Goal: Task Accomplishment & Management: Use online tool/utility

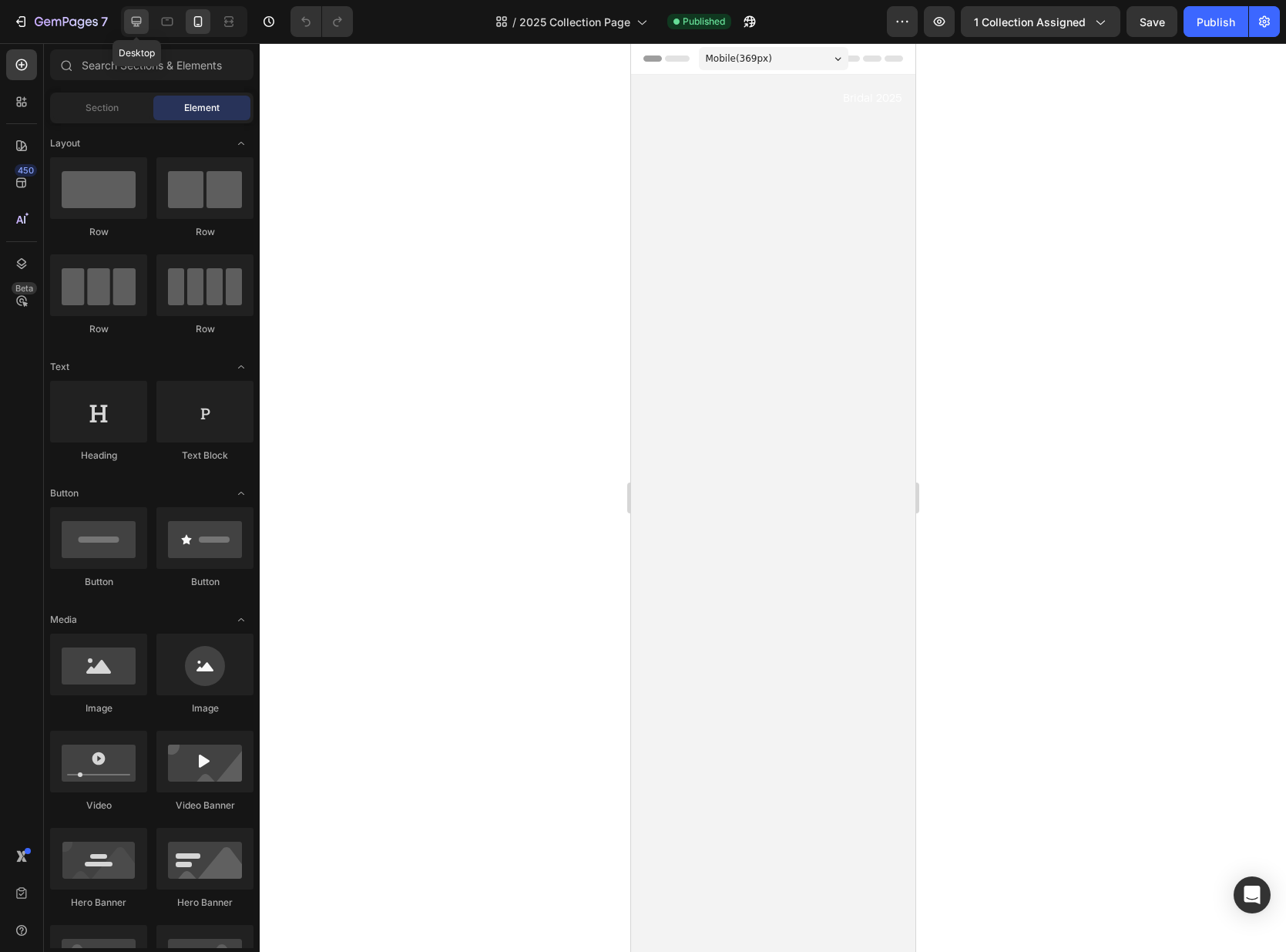
click at [131, 20] on icon at bounding box center [136, 22] width 10 height 10
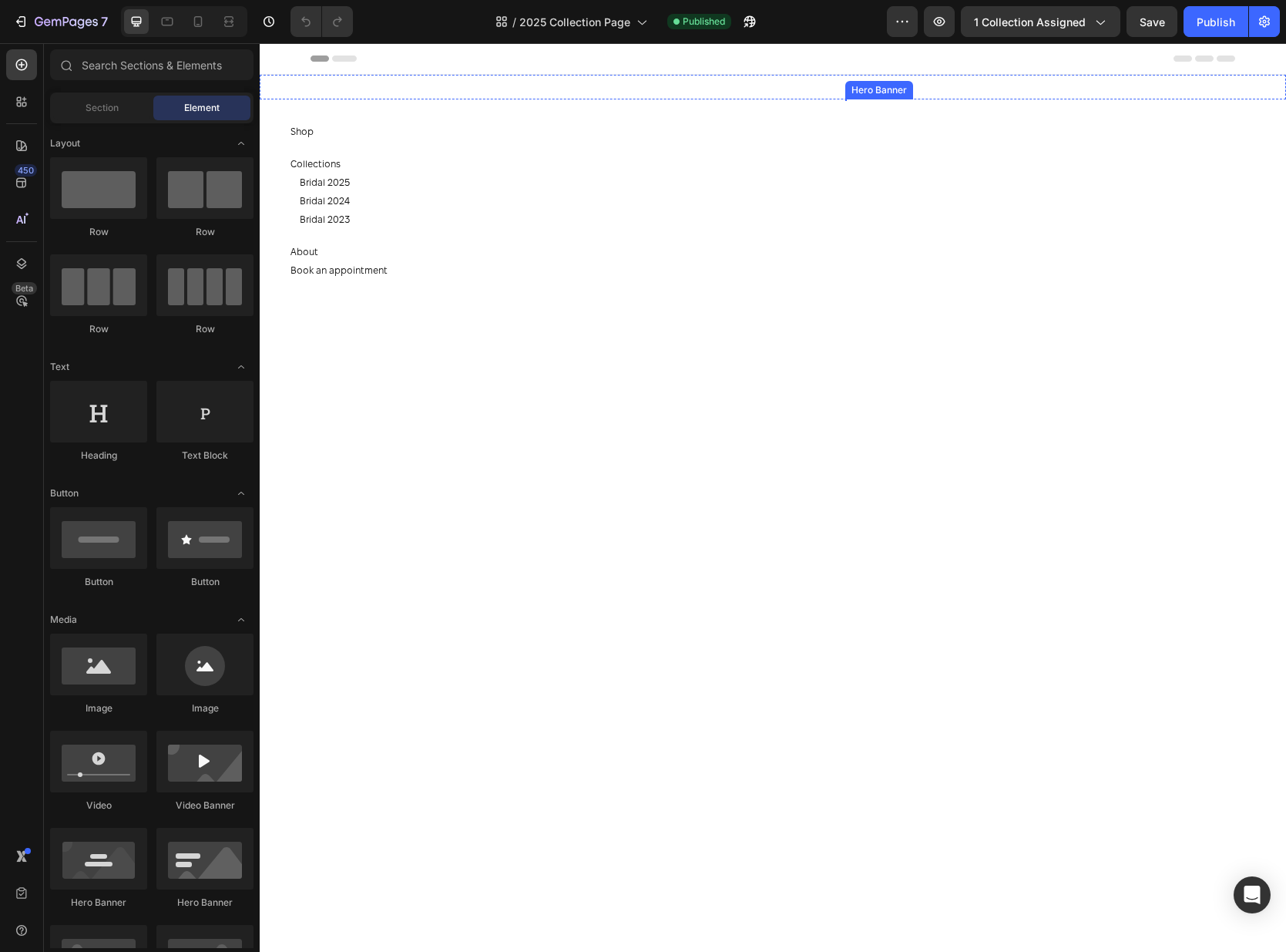
scroll to position [35, 0]
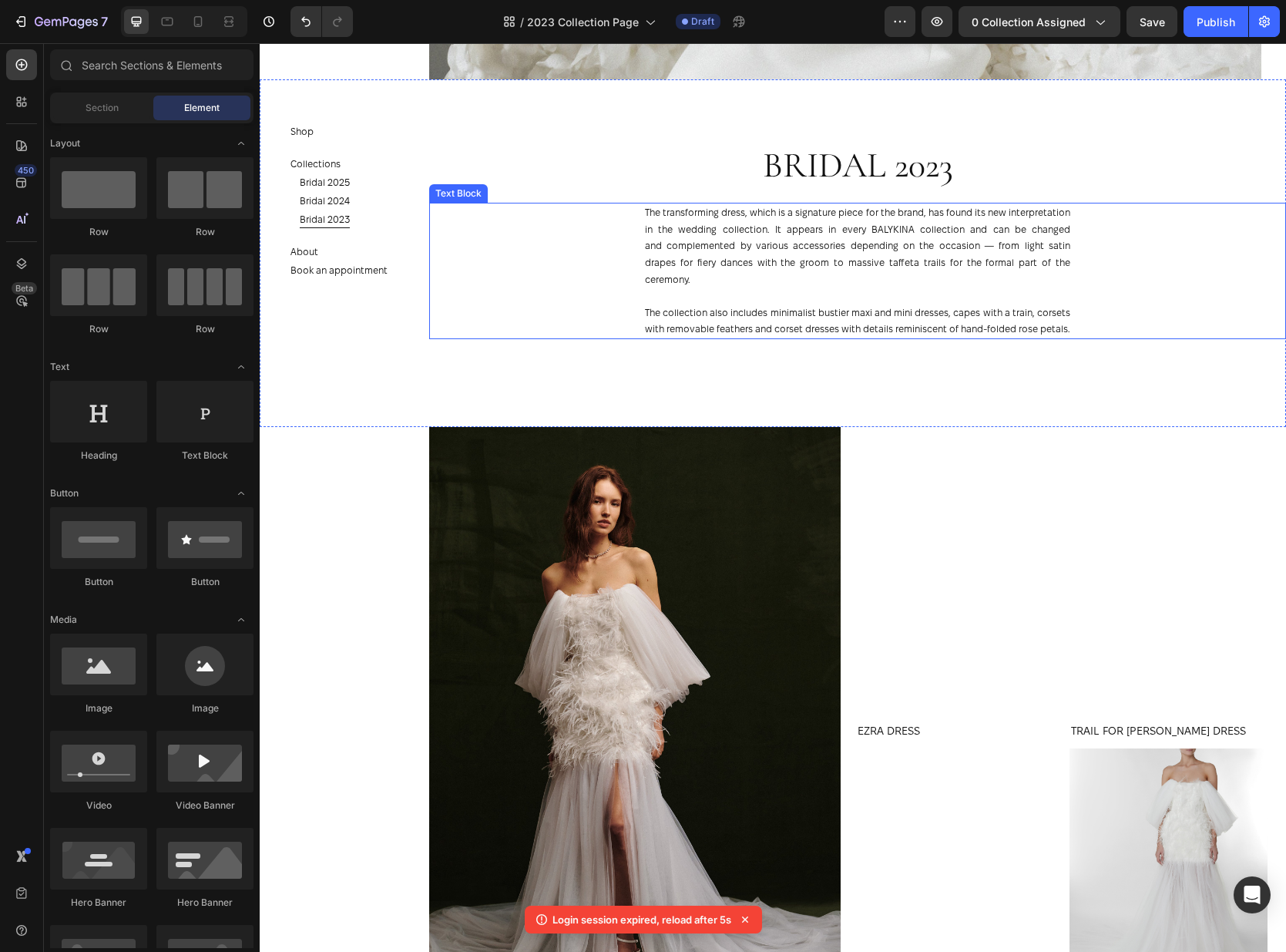
scroll to position [868, 0]
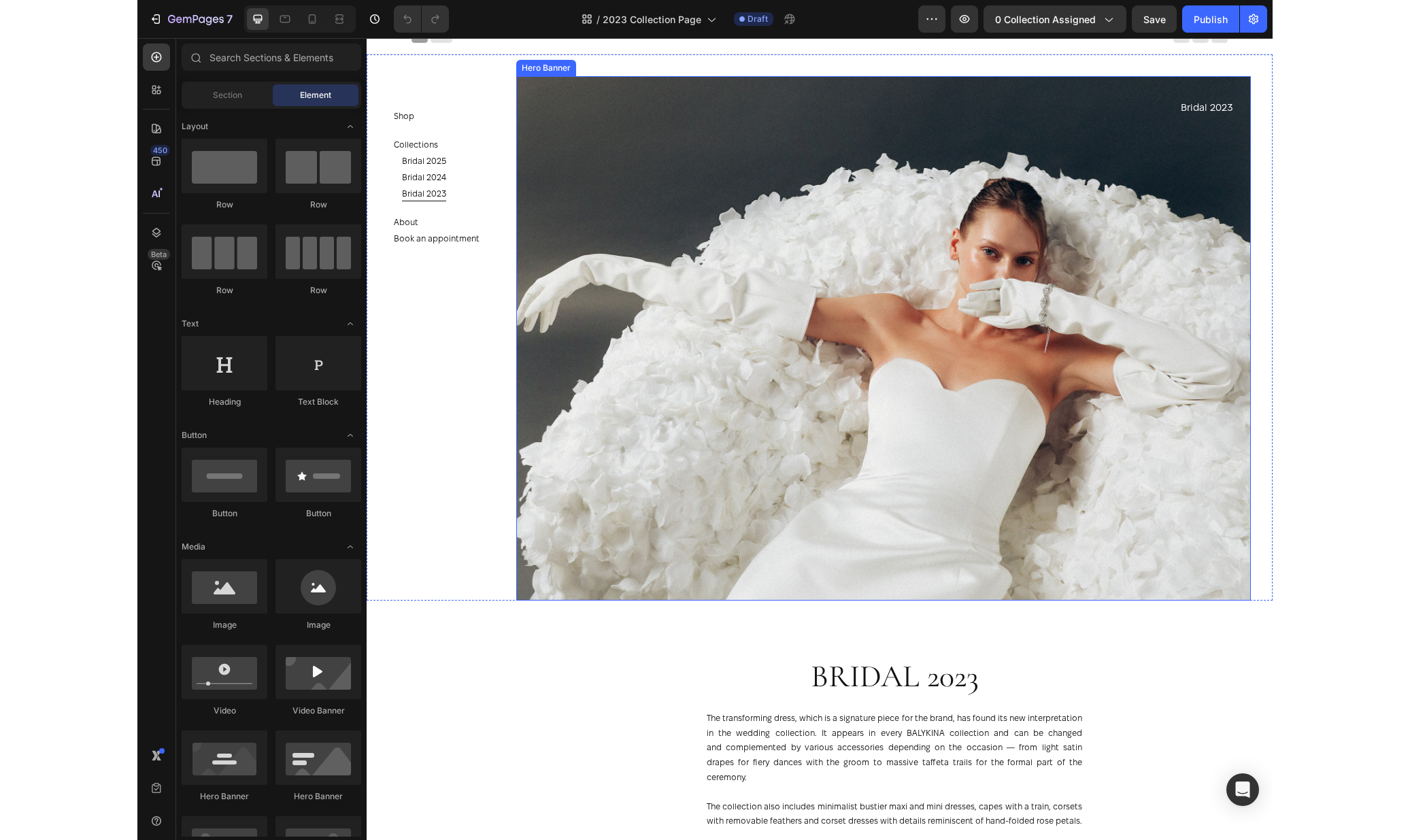
scroll to position [366, 0]
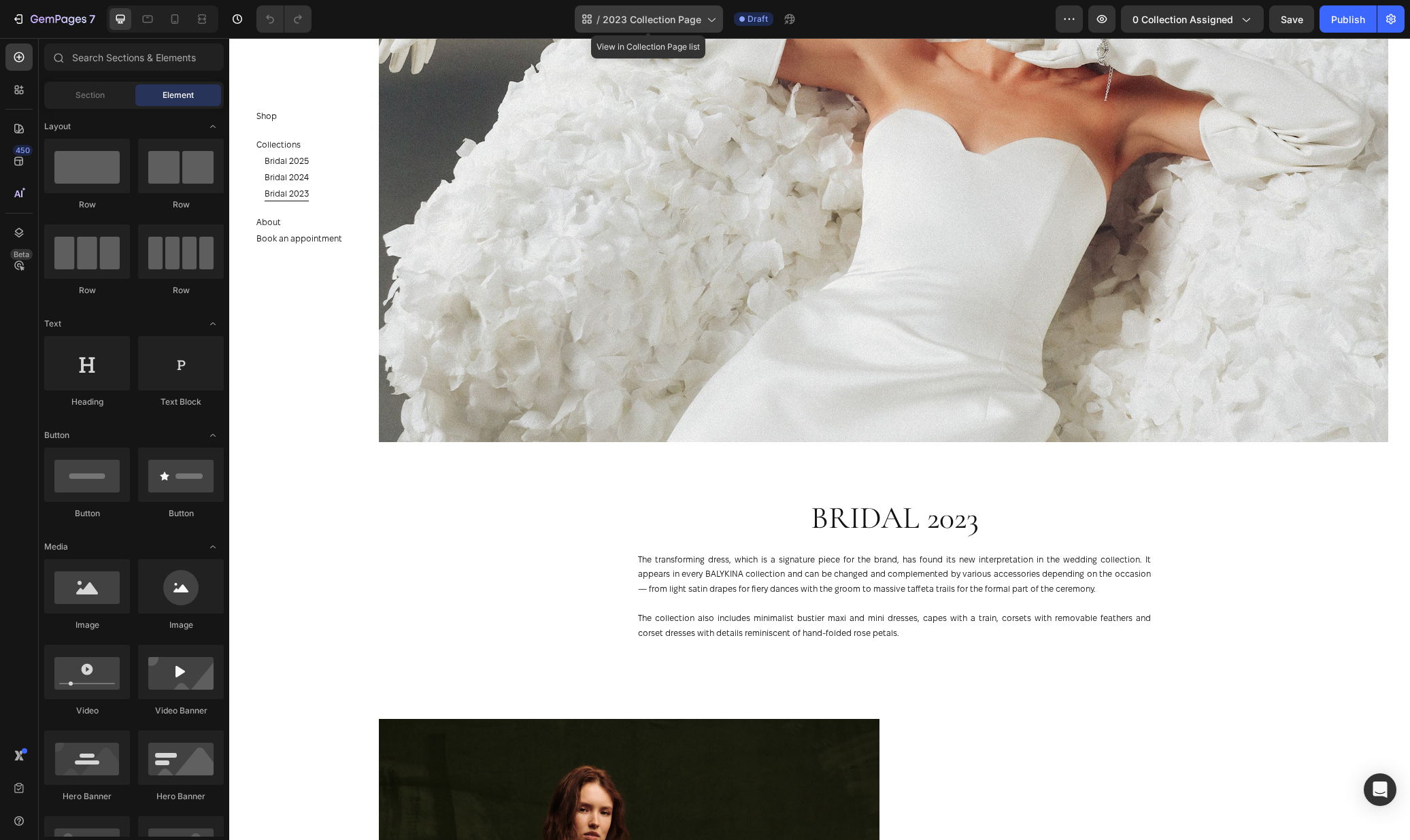
click at [678, 12] on span "2023 Collection Page" at bounding box center [652, 19] width 98 height 14
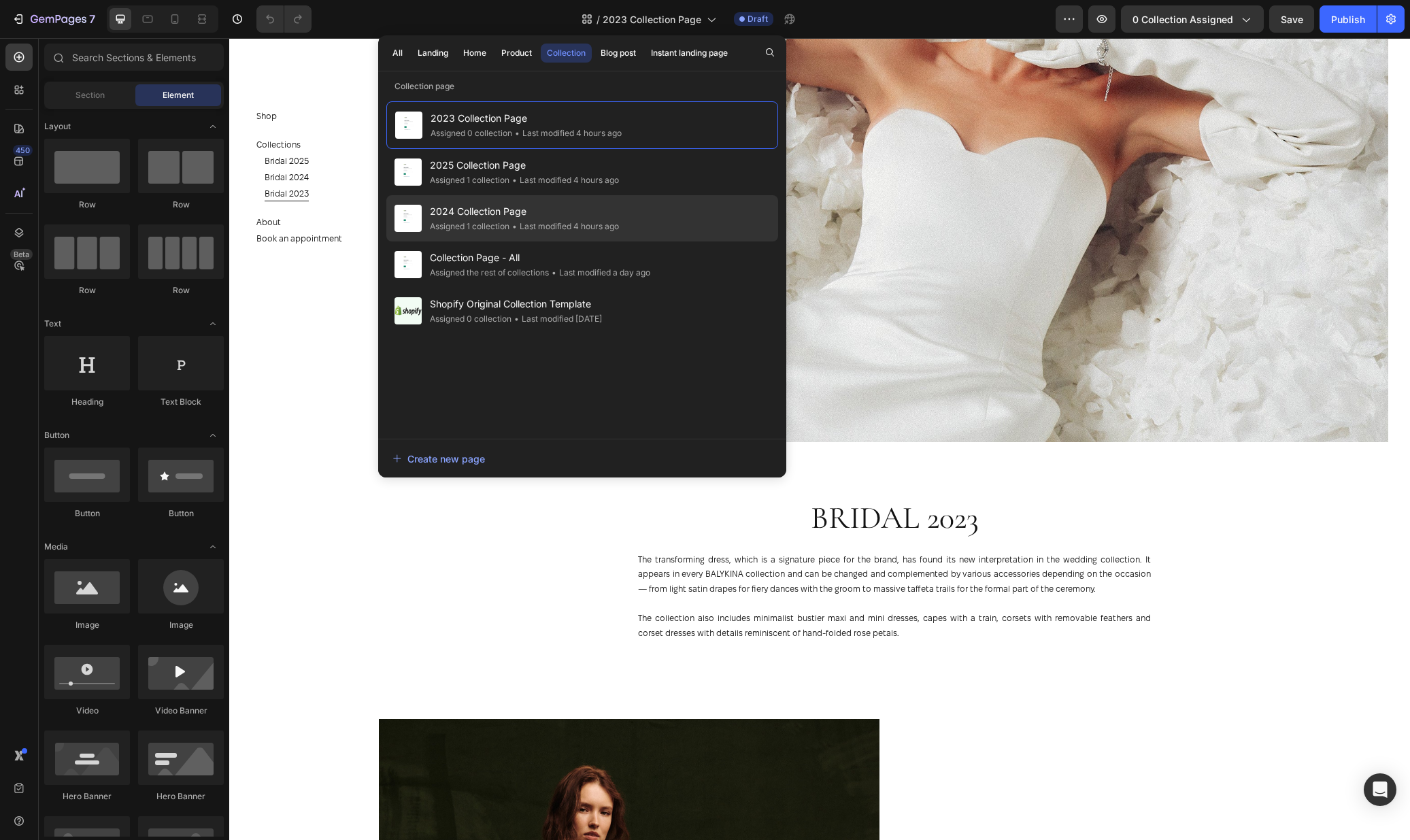
click at [562, 242] on div "2024 Collection Page Assigned 1 collection • Last modified 4 hours ago" at bounding box center [583, 264] width 392 height 46
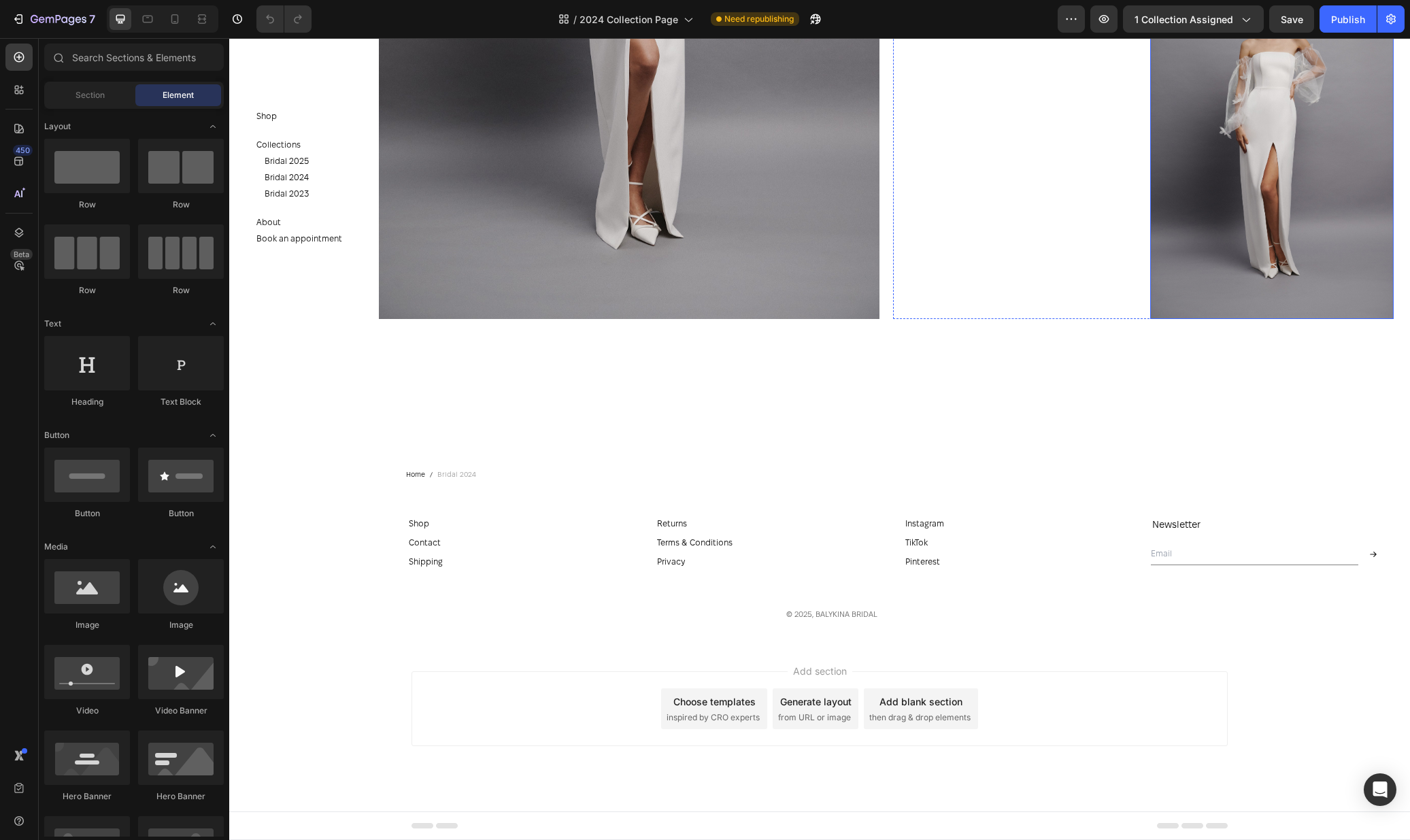
scroll to position [7004, 0]
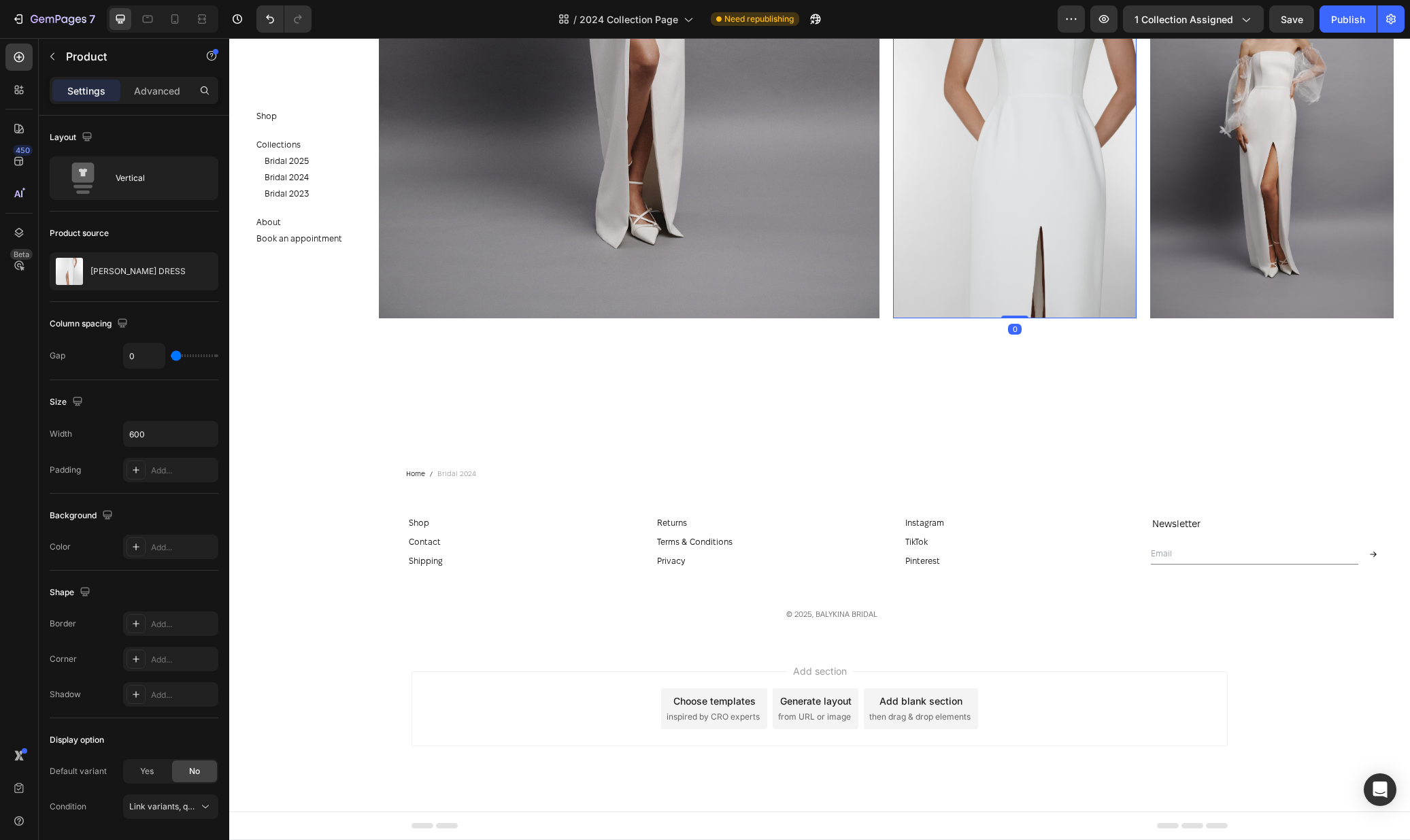
scroll to position [6994, 0]
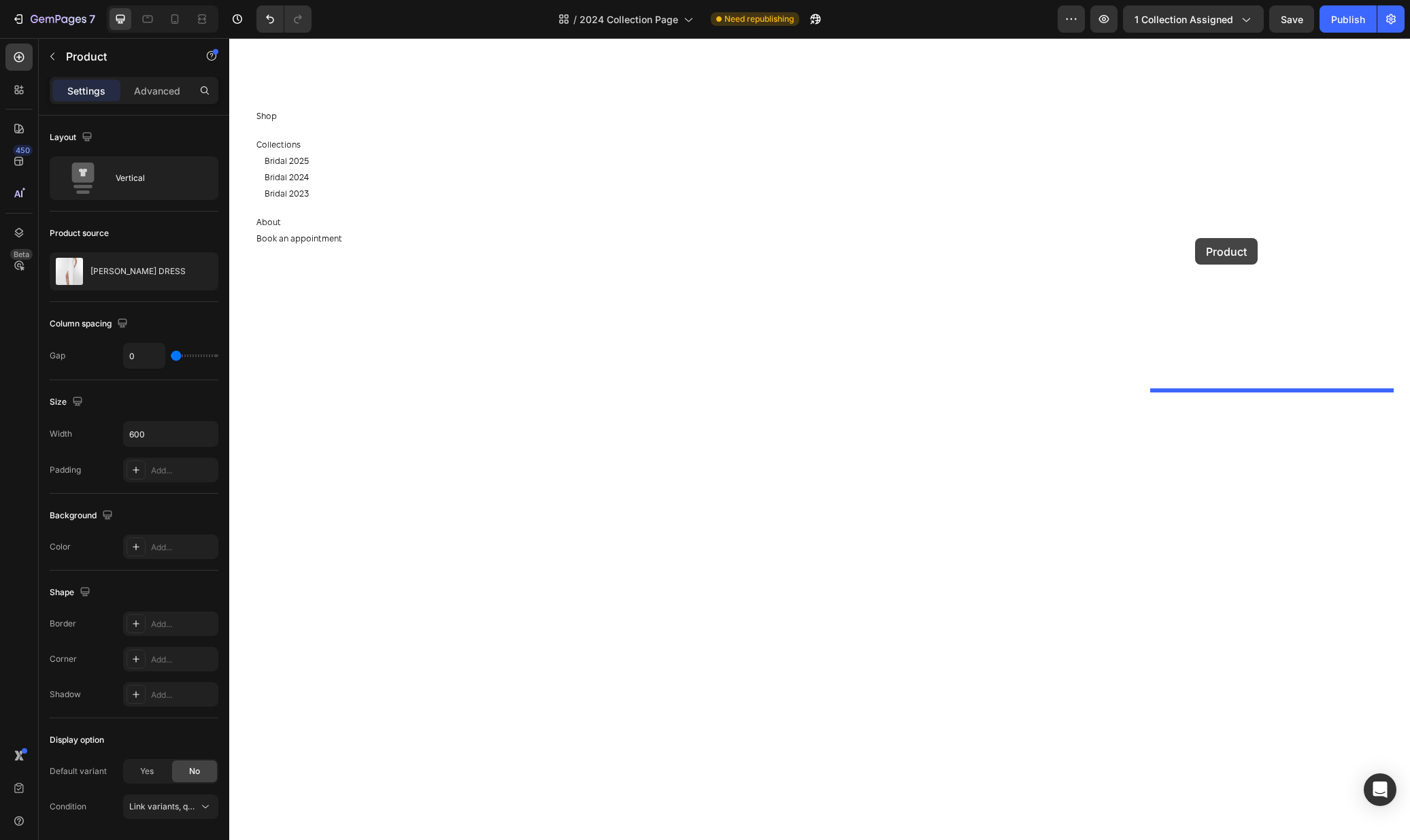
drag, startPoint x: 904, startPoint y: 217, endPoint x: 1195, endPoint y: 238, distance: 291.8
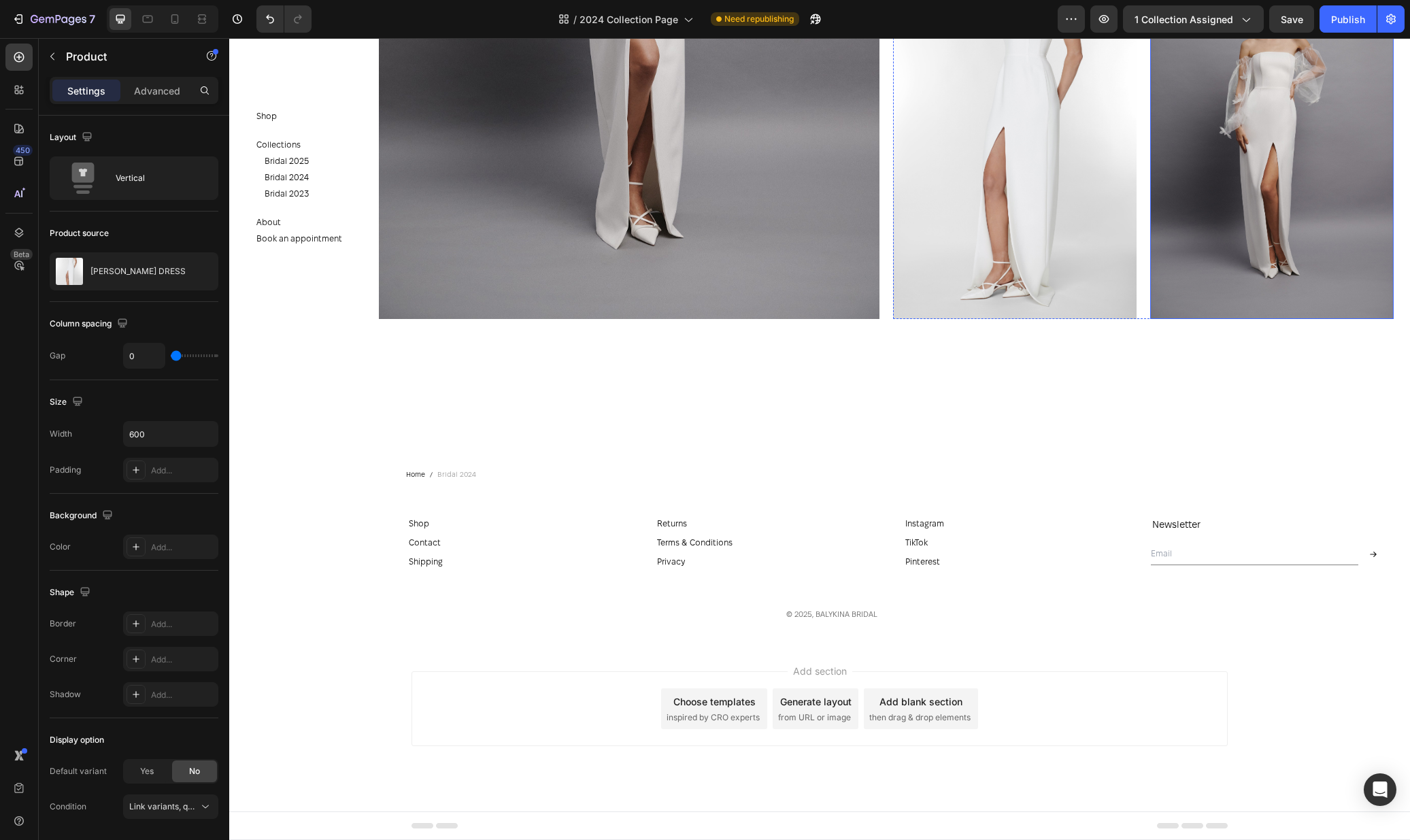
scroll to position [6915, 0]
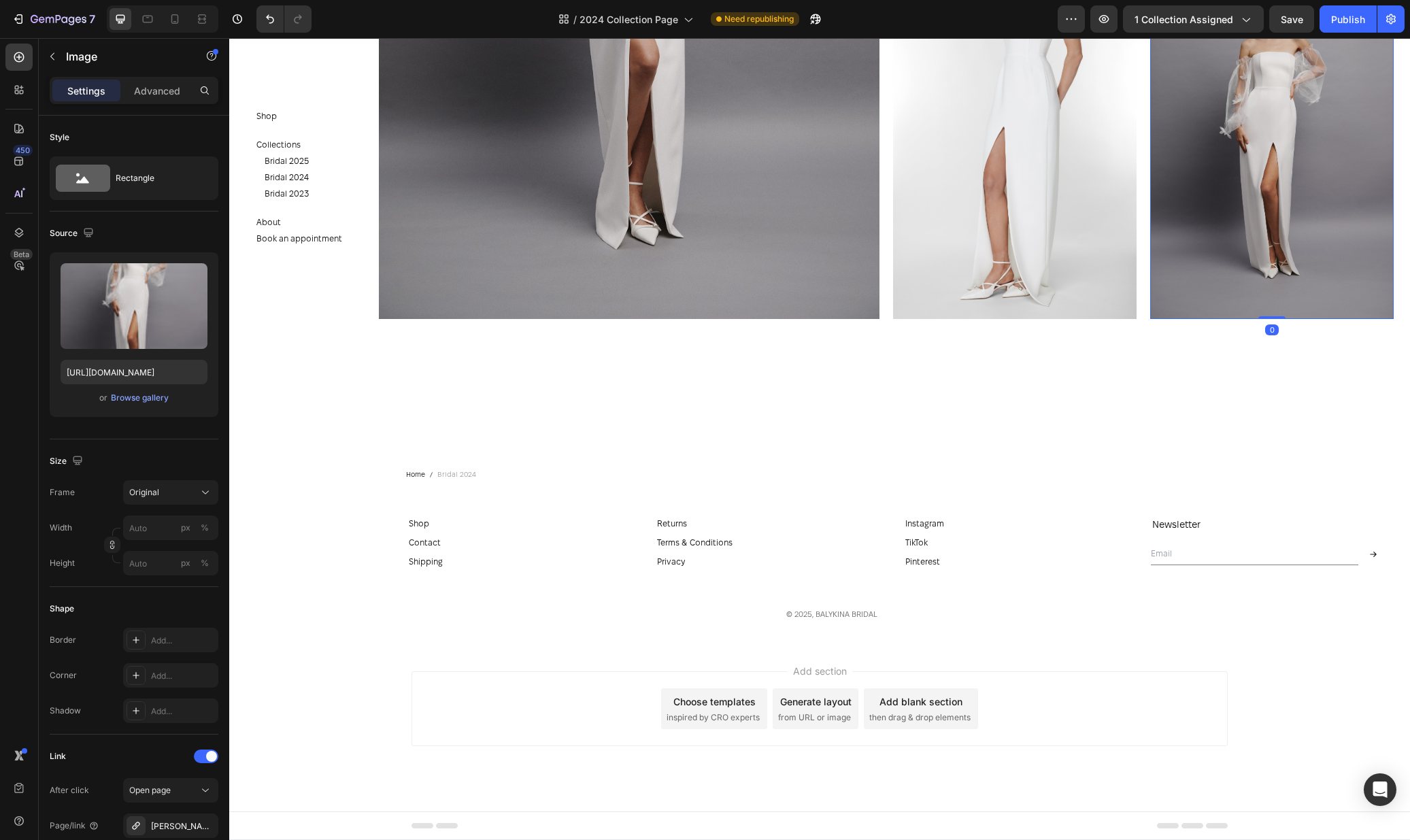
click at [1258, 319] on img at bounding box center [1272, 136] width 243 height 366
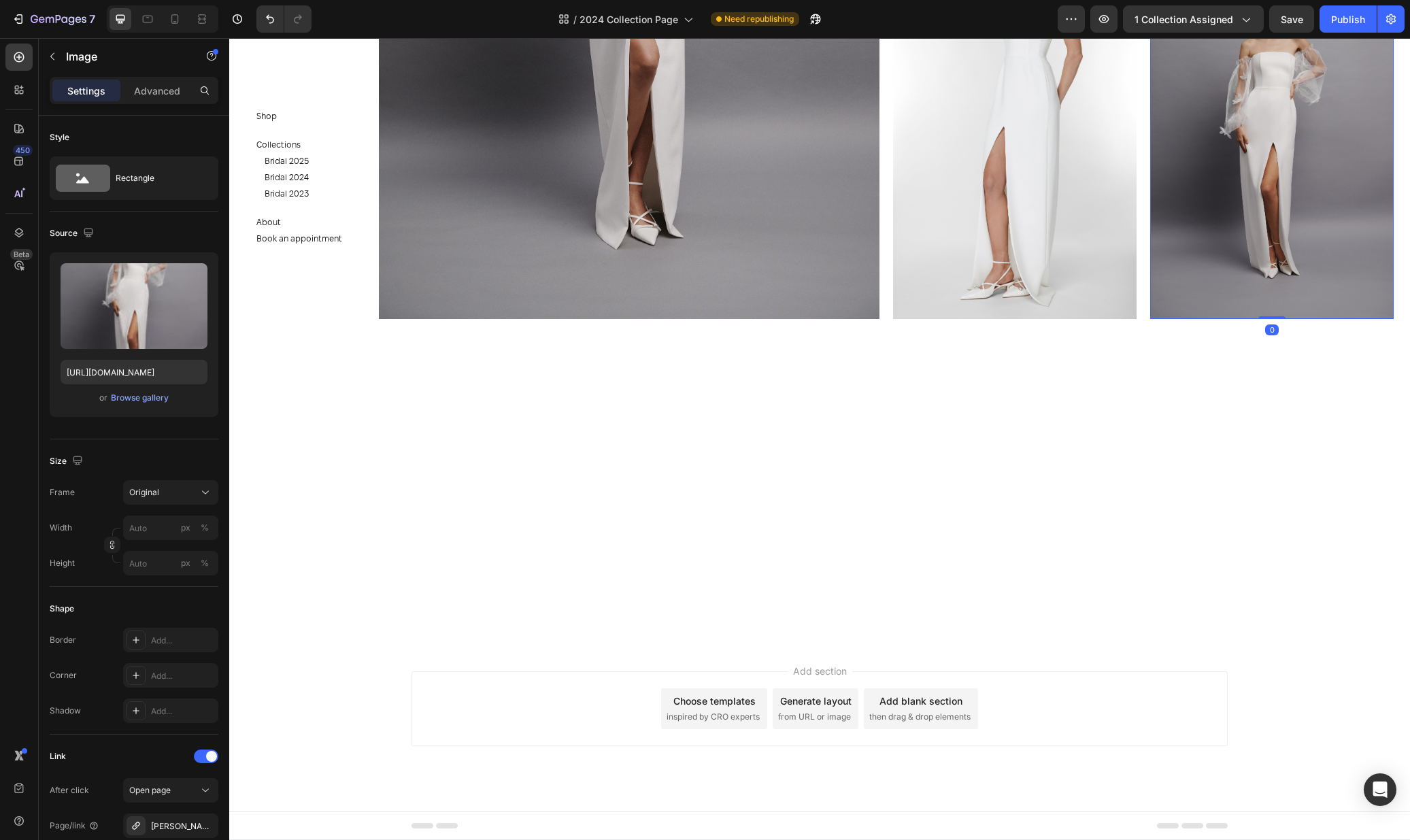
click at [1241, 319] on img at bounding box center [1272, 136] width 243 height 366
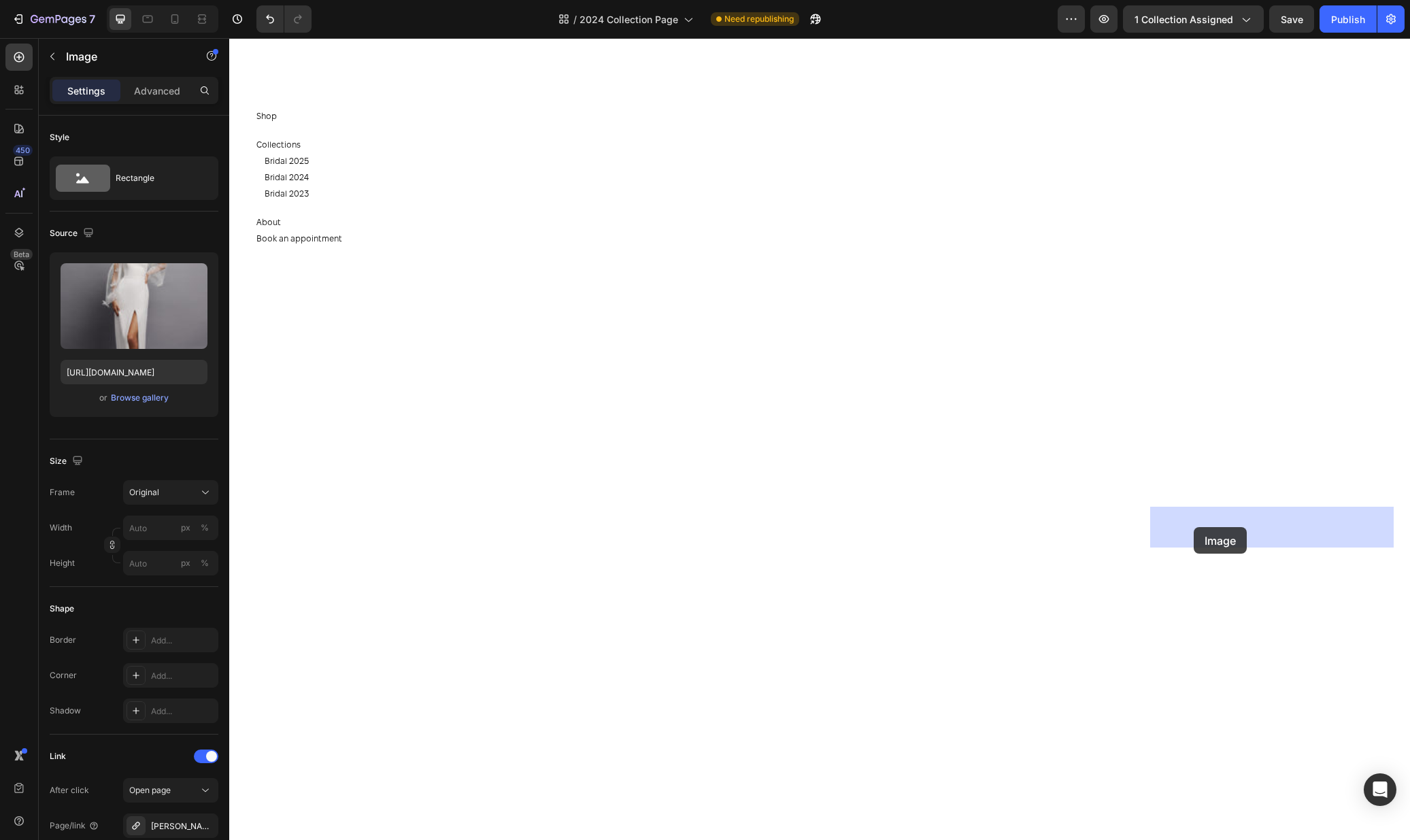
drag, startPoint x: 1163, startPoint y: 544, endPoint x: 1194, endPoint y: 526, distance: 35.8
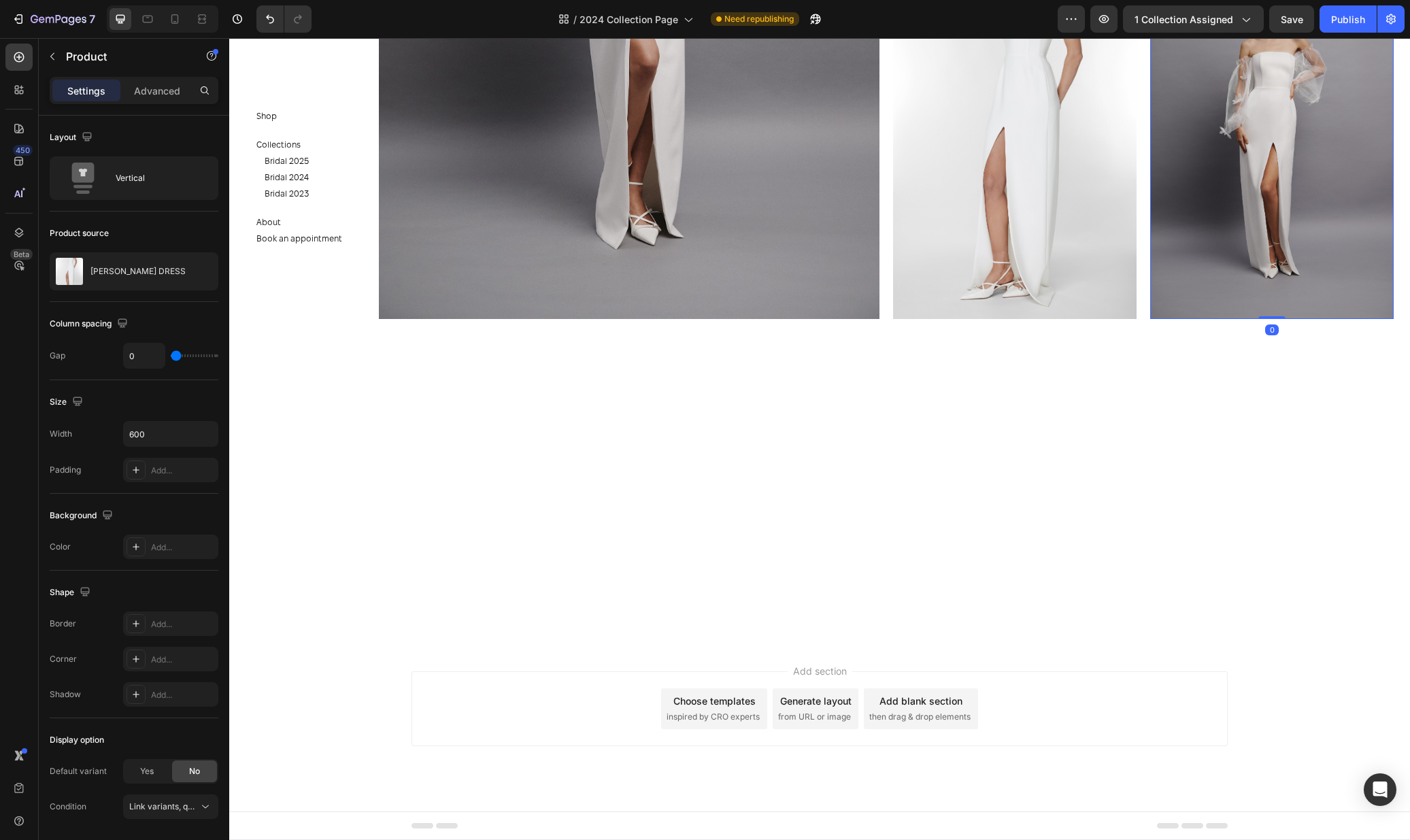
click at [144, 280] on div "[PERSON_NAME] DRESS" at bounding box center [134, 271] width 168 height 38
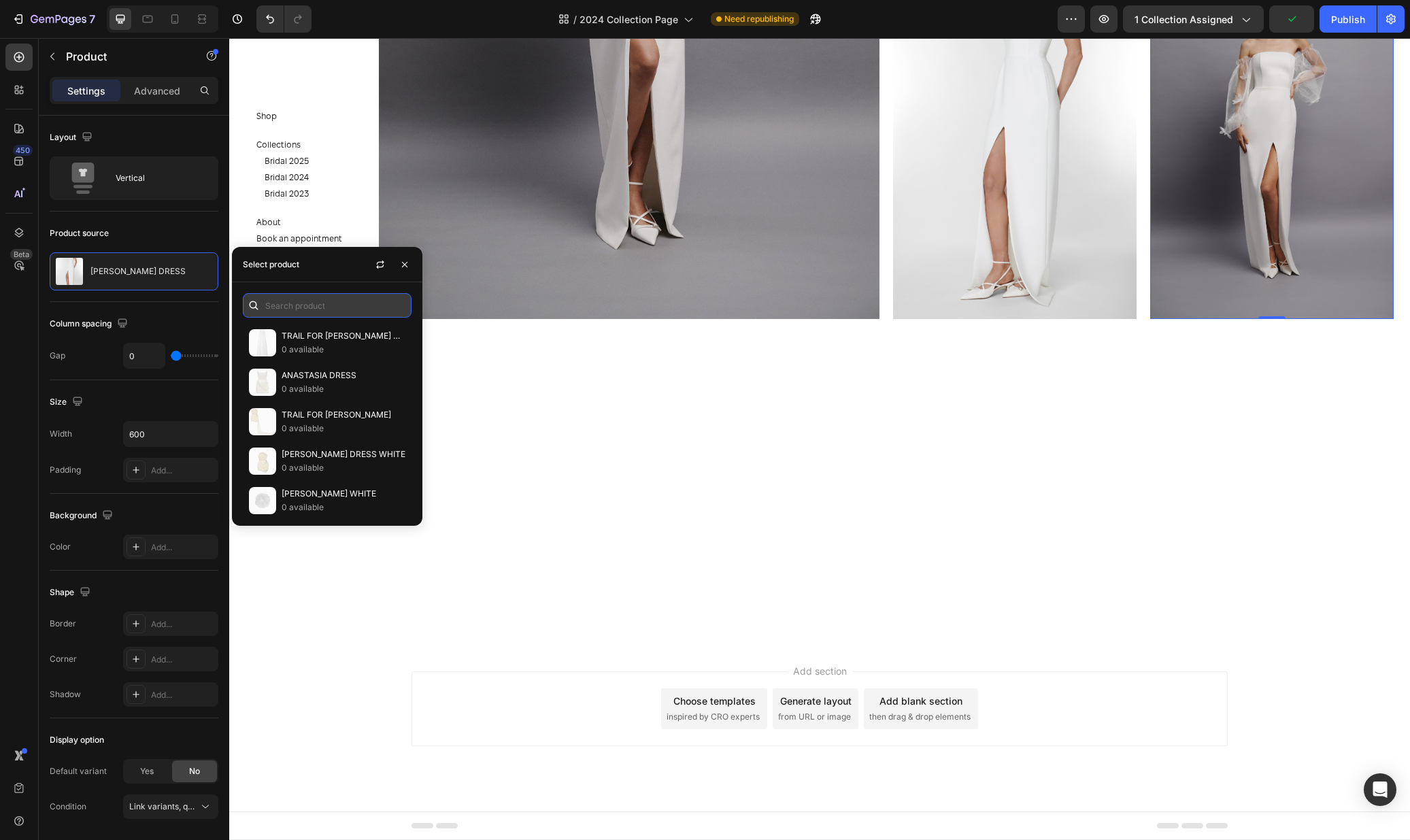
click at [334, 308] on input "text" at bounding box center [326, 305] width 168 height 24
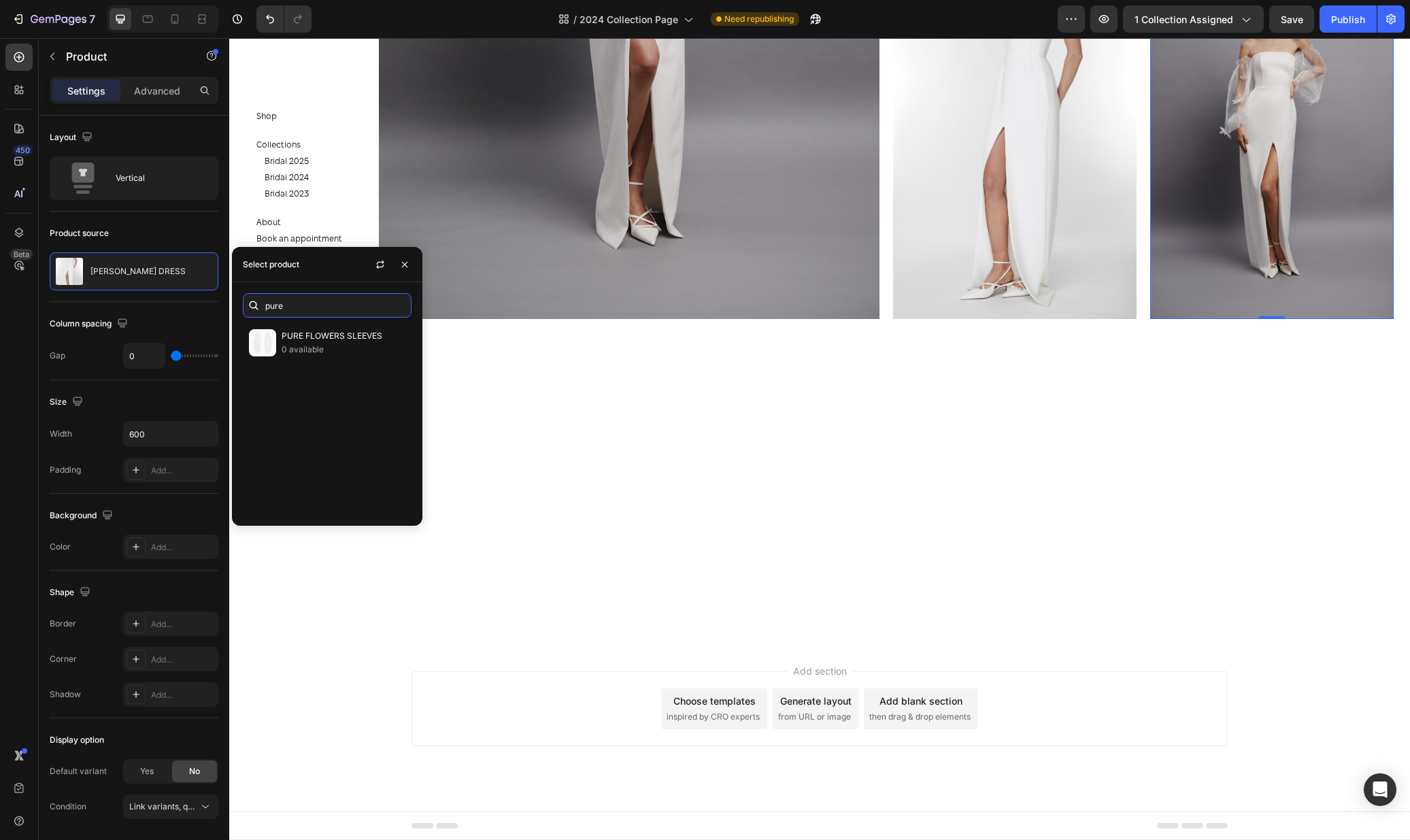
type input "pure"
click at [338, 363] on div "PURE FLOWERS SLEEVES 0 available" at bounding box center [327, 419] width 190 height 192
click at [343, 347] on p "0 available" at bounding box center [344, 349] width 124 height 14
click at [1257, 319] on img at bounding box center [1272, 136] width 243 height 366
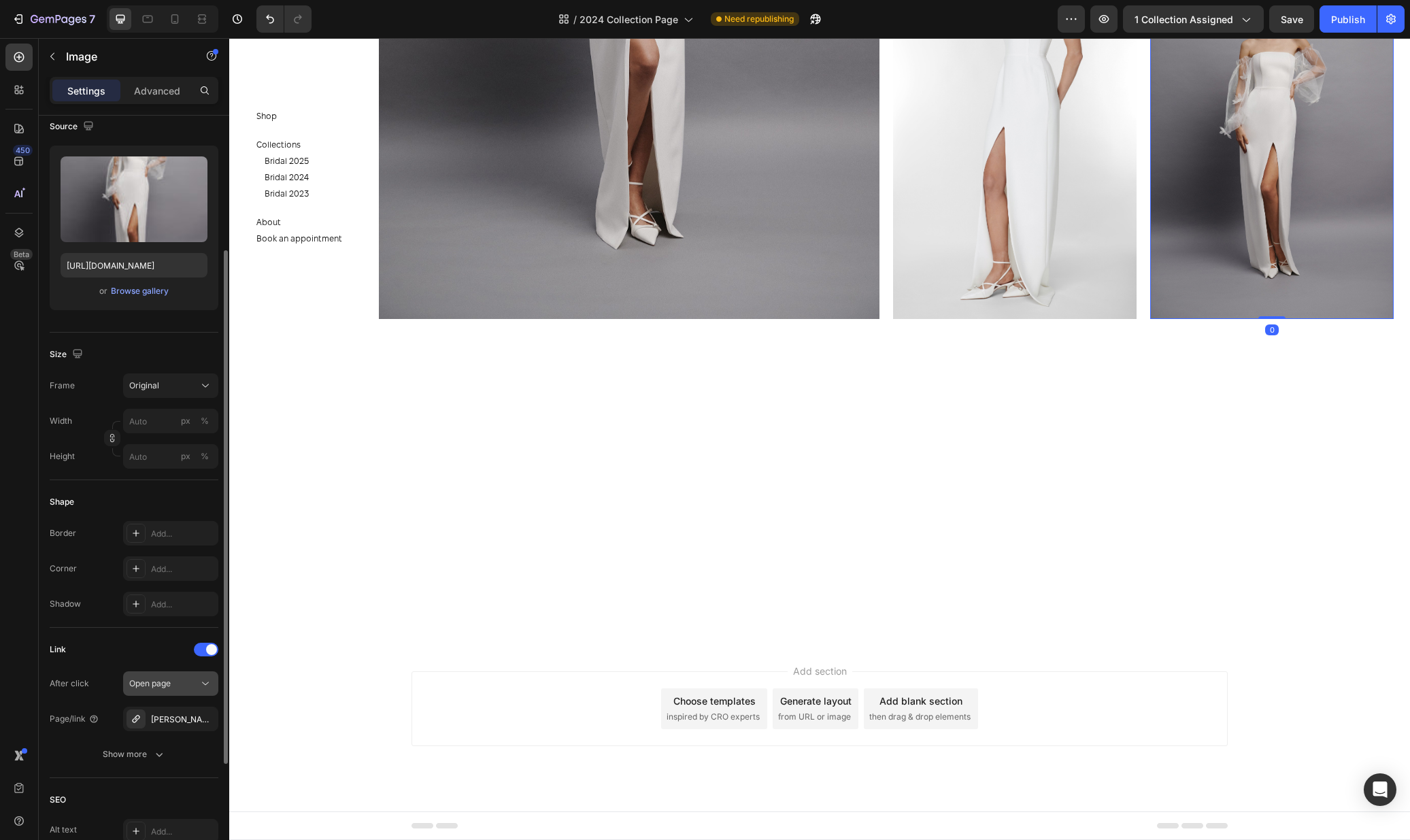
scroll to position [144, 0]
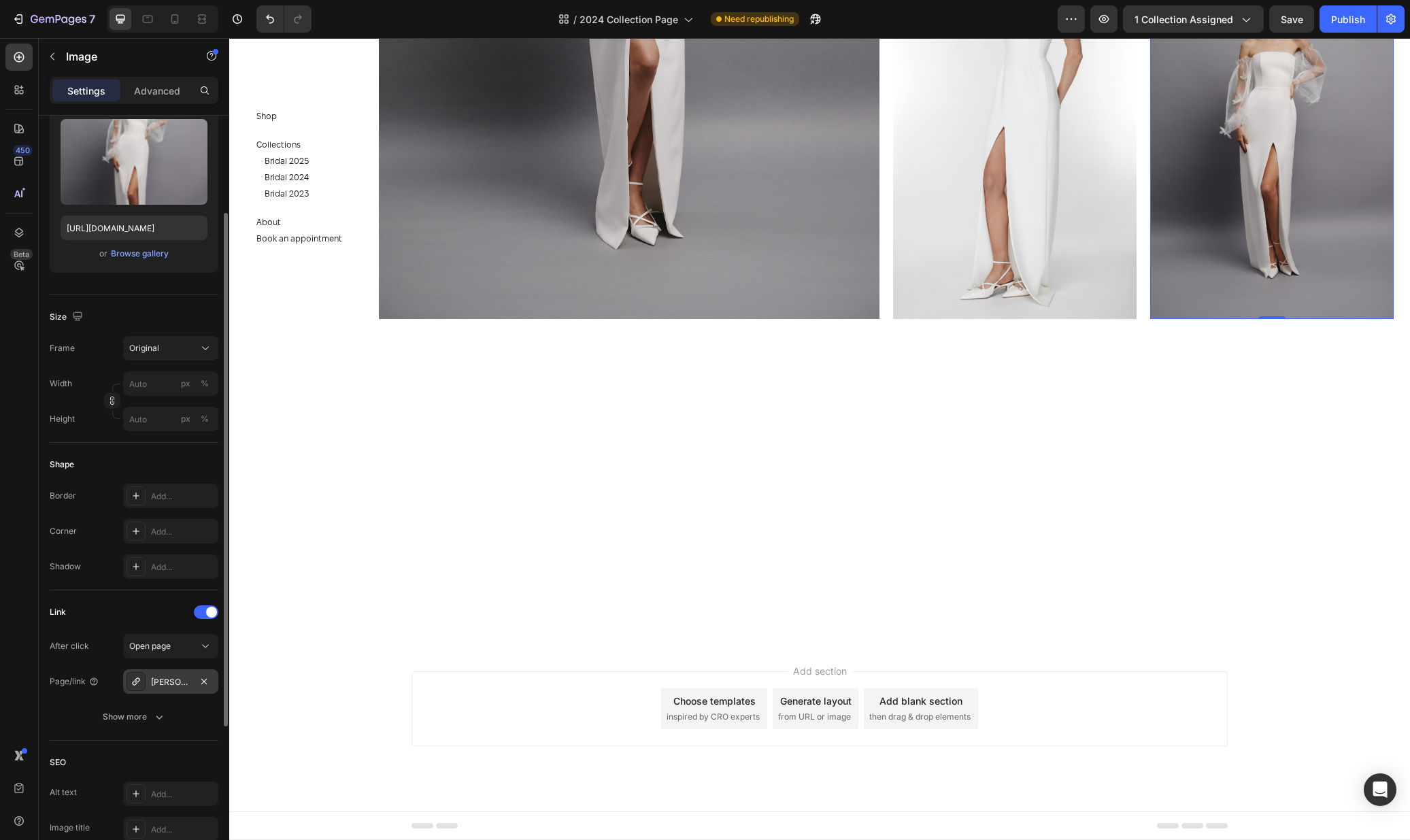
click at [176, 679] on div "Olivia-dress" at bounding box center [170, 681] width 39 height 12
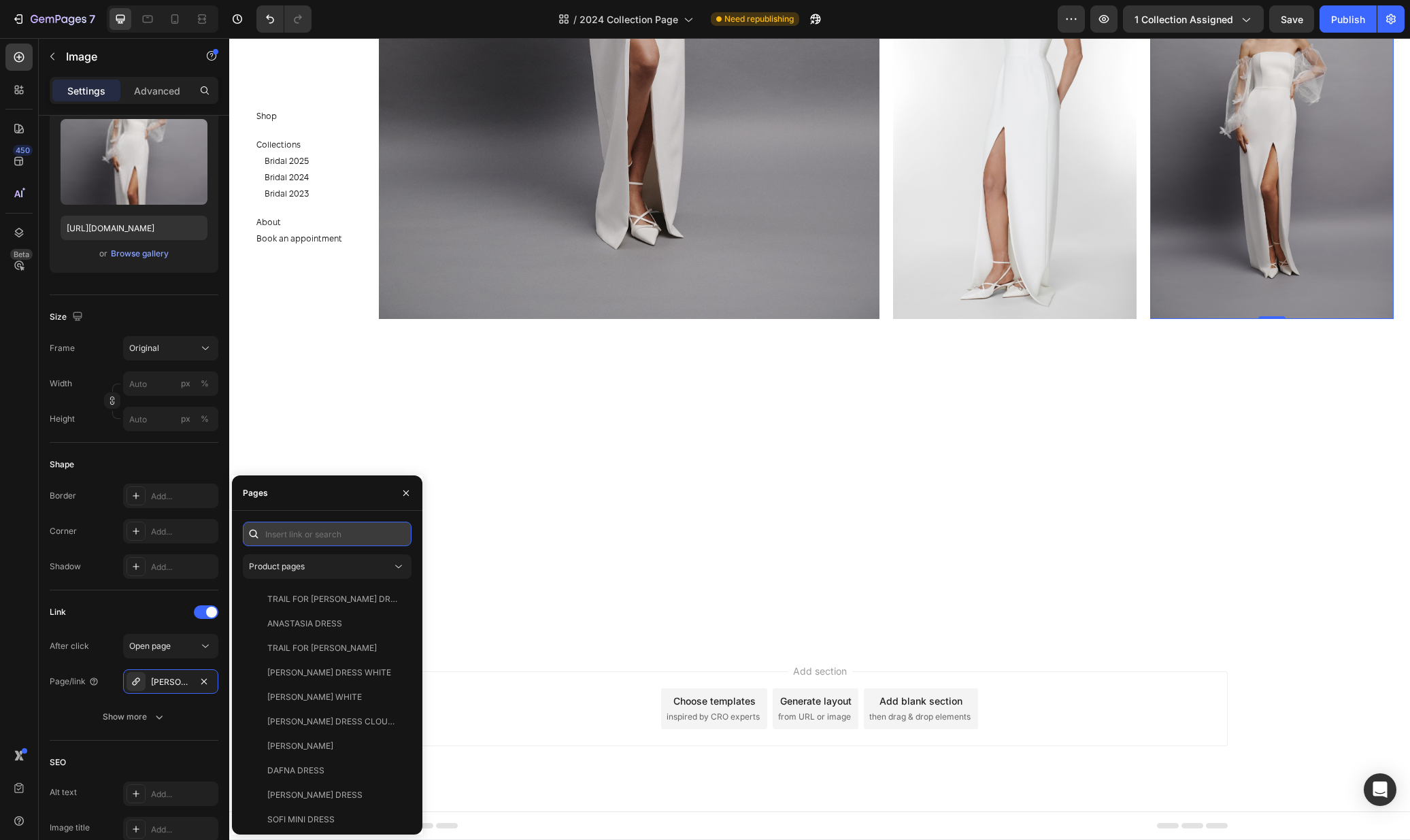
click at [306, 535] on input "text" at bounding box center [326, 534] width 168 height 24
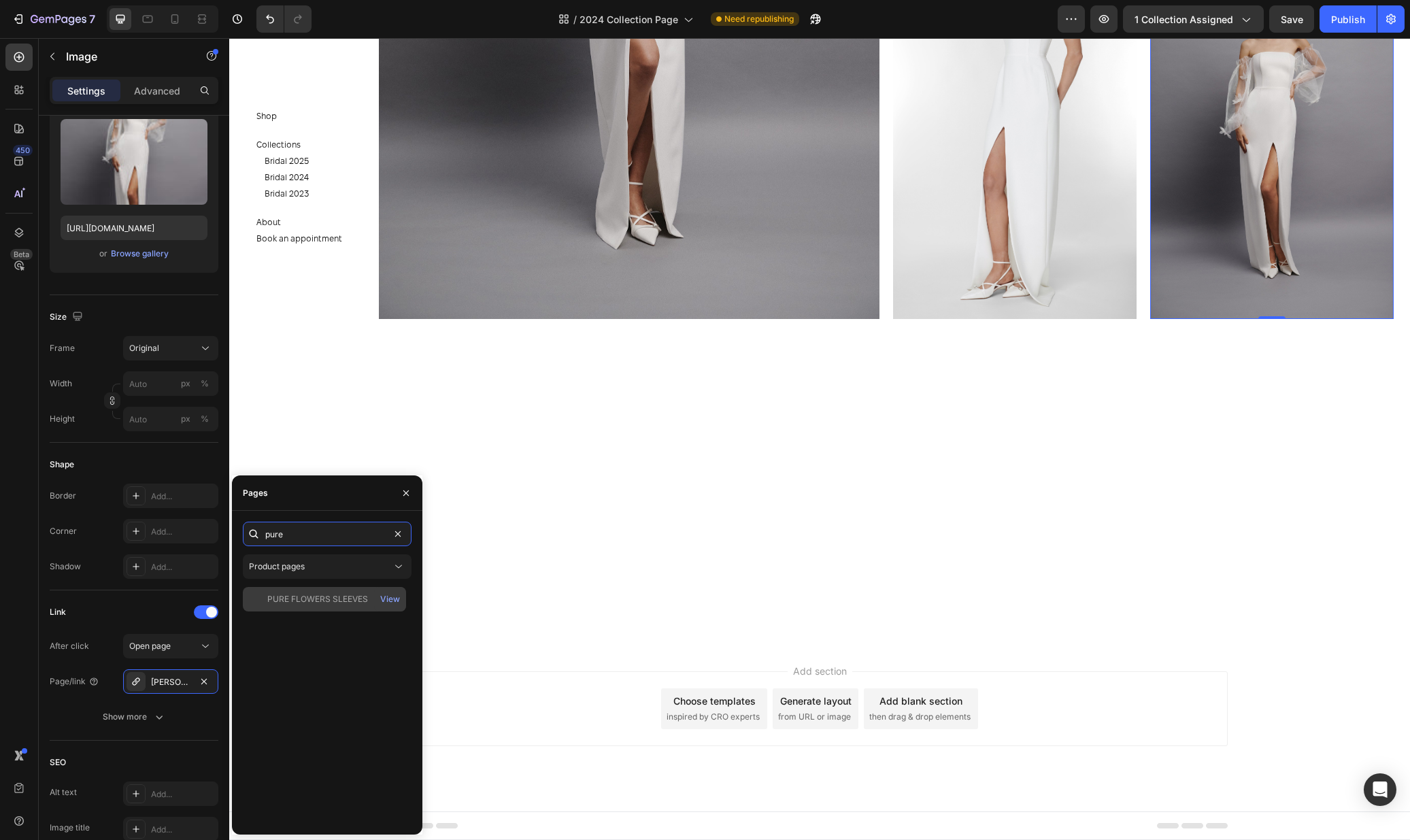
type input "pure"
click at [326, 599] on div "PURE FLOWERS SLEEVES" at bounding box center [317, 598] width 101 height 12
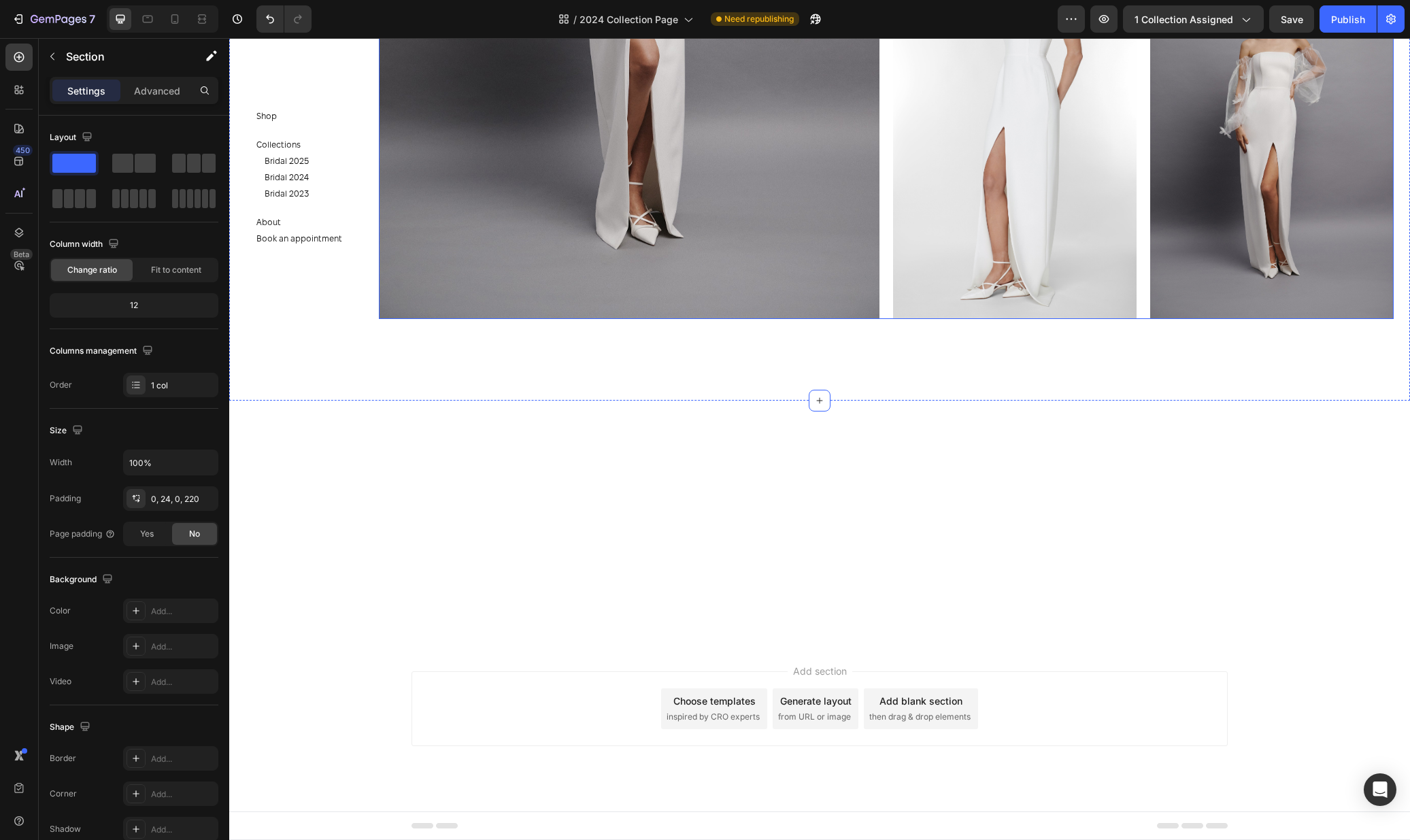
scroll to position [5986, 0]
click at [1282, 27] on button "Save" at bounding box center [1292, 19] width 45 height 27
click at [1334, 20] on div "Publish" at bounding box center [1348, 19] width 34 height 14
click at [649, 15] on span "2024 Collection Page" at bounding box center [645, 19] width 98 height 14
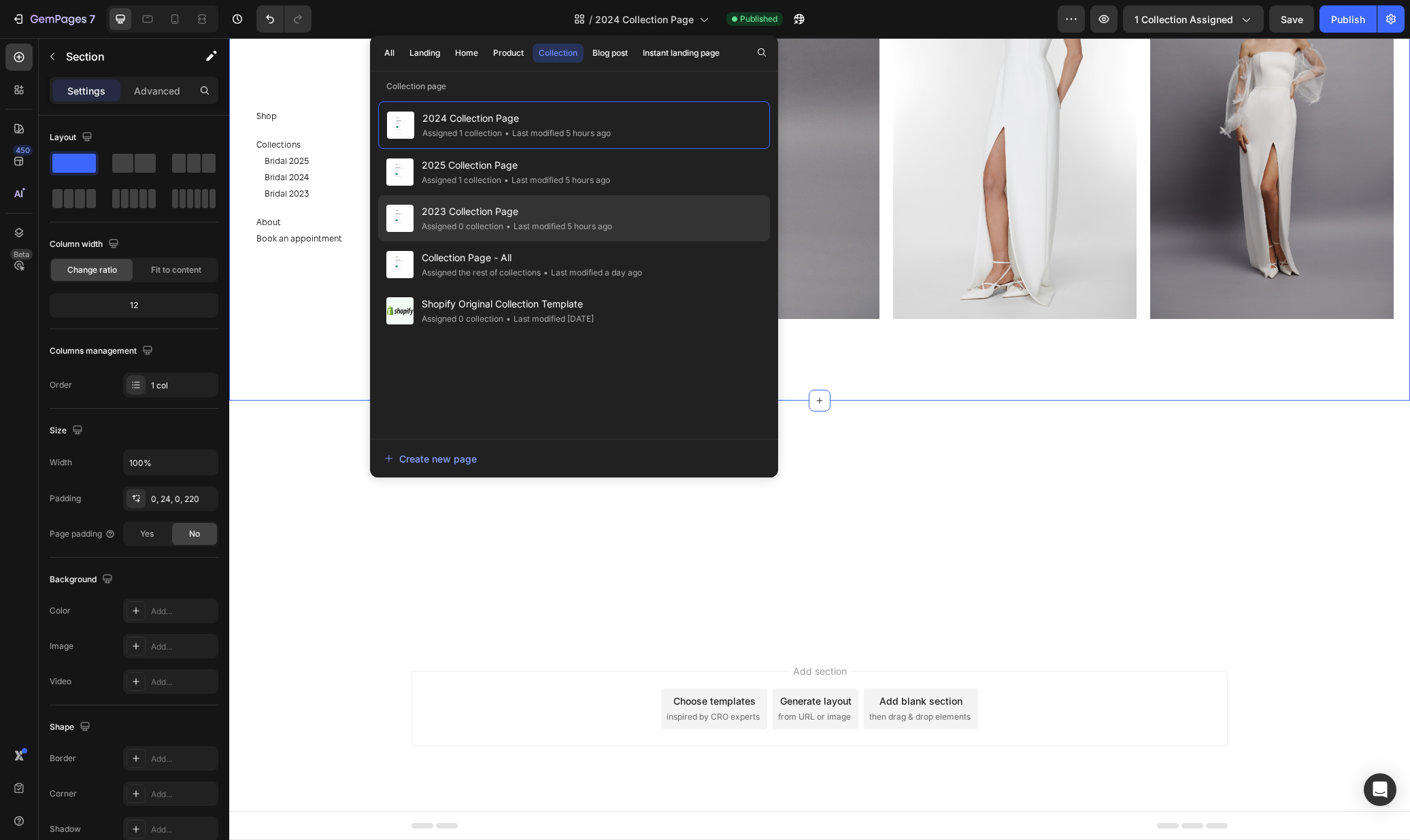
click at [581, 216] on span "2023 Collection Page" at bounding box center [516, 211] width 190 height 16
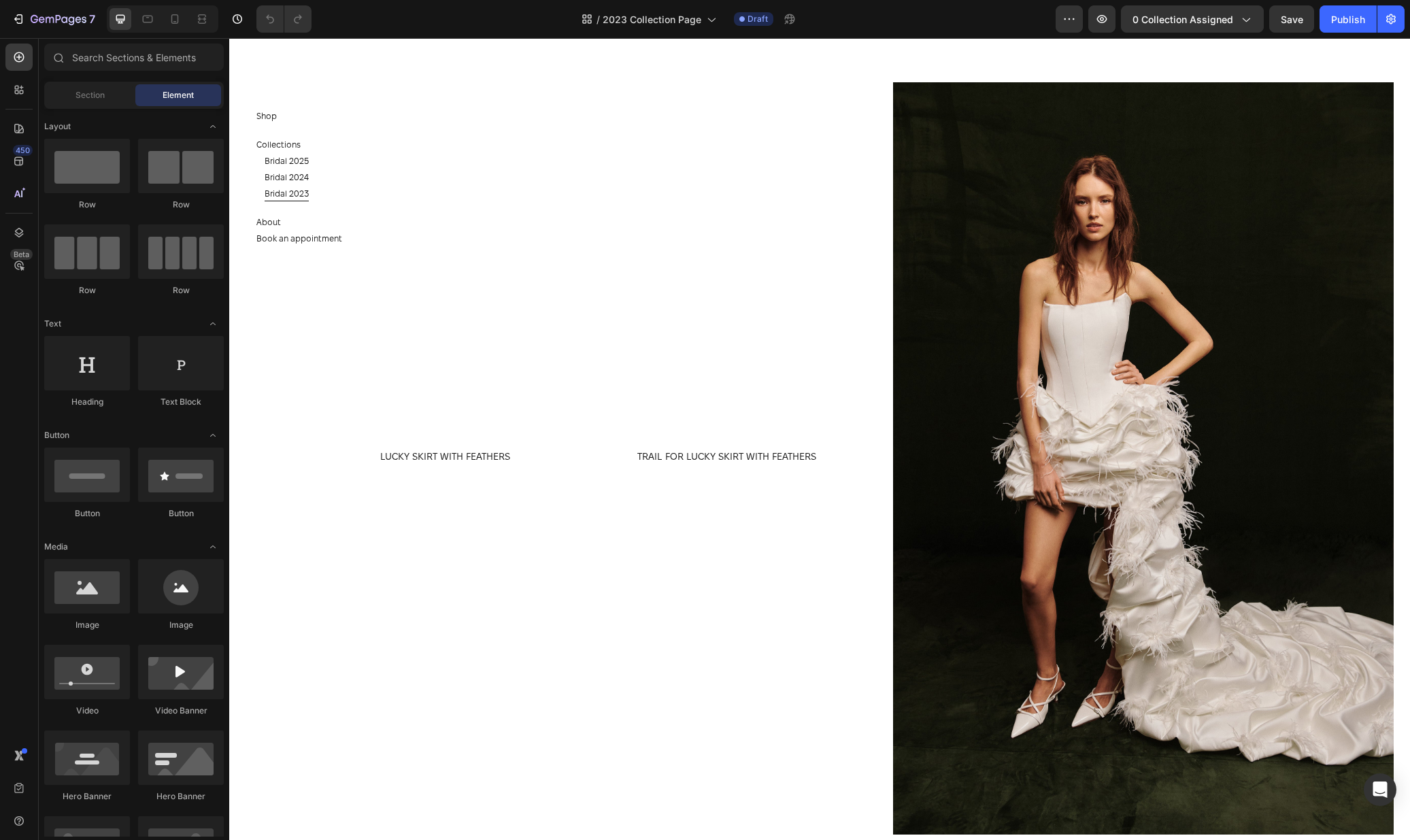
scroll to position [1716, 0]
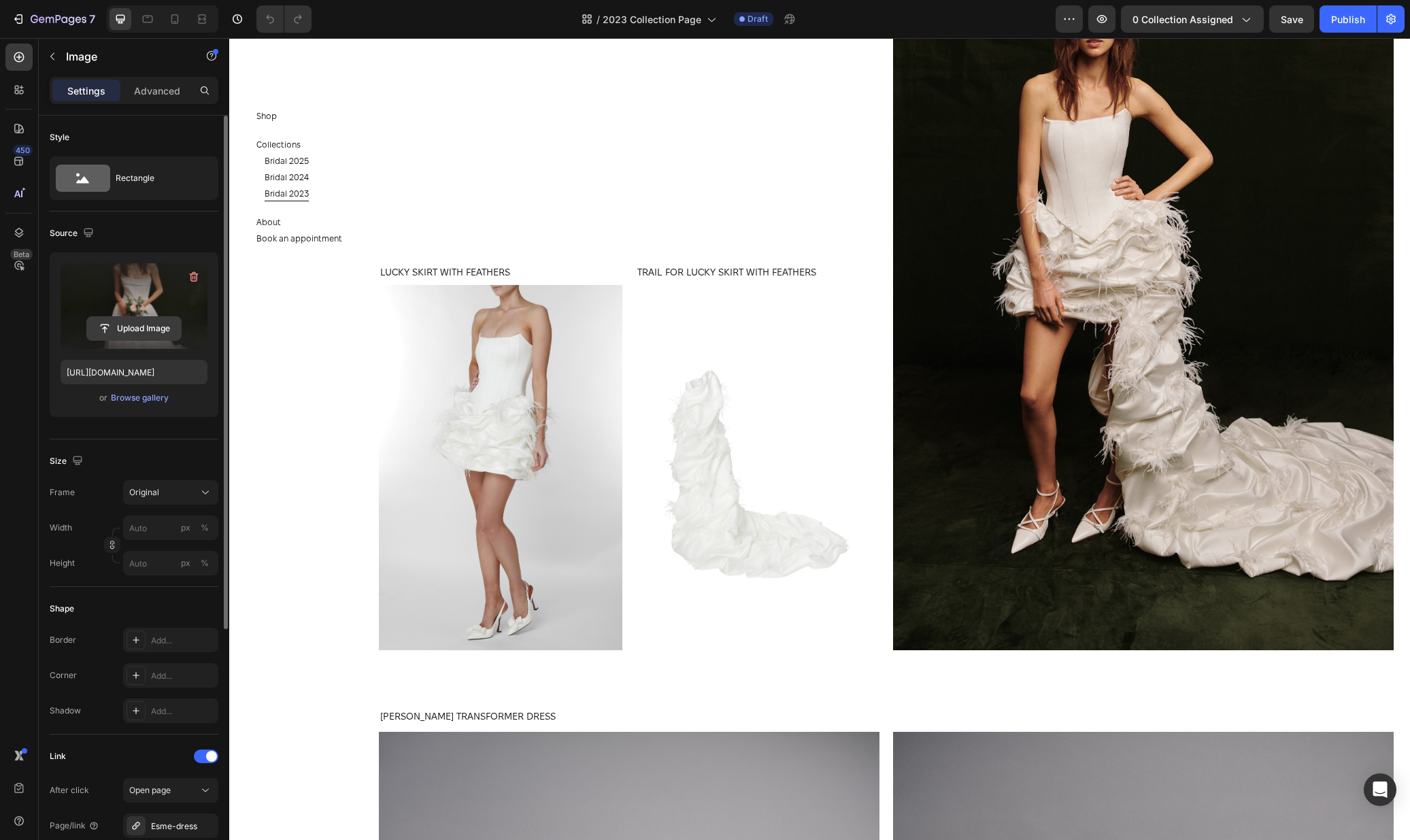
click at [138, 327] on input "file" at bounding box center [134, 328] width 94 height 23
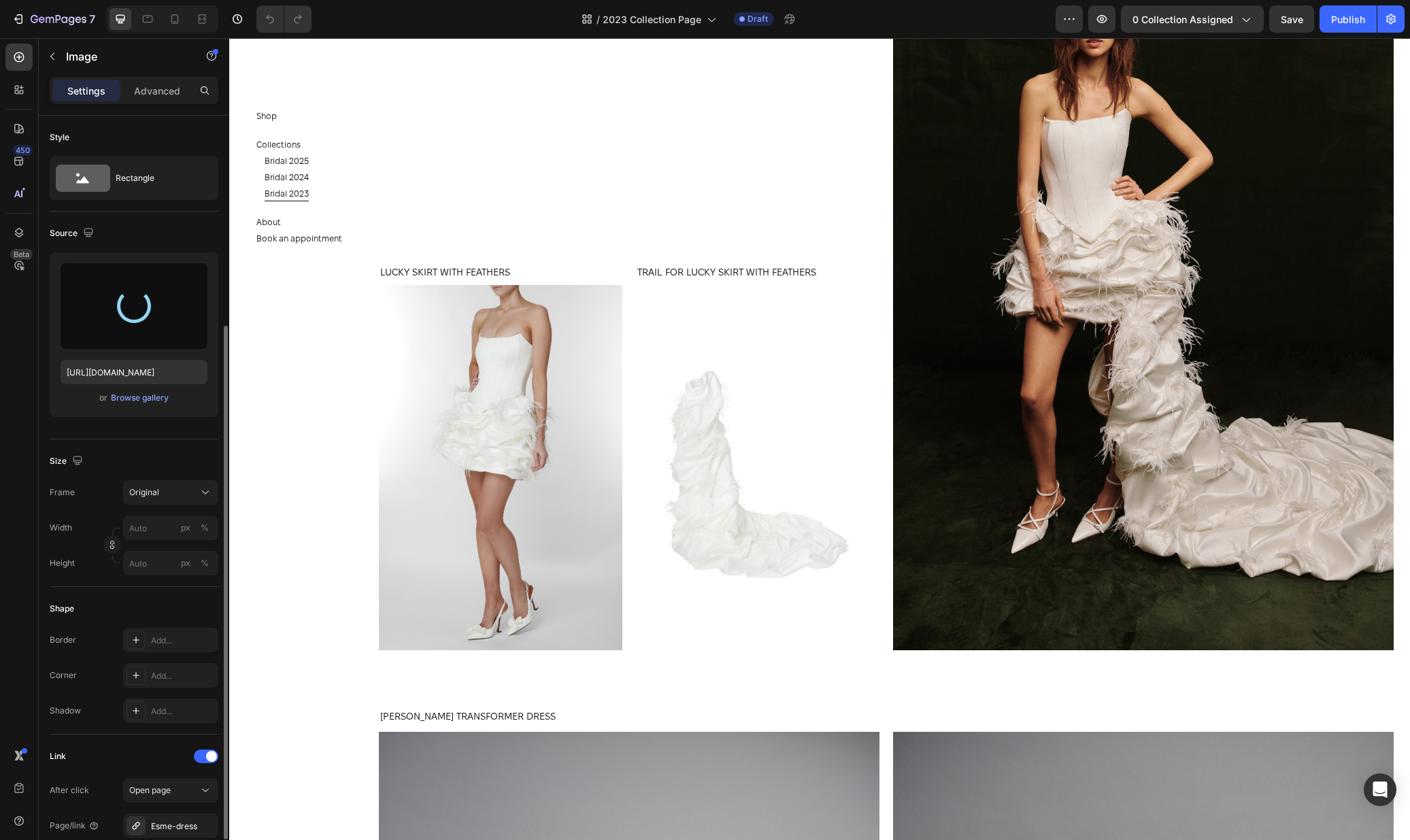
scroll to position [253, 0]
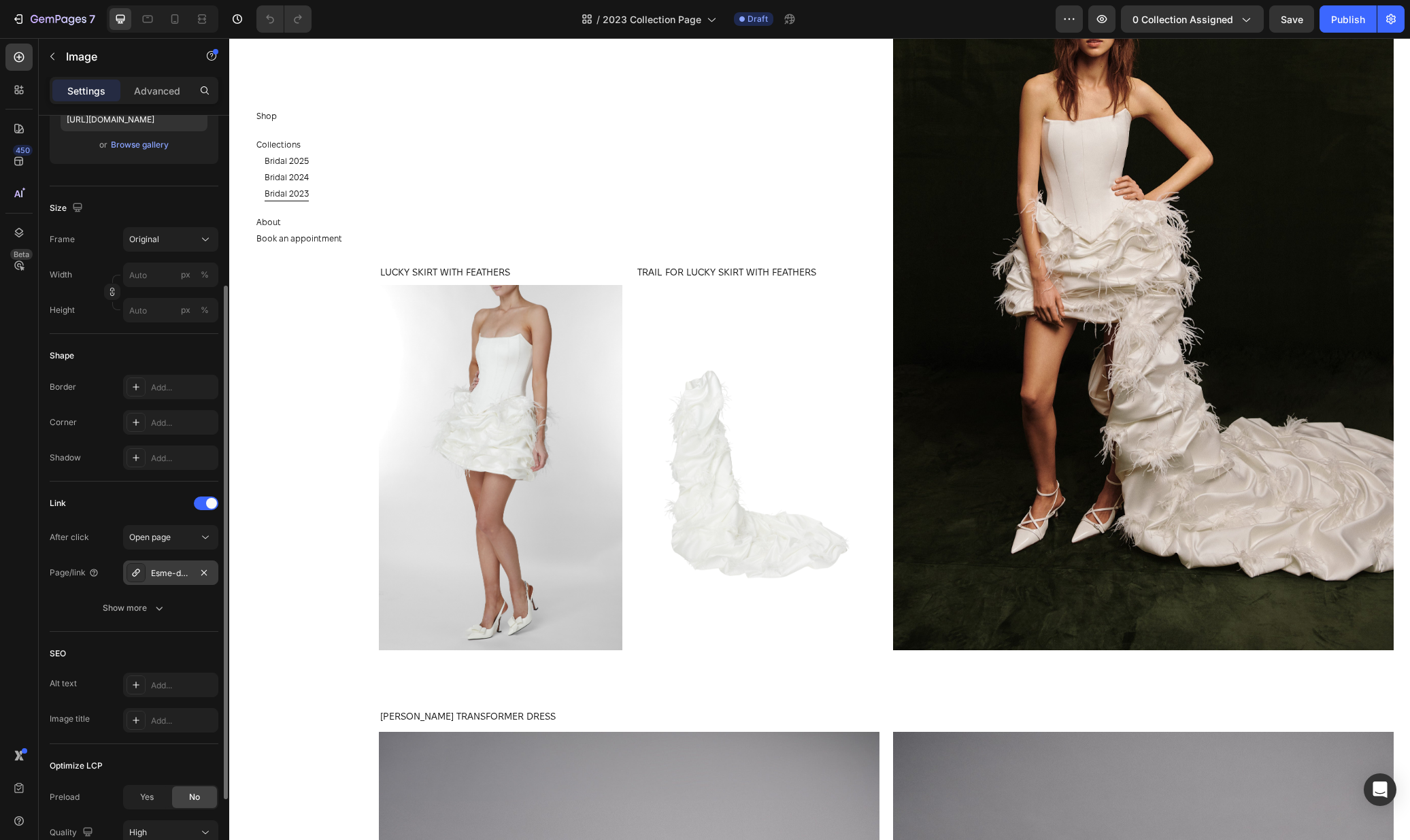
click at [172, 569] on div "Esme-dress" at bounding box center [170, 573] width 39 height 12
type input "https://cdn.shopify.com/s/files/1/0576/3786/3521/files/gempages_563336841122546…"
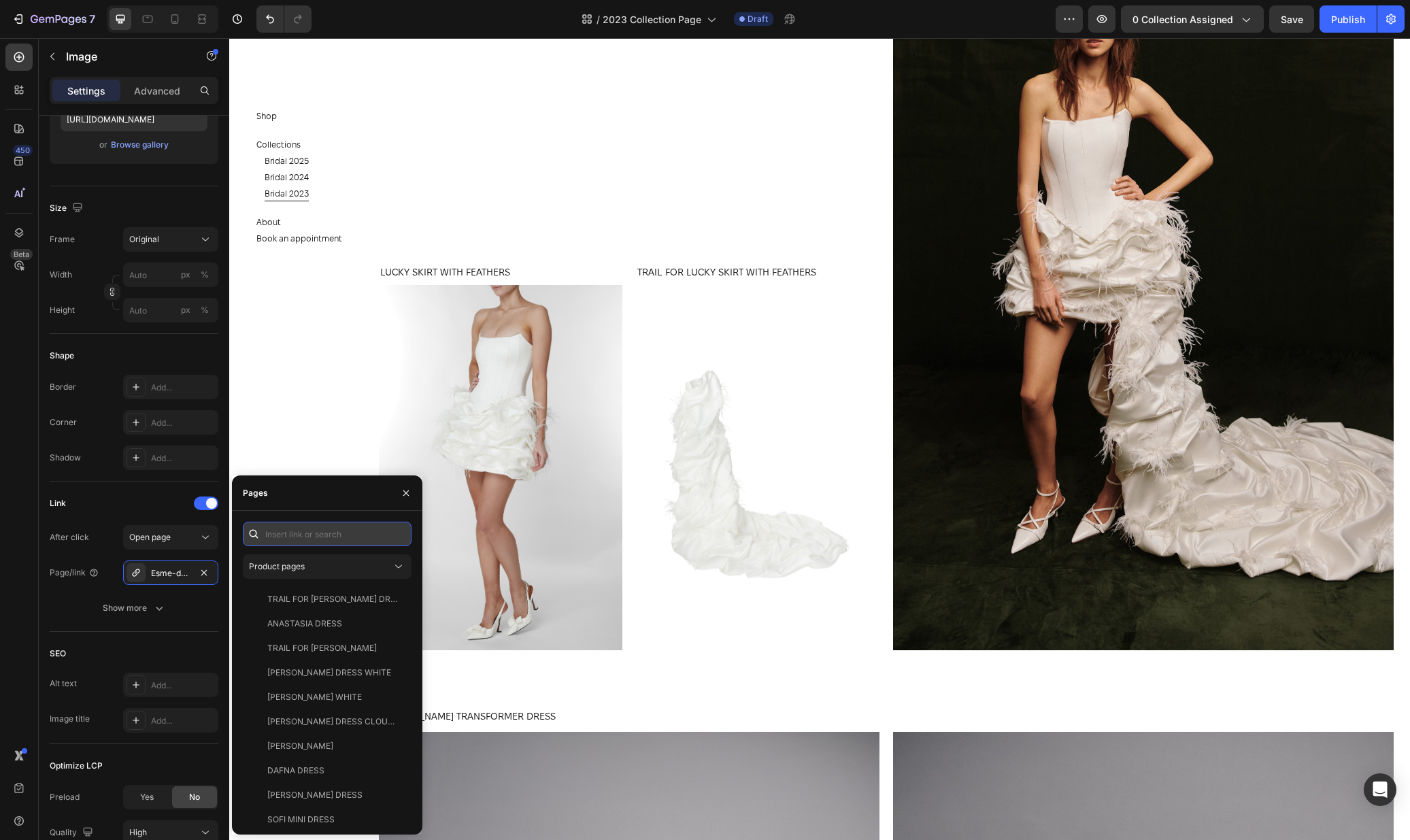
click at [284, 526] on input "text" at bounding box center [326, 534] width 168 height 24
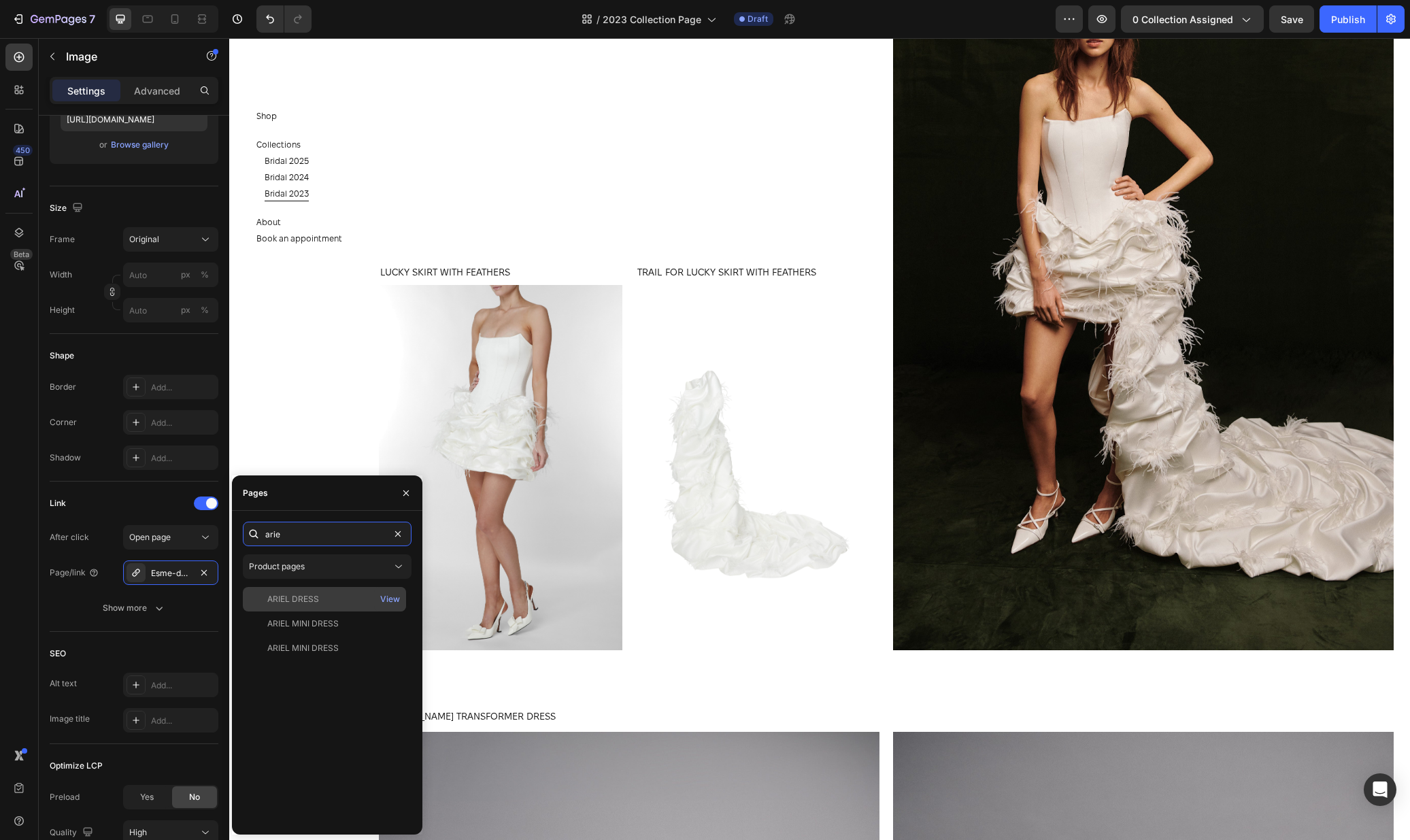
type input "arie"
click at [326, 602] on div "ARIEL DRESS" at bounding box center [324, 598] width 152 height 12
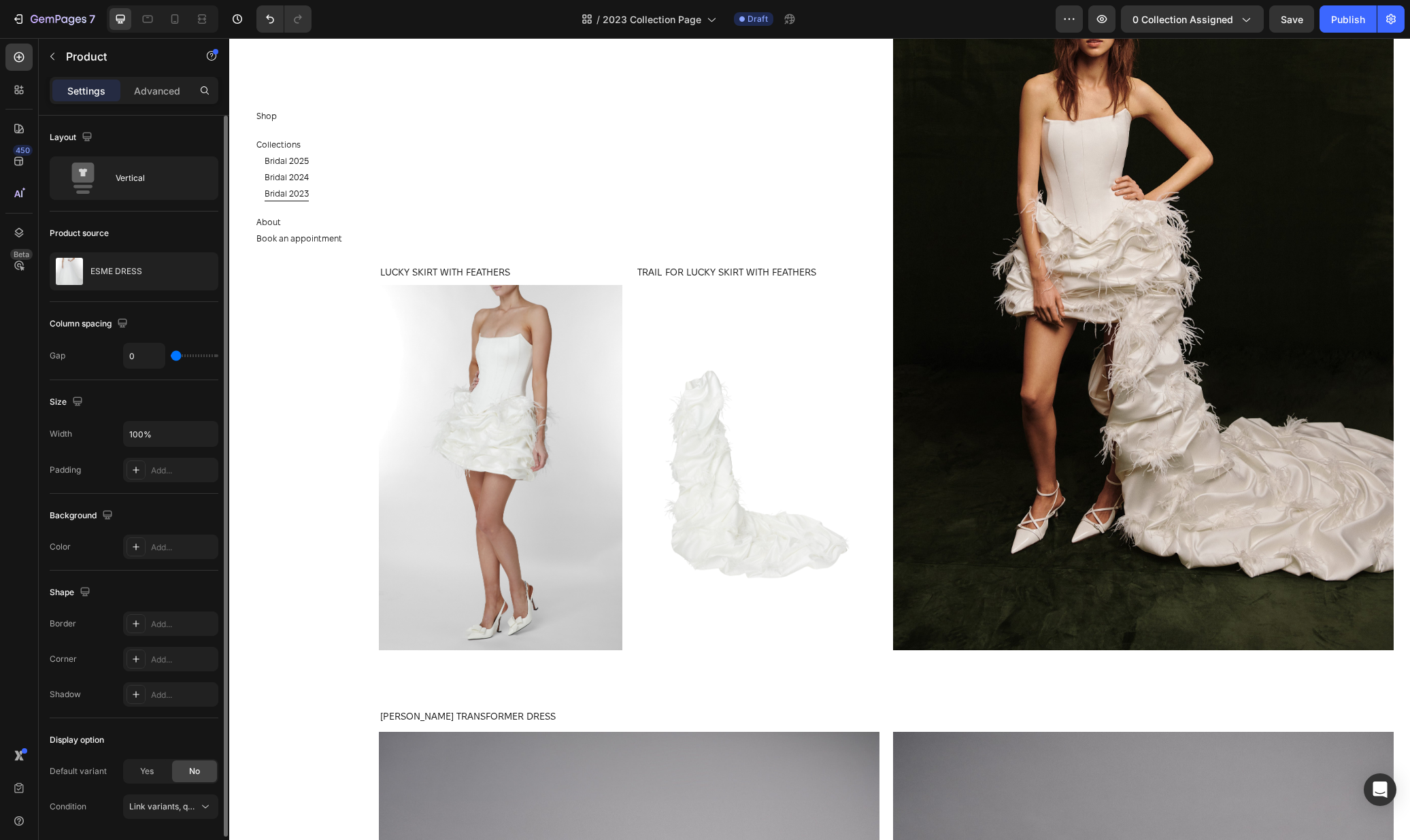
scroll to position [44, 0]
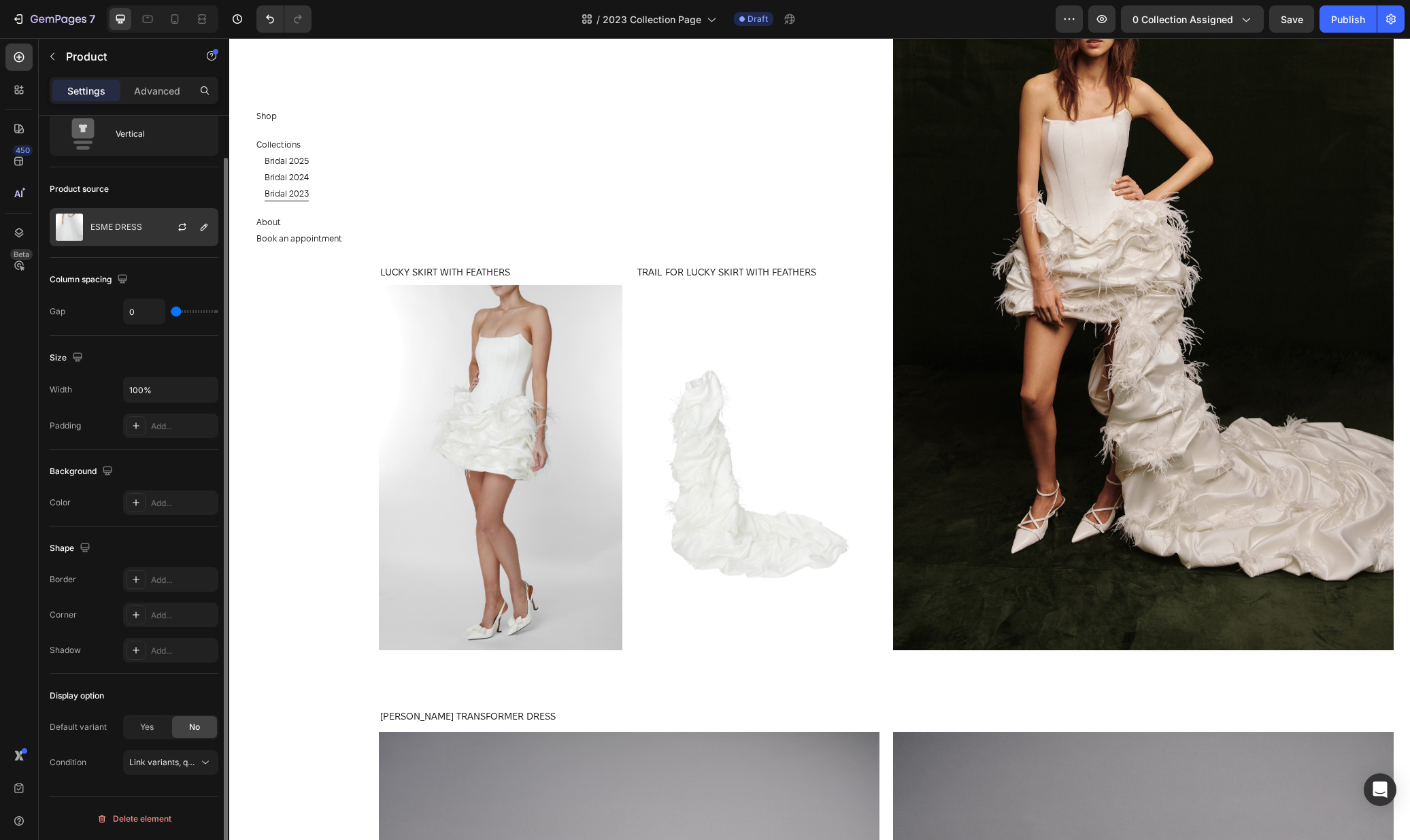
click at [140, 222] on p "ESME DRESS" at bounding box center [116, 227] width 52 height 10
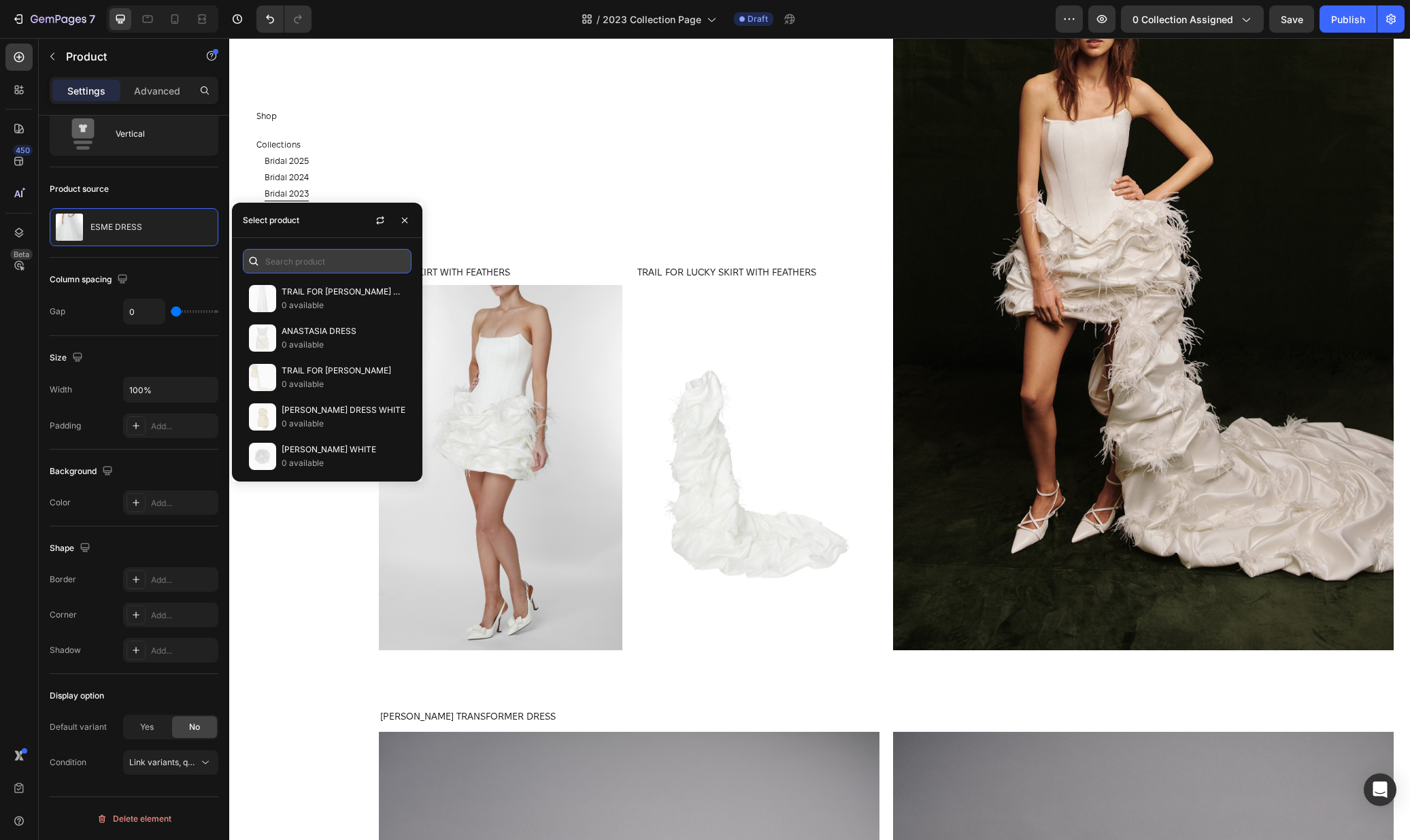
click at [312, 263] on input "text" at bounding box center [326, 261] width 168 height 24
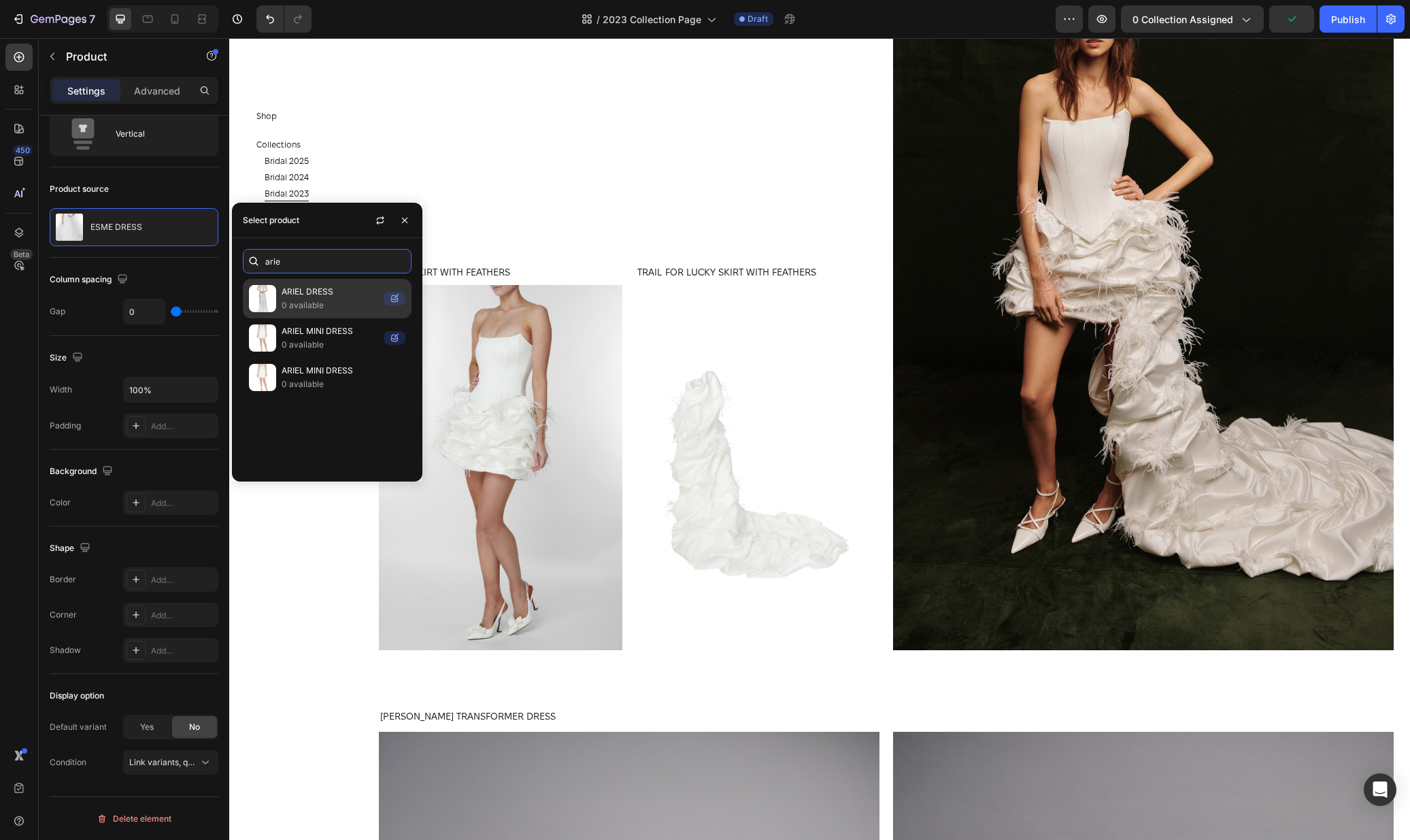
type input "arie"
click at [311, 299] on p "0 available" at bounding box center [330, 305] width 97 height 14
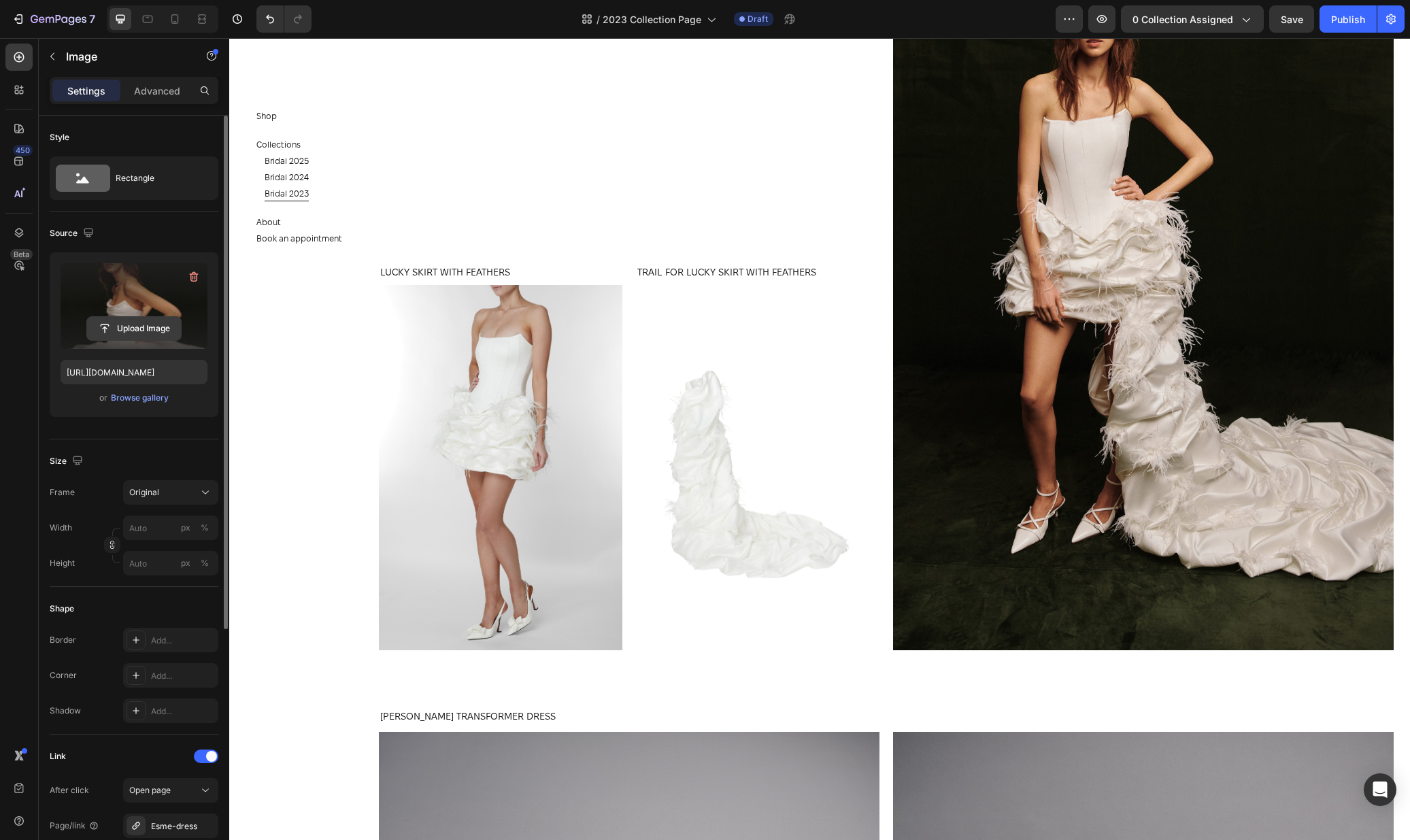
click at [146, 329] on input "file" at bounding box center [134, 328] width 94 height 23
click at [157, 823] on div "Esme-dress" at bounding box center [170, 826] width 39 height 12
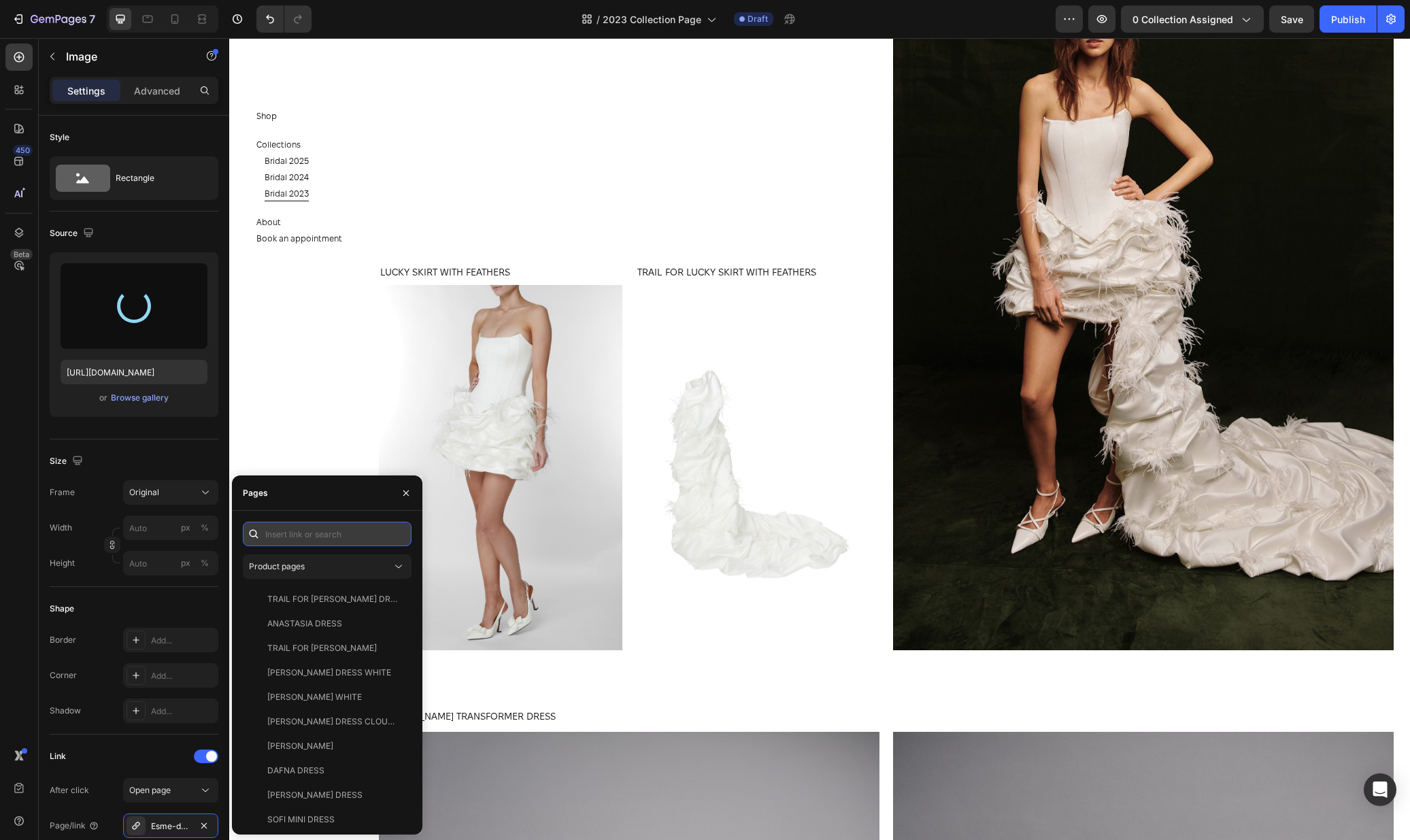
click at [321, 530] on input "text" at bounding box center [326, 534] width 168 height 24
type input "a"
type input "https://cdn.shopify.com/s/files/1/0576/3786/3521/files/gempages_563336841122546…"
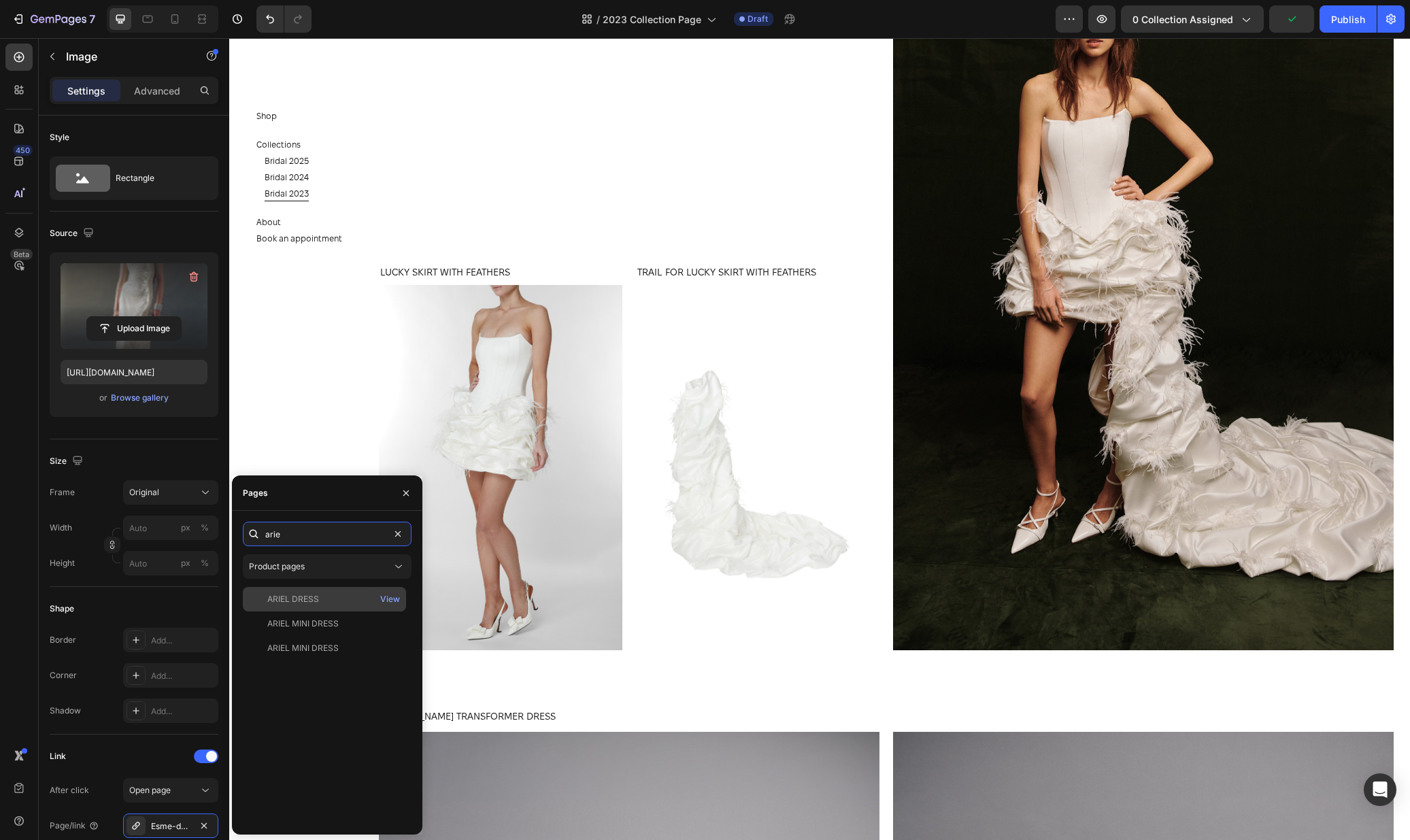
type input "arie"
click at [316, 594] on div "ARIEL DRESS" at bounding box center [293, 598] width 52 height 12
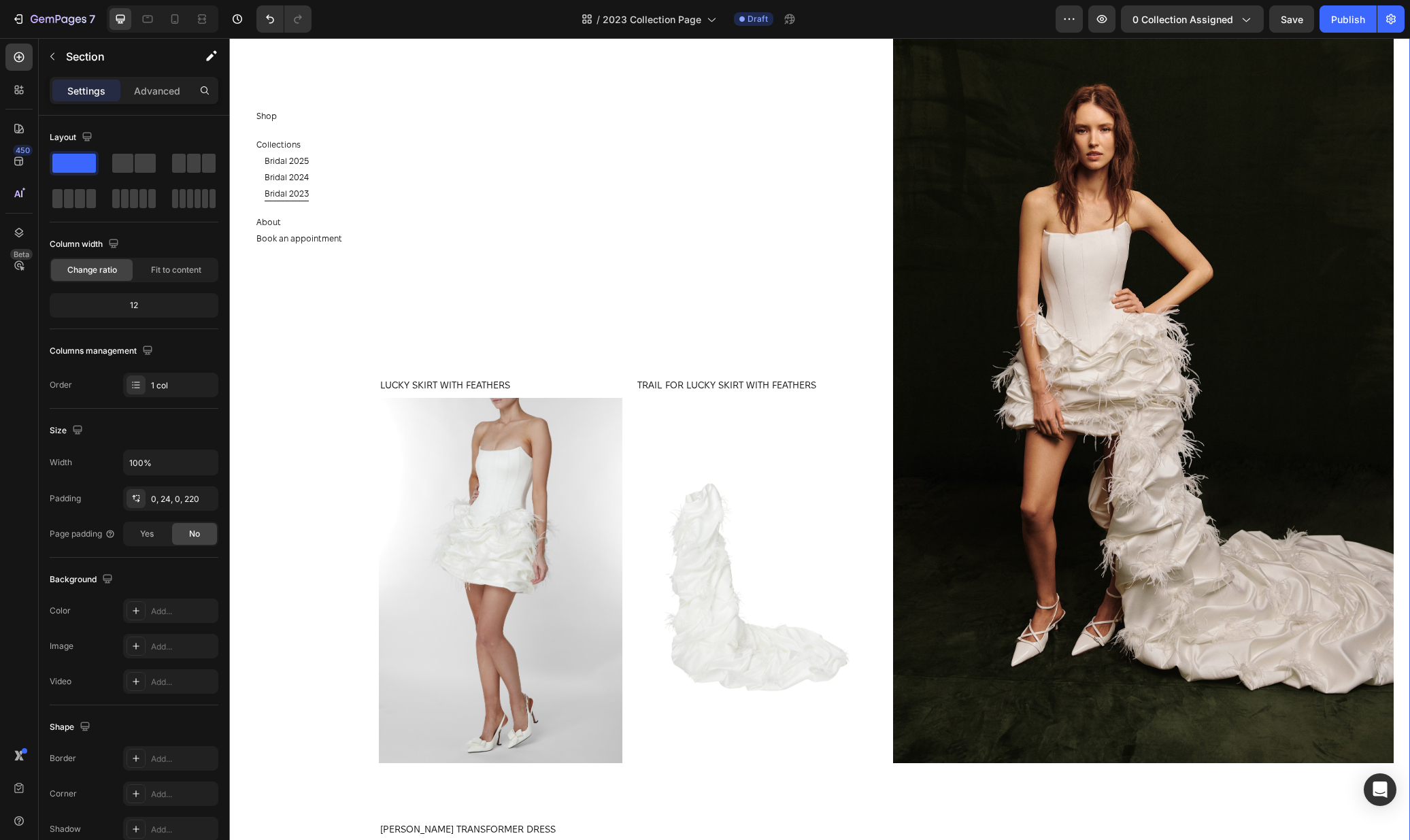
scroll to position [1277, 0]
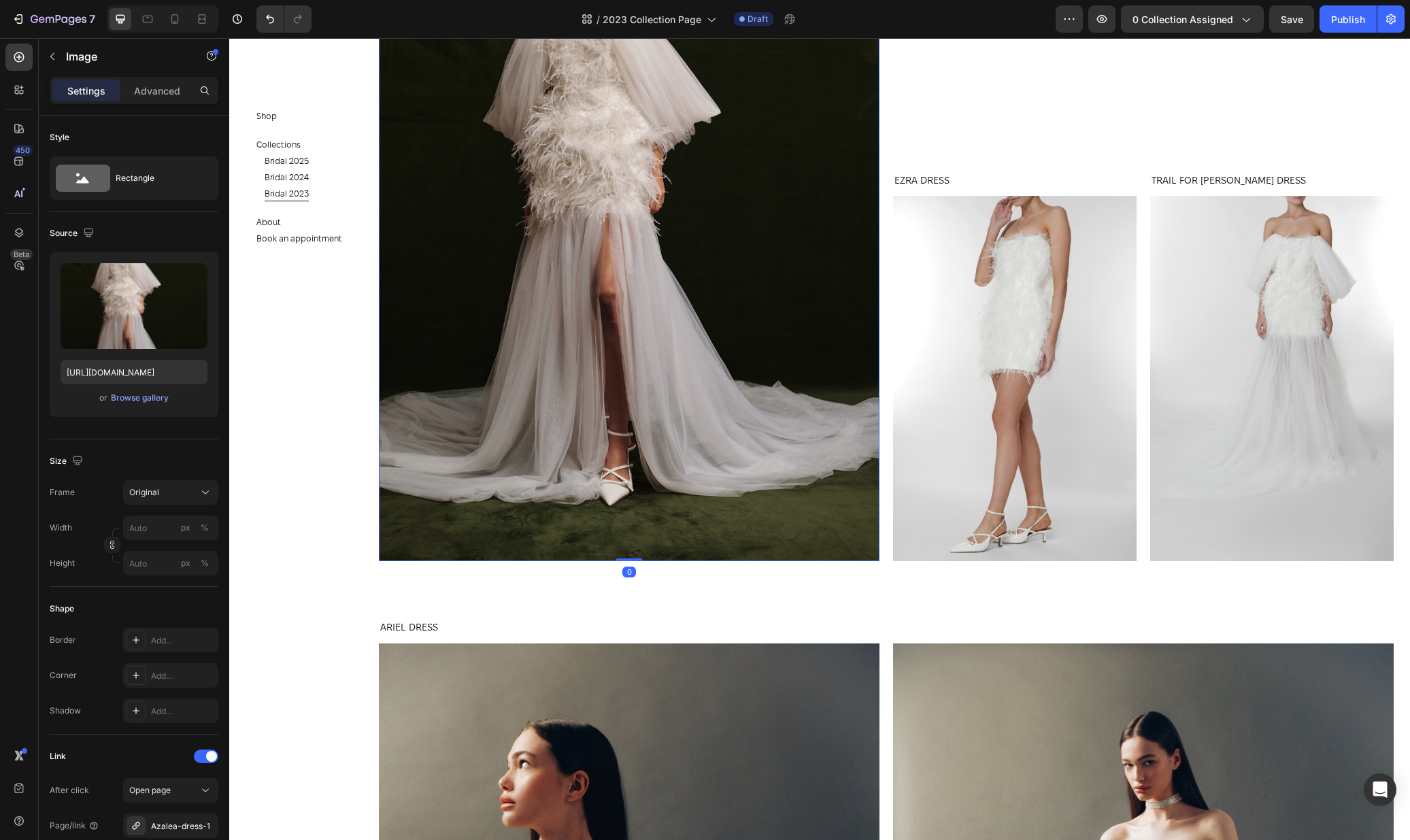
click at [850, 325] on img at bounding box center [628, 185] width 500 height 752
click at [116, 327] on input "file" at bounding box center [134, 328] width 94 height 23
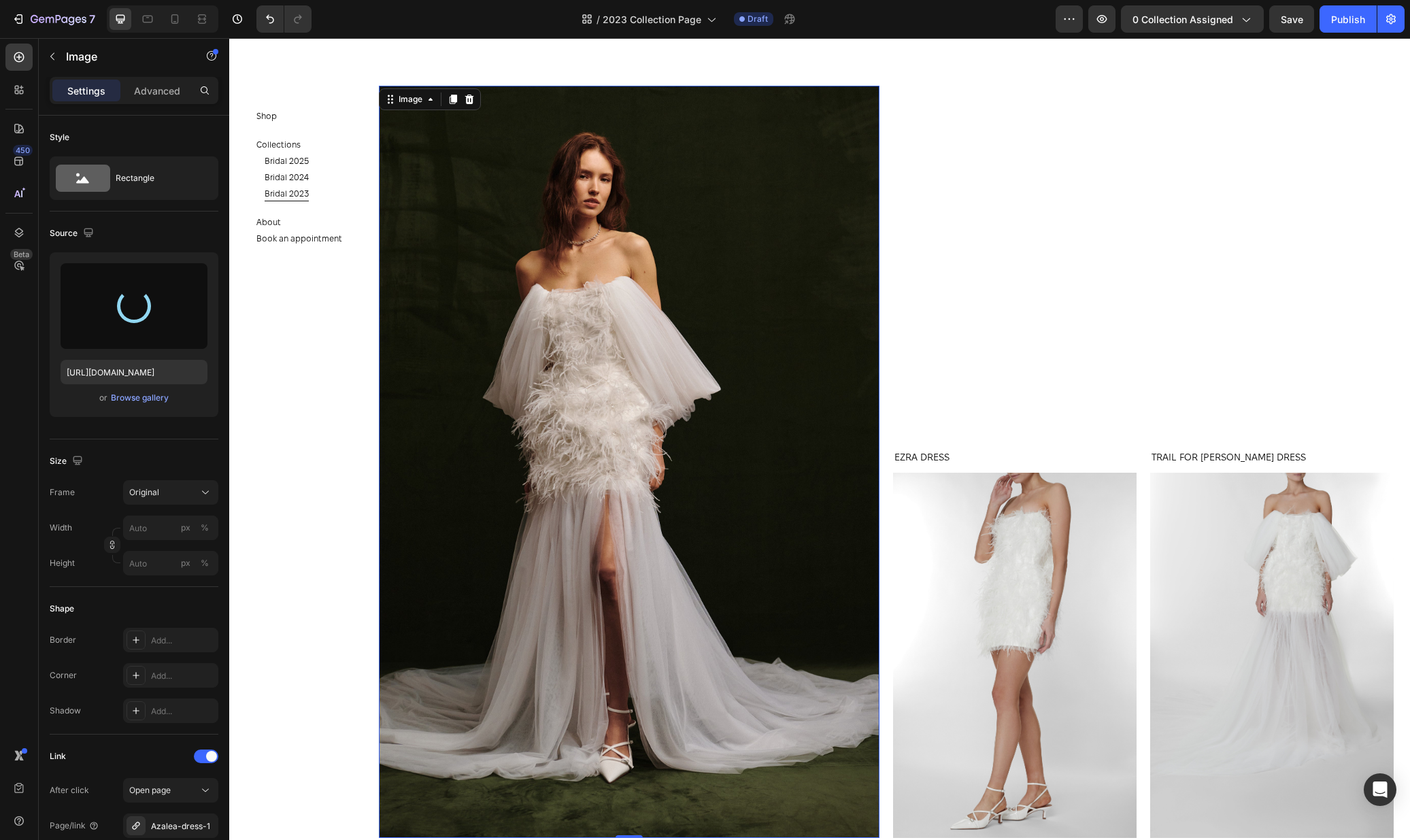
scroll to position [1067, 0]
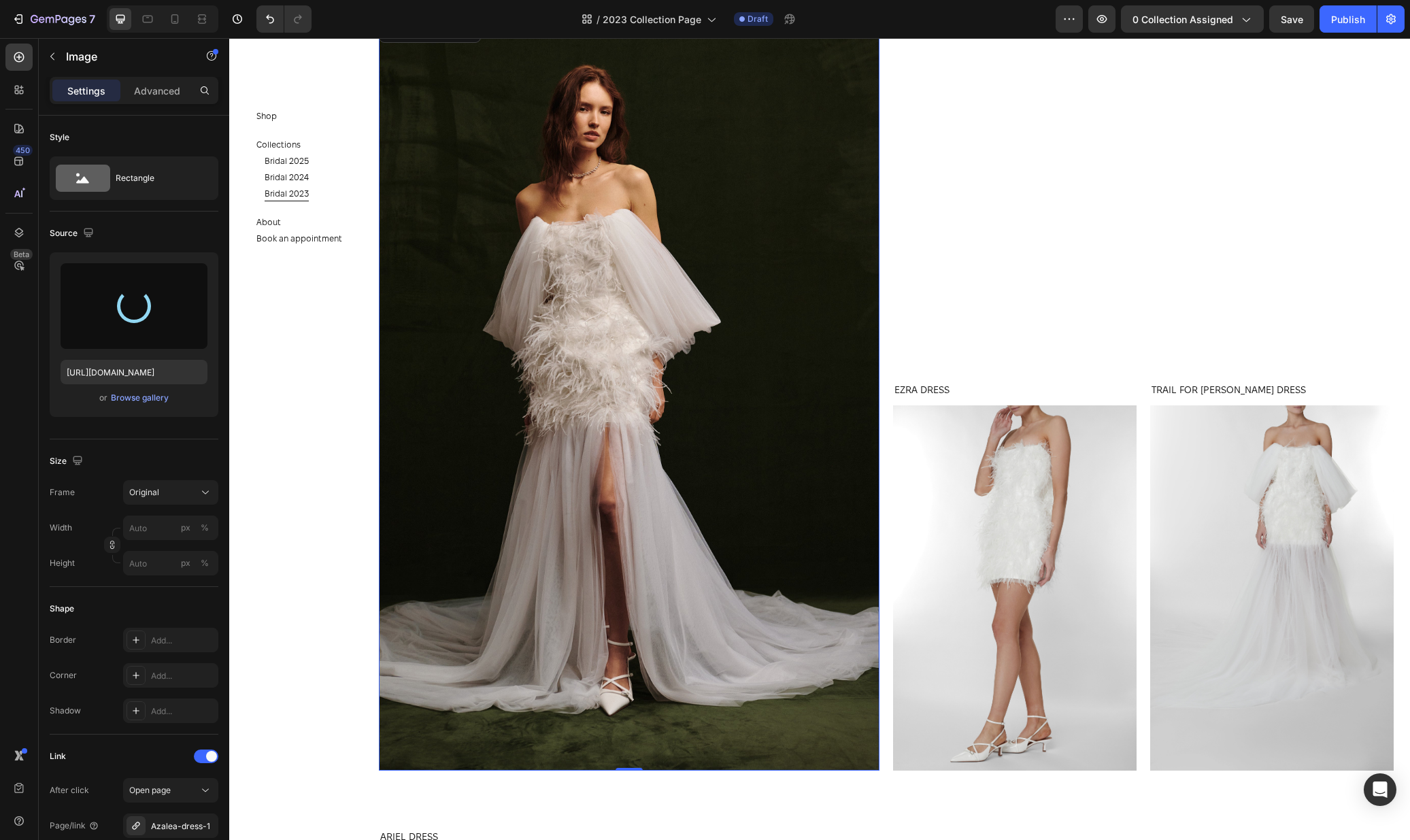
type input "https://cdn.shopify.com/s/files/1/0576/3786/3521/files/gempages_563336841122546…"
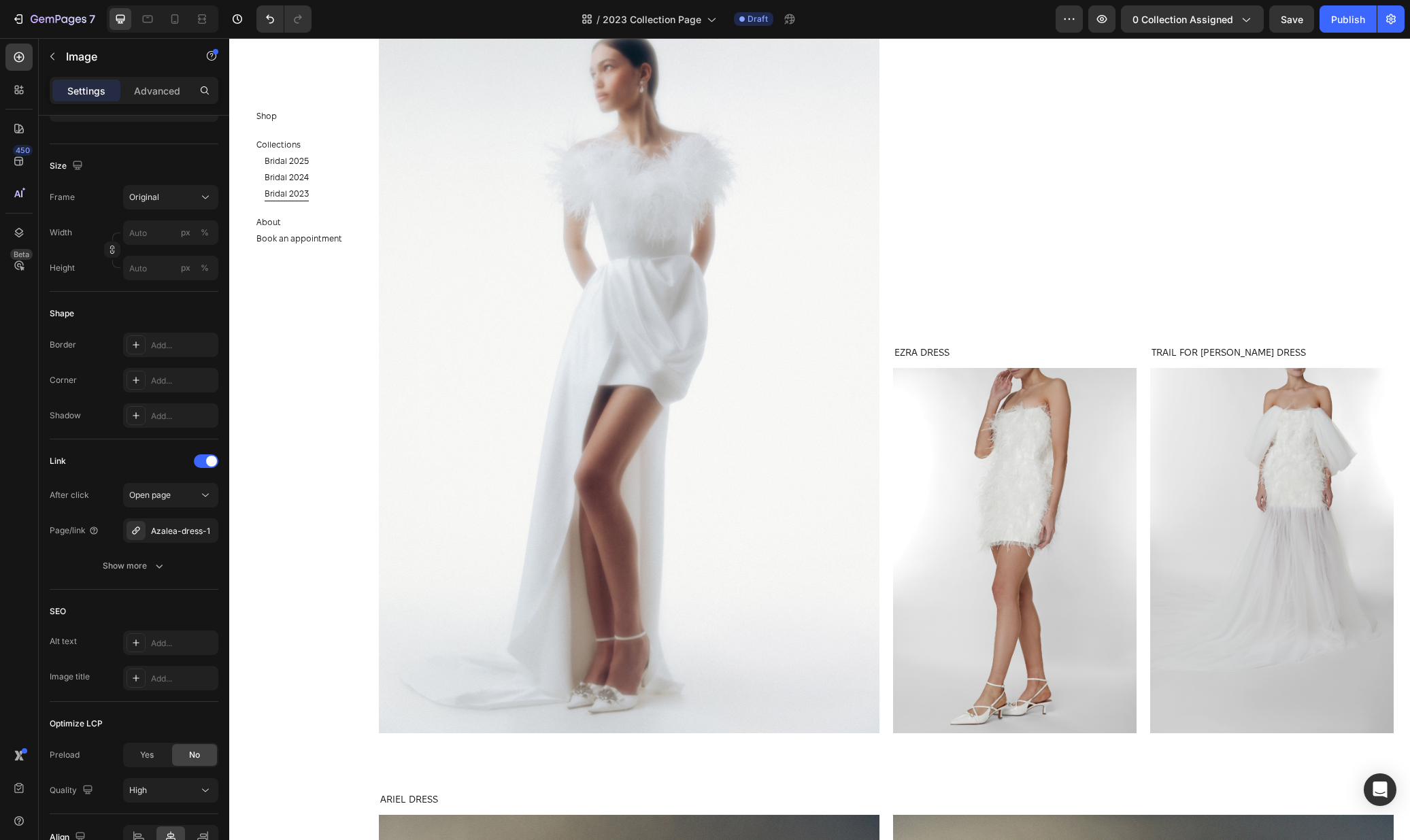
scroll to position [1199, 0]
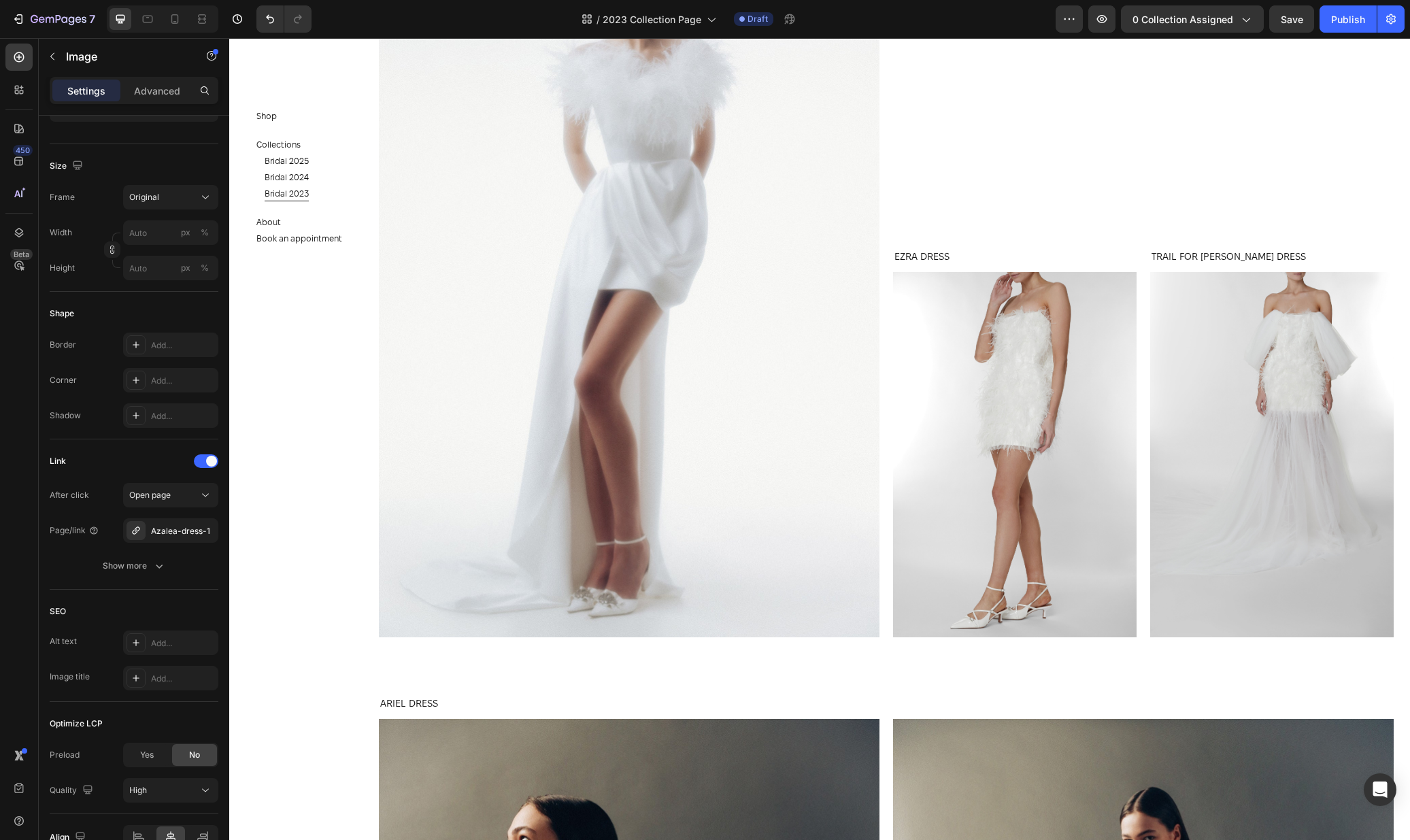
click at [605, 374] on img at bounding box center [628, 261] width 500 height 751
click at [516, 552] on img at bounding box center [628, 261] width 500 height 751
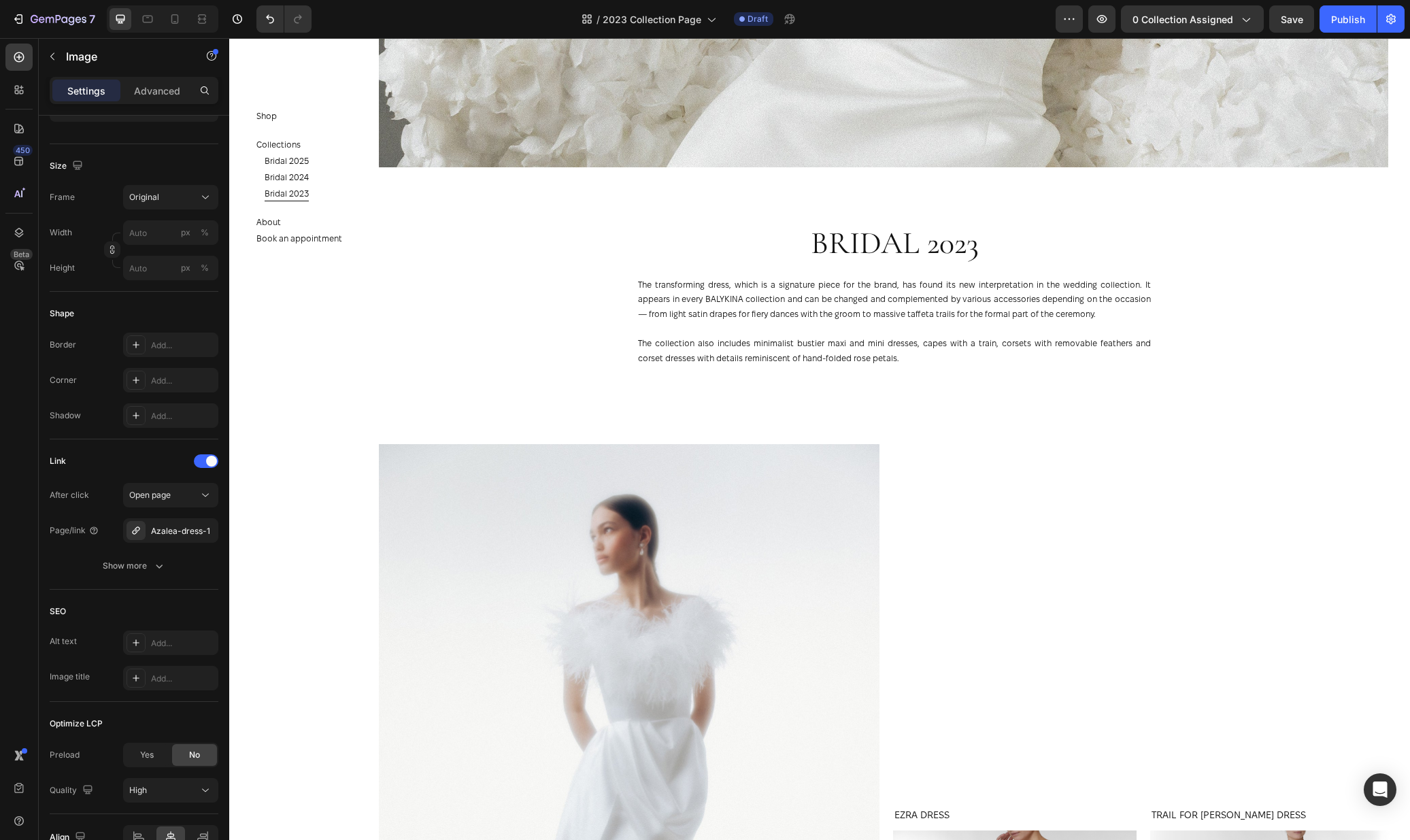
scroll to position [627, 0]
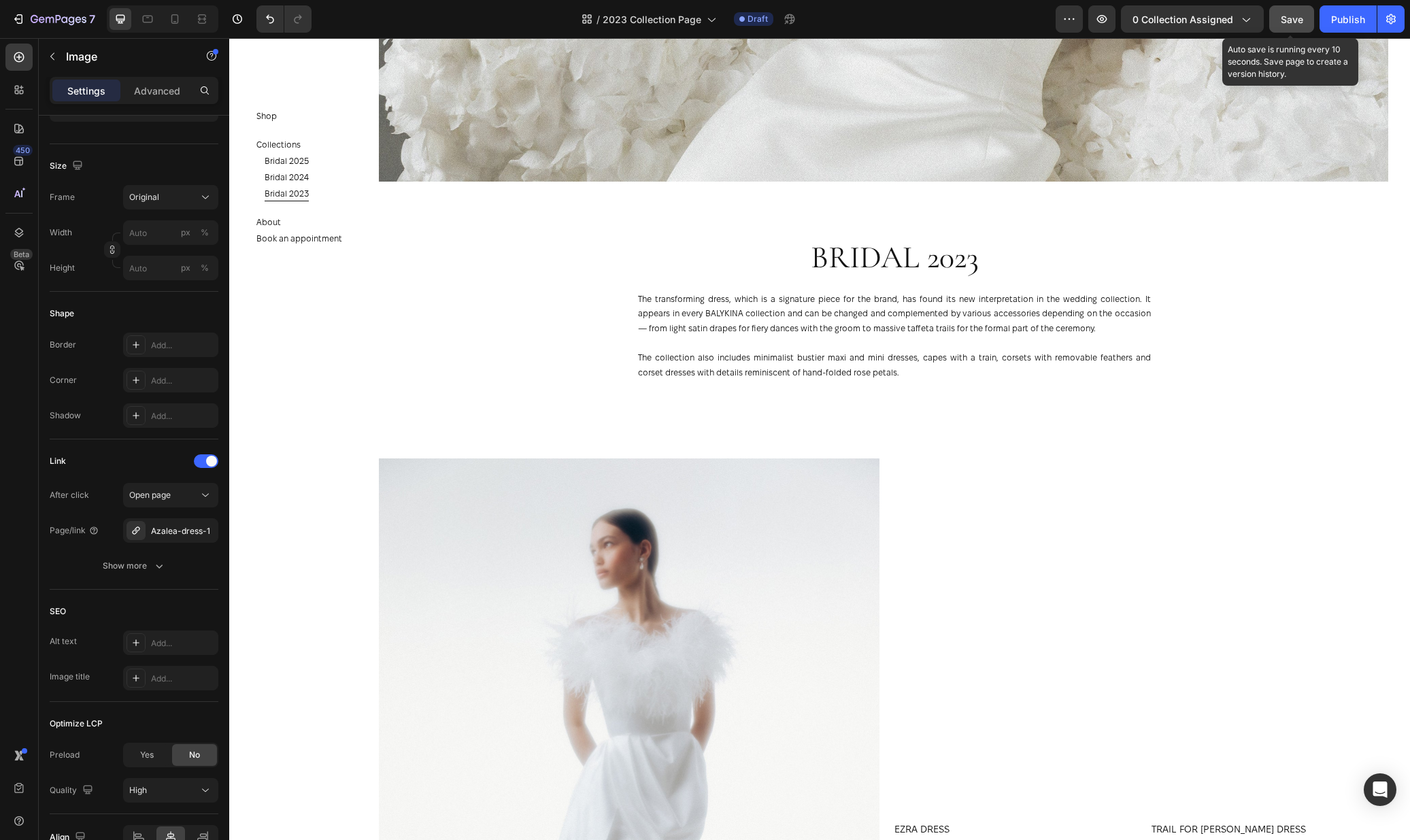
click at [1304, 19] on button "Save" at bounding box center [1292, 19] width 45 height 27
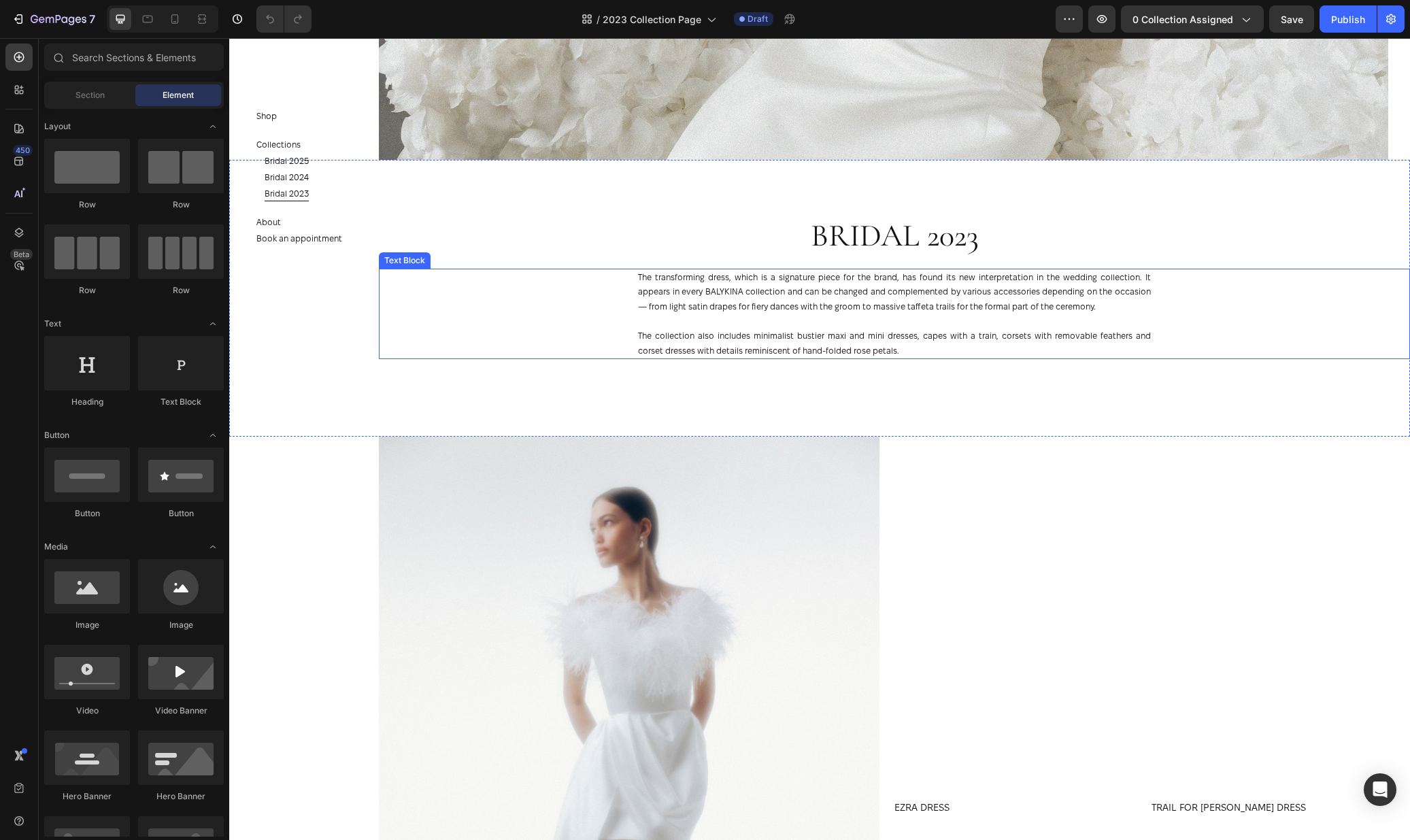
scroll to position [816, 0]
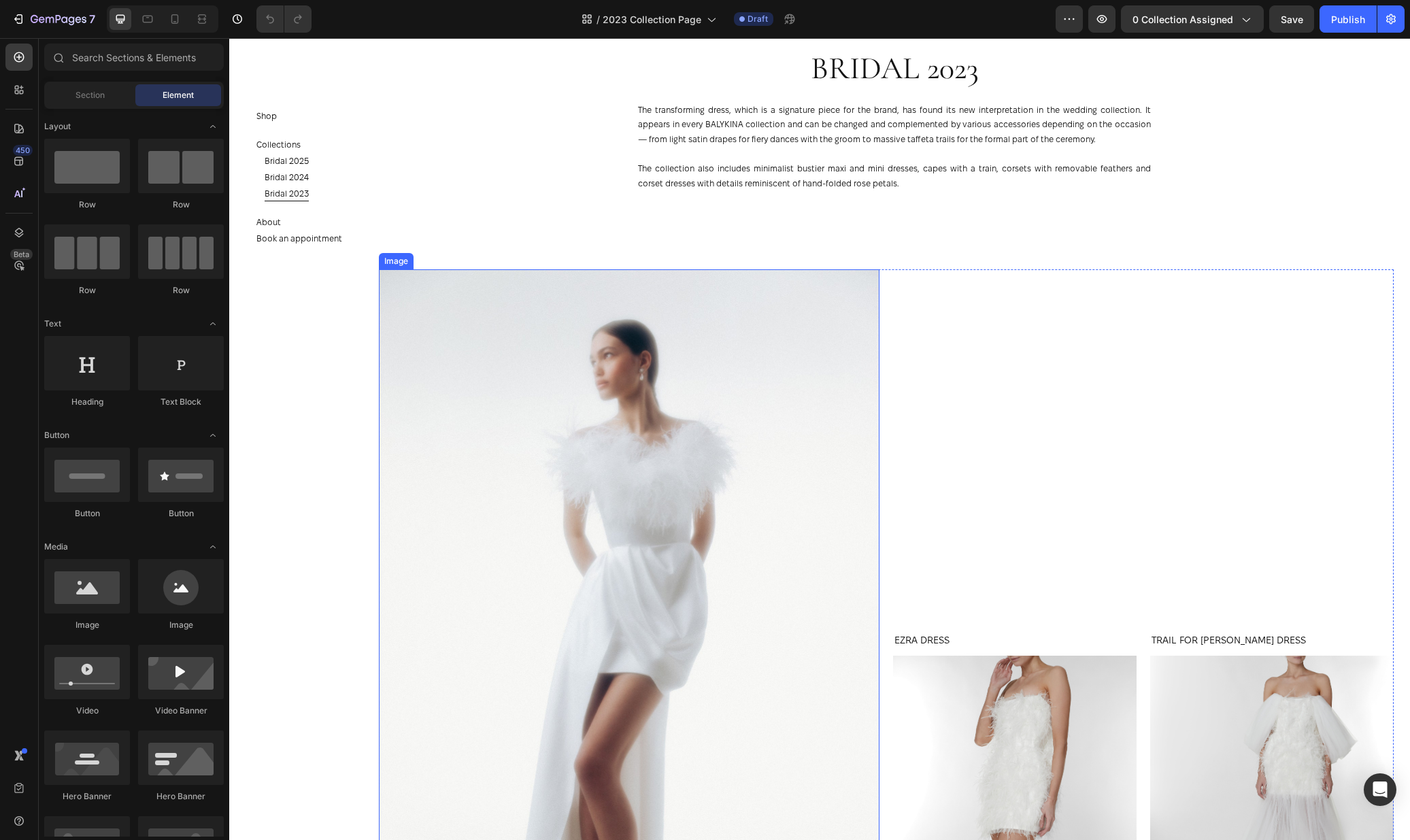
click at [655, 459] on img at bounding box center [628, 644] width 500 height 751
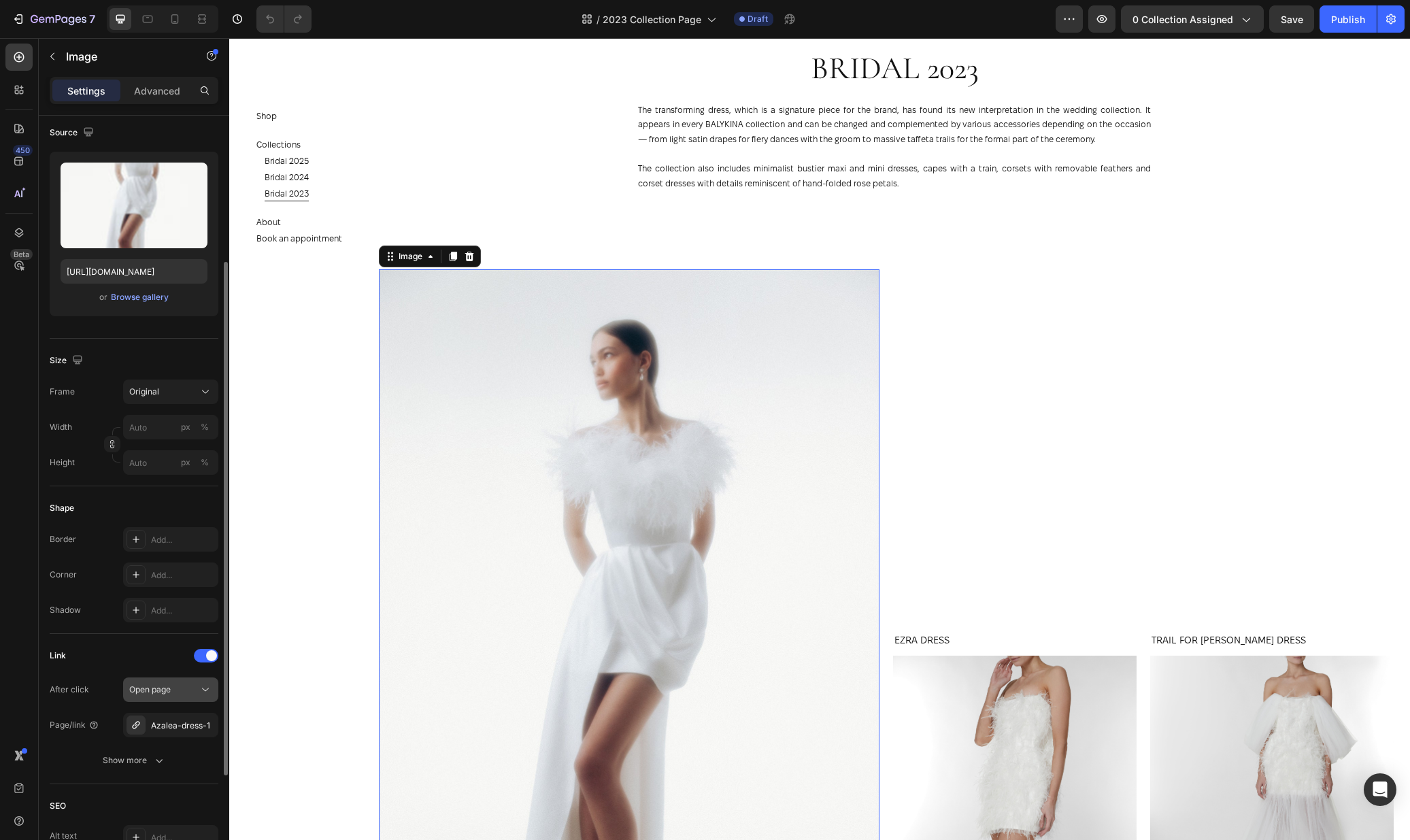
scroll to position [162, 0]
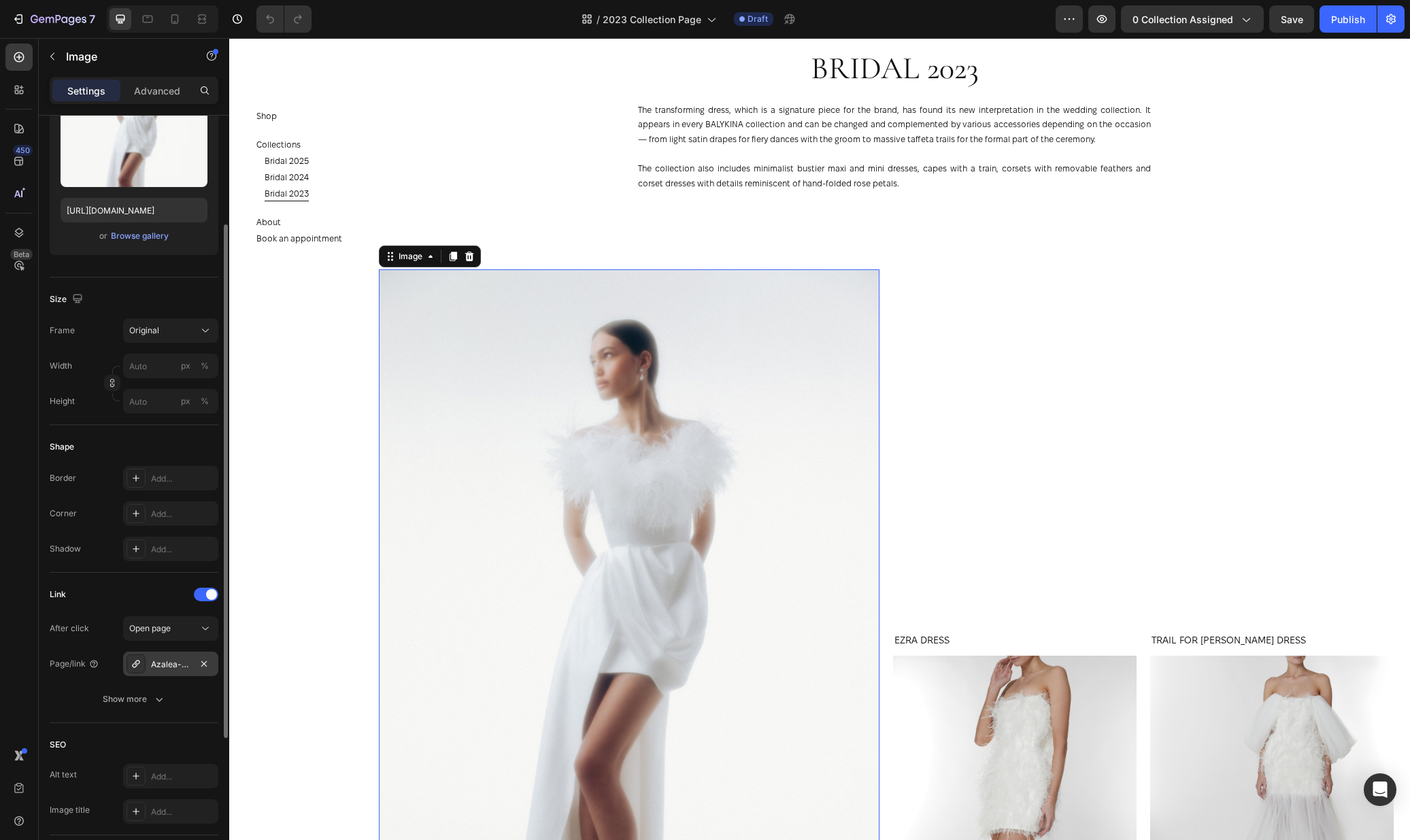
click at [169, 653] on div "Azalea-dress-1" at bounding box center [171, 664] width 95 height 24
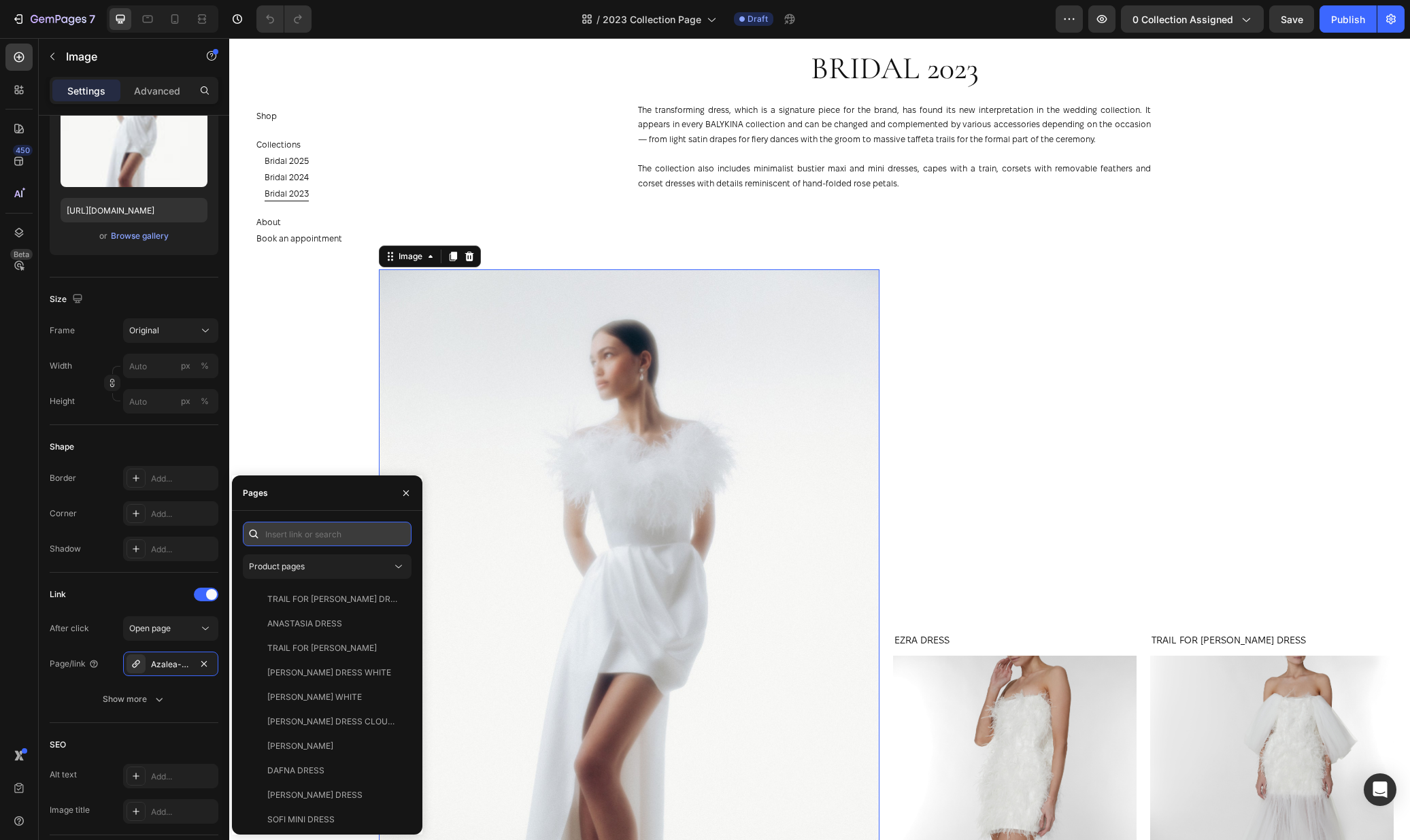
click at [286, 535] on input "text" at bounding box center [326, 534] width 168 height 24
type input "anas"
click at [330, 629] on div "ANASTASIA DRESS" at bounding box center [305, 623] width 75 height 12
click at [336, 671] on div "ANASTASIA SOFT DRESS" at bounding box center [317, 672] width 98 height 12
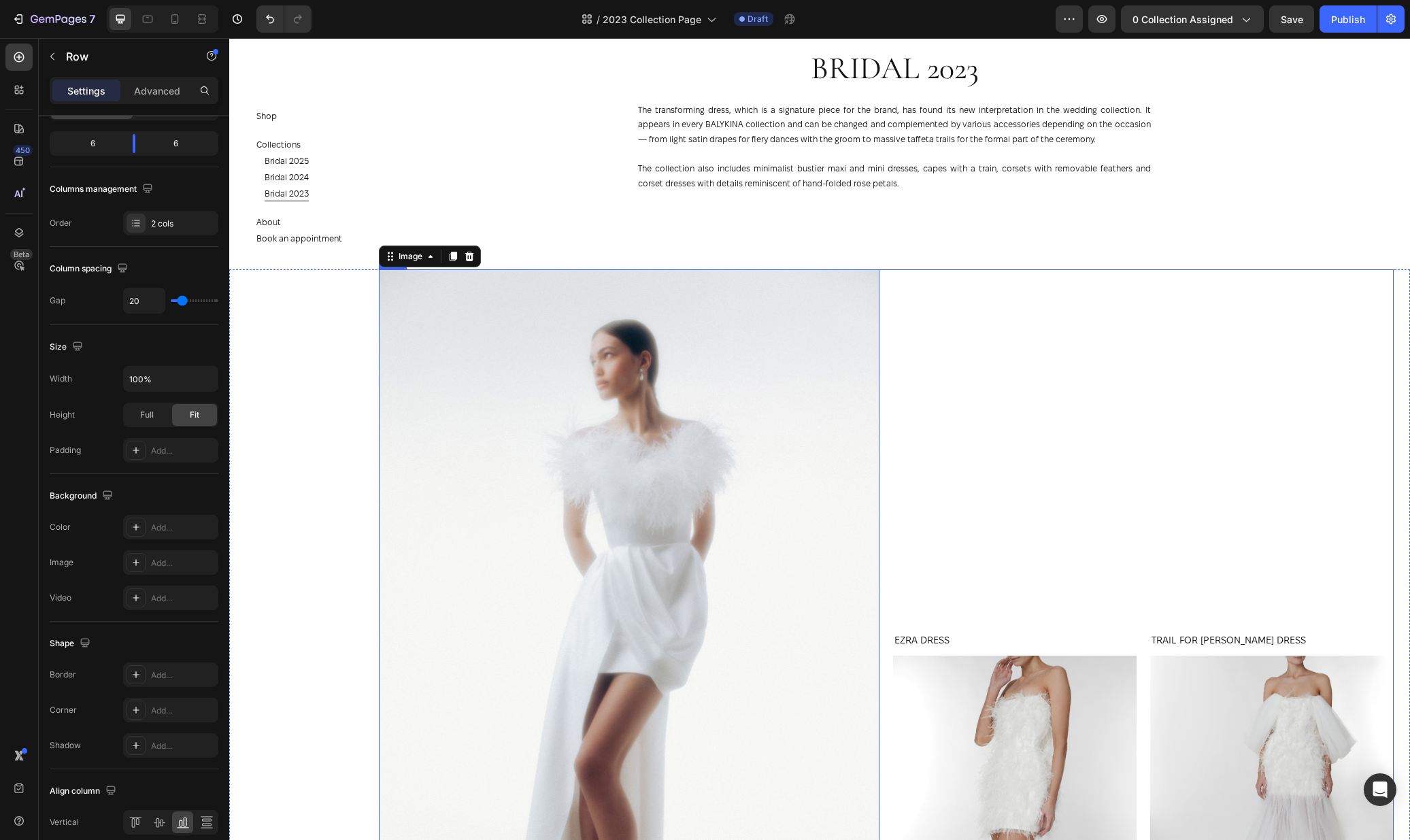
click at [1050, 499] on div "TRAIL FOR EZRA DRESS Product Title Product Images Product EZRA DRESS Product Ti…" at bounding box center [1143, 644] width 500 height 751
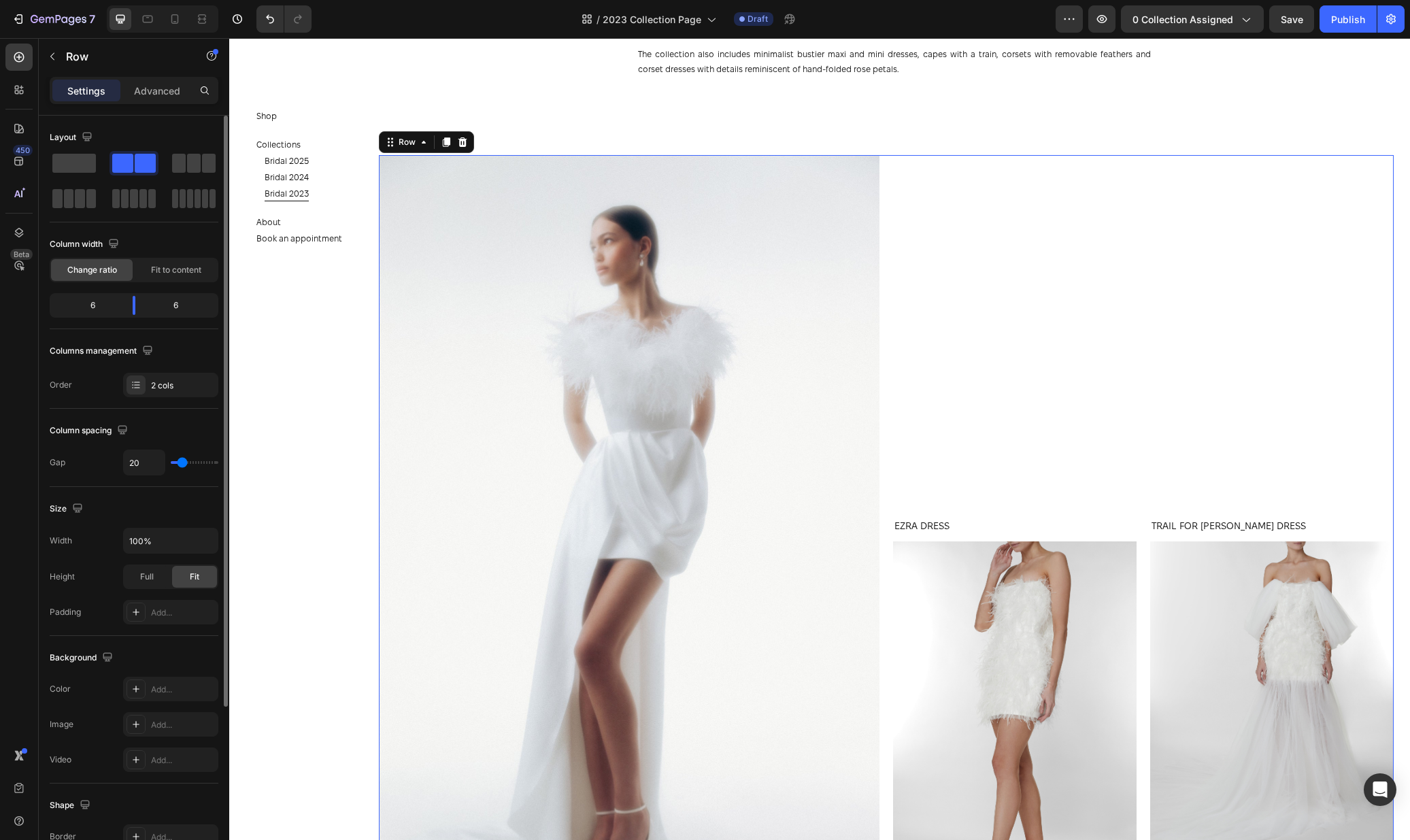
scroll to position [1032, 0]
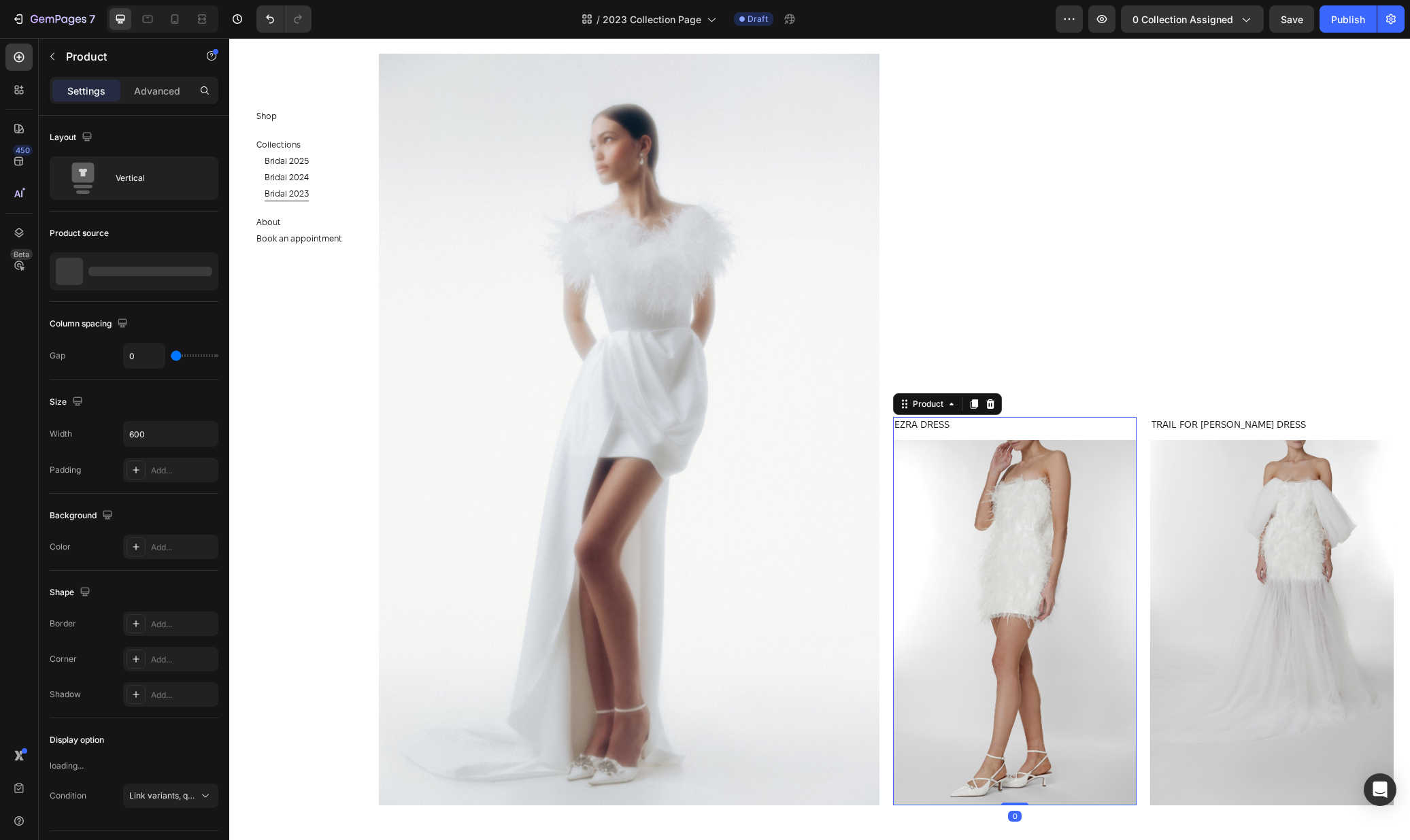
click at [985, 433] on div "EZRA DRESS Product Title" at bounding box center [1014, 428] width 243 height 23
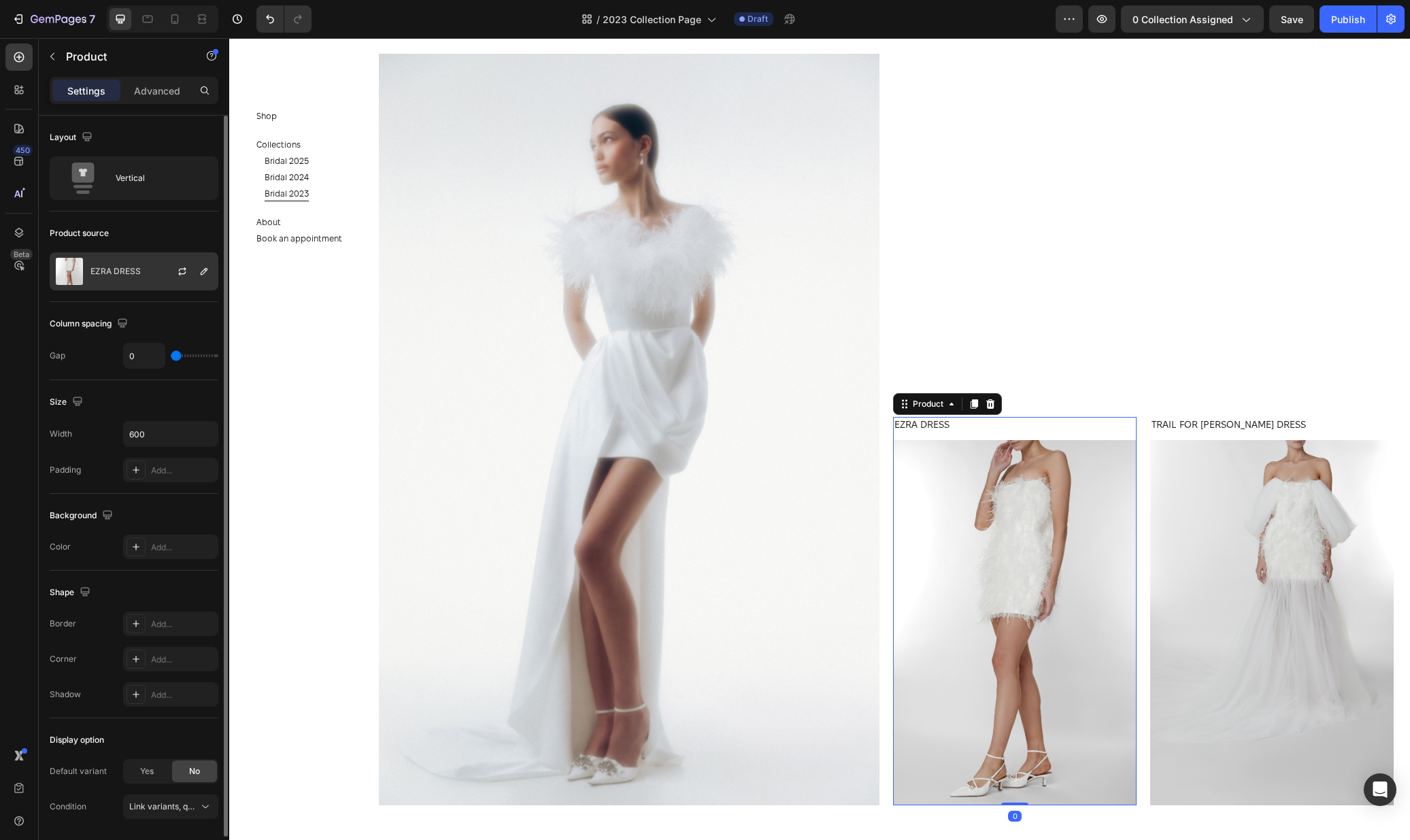
click at [118, 254] on div "EZRA DRESS" at bounding box center [134, 271] width 168 height 38
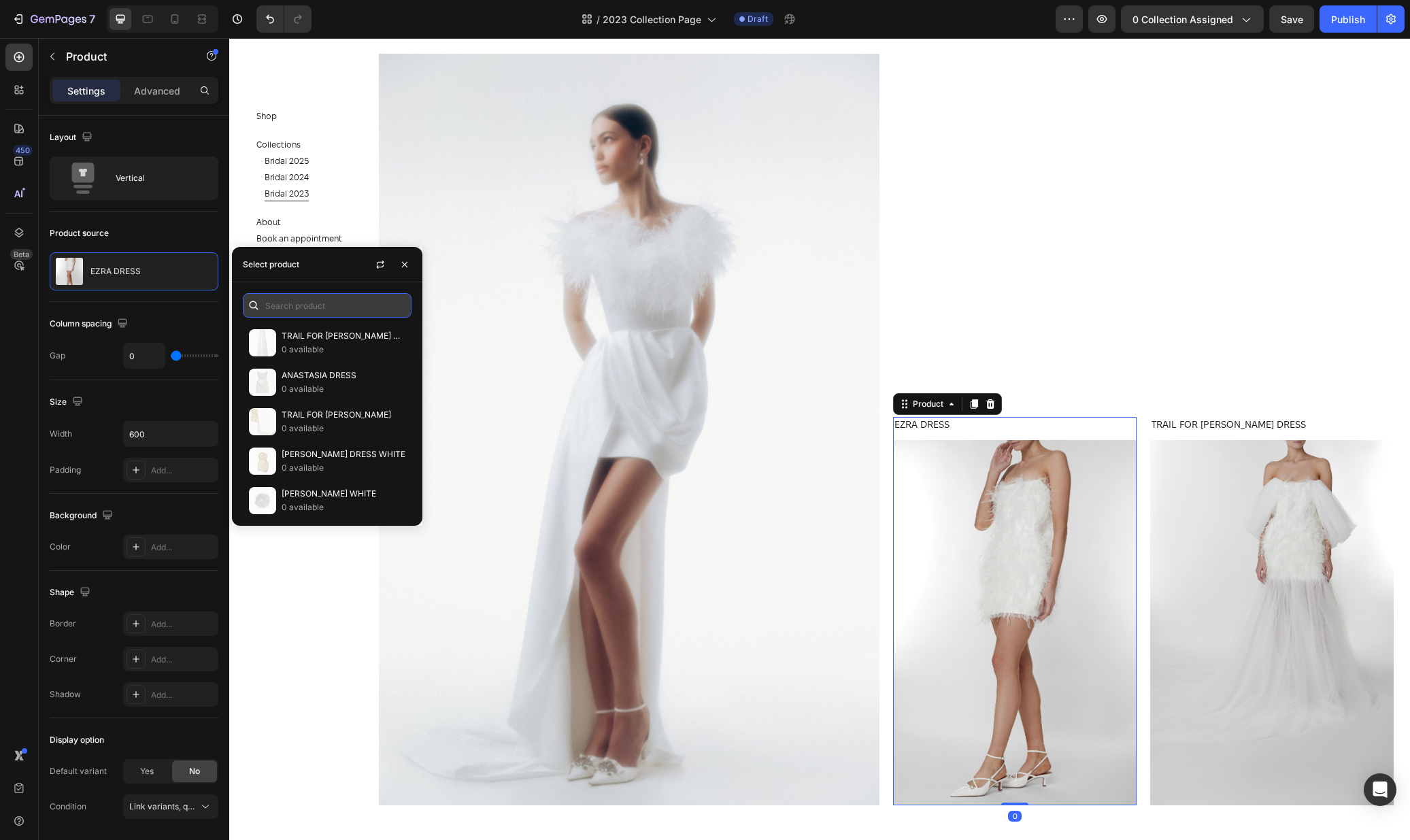
click at [289, 296] on input "text" at bounding box center [326, 305] width 168 height 24
type input "anas"
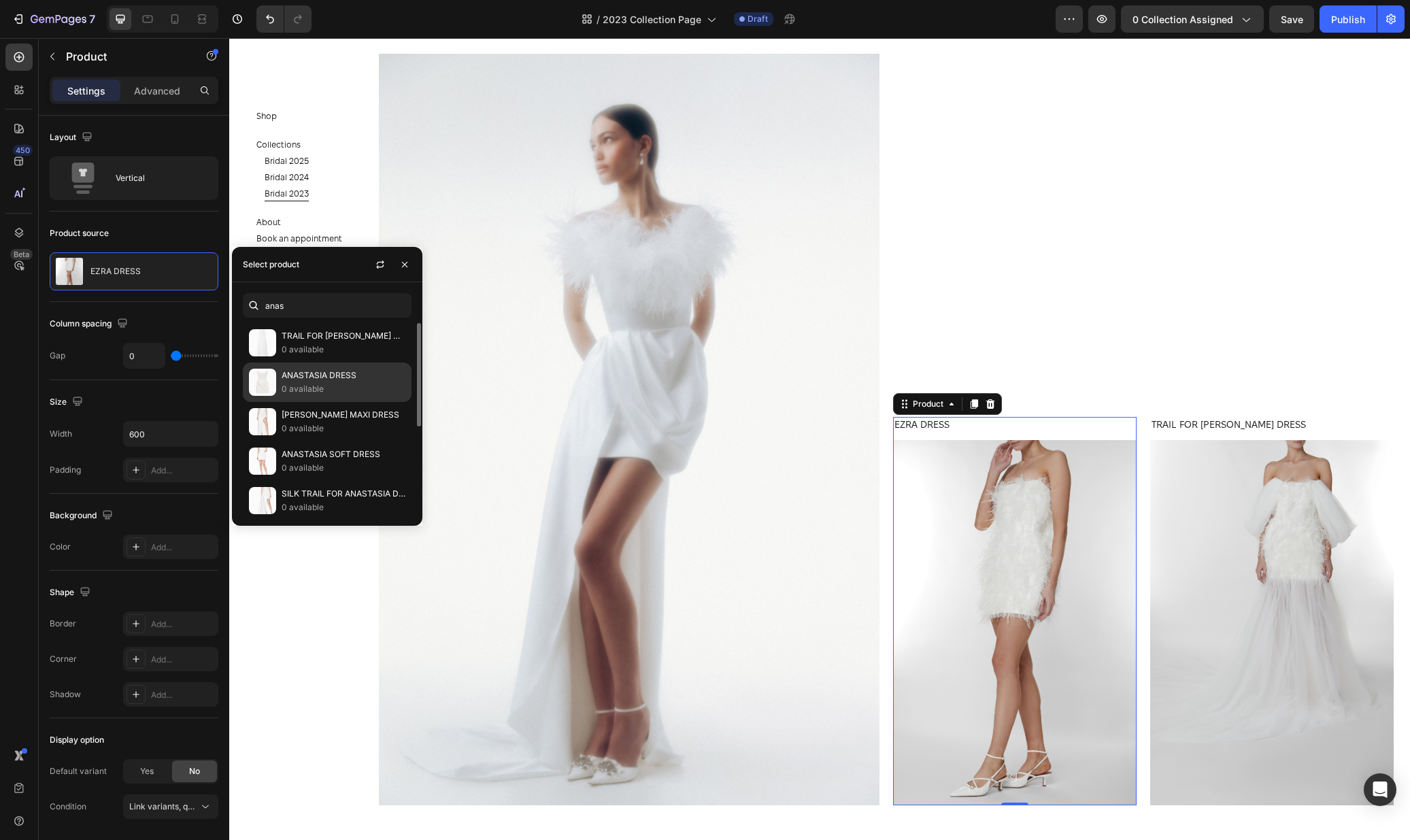
click at [314, 383] on p "0 available" at bounding box center [344, 388] width 124 height 14
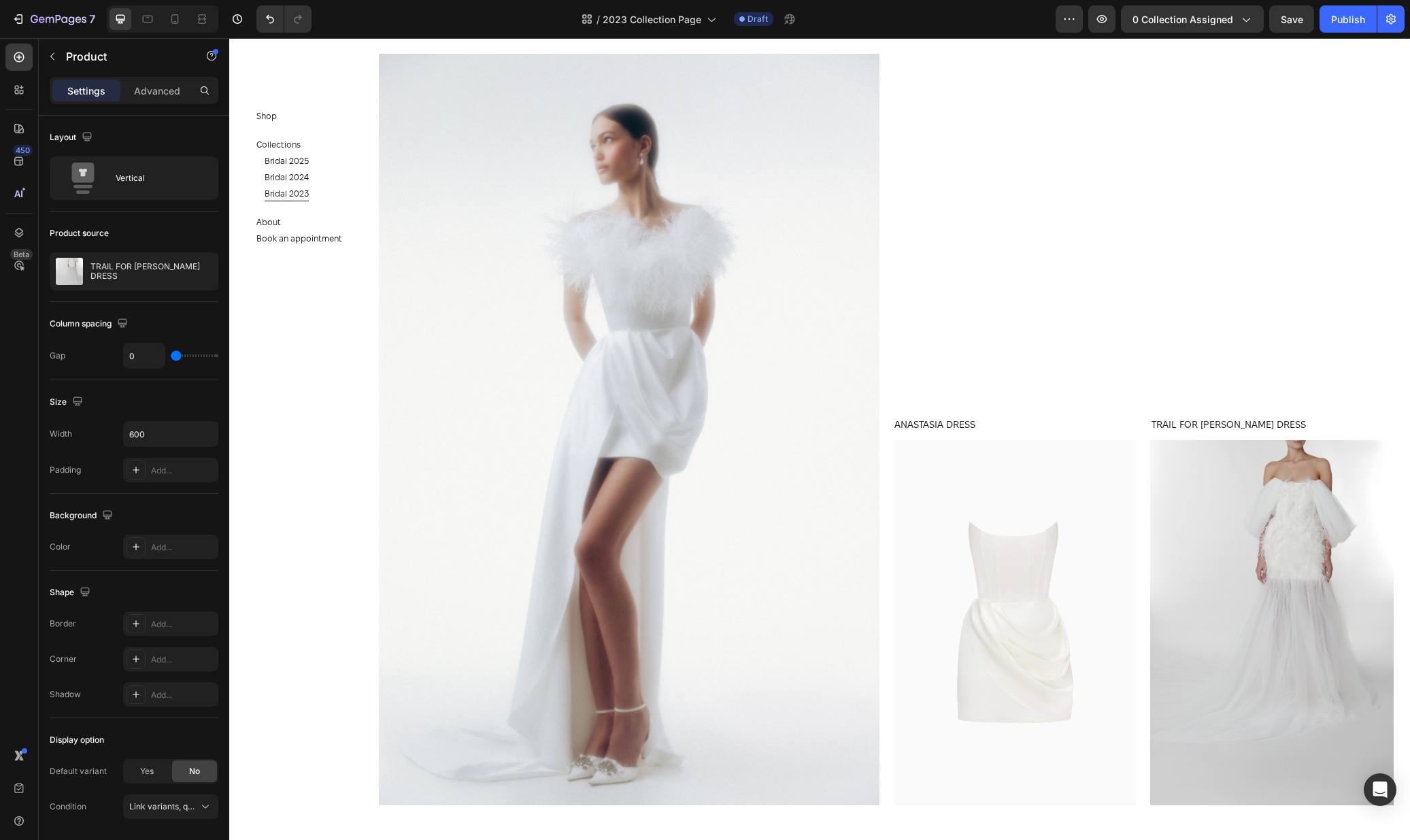
click at [1242, 435] on div "TRAIL FOR EZRA DRESS Product Title" at bounding box center [1272, 428] width 243 height 23
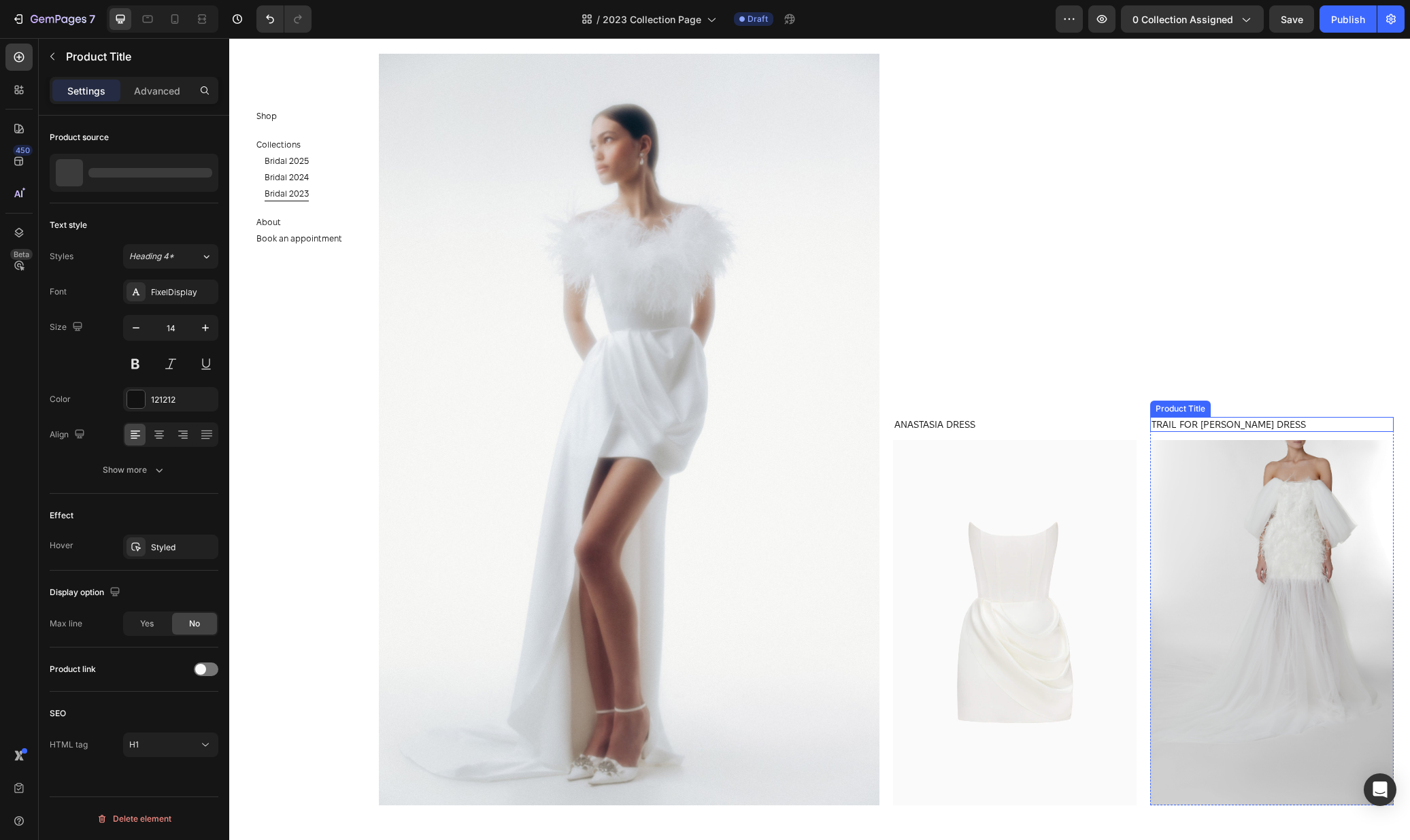
click at [1246, 424] on h1 "TRAIL FOR [PERSON_NAME] DRESS" at bounding box center [1272, 424] width 243 height 15
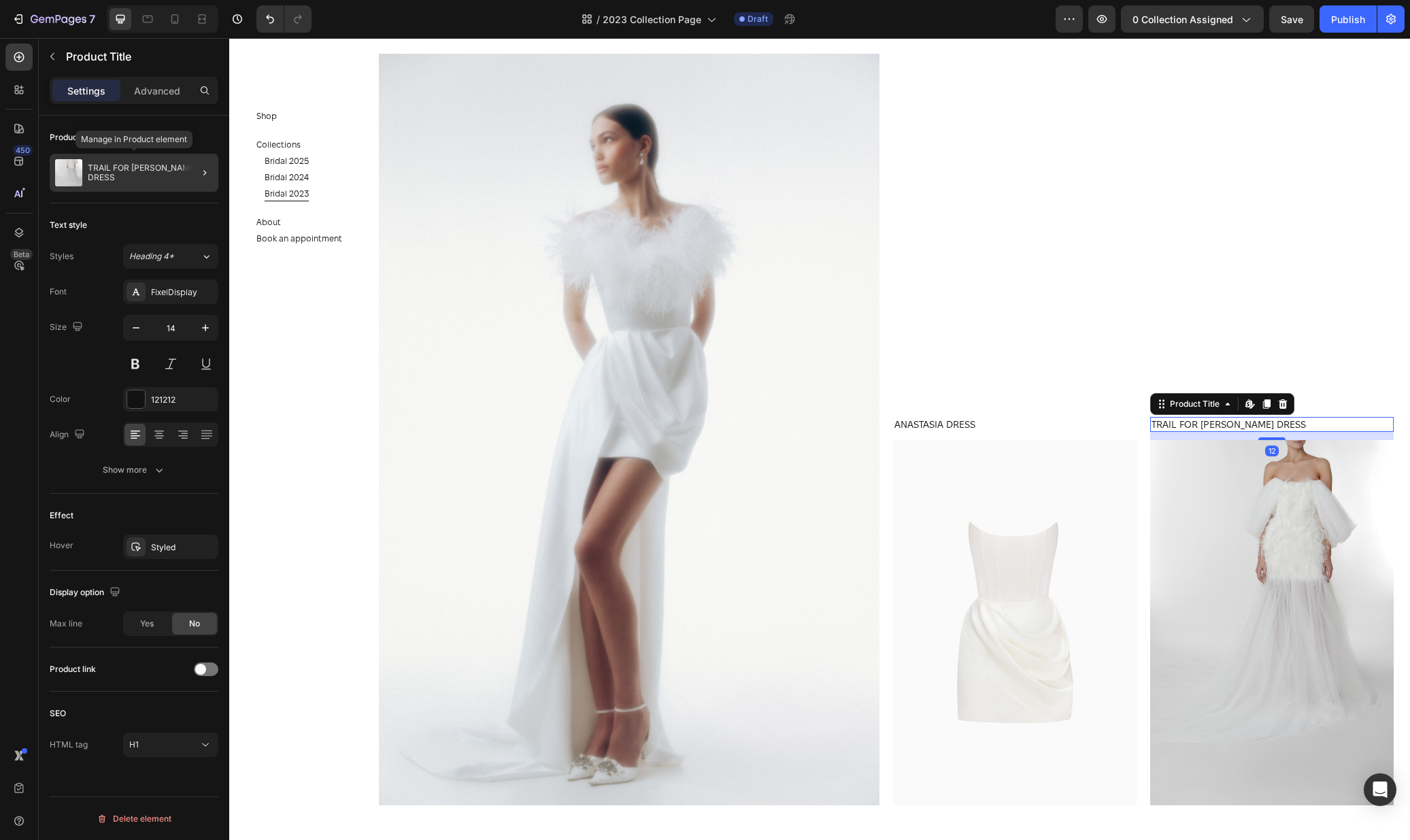
click at [143, 169] on p "TRAIL FOR [PERSON_NAME] DRESS" at bounding box center [150, 173] width 125 height 19
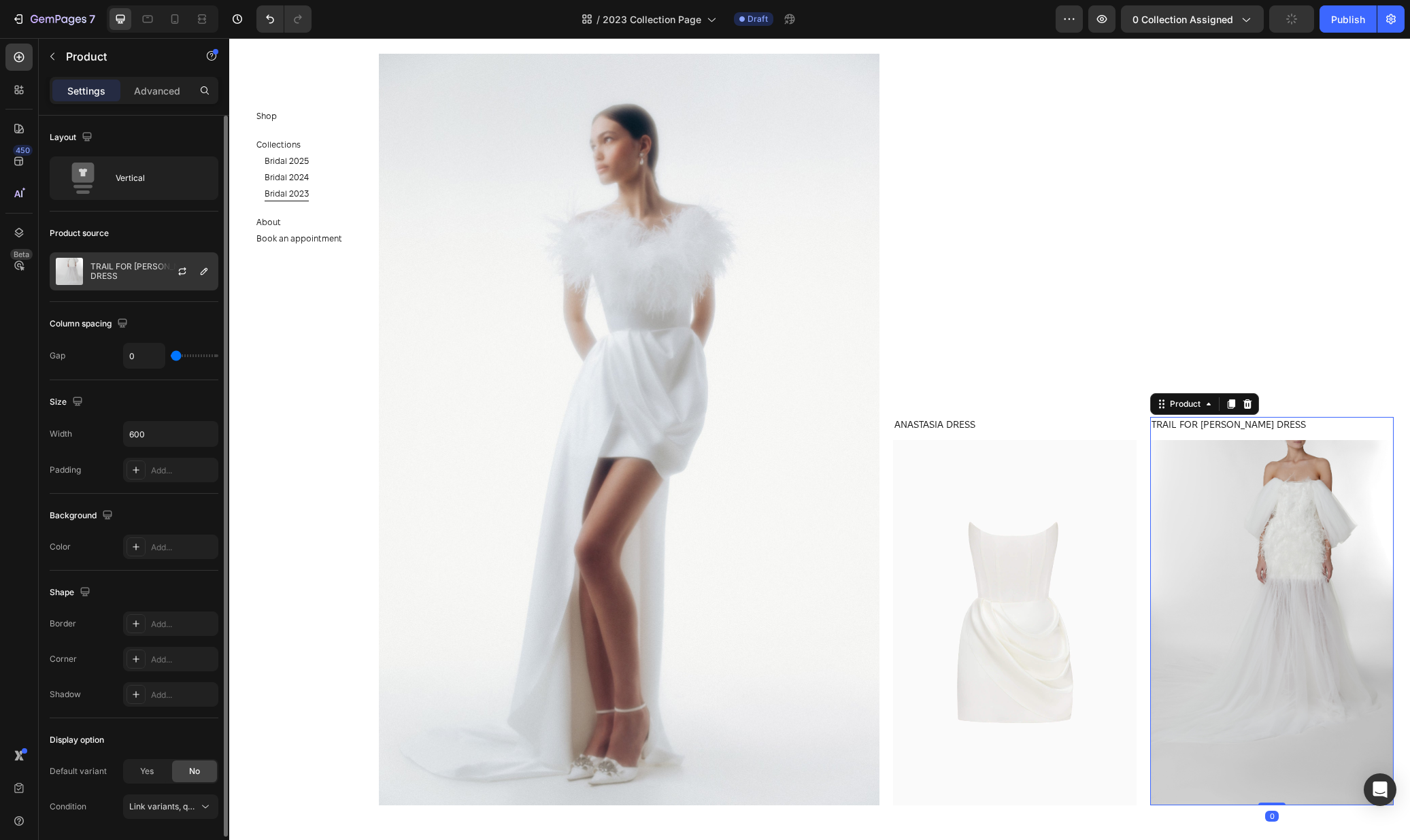
click at [147, 273] on p "TRAIL FOR [PERSON_NAME] DRESS" at bounding box center [151, 271] width 122 height 19
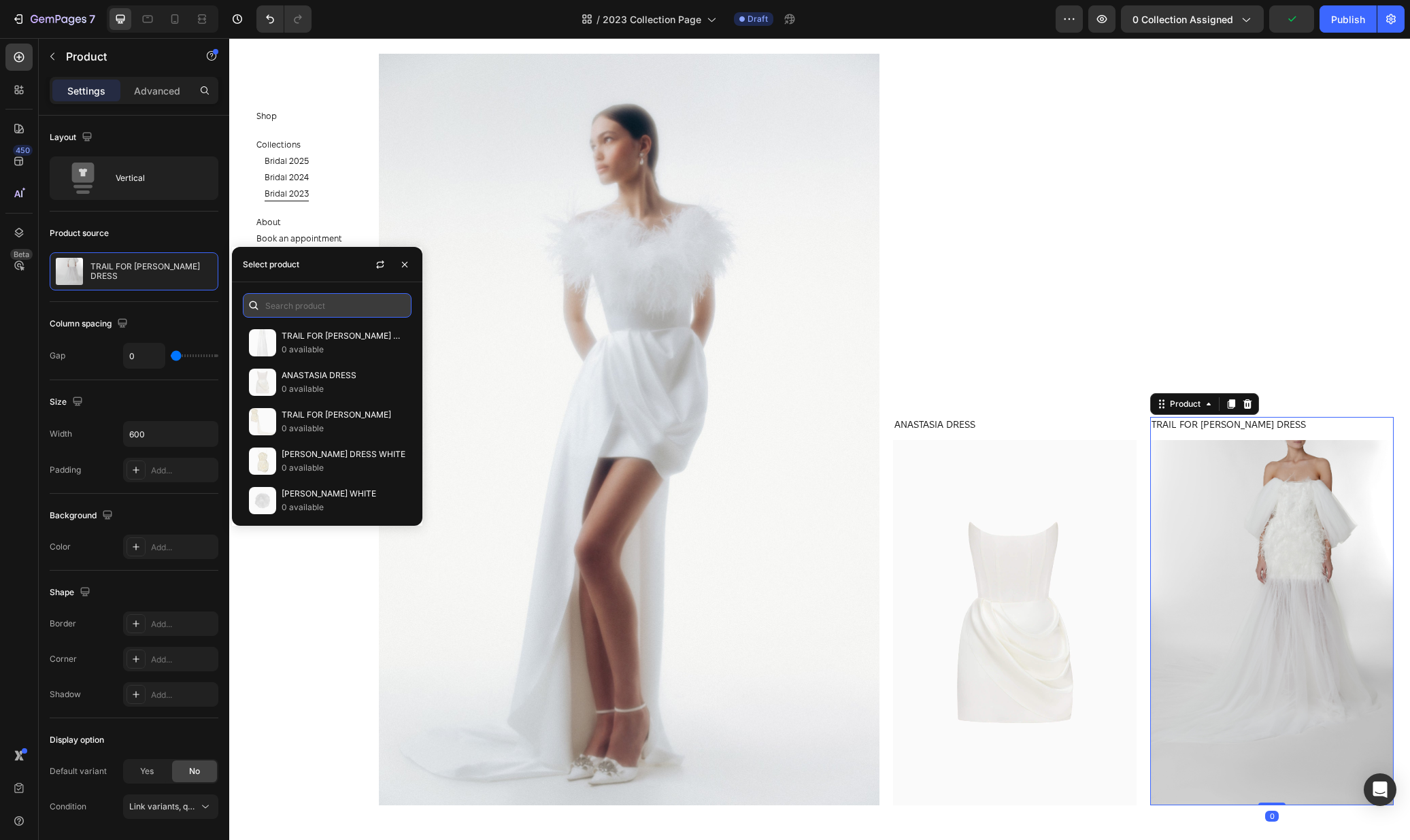
click at [285, 308] on input "text" at bounding box center [326, 305] width 168 height 24
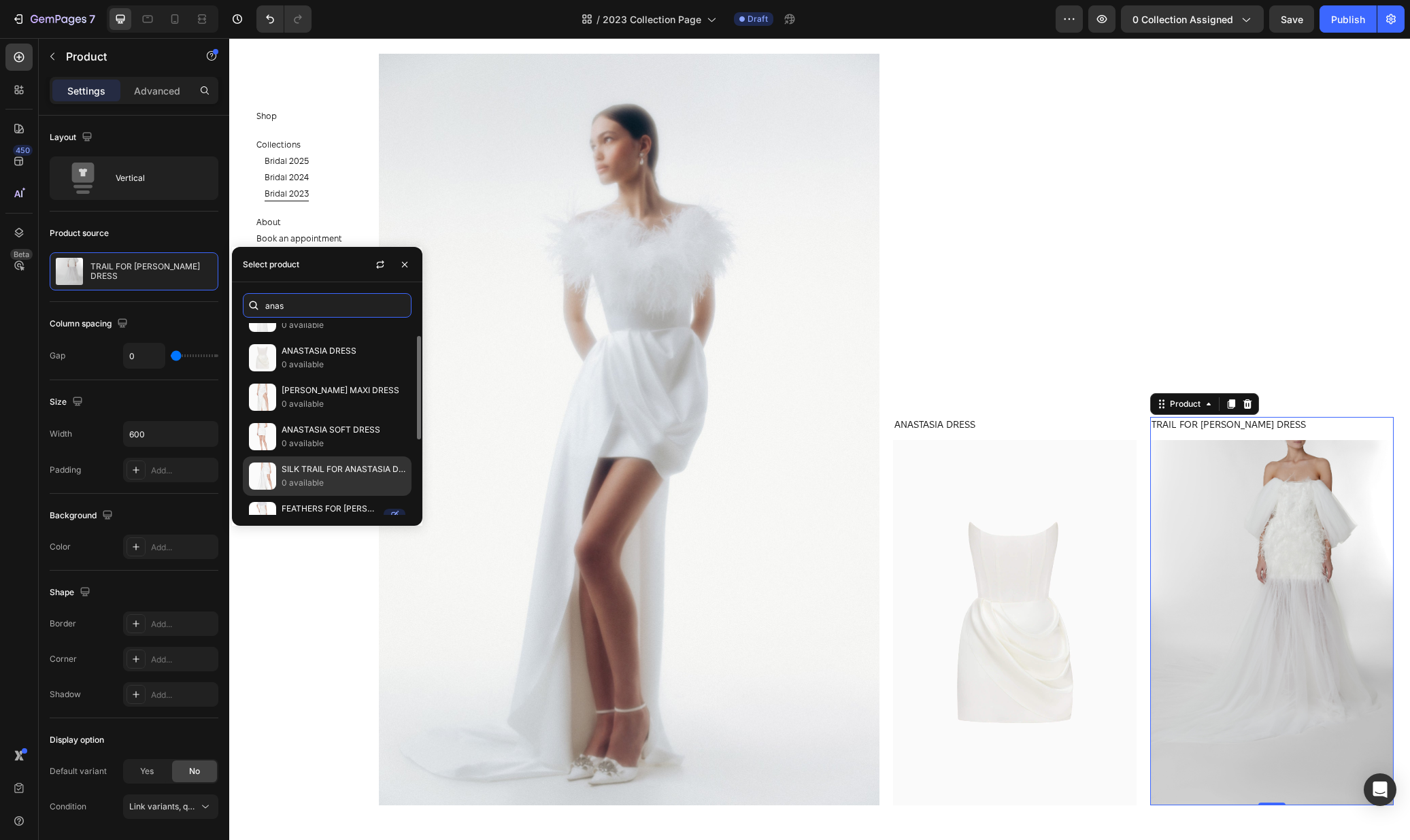
type input "anas"
click at [350, 471] on p "SILK TRAIL FOR ANASTASIA DRESS" at bounding box center [344, 469] width 124 height 14
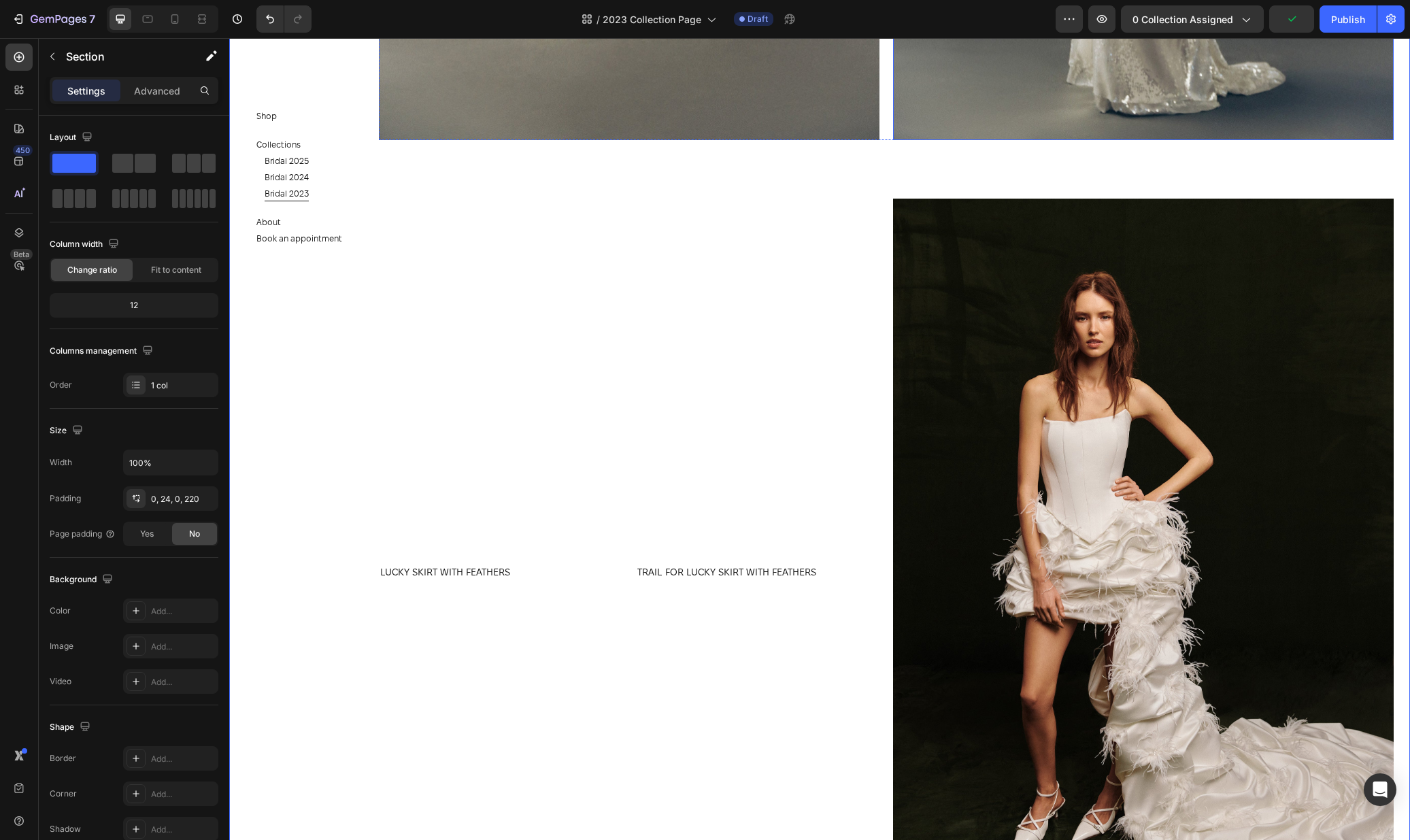
scroll to position [2651, 0]
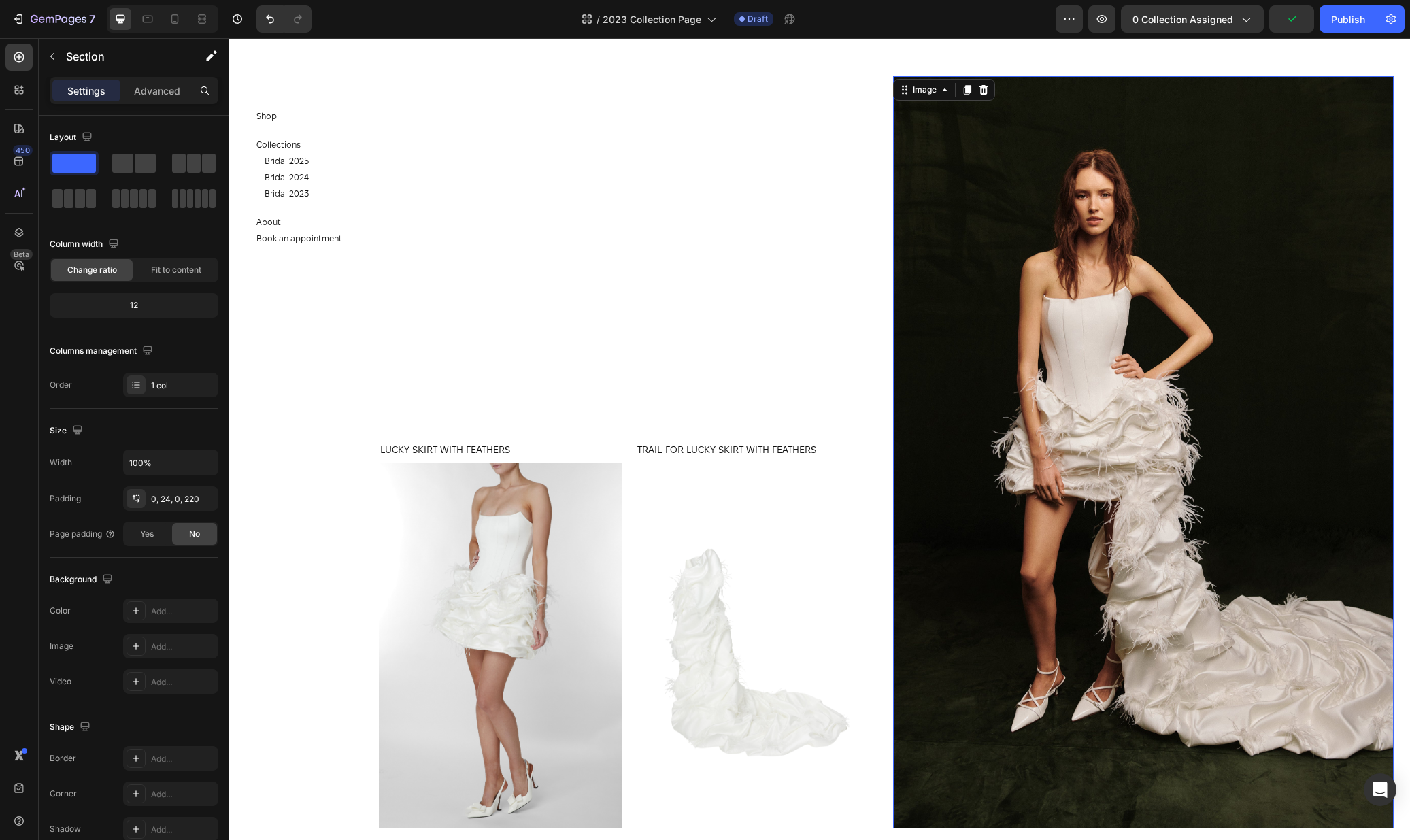
click at [1059, 251] on img at bounding box center [1143, 453] width 500 height 752
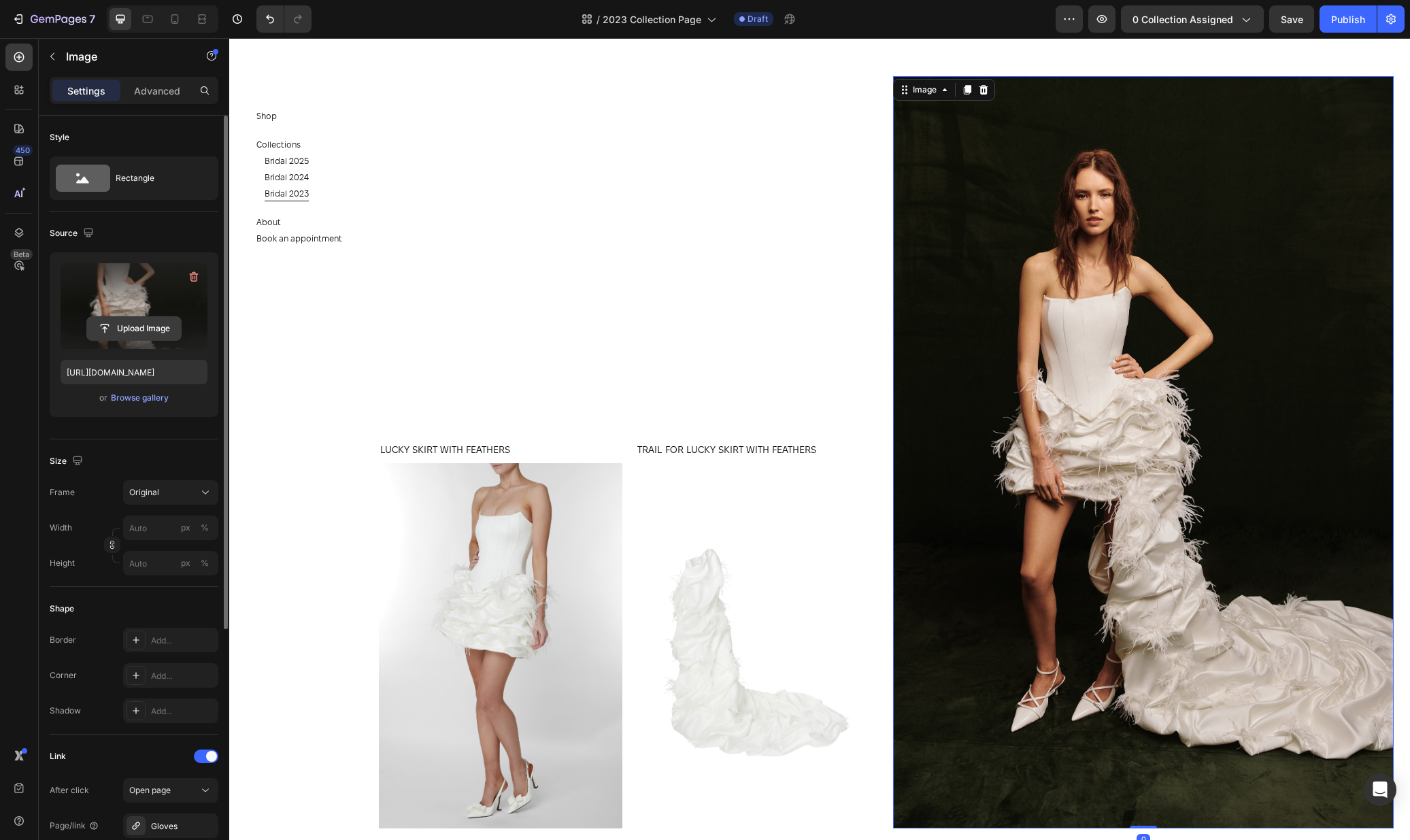
click at [116, 327] on input "file" at bounding box center [134, 328] width 94 height 23
type input "https://cdn.shopify.com/s/files/1/0576/3786/3521/files/gempages_563336841122546…"
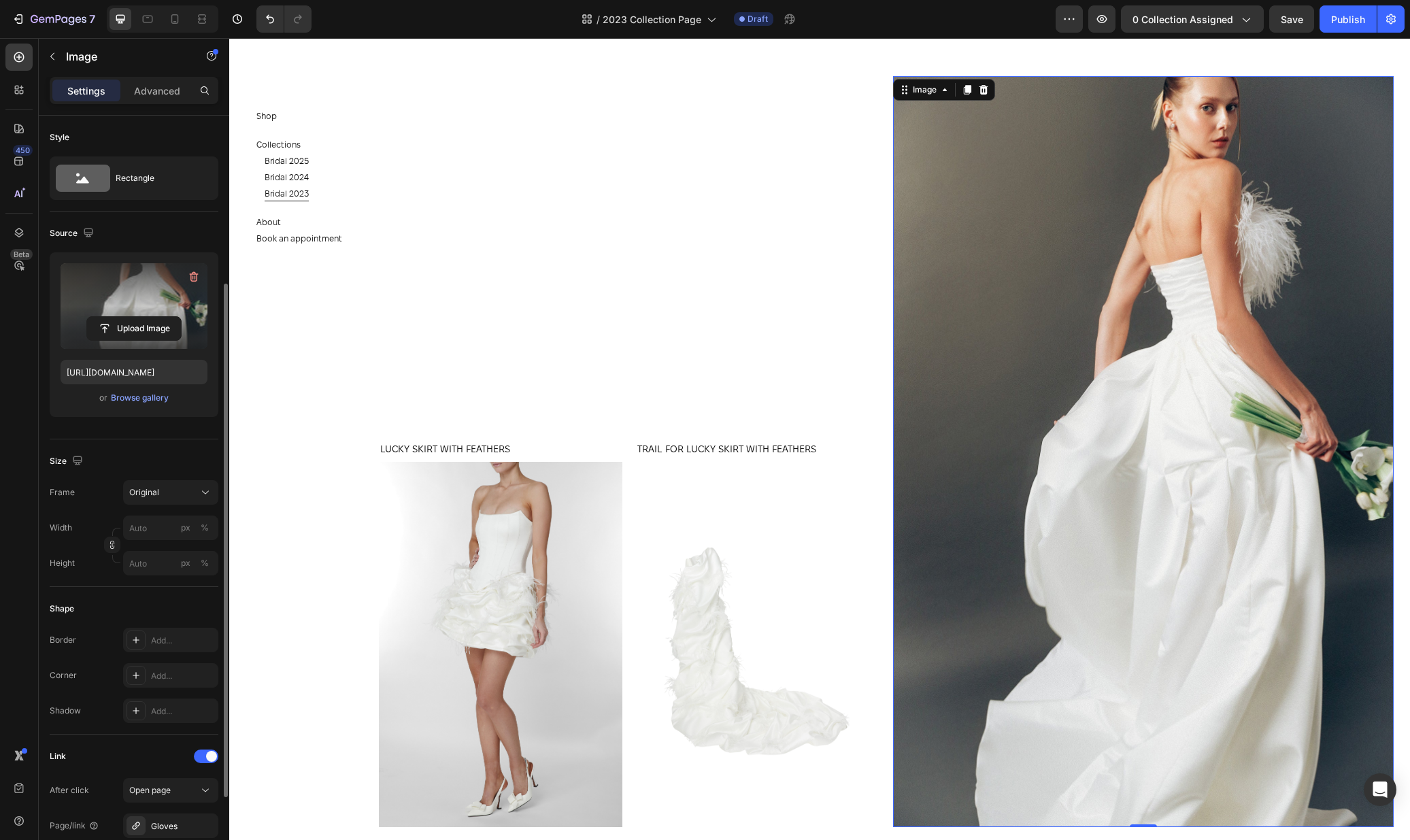
scroll to position [191, 0]
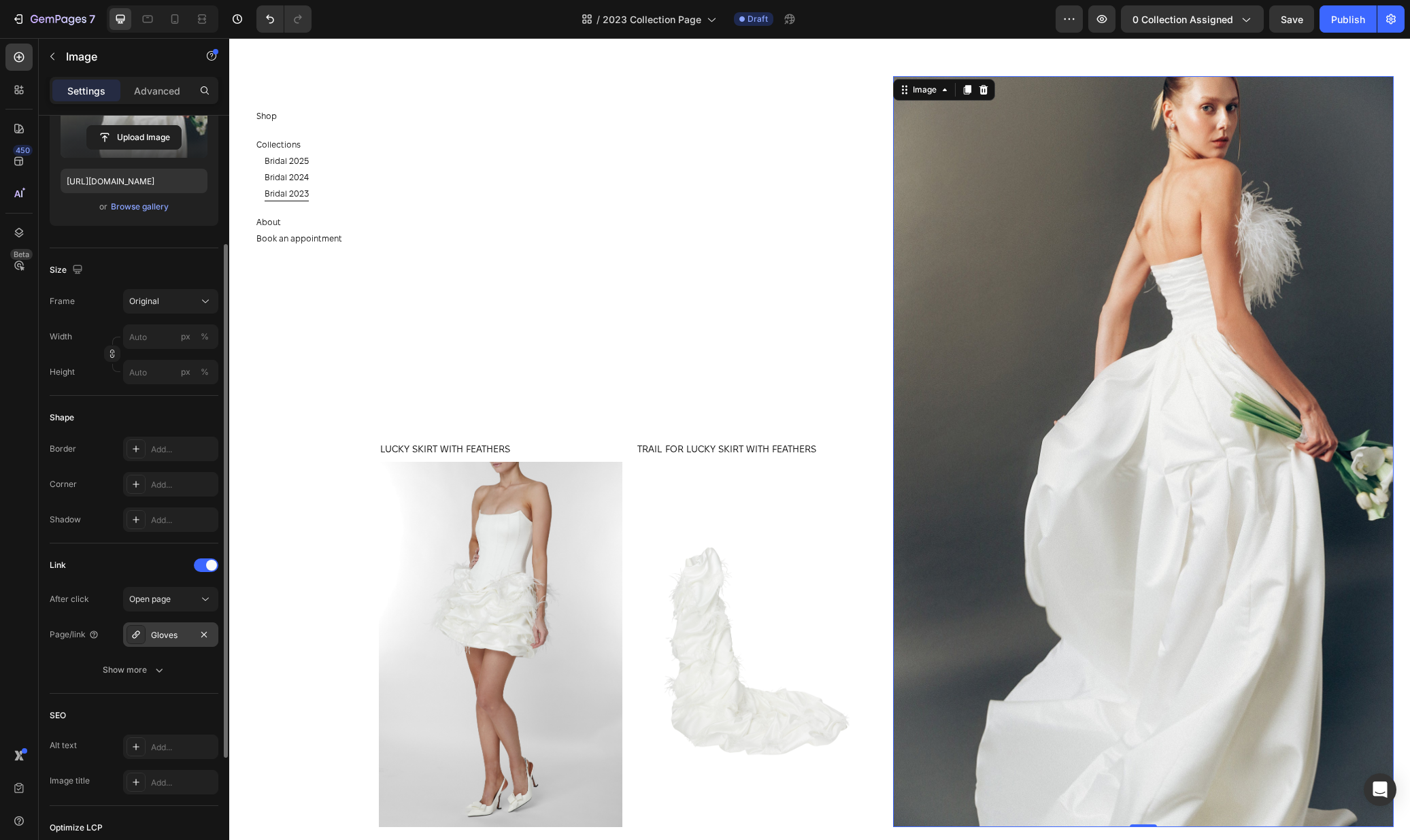
click at [176, 638] on div "Gloves" at bounding box center [170, 635] width 39 height 12
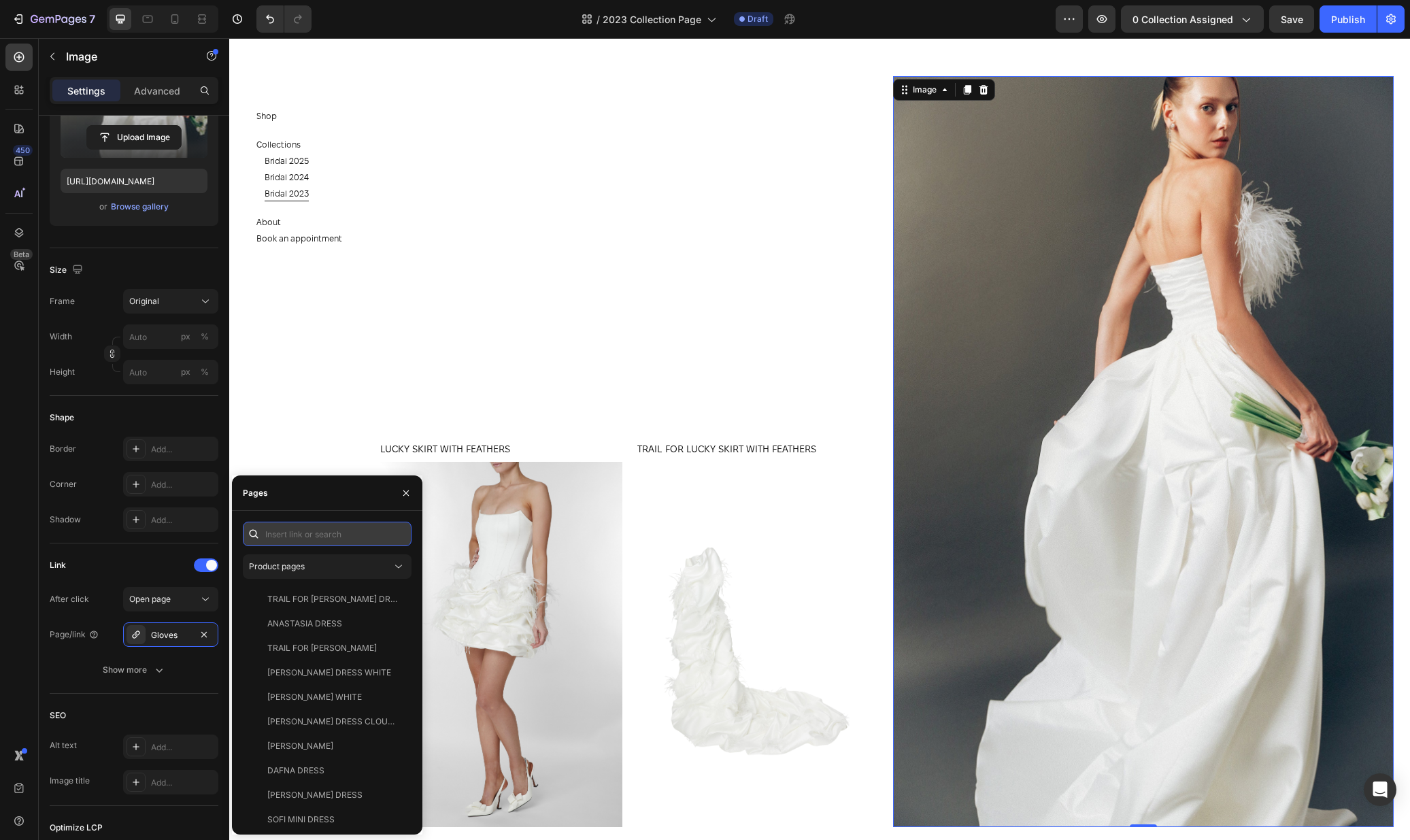
click at [325, 532] on input "text" at bounding box center [326, 534] width 168 height 24
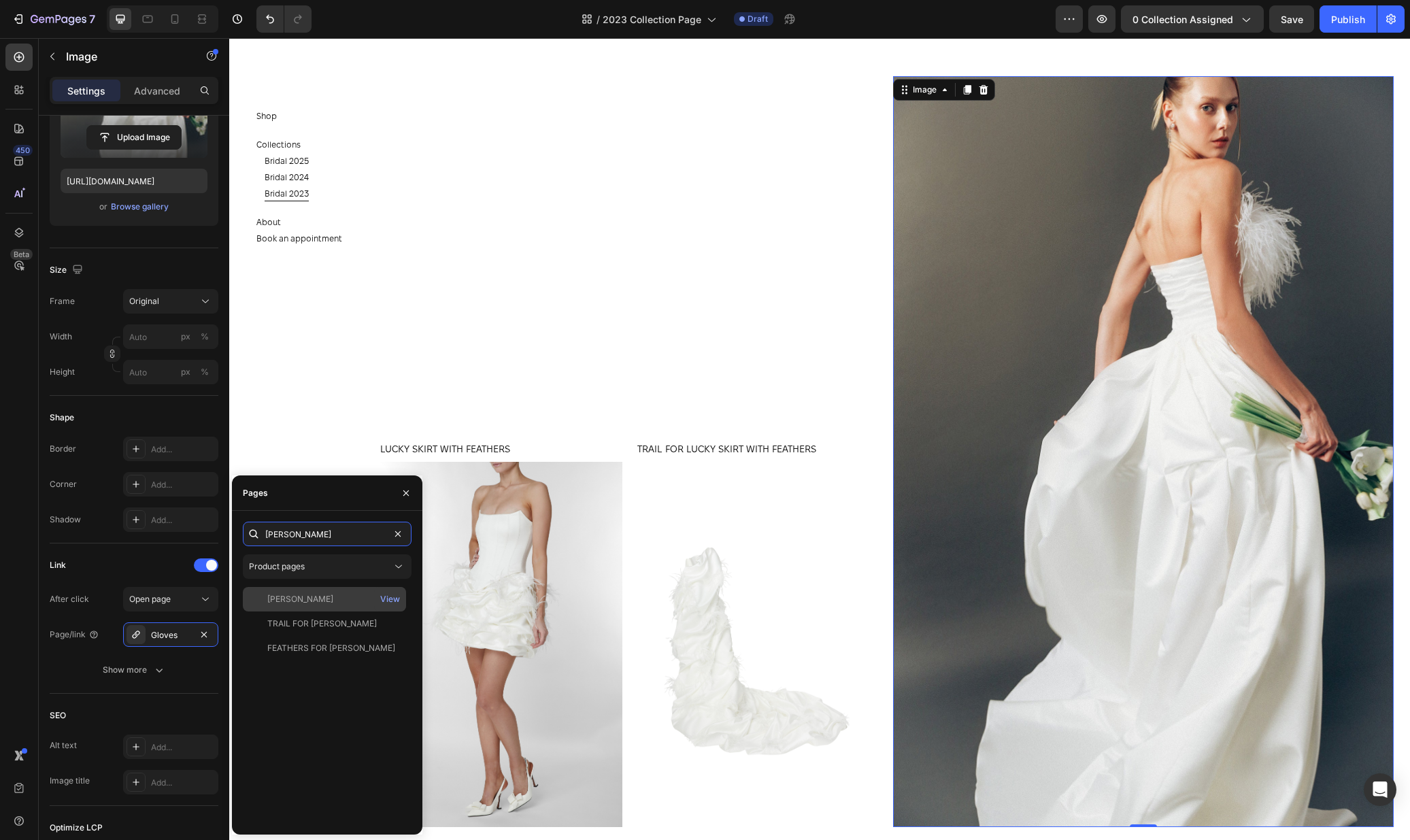
type input "josie"
click at [323, 600] on div "JOSIE DRESS" at bounding box center [324, 598] width 152 height 12
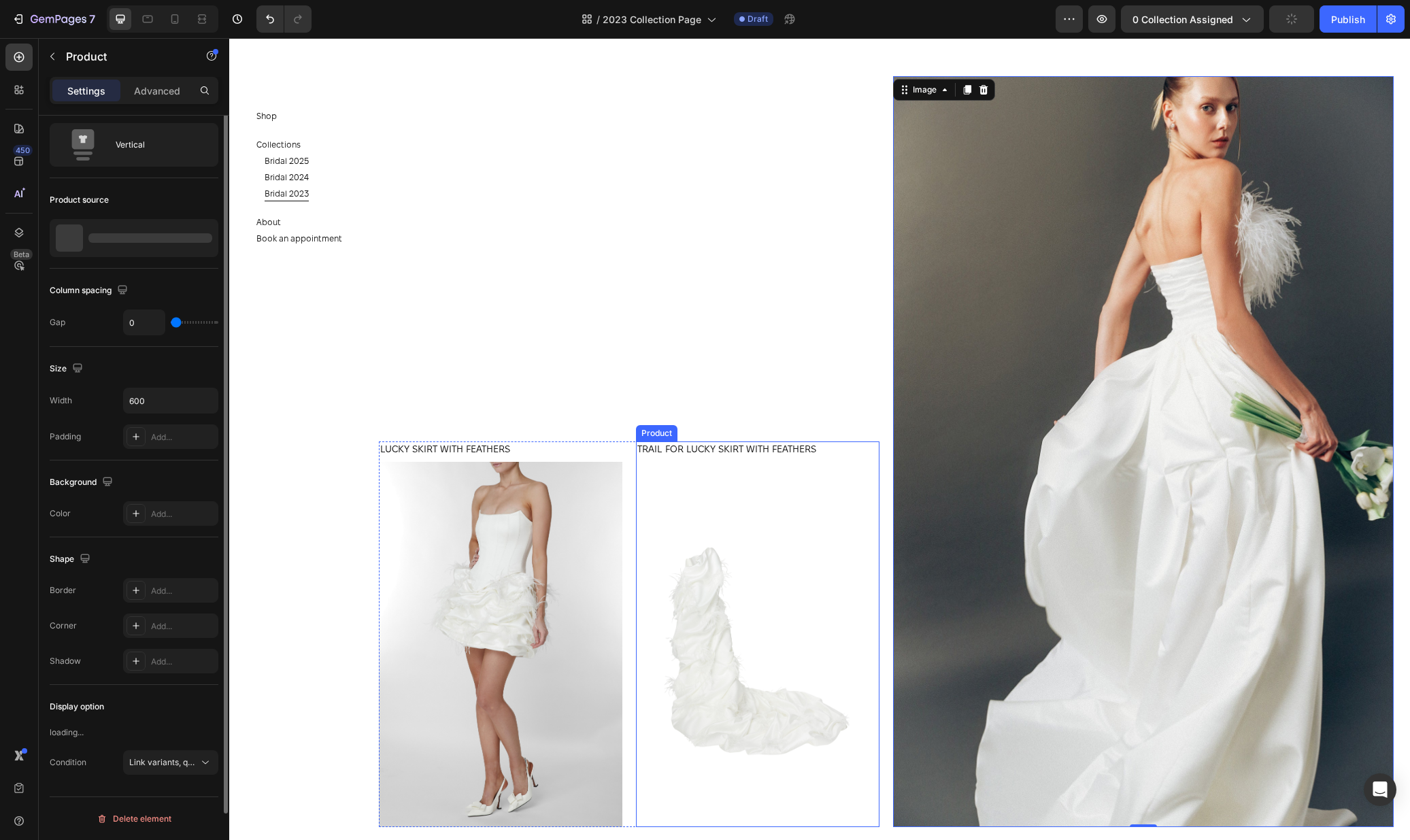
scroll to position [0, 0]
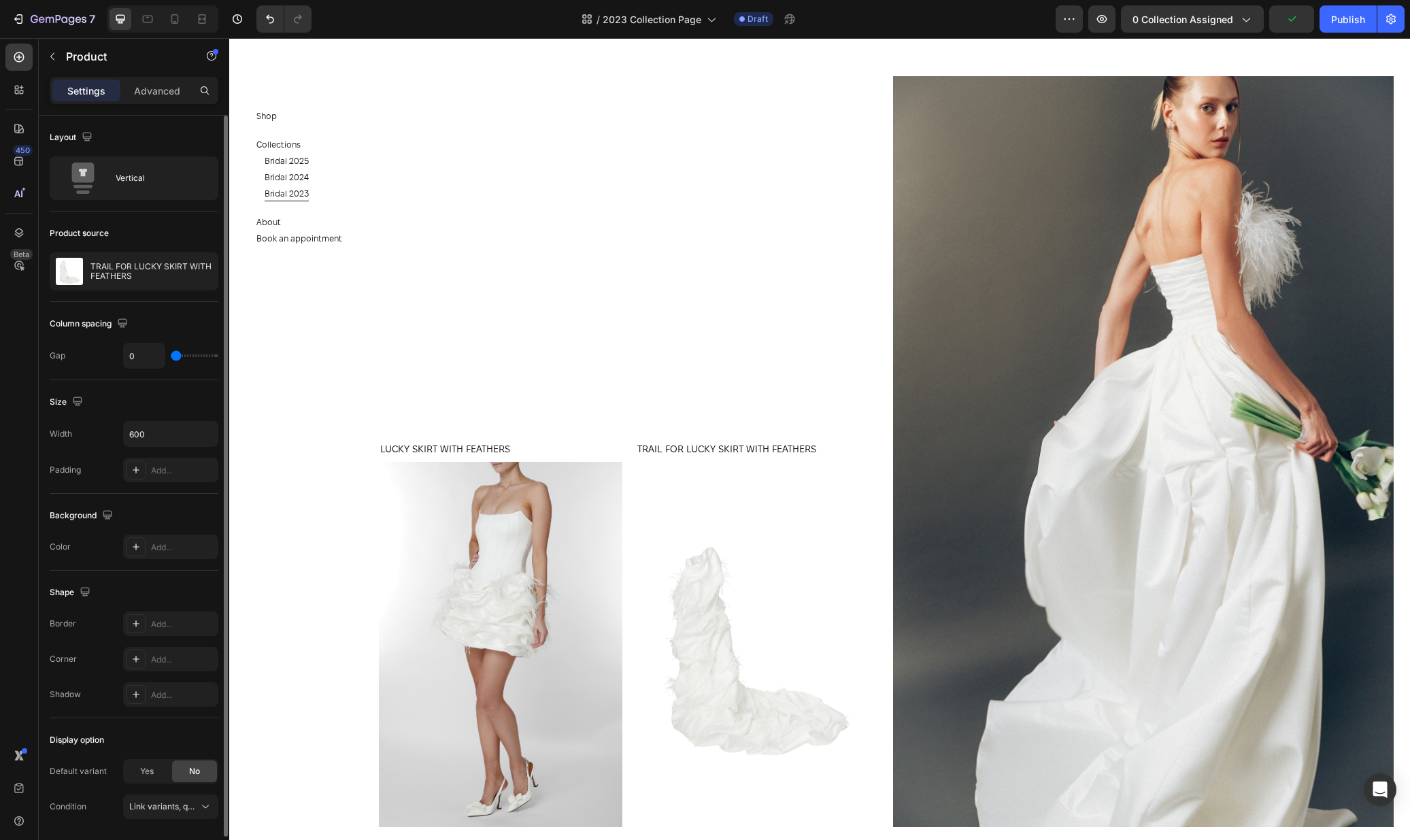
click at [815, 458] on div "TRAIL FOR LUCKY SKIRT WITH FEATHERS Product Title" at bounding box center [757, 451] width 243 height 20
click at [122, 270] on p "TRAIL FOR LUCKY SKIRT WITH FEATHERS" at bounding box center [151, 271] width 122 height 19
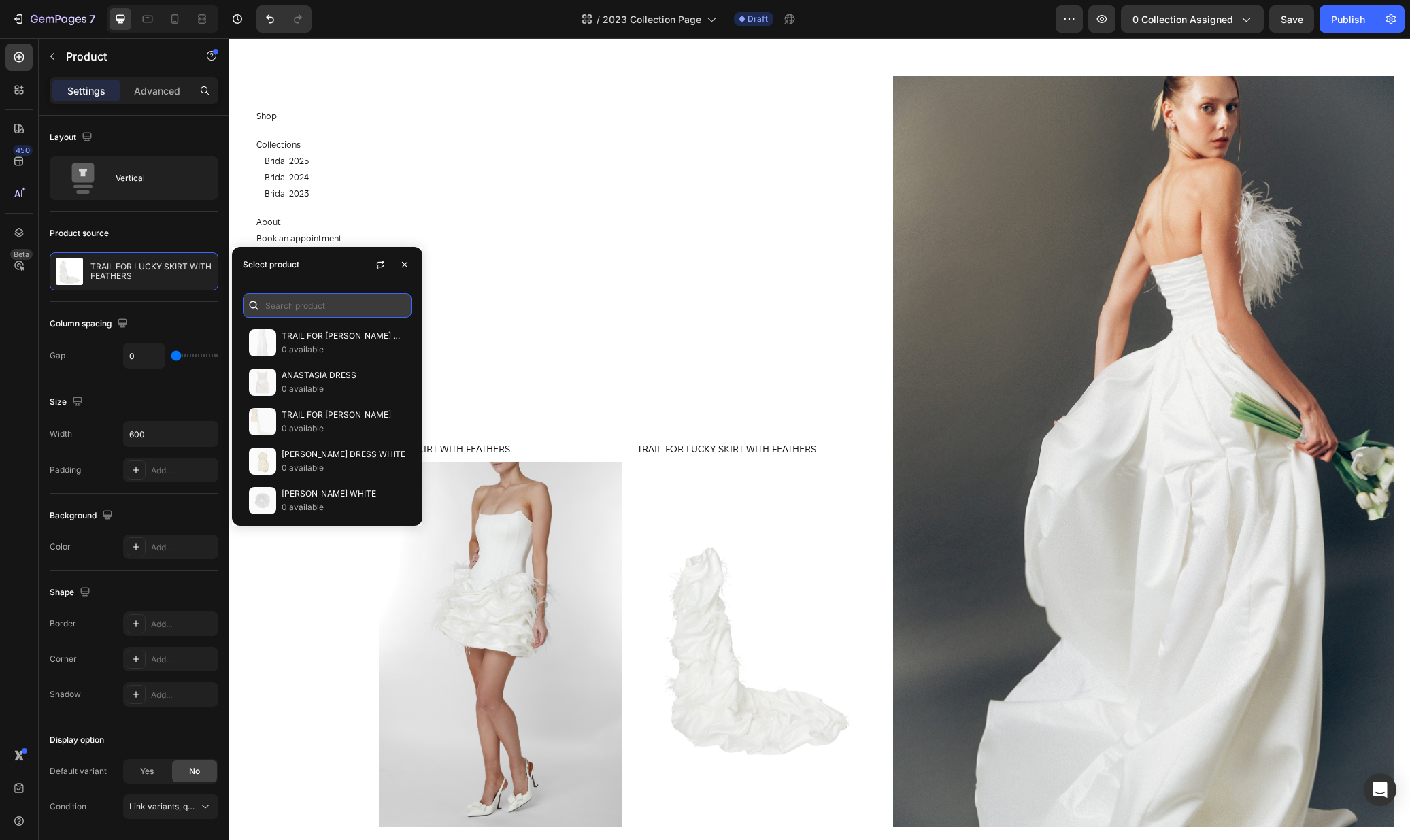
click at [342, 311] on input "text" at bounding box center [326, 305] width 168 height 24
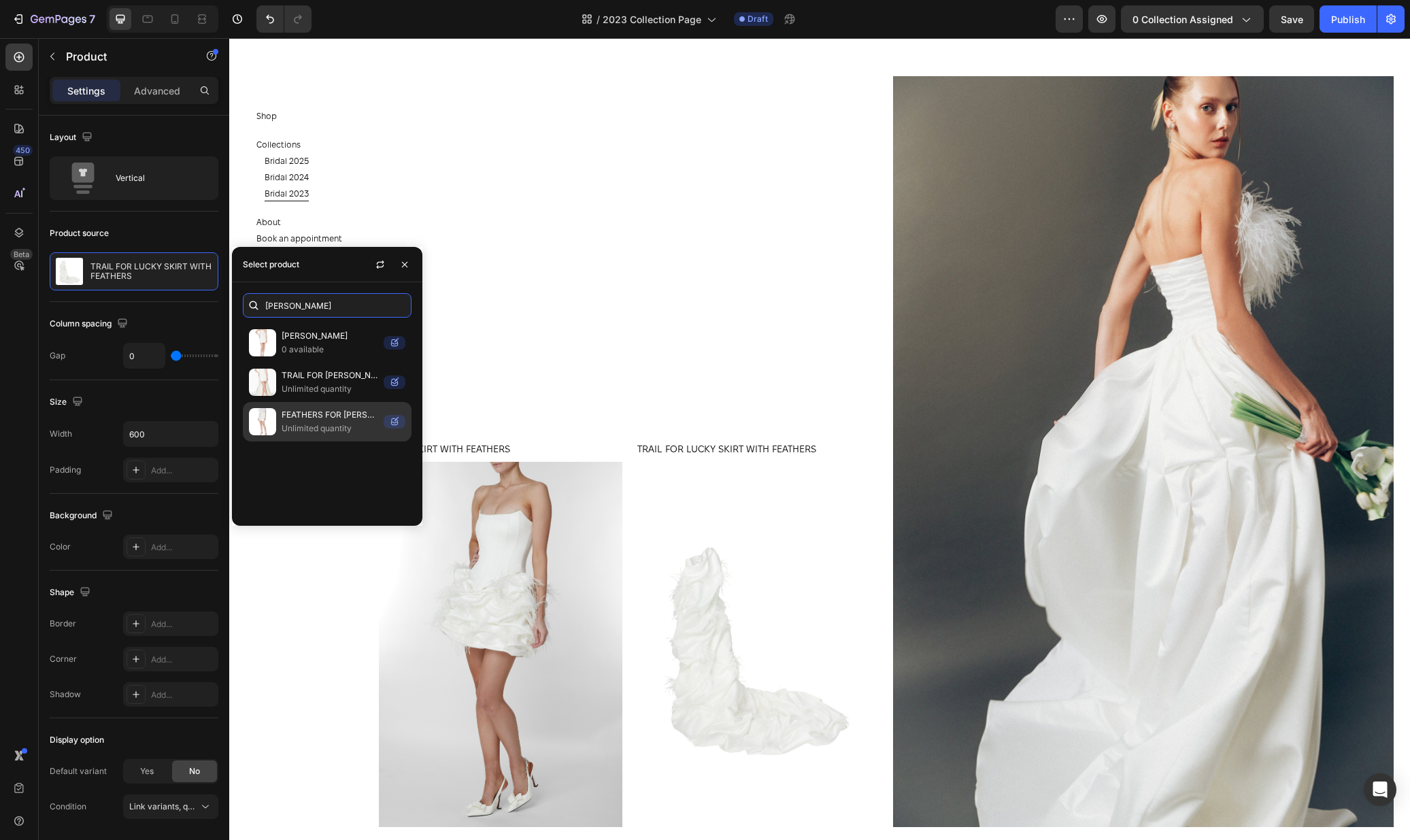
type input "josie"
click at [337, 427] on p "Unlimited quantity" at bounding box center [330, 428] width 97 height 14
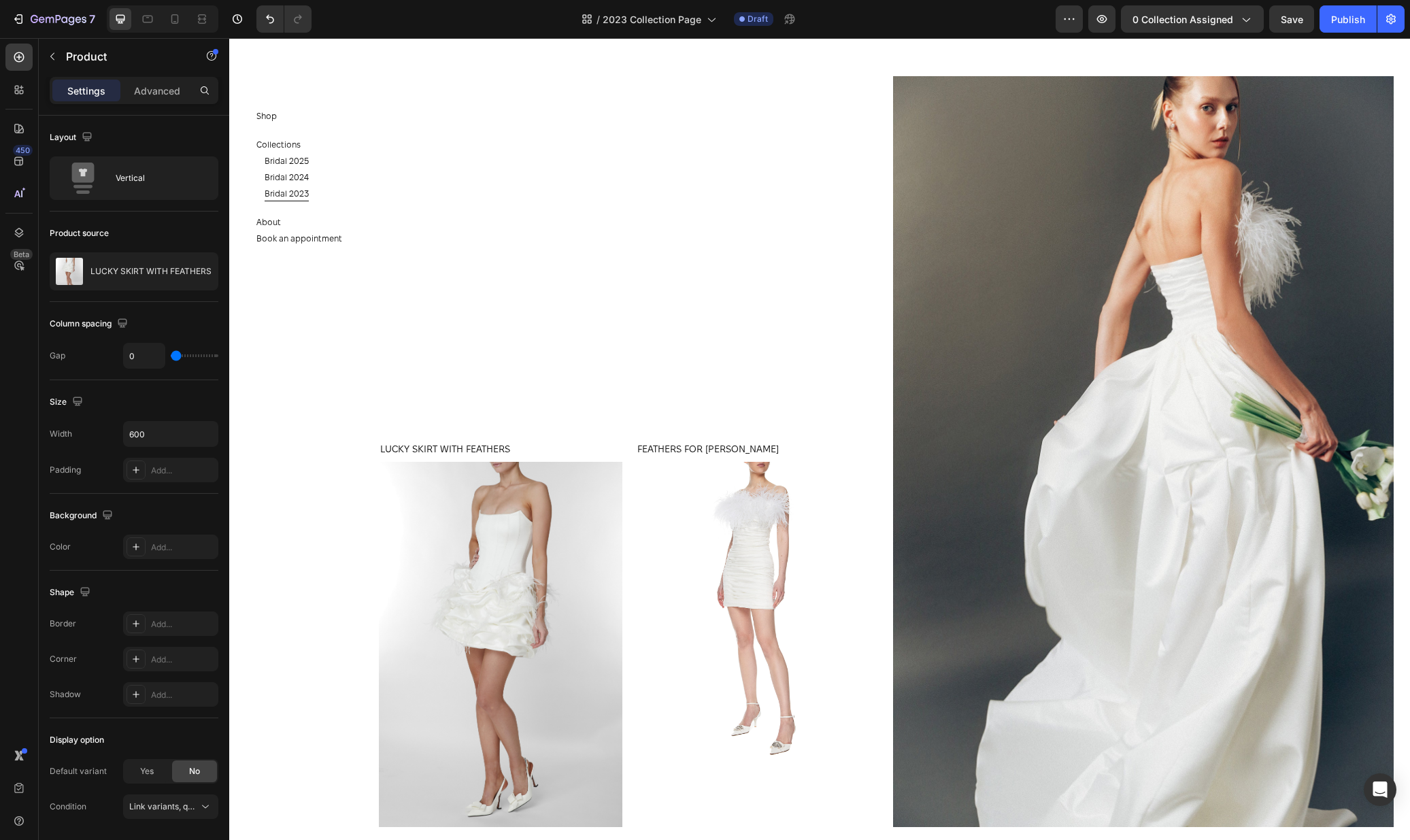
click at [551, 458] on div "LUCKY SKIRT WITH FEATHERS Product Title" at bounding box center [500, 451] width 243 height 20
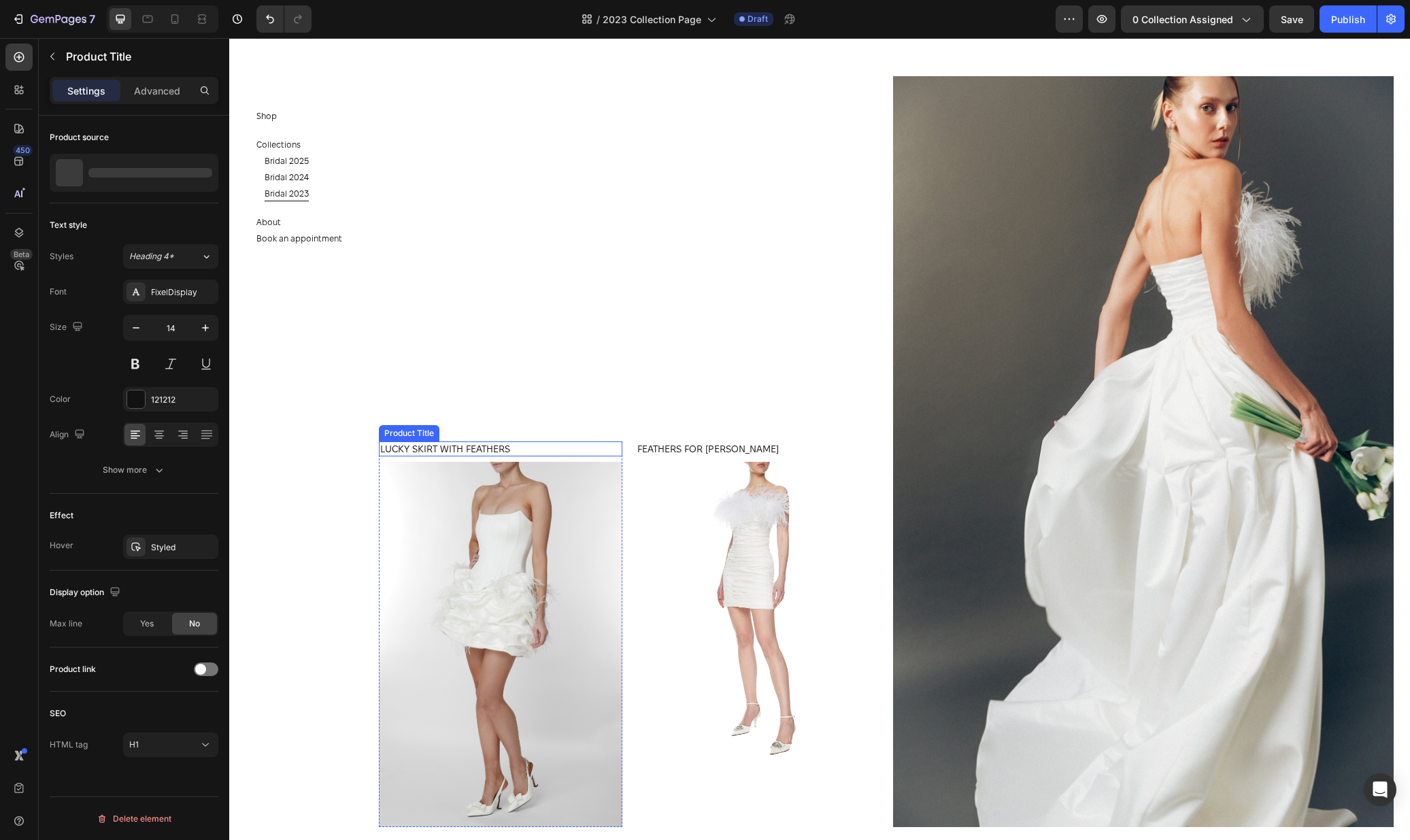
click at [467, 454] on h1 "LUCKY SKIRT WITH FEATHERS" at bounding box center [500, 449] width 243 height 15
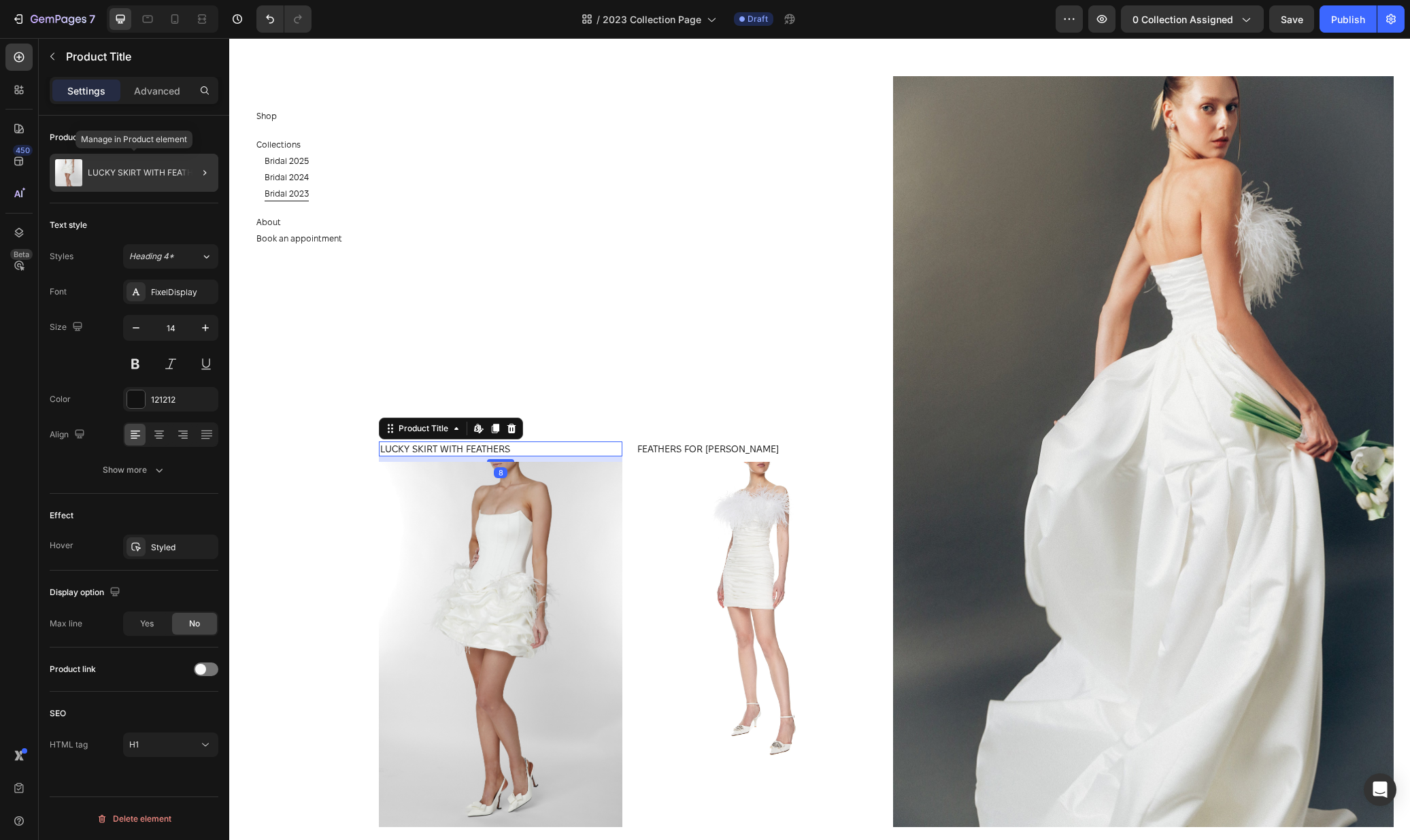
click at [139, 160] on div "LUCKY SKIRT WITH FEATHERS" at bounding box center [134, 172] width 168 height 38
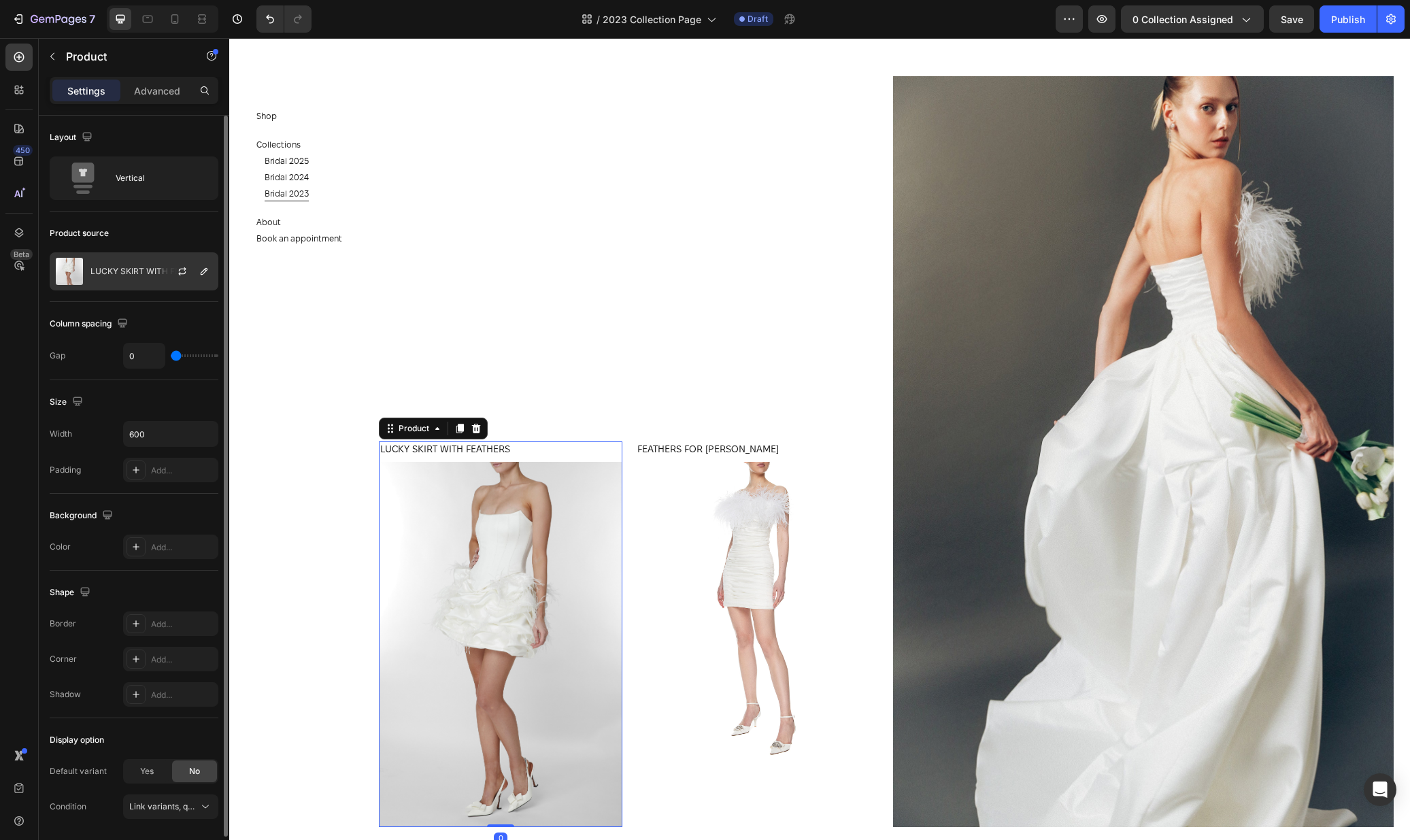
click at [151, 275] on p "LUCKY SKIRT WITH FEATHERS" at bounding box center [151, 271] width 121 height 10
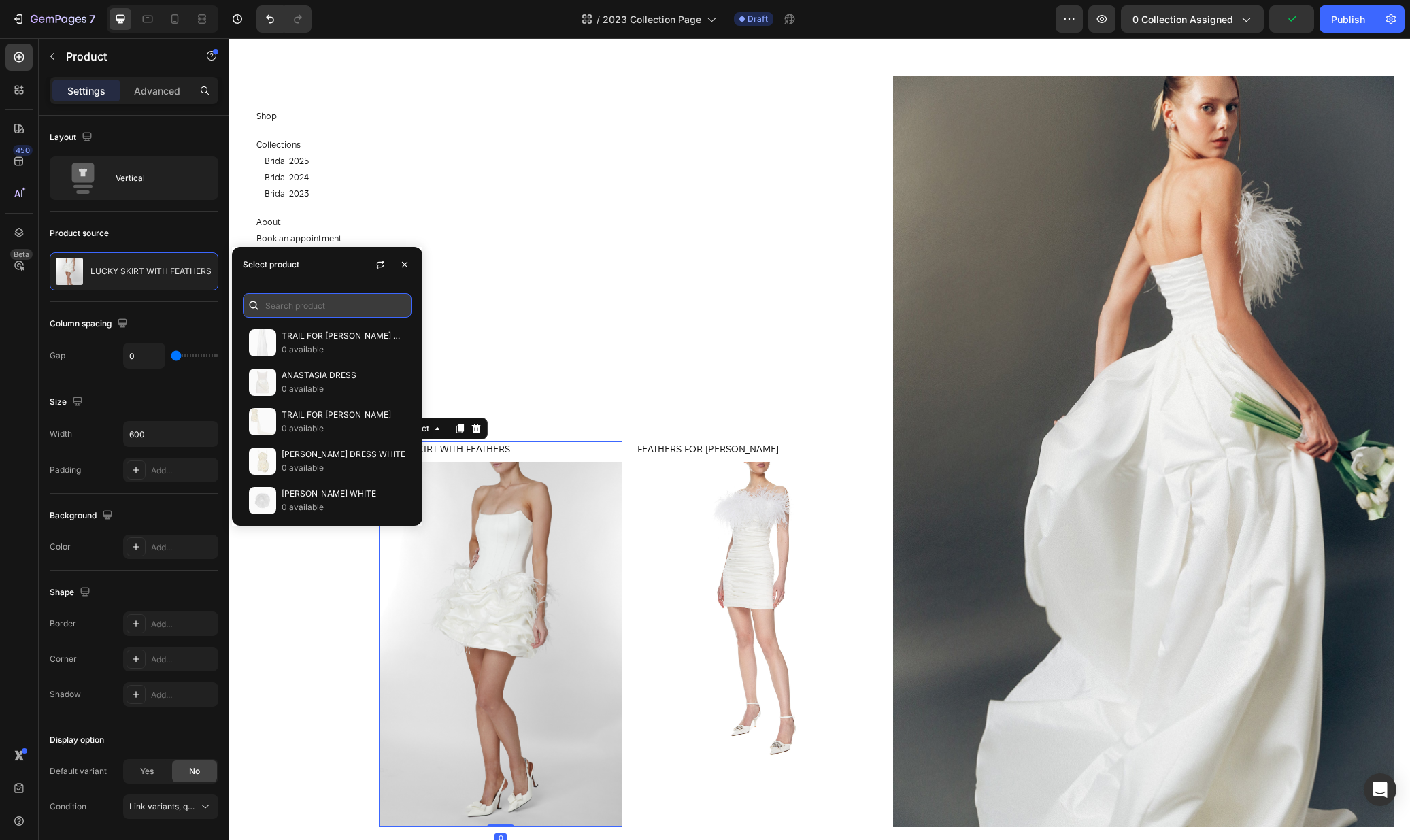
click at [337, 300] on input "text" at bounding box center [326, 305] width 168 height 24
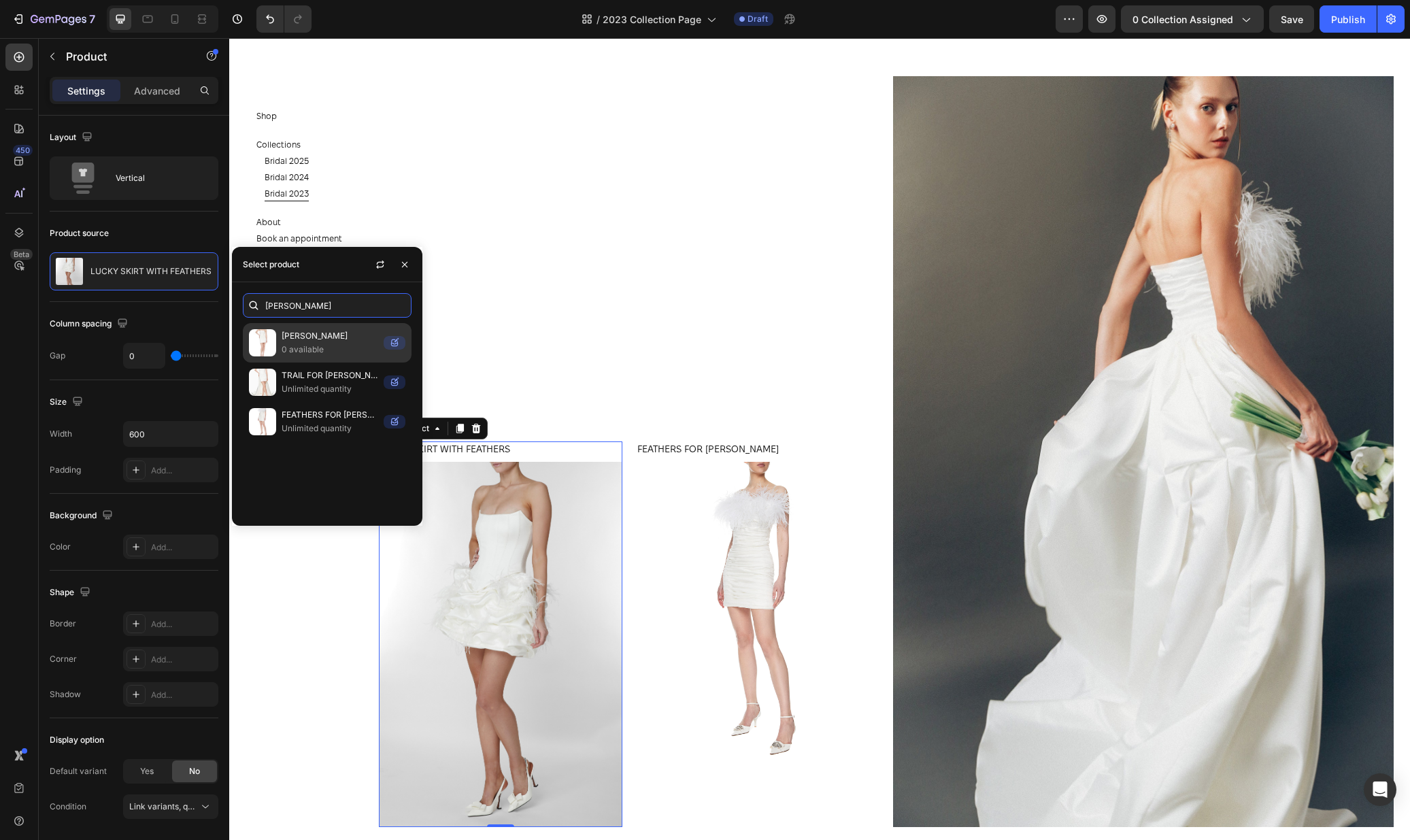
type input "jos"
click at [342, 338] on p "JOSIE DRESS" at bounding box center [330, 336] width 97 height 14
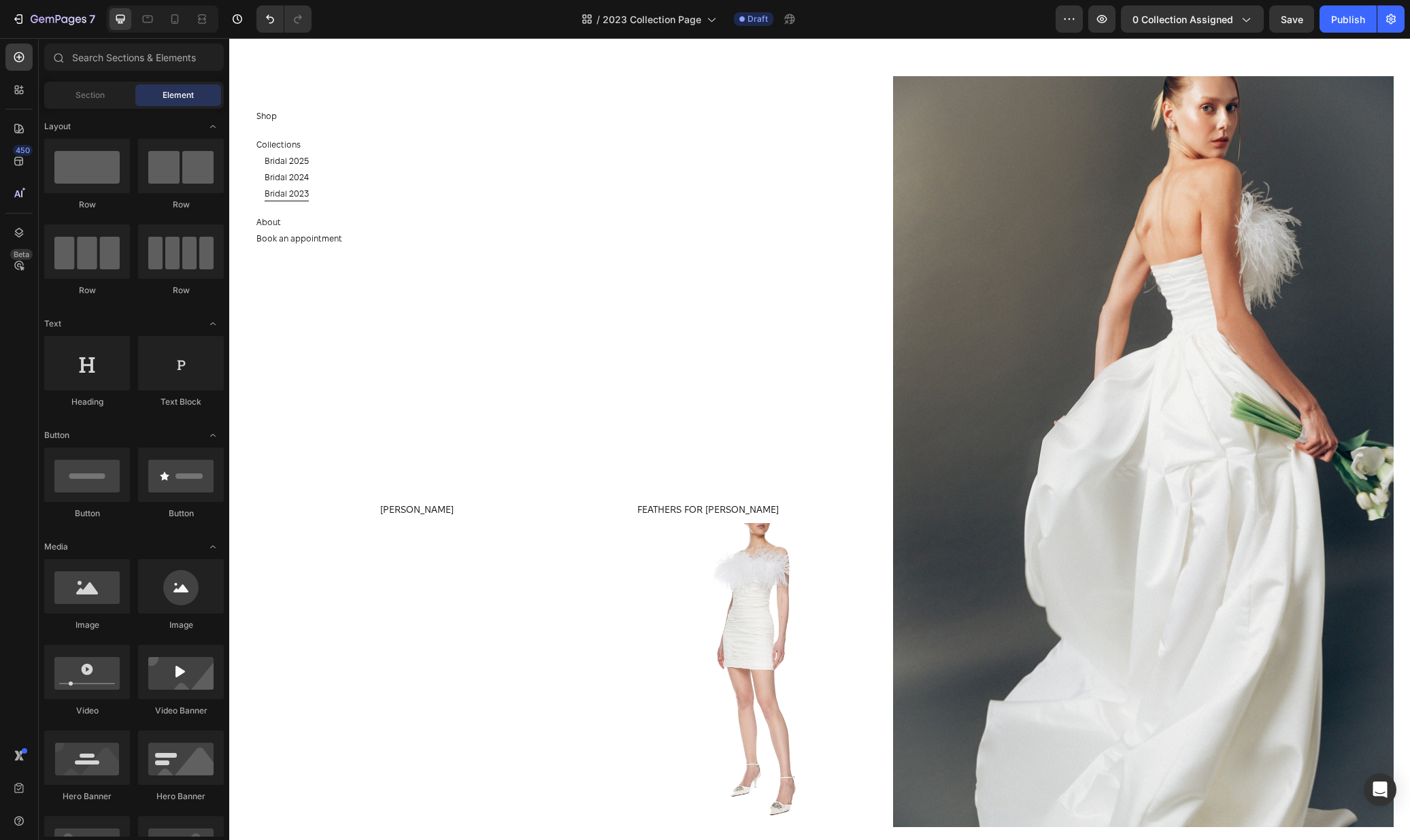
click at [305, 627] on section "Shop Button Collections Button Bridal 2025 Button Bridal 2024 Button Bridal 202…" at bounding box center [309, 438] width 158 height 801
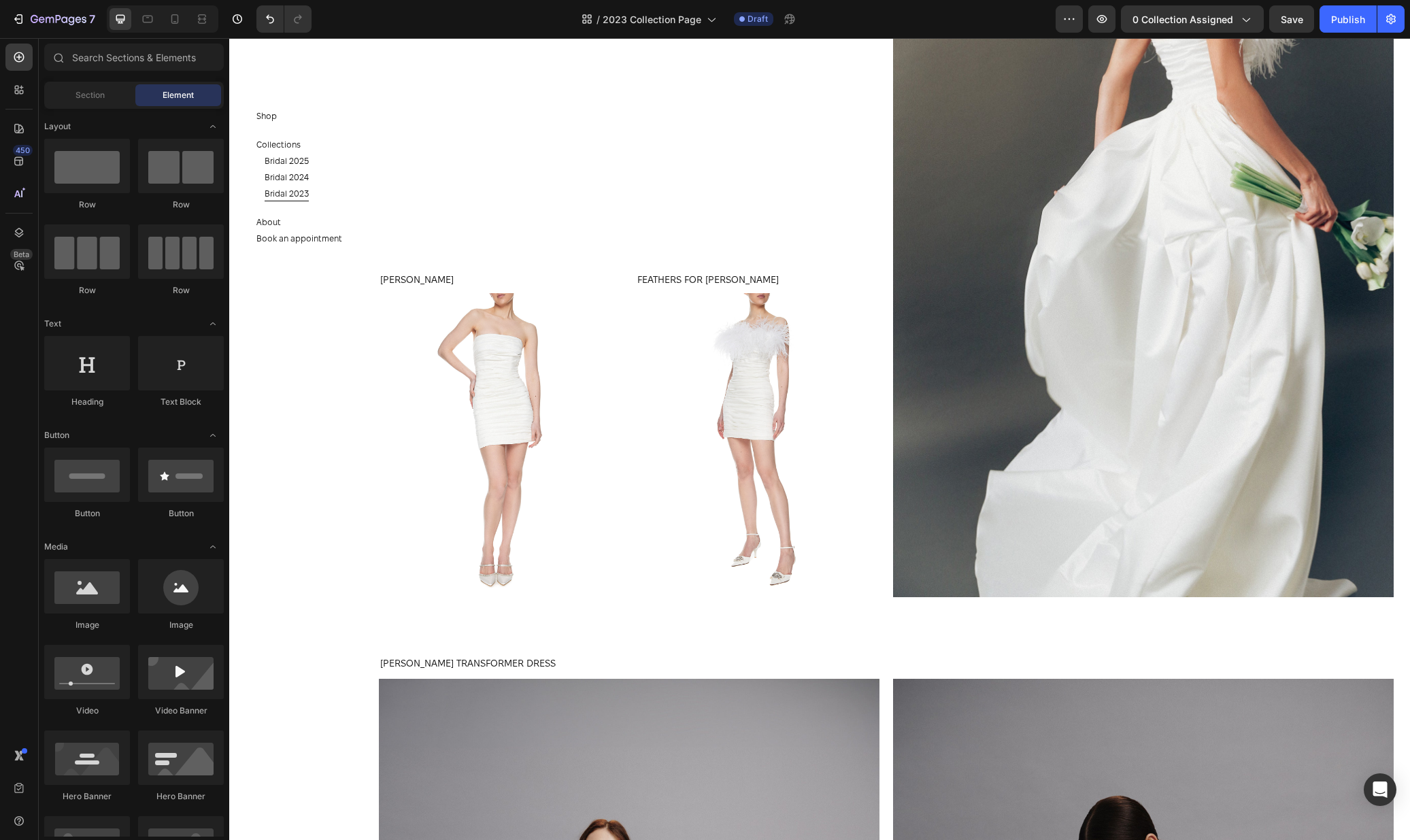
scroll to position [2831, 0]
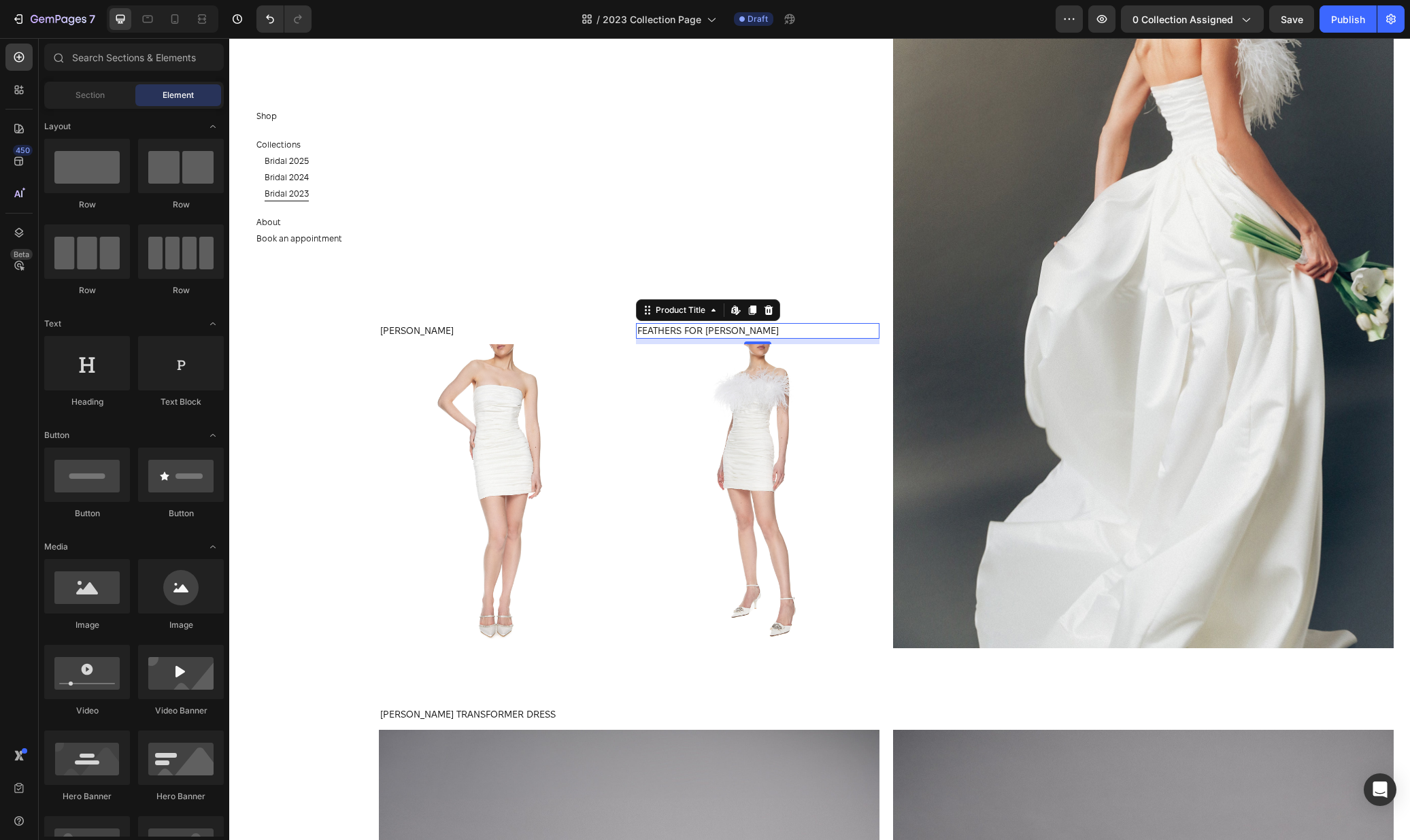
click at [755, 337] on h1 "FEATHERS FOR JOSIE DRESS WHITE" at bounding box center [757, 330] width 243 height 15
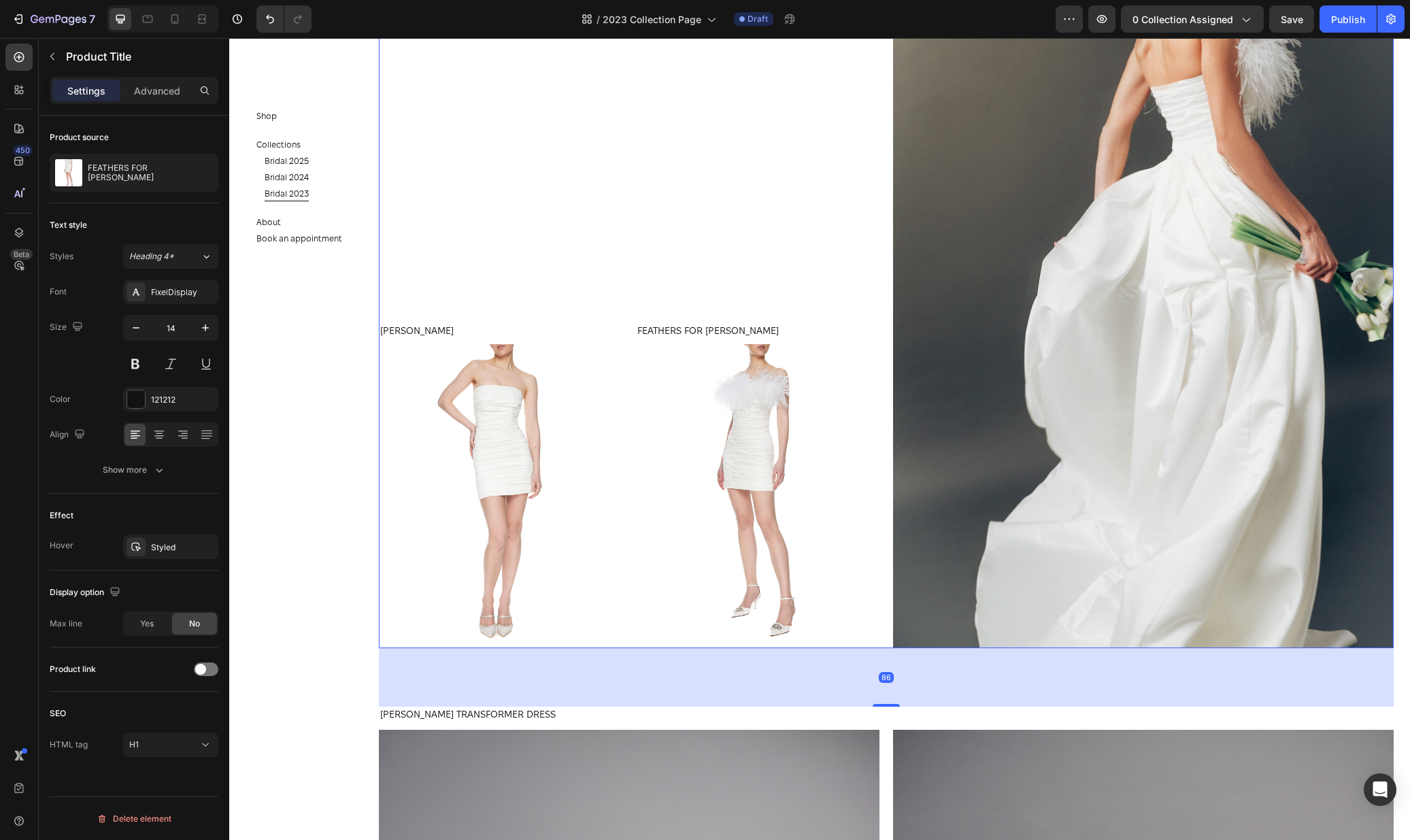
click at [842, 279] on div "JOSIE DRESS Product Title Product Images Product FEATHERS FOR JOSIE DRESS WHITE…" at bounding box center [628, 273] width 500 height 751
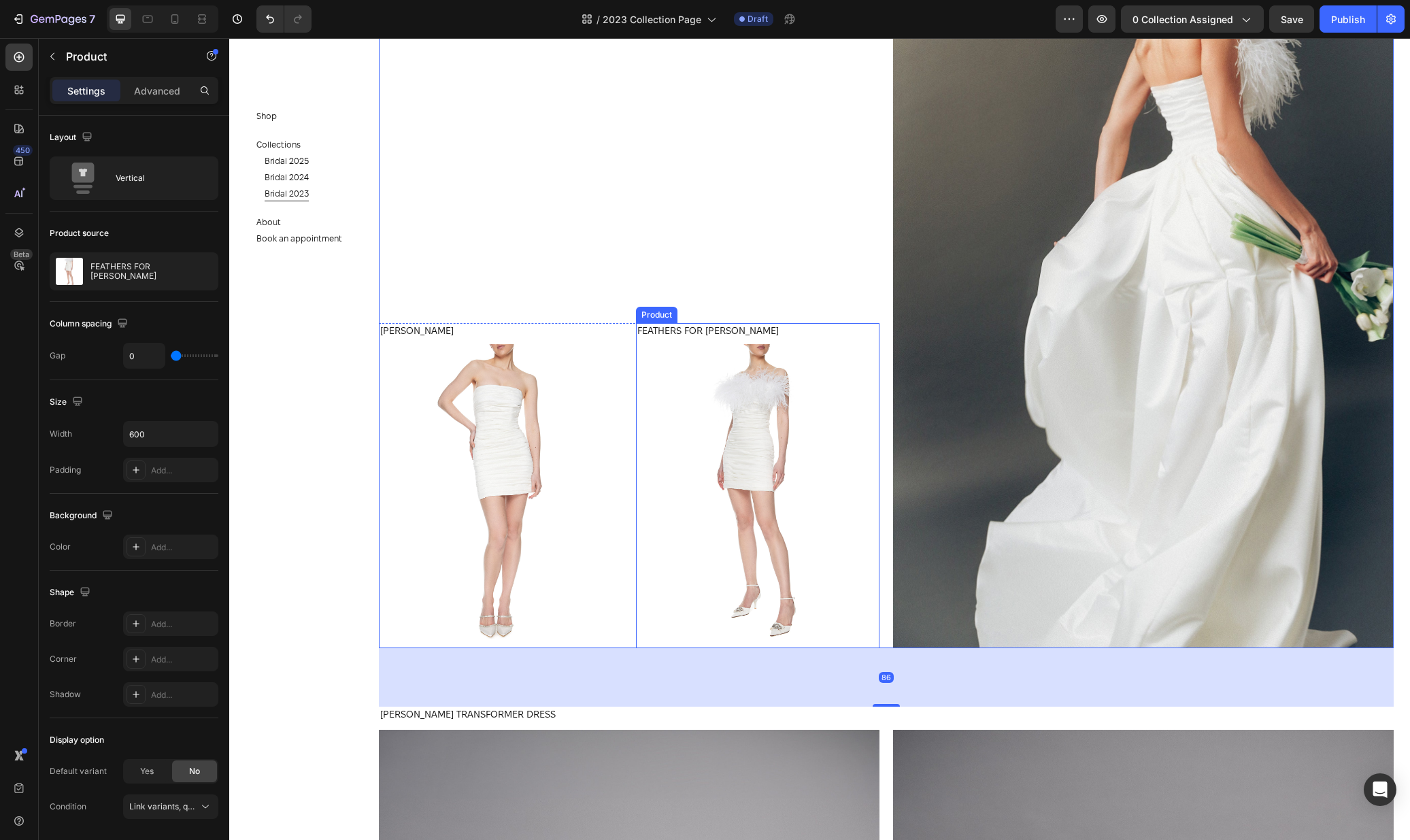
click at [844, 340] on div "FEATHERS FOR JOSIE DRESS WHITE Product Title" at bounding box center [757, 333] width 243 height 20
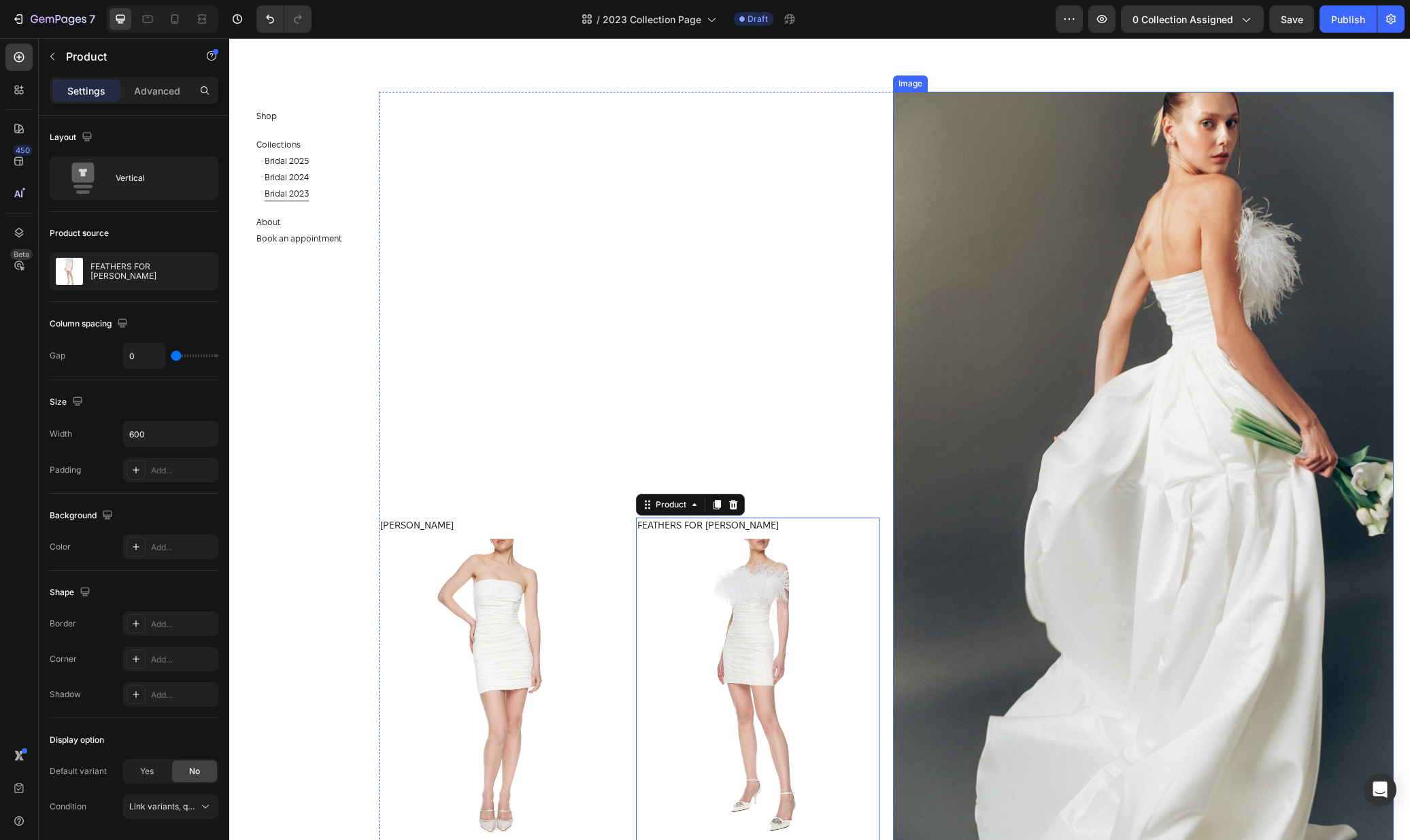
scroll to position [2695, 0]
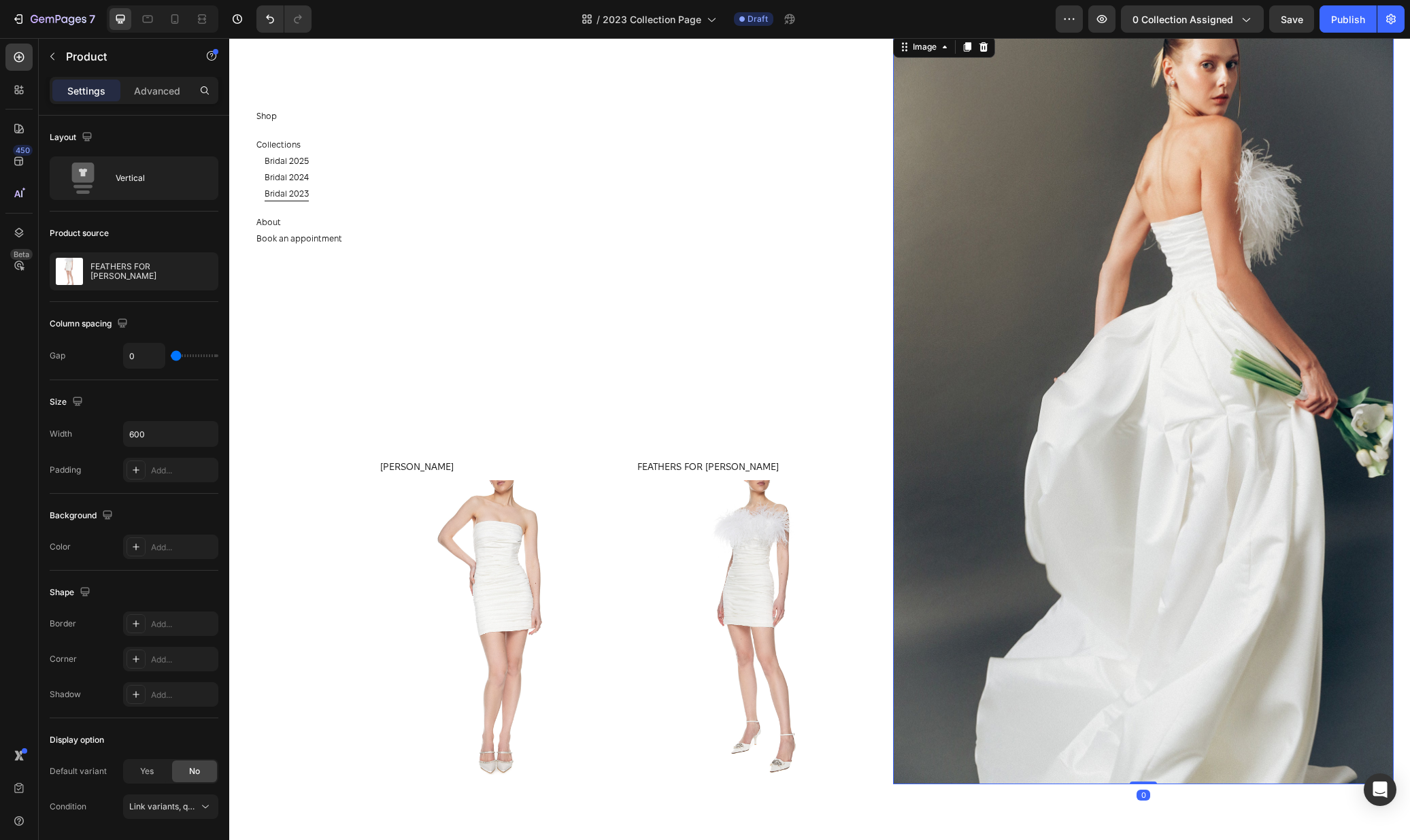
click at [999, 358] on img at bounding box center [1143, 408] width 500 height 751
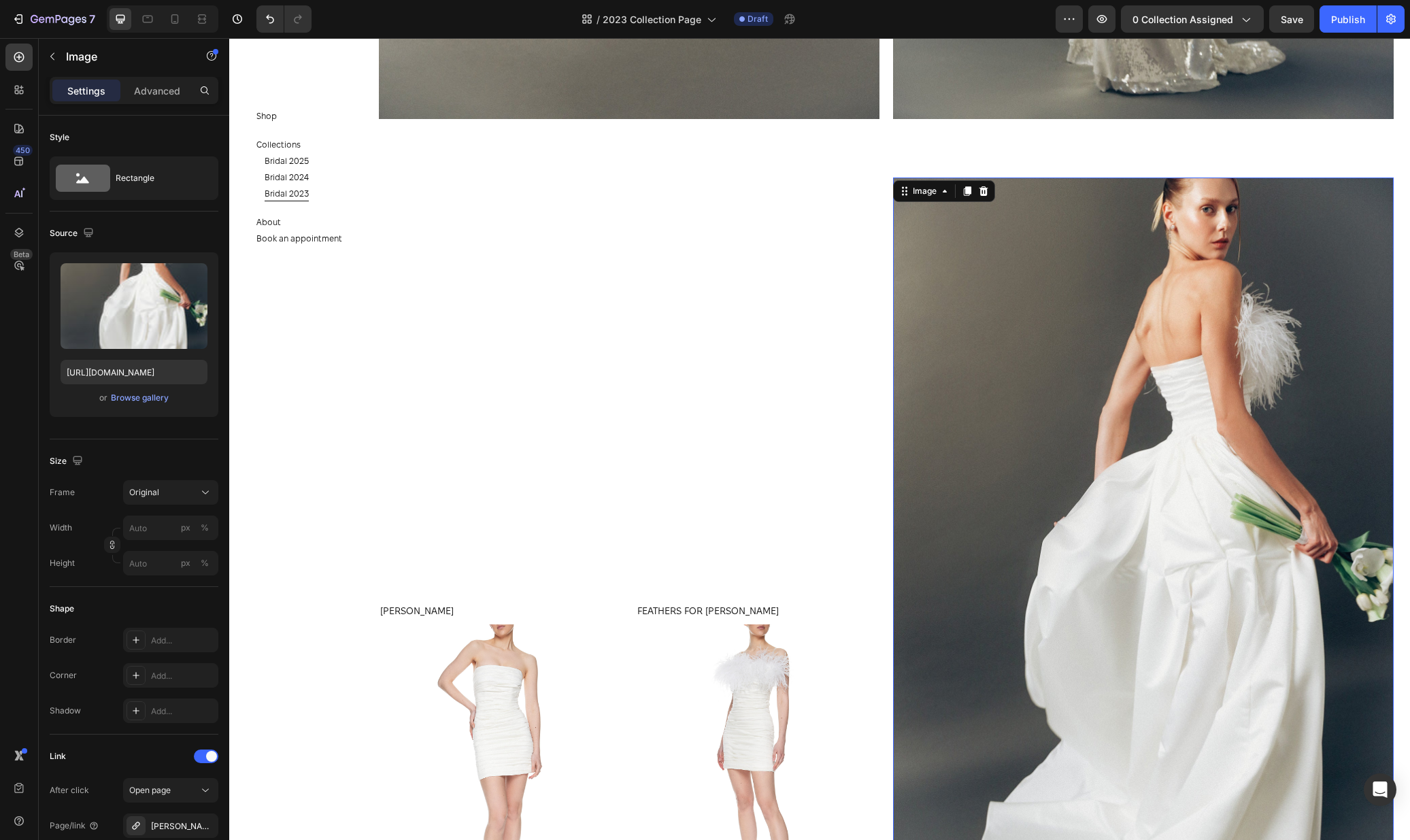
scroll to position [2471, 0]
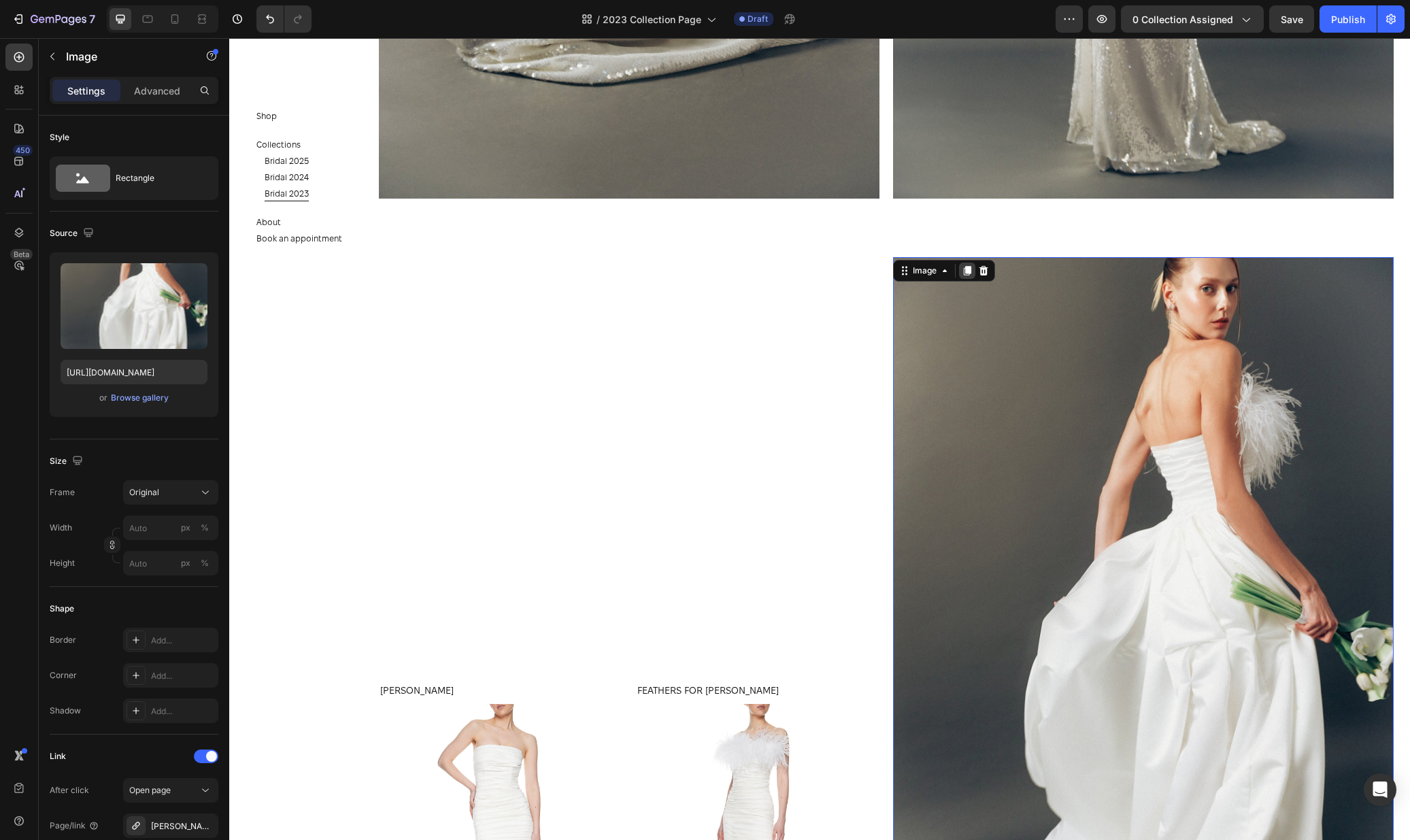
click at [963, 269] on icon at bounding box center [968, 271] width 11 height 11
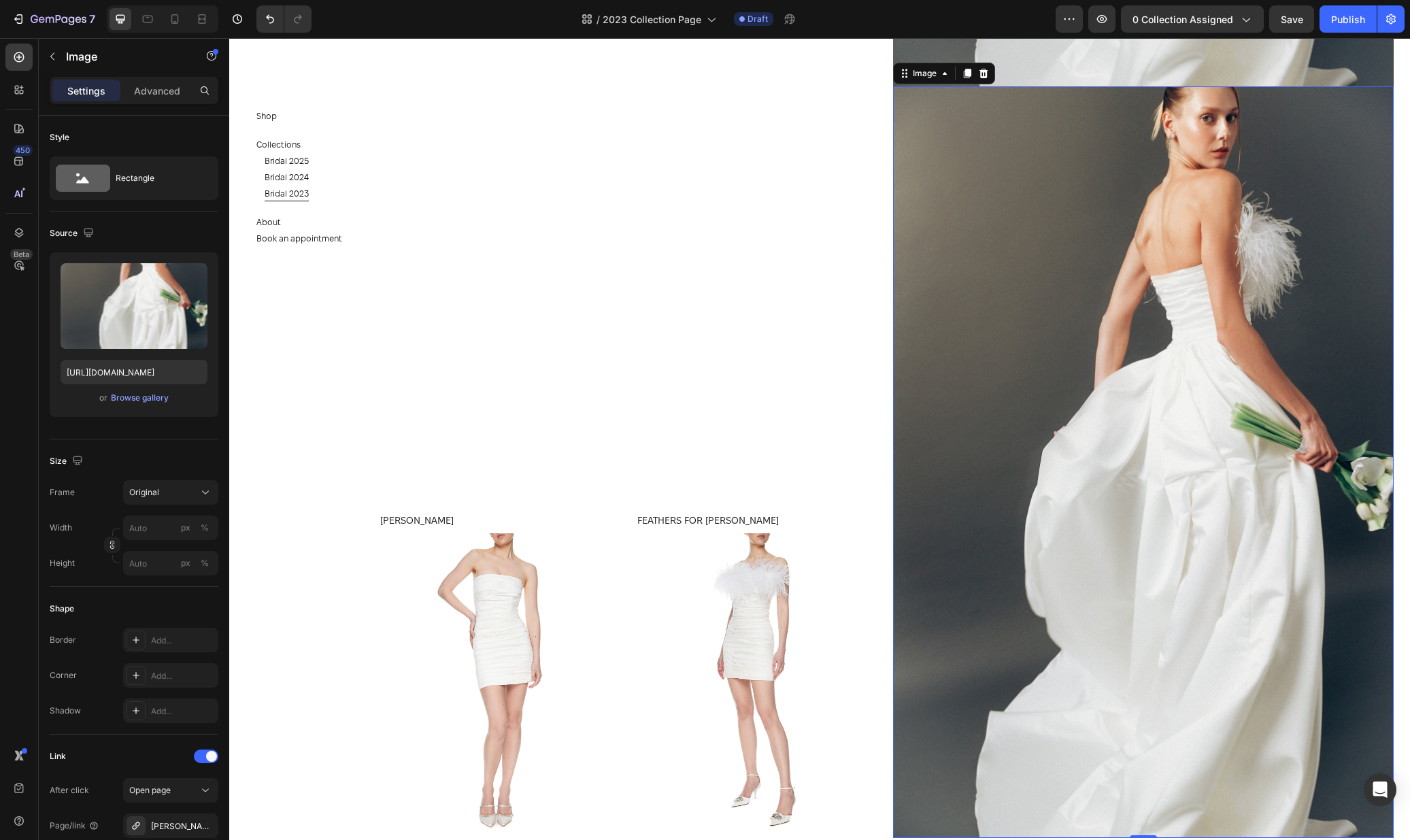
scroll to position [3393, 0]
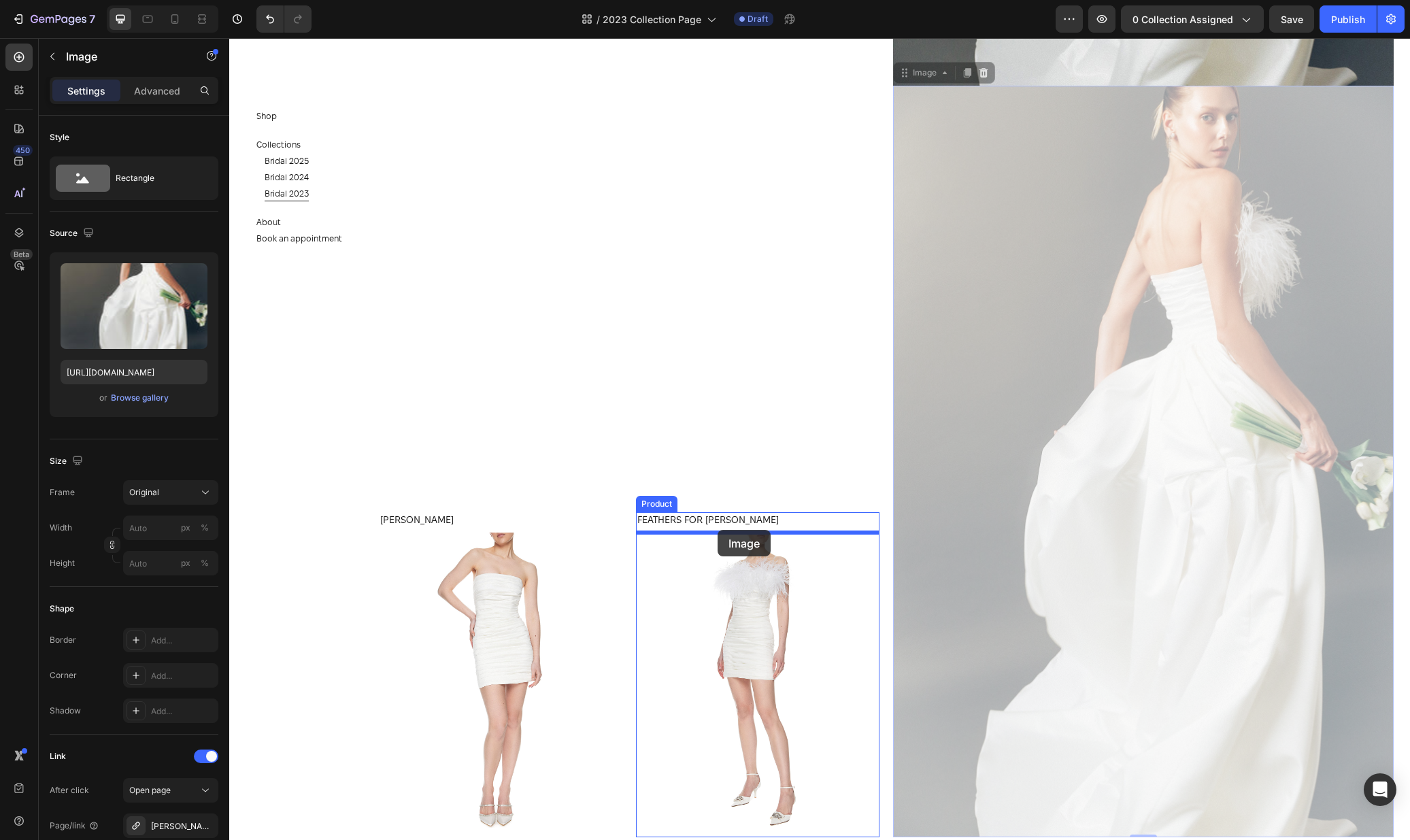
drag, startPoint x: 906, startPoint y: 74, endPoint x: 718, endPoint y: 530, distance: 493.2
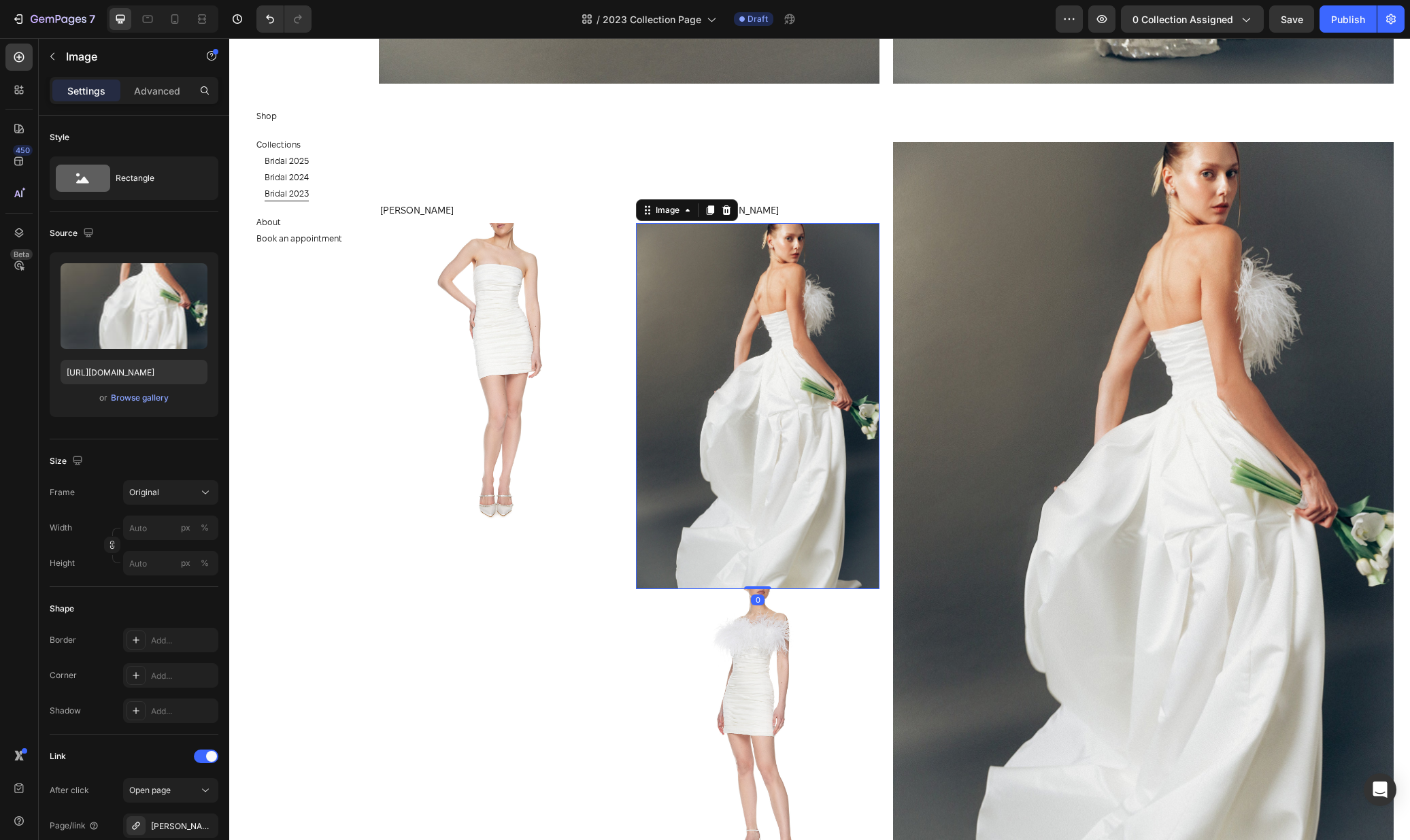
scroll to position [2696, 0]
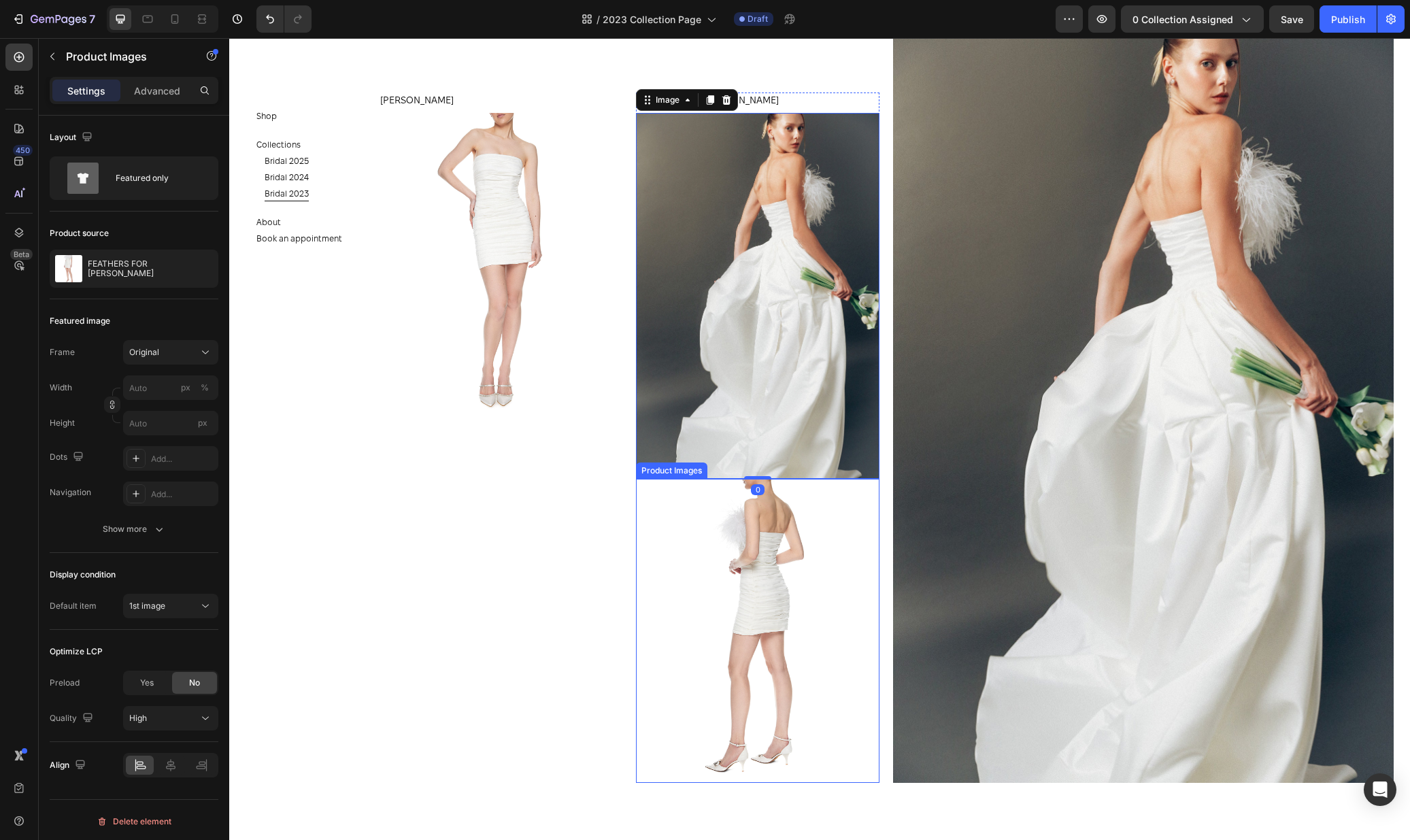
click at [781, 625] on img at bounding box center [757, 631] width 243 height 304
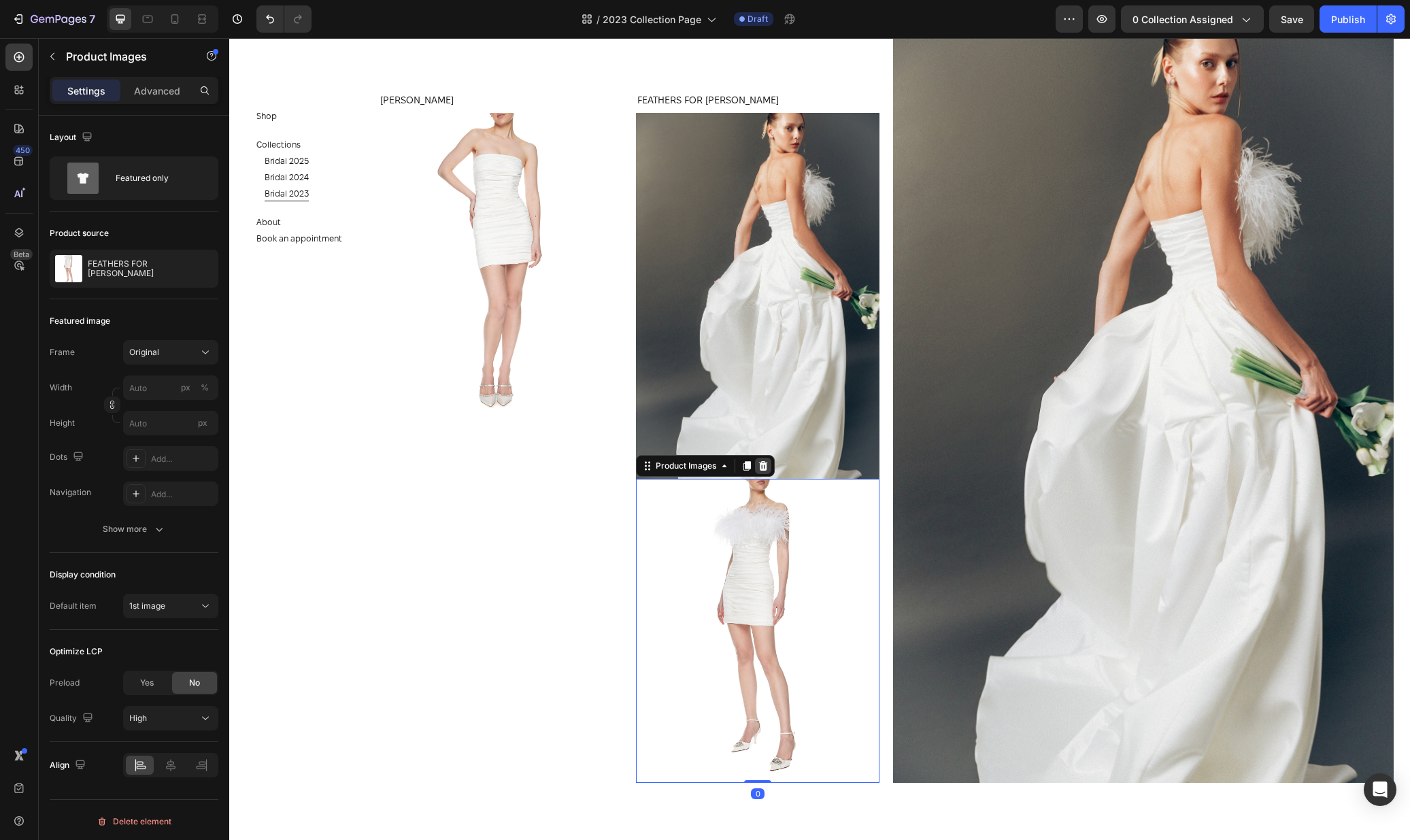
click at [766, 457] on div at bounding box center [763, 466] width 16 height 16
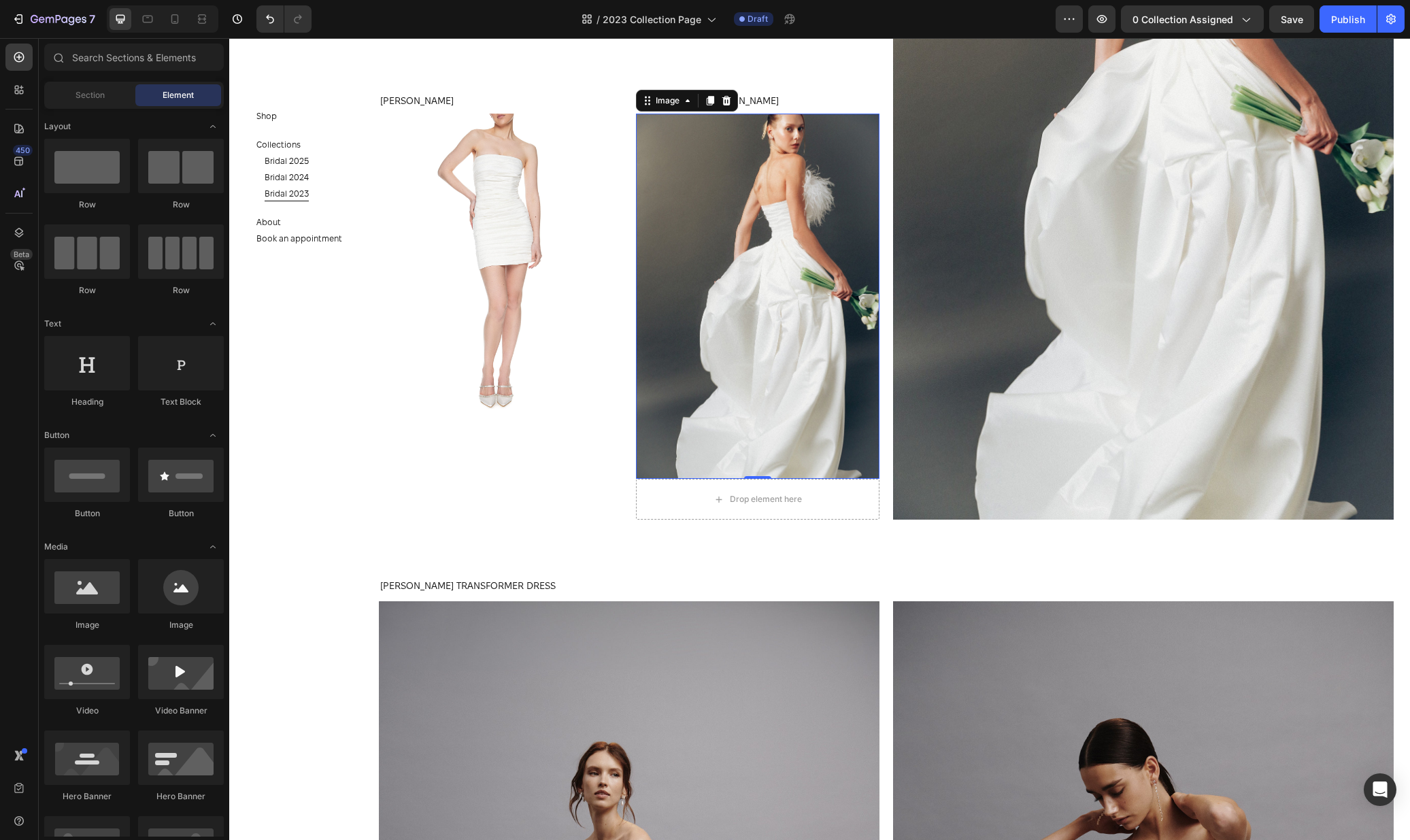
click at [773, 295] on img at bounding box center [757, 296] width 243 height 365
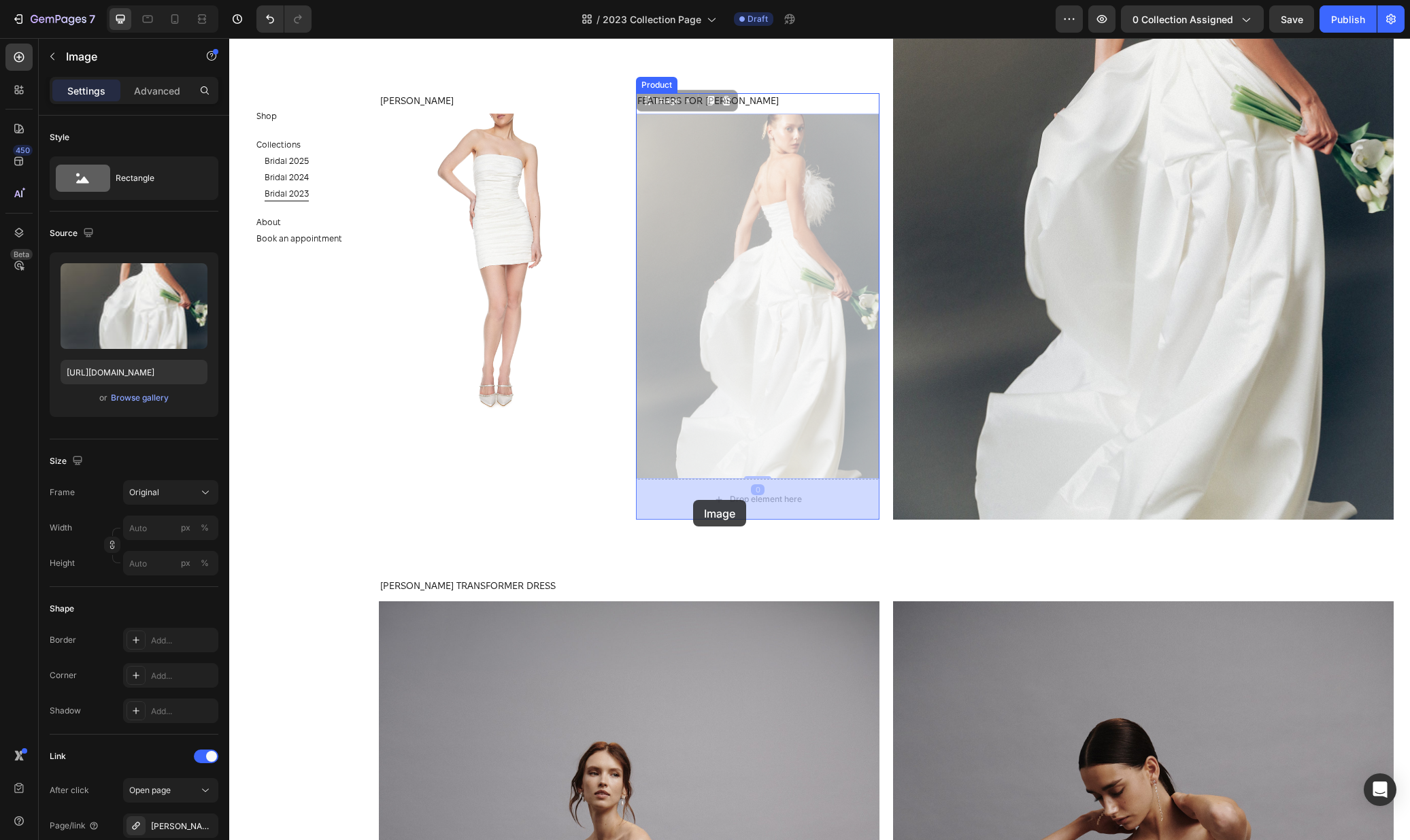
drag, startPoint x: 648, startPoint y: 98, endPoint x: 693, endPoint y: 500, distance: 404.5
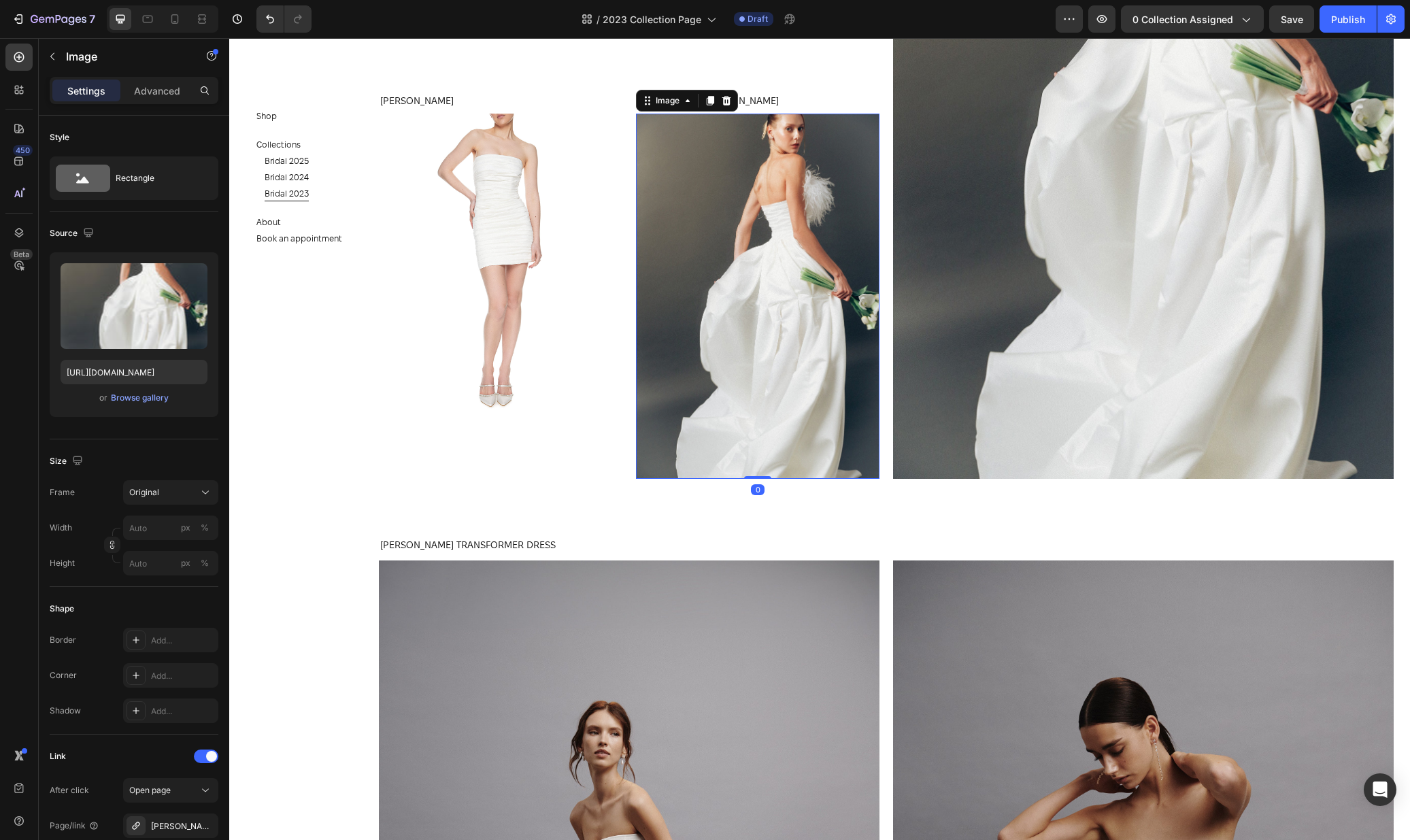
click at [765, 255] on img at bounding box center [757, 296] width 243 height 365
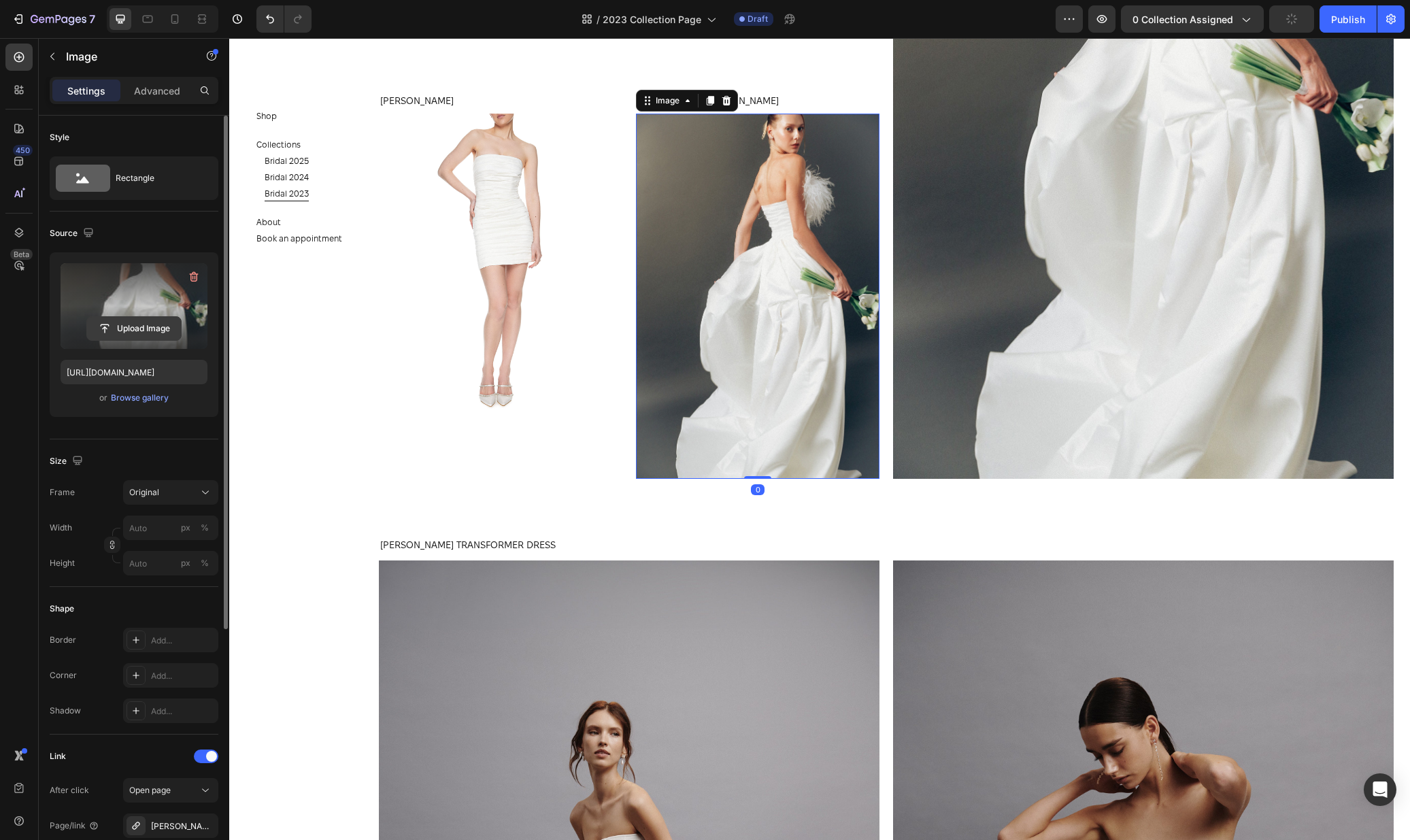
click at [158, 321] on input "file" at bounding box center [134, 328] width 94 height 23
click at [140, 332] on input "file" at bounding box center [134, 328] width 94 height 23
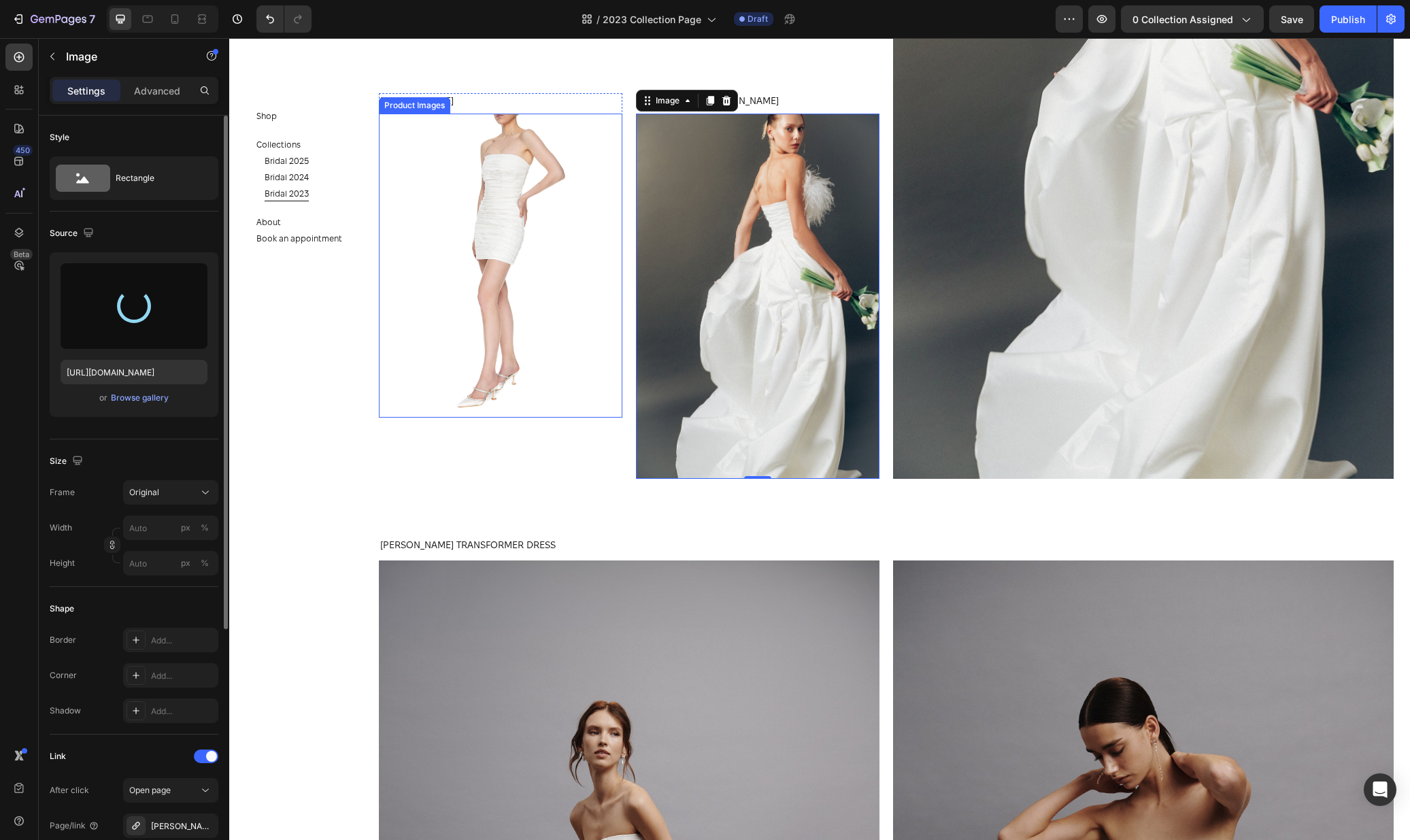
type input "https://cdn.shopify.com/s/files/1/0576/3786/3521/files/gempages_563336841122546…"
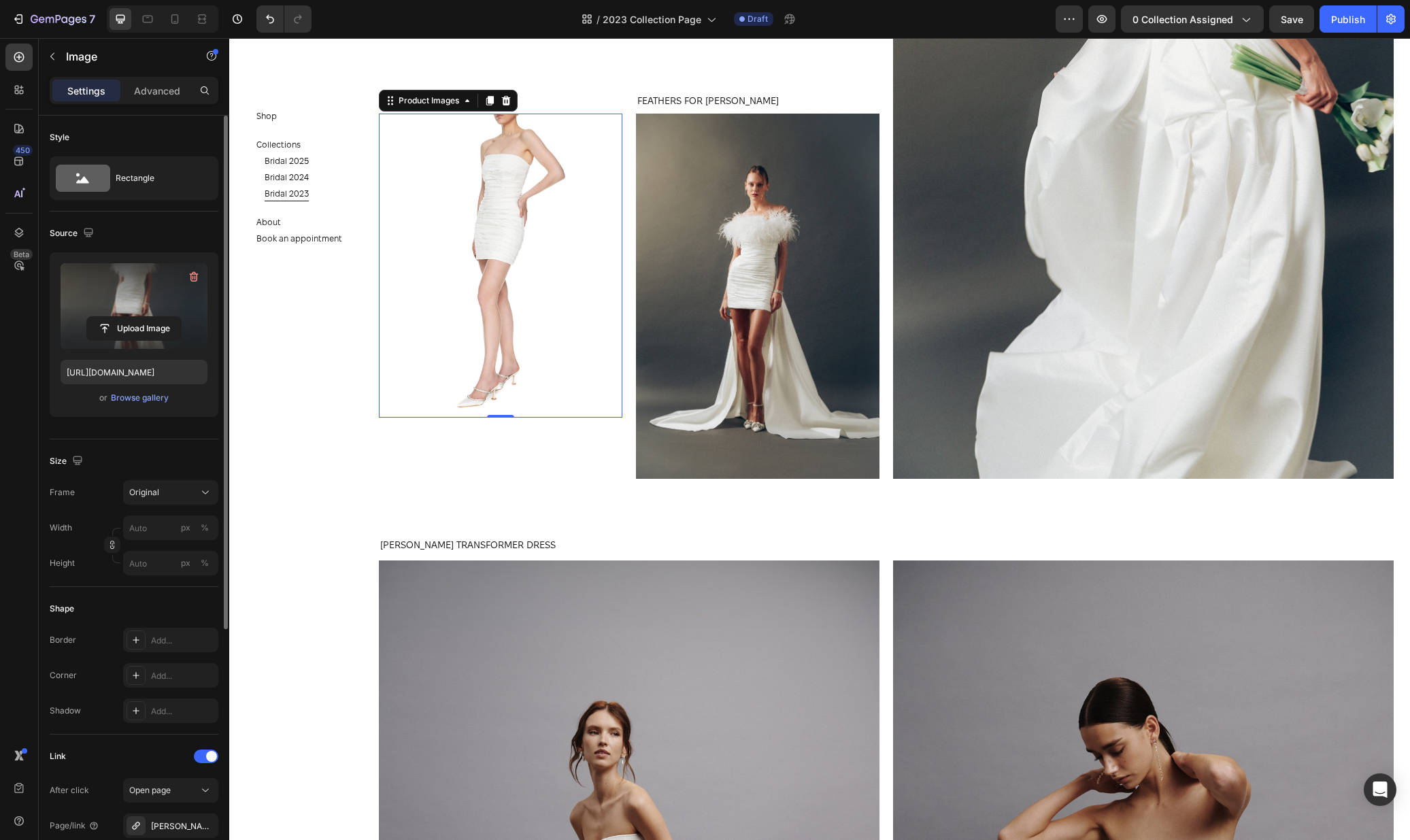
click at [561, 391] on img at bounding box center [500, 266] width 243 height 304
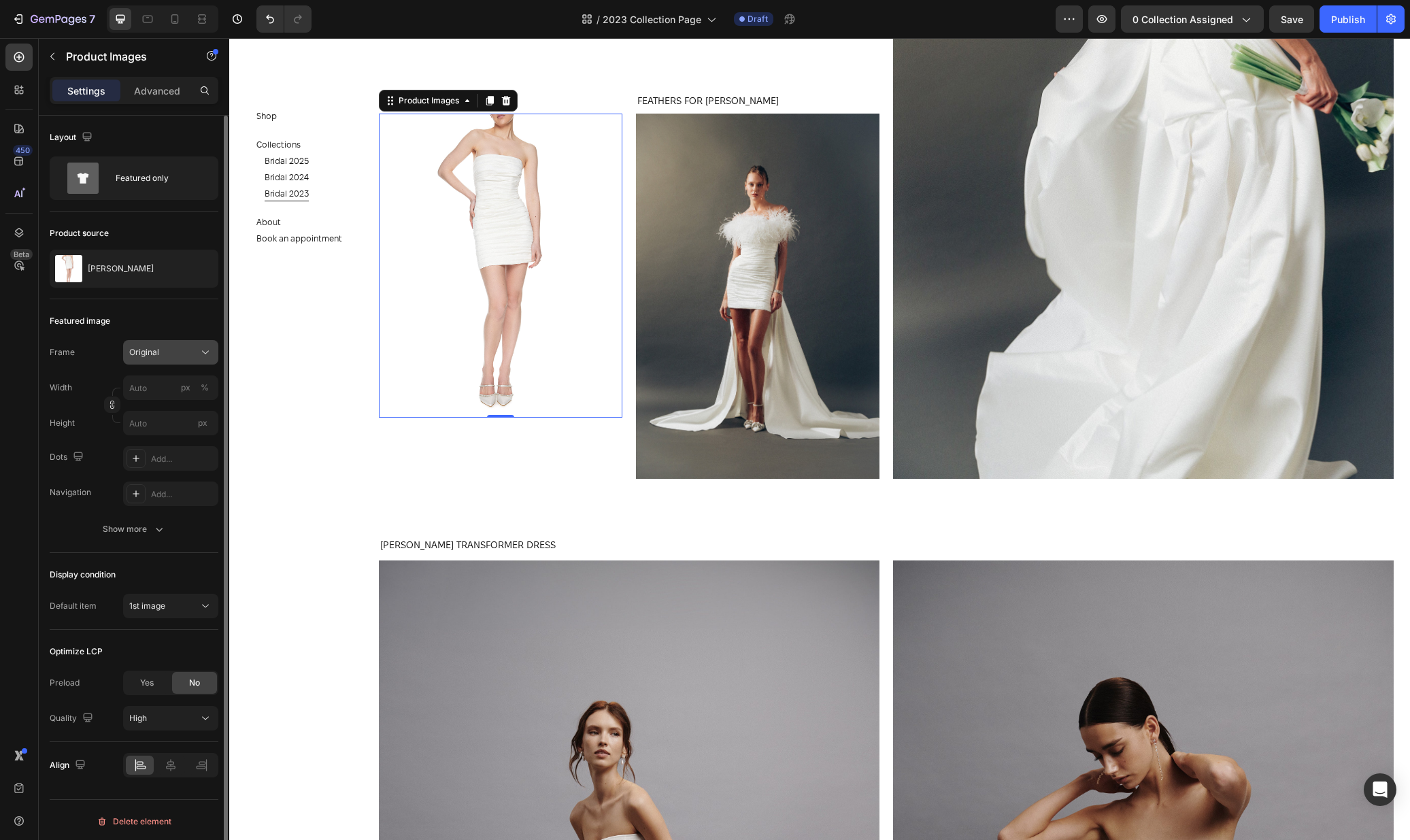
click at [199, 355] on icon at bounding box center [205, 352] width 14 height 14
click at [171, 412] on div "Vertical" at bounding box center [168, 411] width 79 height 14
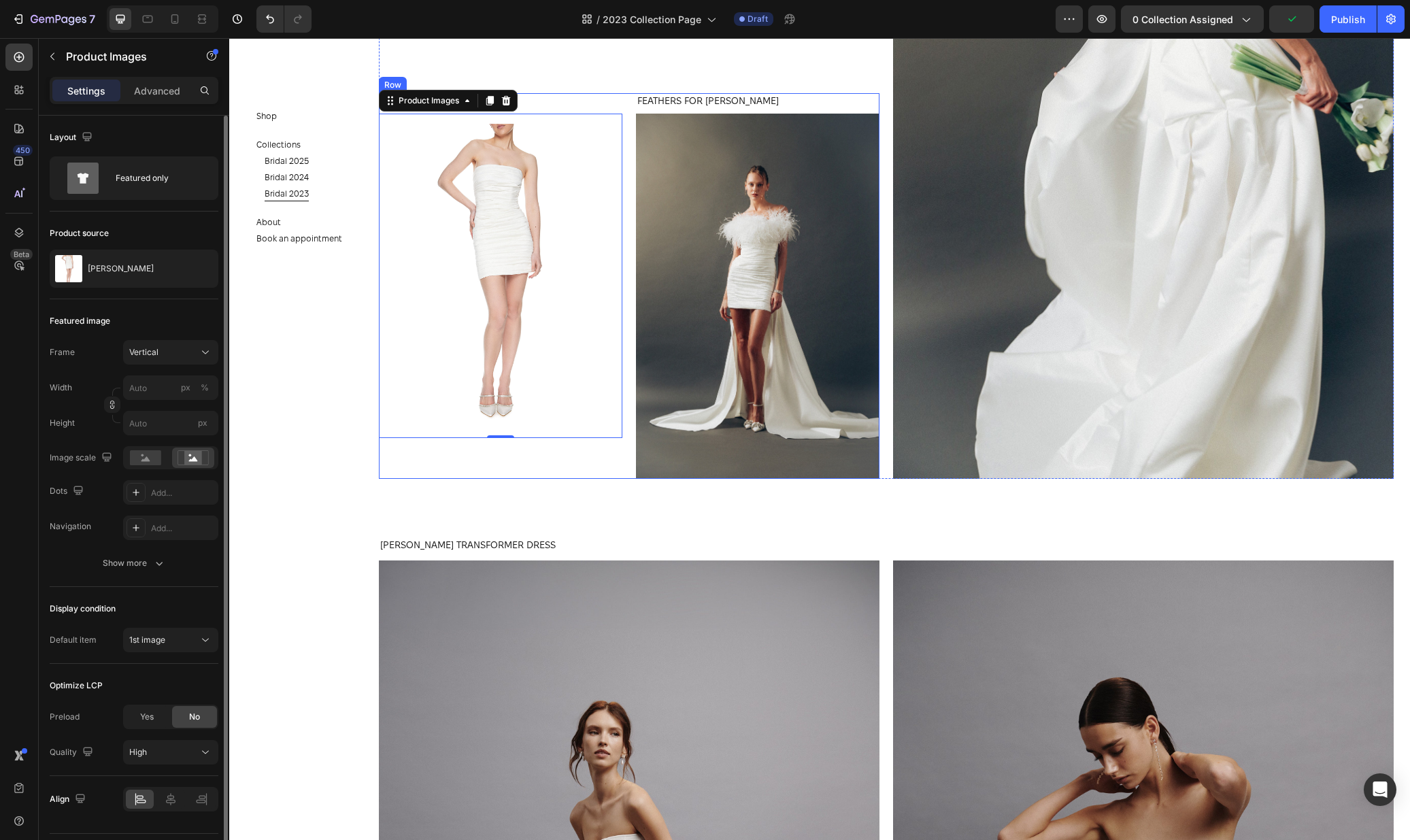
click at [626, 406] on div "JOSIE DRESS Product Title Product Images 0 Product FEATHERS FOR JOSIE DRESS WHI…" at bounding box center [628, 286] width 500 height 386
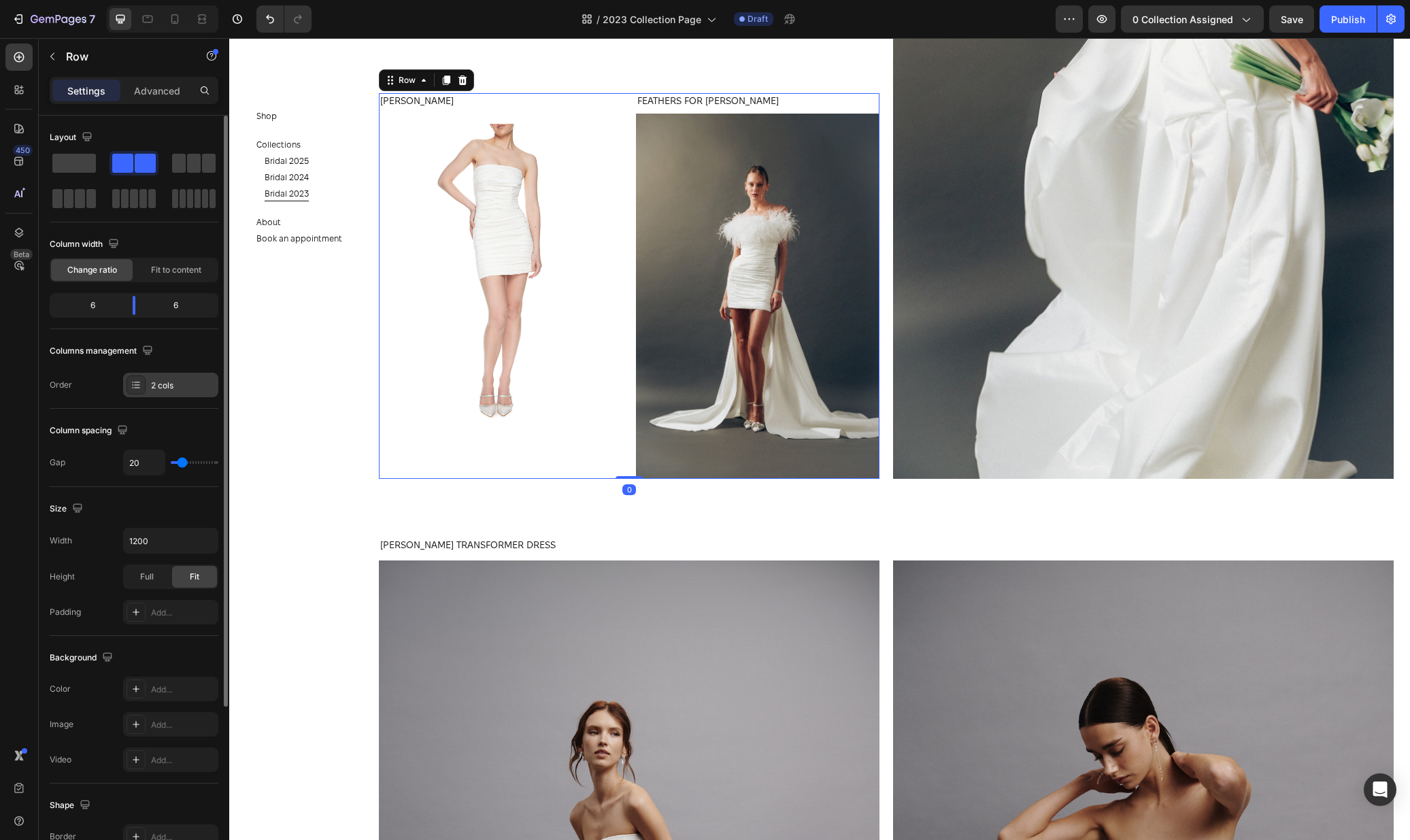
click at [158, 393] on div "2 cols" at bounding box center [171, 385] width 95 height 24
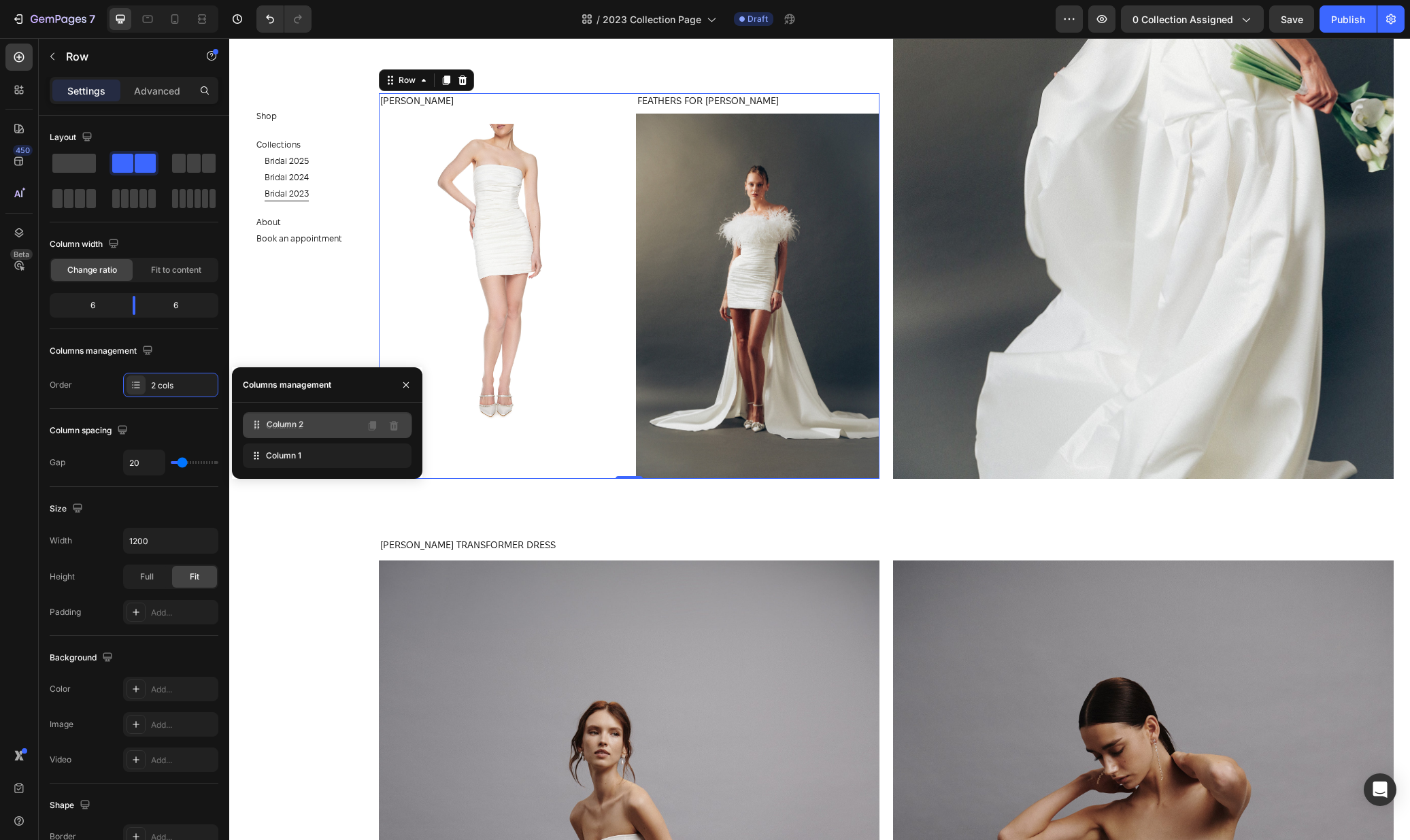
drag, startPoint x: 253, startPoint y: 449, endPoint x: 254, endPoint y: 417, distance: 32.0
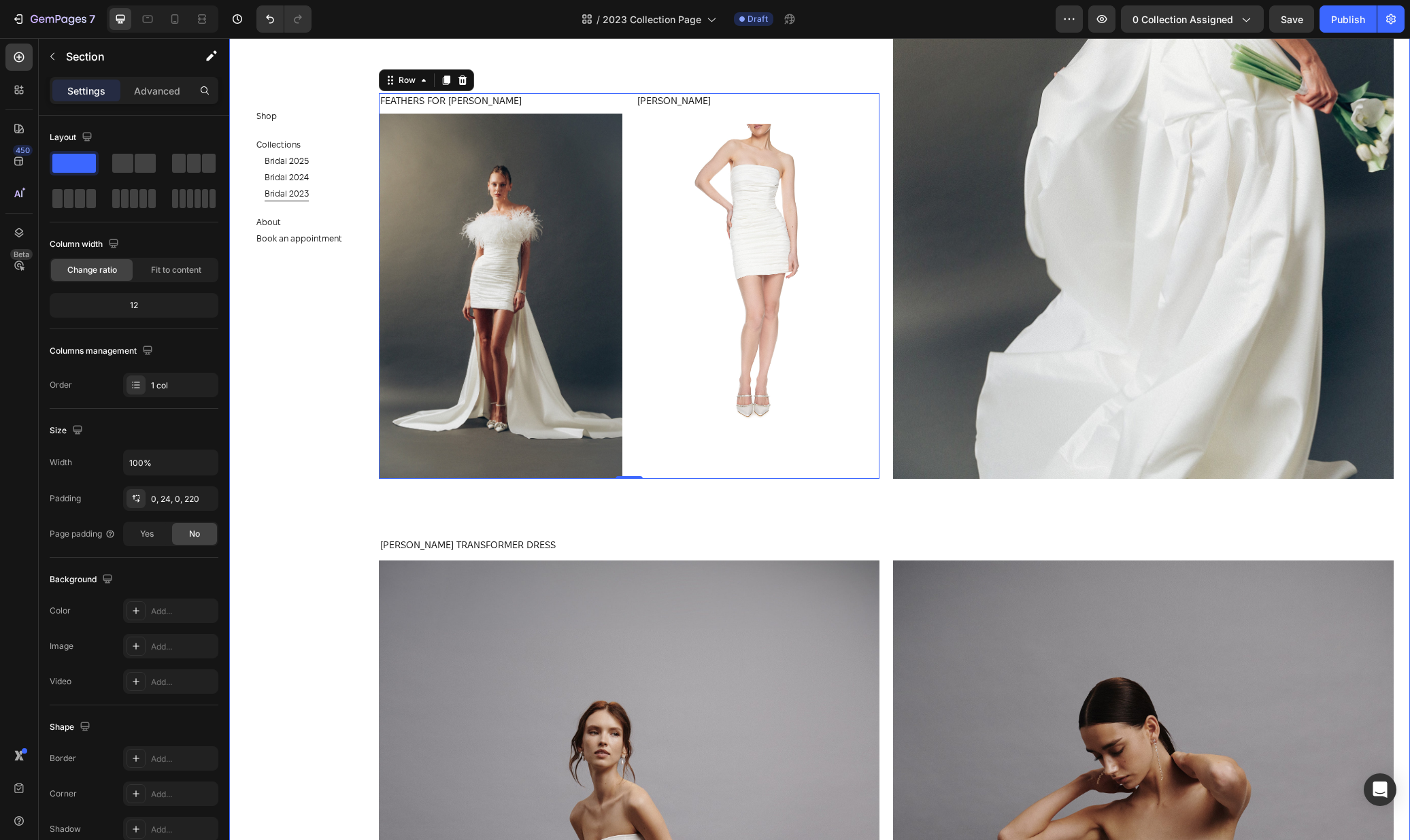
click at [740, 511] on div "SILK TRAIL FOR ANASTASIA DRESS Product Title Product Images Product ANASTASIA D…" at bounding box center [886, 473] width 1015 height 4774
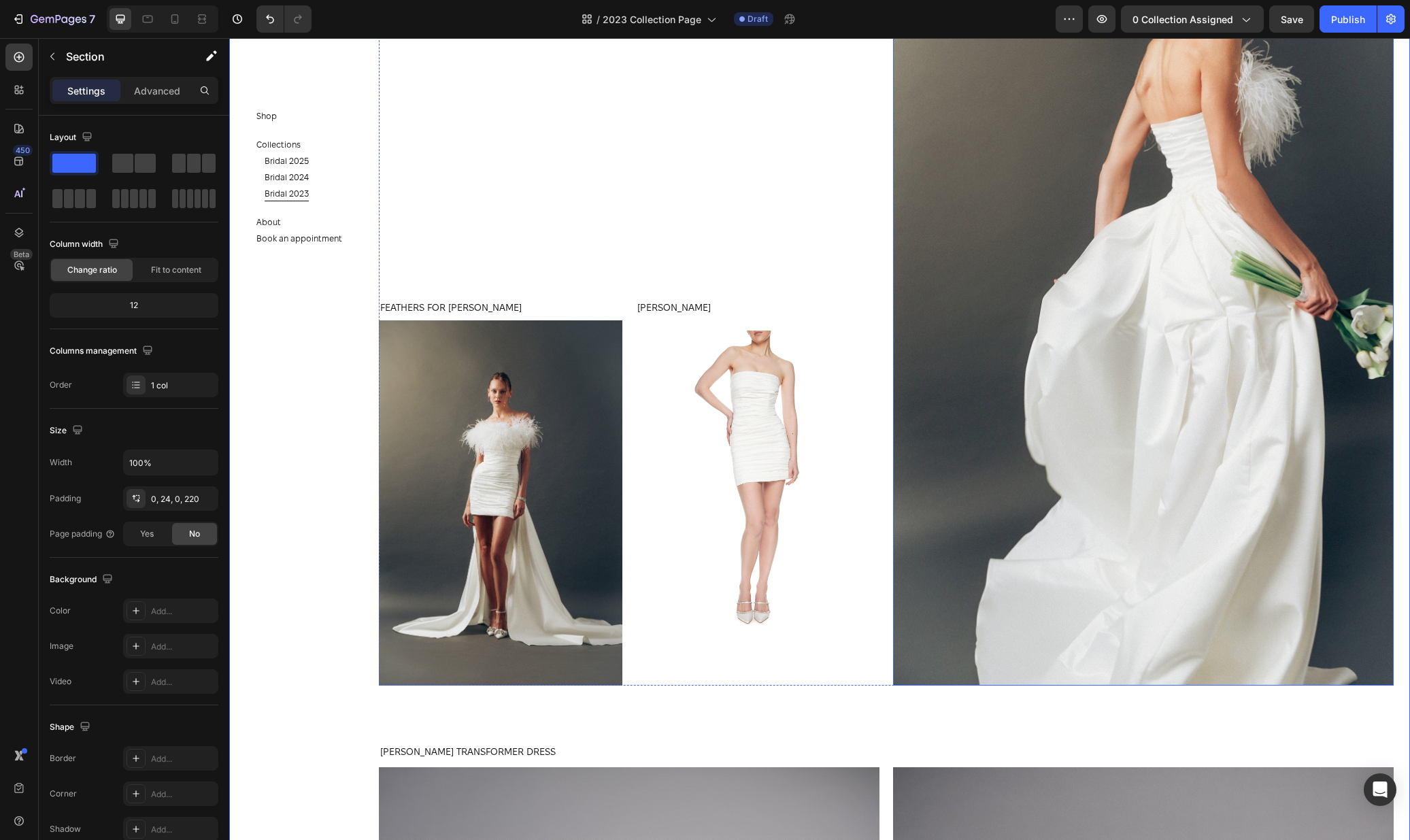
scroll to position [2791, 0]
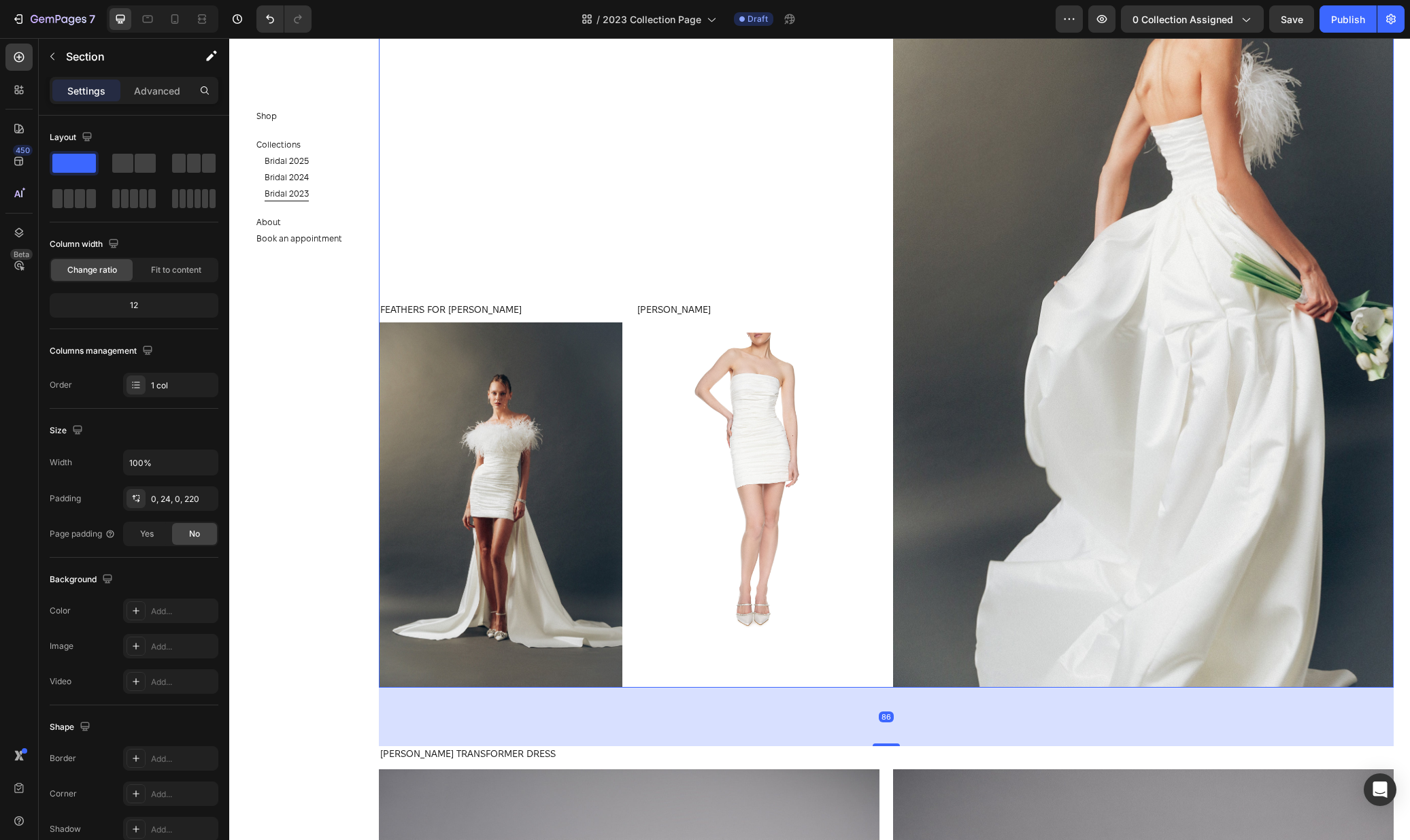
click at [797, 172] on div "JOSIE DRESS Product Title Product Images Product FEATHERS FOR JOSIE DRESS WHITE…" at bounding box center [628, 312] width 500 height 751
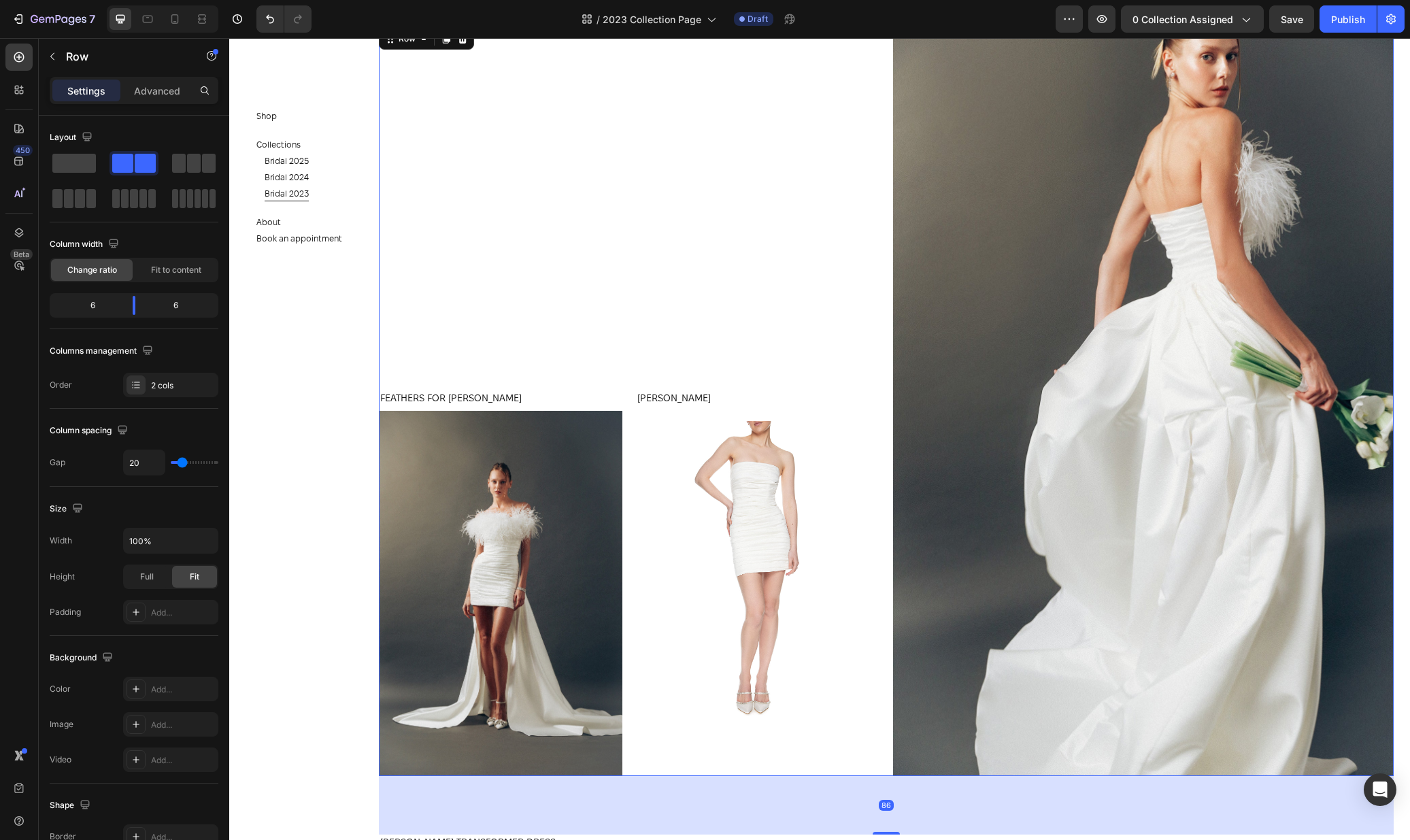
scroll to position [2667, 0]
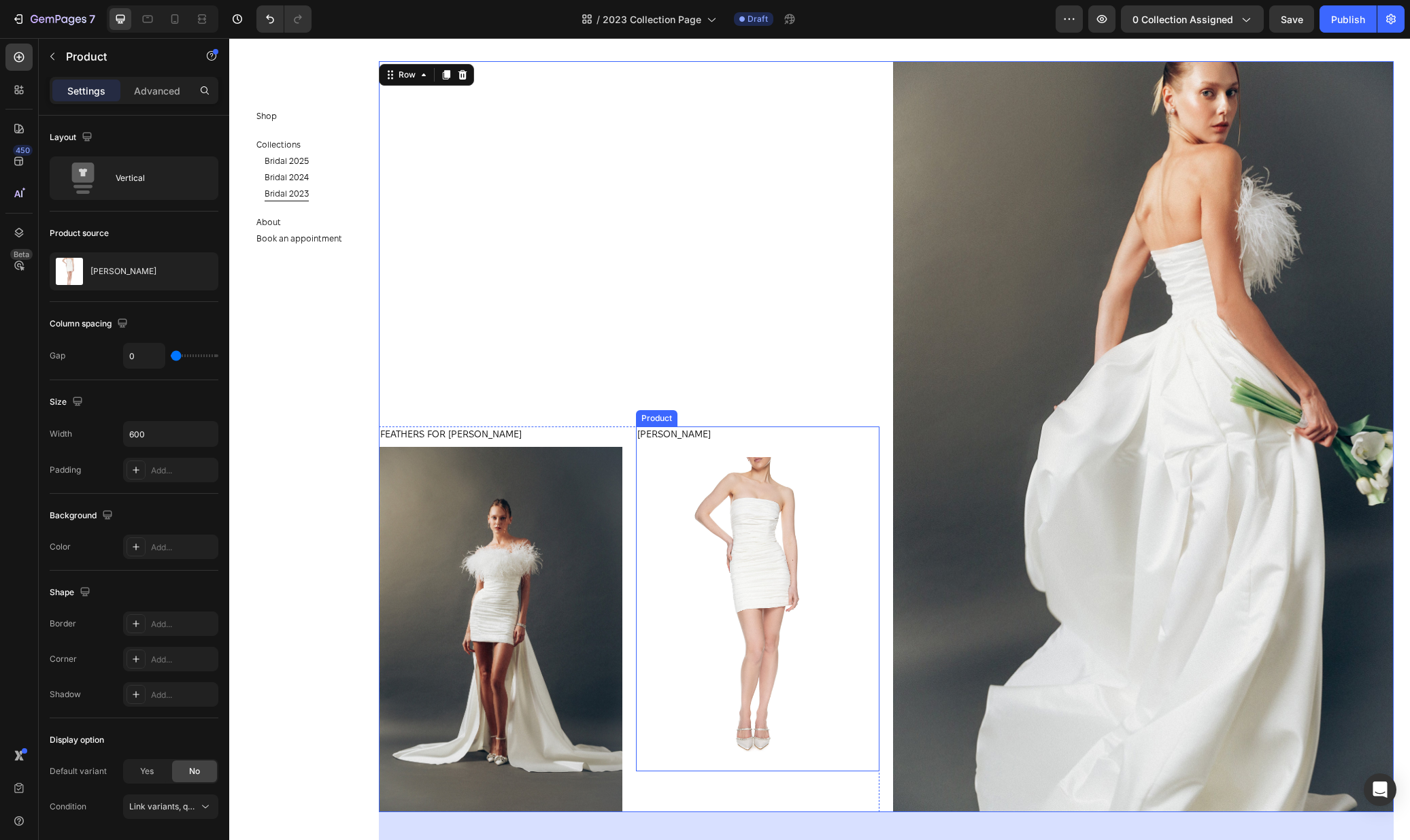
click at [742, 443] on div "JOSIE DRESS Product Title" at bounding box center [757, 436] width 243 height 20
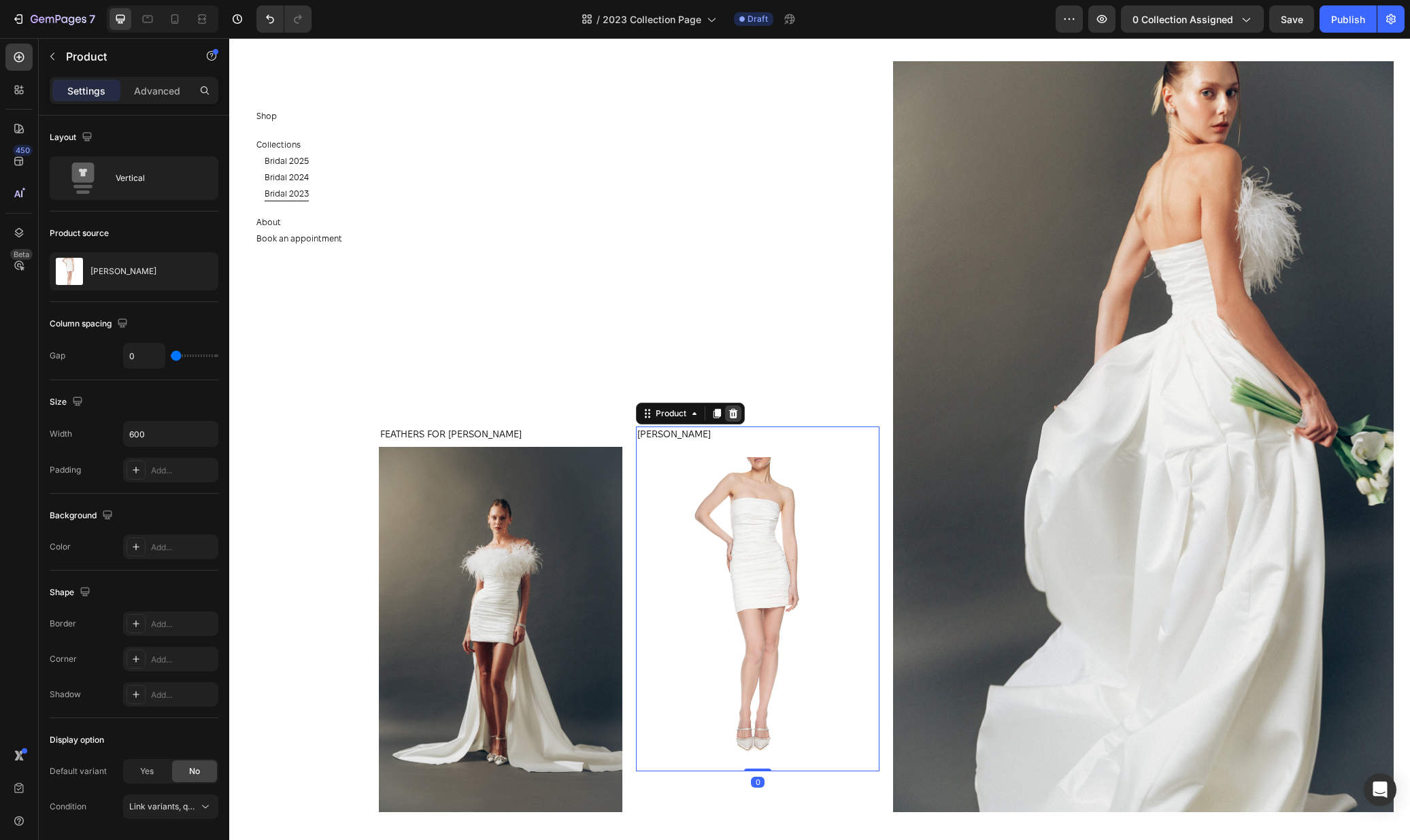
click at [734, 412] on icon at bounding box center [733, 414] width 11 height 11
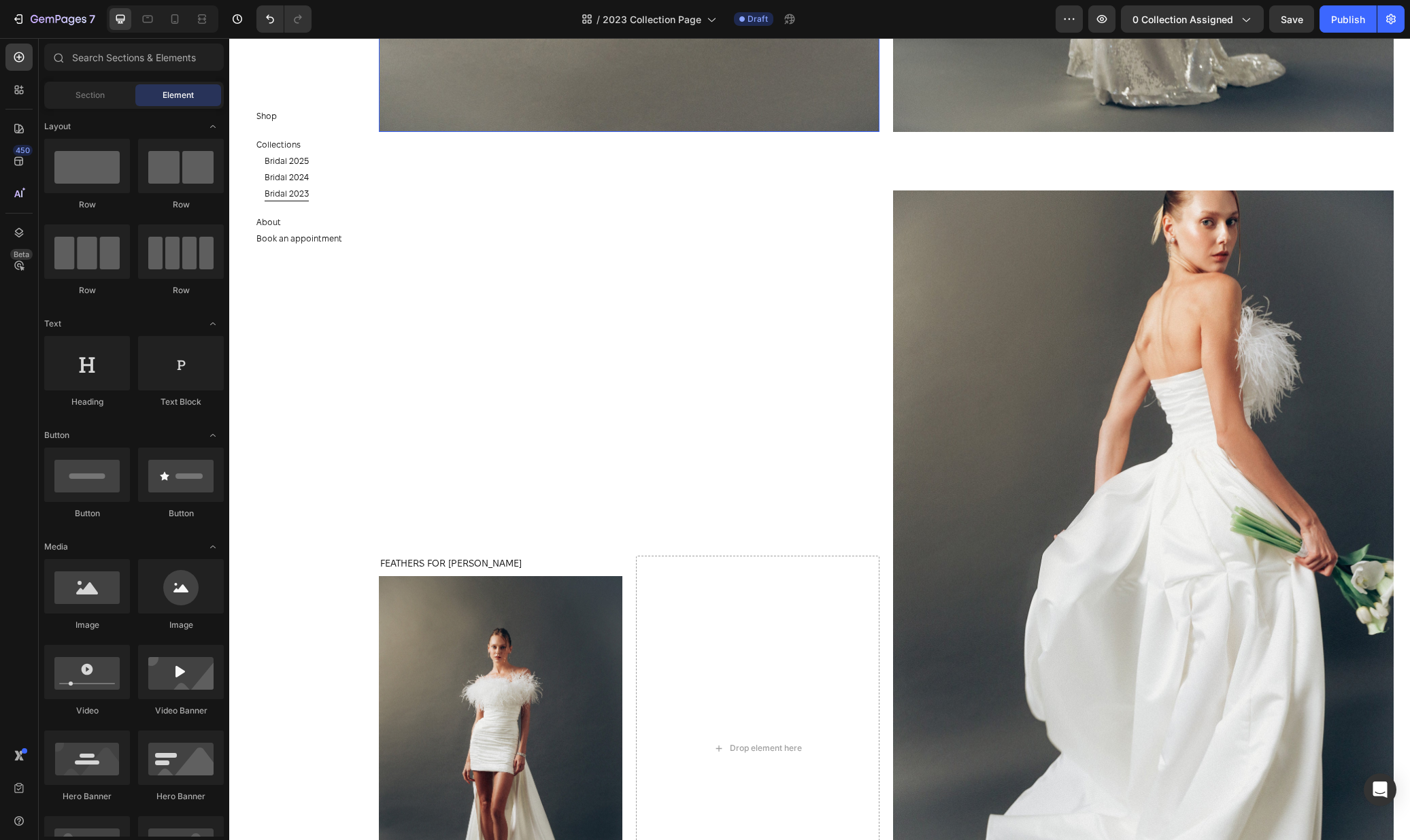
scroll to position [2731, 0]
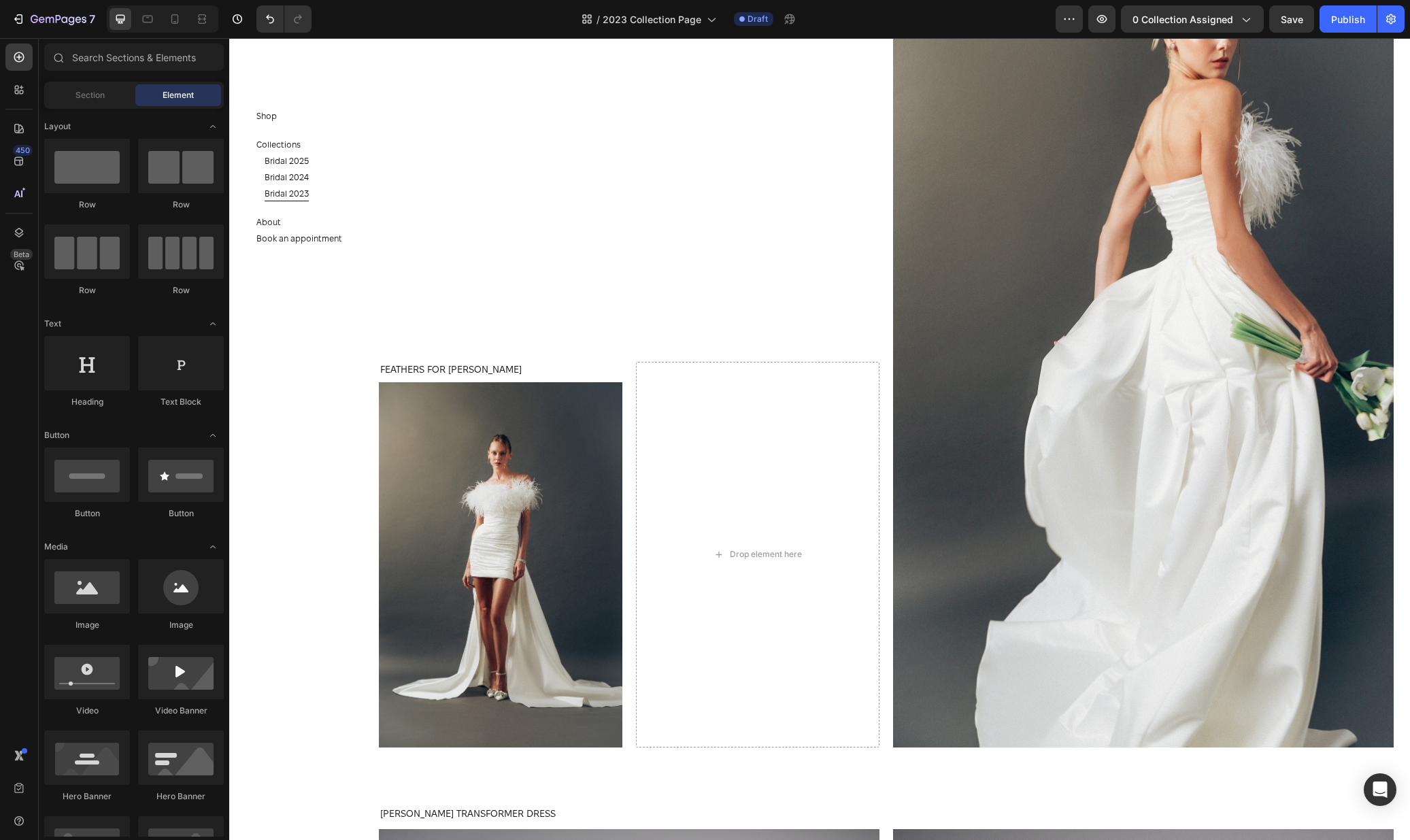
click at [355, 540] on section "Shop Button Collections Button Bridal 2025 Button Bridal 2024 Button Bridal 202…" at bounding box center [309, 438] width 158 height 801
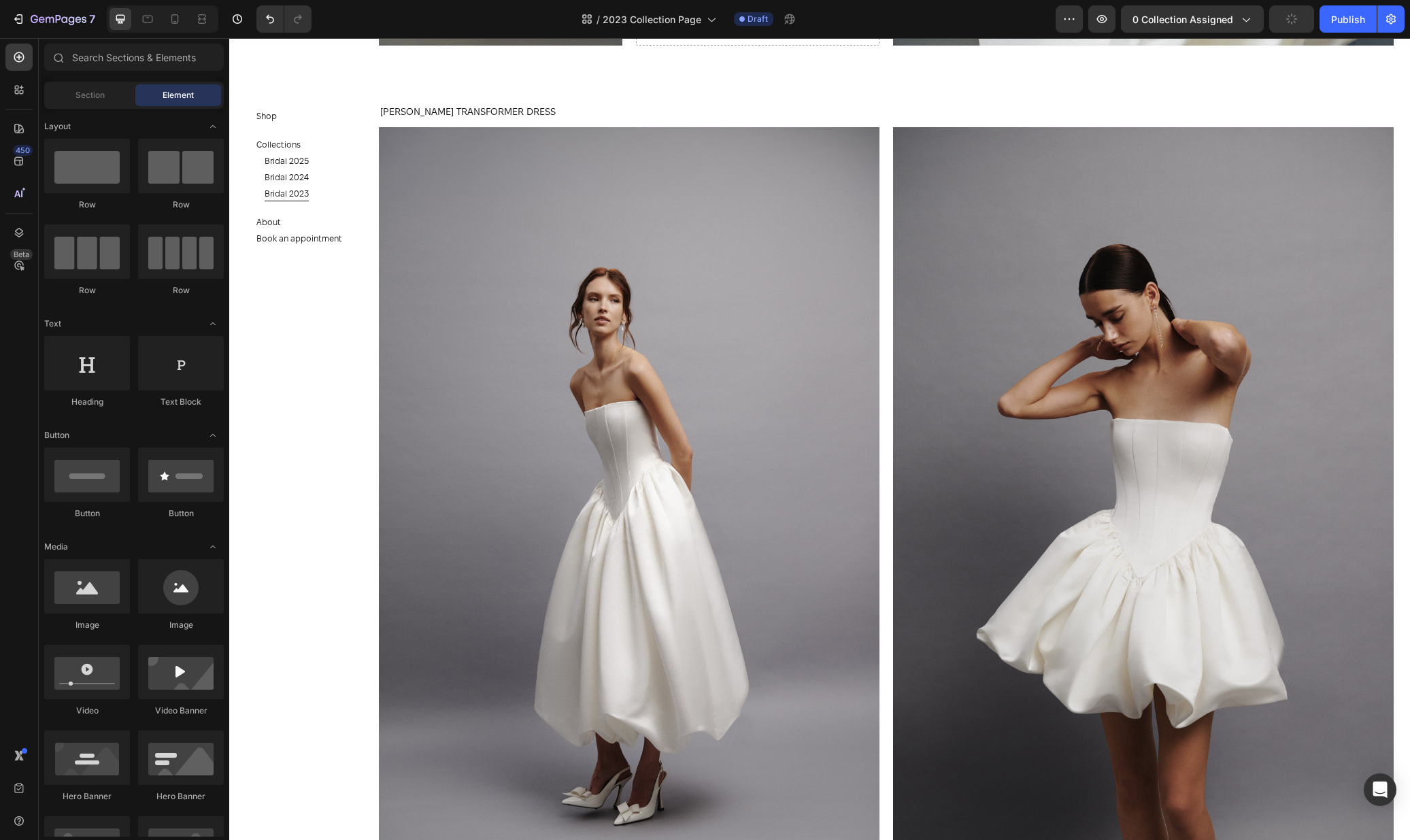
scroll to position [3434, 0]
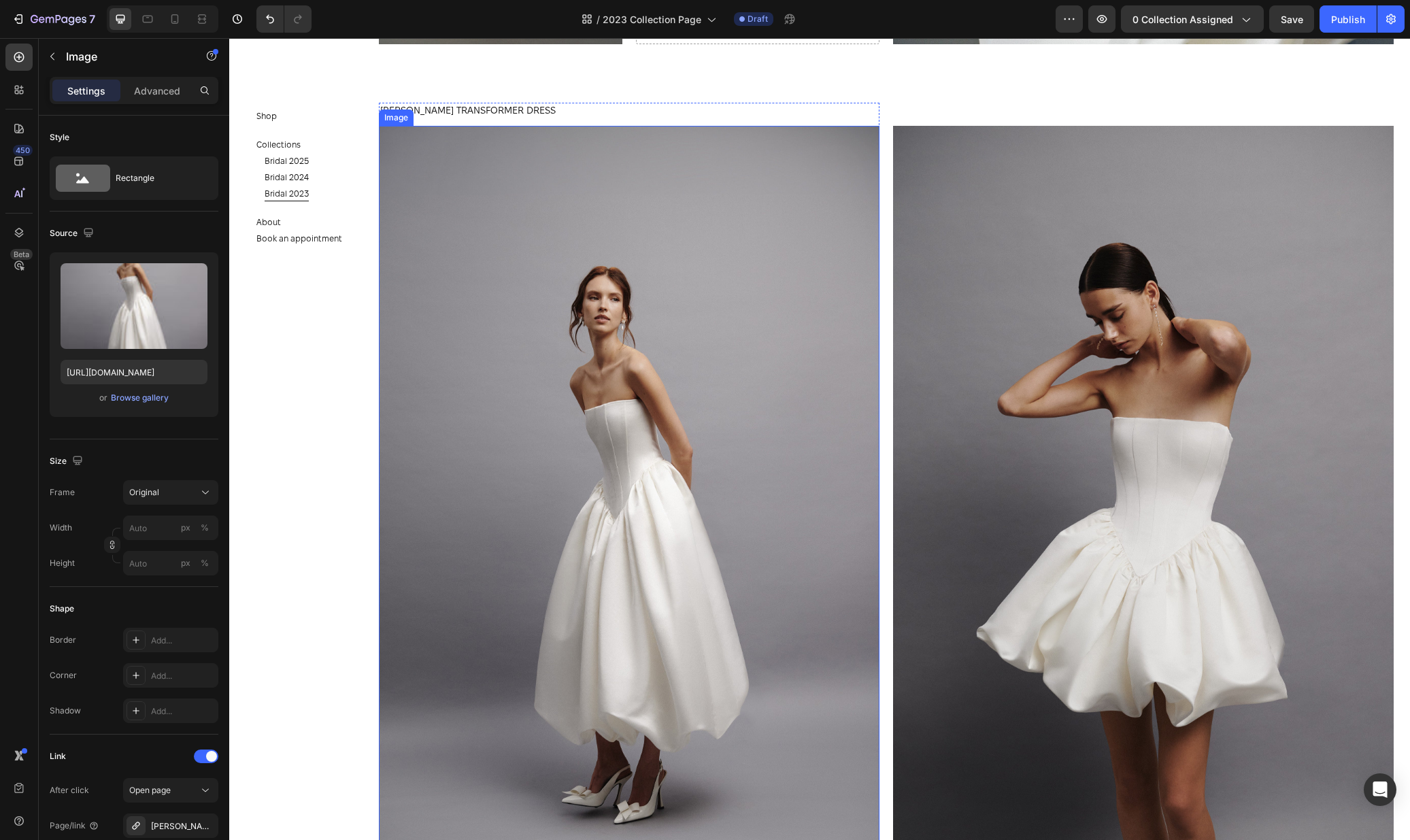
click at [618, 496] on img at bounding box center [628, 502] width 500 height 752
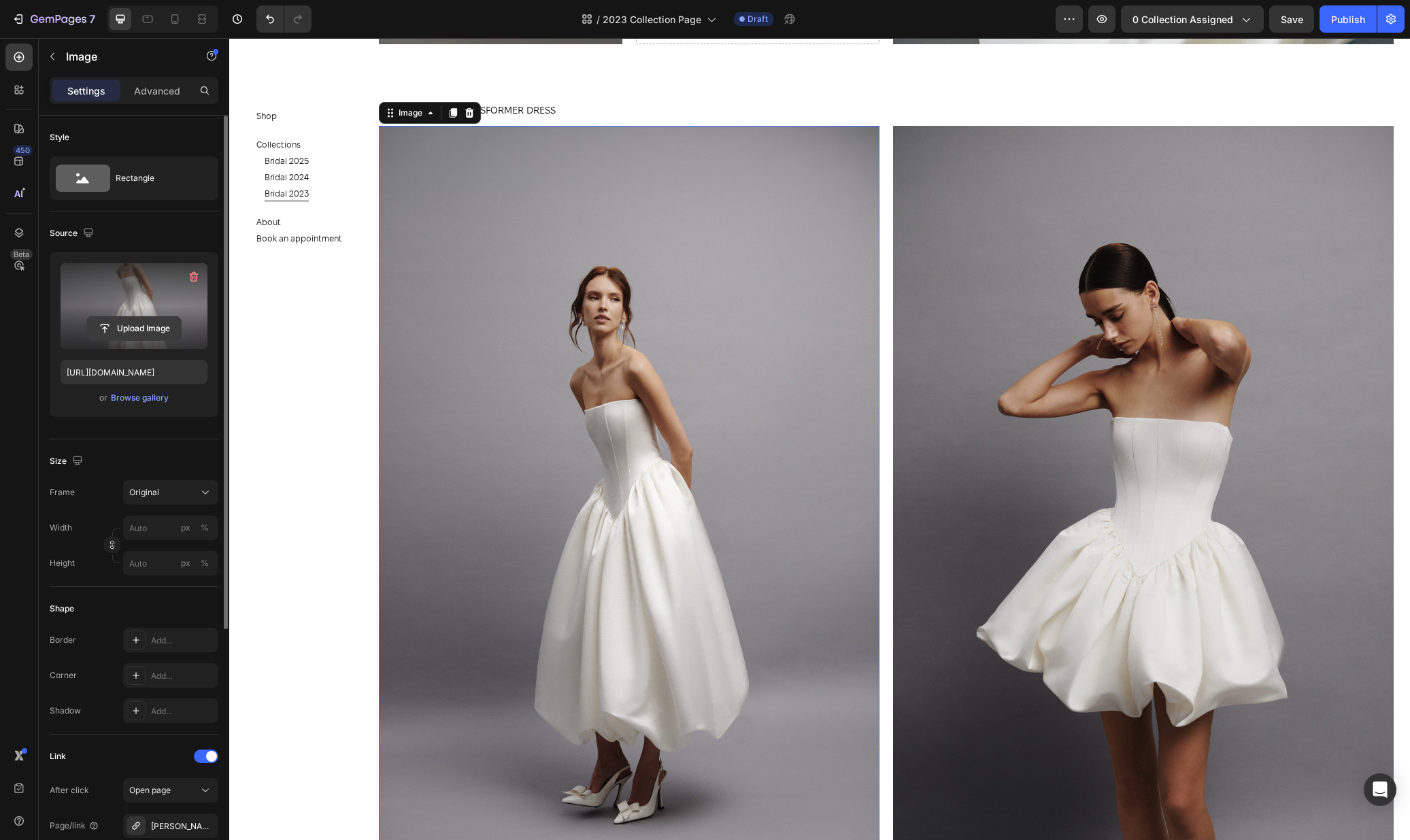
click at [164, 324] on input "file" at bounding box center [134, 328] width 94 height 23
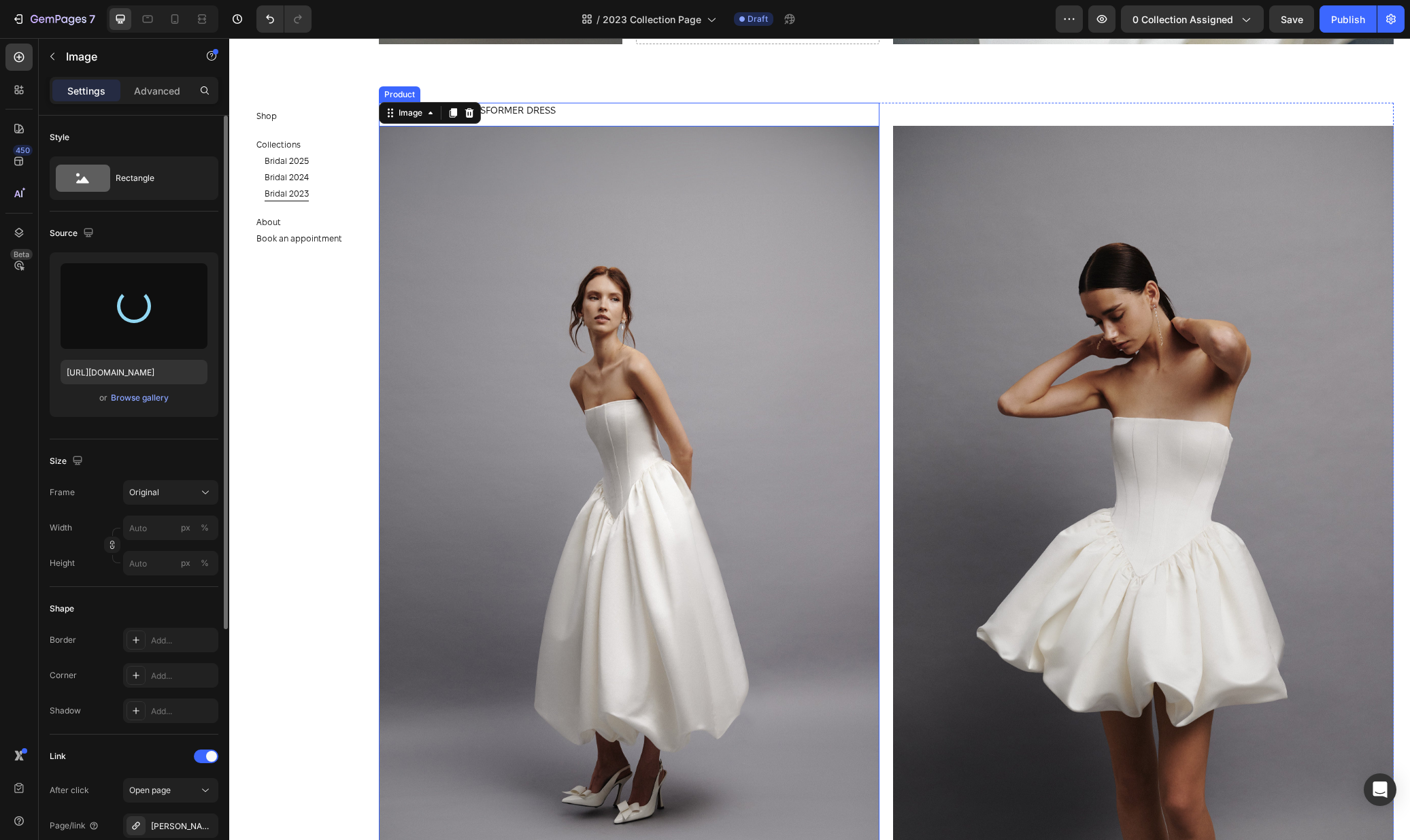
type input "https://cdn.shopify.com/s/files/1/0576/3786/3521/files/gempages_563336841122546…"
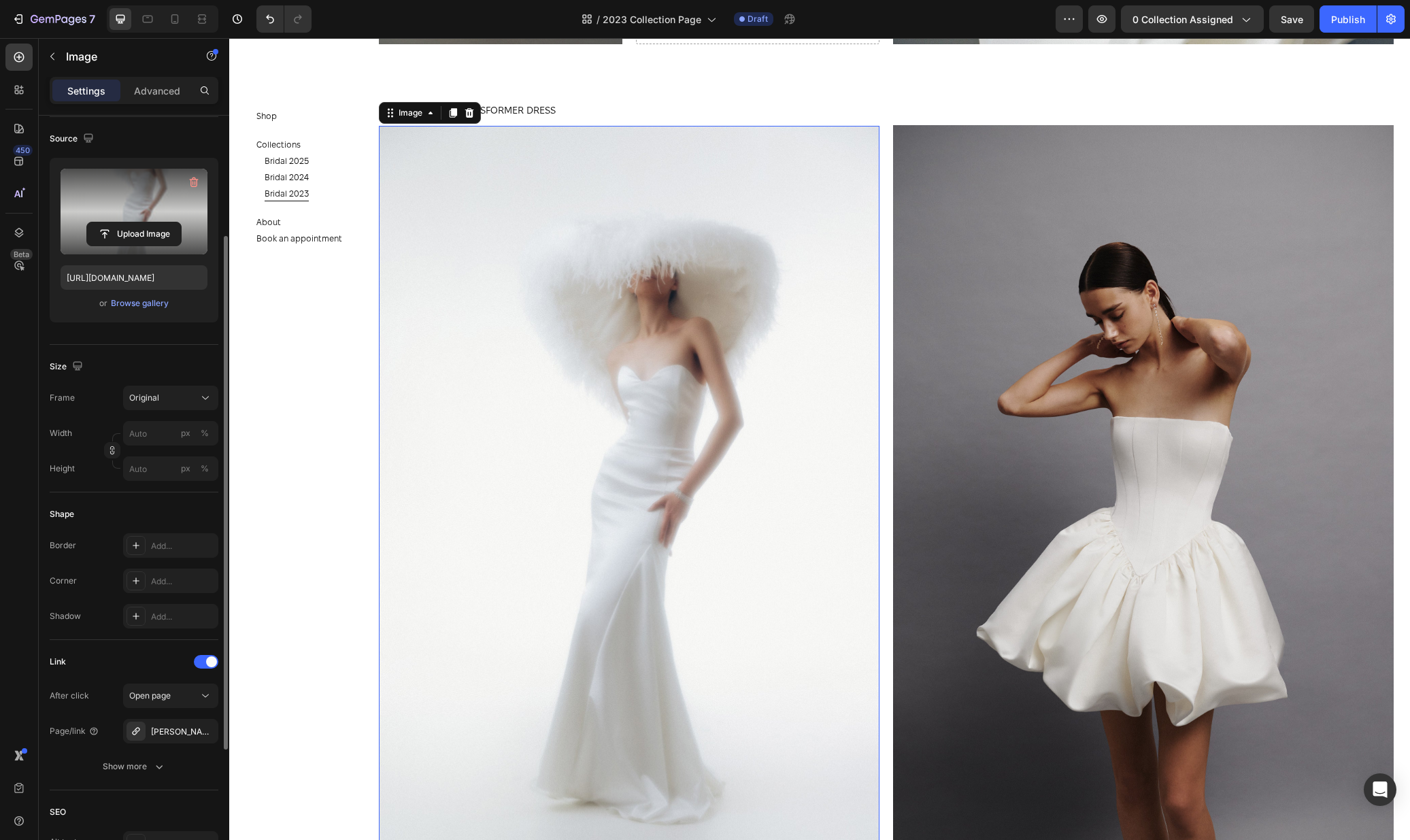
scroll to position [129, 0]
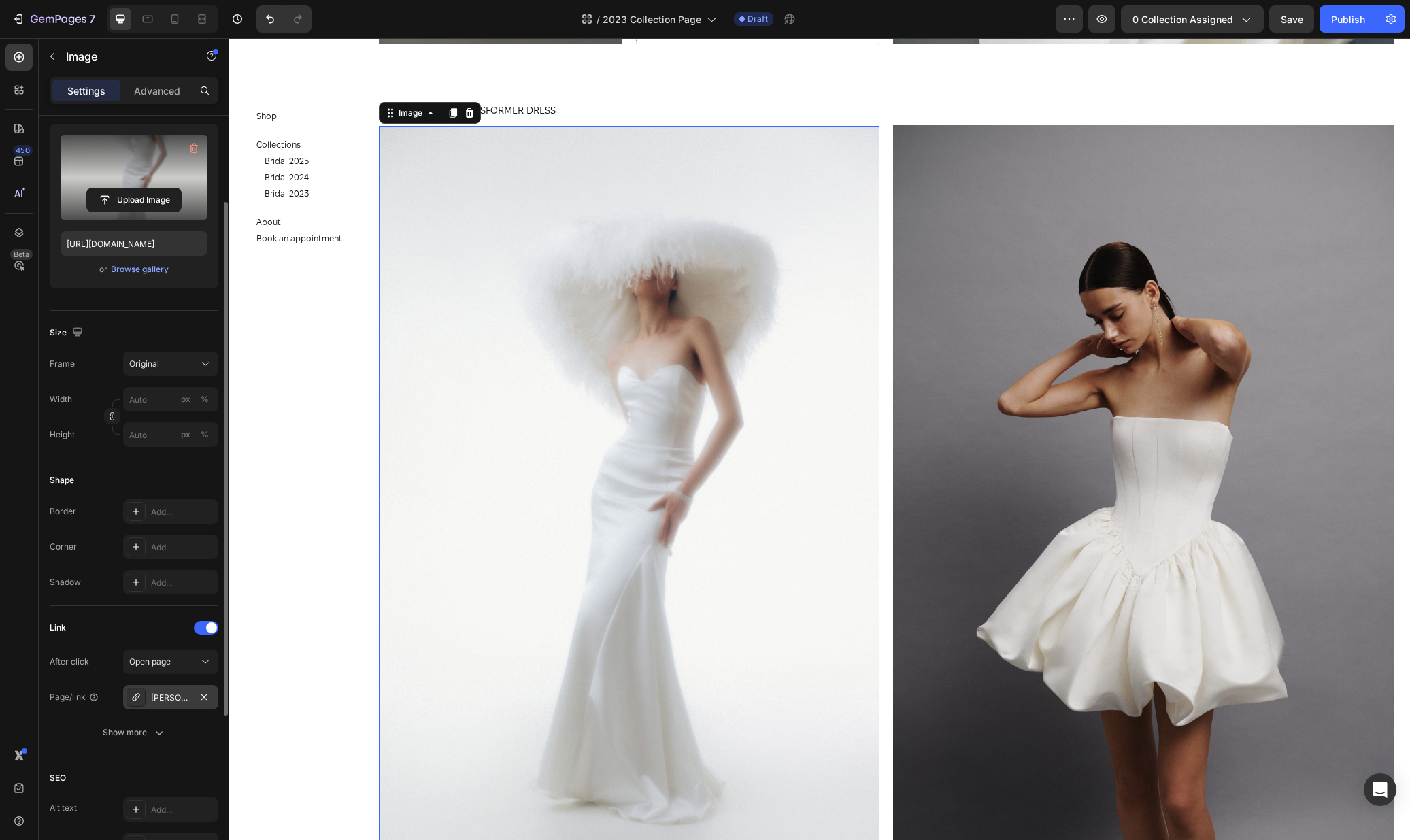
click at [160, 698] on div "Rosali-dress" at bounding box center [170, 697] width 39 height 12
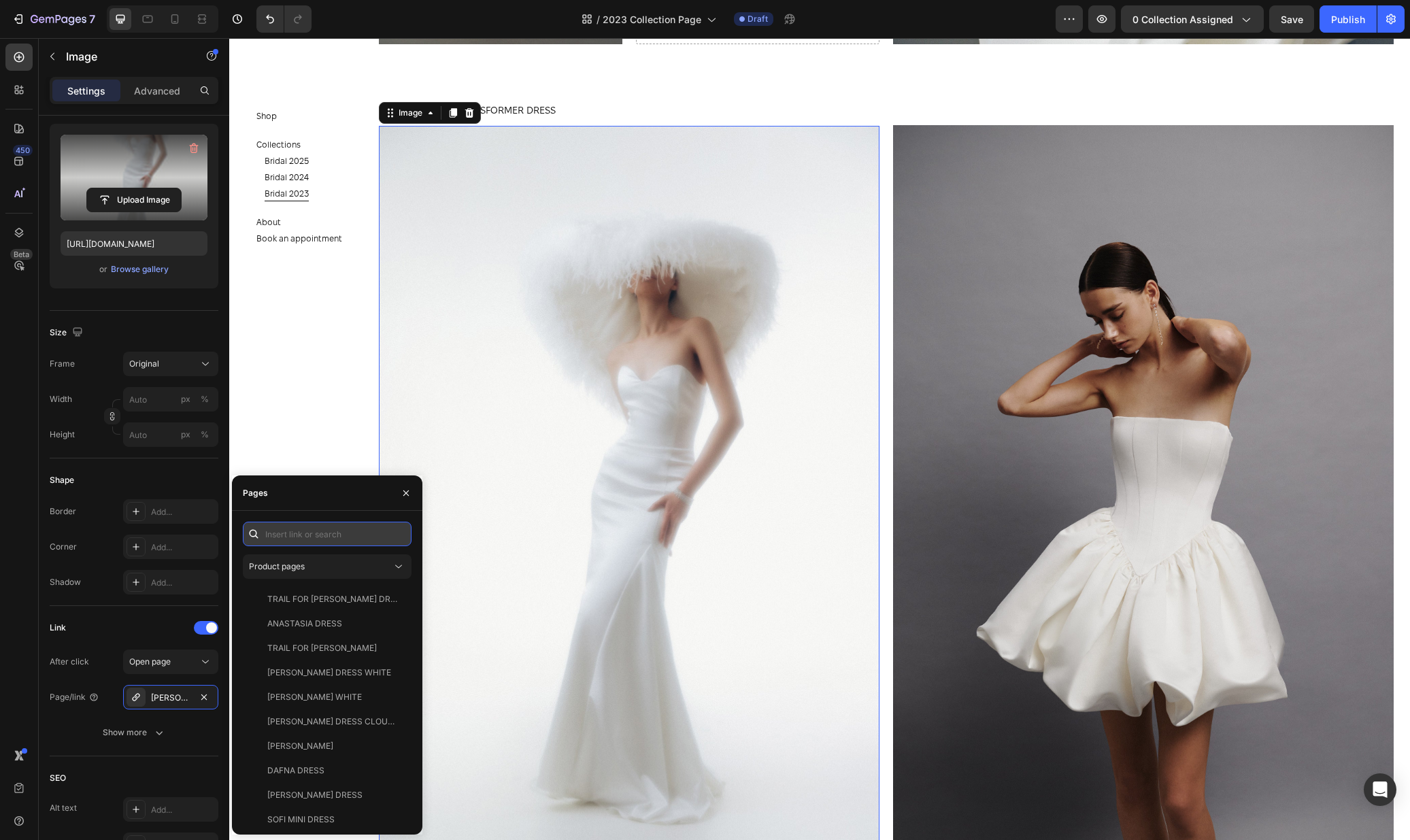
click at [374, 535] on input "text" at bounding box center [326, 534] width 168 height 24
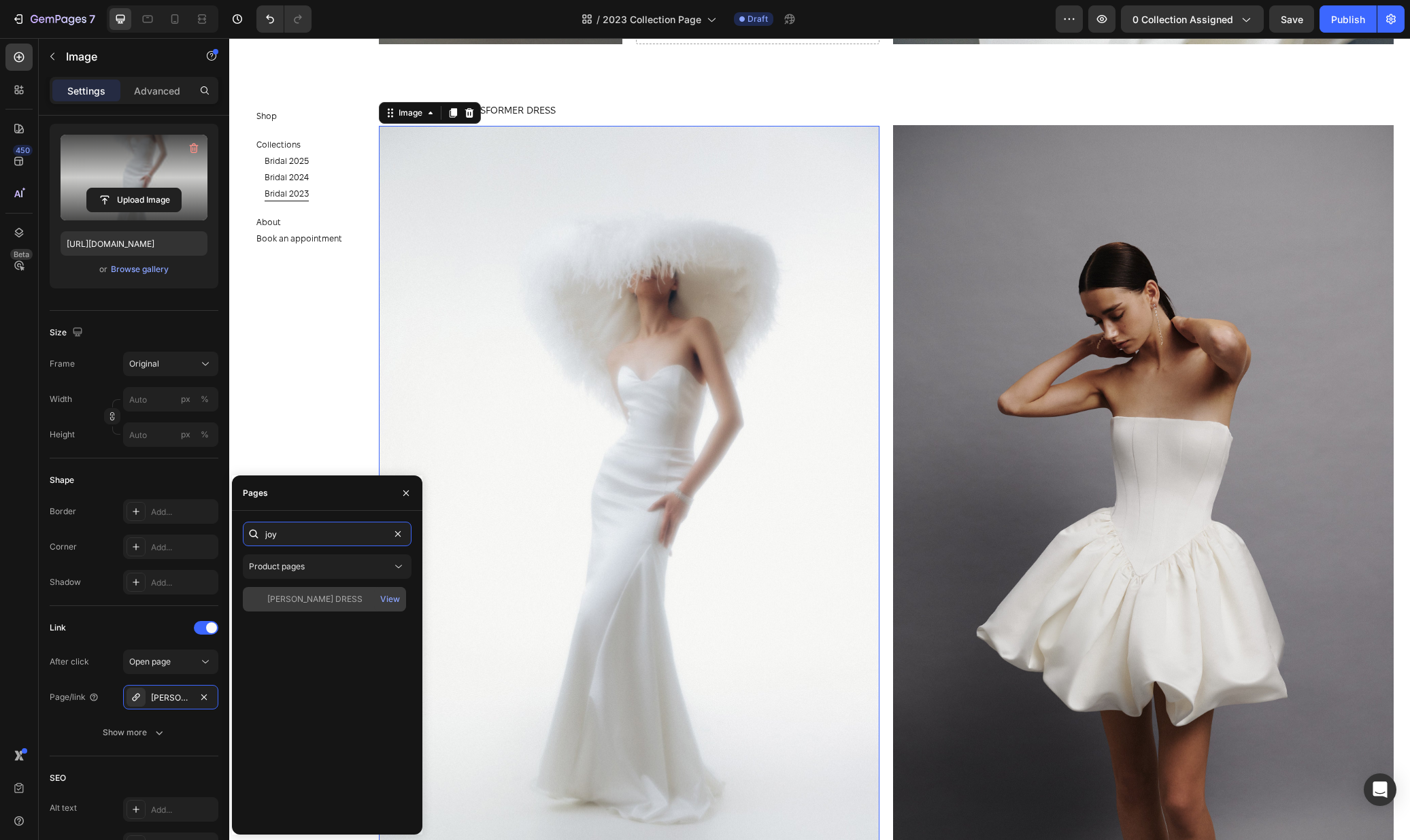
type input "joy"
click at [361, 599] on div "JOYCE DRESS" at bounding box center [324, 598] width 152 height 12
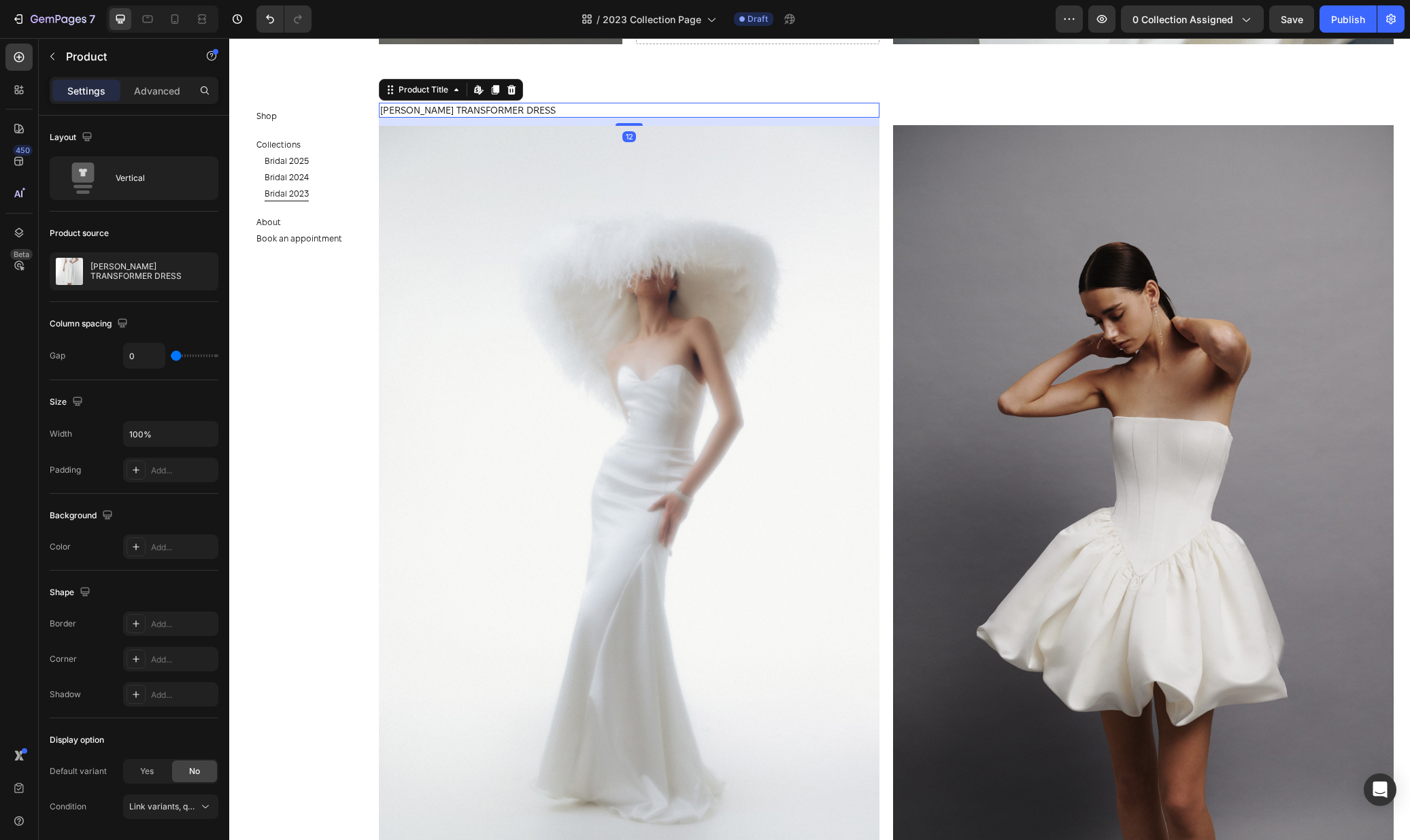
click at [511, 109] on h1 "[PERSON_NAME] TRANSFORMER DRESS" at bounding box center [628, 110] width 500 height 15
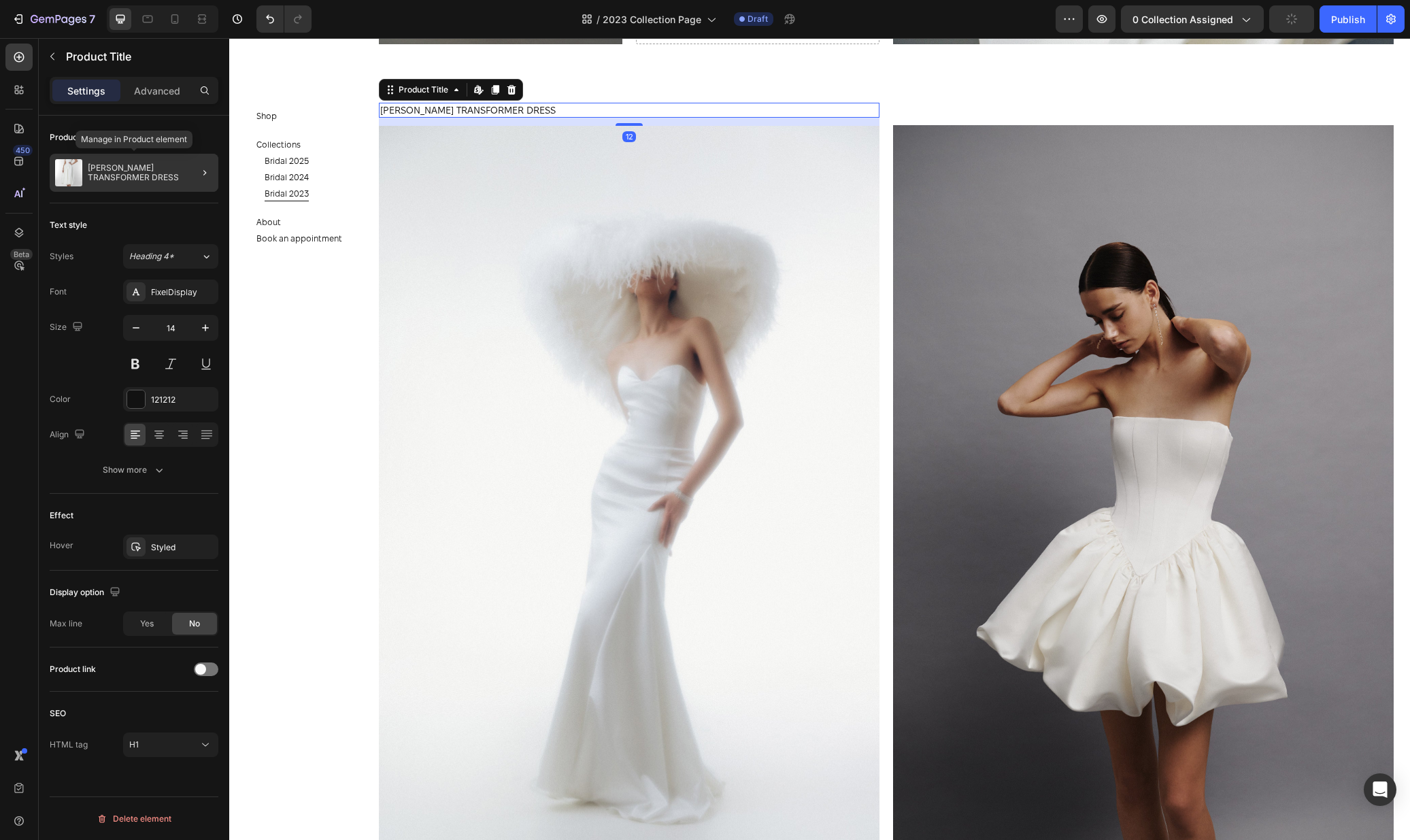
click at [120, 174] on p "[PERSON_NAME] TRANSFORMER DRESS" at bounding box center [150, 173] width 125 height 19
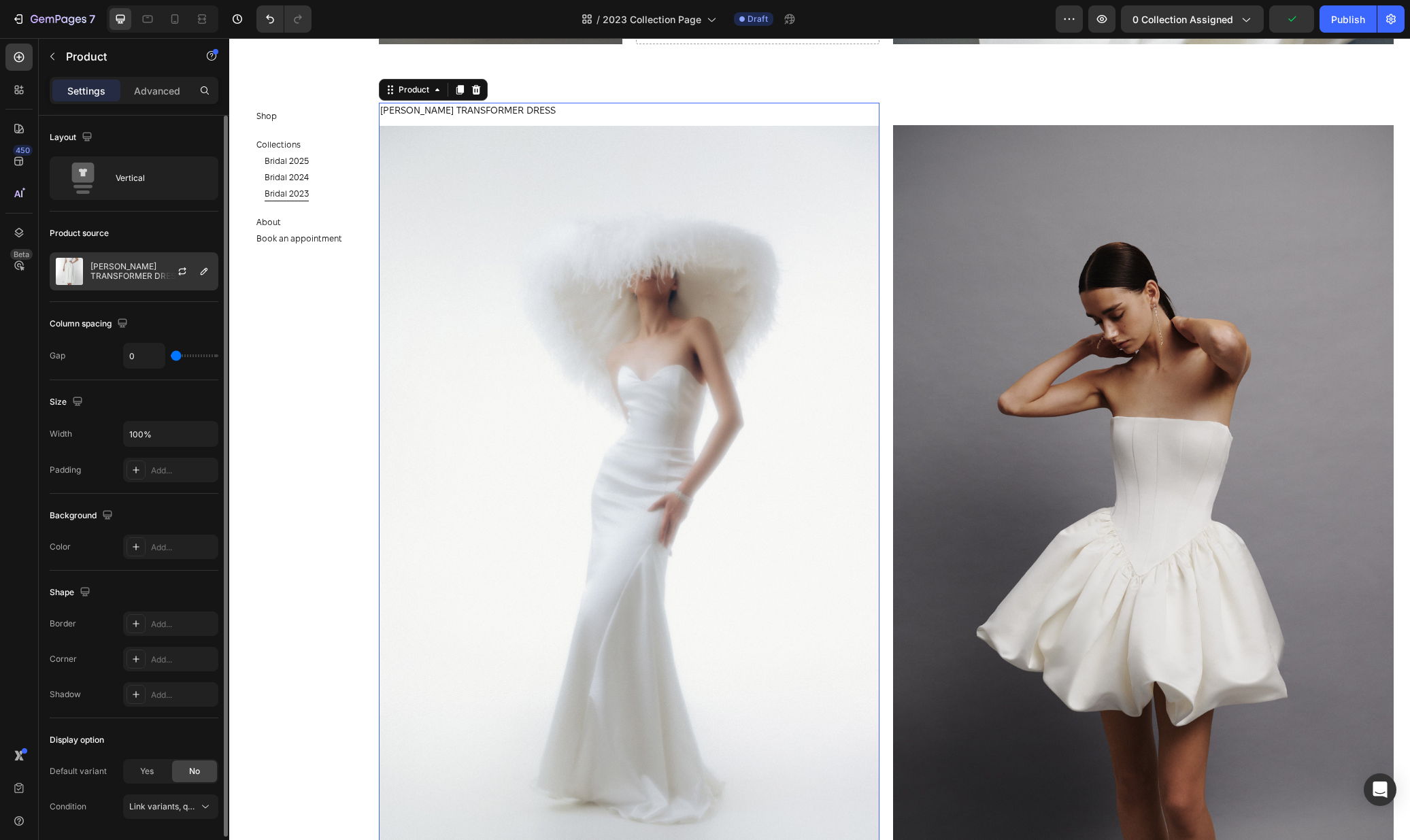
click at [139, 281] on div "[PERSON_NAME] TRANSFORMER DRESS" at bounding box center [134, 271] width 168 height 38
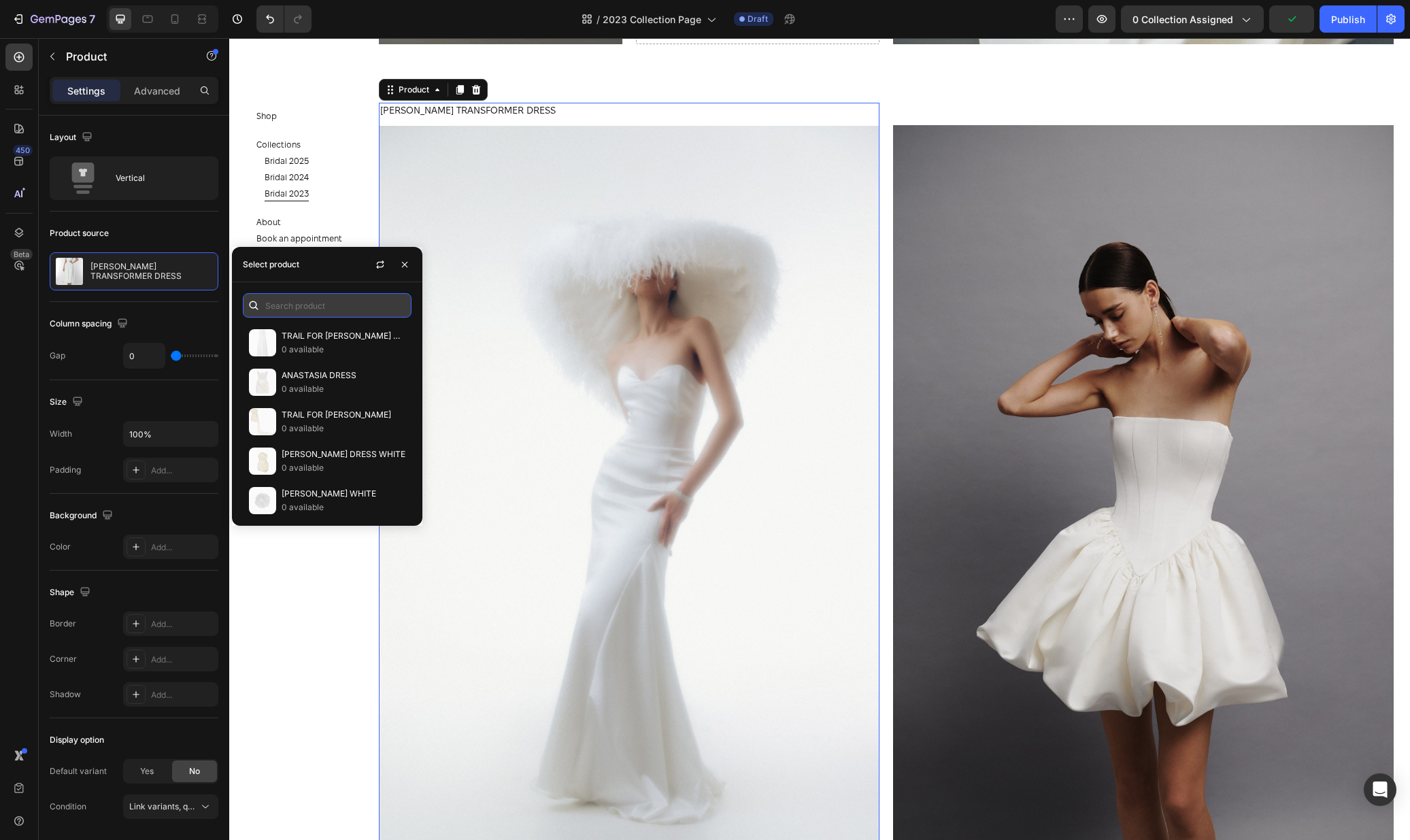
click at [341, 302] on input "text" at bounding box center [326, 305] width 168 height 24
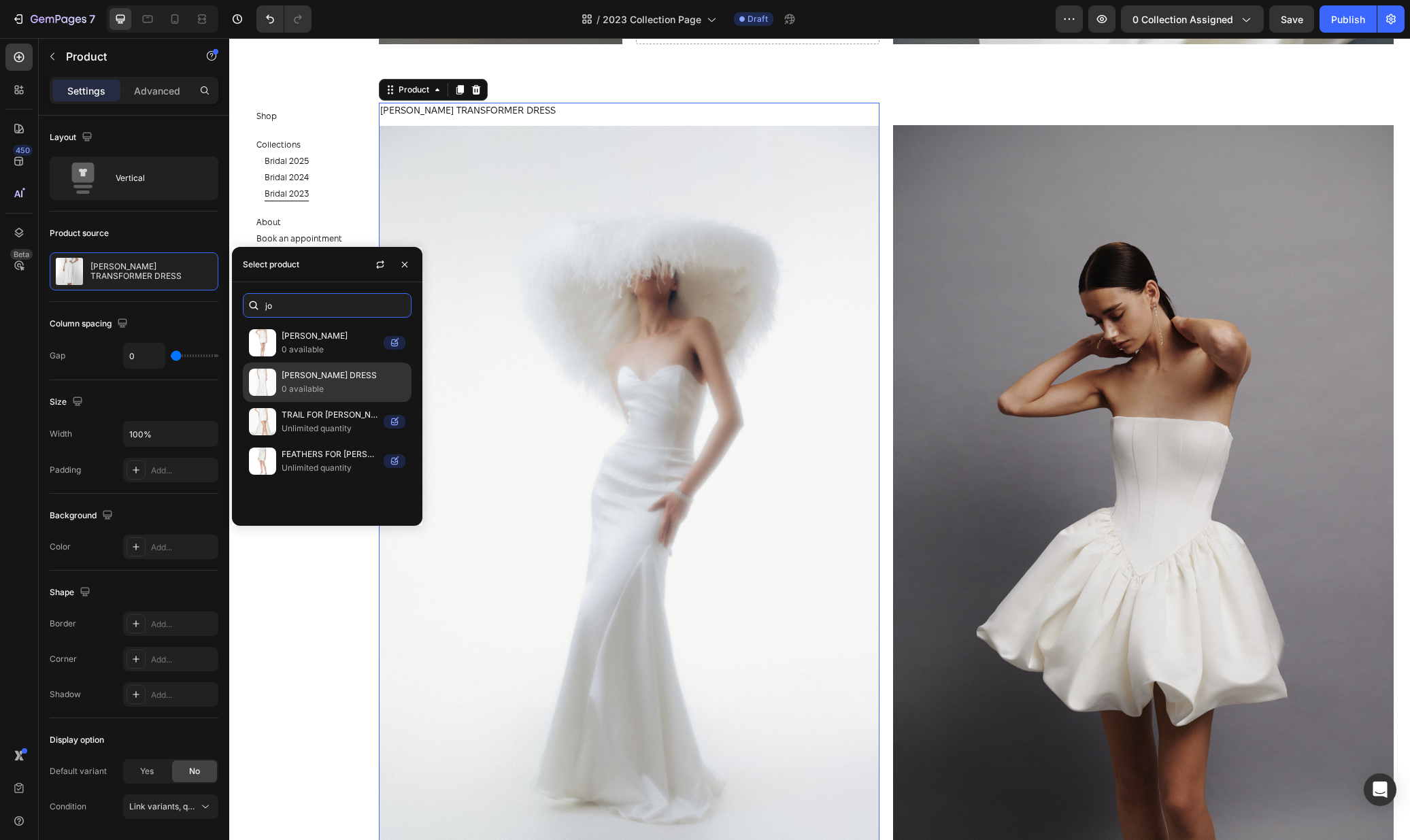
type input "jo"
click at [359, 402] on div "JOYCE DRESS 0 available" at bounding box center [326, 421] width 168 height 39
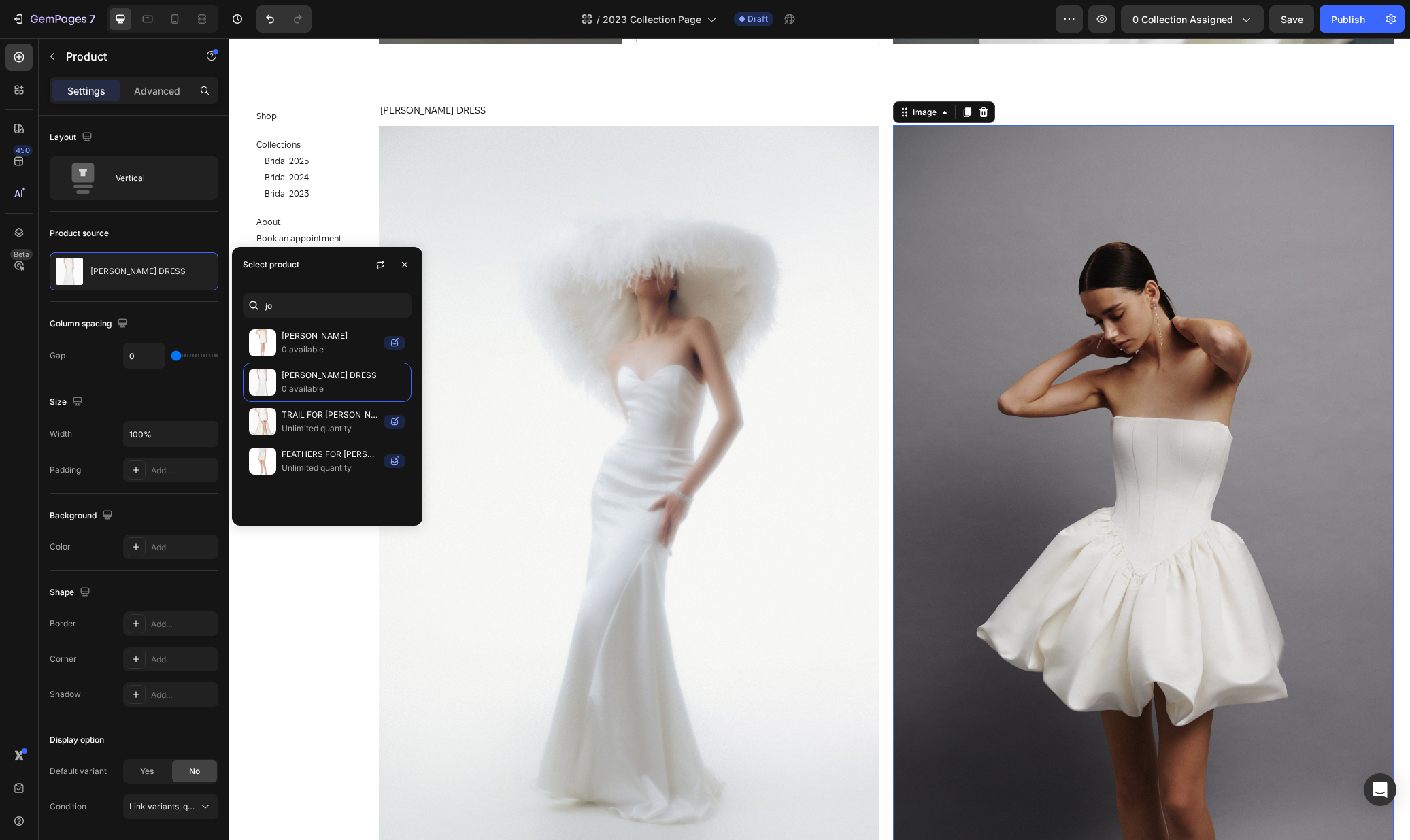
click at [983, 211] on img at bounding box center [1143, 501] width 500 height 752
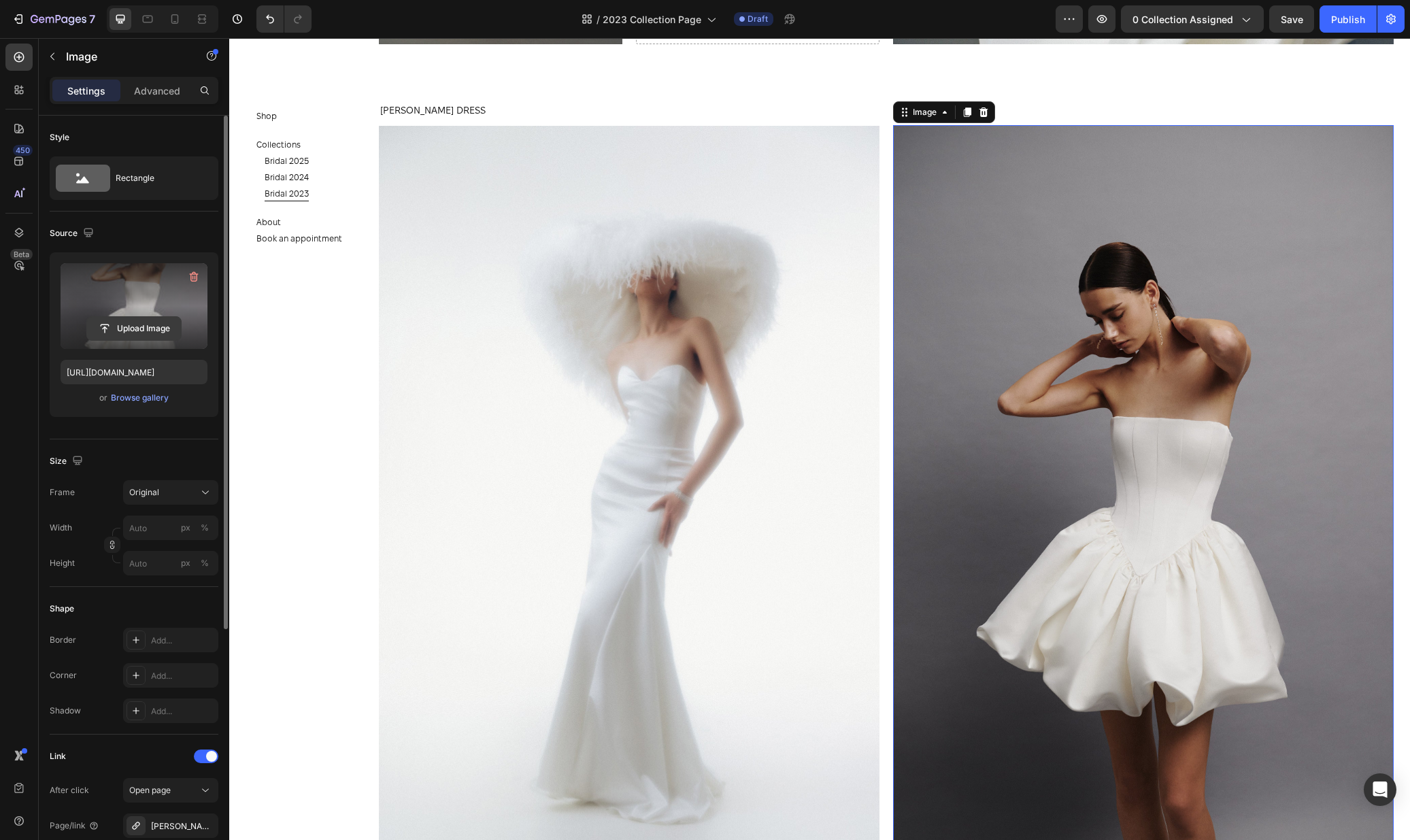
click at [114, 327] on input "file" at bounding box center [134, 328] width 94 height 23
click at [160, 321] on input "file" at bounding box center [134, 328] width 94 height 23
click at [170, 817] on div "Rosali-dress" at bounding box center [171, 826] width 95 height 24
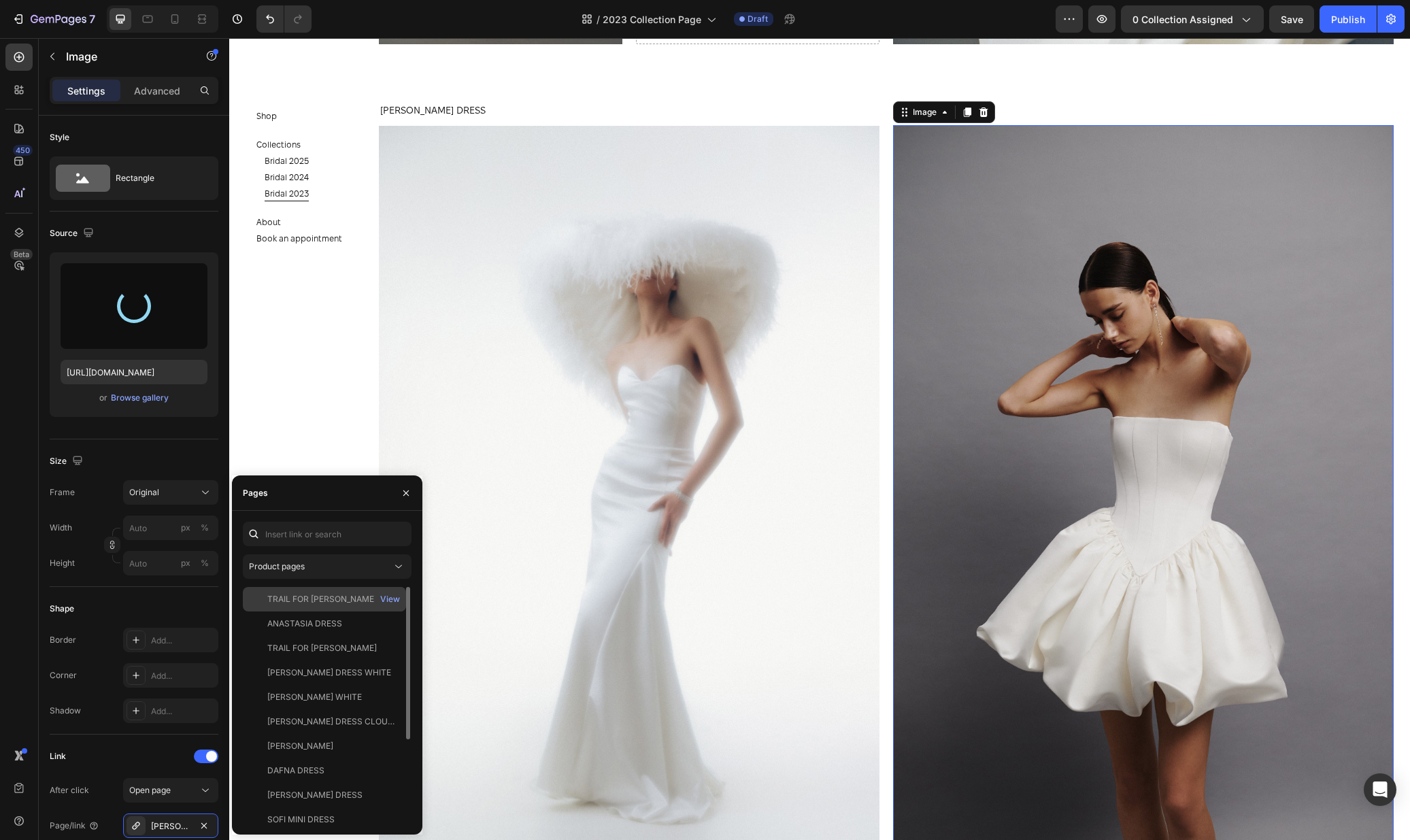
type input "https://cdn.shopify.com/s/files/1/0576/3786/3521/files/gempages_563336841122546…"
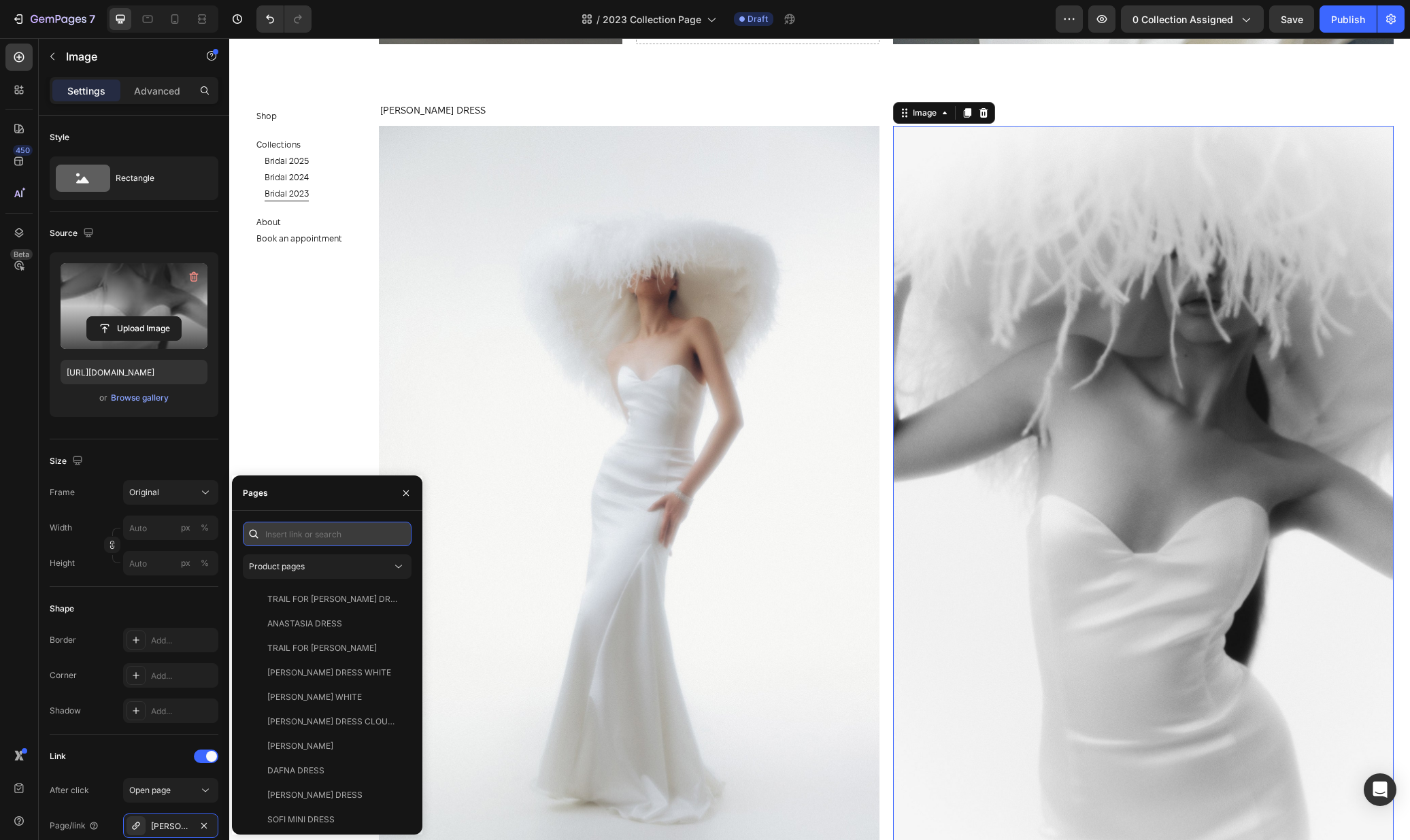
click at [303, 536] on input "text" at bounding box center [326, 534] width 168 height 24
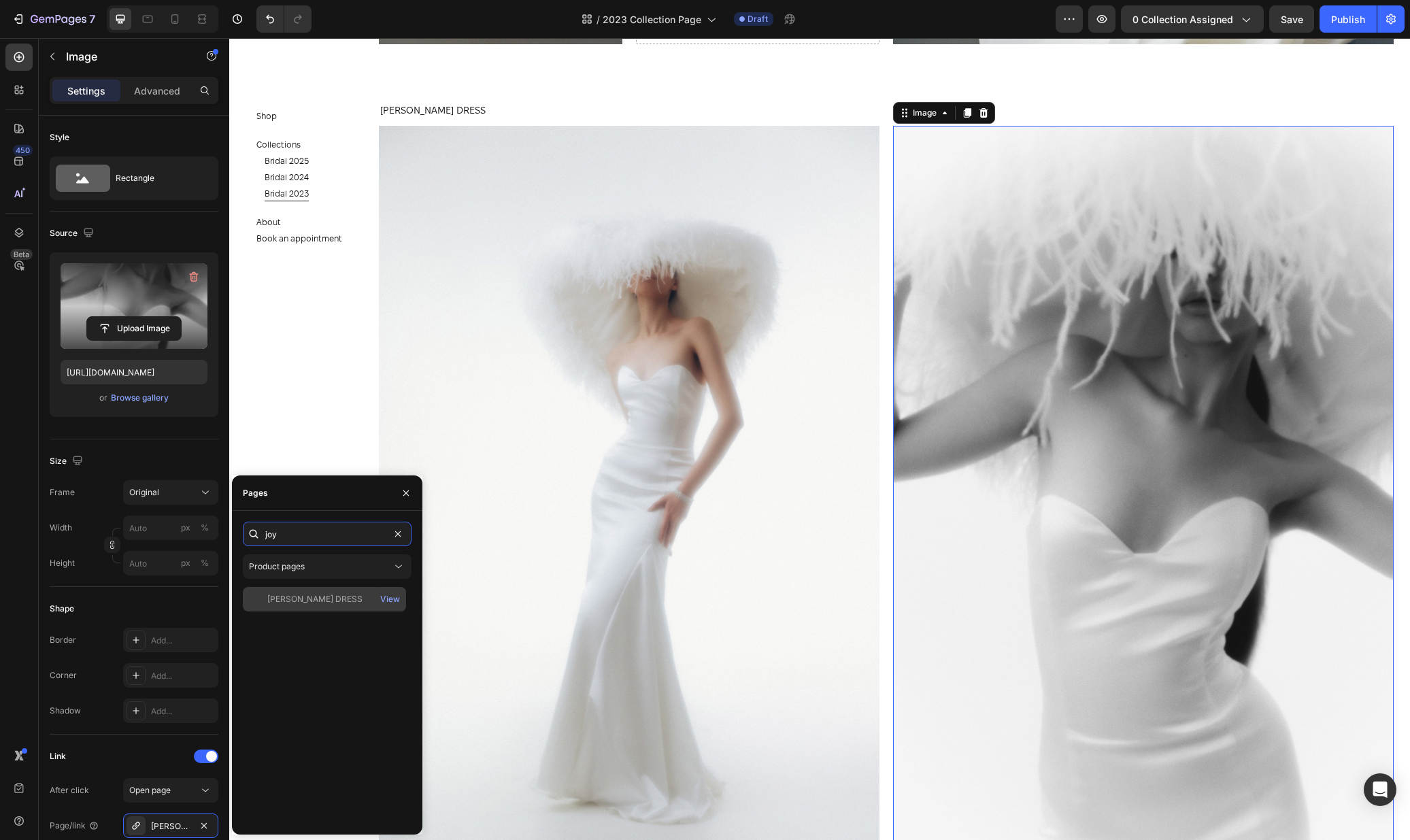
type input "joy"
click at [331, 600] on div "JOYCE DRESS" at bounding box center [324, 598] width 152 height 12
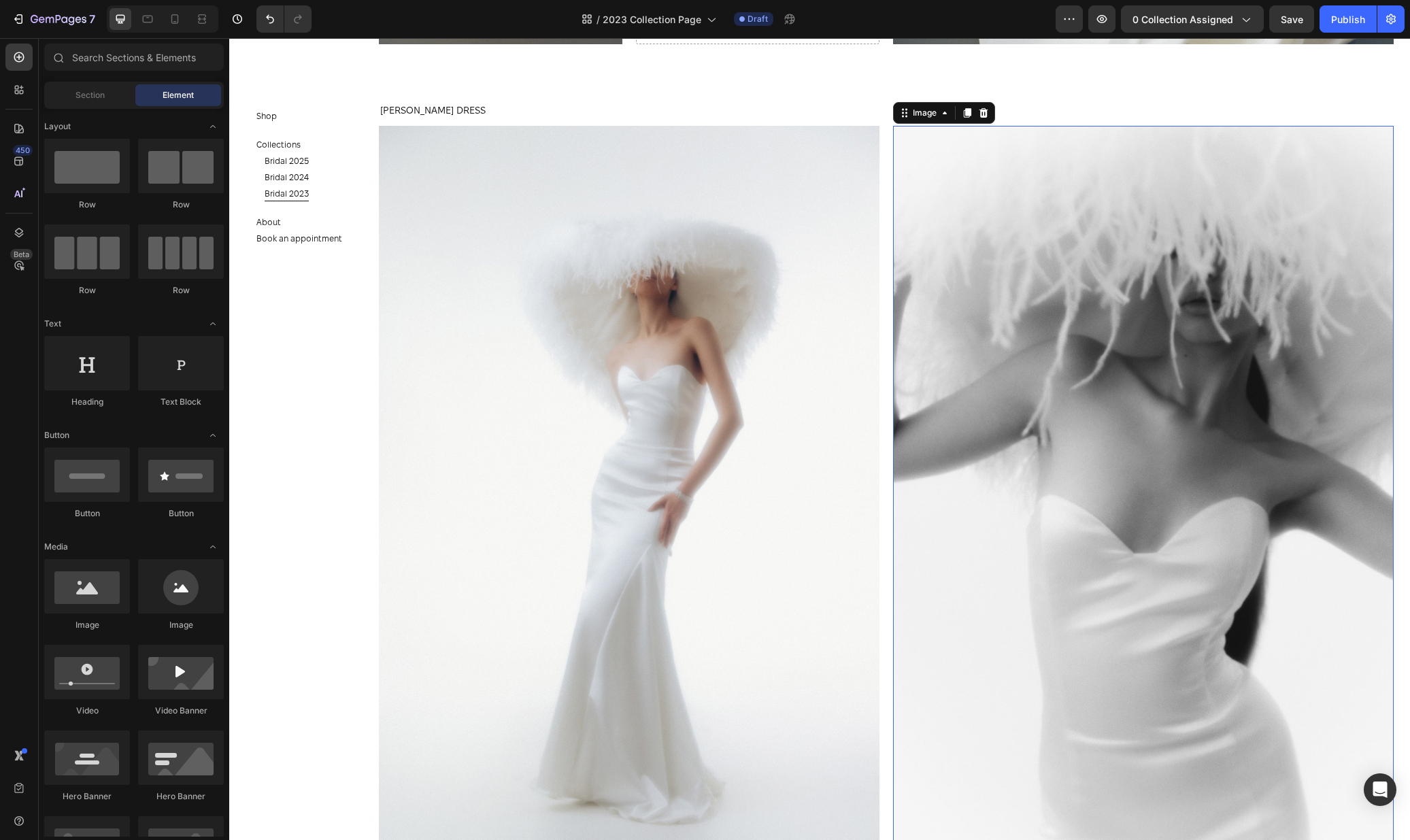
click at [330, 392] on section "Shop Button Collections Button Bridal 2025 Button Bridal 2024 Button Bridal 202…" at bounding box center [309, 438] width 158 height 801
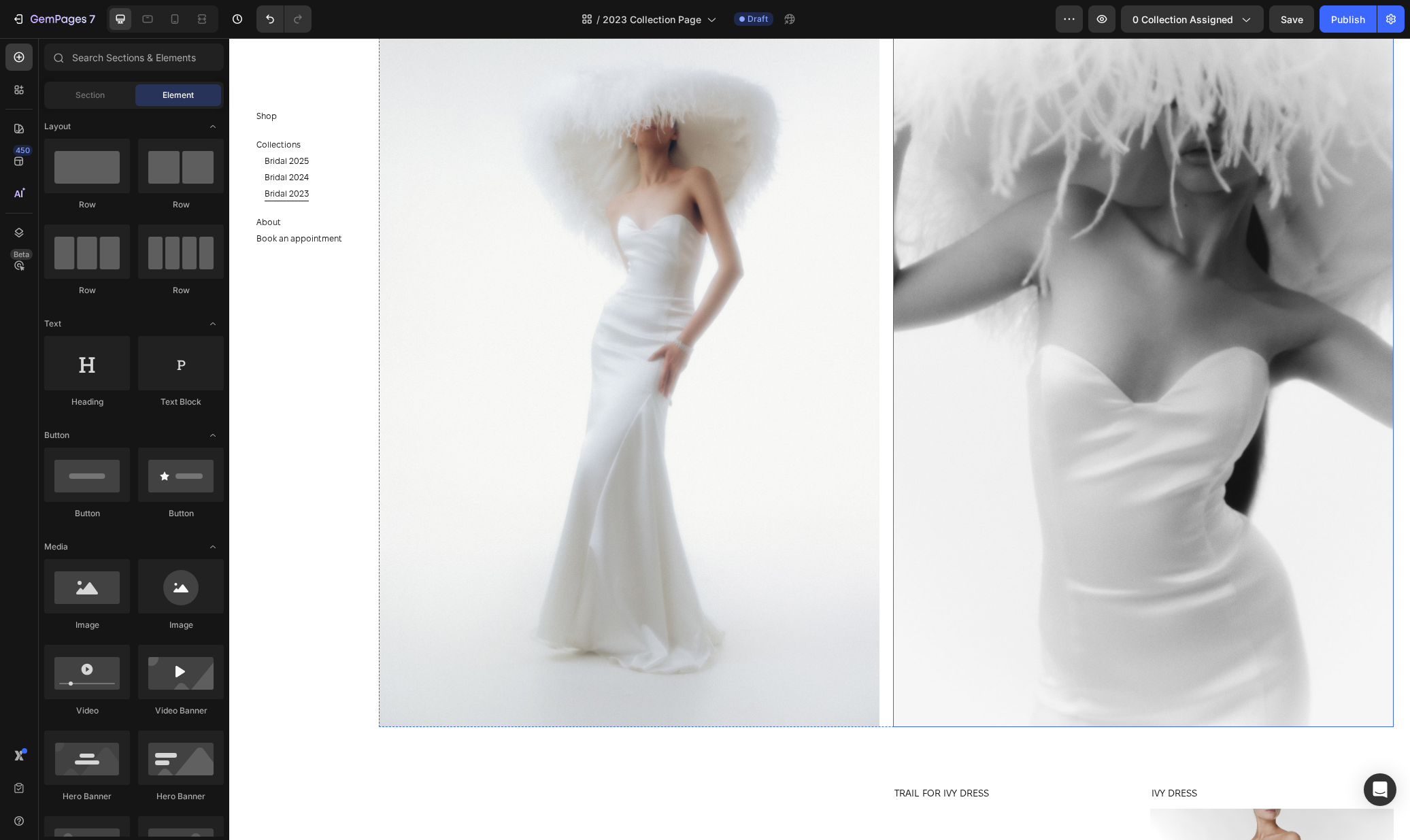
scroll to position [3763, 0]
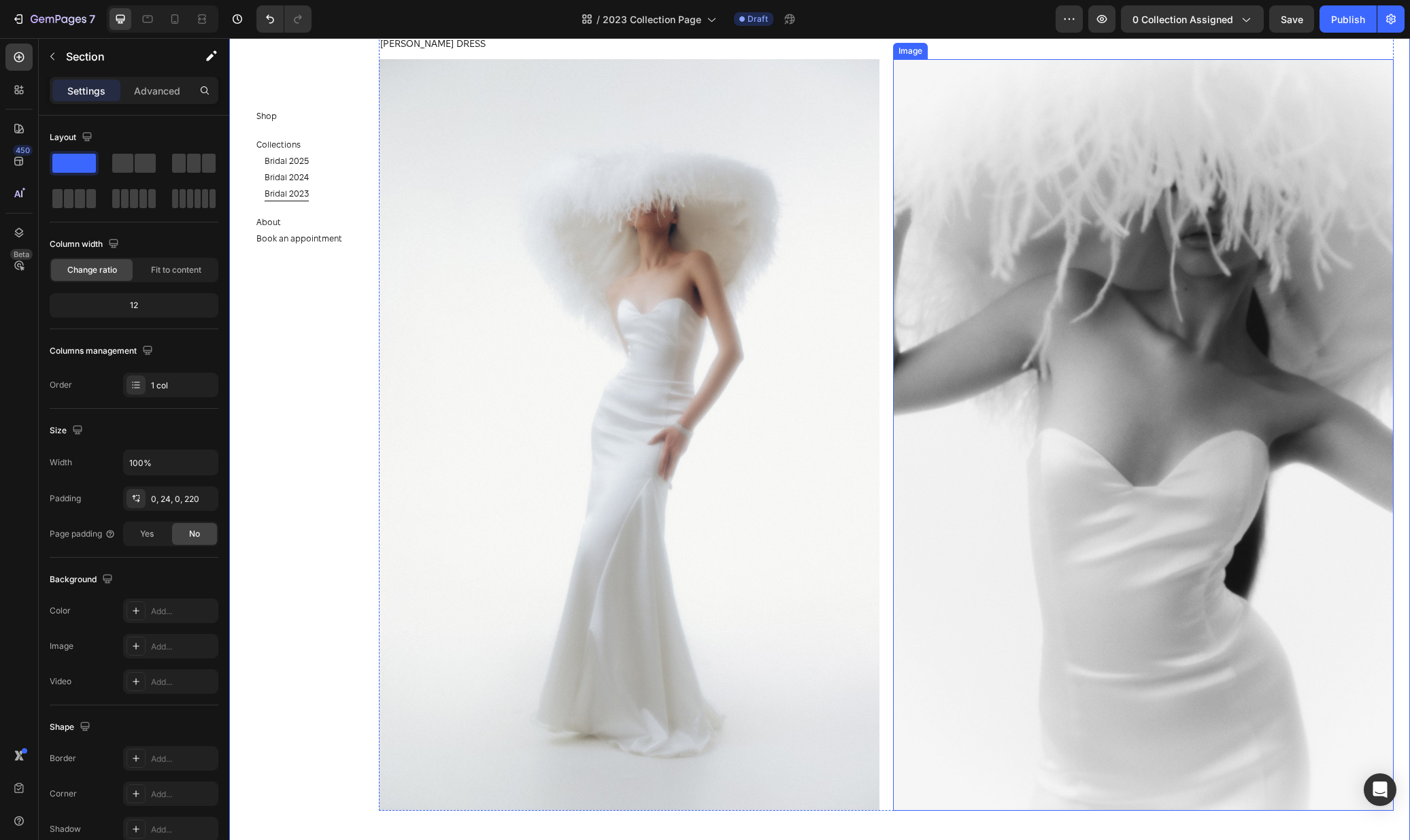
scroll to position [2954, 0]
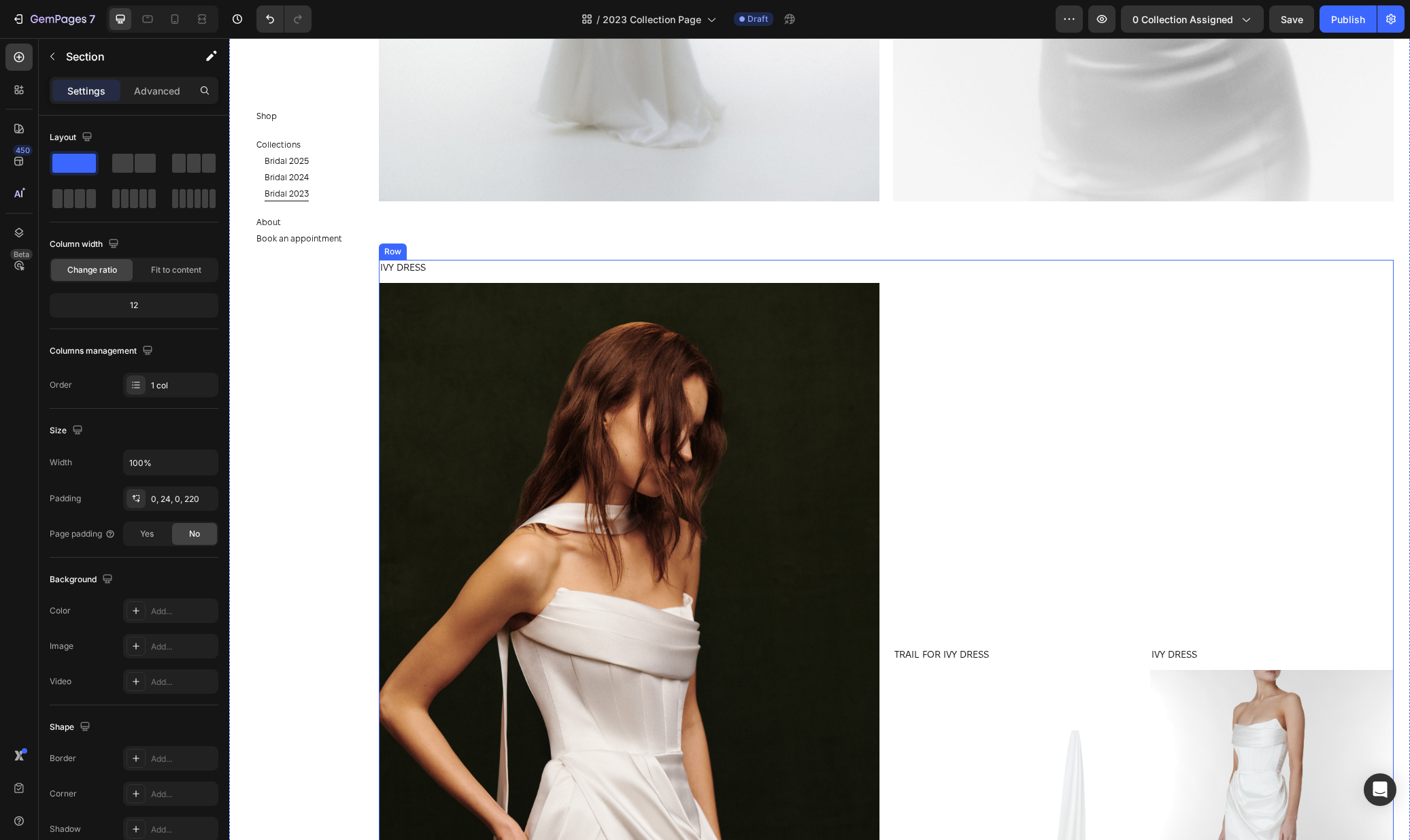
scroll to position [3598, 0]
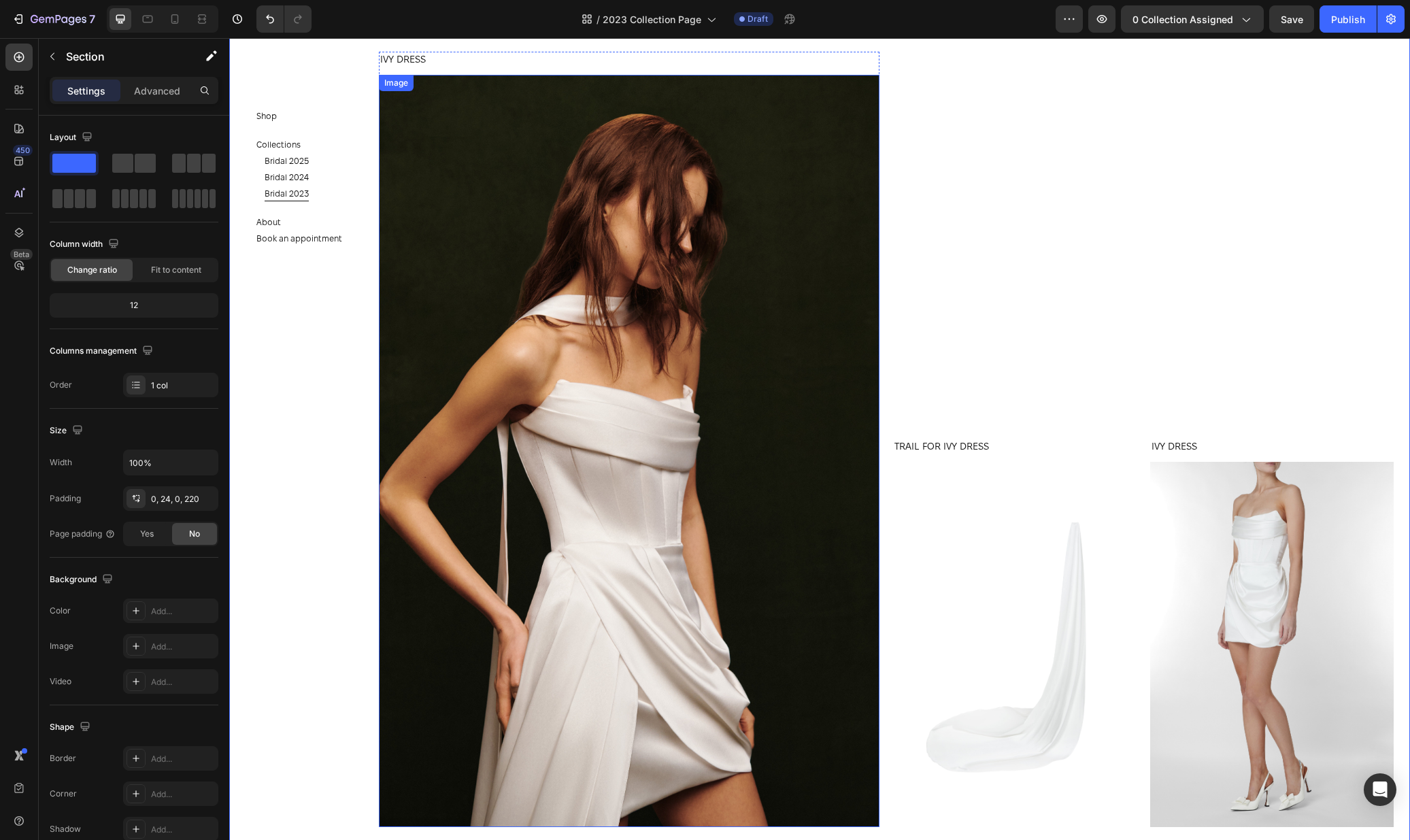
click at [679, 333] on img at bounding box center [628, 451] width 500 height 752
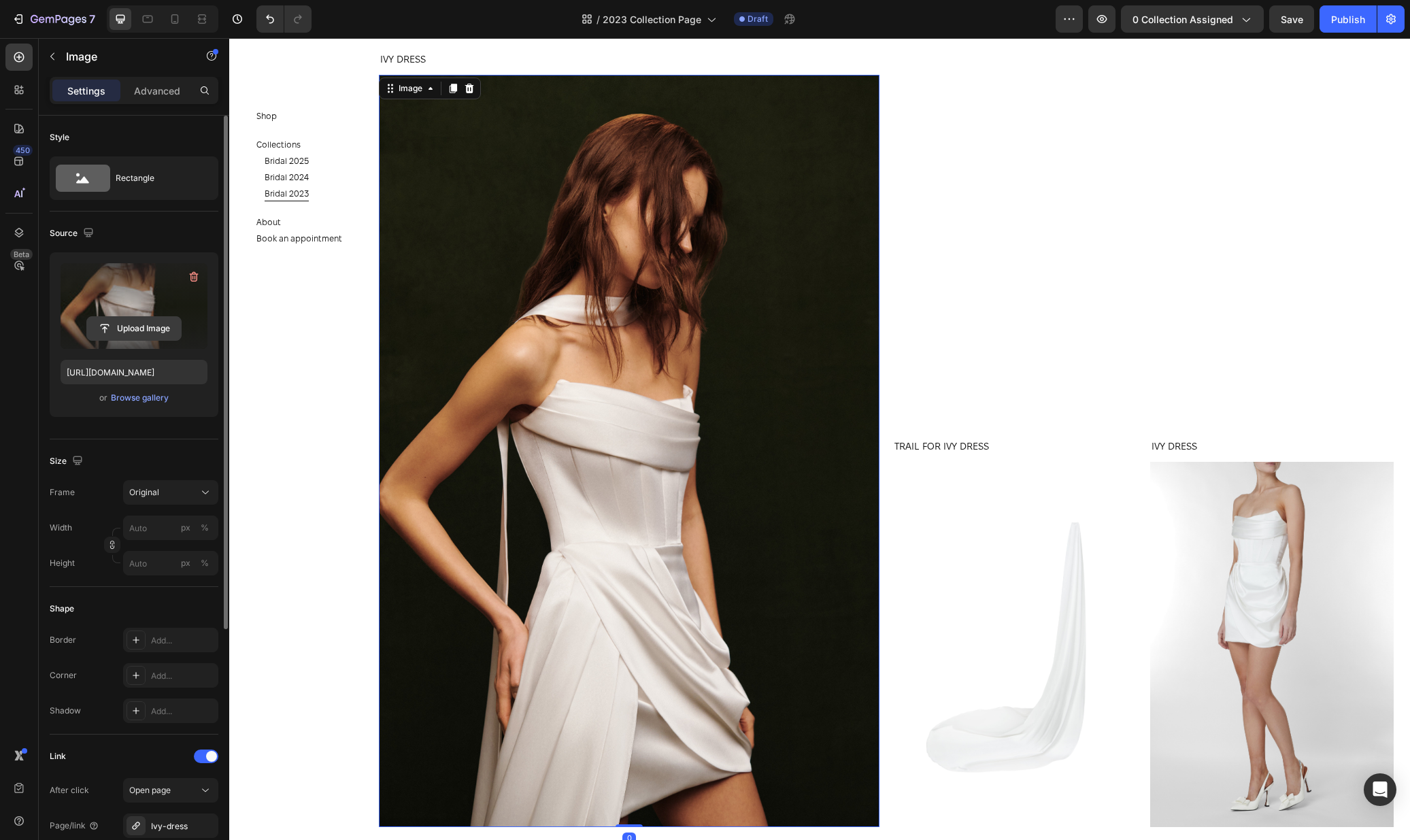
click at [107, 326] on input "file" at bounding box center [134, 328] width 94 height 23
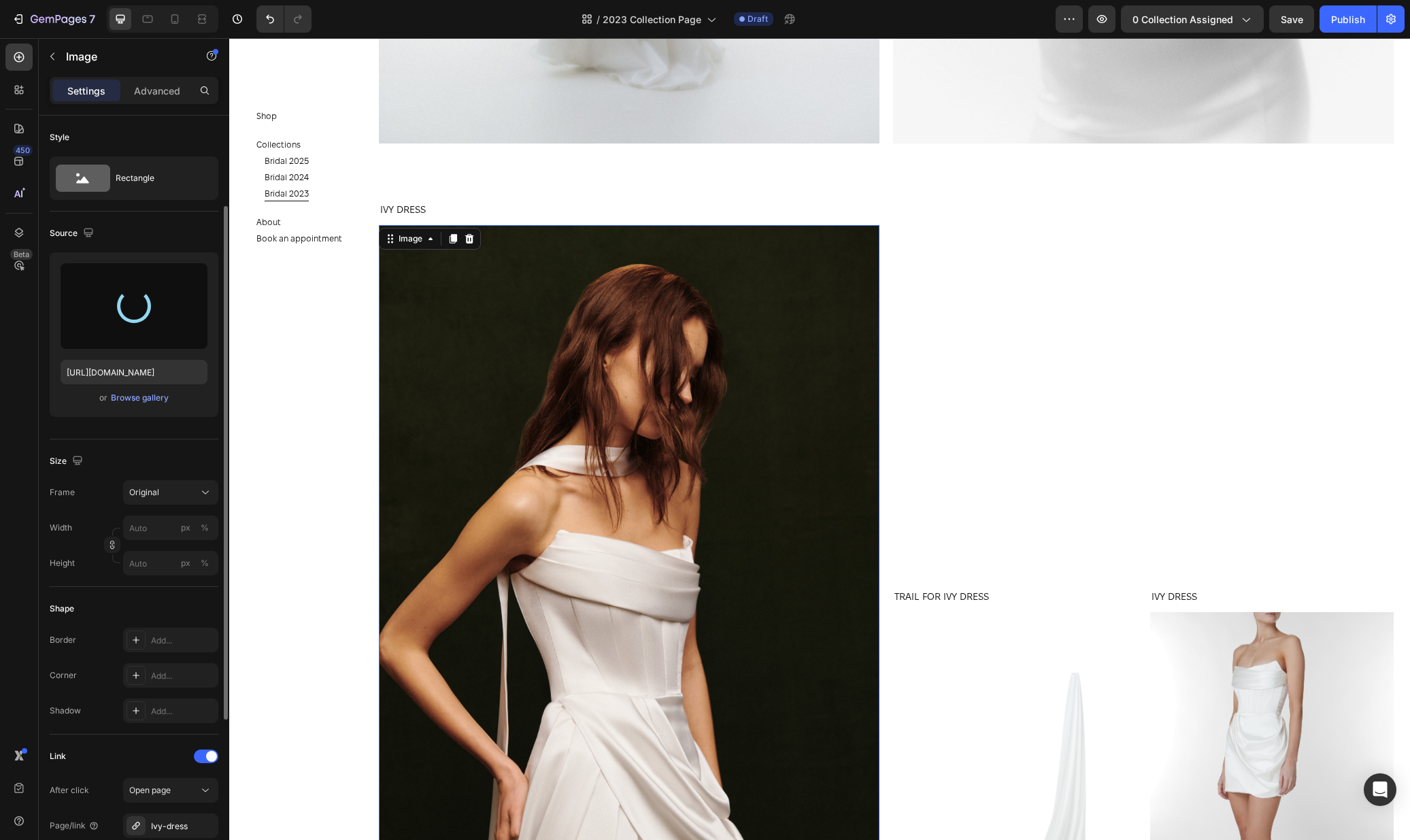
scroll to position [185, 0]
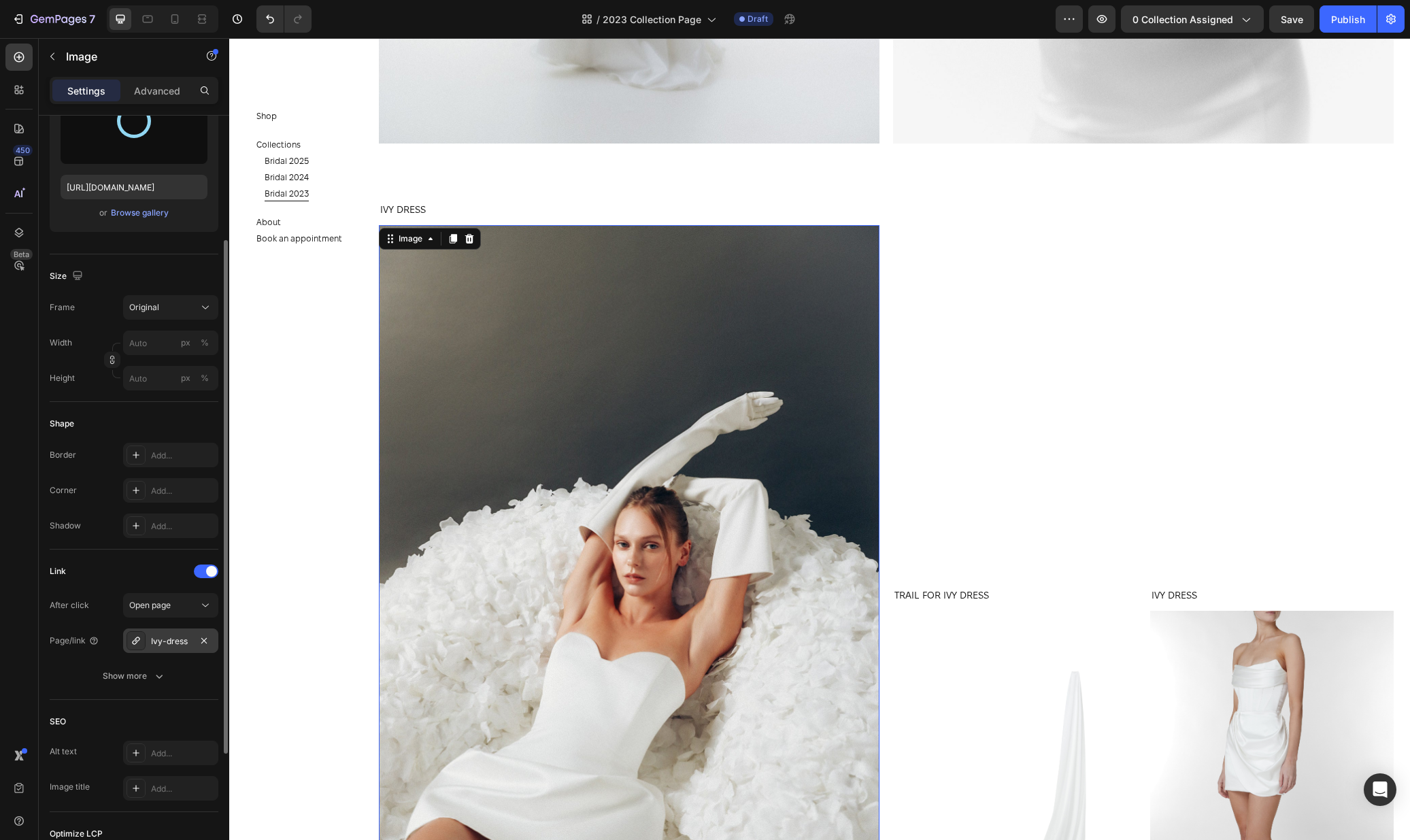
type input "https://cdn.shopify.com/s/files/1/0576/3786/3521/files/gempages_563336841122546…"
click at [164, 651] on div "Ivy-dress" at bounding box center [171, 640] width 95 height 24
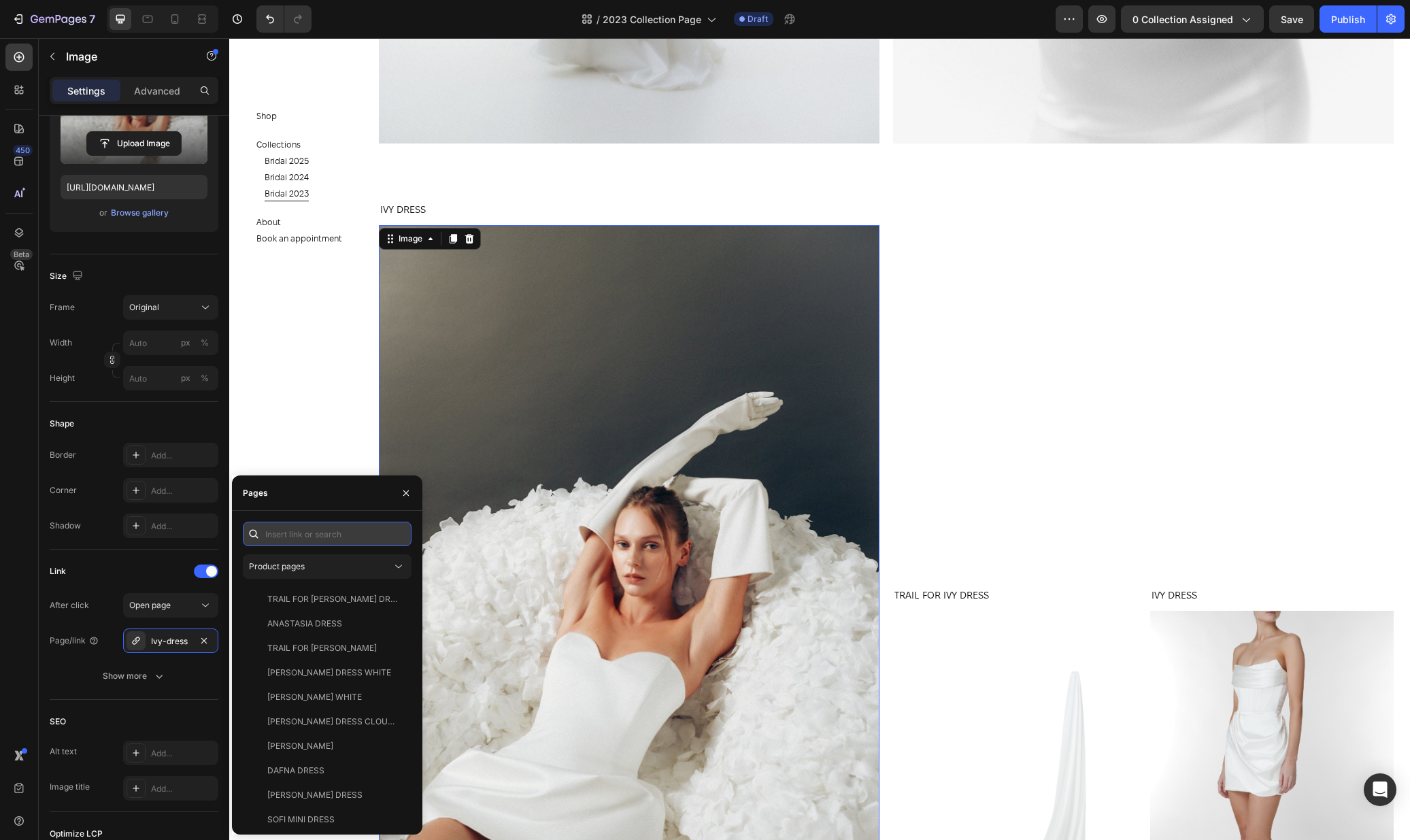
click at [287, 536] on input "text" at bounding box center [326, 534] width 168 height 24
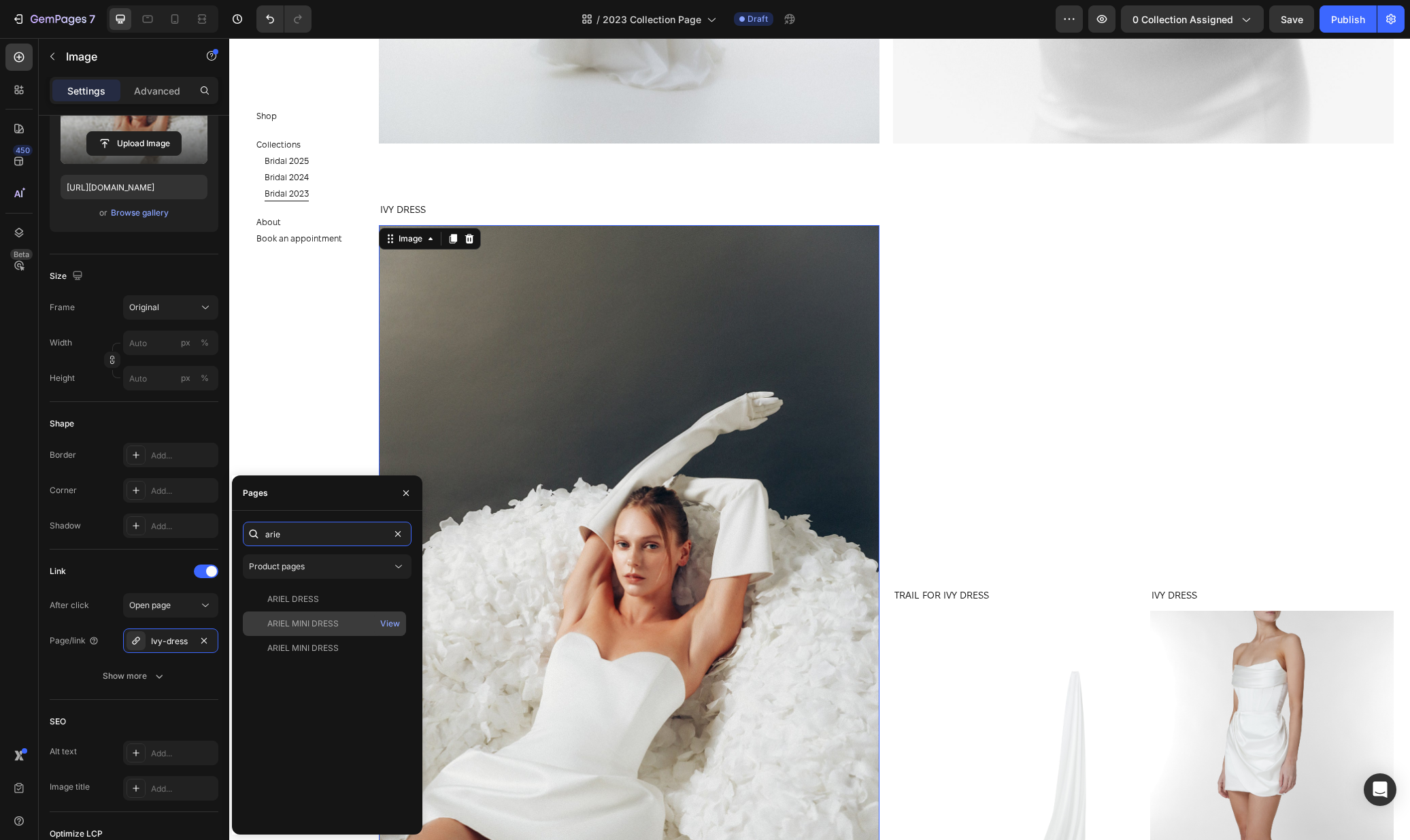
type input "arie"
click at [323, 622] on div "ARIEL MINI DRESS" at bounding box center [303, 623] width 72 height 12
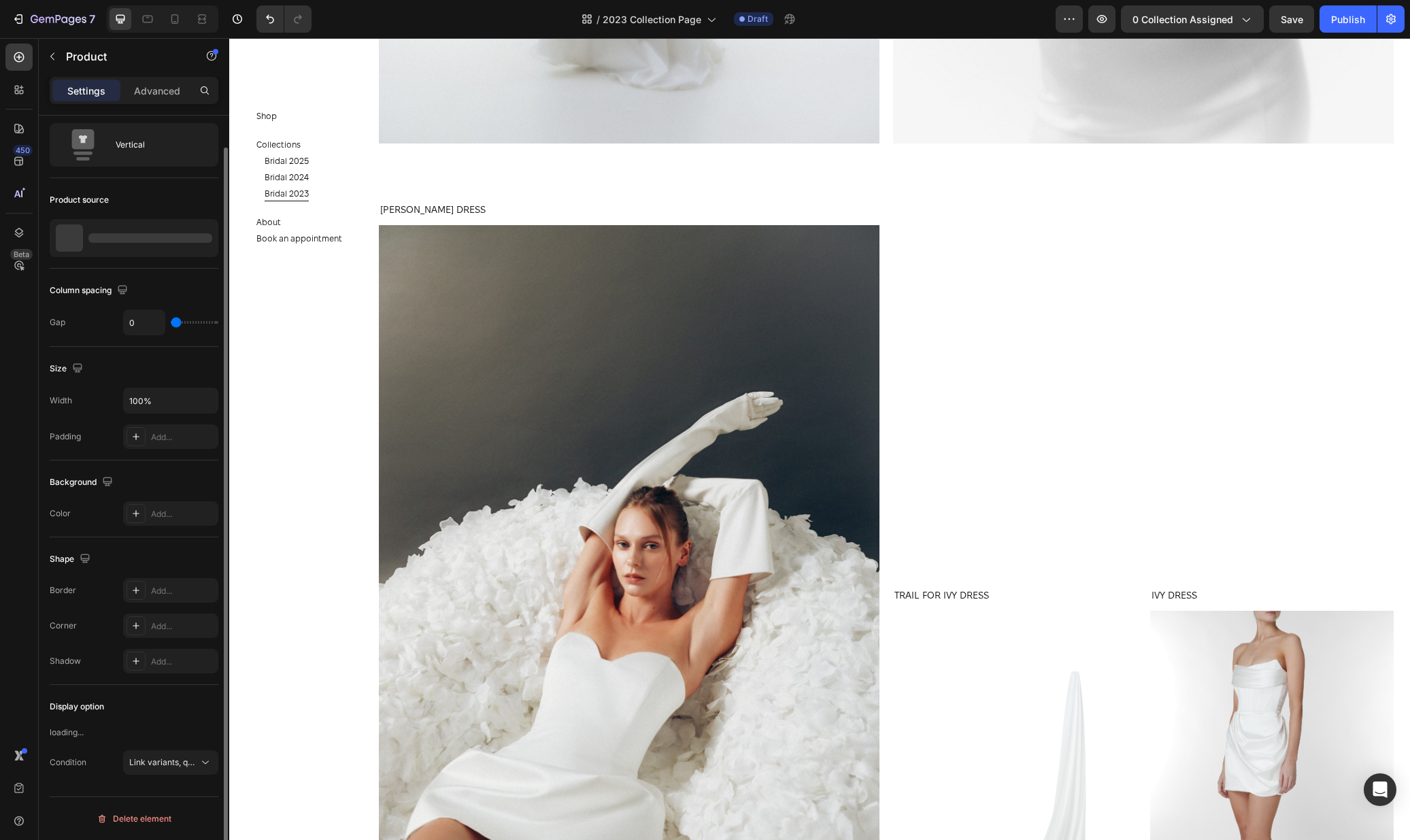
scroll to position [0, 0]
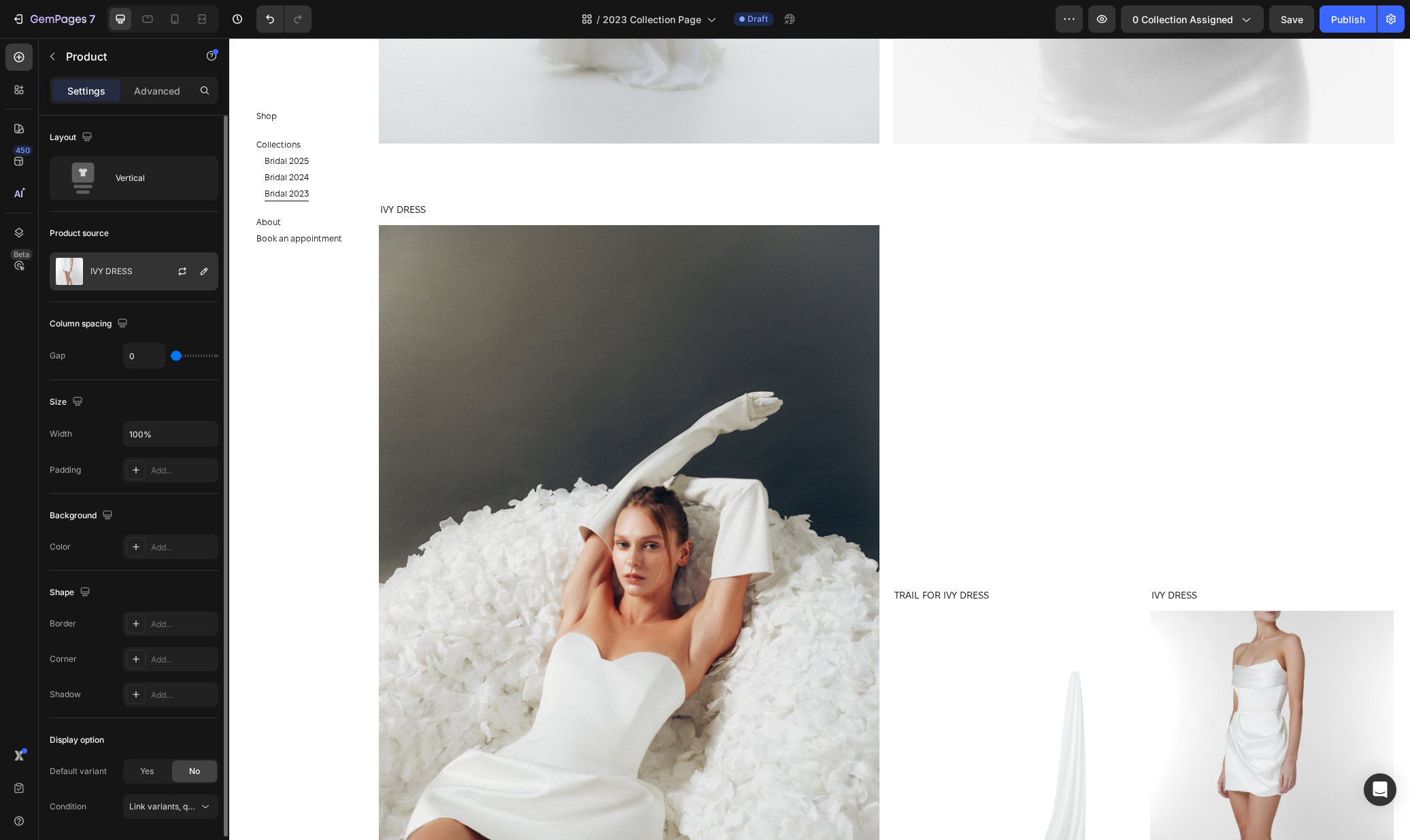
click at [130, 287] on div "IVY DRESS" at bounding box center [134, 271] width 168 height 38
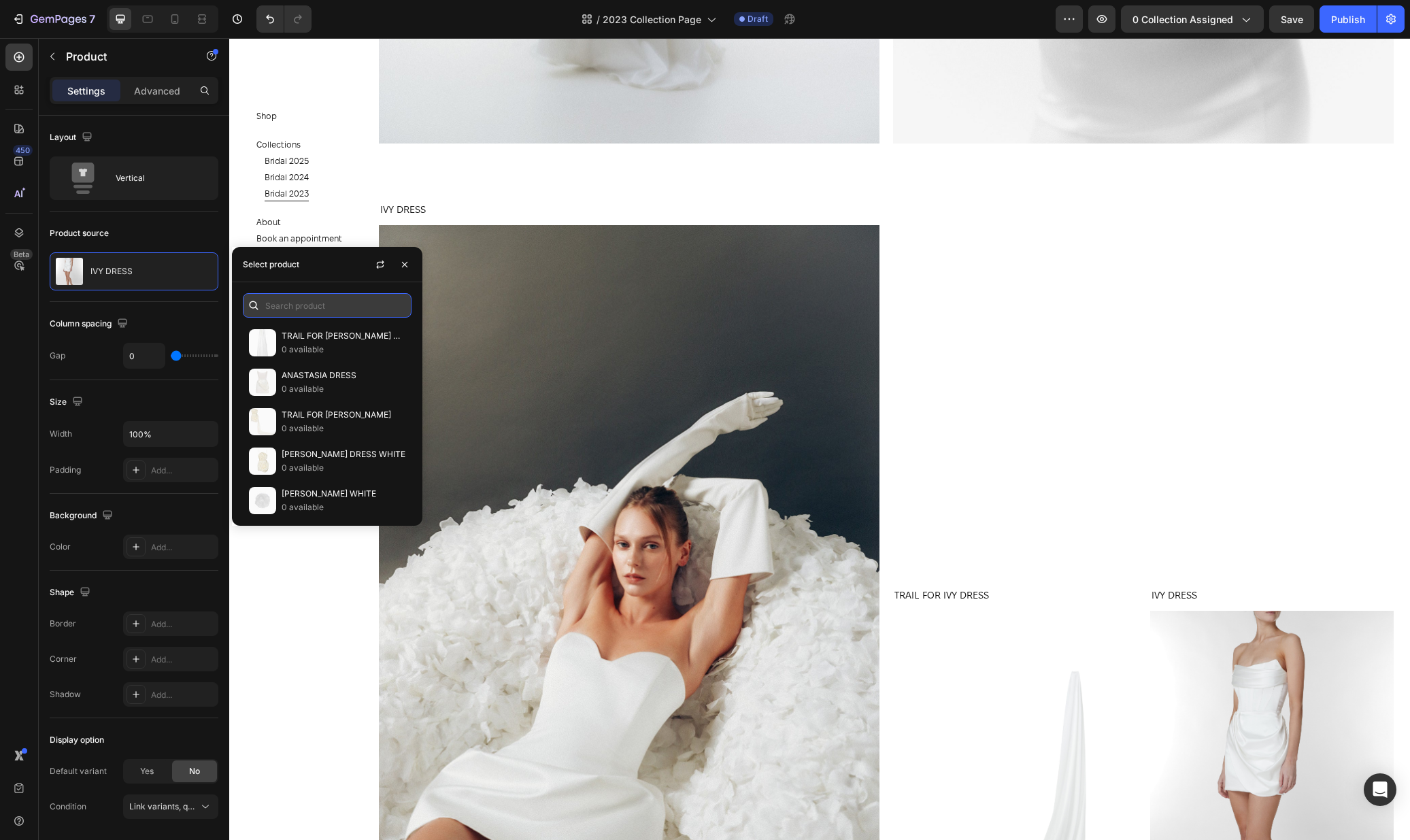
click at [284, 304] on input "text" at bounding box center [326, 305] width 168 height 24
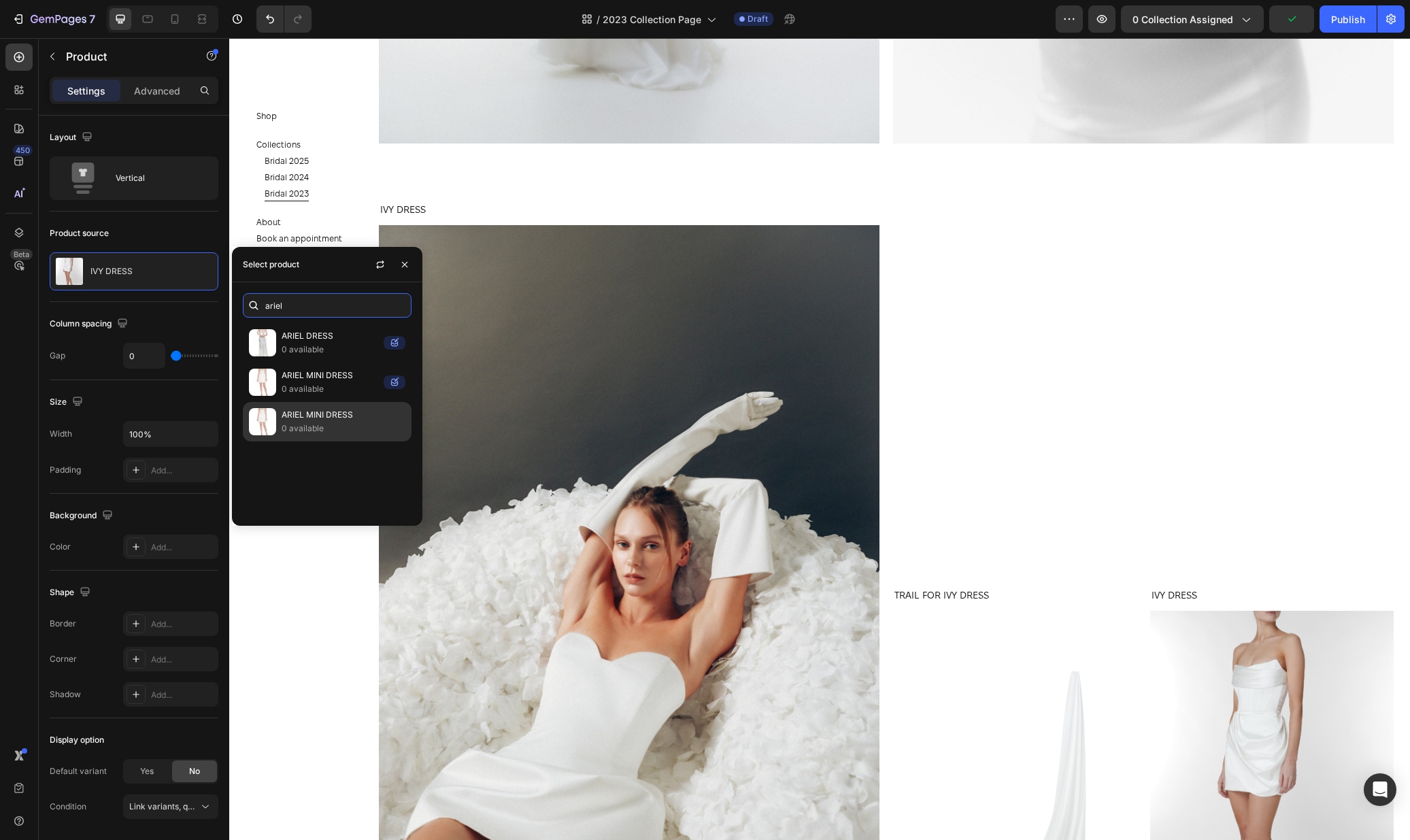
type input "ariel"
click at [345, 417] on p "ARIEL MINI DRESS" at bounding box center [344, 415] width 124 height 14
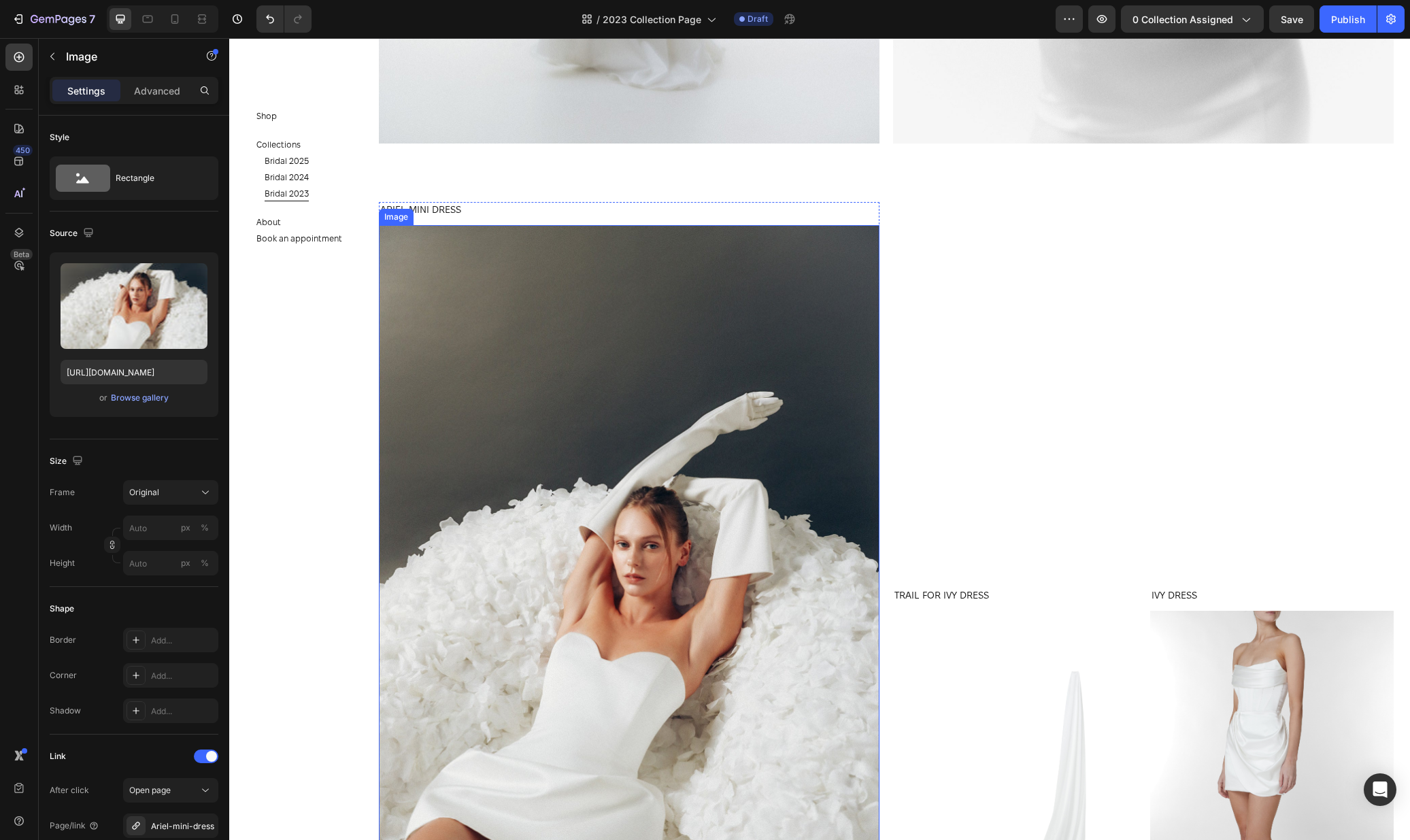
click at [540, 379] on img at bounding box center [628, 600] width 500 height 751
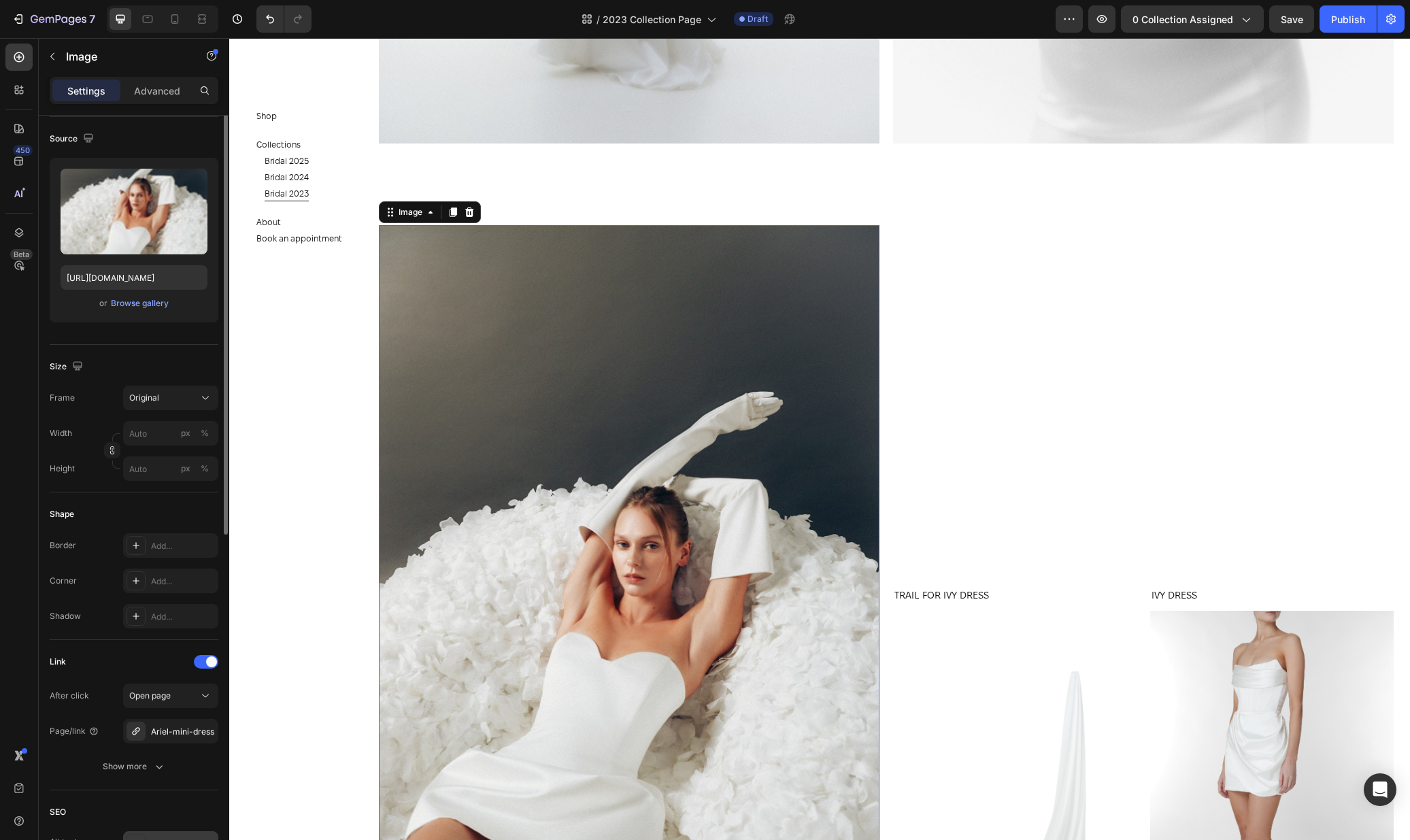
scroll to position [172, 0]
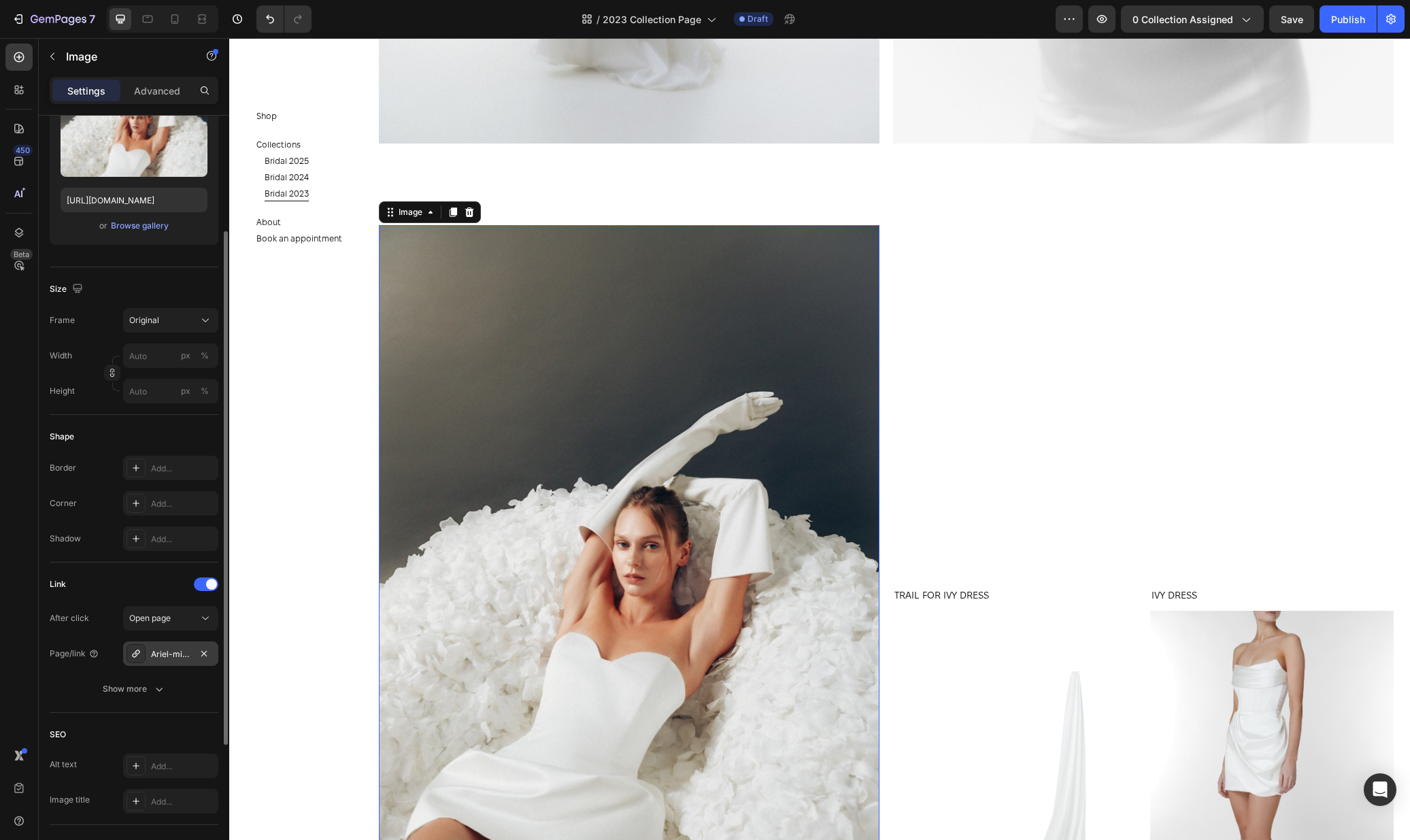
click at [170, 657] on div "Ariel-mini-dress" at bounding box center [170, 654] width 39 height 12
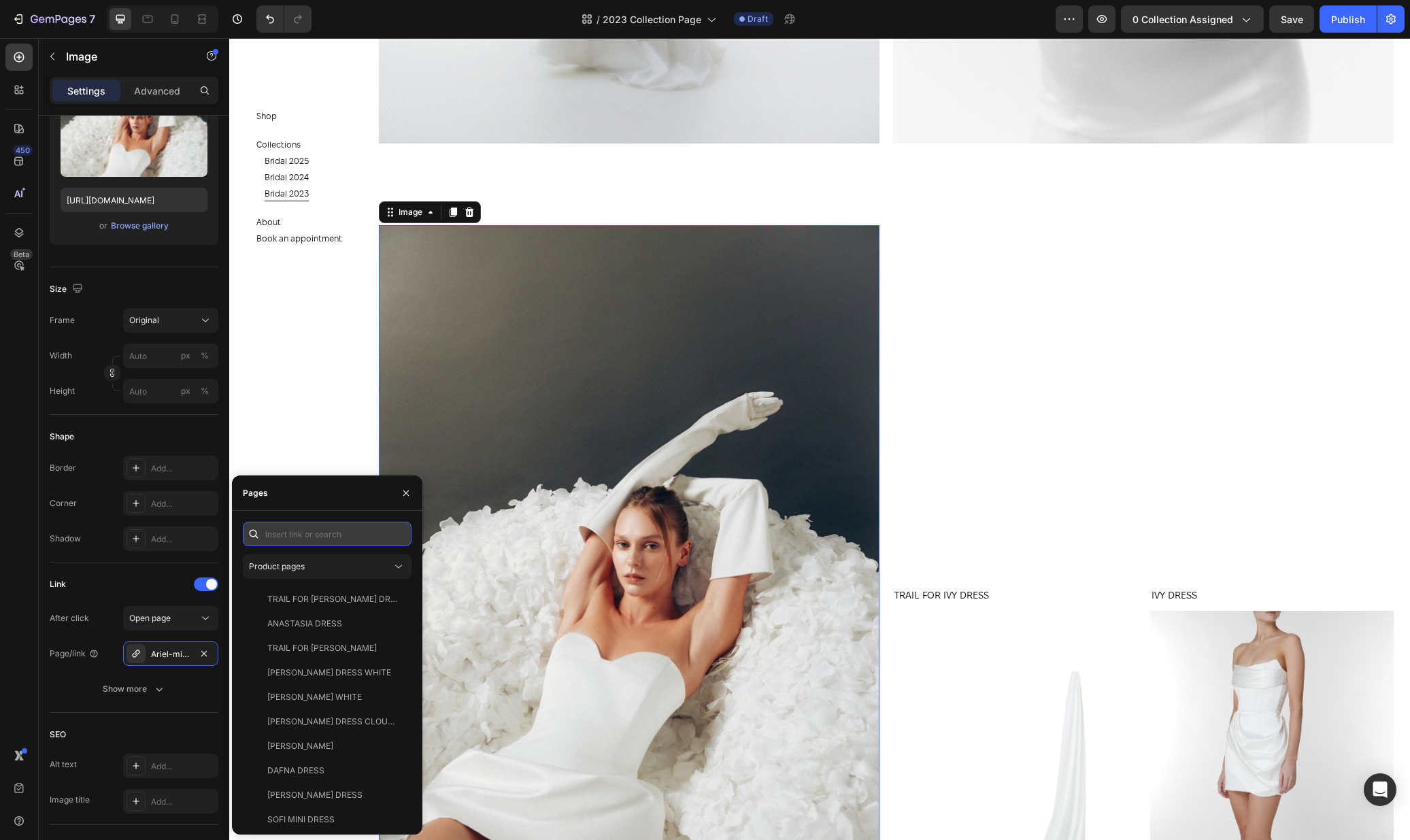
click at [349, 531] on input "text" at bounding box center [326, 534] width 168 height 24
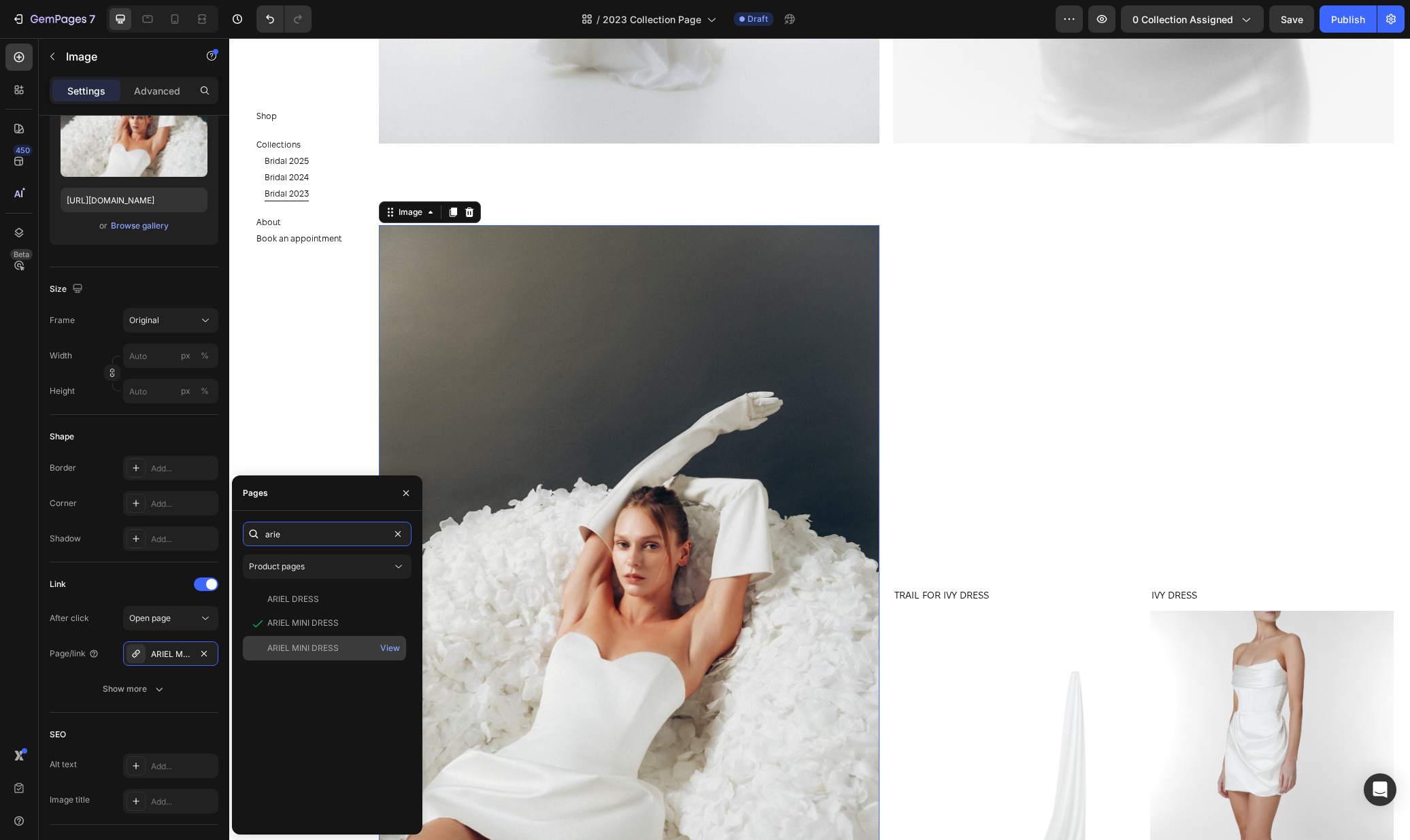
type input "arie"
click at [312, 642] on div "ARIEL MINI DRESS" at bounding box center [303, 648] width 72 height 12
click at [963, 482] on div "IVY DRESS Product Title Product Images Product TRAIL FOR IVY DRESS Product Titl…" at bounding box center [1143, 590] width 500 height 775
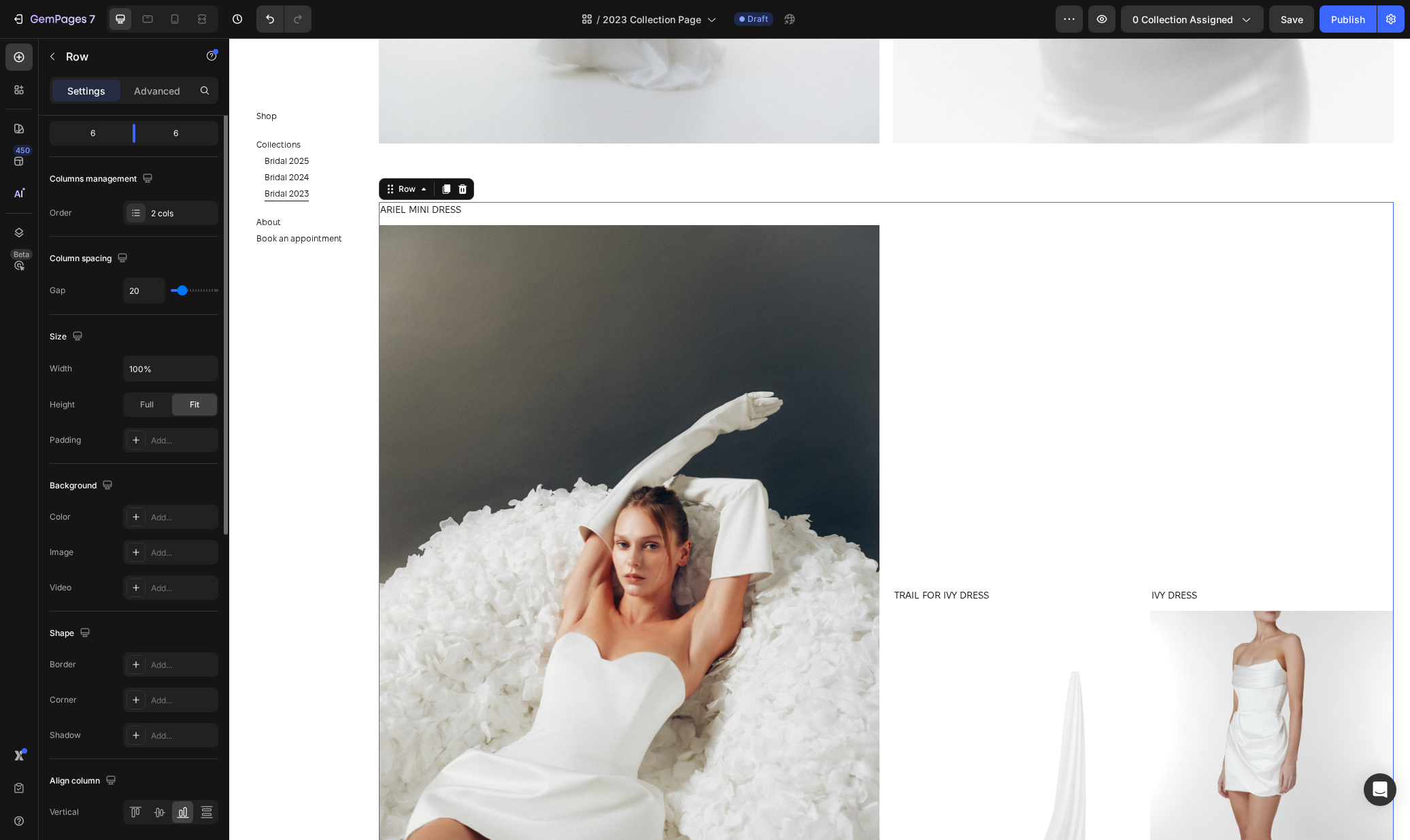
scroll to position [0, 0]
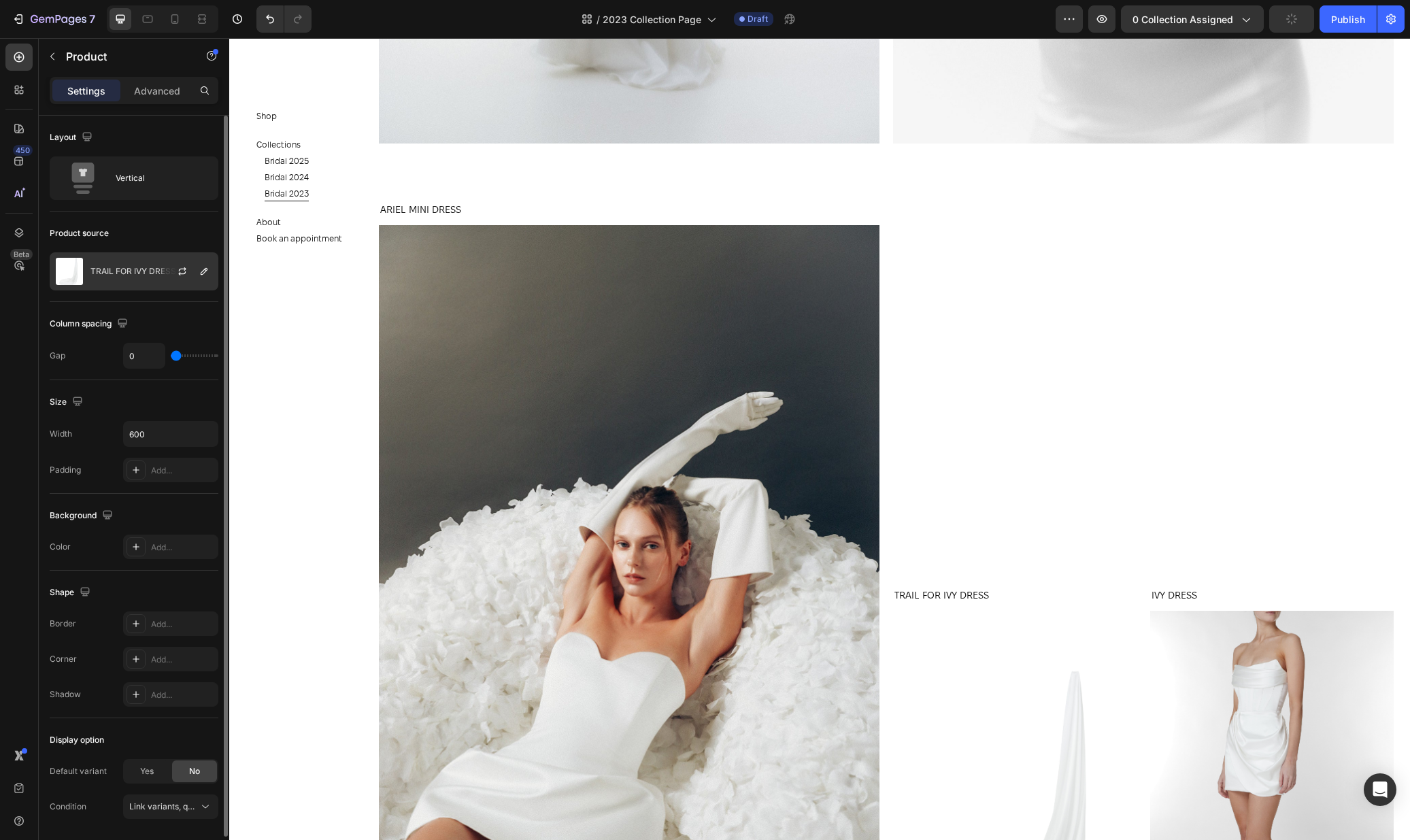
click at [120, 276] on div "TRAIL FOR IVY DRESS" at bounding box center [134, 271] width 168 height 38
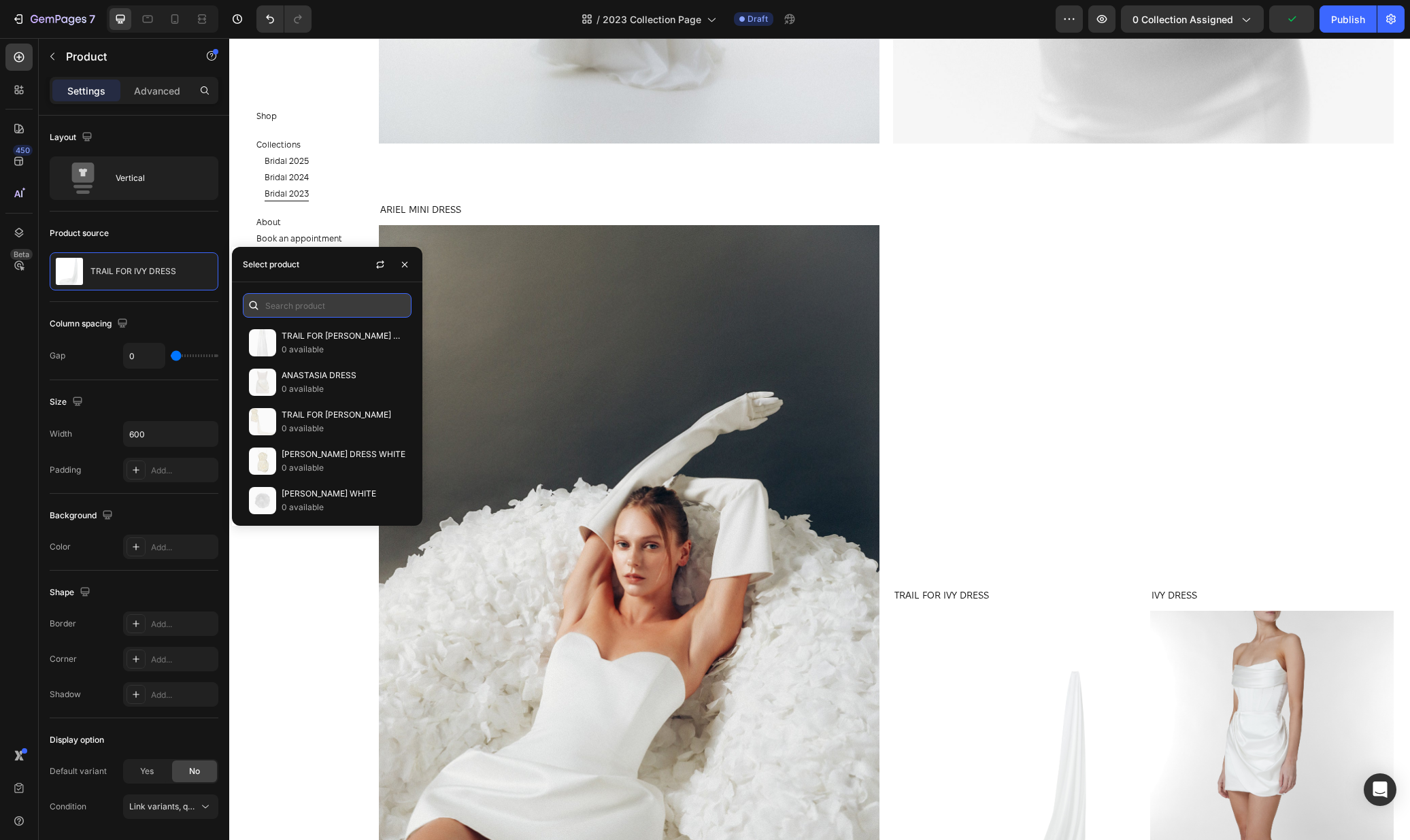
click at [301, 311] on input "text" at bounding box center [326, 305] width 168 height 24
type input "arie"
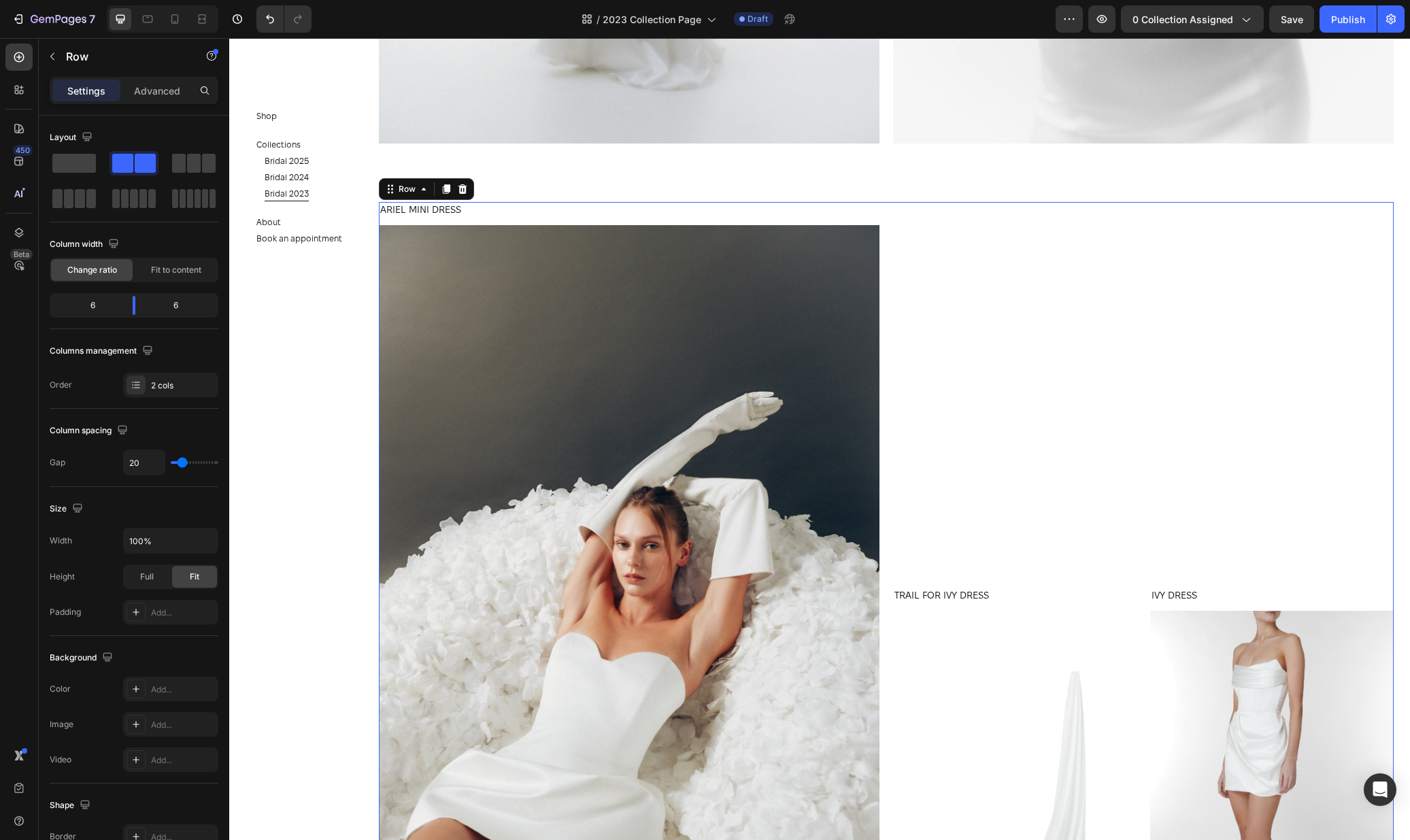
click at [1035, 552] on div "IVY DRESS Product Title Product Images Product TRAIL FOR IVY DRESS Product Titl…" at bounding box center [1143, 590] width 500 height 775
click at [1240, 604] on div "IVY DRESS Product Title" at bounding box center [1272, 598] width 243 height 23
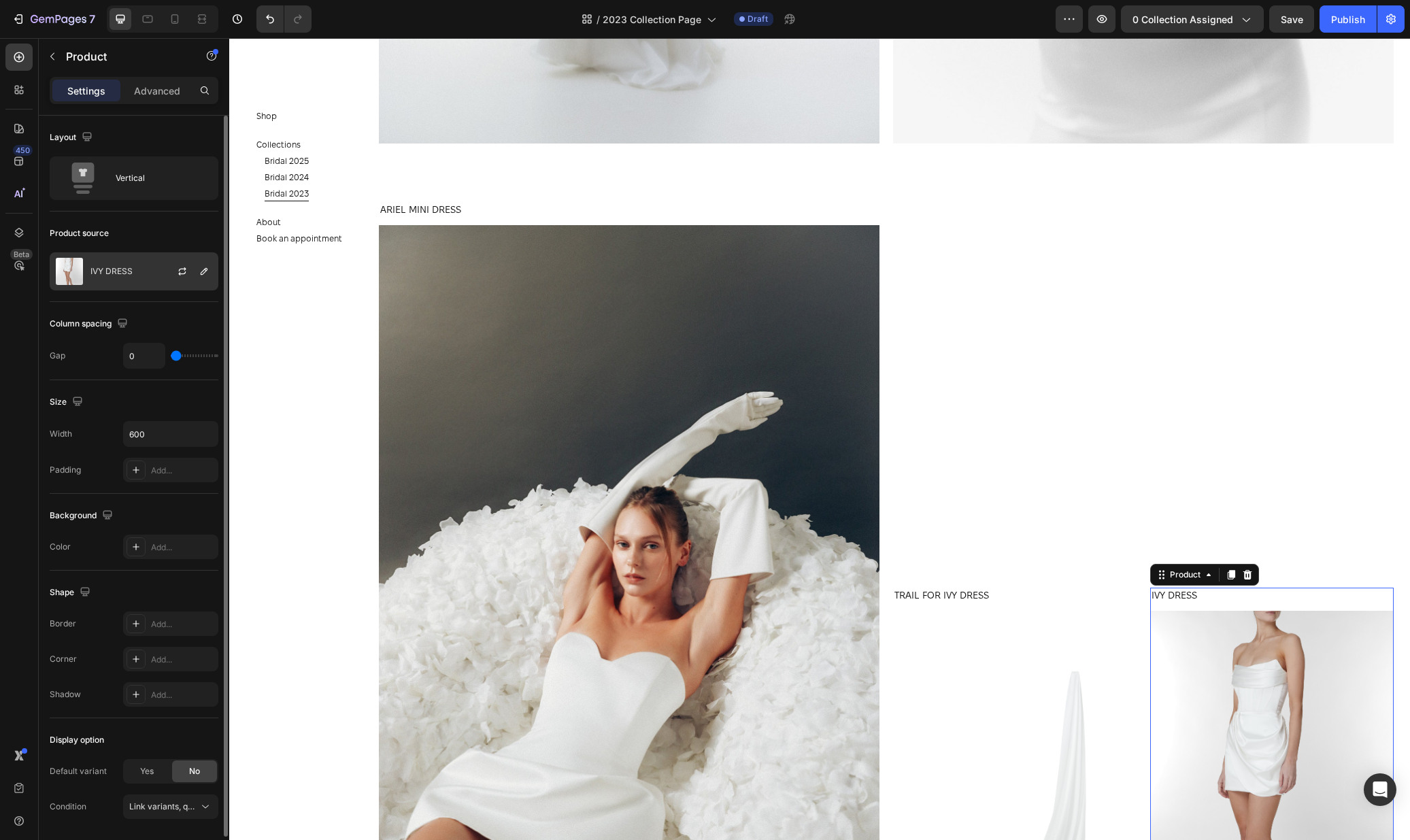
click at [116, 273] on p "IVY DRESS" at bounding box center [111, 271] width 42 height 10
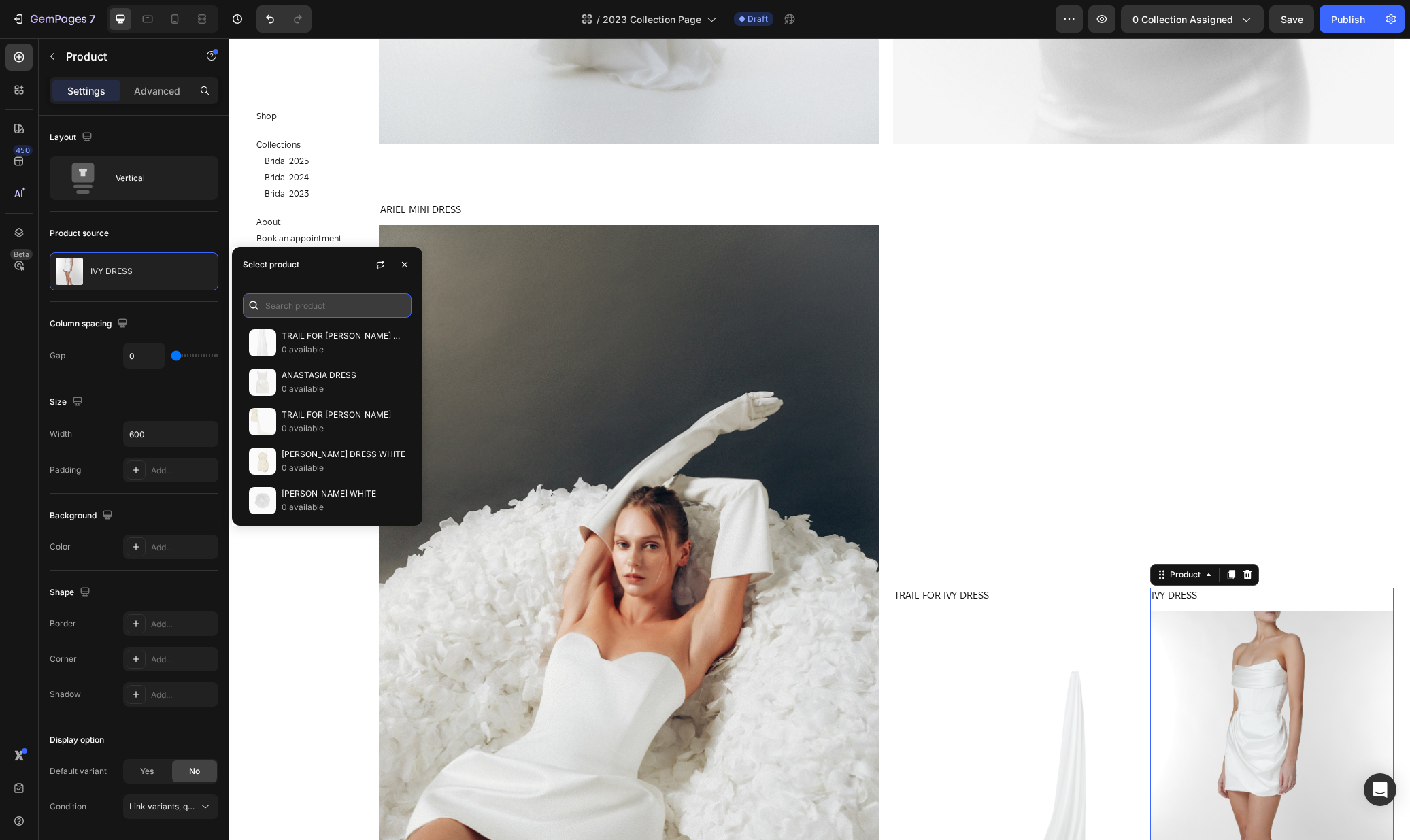
click at [272, 307] on input "text" at bounding box center [326, 305] width 168 height 24
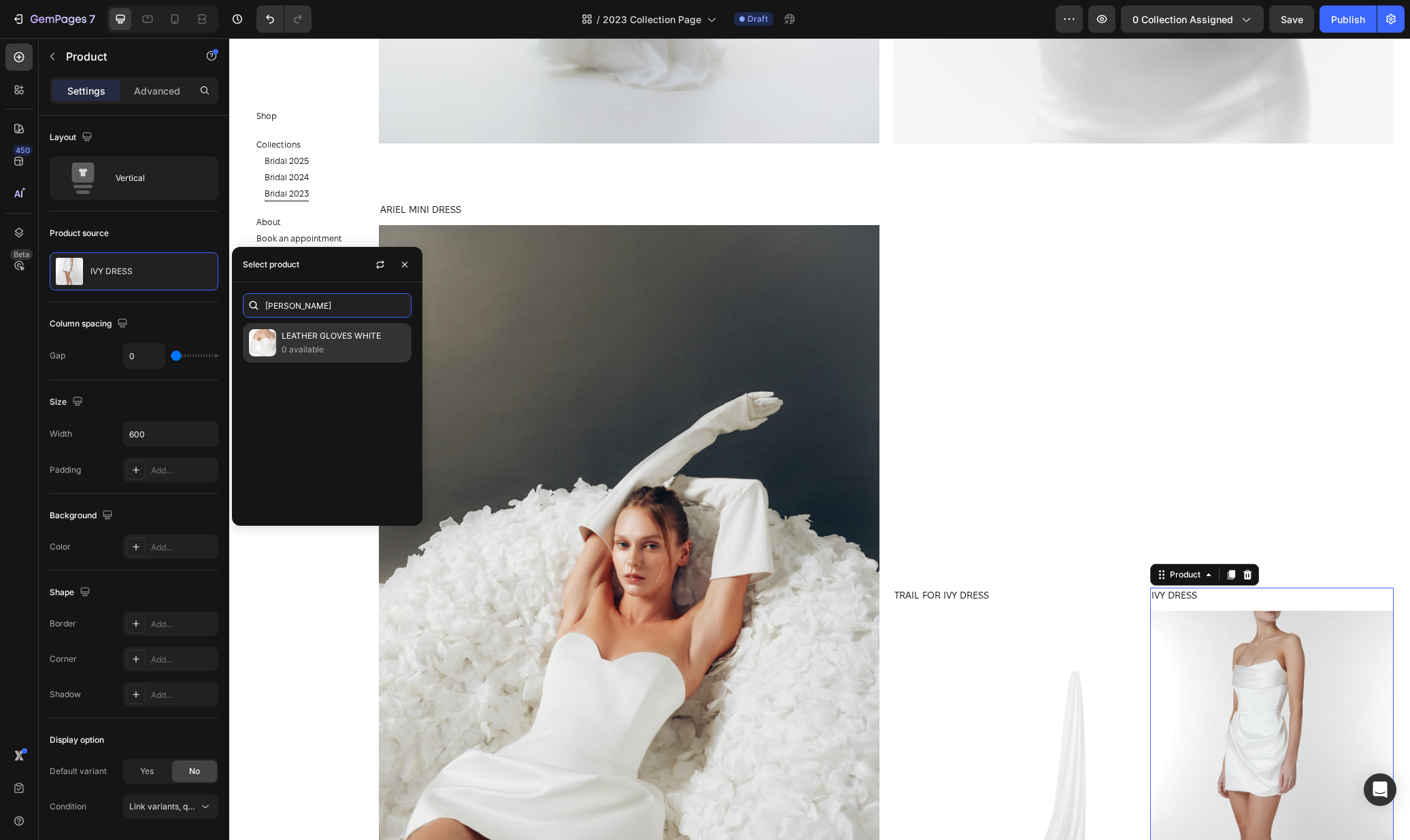
type input "leath"
click at [295, 345] on p "0 available" at bounding box center [344, 349] width 124 height 14
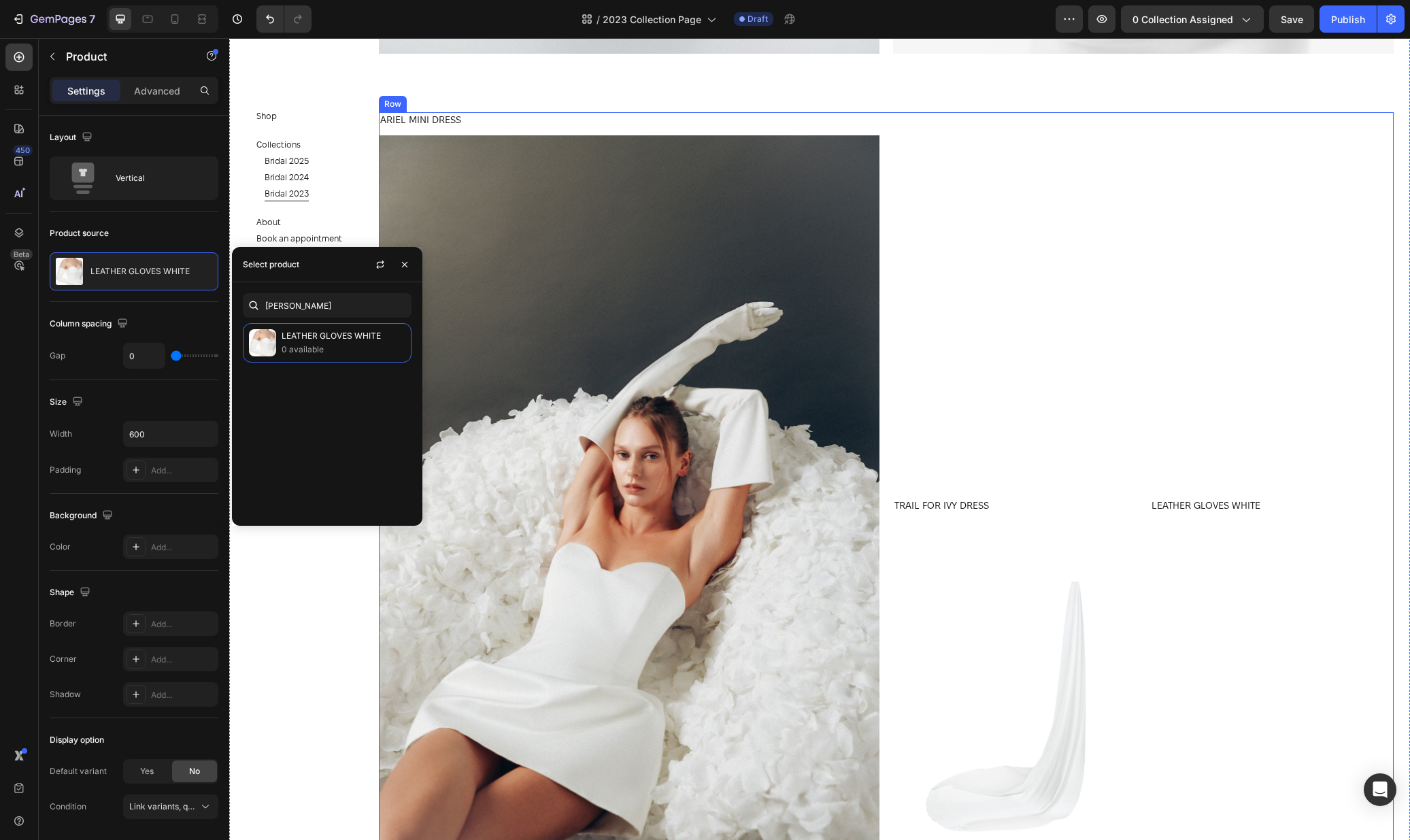
scroll to position [3620, 0]
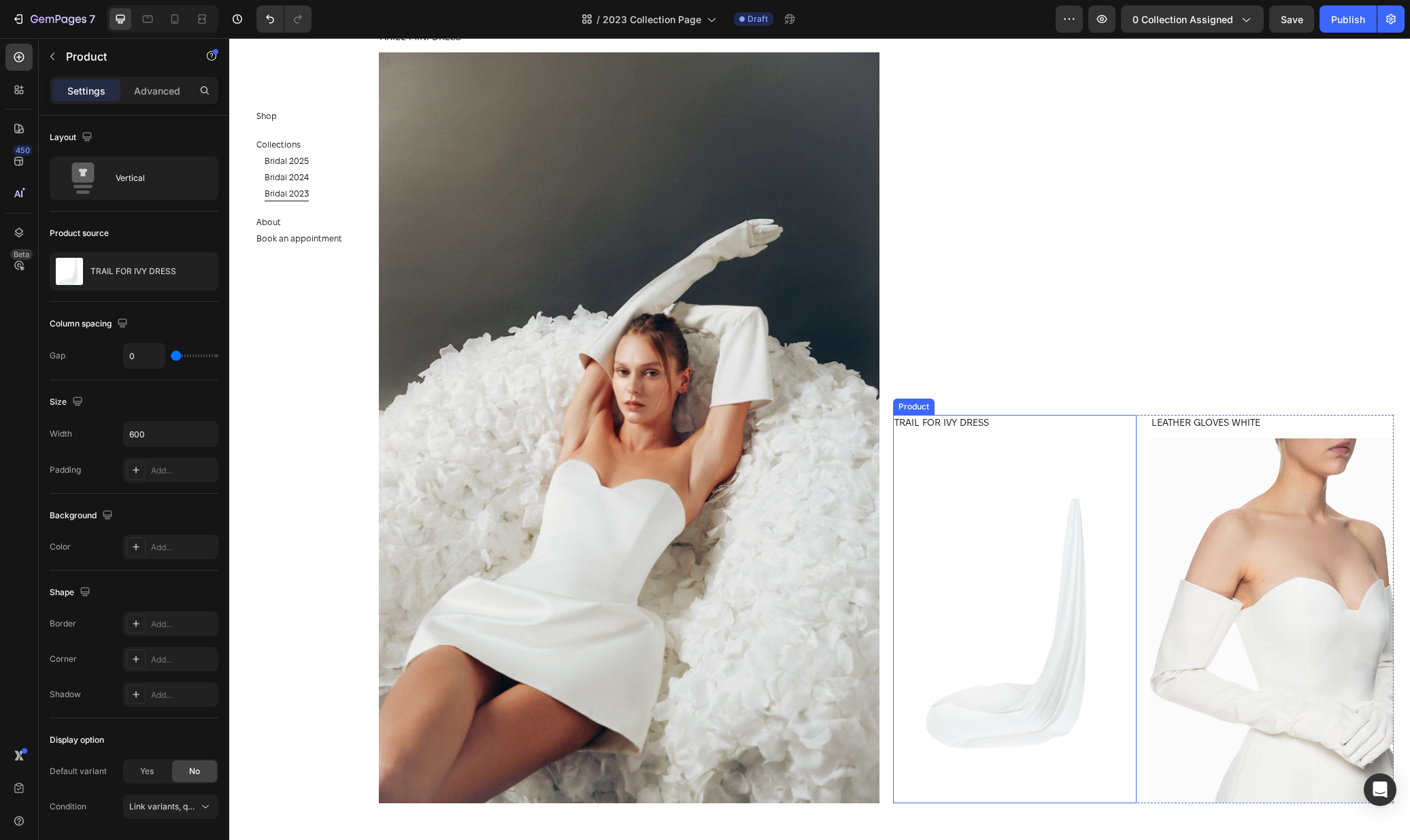
click at [1033, 437] on div "TRAIL FOR IVY DRESS Product Title" at bounding box center [1014, 426] width 243 height 23
click at [991, 401] on icon at bounding box center [990, 402] width 11 height 11
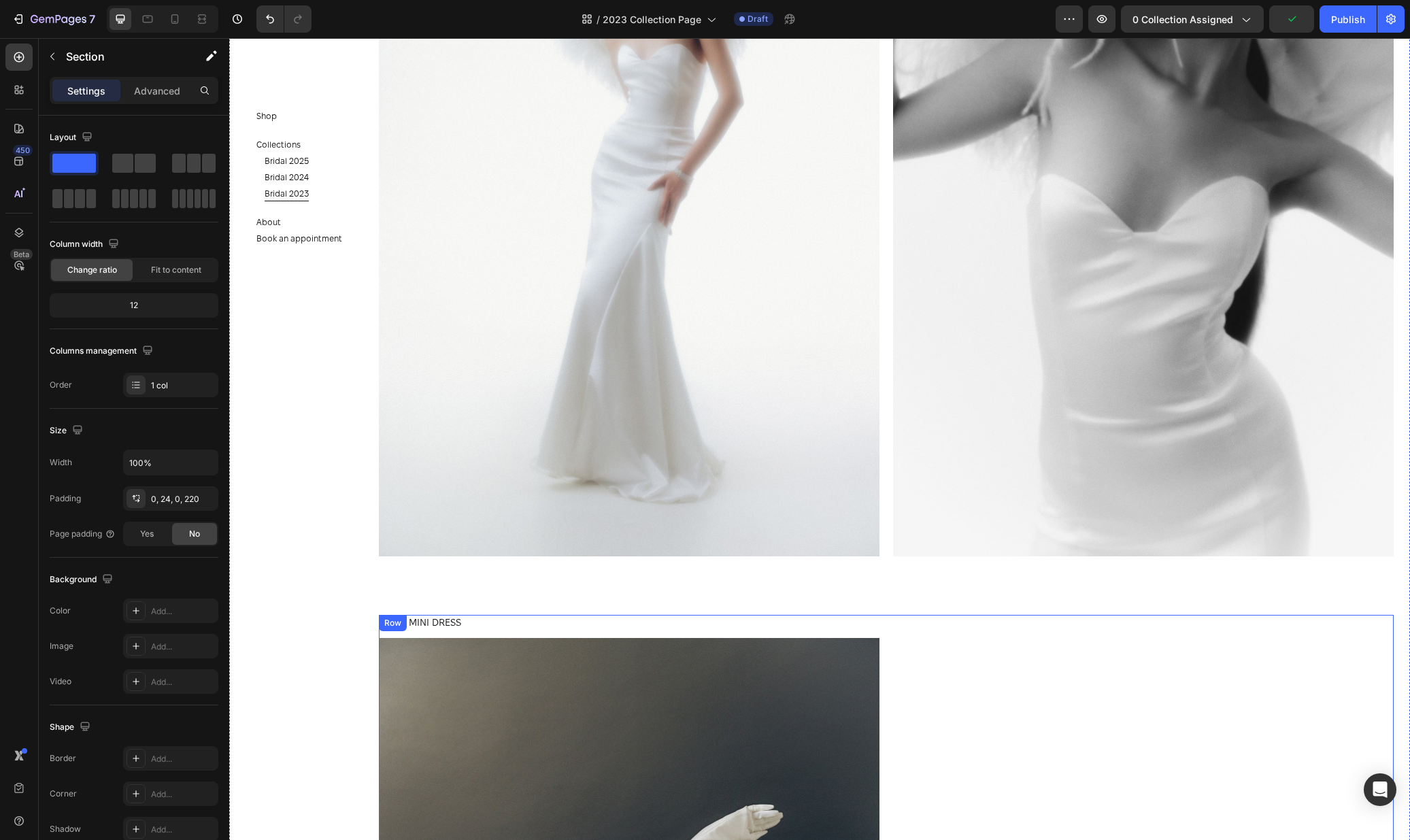
scroll to position [3056, 0]
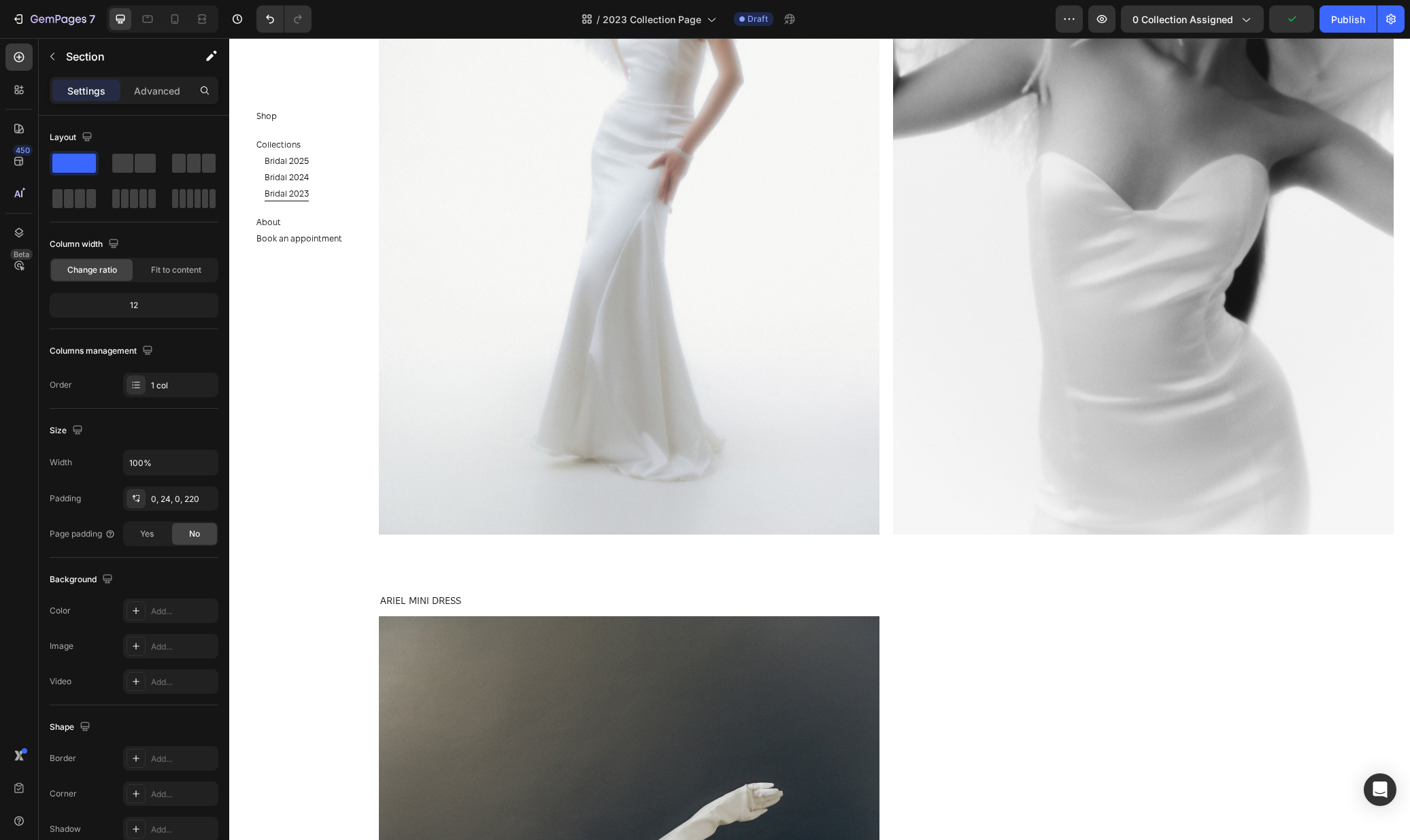
click at [321, 660] on section "Shop Button Collections Button Bridal 2025 Button Bridal 2024 Button Bridal 202…" at bounding box center [309, 438] width 158 height 801
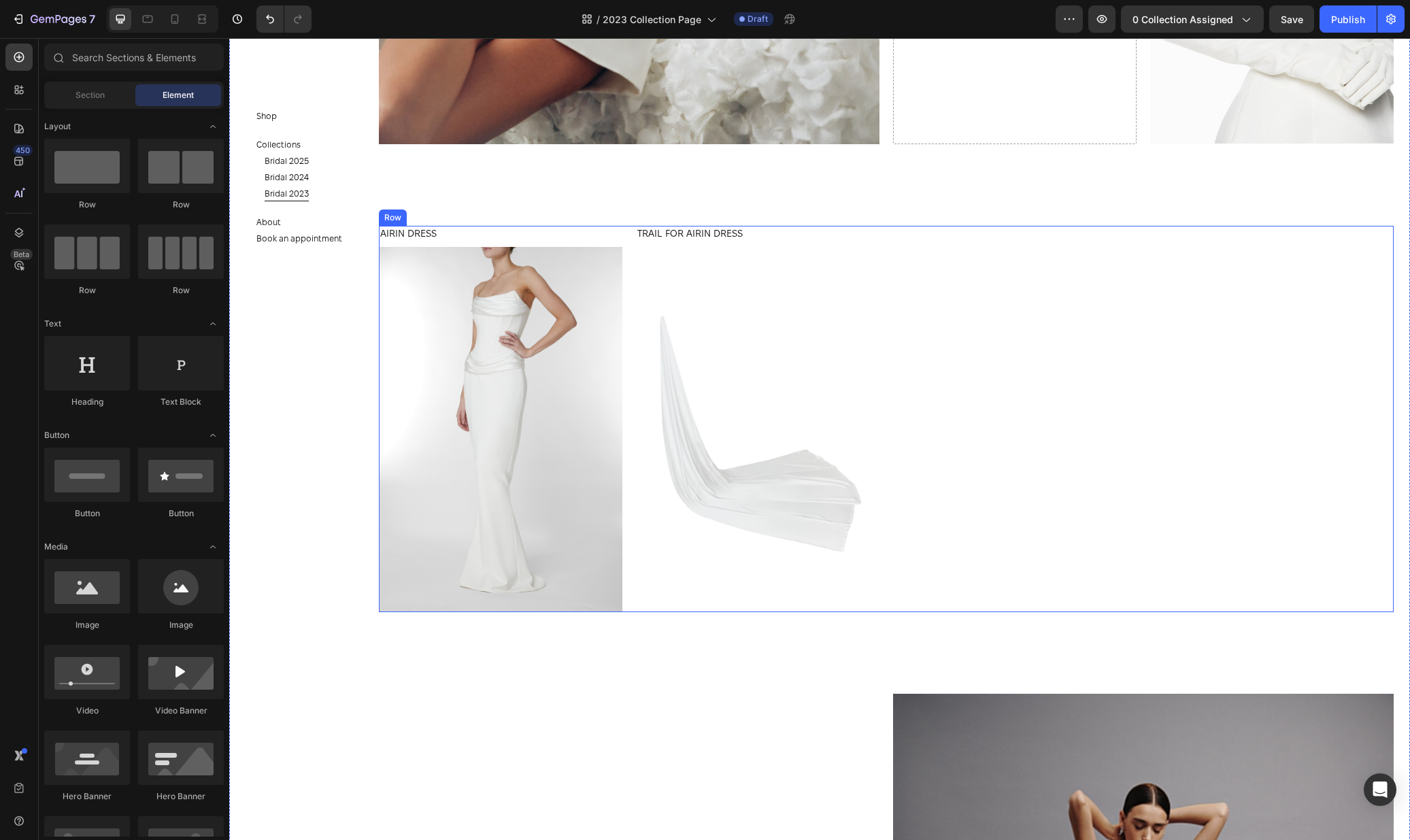
scroll to position [4293, 0]
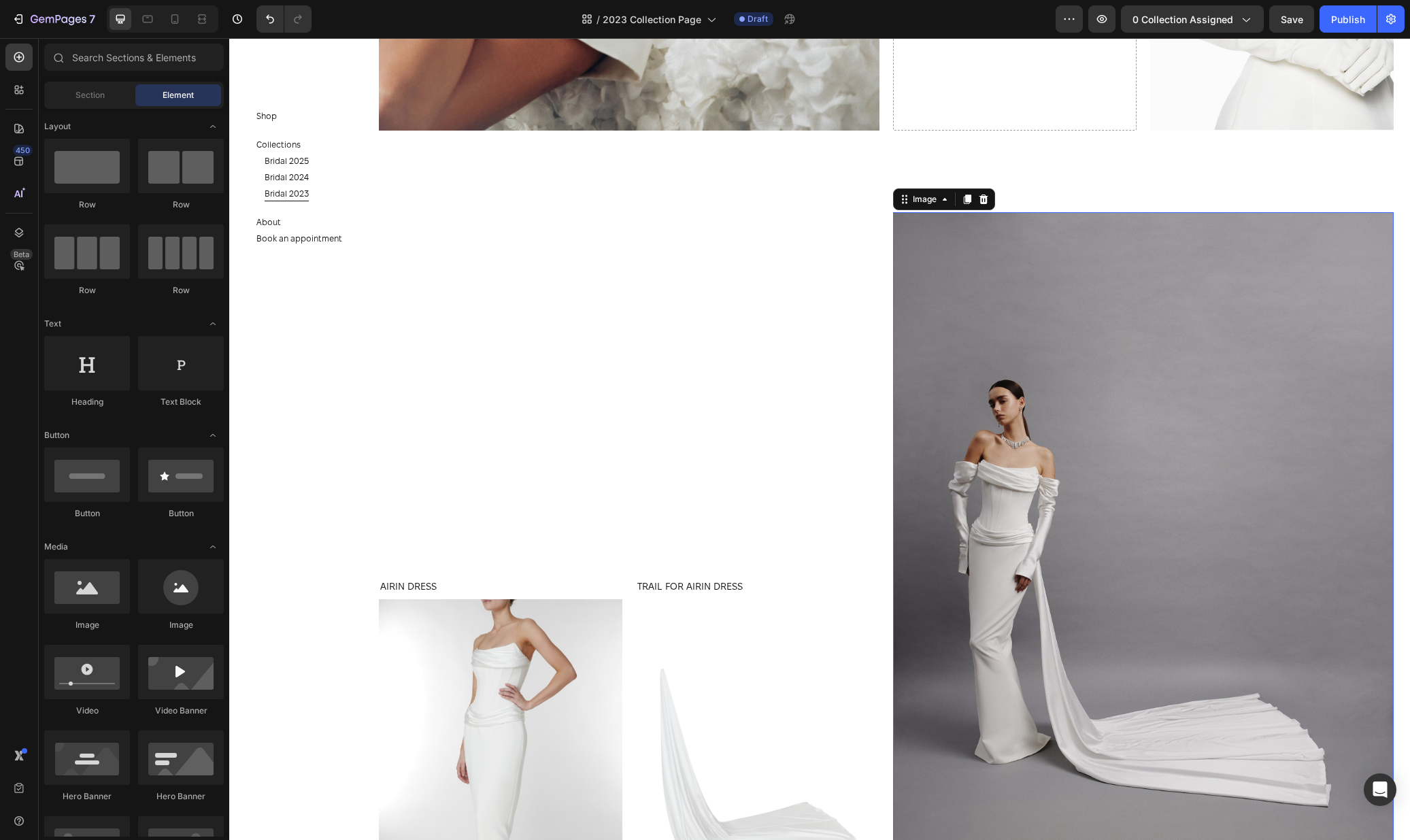
click at [1135, 450] on img at bounding box center [1143, 588] width 500 height 752
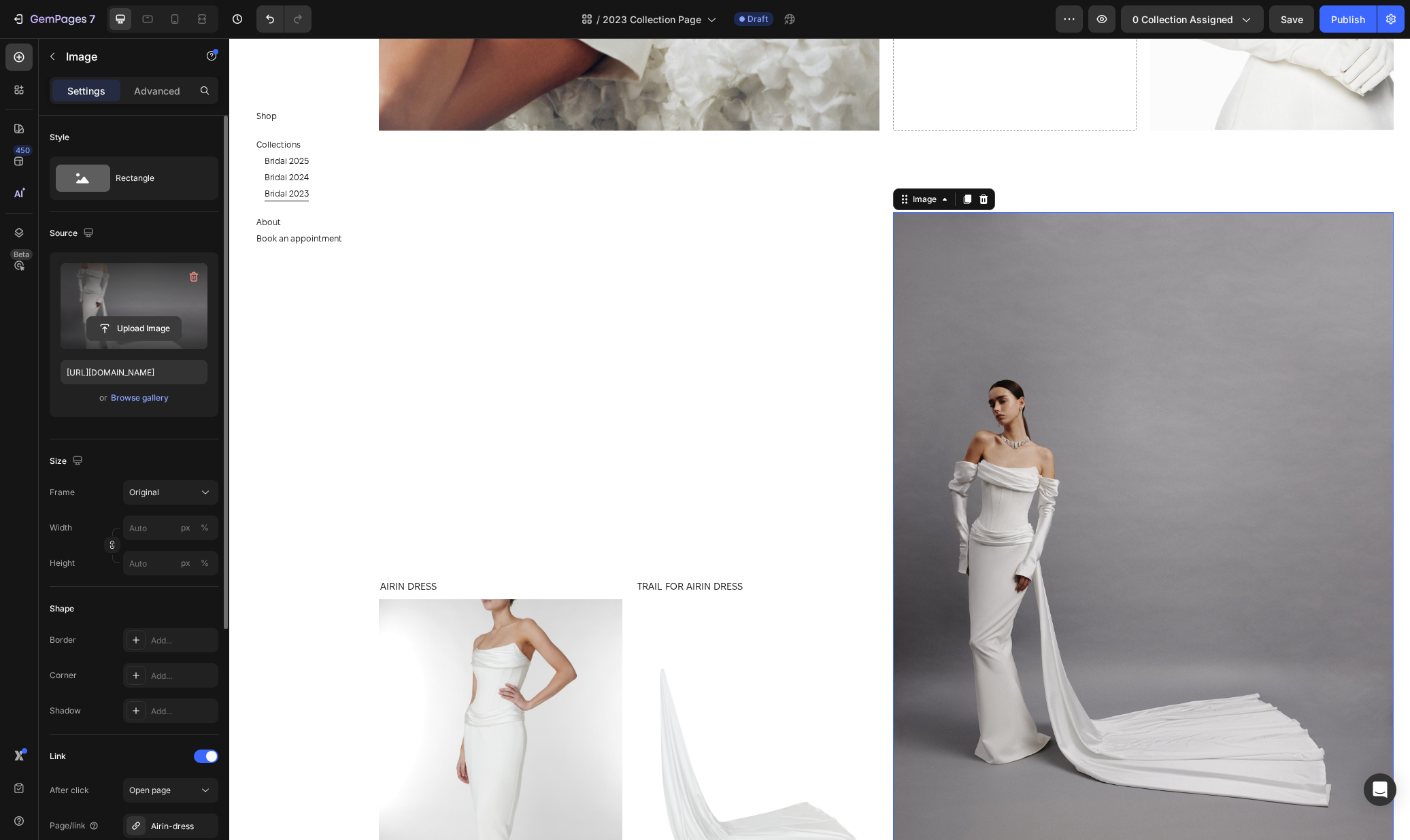
click at [157, 329] on input "file" at bounding box center [134, 328] width 94 height 23
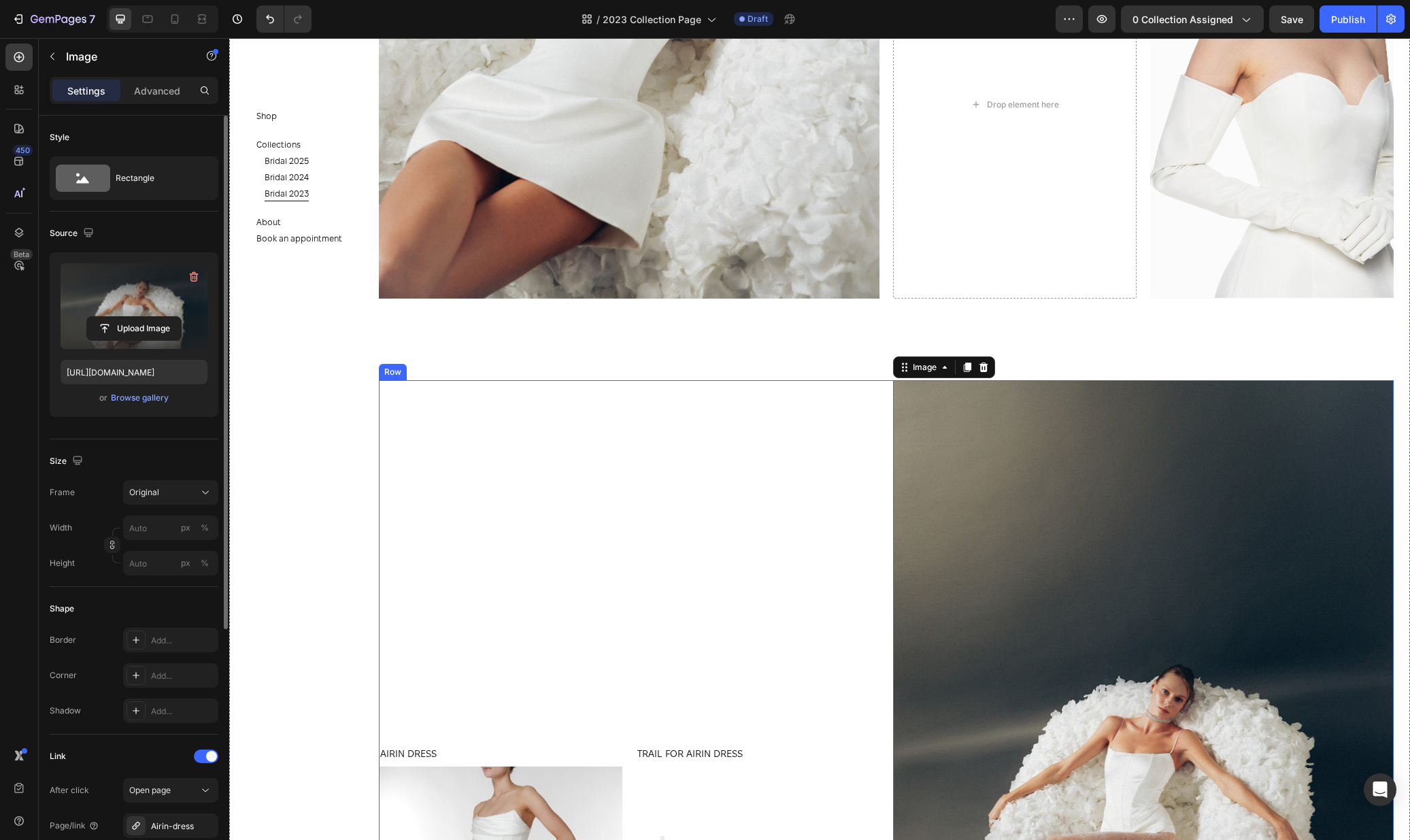
scroll to position [4194, 0]
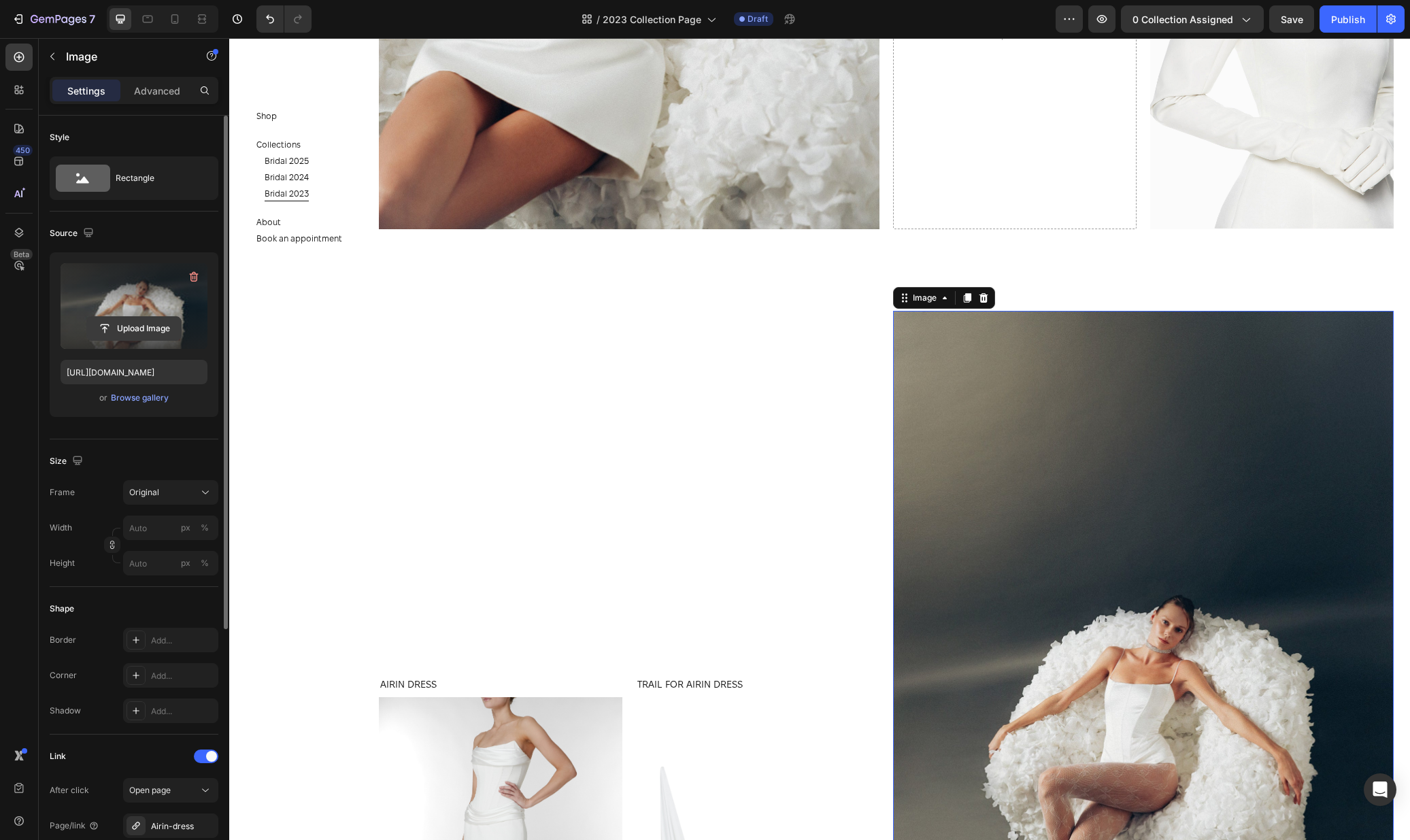
click at [127, 327] on input "file" at bounding box center [134, 328] width 94 height 23
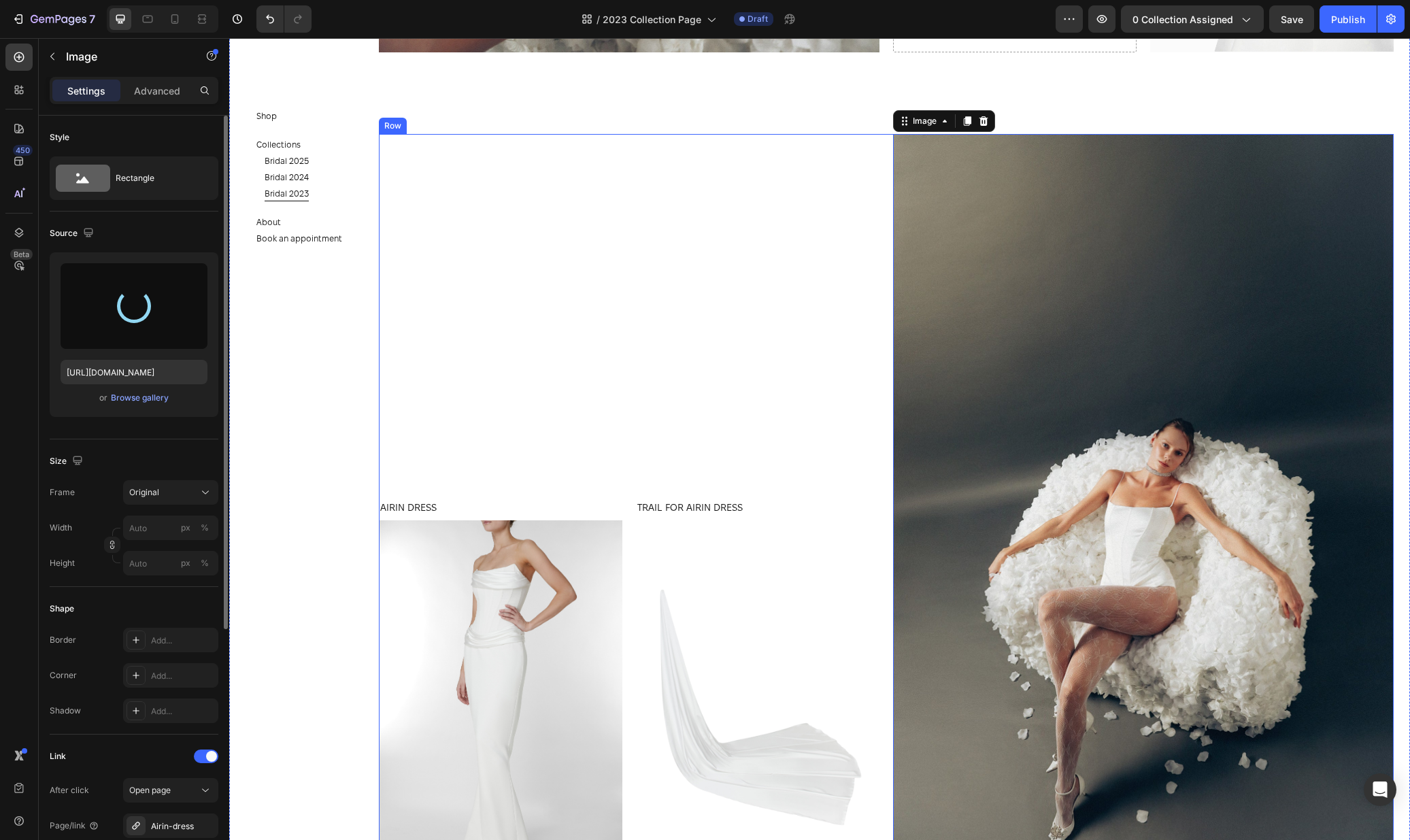
scroll to position [4387, 0]
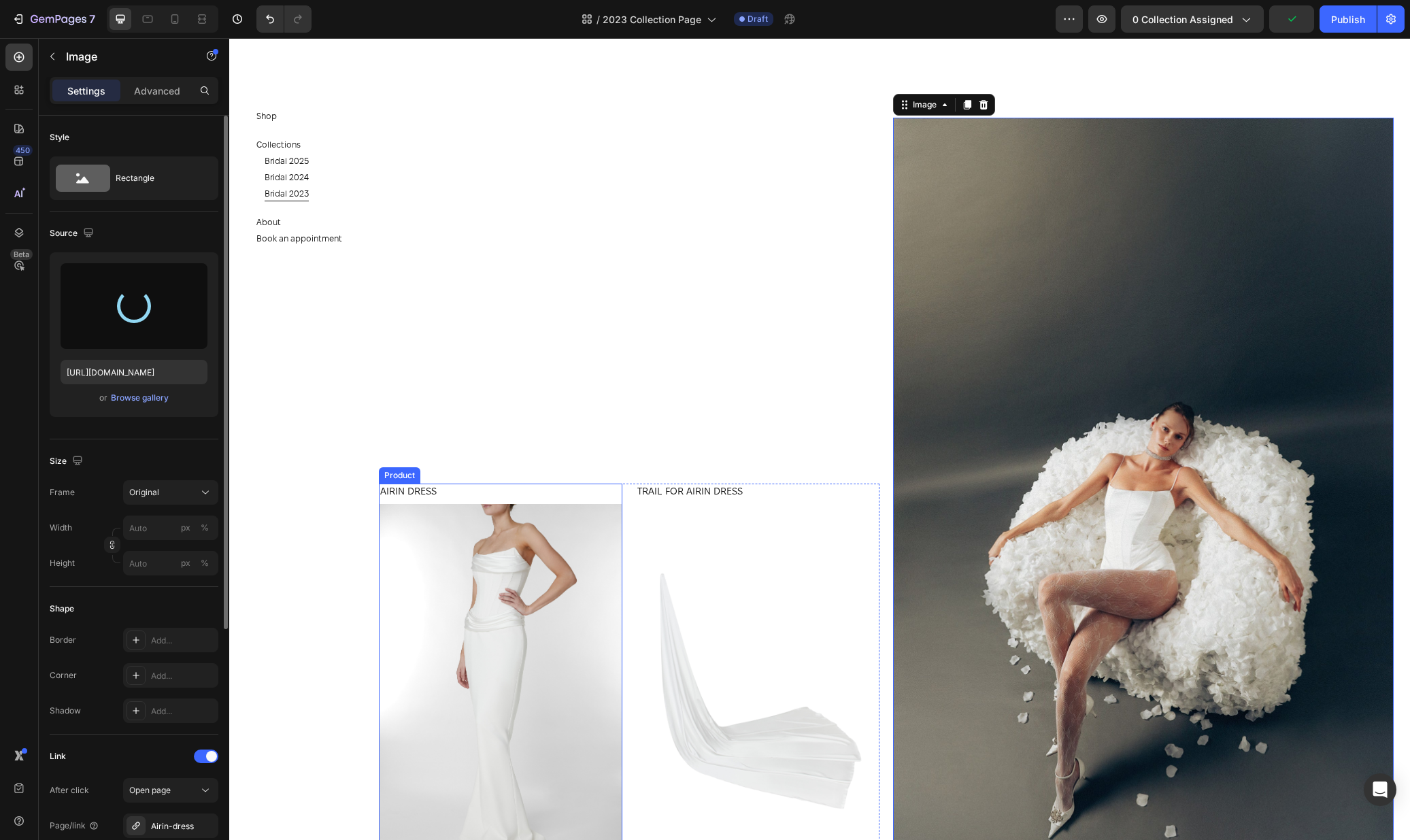
type input "https://cdn.shopify.com/s/files/1/0576/3786/3521/files/gempages_563336841122546…"
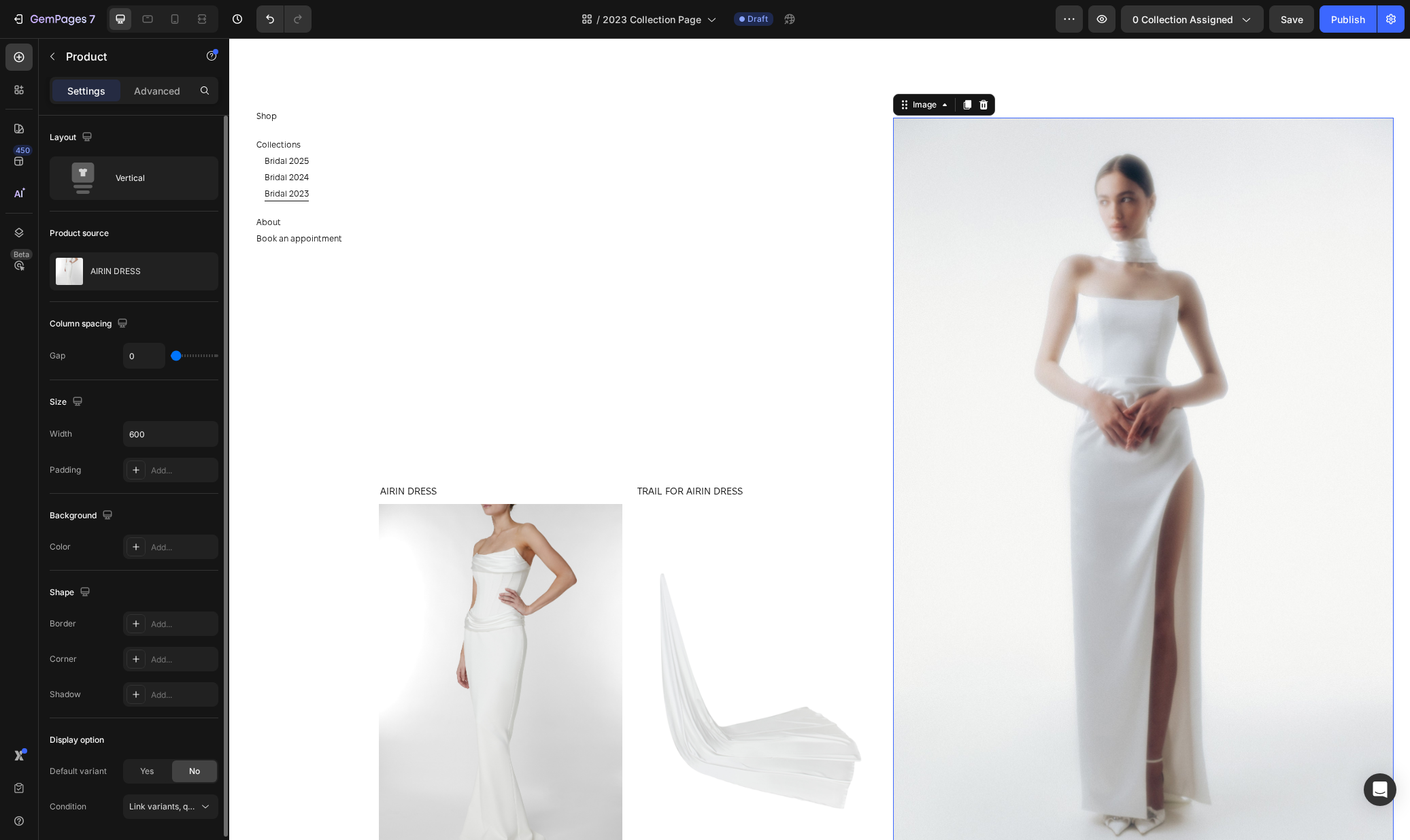
click at [1290, 236] on img at bounding box center [1143, 493] width 500 height 751
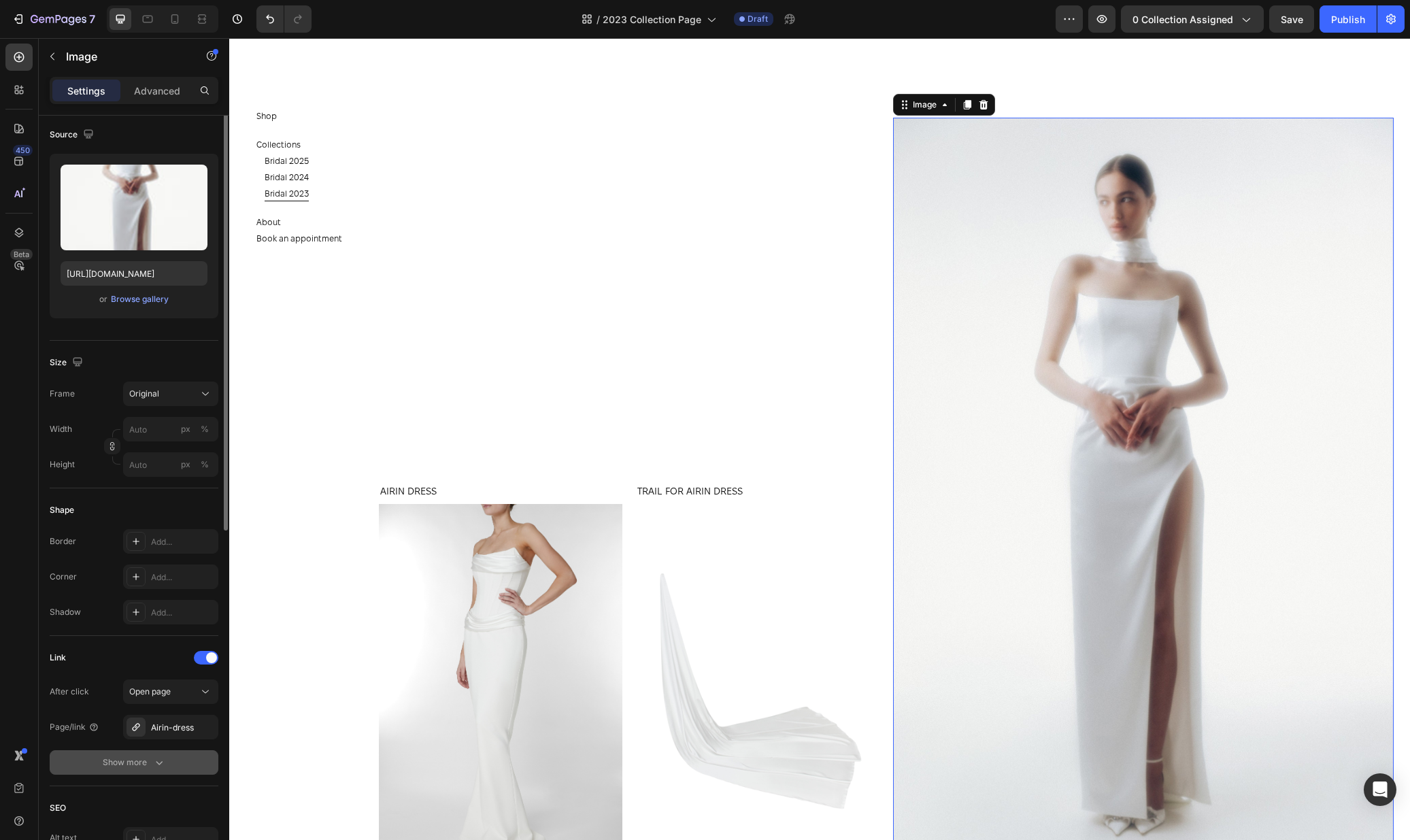
scroll to position [146, 0]
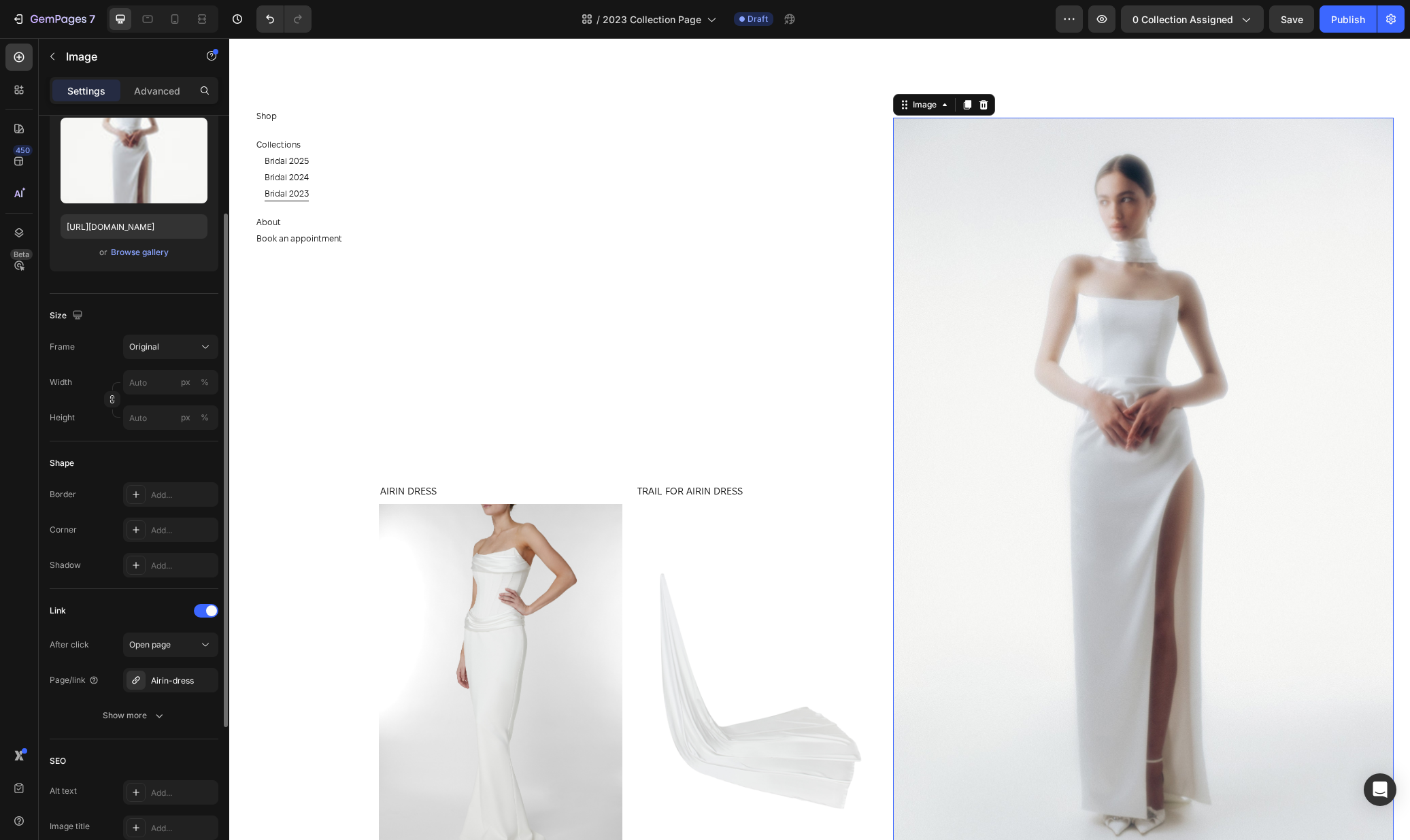
click at [166, 697] on div "After click Open page Page/link Airin-dress Show more" at bounding box center [134, 680] width 168 height 95
click at [167, 683] on div "Airin-dress" at bounding box center [170, 680] width 39 height 12
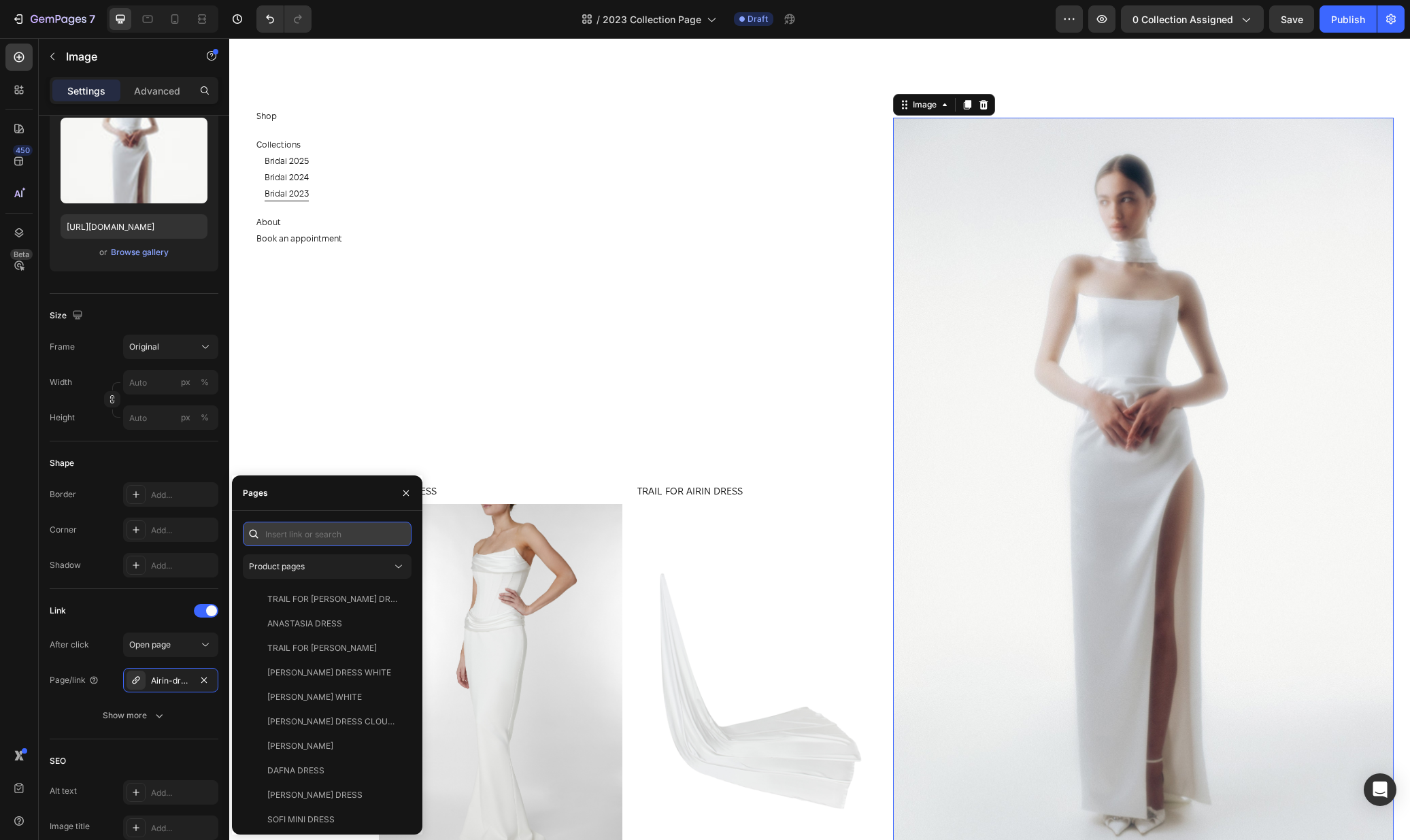
click at [329, 537] on input "text" at bounding box center [326, 534] width 168 height 24
type input "anast"
click at [336, 648] on div "ANASTASIA MAXI DRESS" at bounding box center [326, 648] width 118 height 12
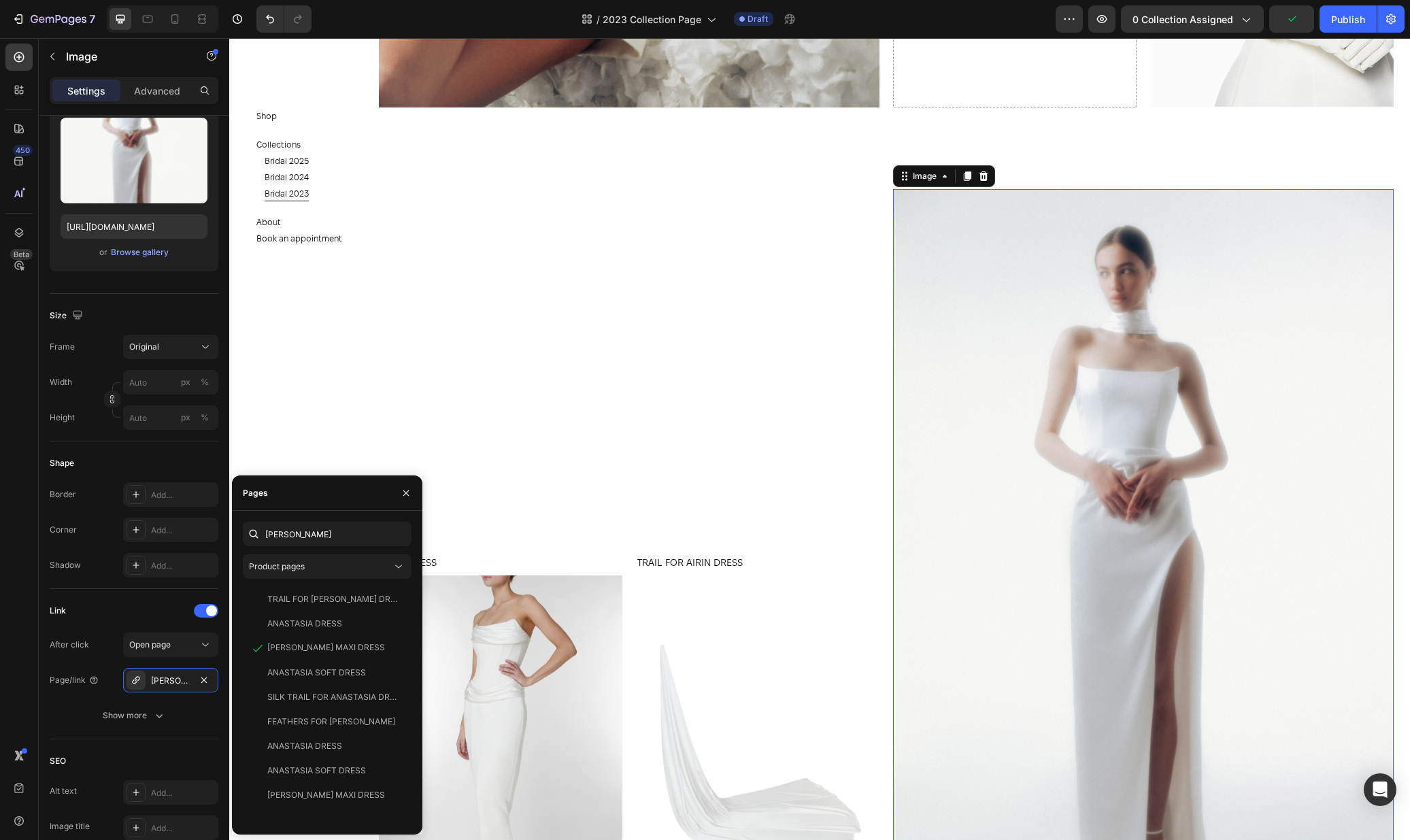
scroll to position [4279, 0]
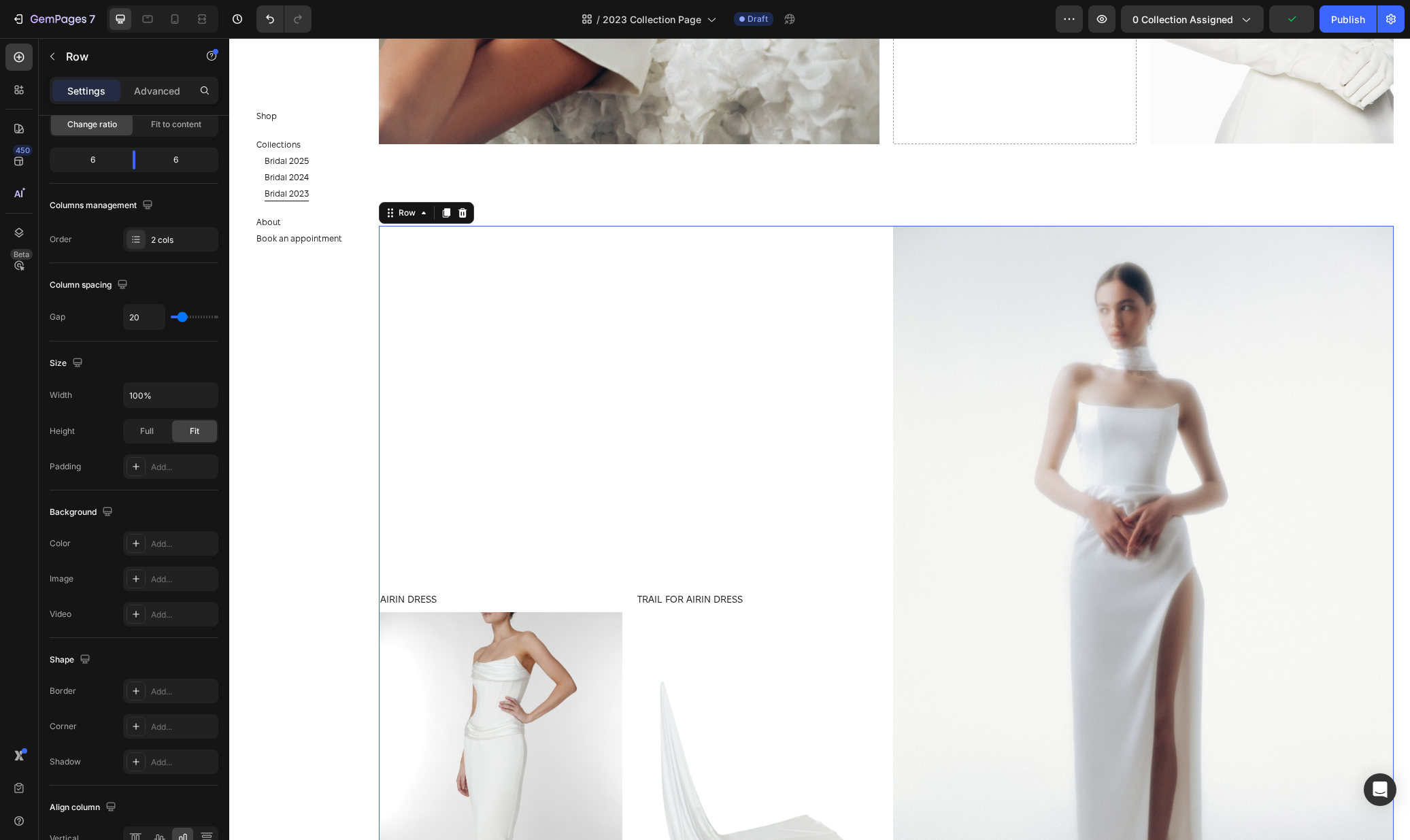
click at [862, 299] on div "AIRIN DRESS Product Title Product Images Product TRAIL FOR AIRIN DRESS Product …" at bounding box center [628, 601] width 500 height 751
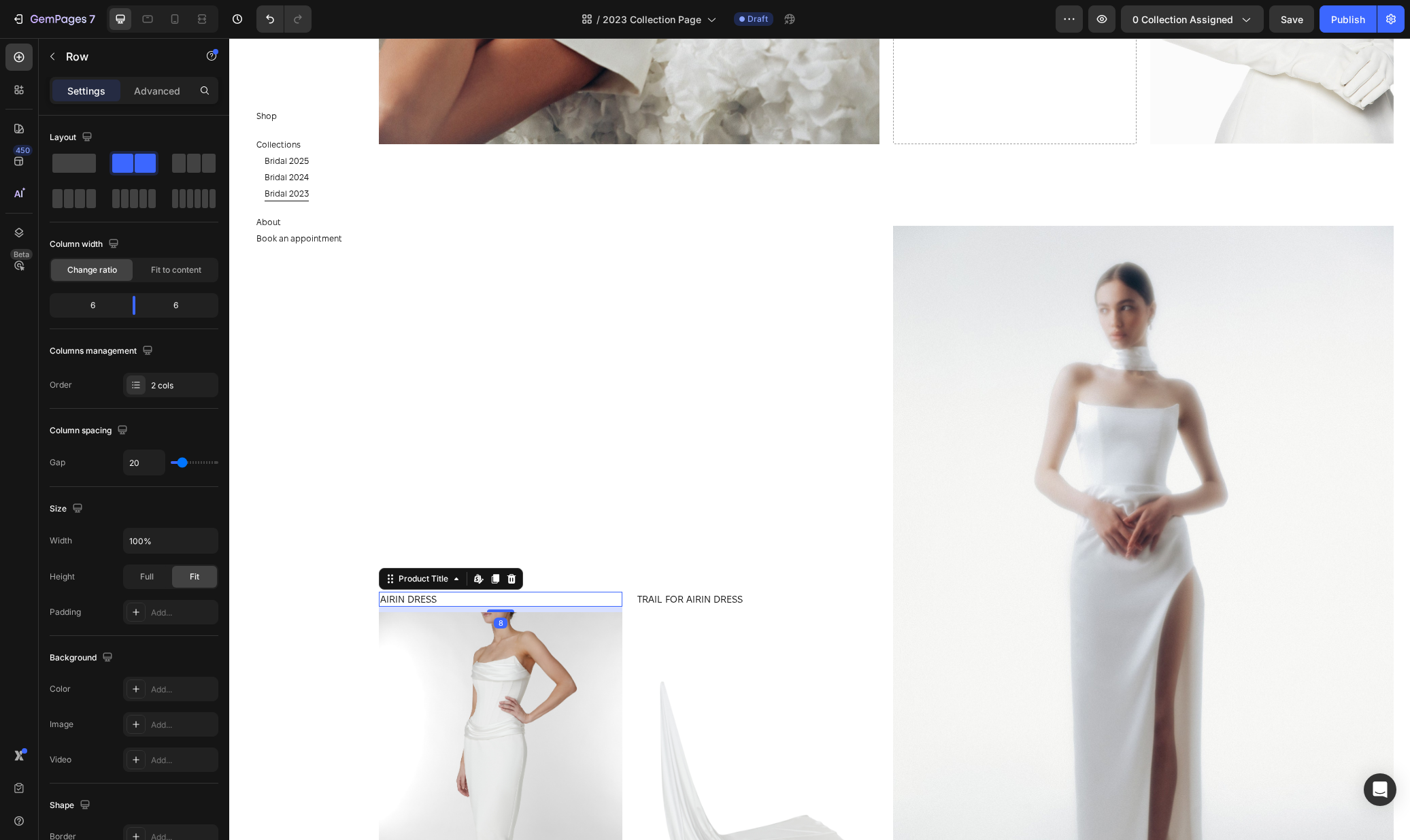
click at [450, 605] on h1 "AIRIN DRESS" at bounding box center [500, 598] width 243 height 15
click at [675, 515] on div "AIRIN DRESS Product Title Edit content in Shopify 8 Product Images Product TRAI…" at bounding box center [628, 601] width 500 height 751
click at [608, 606] on div "AIRIN DRESS Product Title" at bounding box center [500, 601] width 243 height 20
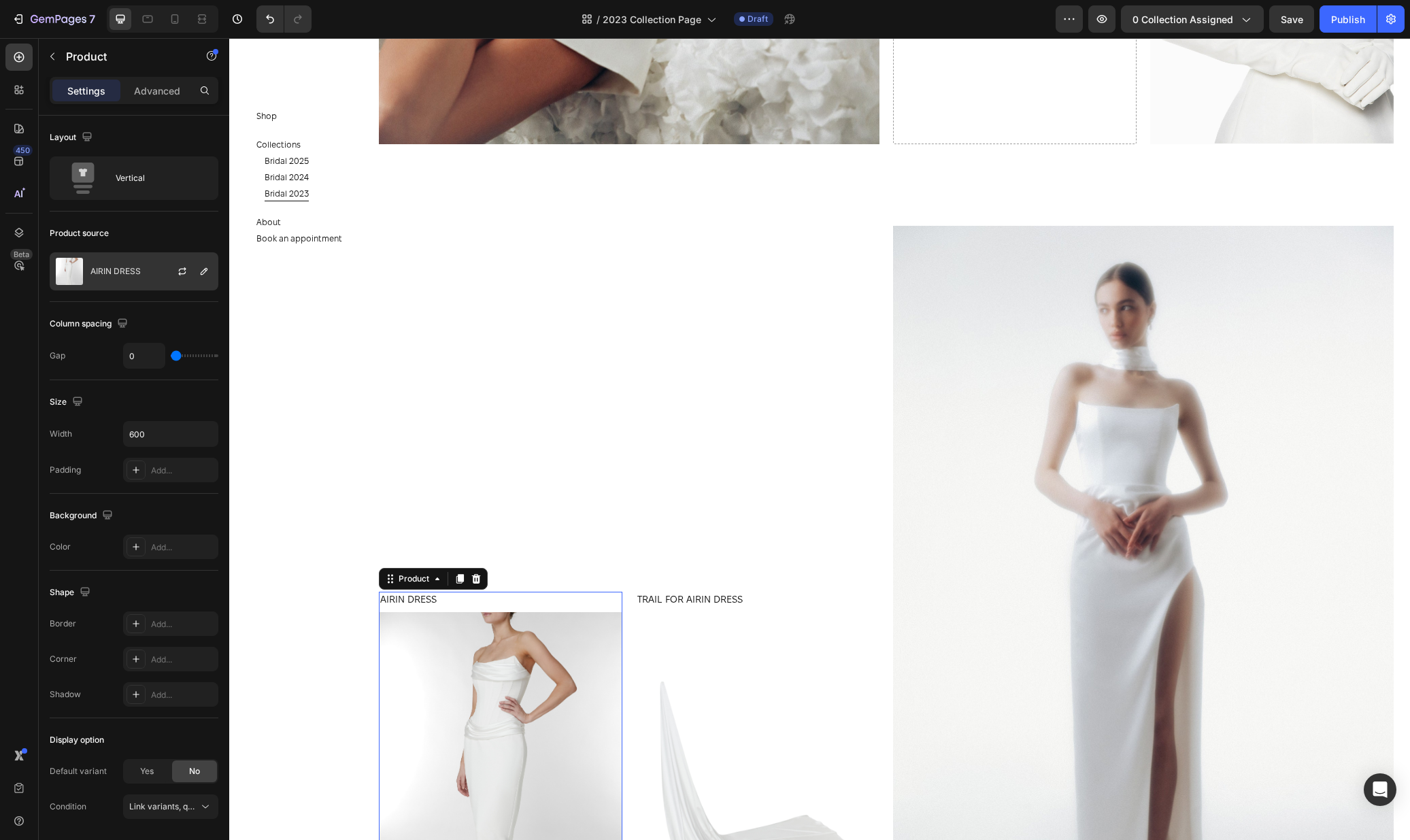
click at [94, 260] on div "AIRIN DRESS" at bounding box center [134, 271] width 168 height 38
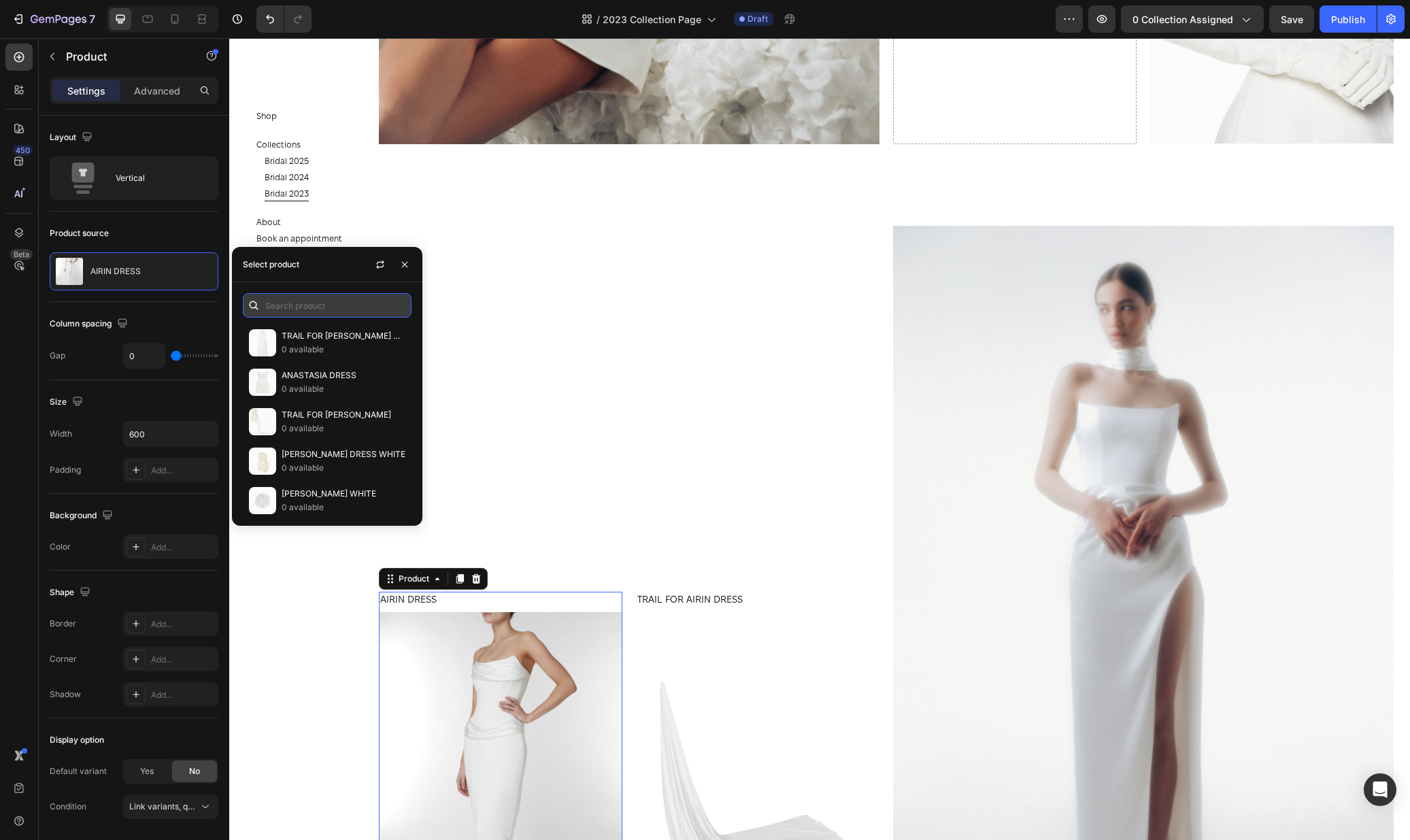
click at [280, 301] on input "text" at bounding box center [326, 305] width 168 height 24
type input "anasta"
click at [316, 421] on p "0 available" at bounding box center [344, 428] width 124 height 14
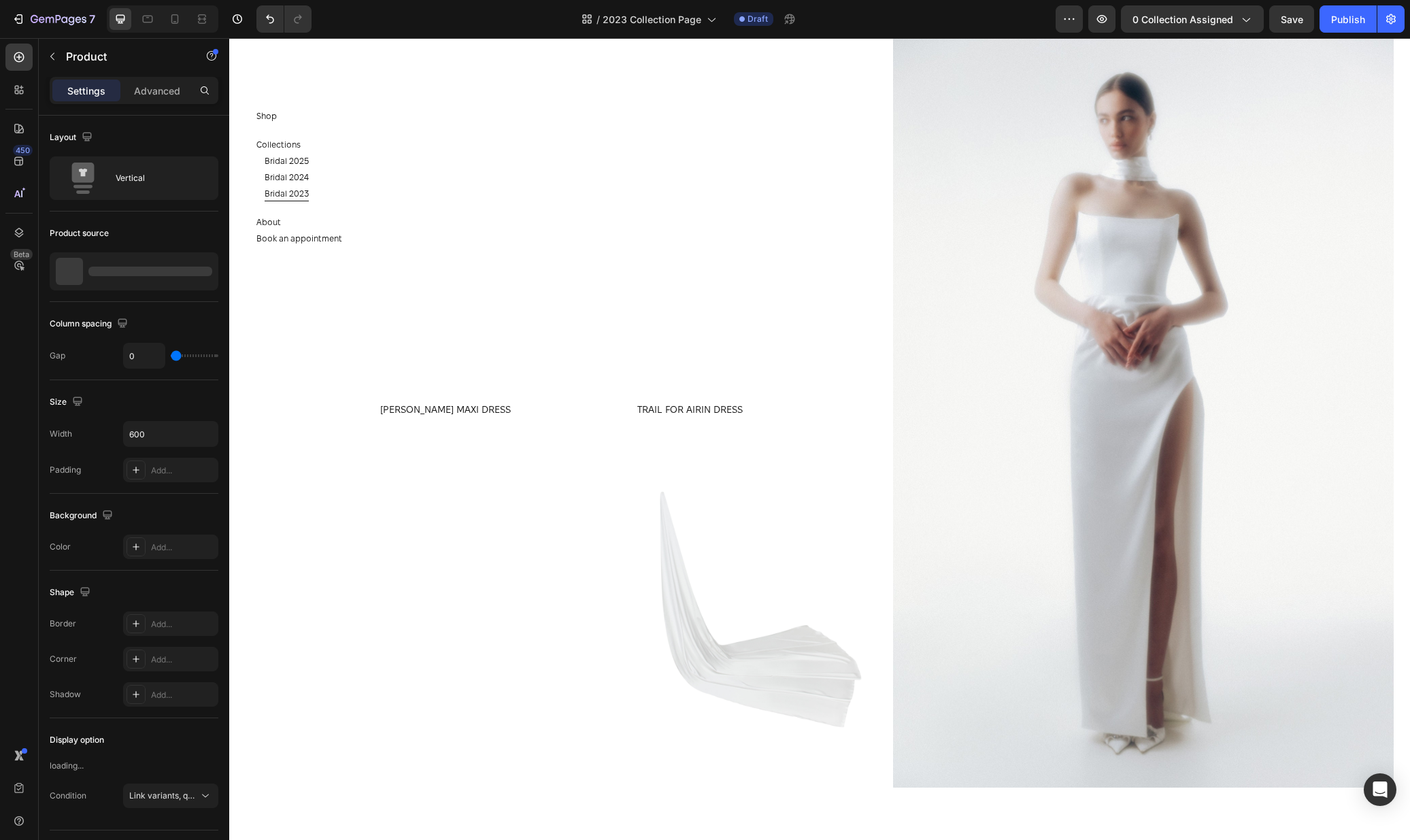
scroll to position [4467, 0]
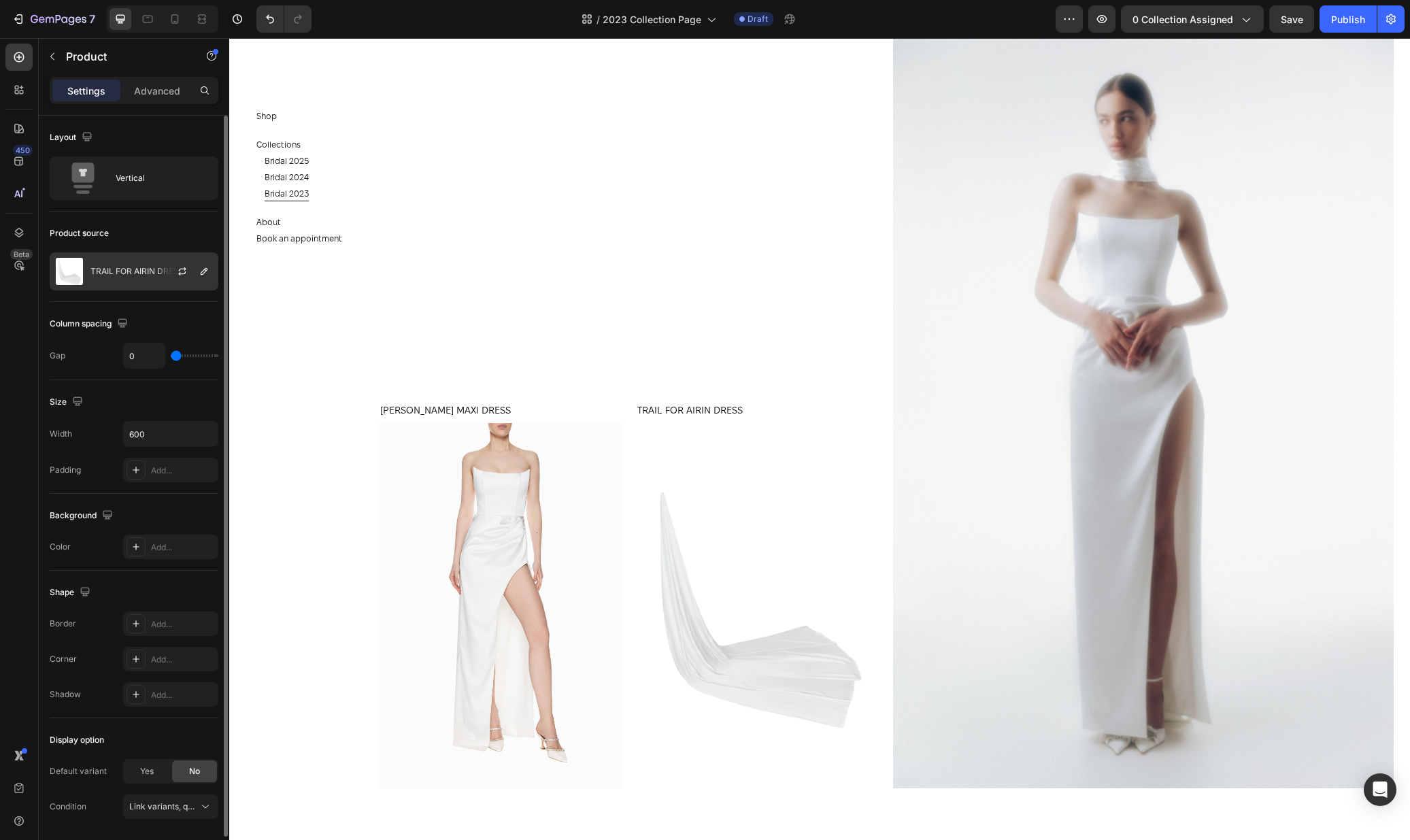
click at [140, 279] on div "TRAIL FOR AIRIN DRESS" at bounding box center [134, 271] width 168 height 38
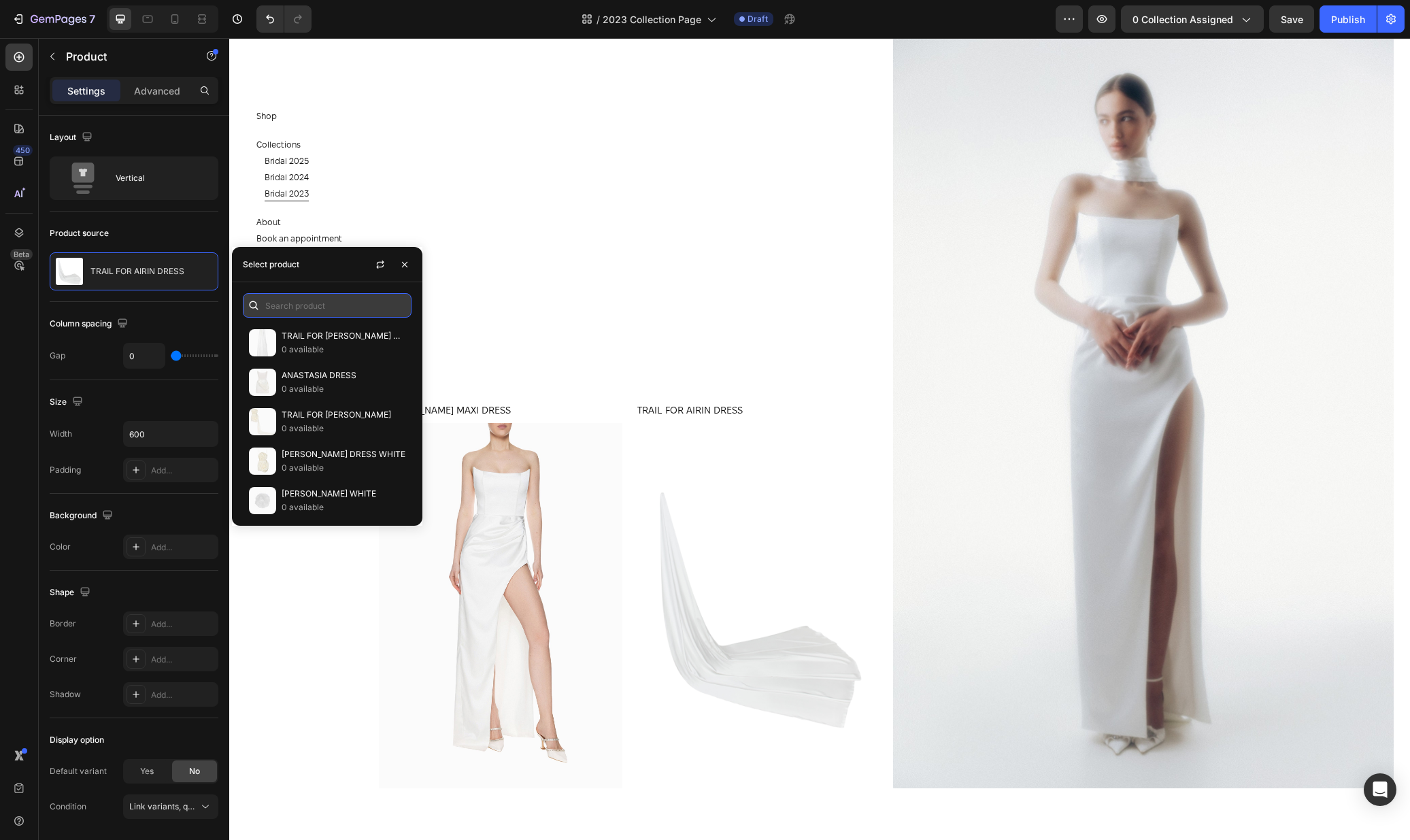
click at [265, 295] on input "text" at bounding box center [326, 305] width 168 height 24
click at [314, 350] on p "0 available" at bounding box center [344, 349] width 124 height 14
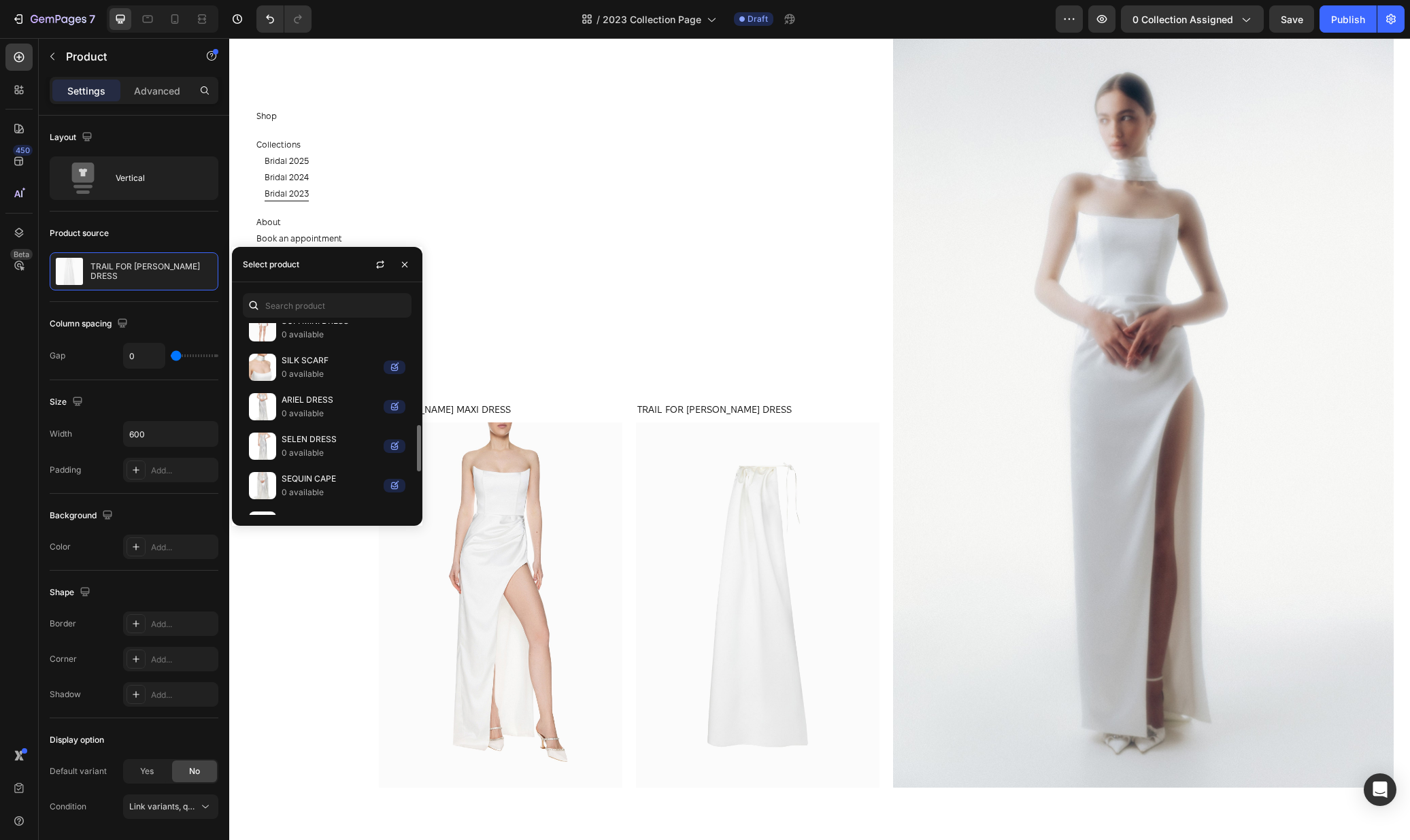
scroll to position [393, 0]
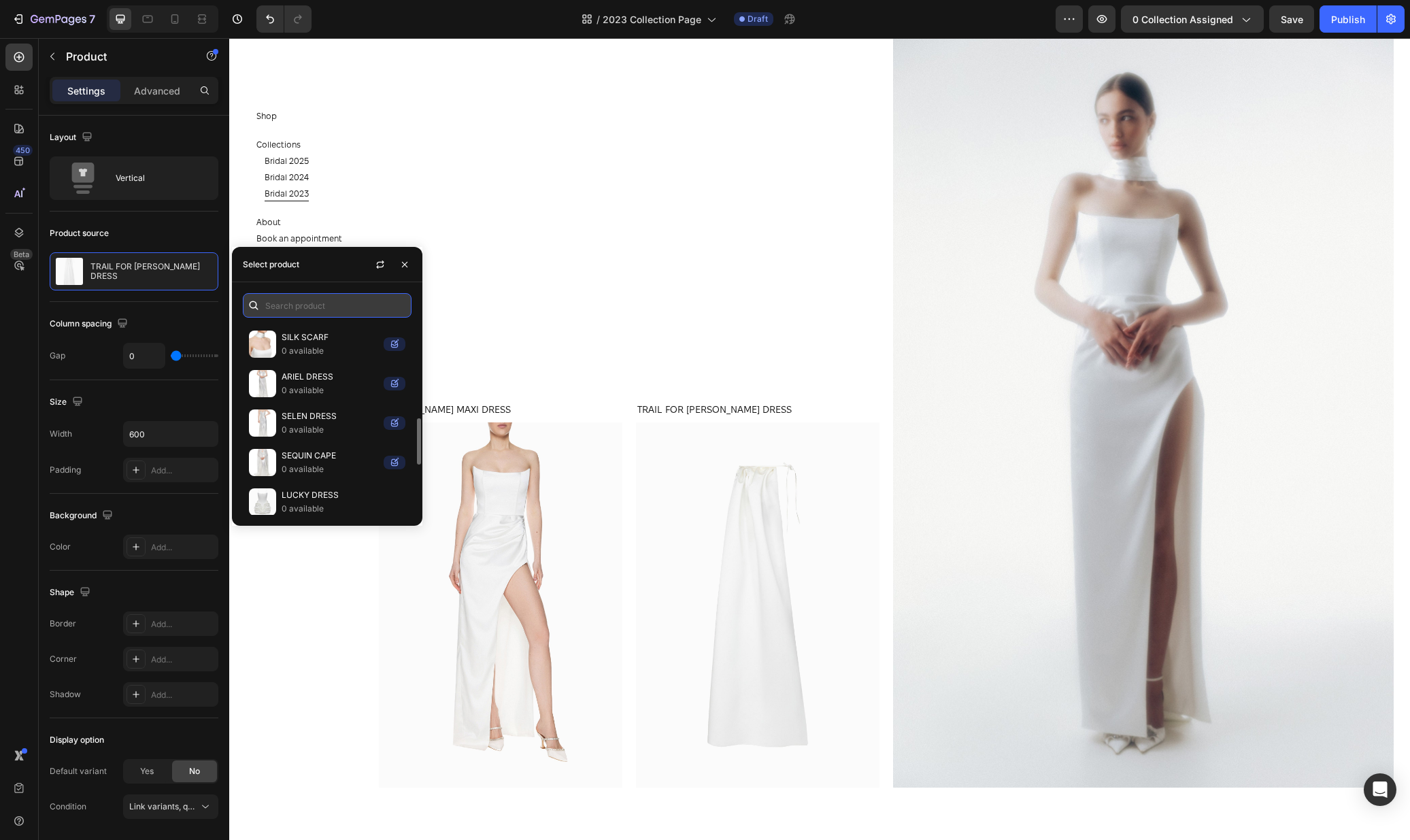
click at [321, 308] on input "text" at bounding box center [326, 305] width 168 height 24
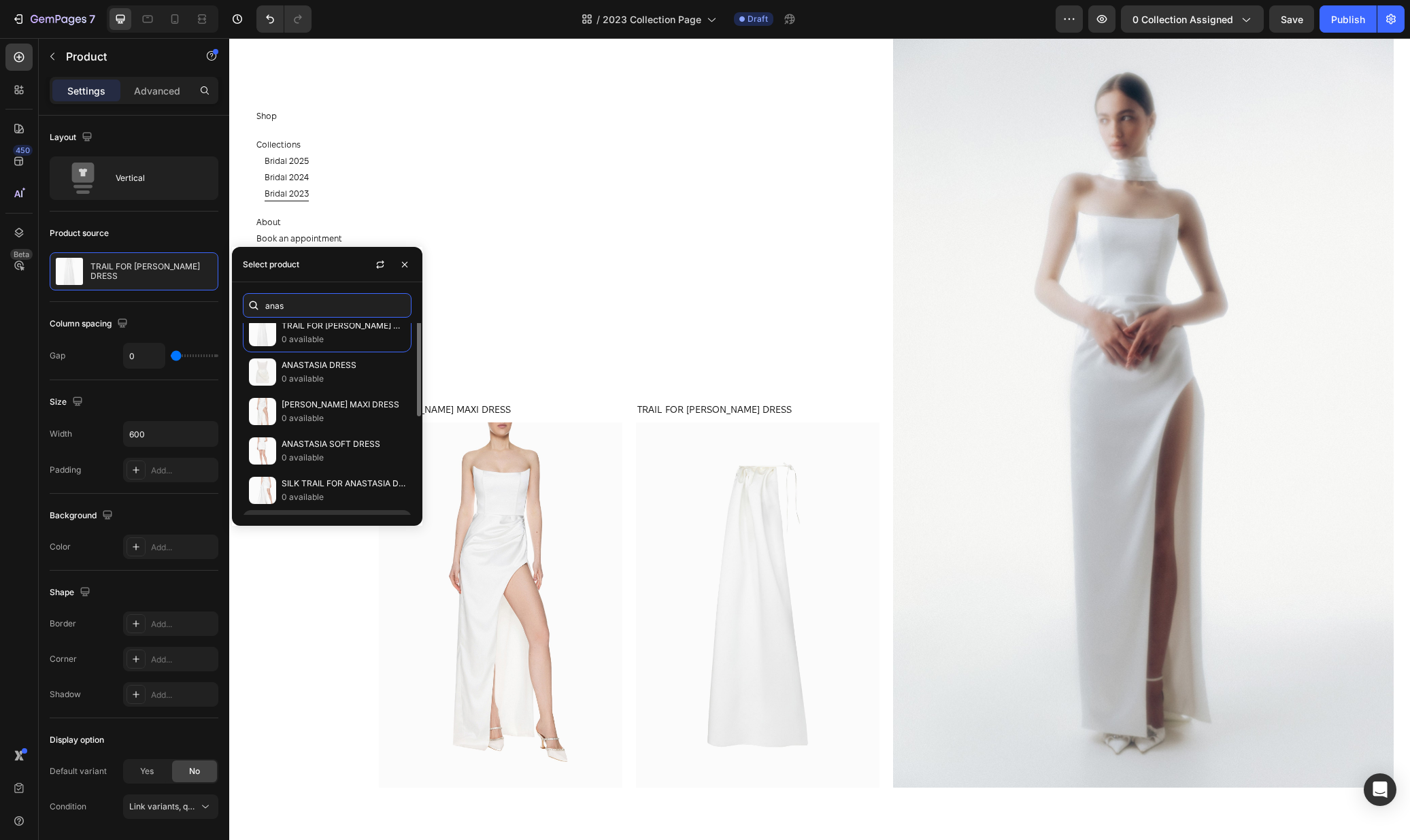
scroll to position [0, 0]
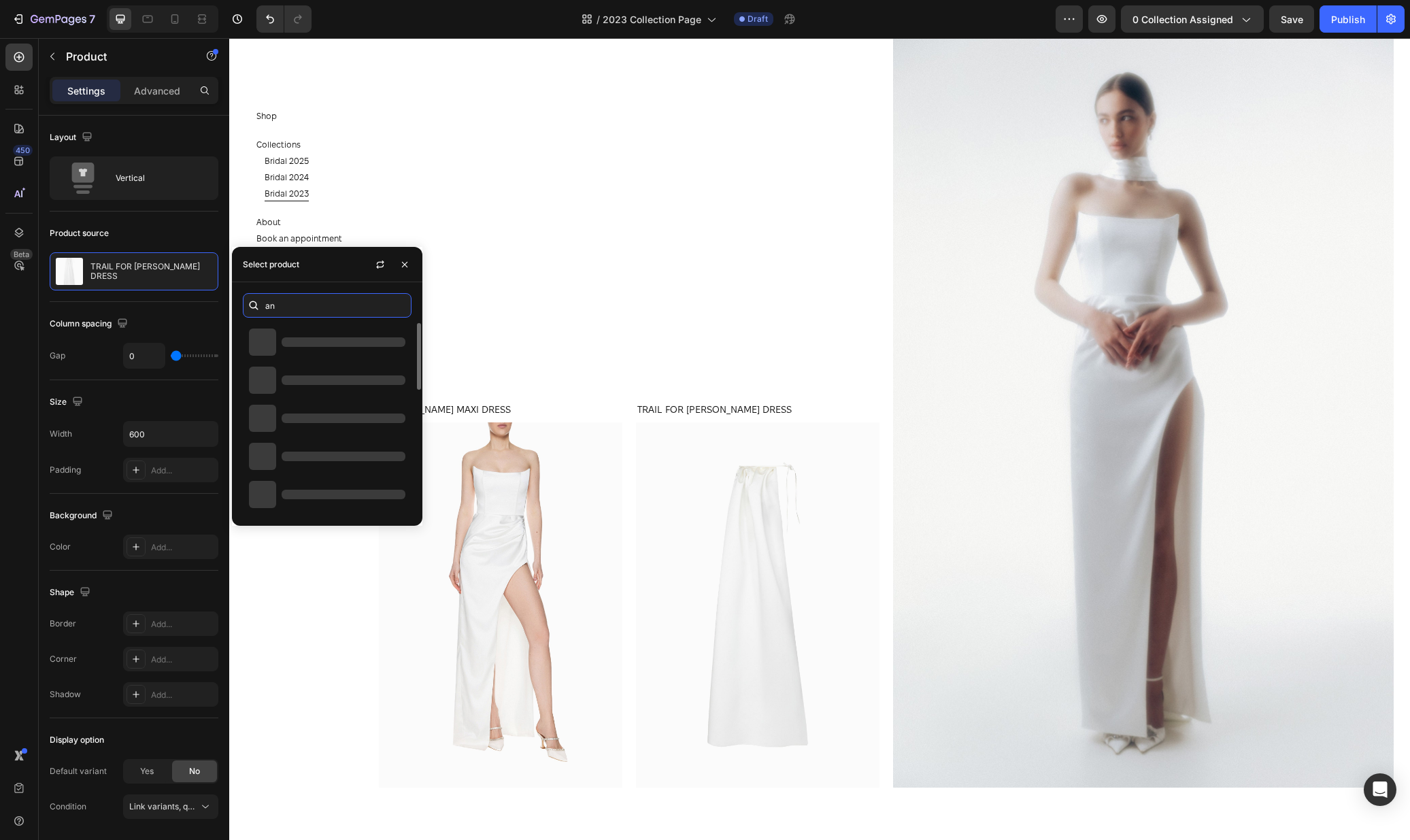
type input "a"
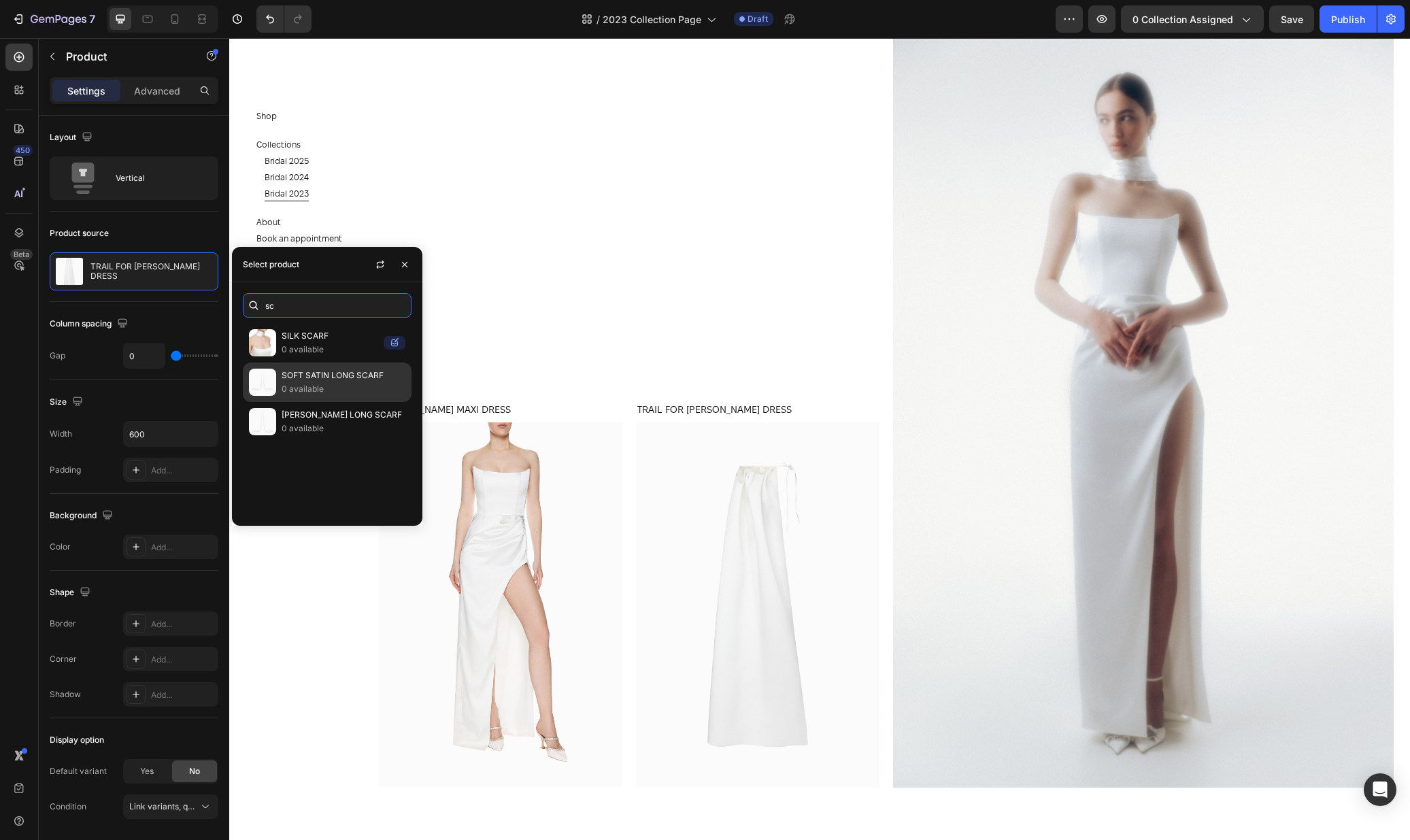
type input "sc"
click at [319, 387] on p "0 available" at bounding box center [344, 388] width 124 height 14
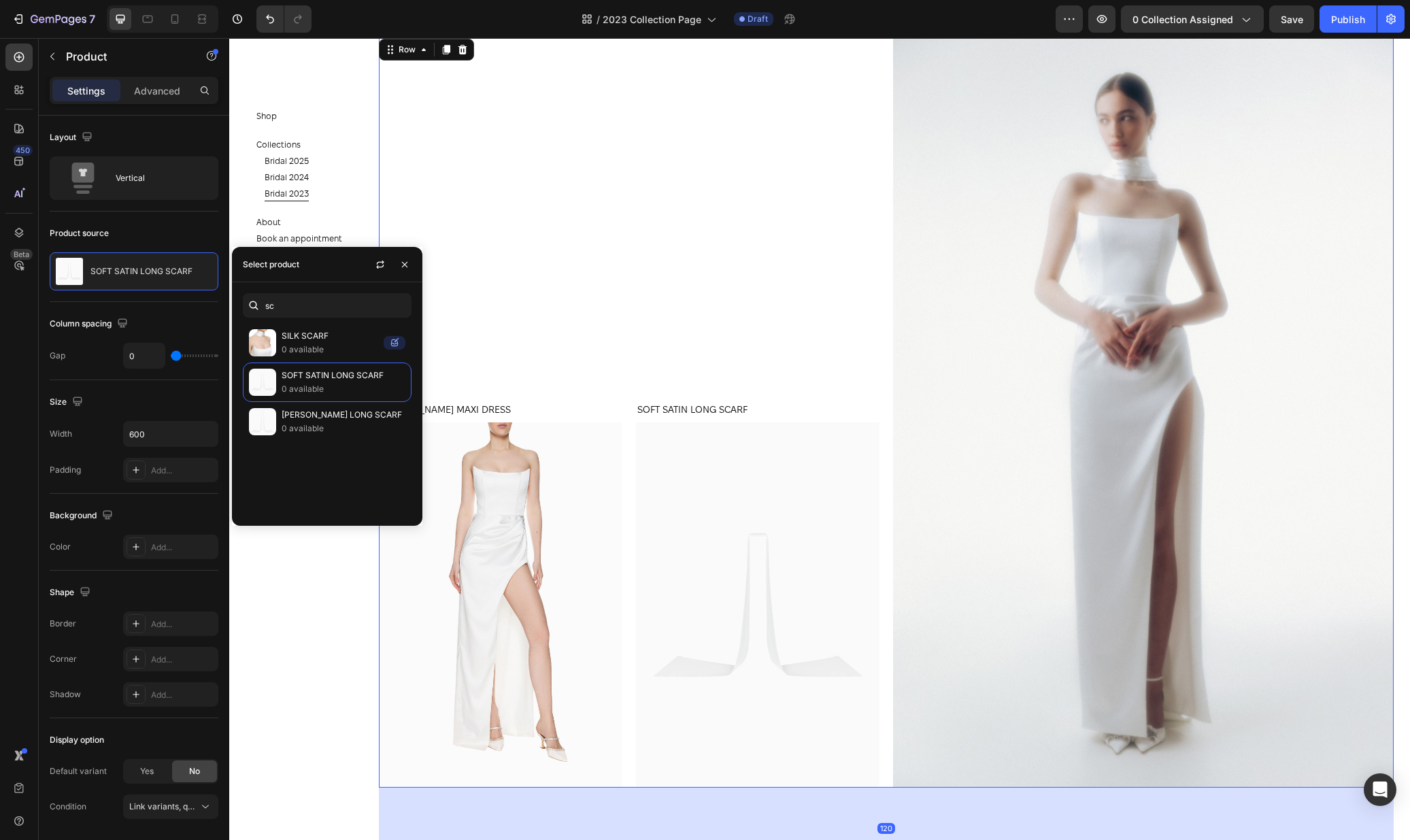
click at [879, 327] on div "ANASTASIA MAXI DRESS Product Title Product Images Product SOFT SATIN LONG SCARF…" at bounding box center [628, 412] width 500 height 751
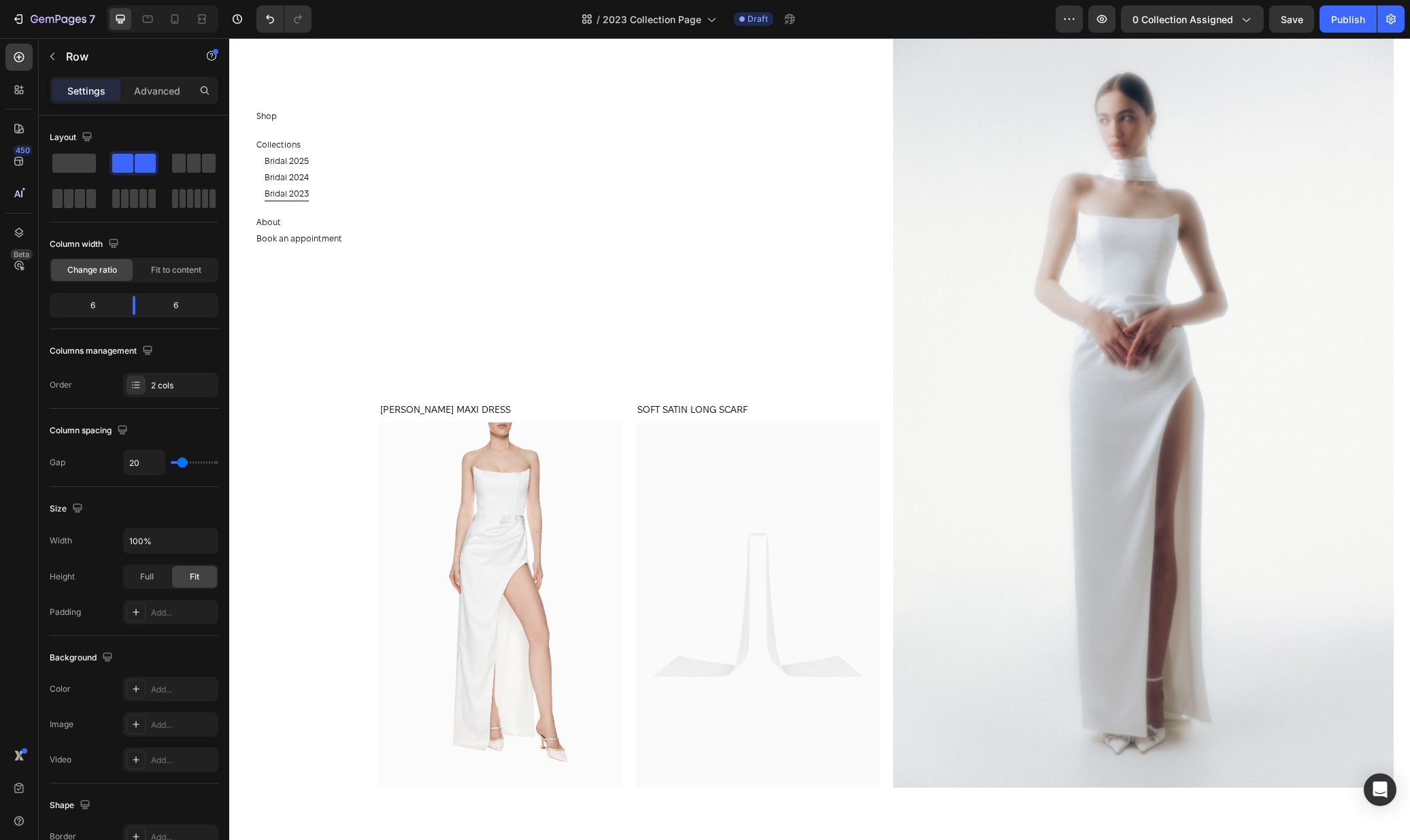
click at [327, 508] on section "Shop Button Collections Button Bridal 2025 Button Bridal 2024 Button Bridal 202…" at bounding box center [309, 438] width 158 height 801
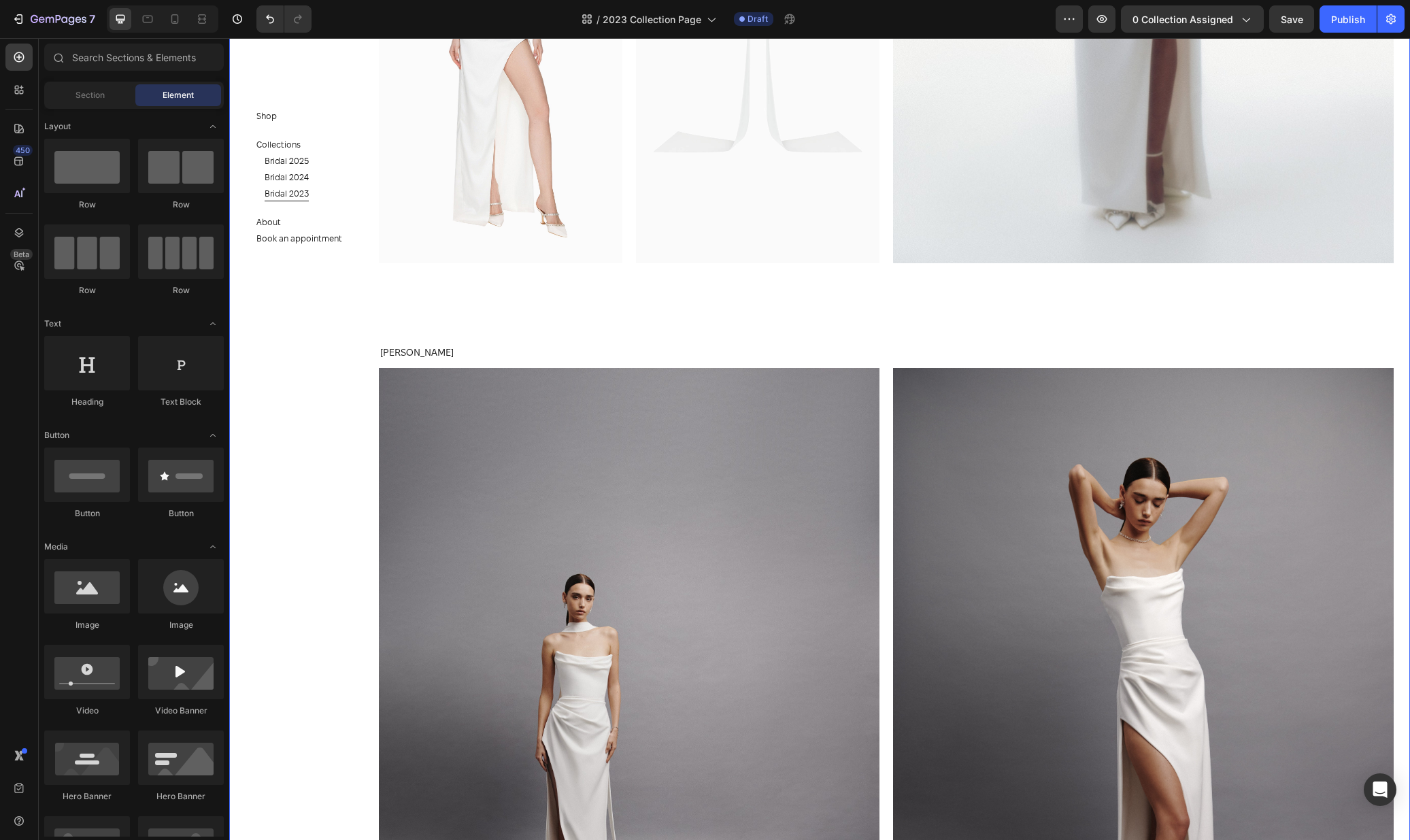
scroll to position [5423, 0]
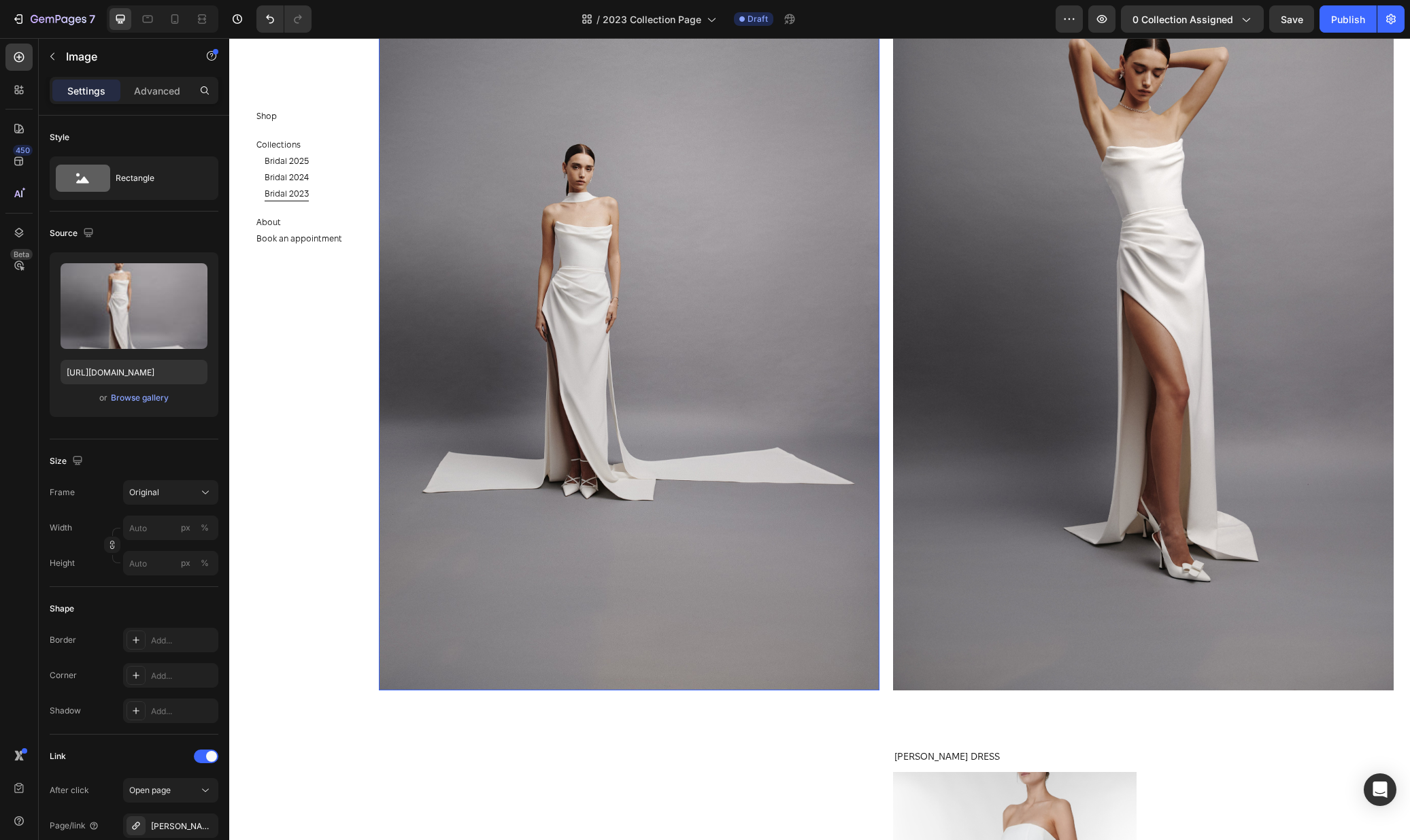
click at [590, 278] on img at bounding box center [628, 314] width 500 height 752
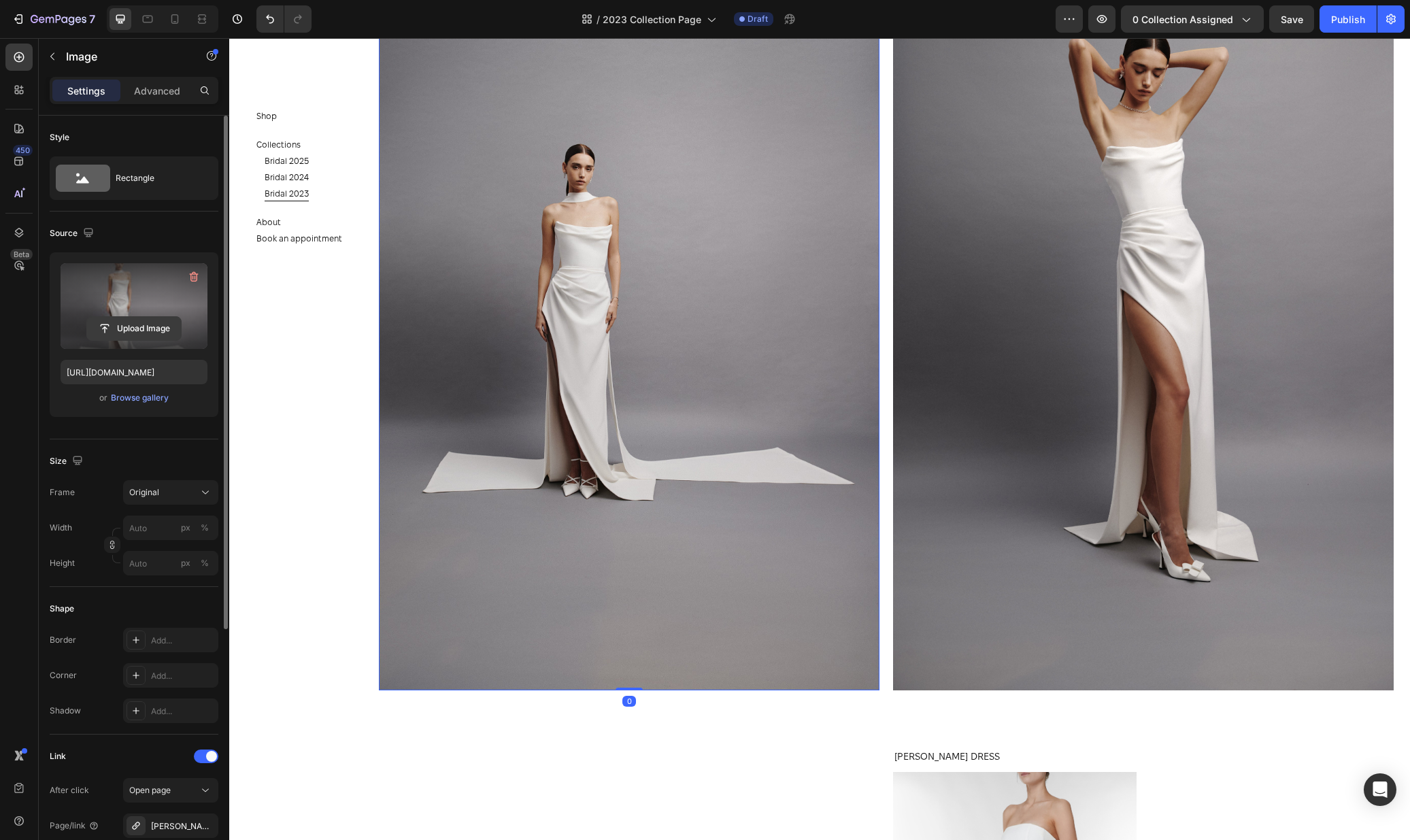
click at [151, 325] on input "file" at bounding box center [134, 328] width 94 height 23
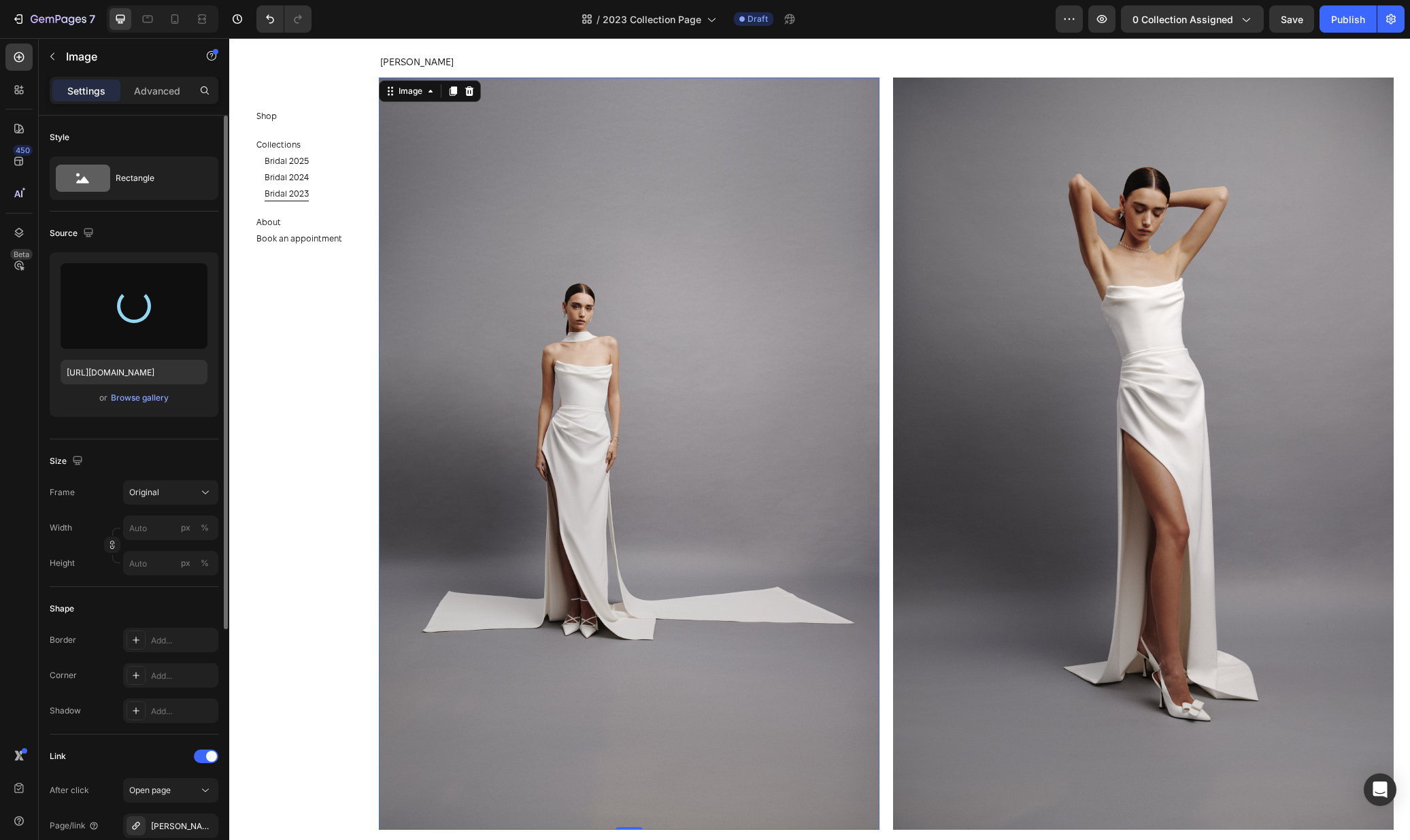
scroll to position [5129, 0]
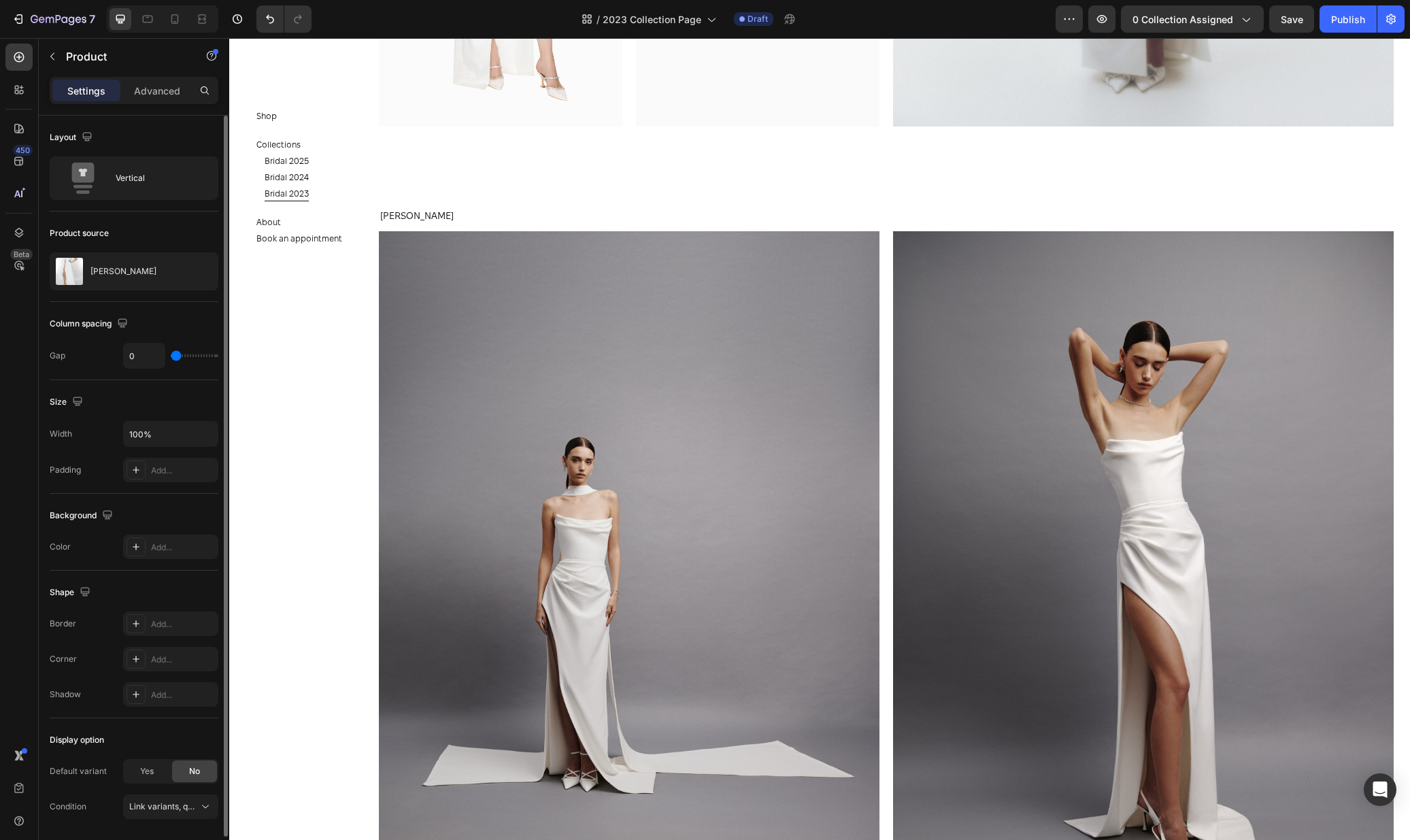
click at [462, 226] on div "JESSICA DRESS Product Title" at bounding box center [628, 219] width 500 height 23
click at [472, 286] on img at bounding box center [628, 607] width 500 height 752
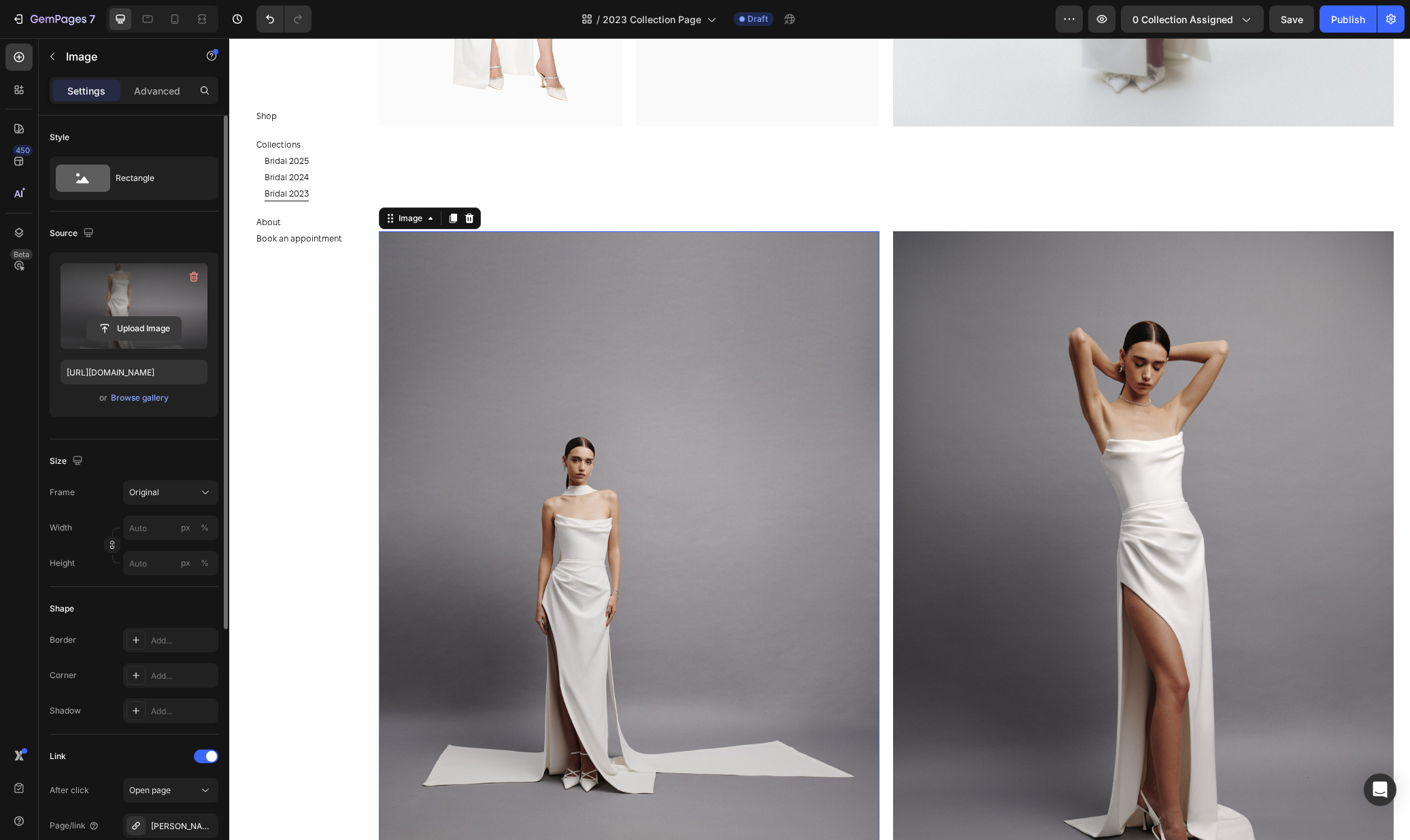
click at [131, 325] on input "file" at bounding box center [134, 328] width 94 height 23
type input "https://cdn.shopify.com/s/files/1/0576/3786/3521/files/gempages_563336841122546…"
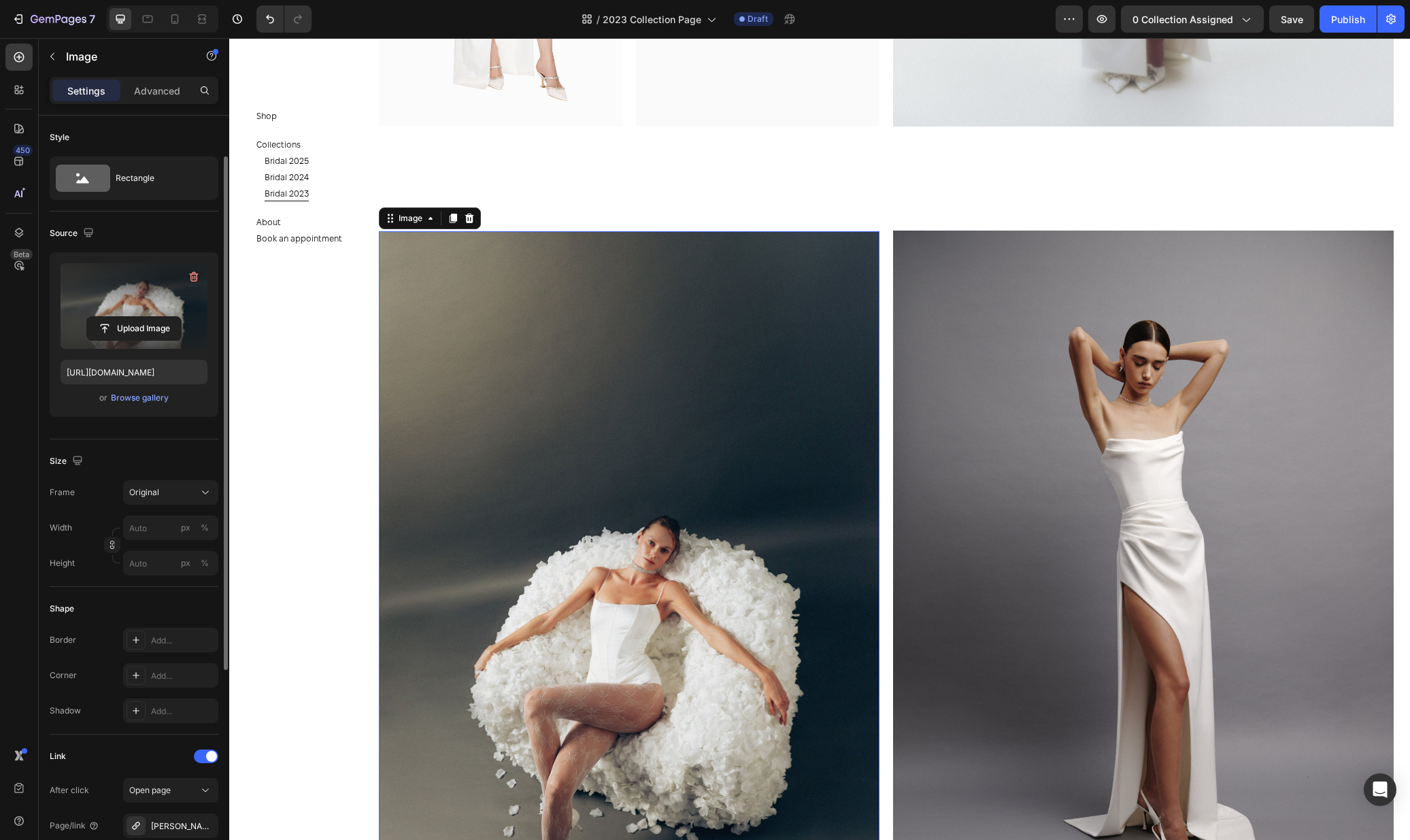
scroll to position [129, 0]
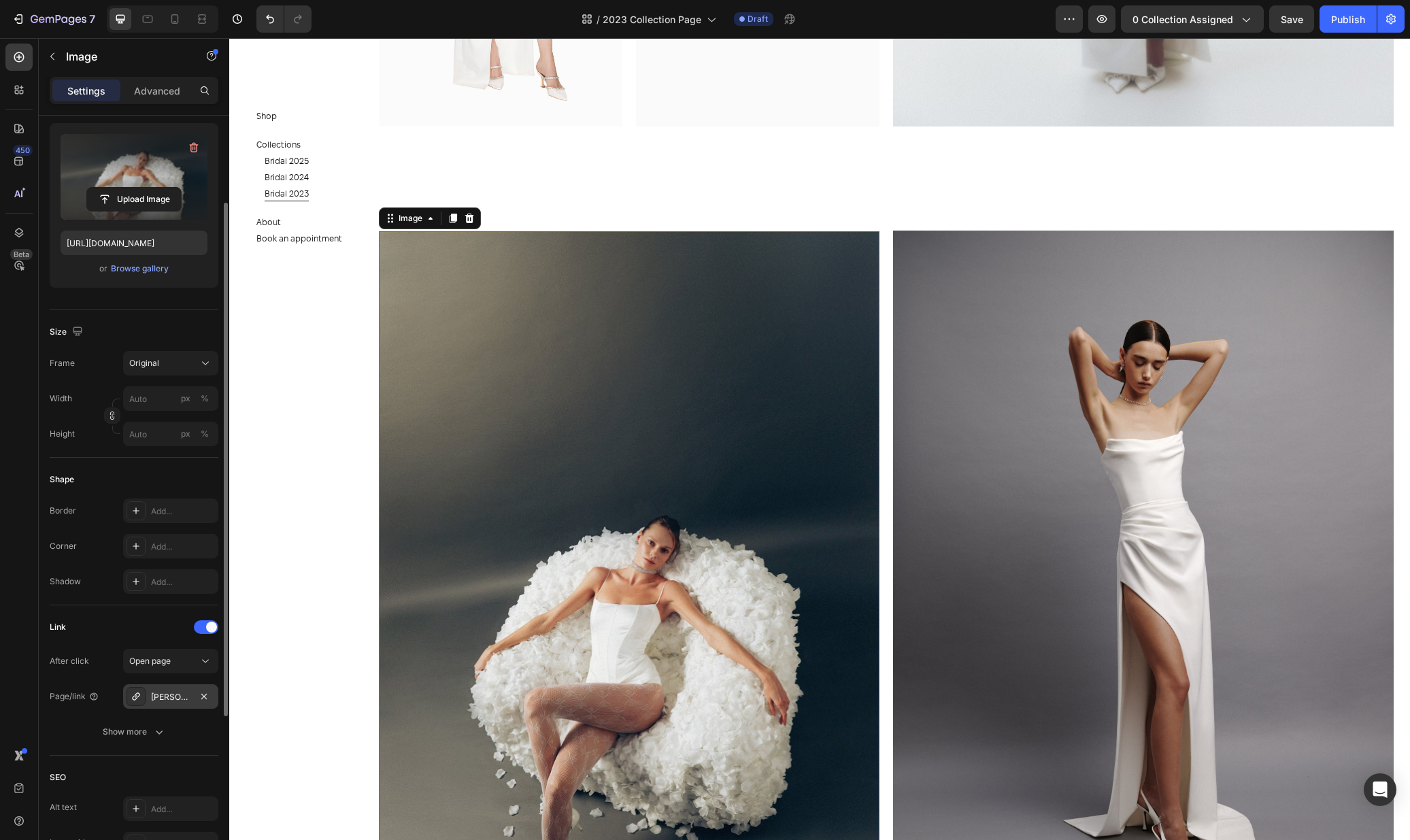
click at [177, 708] on div "Jessica-dress" at bounding box center [171, 696] width 95 height 24
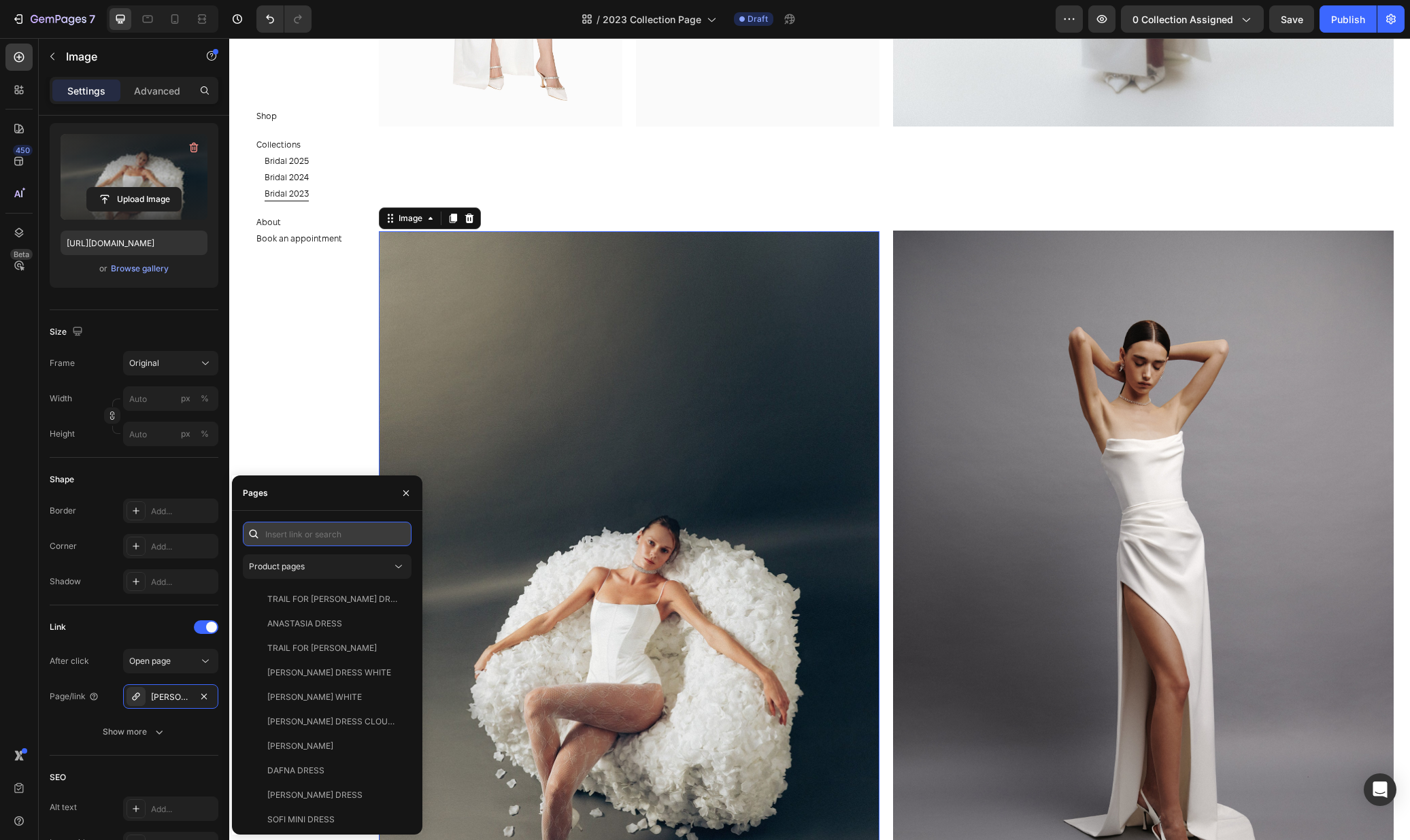
click at [343, 528] on input "text" at bounding box center [326, 534] width 168 height 24
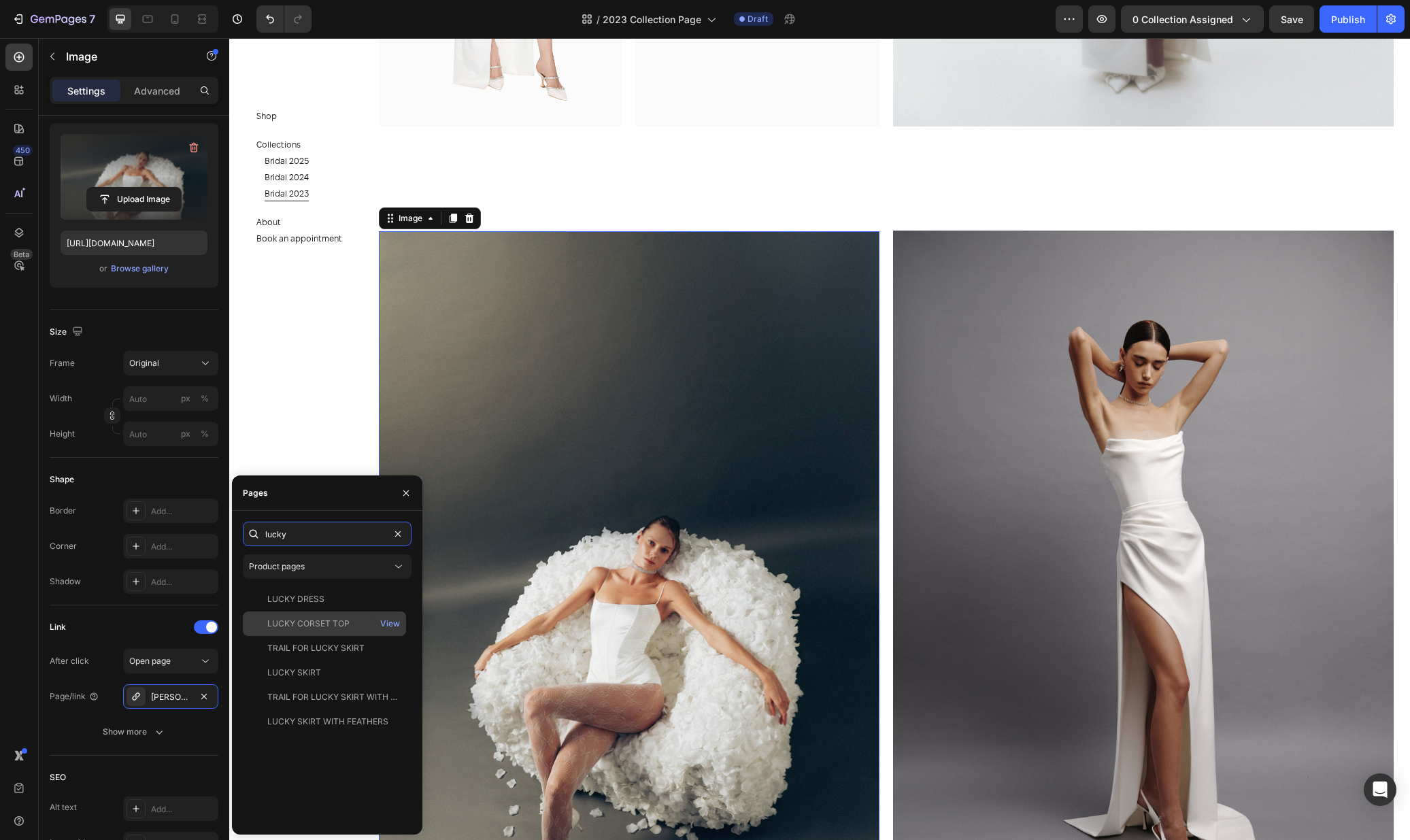
type input "lucky"
click at [336, 627] on div "LUCKY CORSET TOP" at bounding box center [309, 623] width 82 height 12
click at [508, 226] on div "JESSICA DRESS Product Title" at bounding box center [628, 219] width 500 height 23
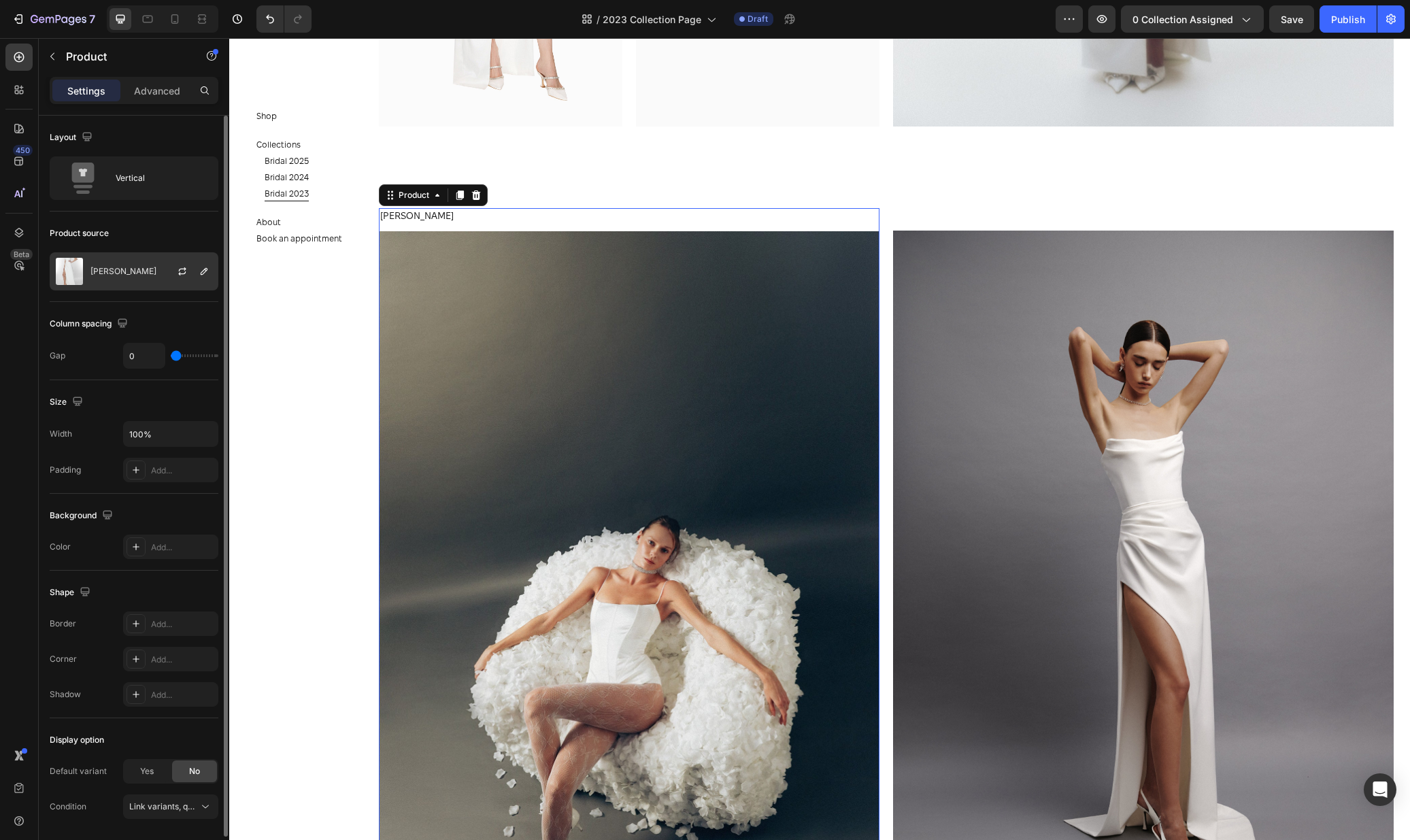
click at [116, 264] on div "[PERSON_NAME]" at bounding box center [134, 271] width 168 height 38
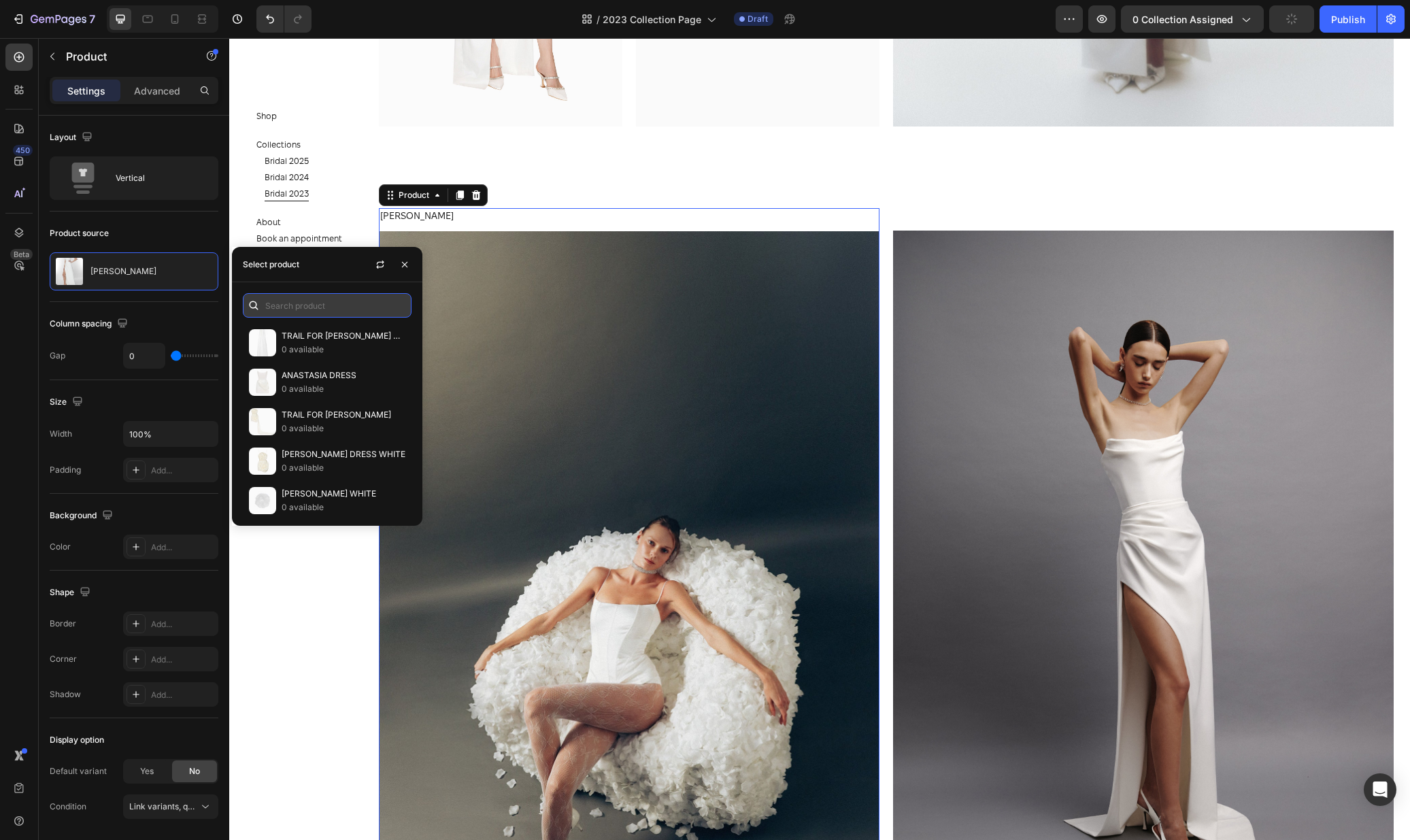
click at [293, 302] on input "text" at bounding box center [326, 305] width 168 height 24
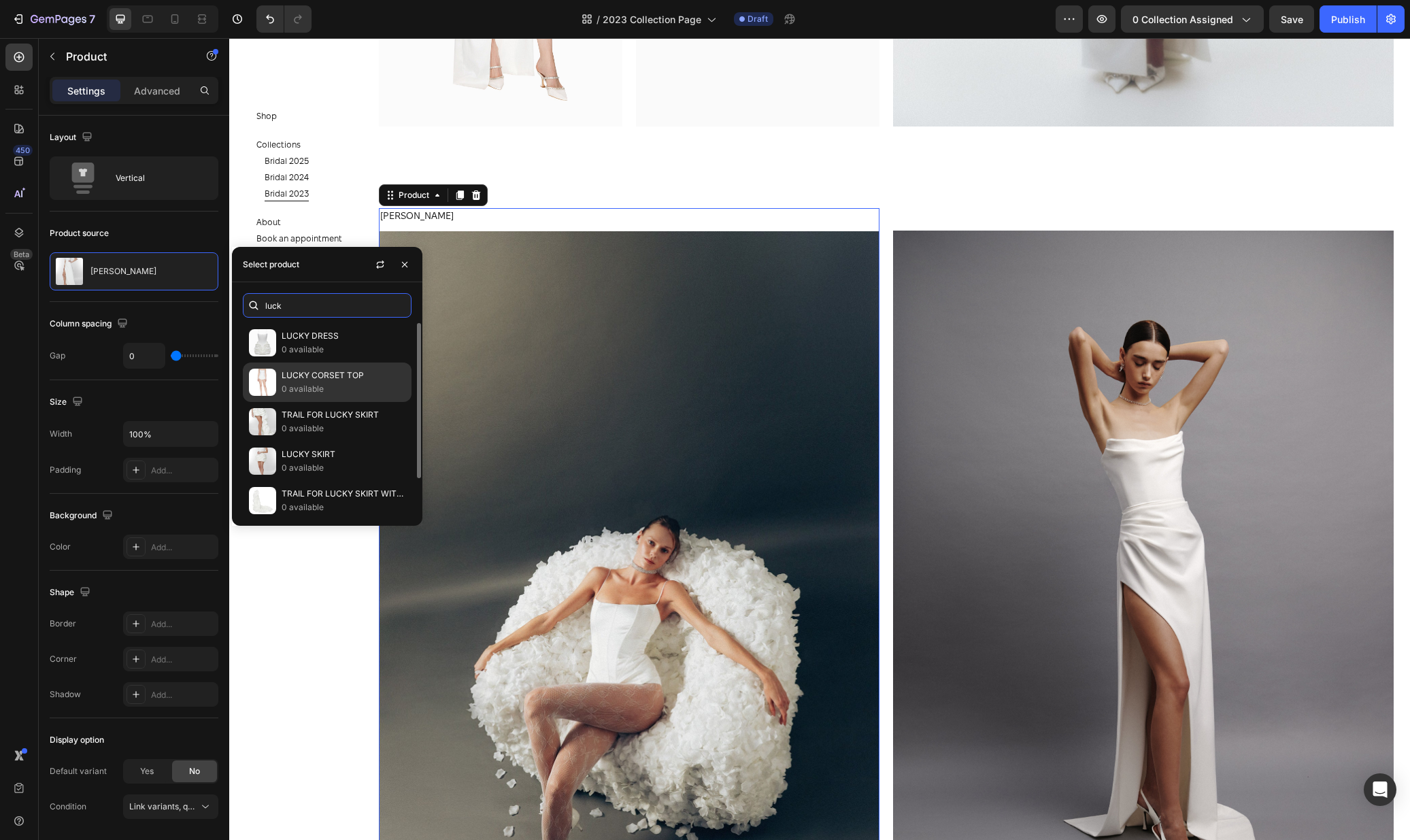
type input "luck"
click at [334, 382] on p "0 available" at bounding box center [344, 388] width 124 height 14
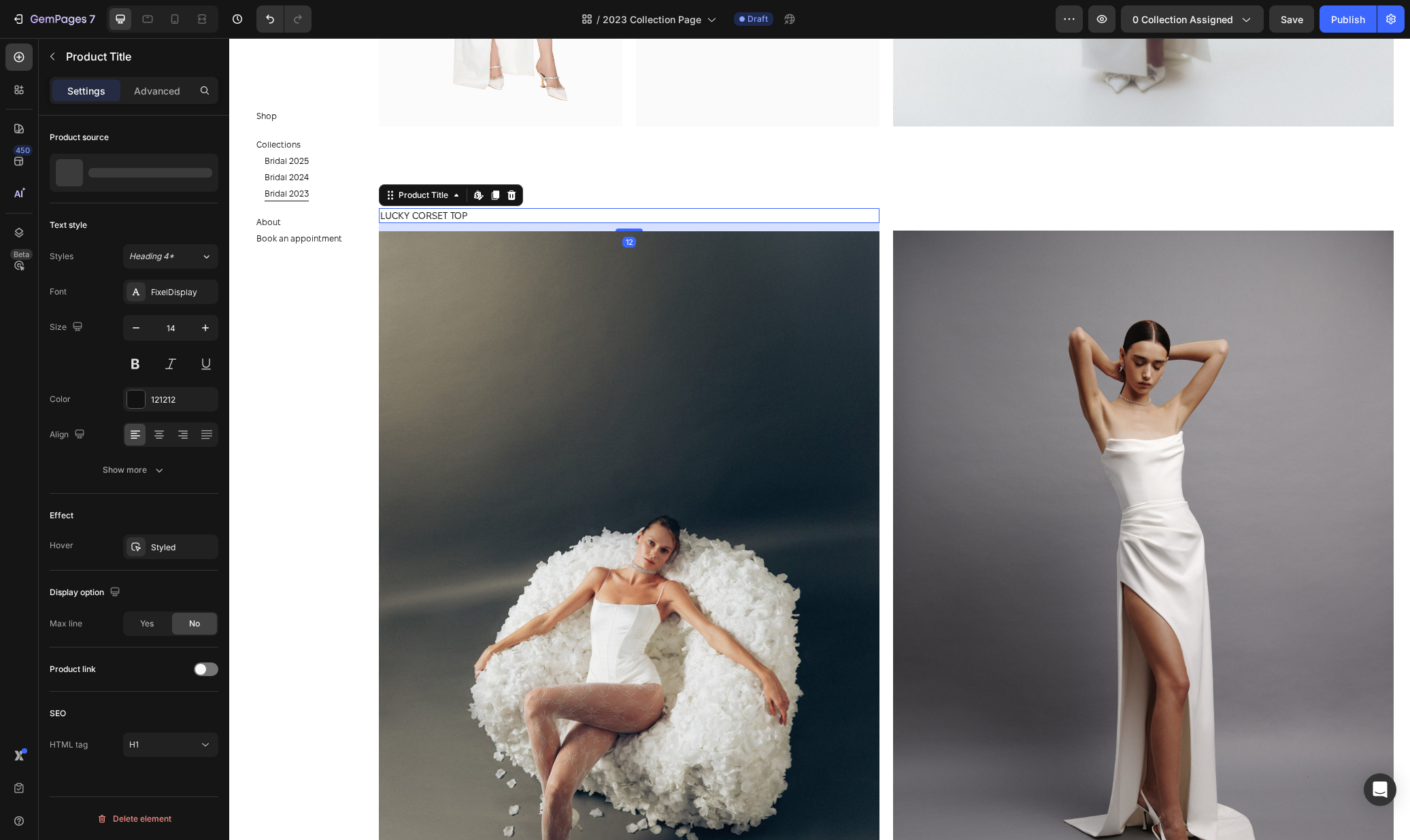
click at [467, 214] on h1 "LUCKY CORSET TOP" at bounding box center [628, 215] width 500 height 15
click at [891, 226] on div "LUCKY CORSET TOP Product Title Edit content in Shopify 12 Image Product Image R…" at bounding box center [886, 595] width 1015 height 775
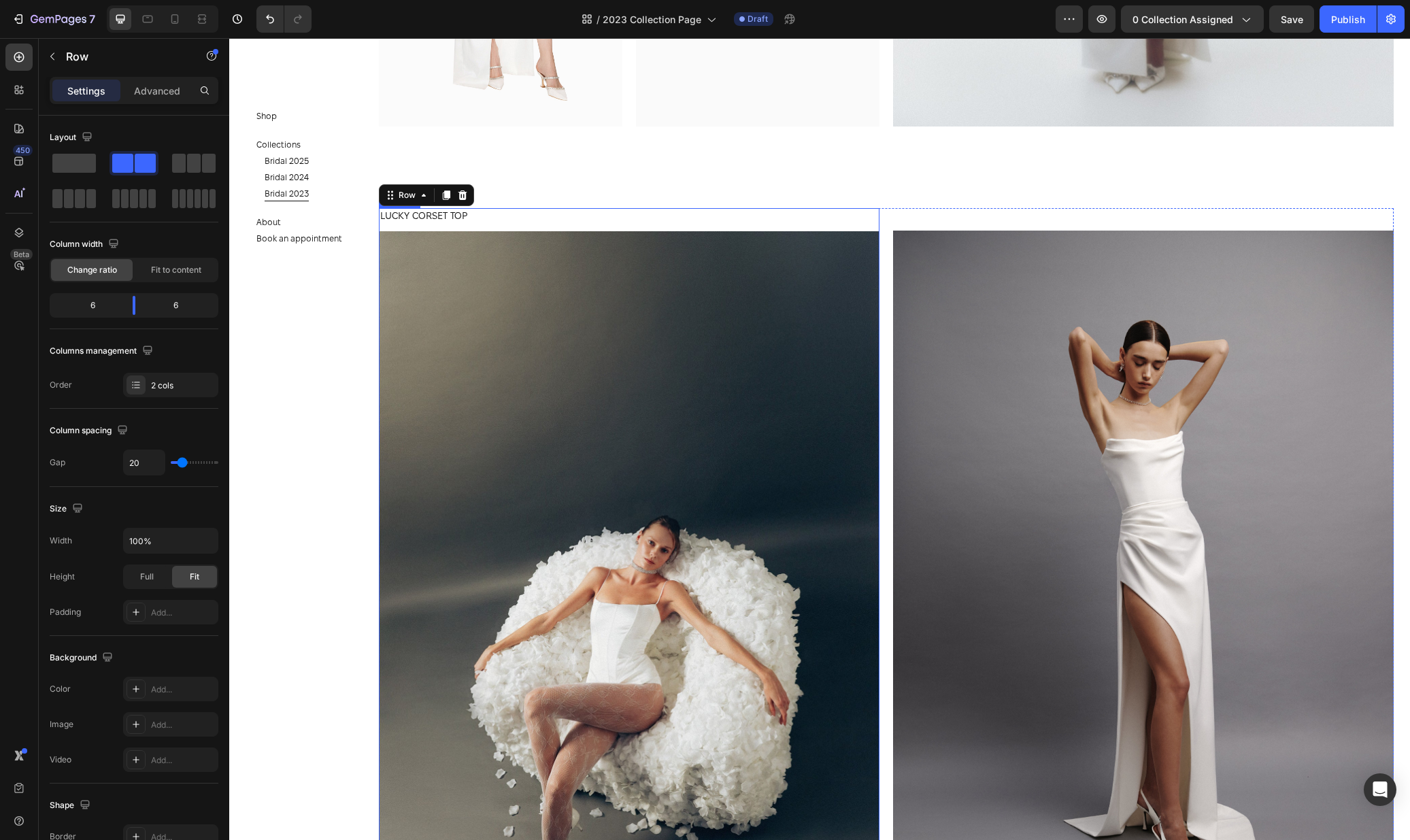
click at [869, 230] on div "LUCKY CORSET TOP Product Title" at bounding box center [628, 219] width 500 height 23
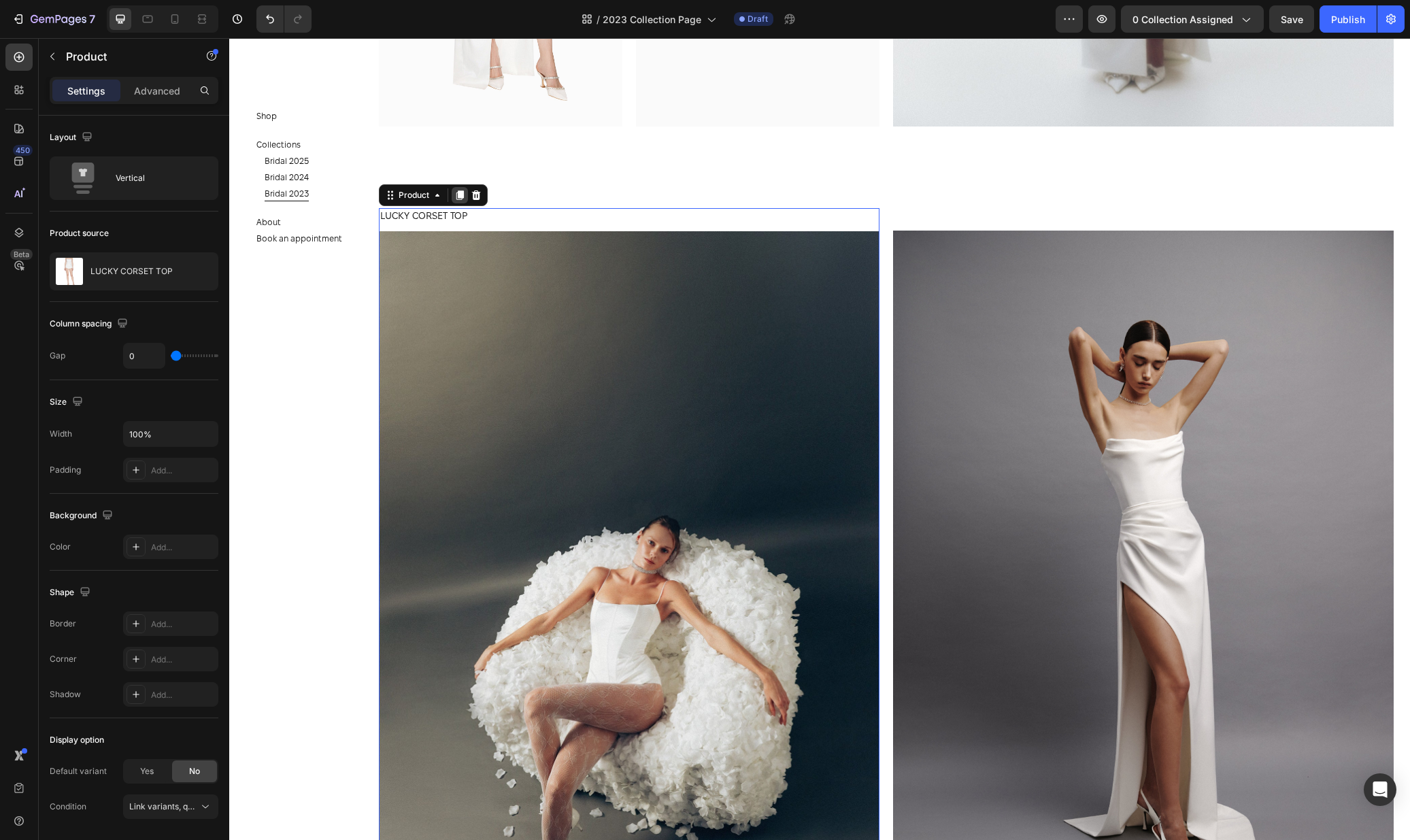
click at [456, 193] on icon at bounding box center [459, 195] width 7 height 10
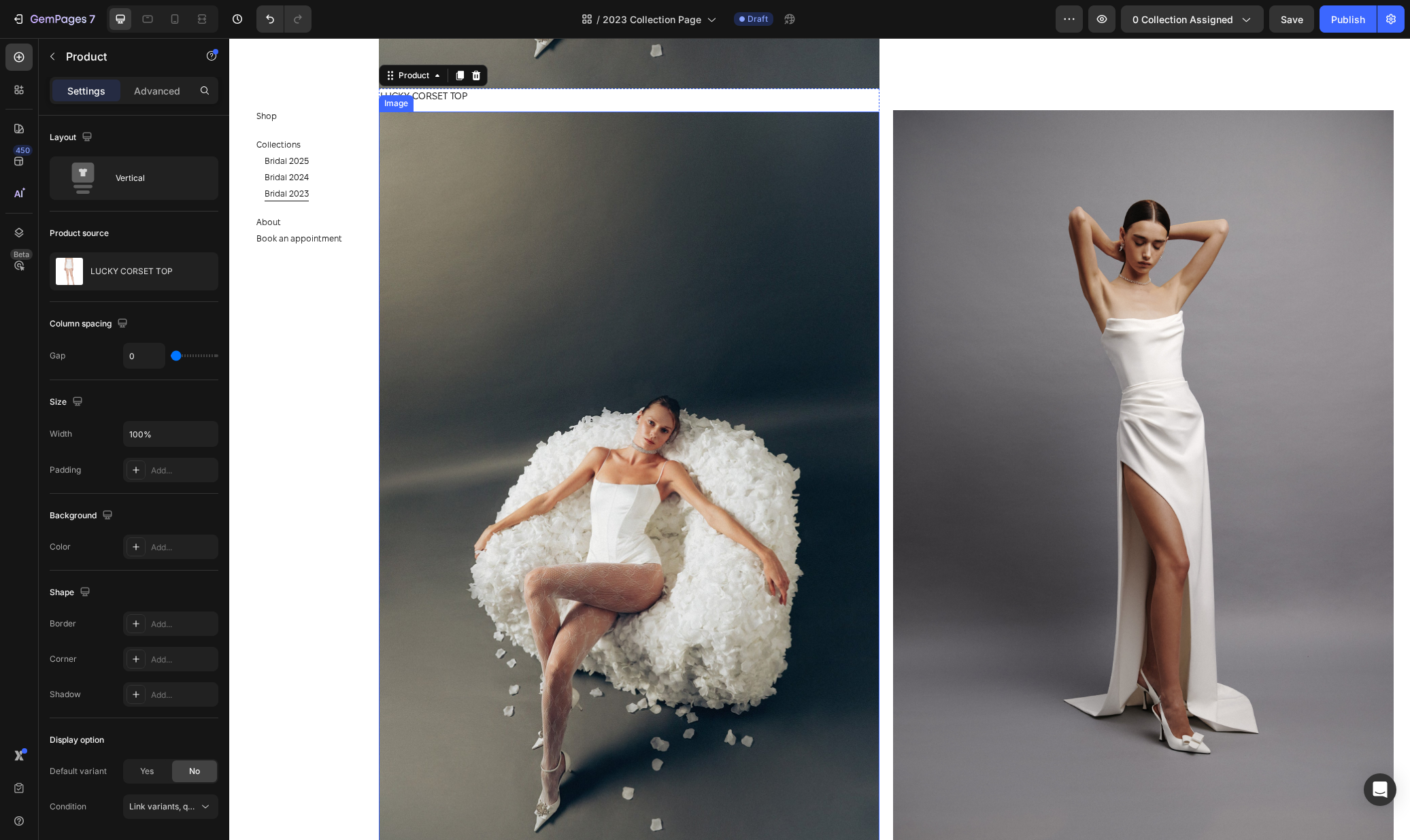
scroll to position [6026, 0]
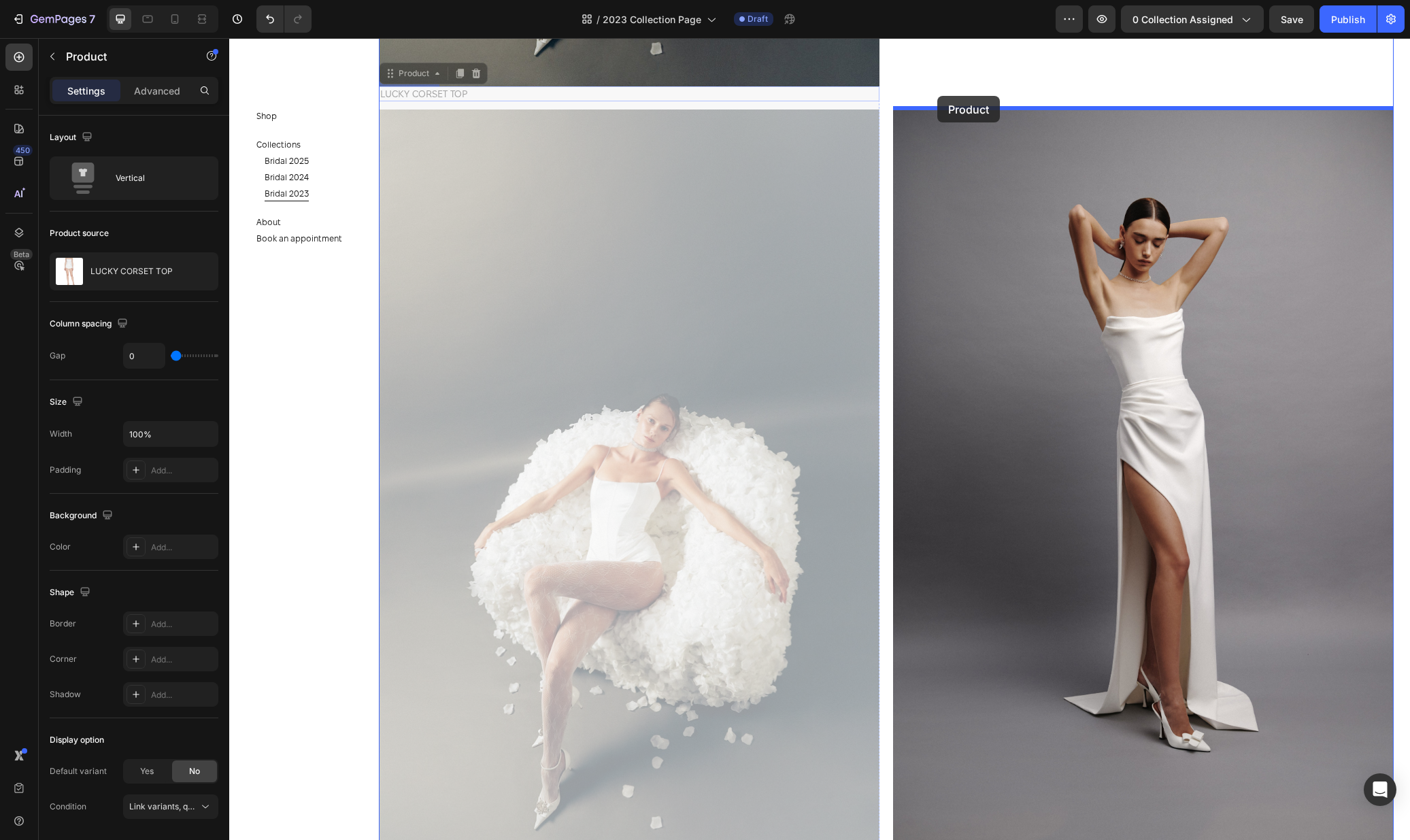
drag, startPoint x: 389, startPoint y: 72, endPoint x: 937, endPoint y: 96, distance: 548.5
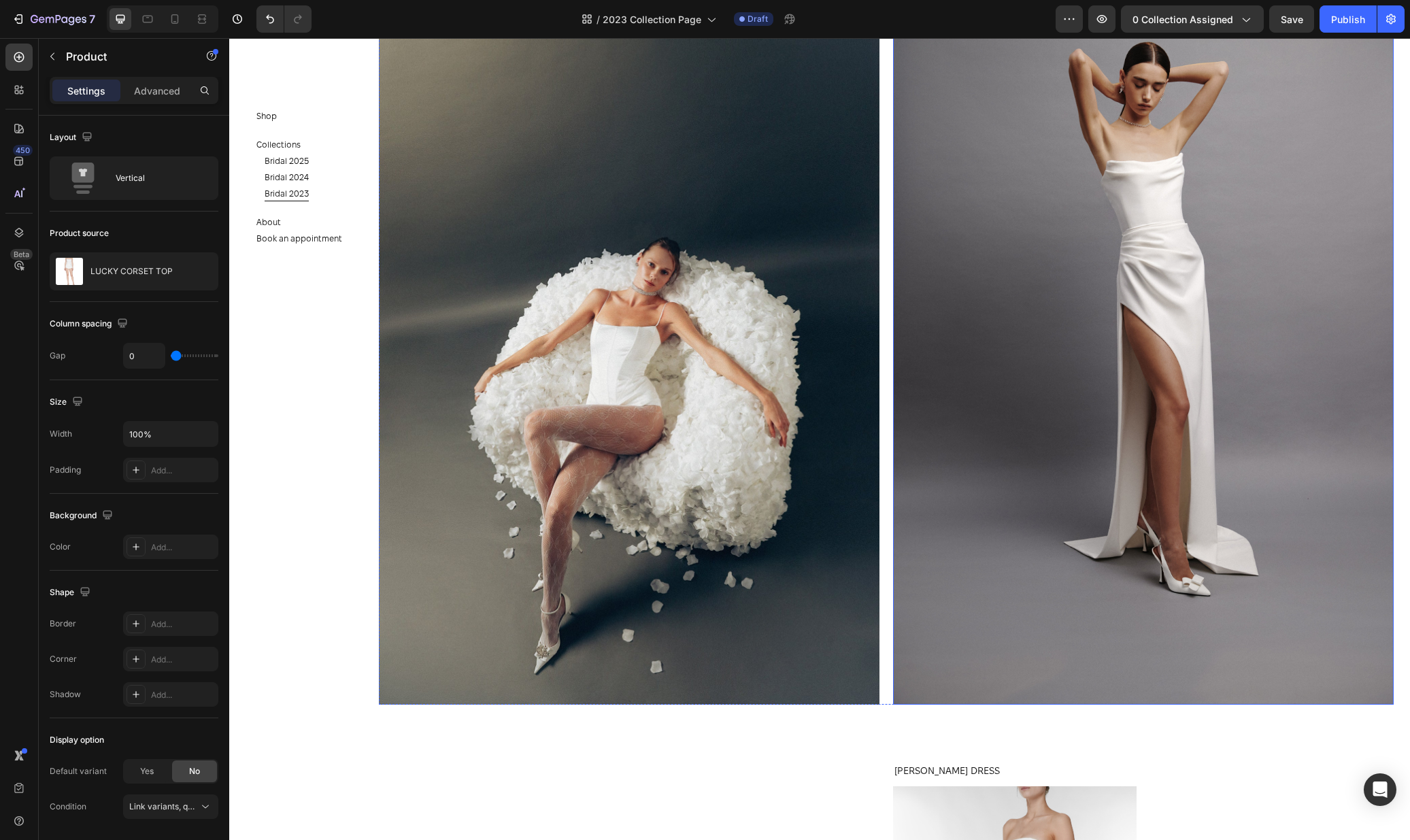
click at [1014, 242] on img at bounding box center [1143, 329] width 500 height 752
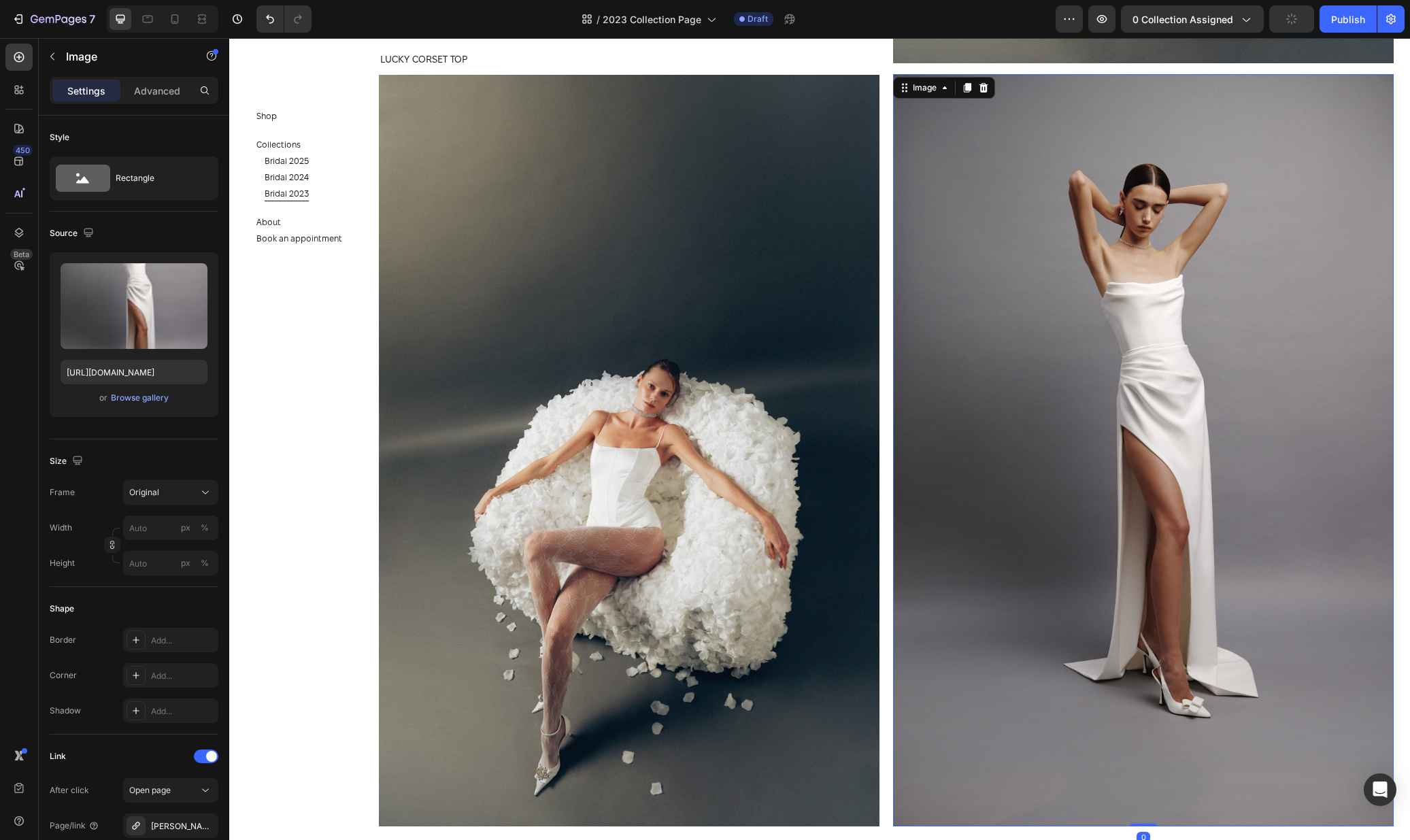
scroll to position [5900, 0]
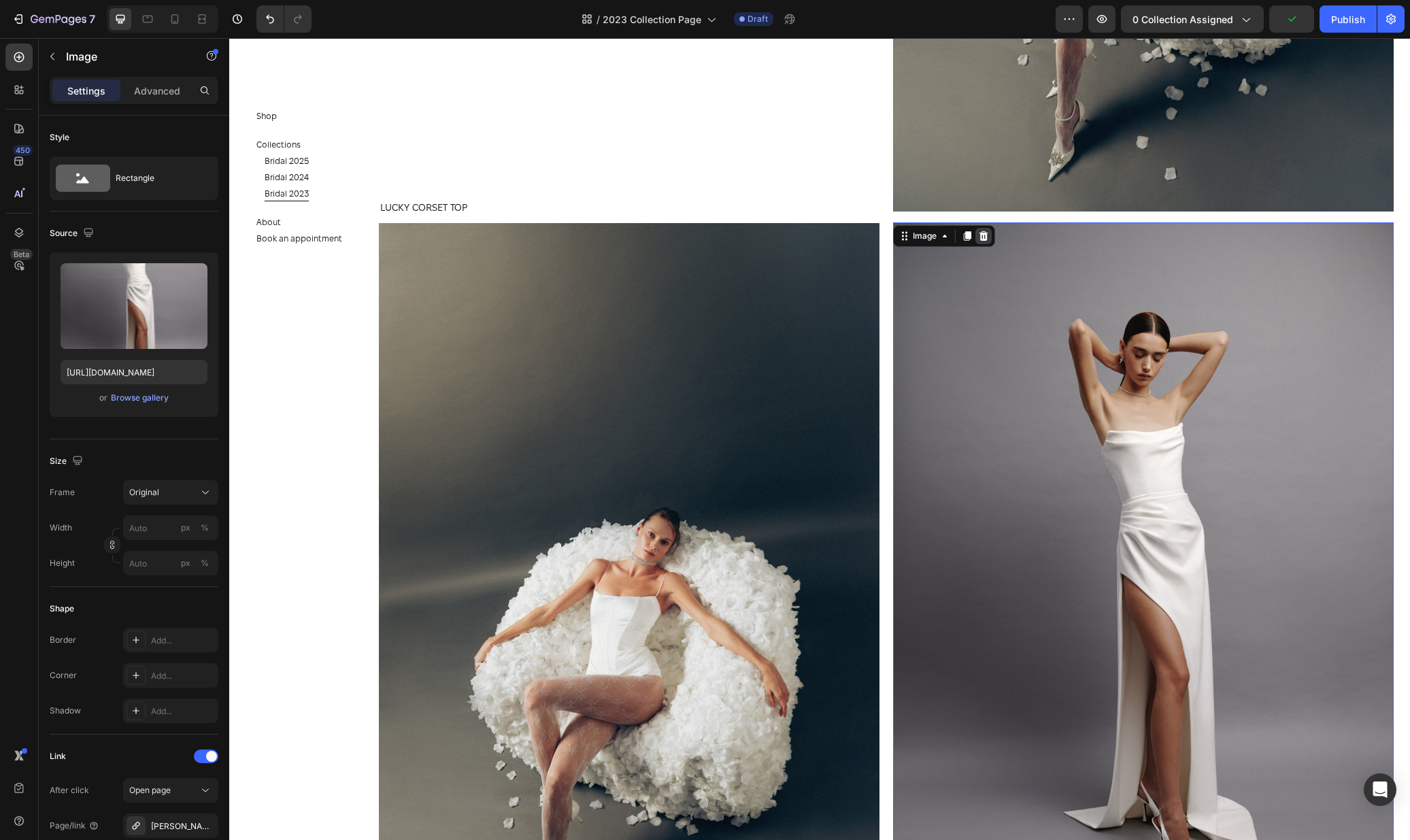
click at [987, 236] on icon at bounding box center [984, 236] width 11 height 11
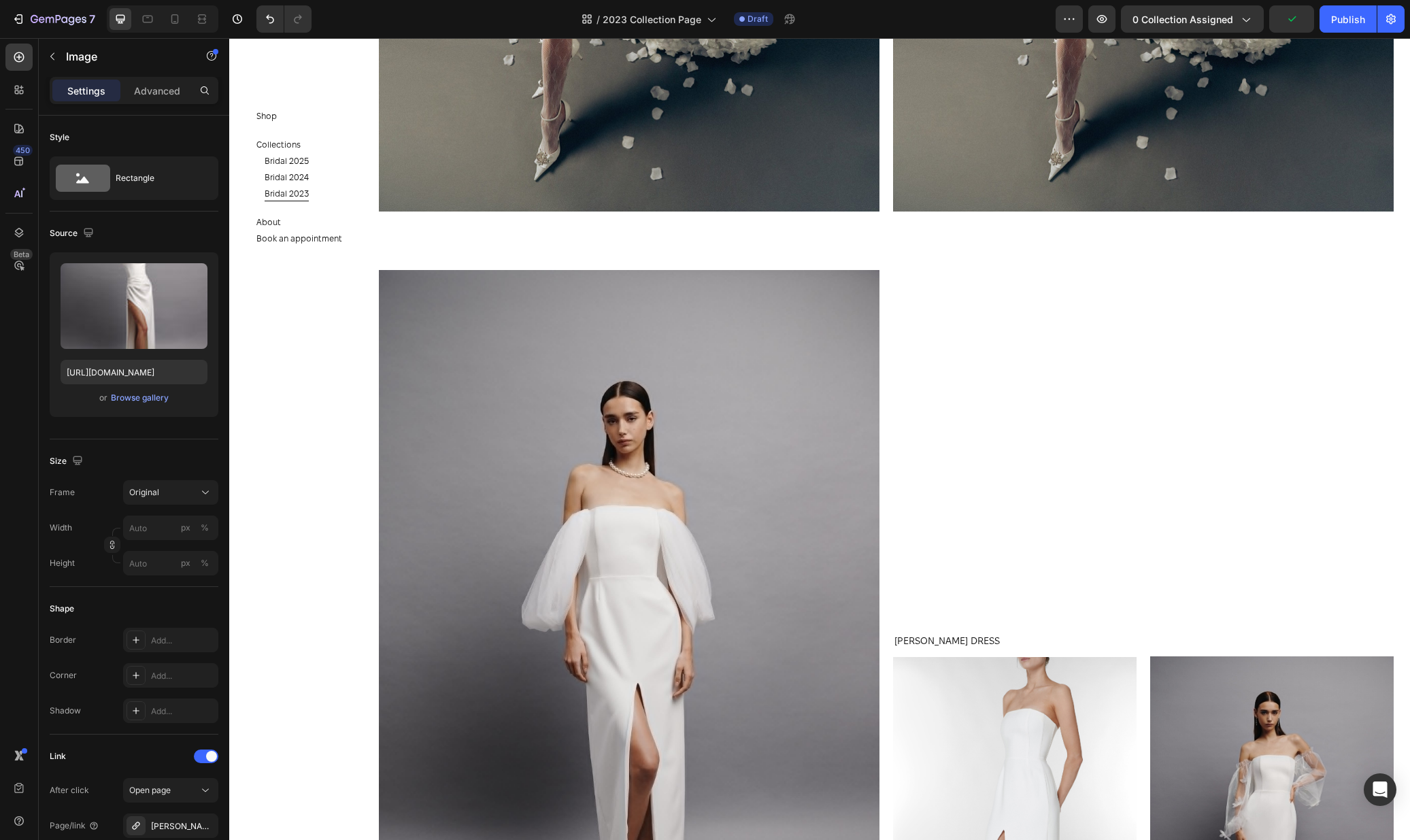
scroll to position [5137, 0]
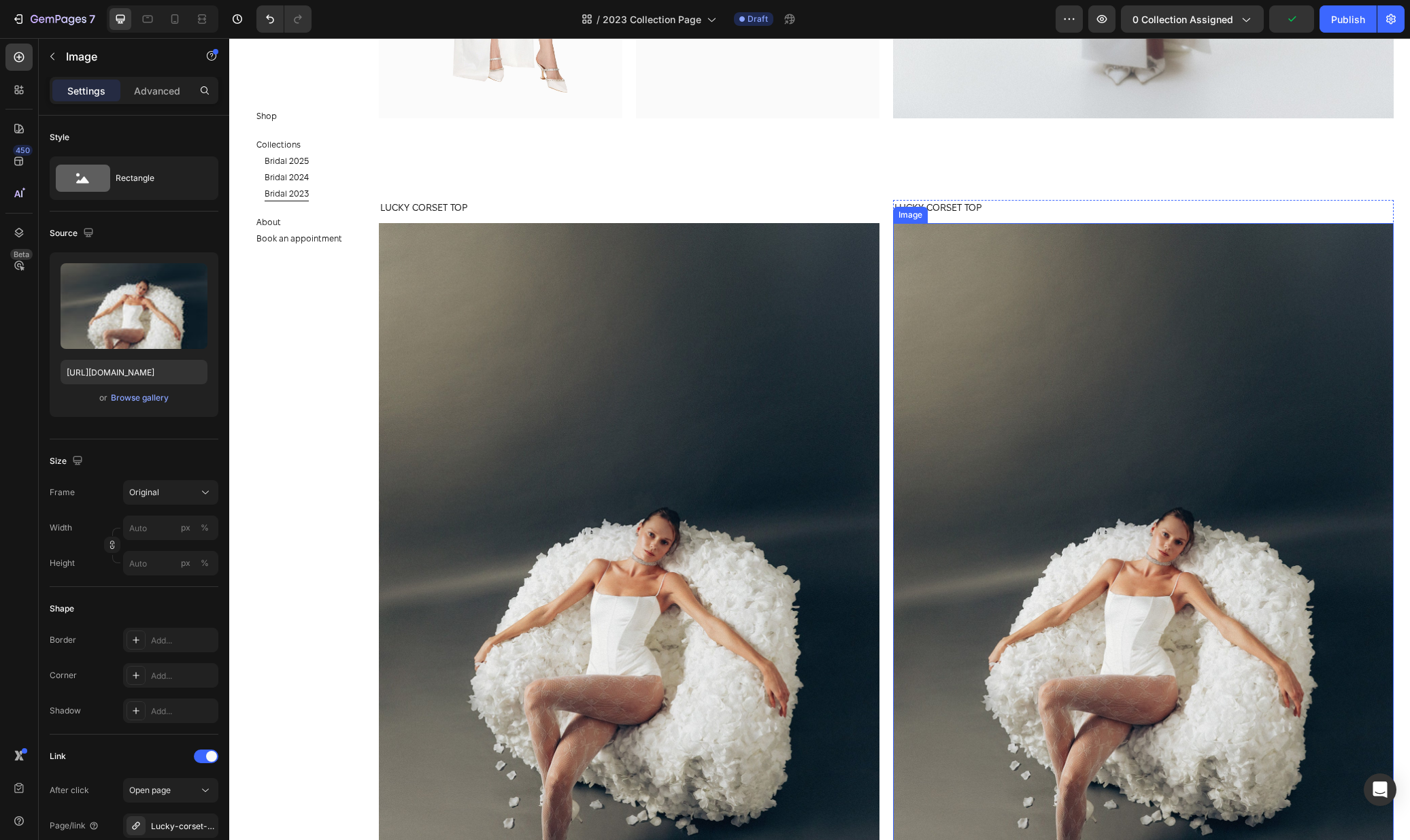
click at [1019, 288] on img at bounding box center [1143, 598] width 500 height 751
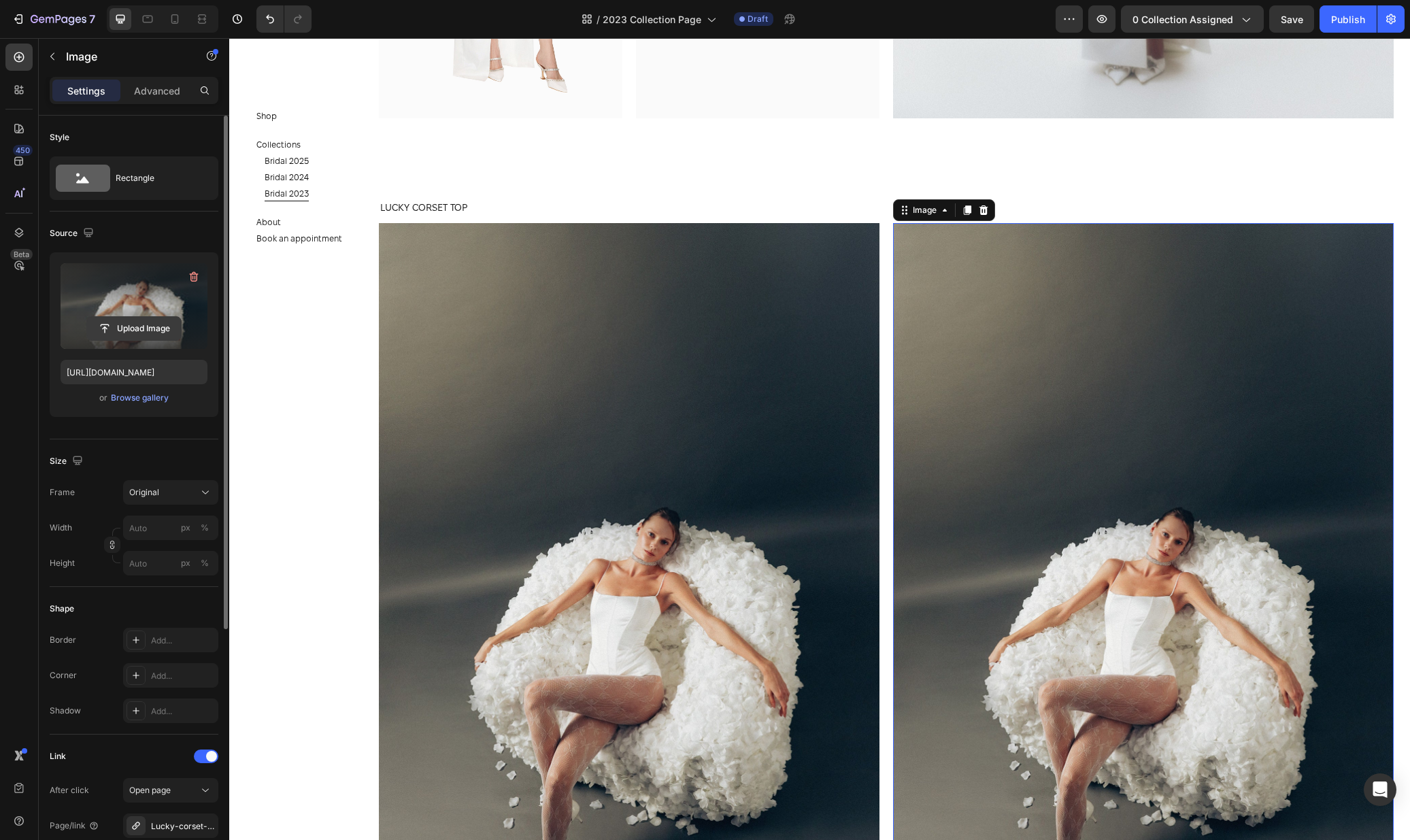
click at [122, 329] on input "file" at bounding box center [134, 328] width 94 height 23
type input "https://cdn.shopify.com/s/files/1/0576/3786/3521/files/gempages_563336841122546…"
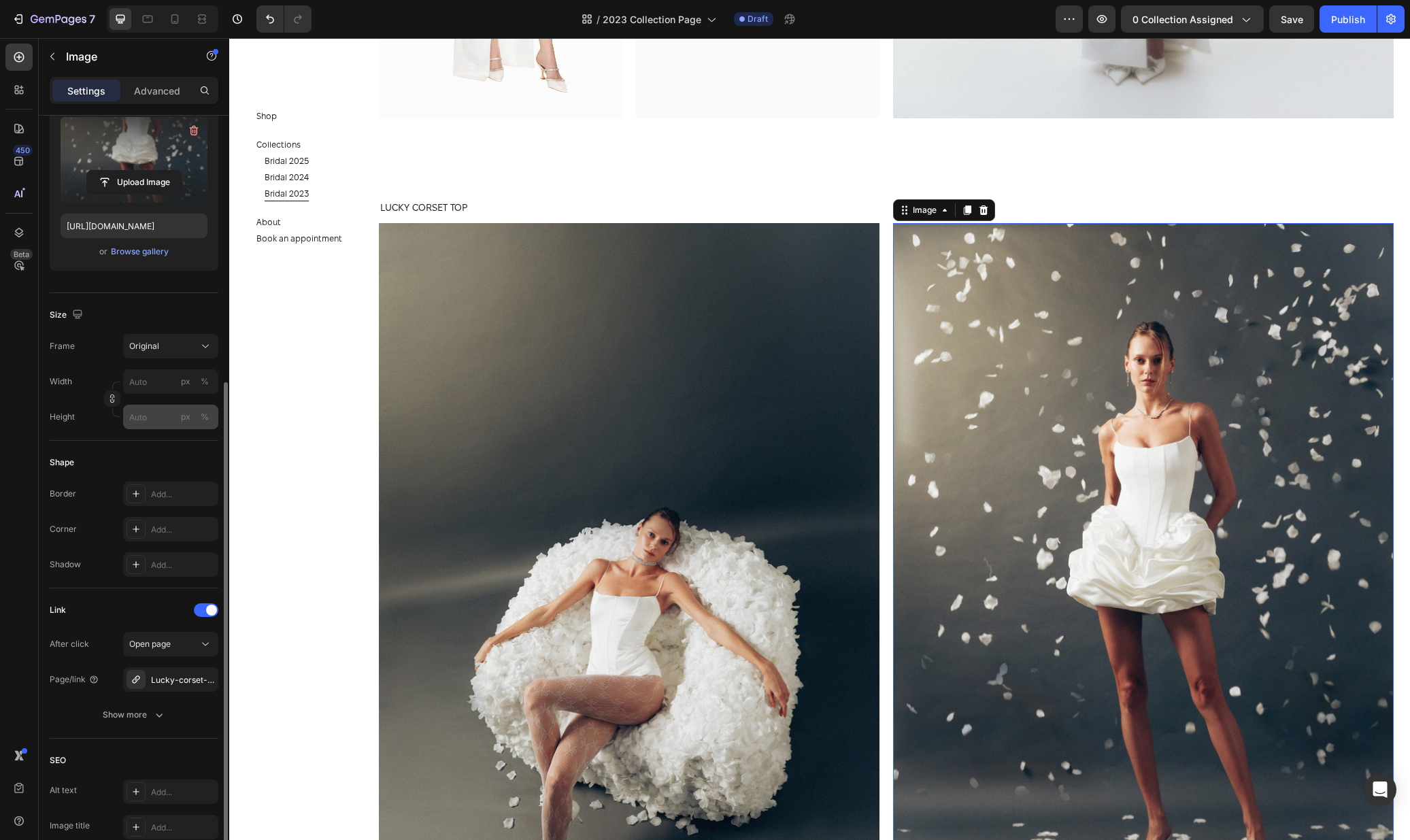
scroll to position [370, 0]
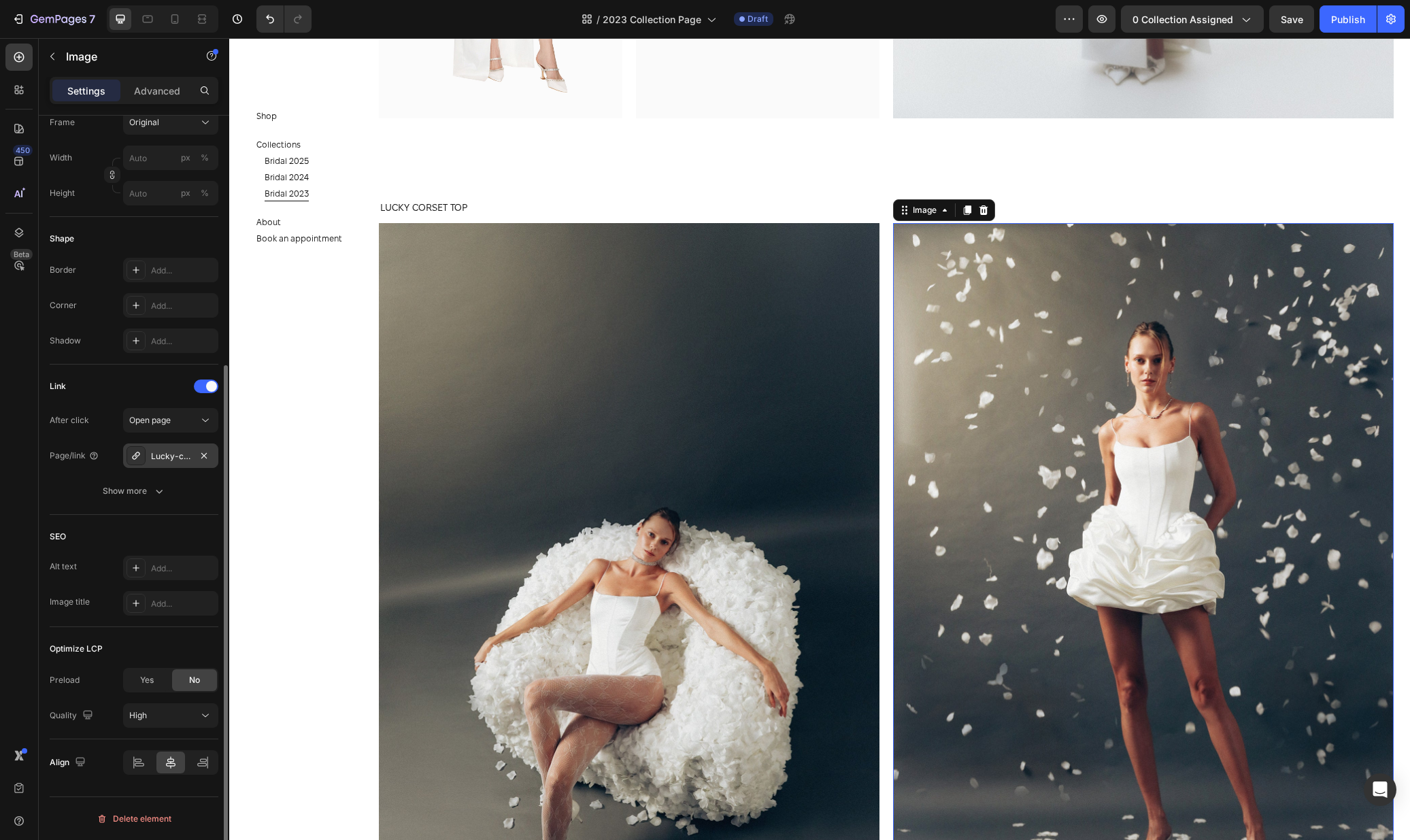
click at [164, 448] on div "Lucky-corset-top" at bounding box center [171, 455] width 95 height 24
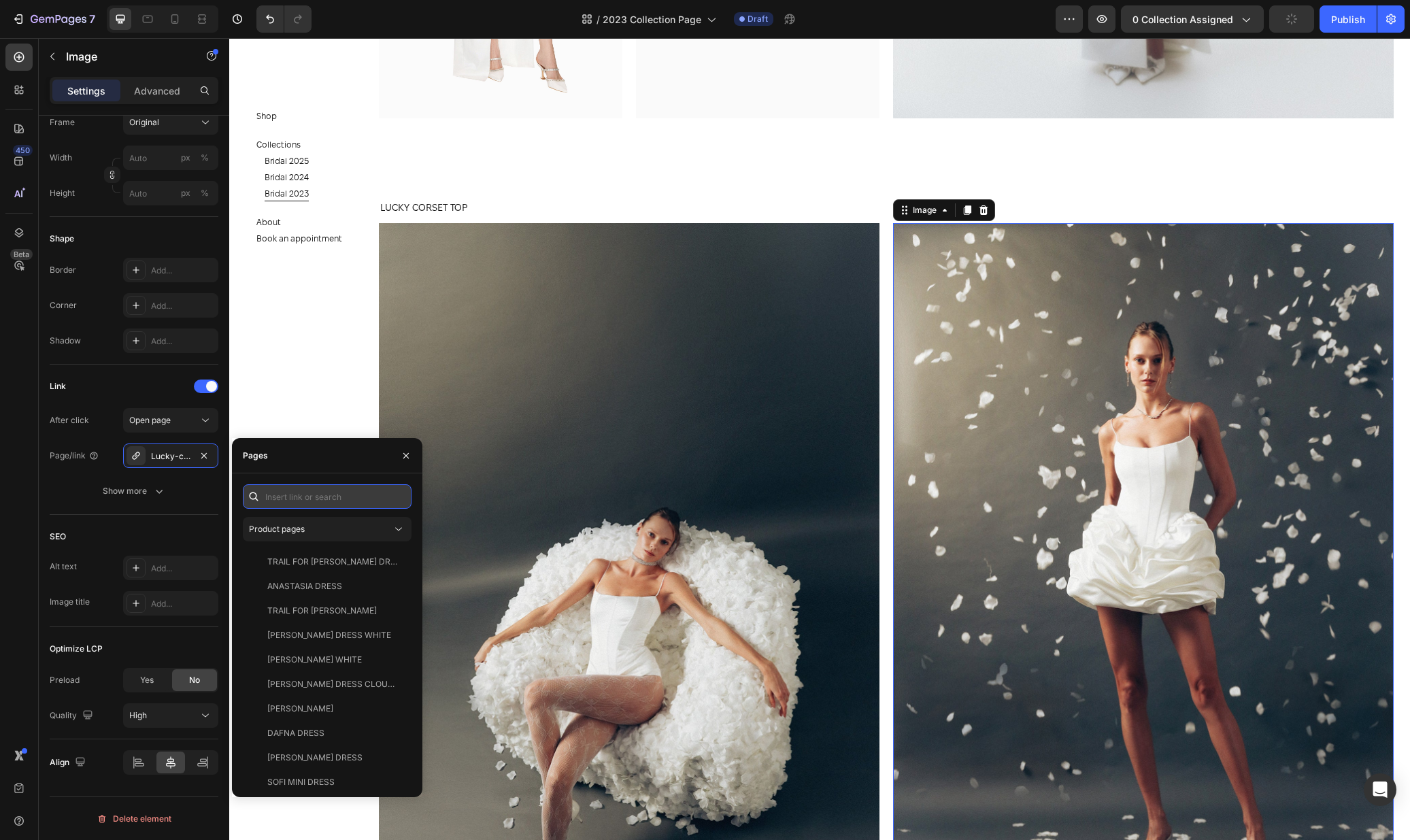
click at [288, 499] on input "text" at bounding box center [326, 496] width 168 height 24
type input "luck"
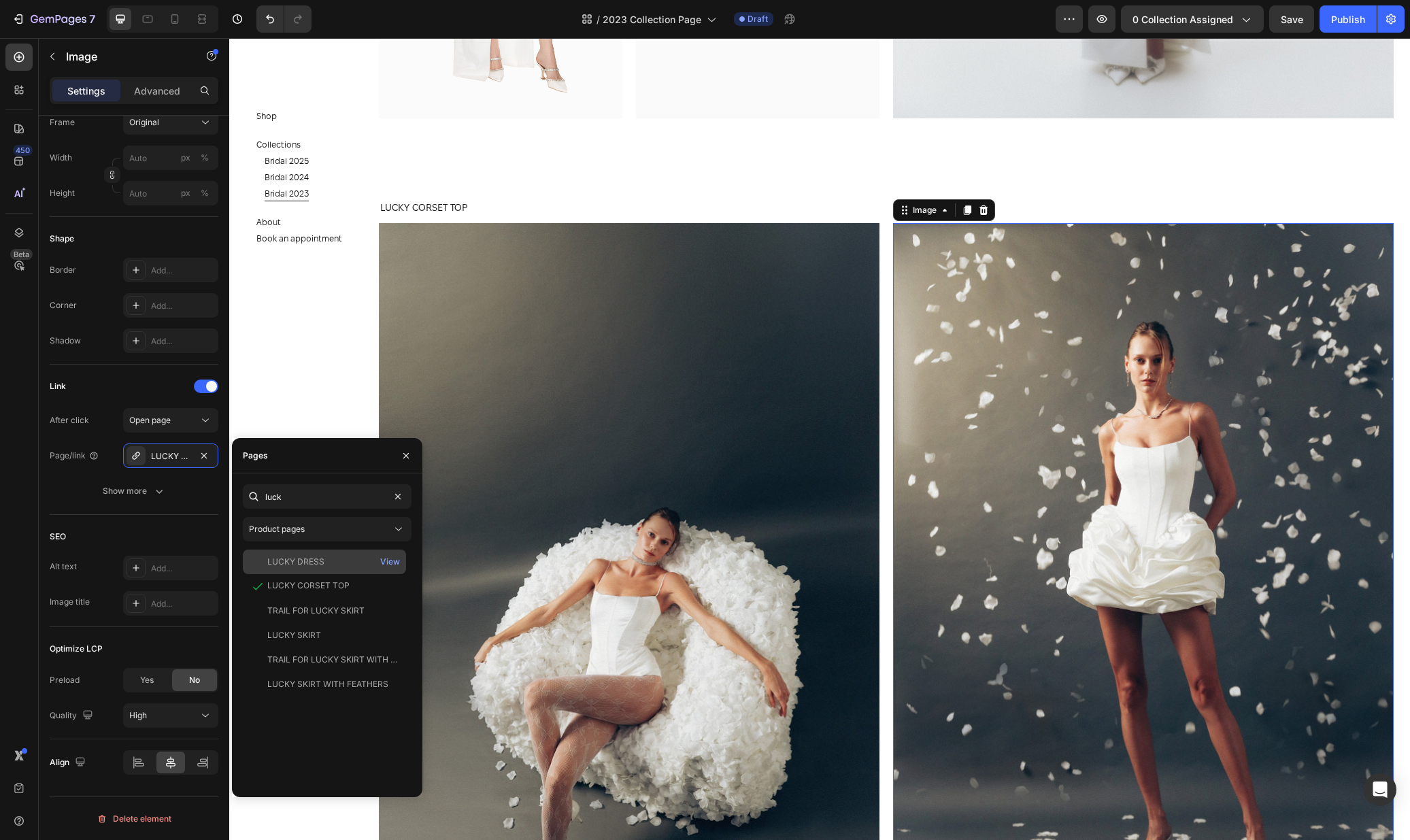
click at [321, 560] on div "LUCKY DRESS" at bounding box center [296, 561] width 57 height 12
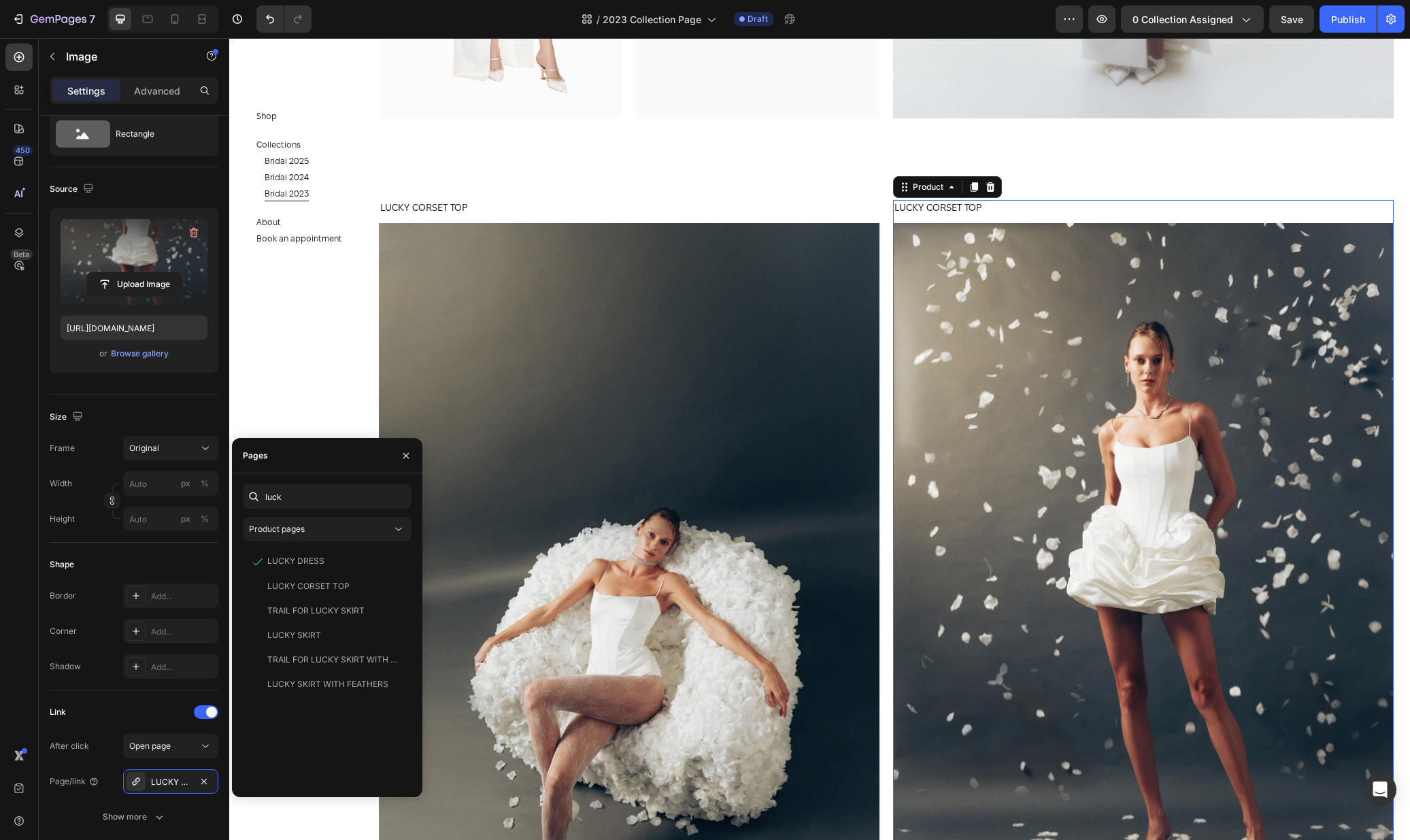
click at [1030, 217] on div "LUCKY CORSET TOP Product Title" at bounding box center [1143, 211] width 500 height 23
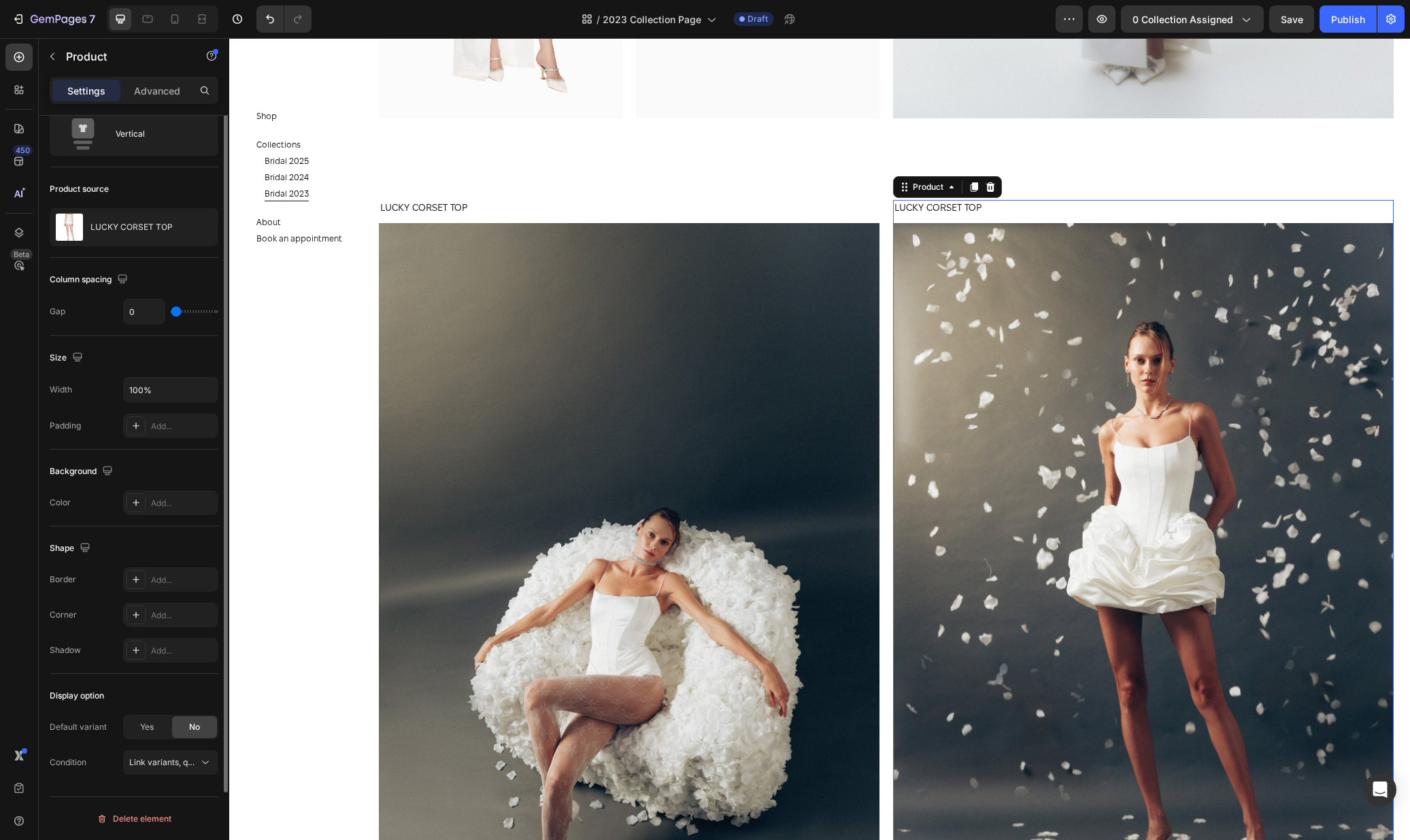
scroll to position [0, 0]
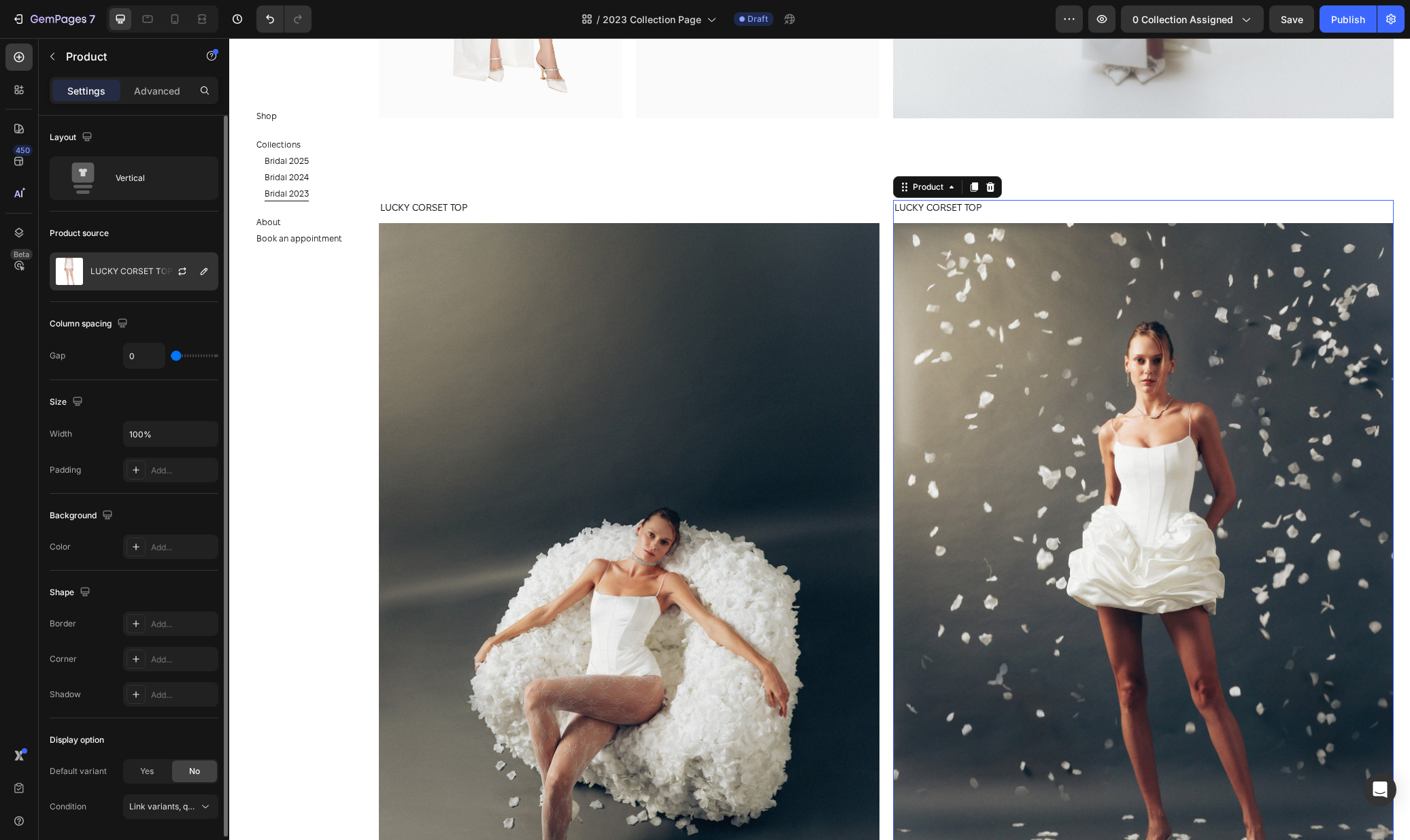
click at [143, 284] on div "LUCKY CORSET TOP" at bounding box center [134, 271] width 168 height 38
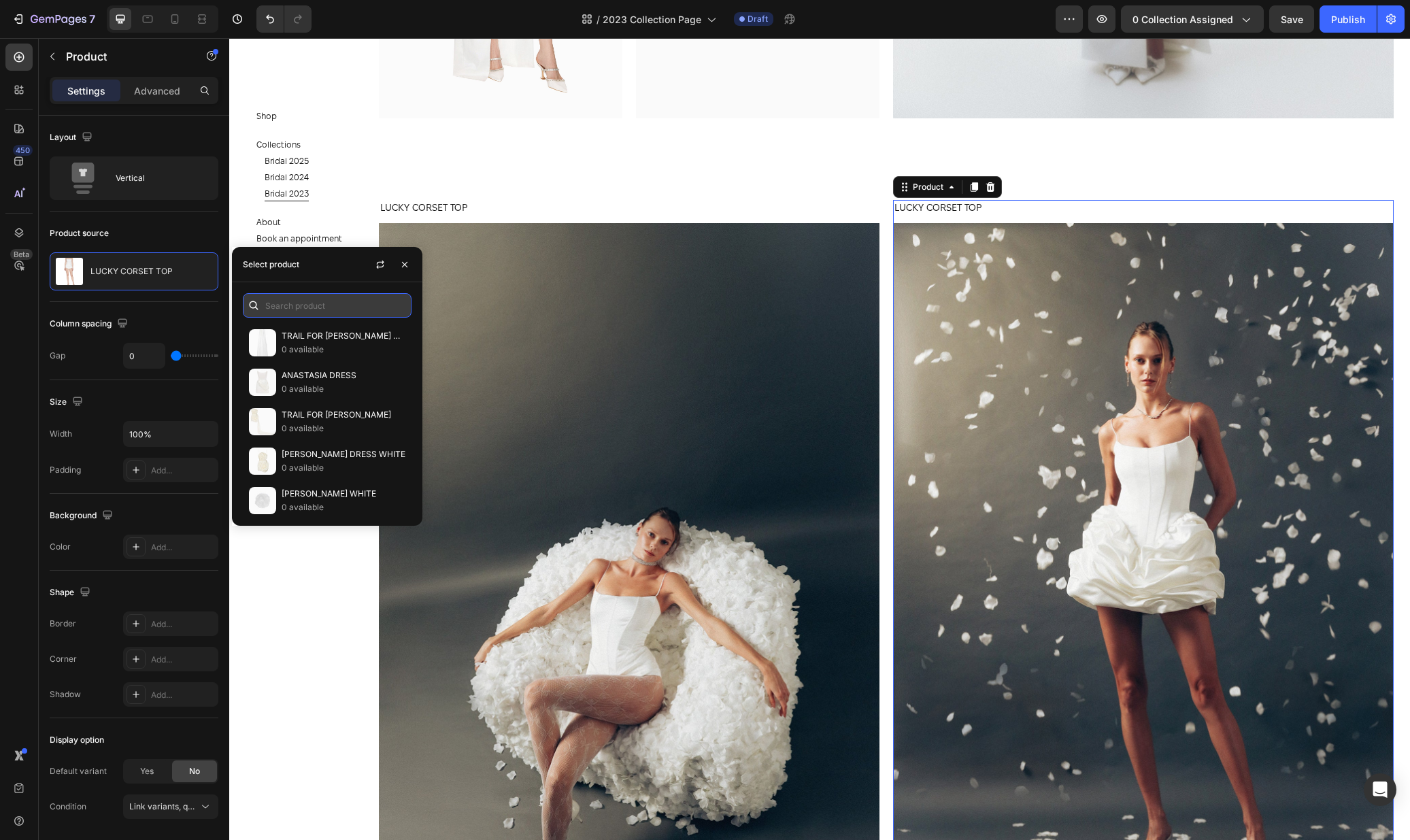
click at [299, 303] on input "text" at bounding box center [326, 305] width 168 height 24
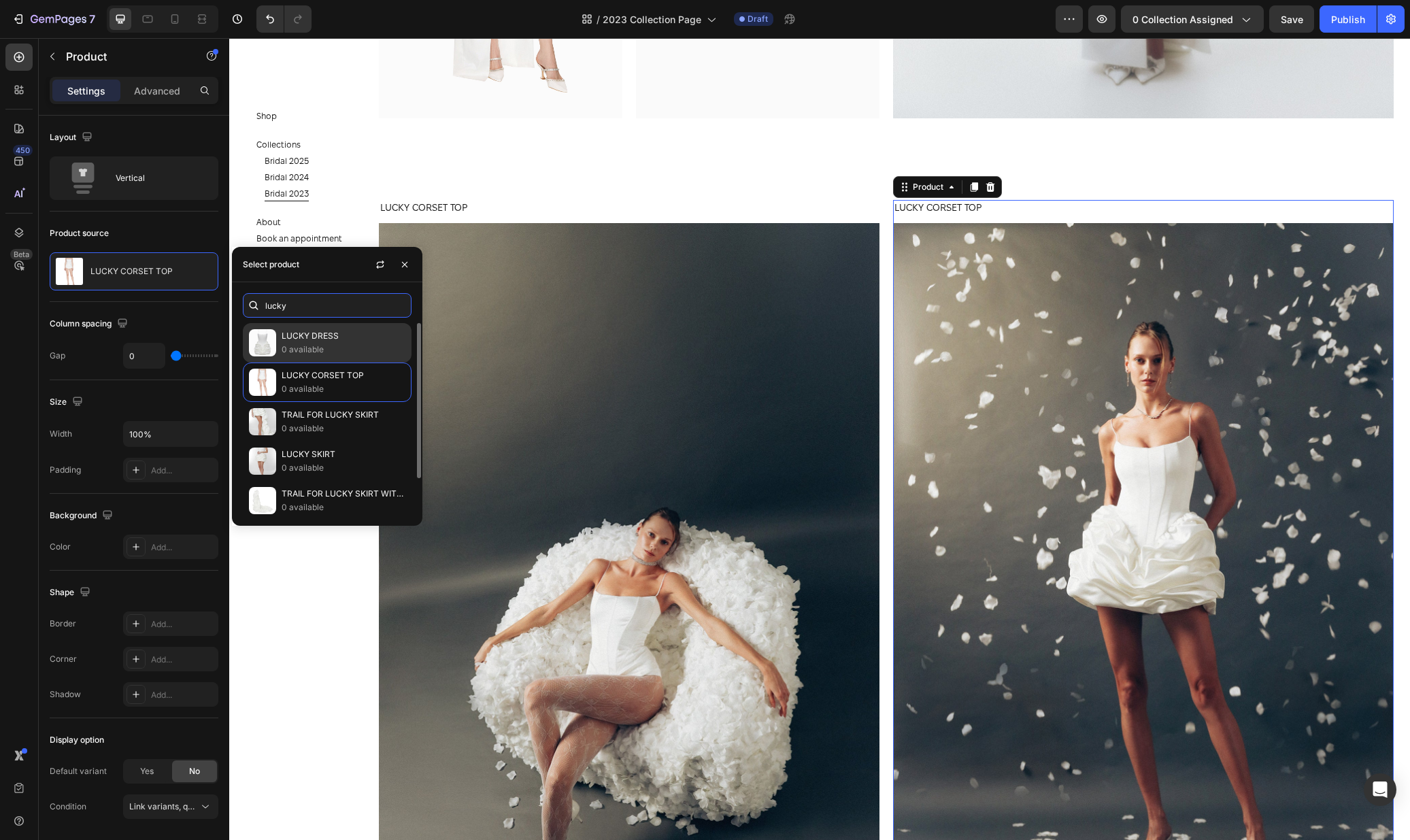
type input "lucky"
click at [326, 338] on p "LUCKY DRESS" at bounding box center [344, 336] width 124 height 14
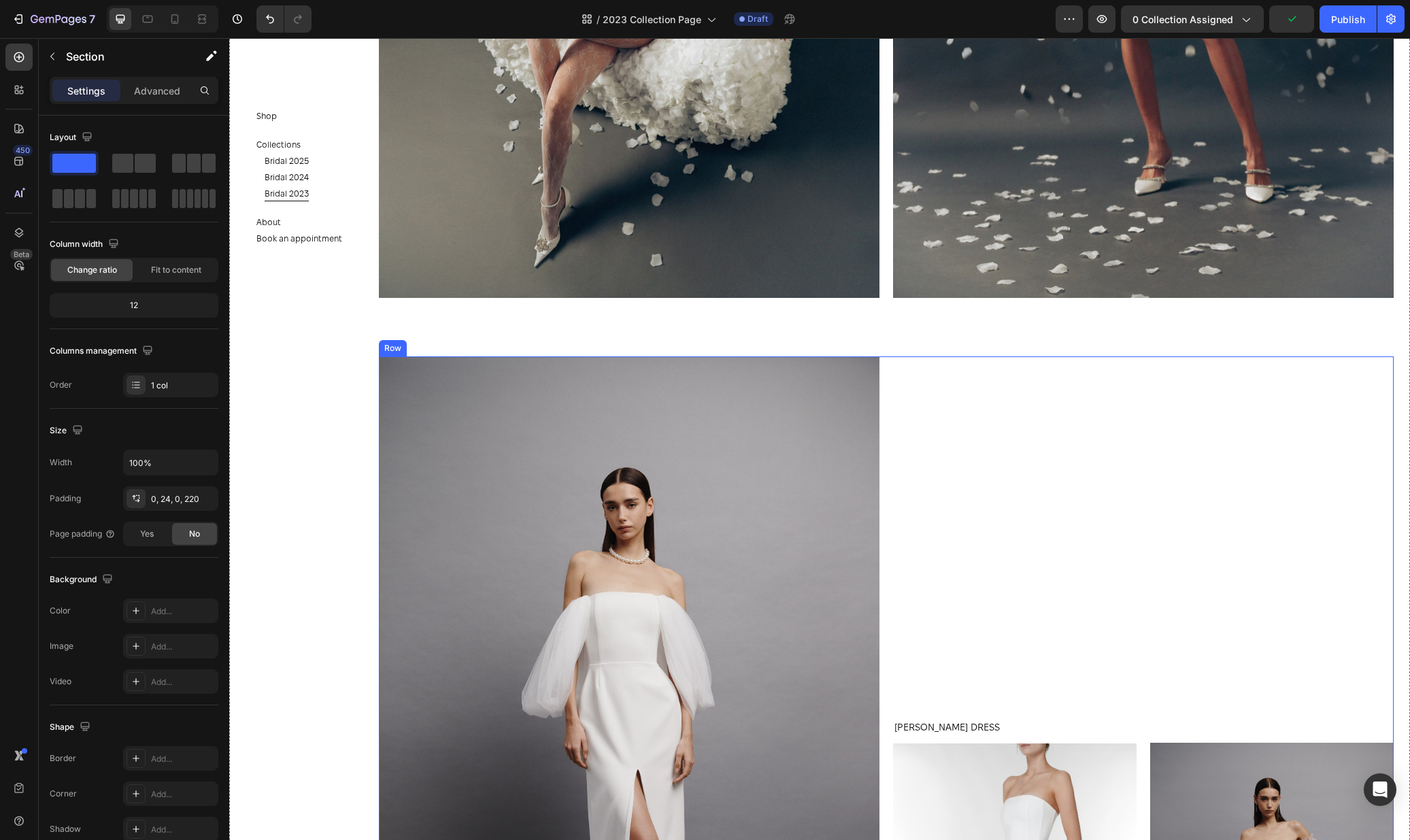
scroll to position [5818, 0]
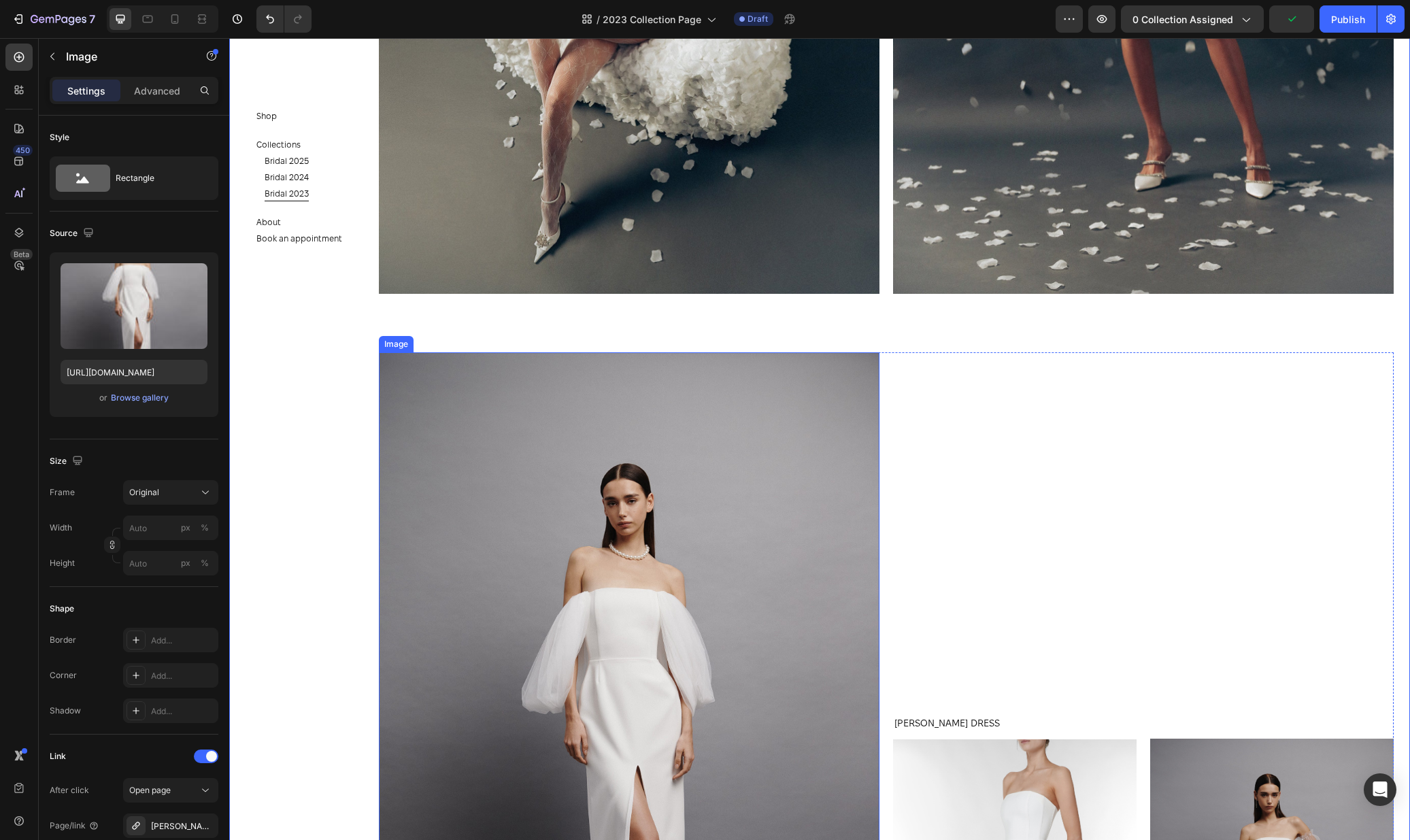
click at [771, 471] on img at bounding box center [628, 728] width 500 height 752
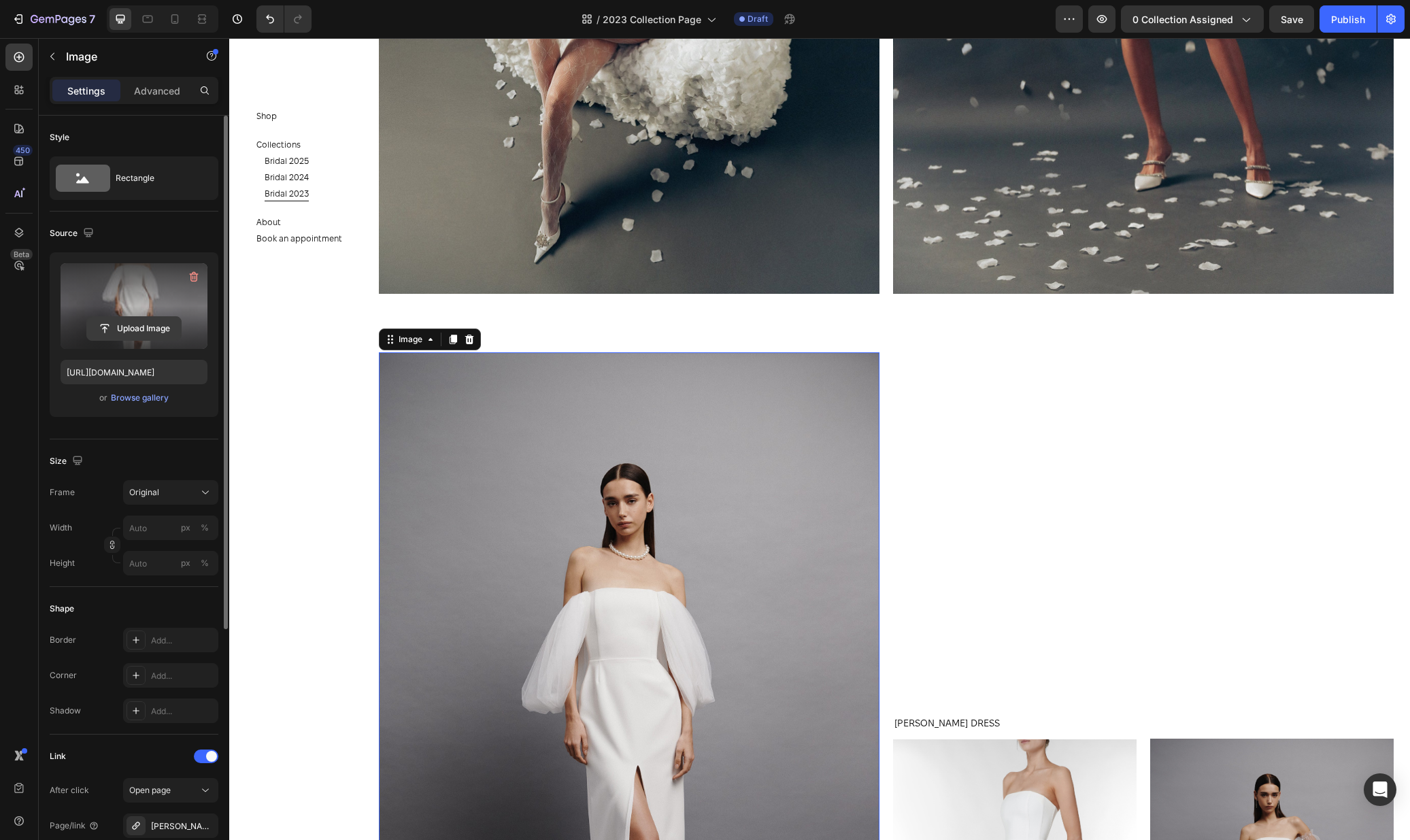
click at [114, 336] on input "file" at bounding box center [134, 328] width 94 height 23
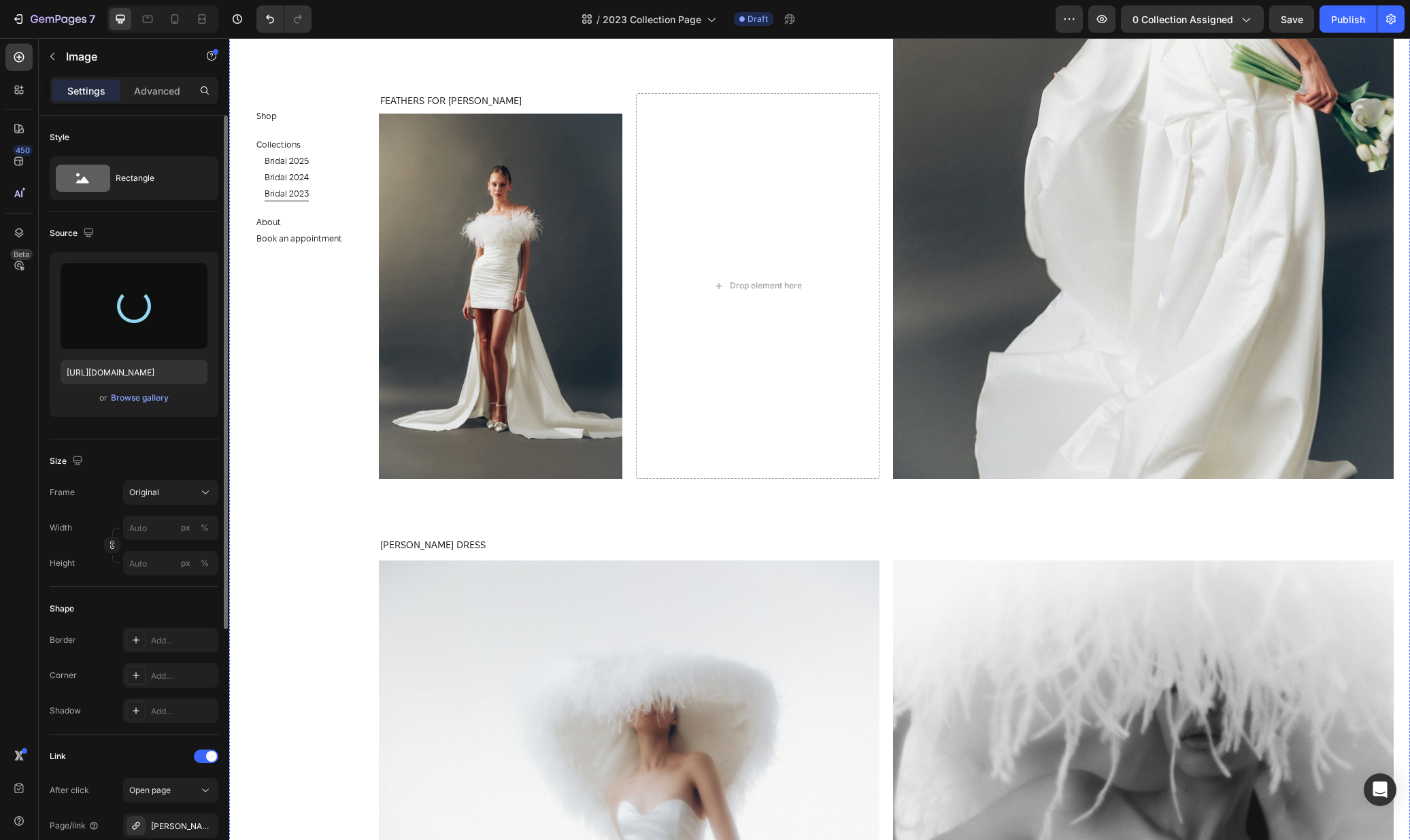
type input "https://cdn.shopify.com/s/files/1/0576/3786/3521/files/gempages_563336841122546…"
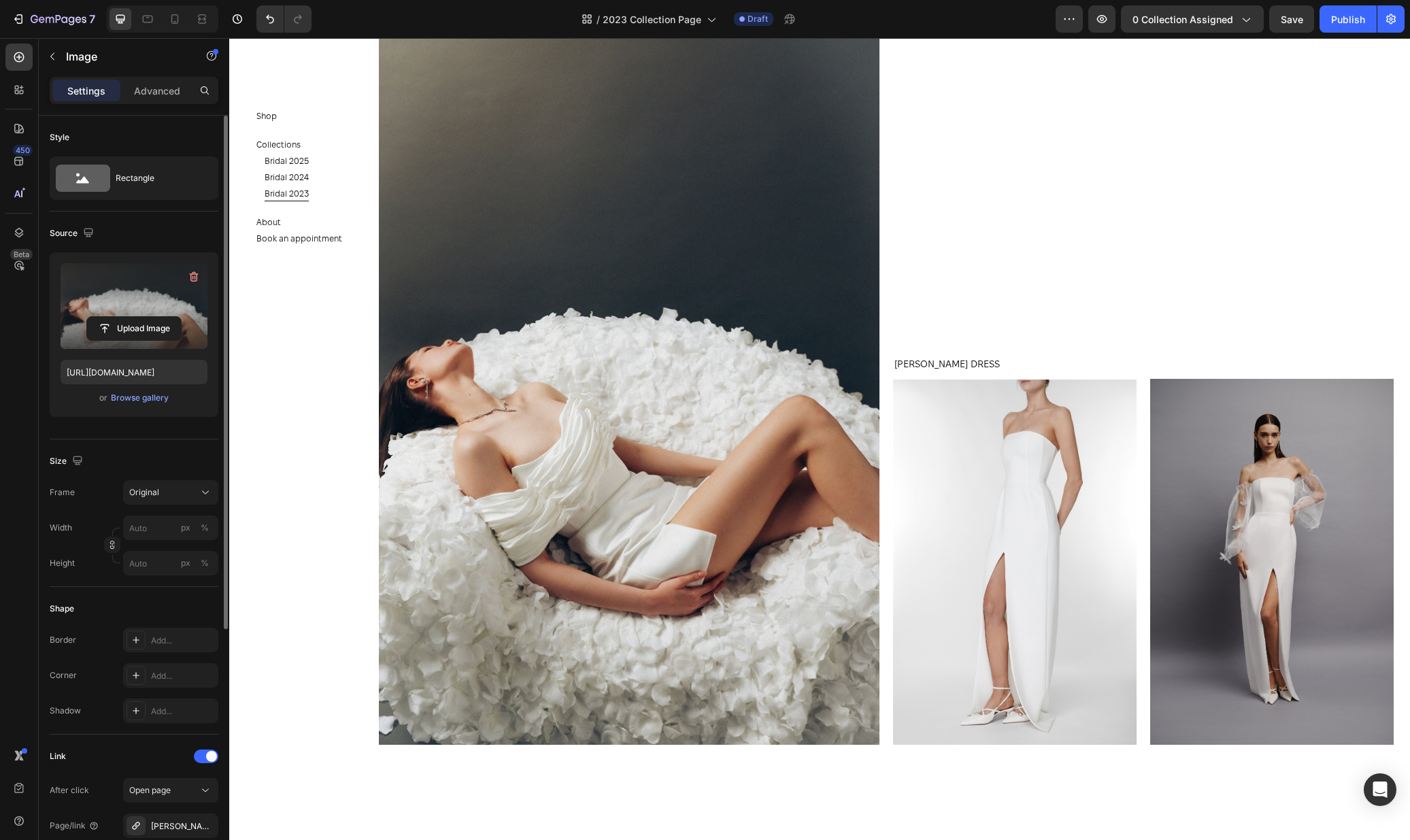
scroll to position [7032, 0]
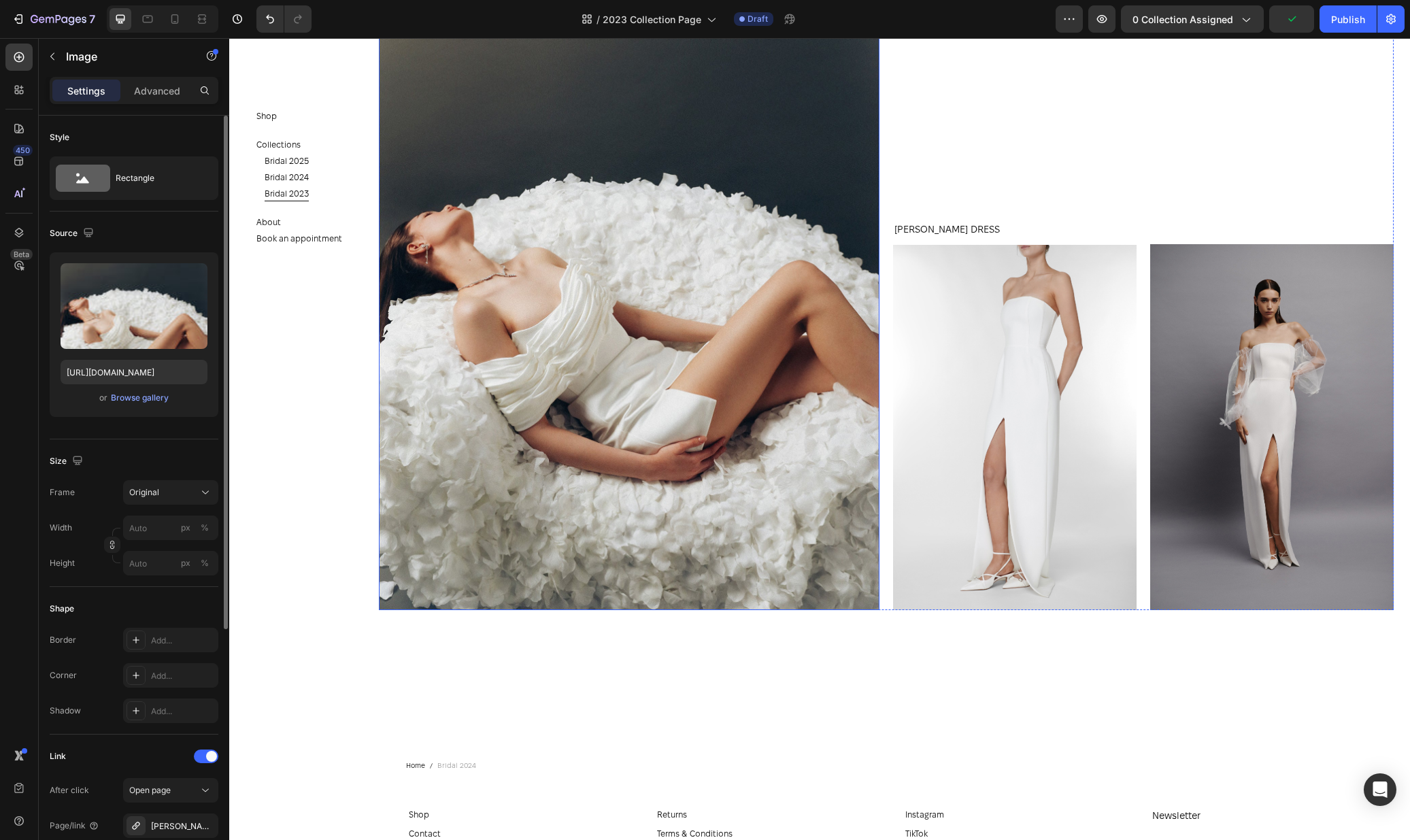
click at [744, 242] on img at bounding box center [628, 234] width 500 height 751
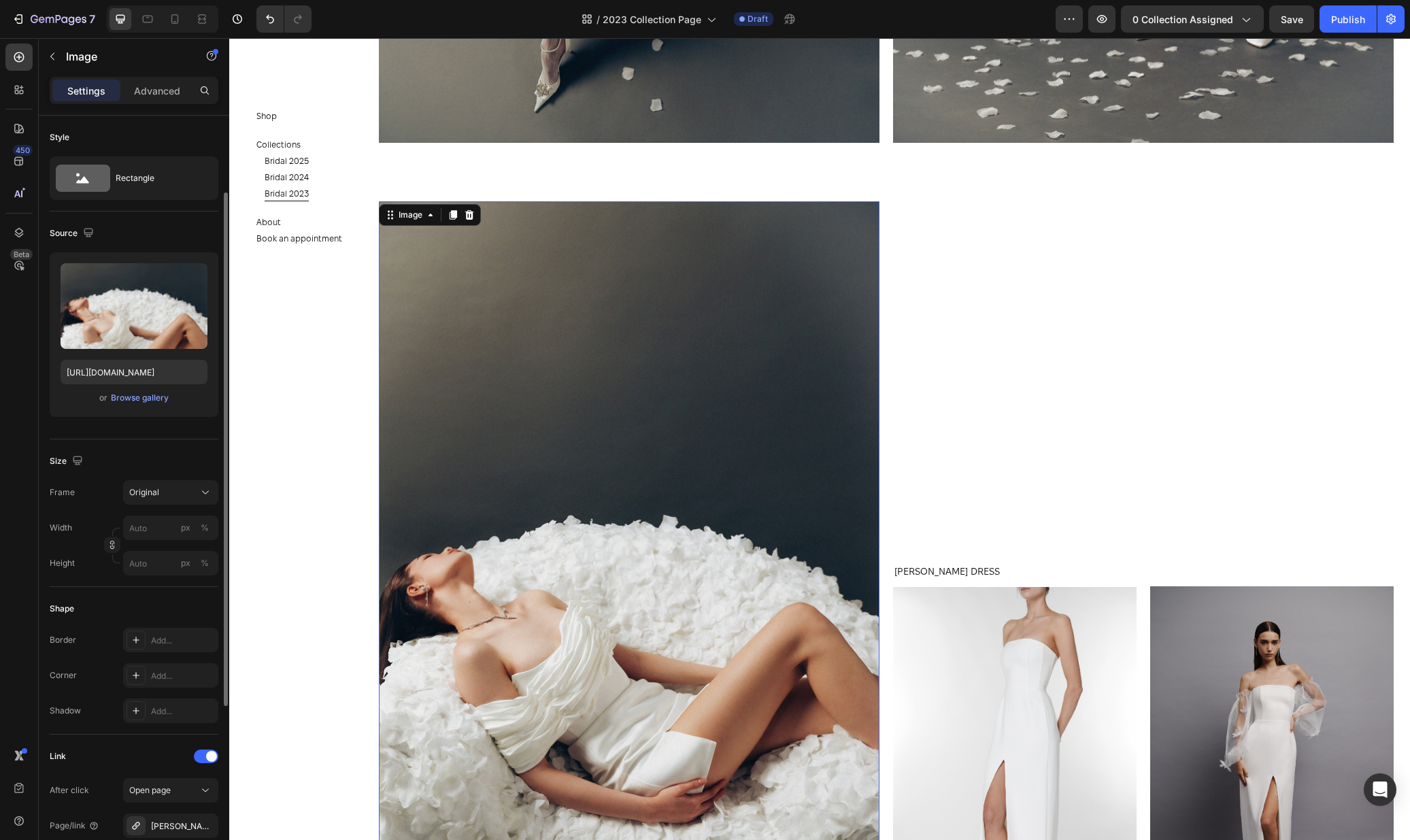
scroll to position [176, 0]
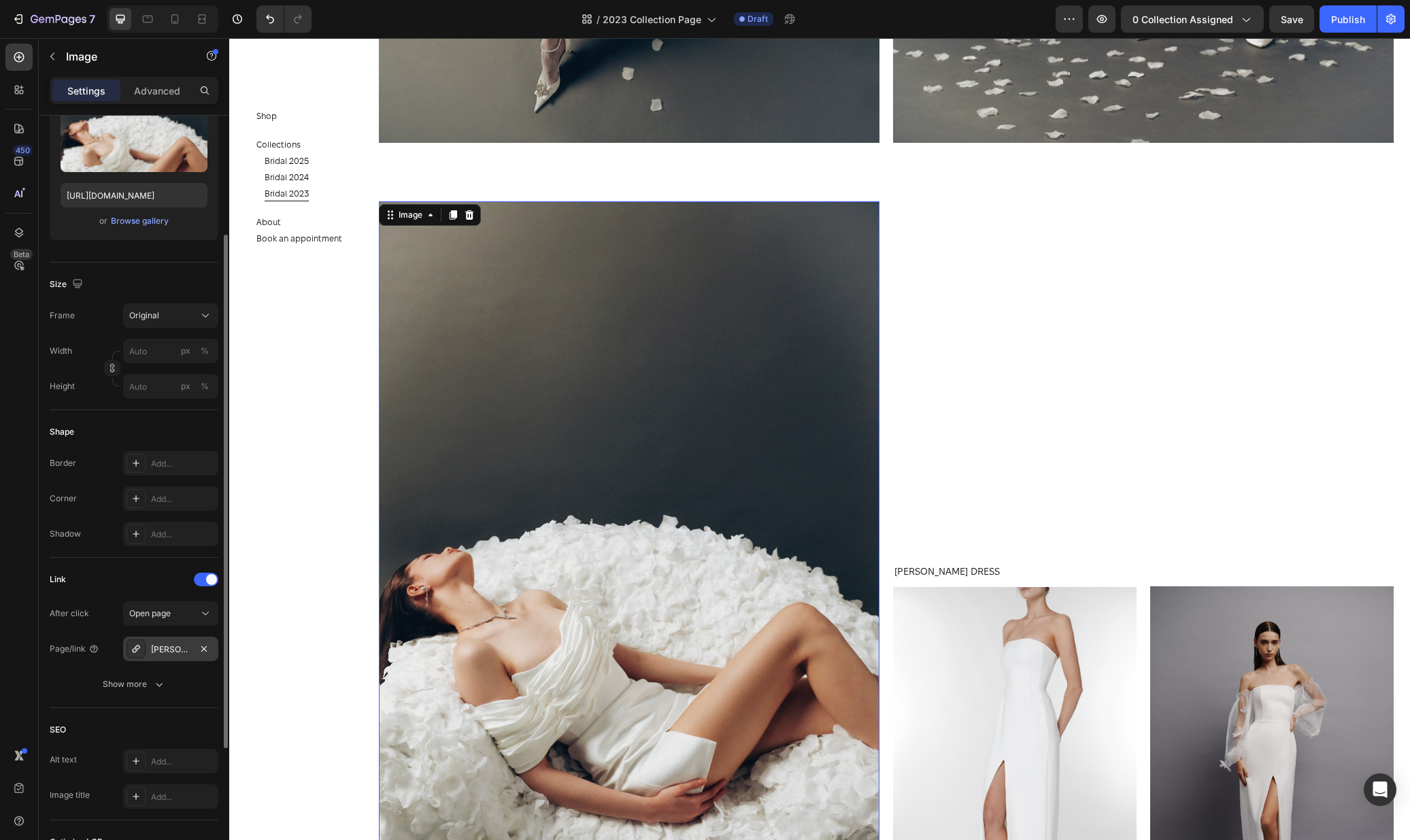
click at [160, 652] on div "Olivia-dress" at bounding box center [170, 649] width 39 height 12
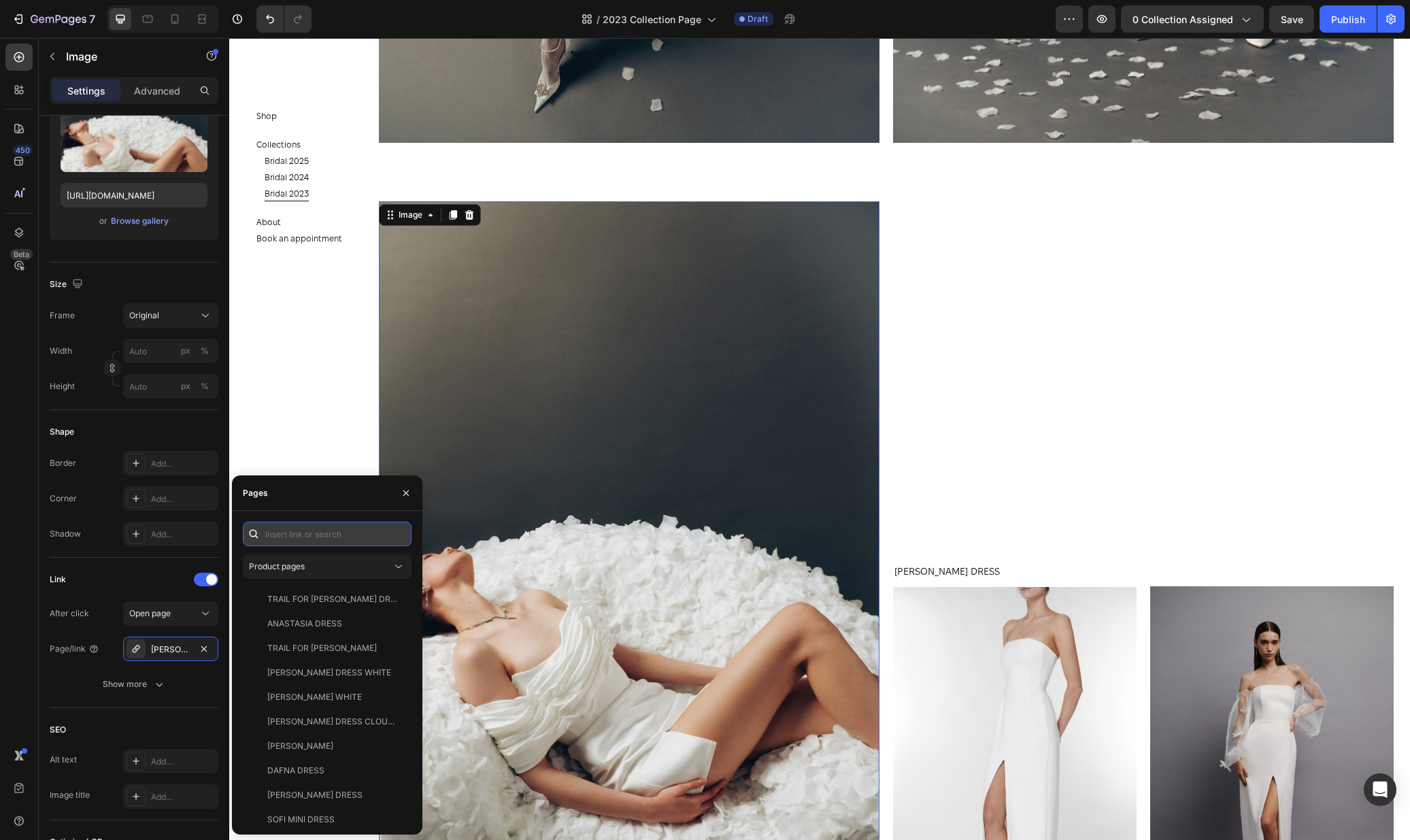
click at [334, 533] on input "text" at bounding box center [326, 534] width 168 height 24
type input "sof"
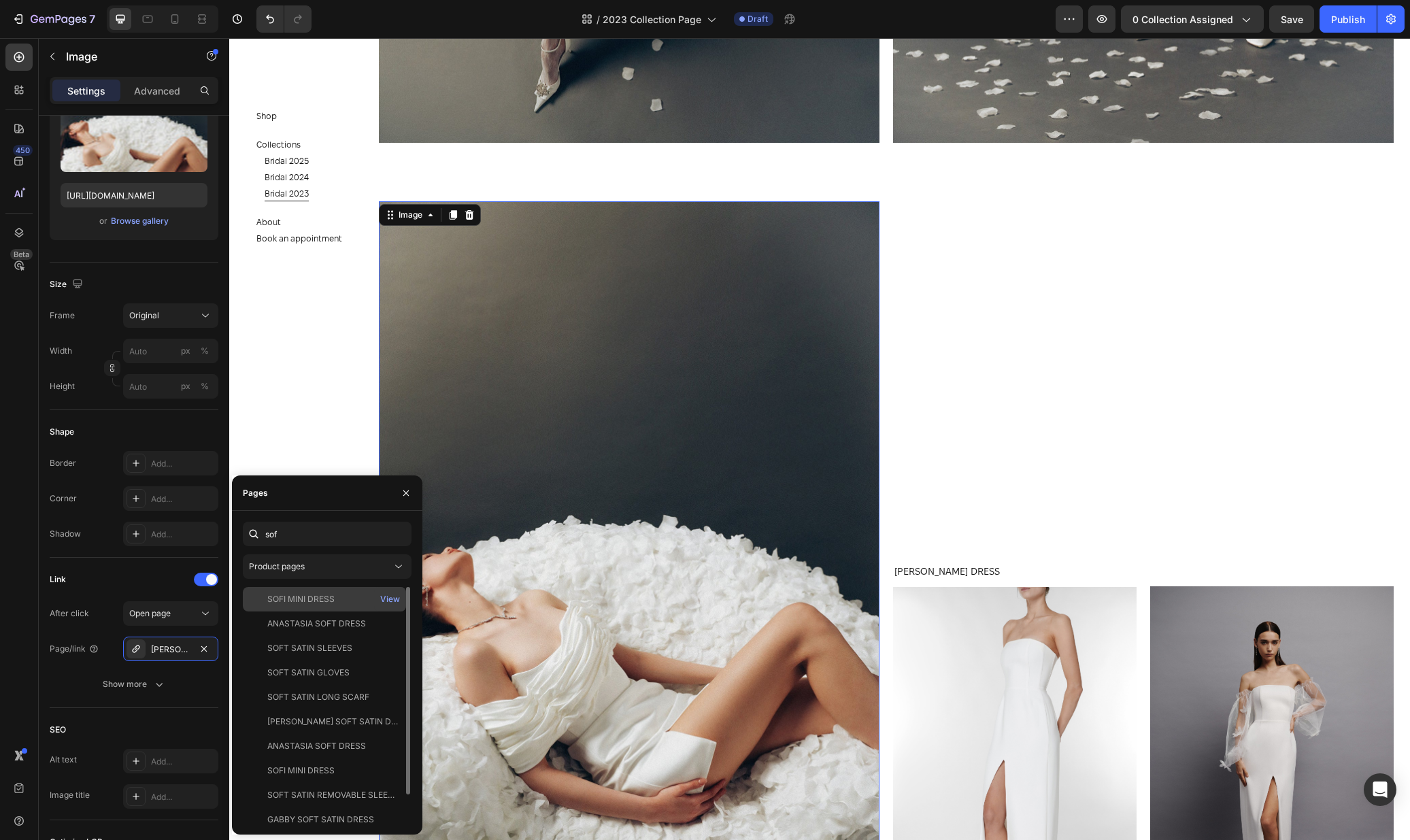
click at [351, 598] on div "SOFI MINI DRESS" at bounding box center [324, 598] width 152 height 12
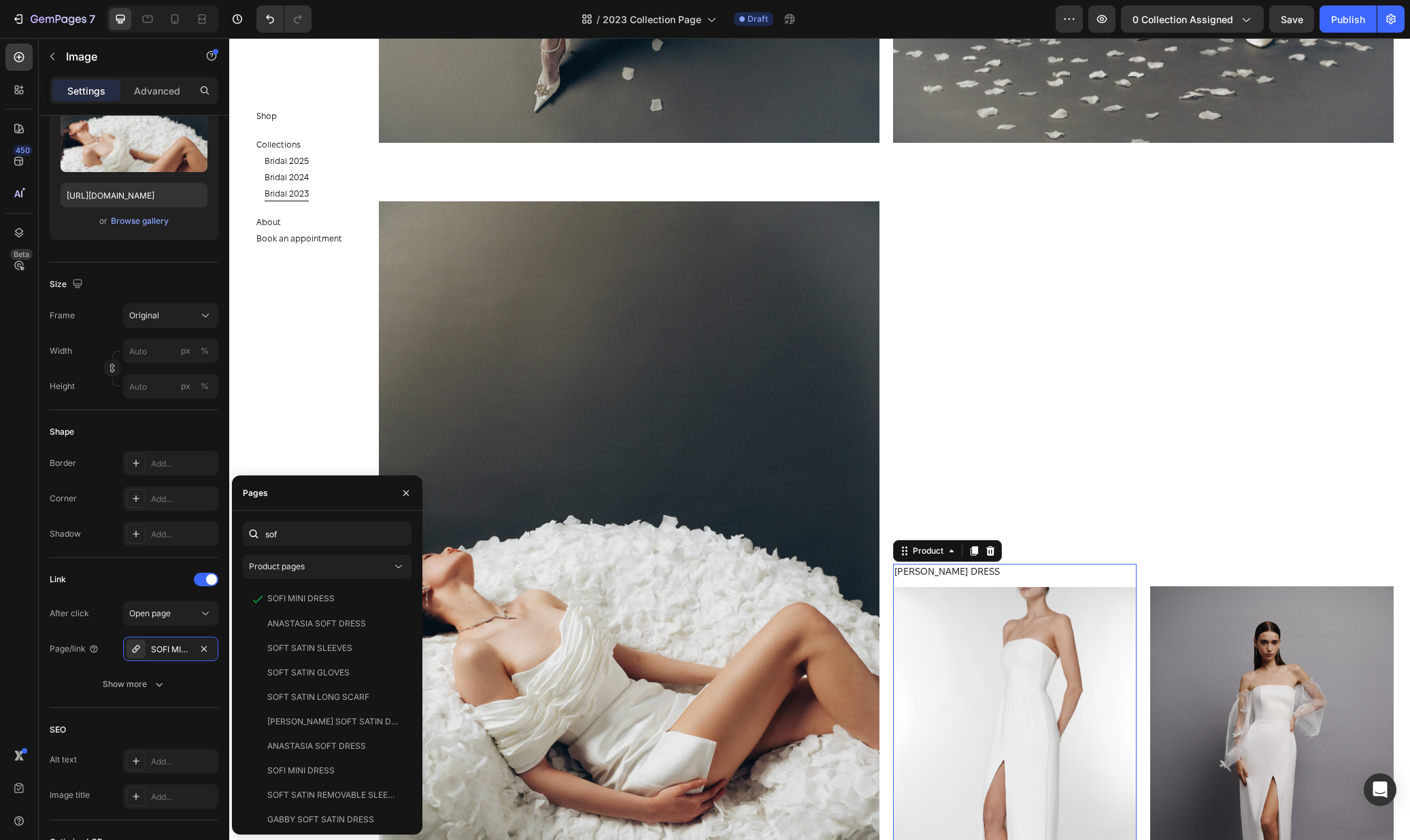
click at [983, 581] on div "OLIVIA DRESS Product Title" at bounding box center [1014, 575] width 243 height 23
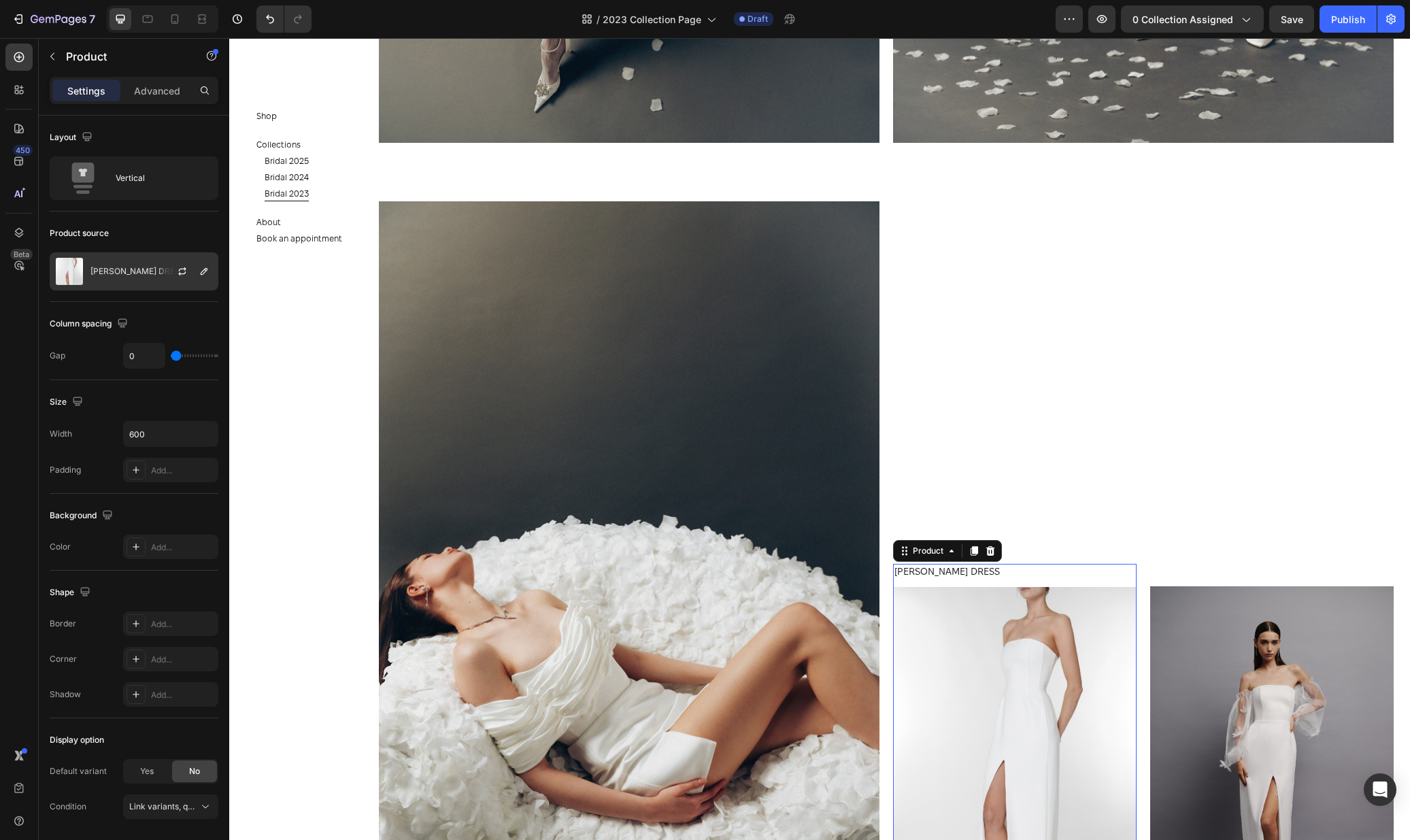
click at [122, 254] on div "[PERSON_NAME] DRESS" at bounding box center [134, 271] width 168 height 38
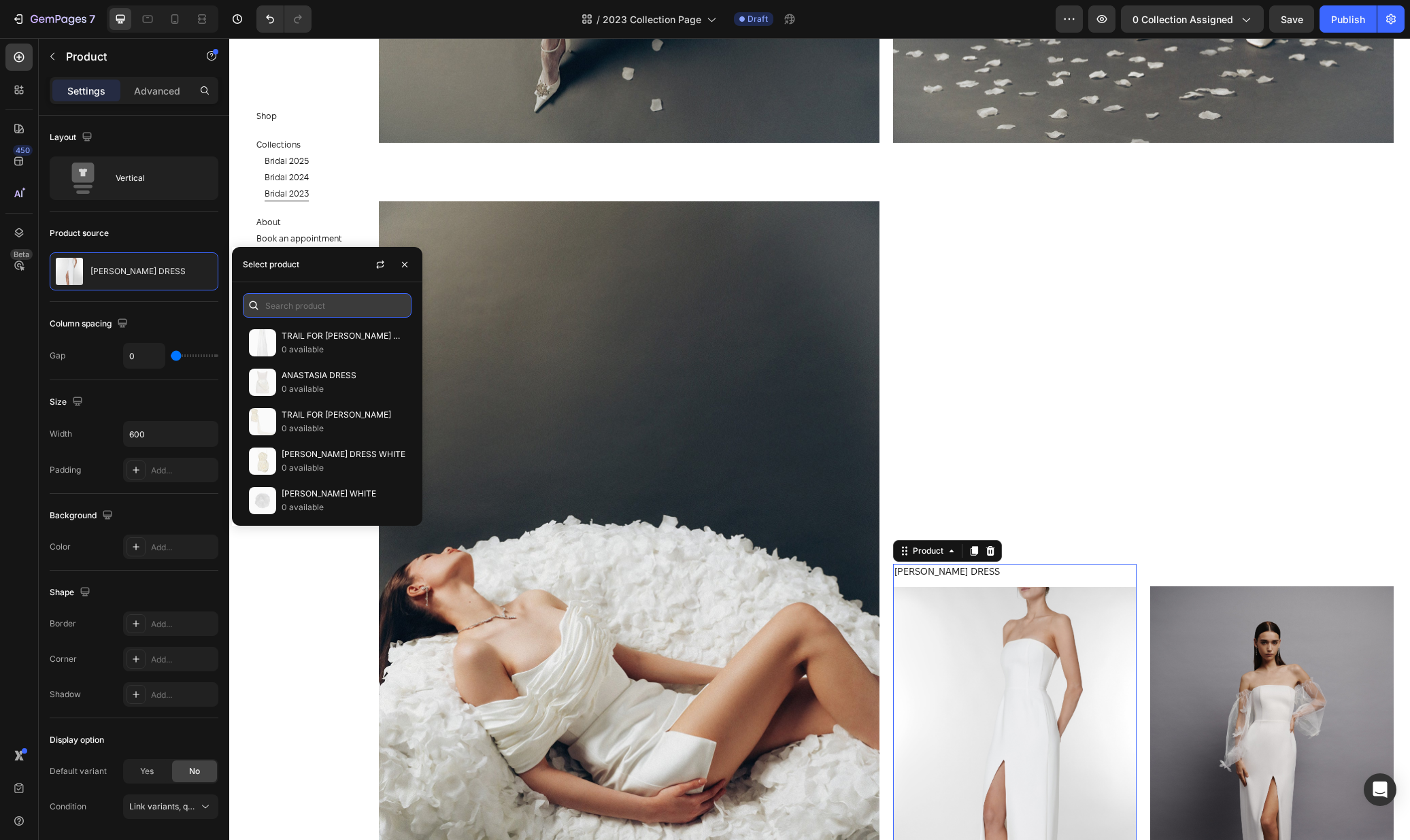
click at [285, 296] on input "text" at bounding box center [326, 305] width 168 height 24
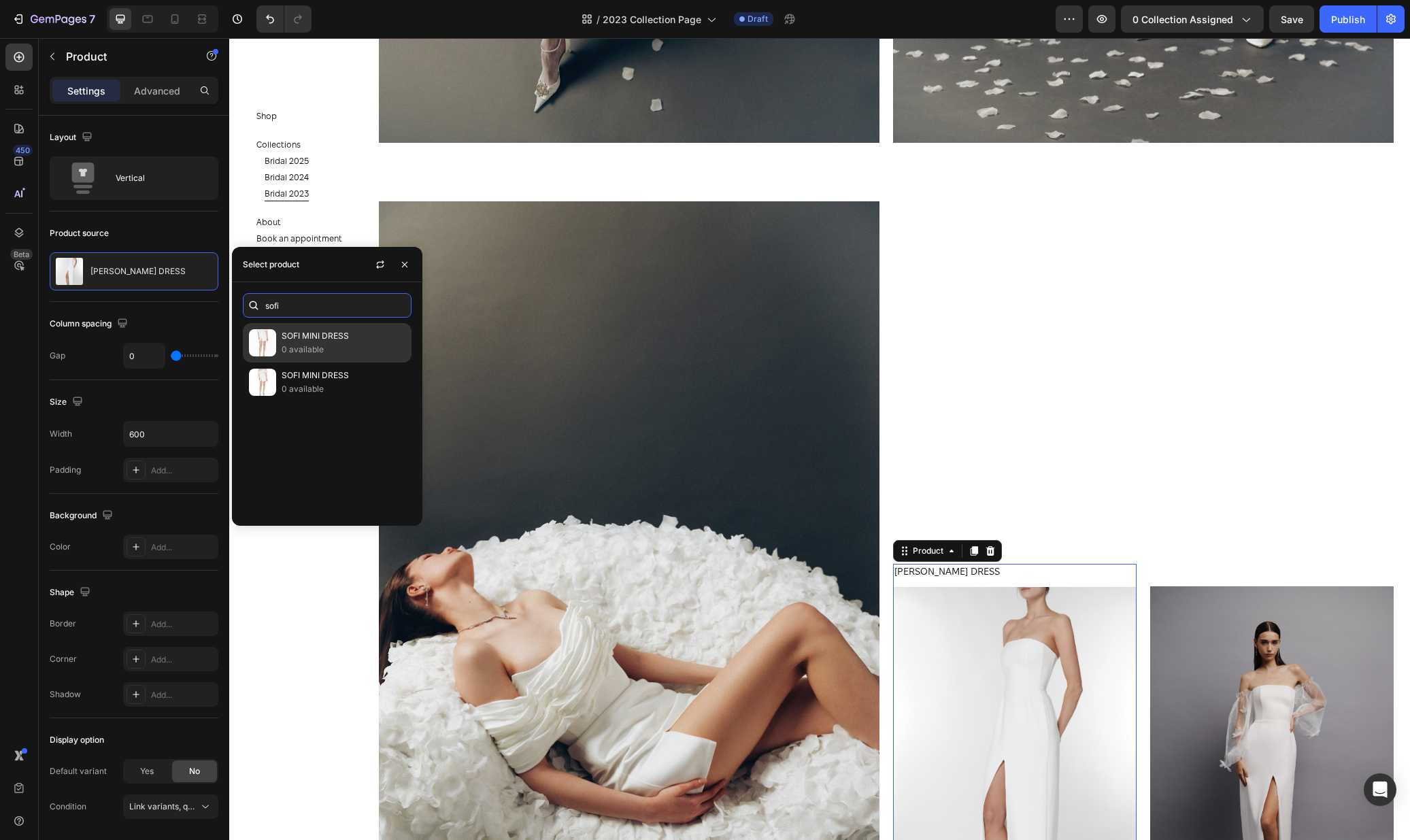
type input "sofi"
click at [367, 334] on p "SOFI MINI DRESS" at bounding box center [344, 336] width 124 height 14
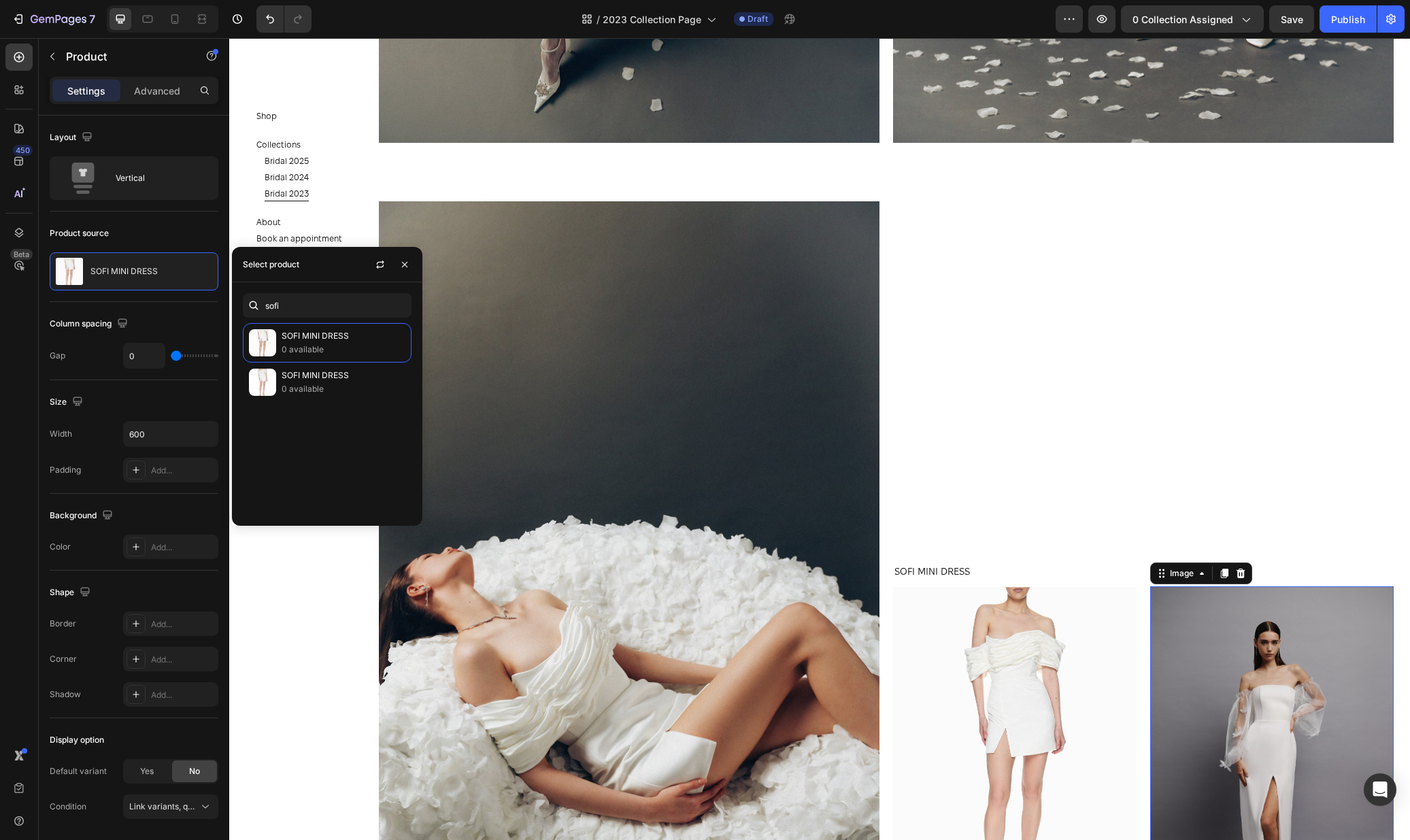
click at [1220, 614] on img at bounding box center [1272, 769] width 243 height 366
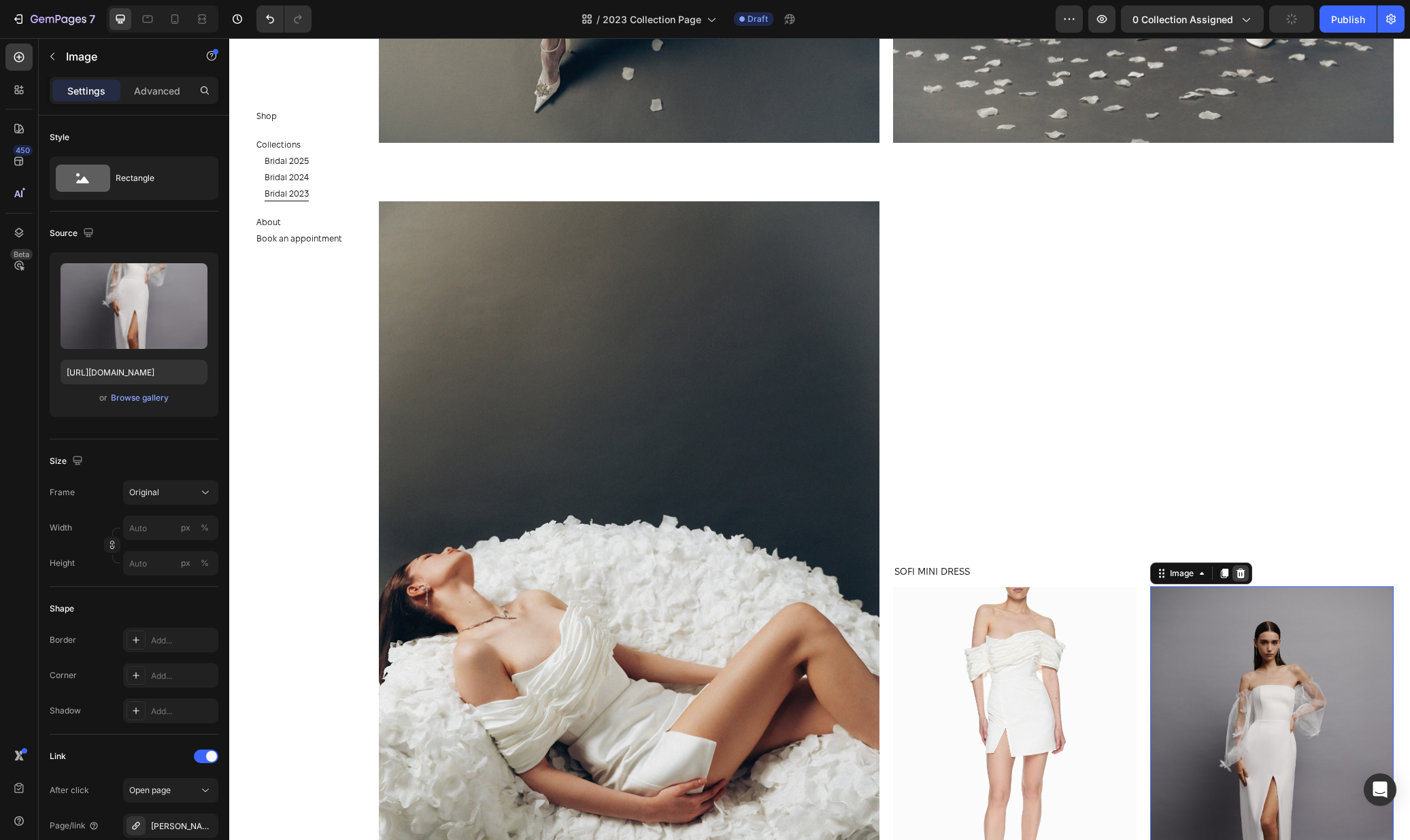
click at [1238, 573] on icon at bounding box center [1241, 573] width 9 height 10
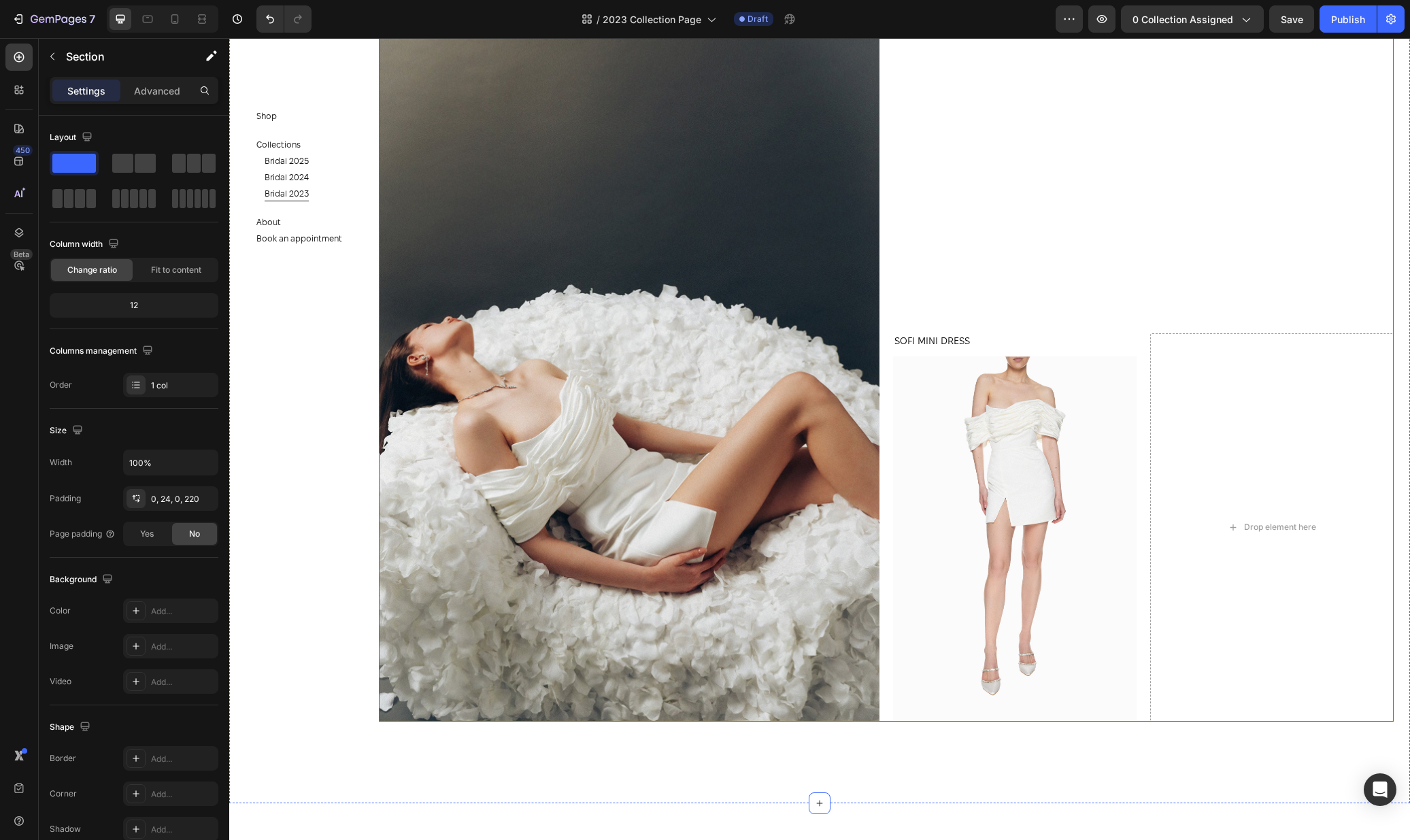
scroll to position [7143, 0]
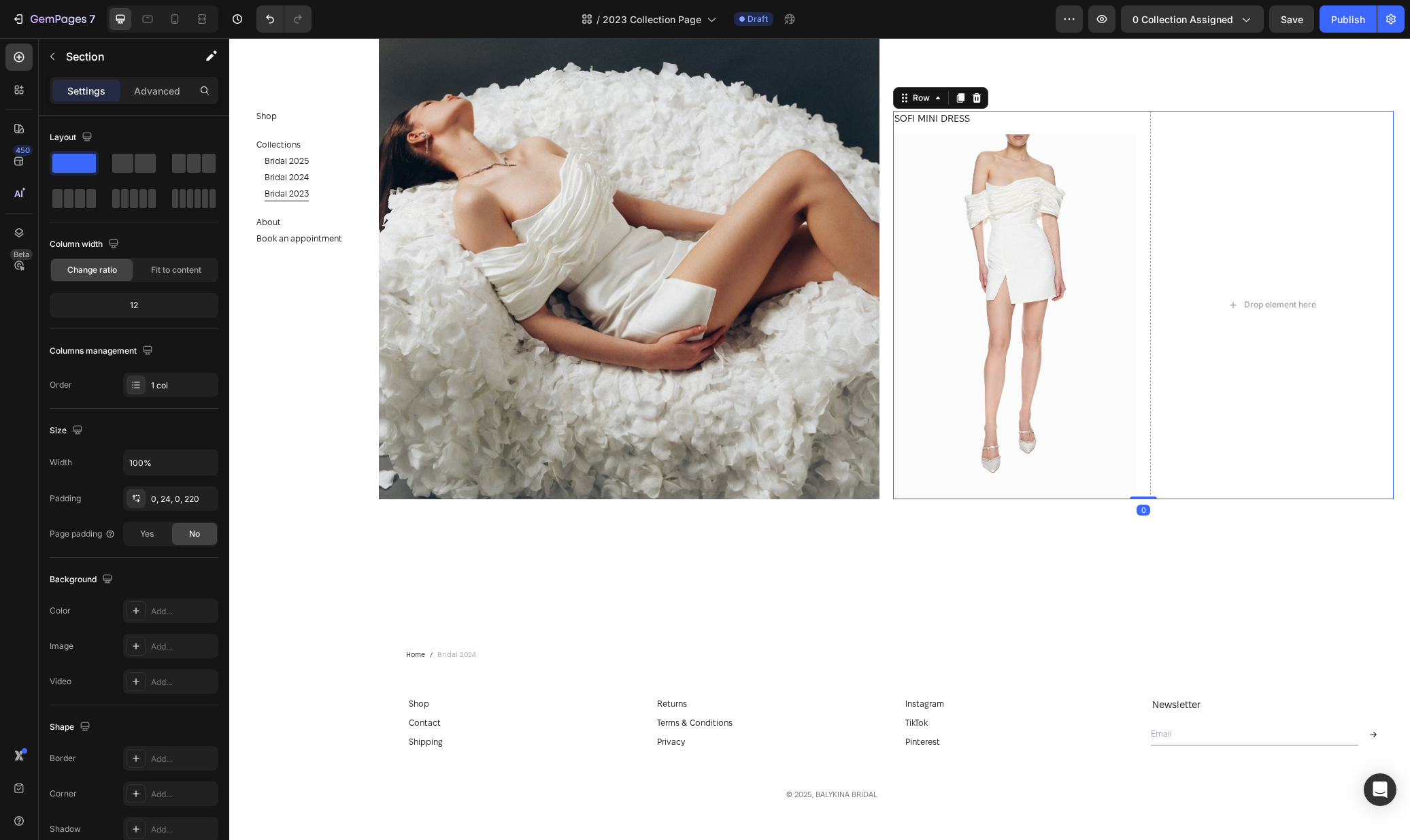
click at [1148, 134] on div "SOFI MINI DRESS Product Title Product Images Product Drop element here Row 0" at bounding box center [1143, 305] width 500 height 388
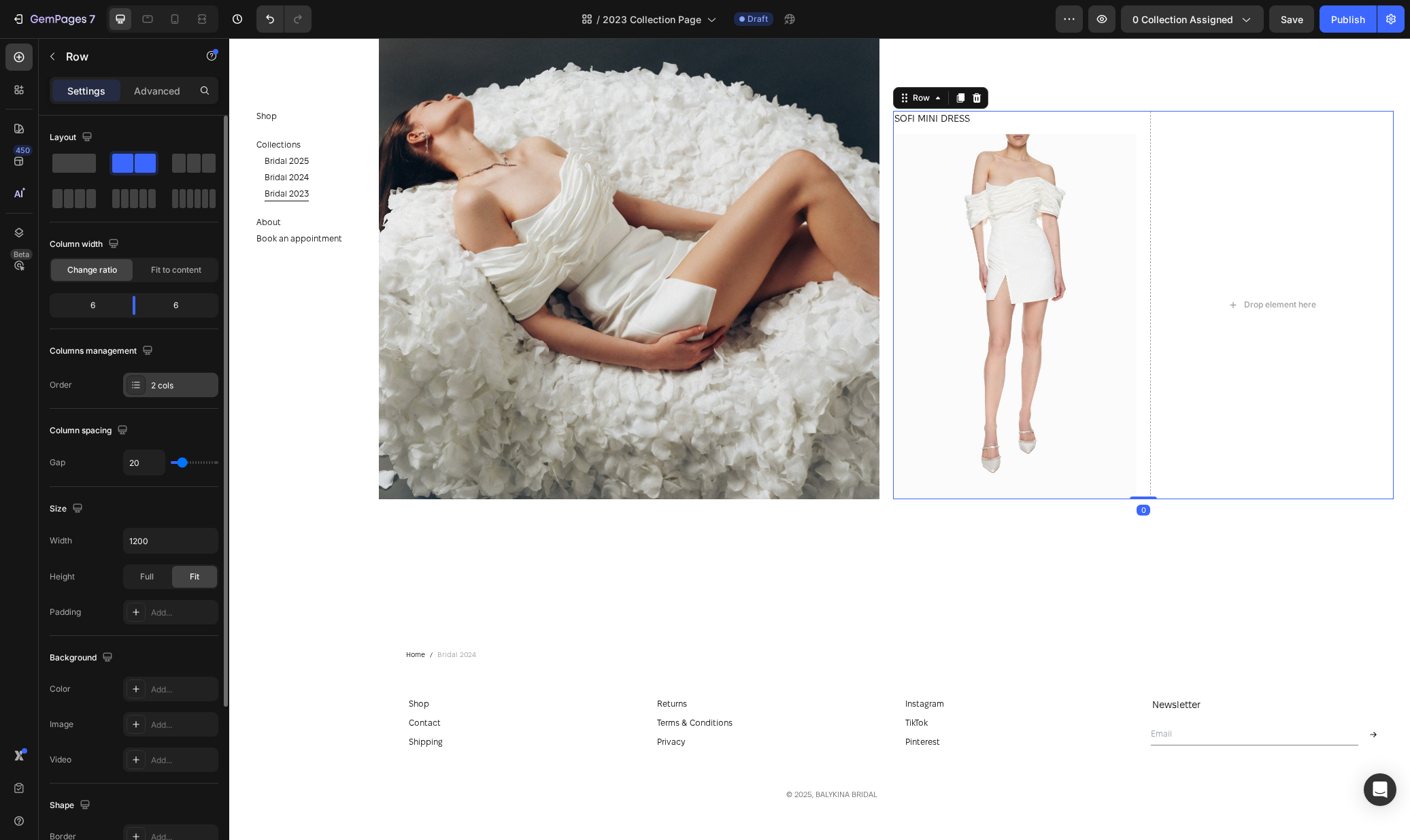
click at [150, 383] on div "2 cols" at bounding box center [171, 385] width 95 height 24
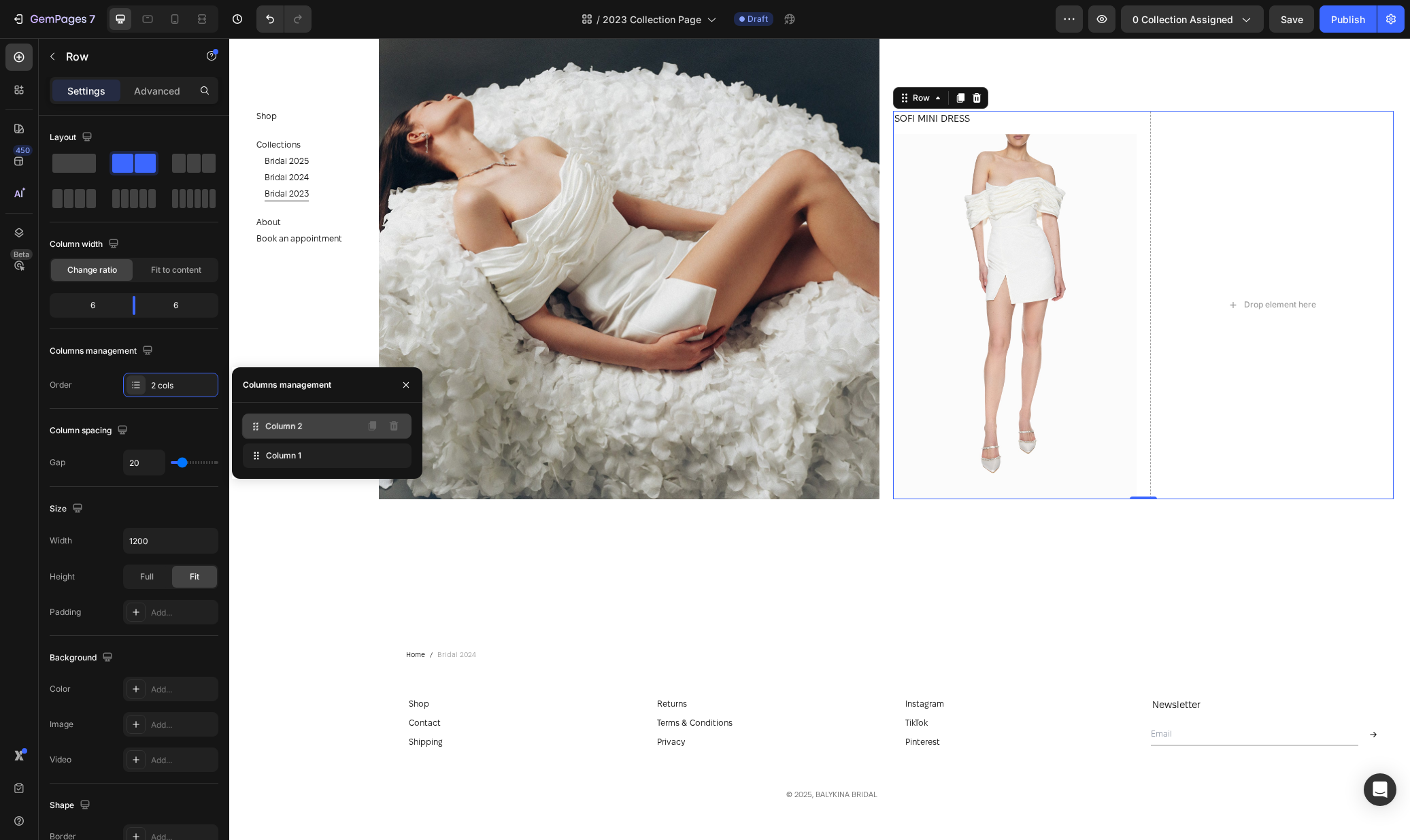
drag, startPoint x: 258, startPoint y: 454, endPoint x: 257, endPoint y: 425, distance: 29.0
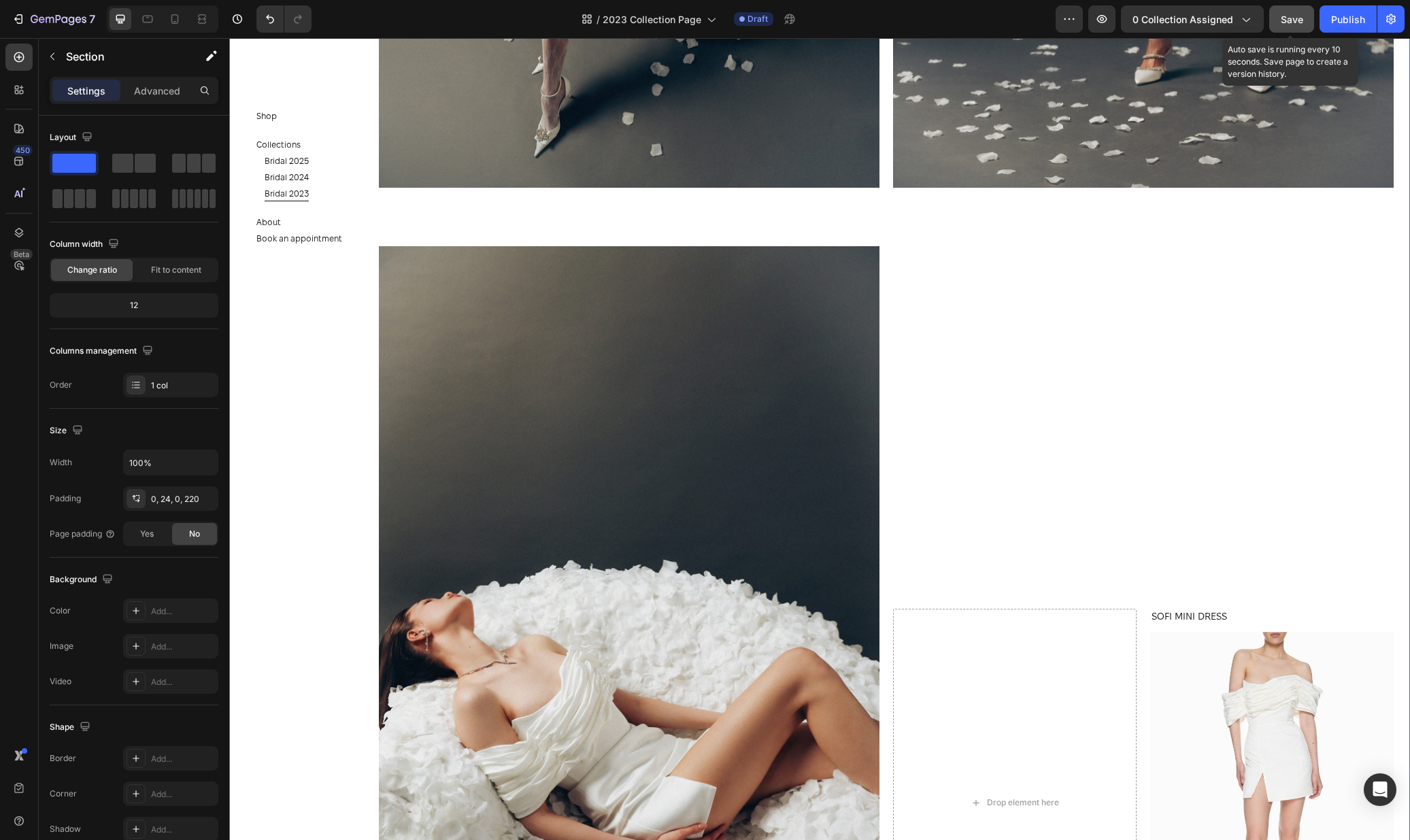
click at [1285, 19] on span "Save" at bounding box center [1292, 19] width 23 height 11
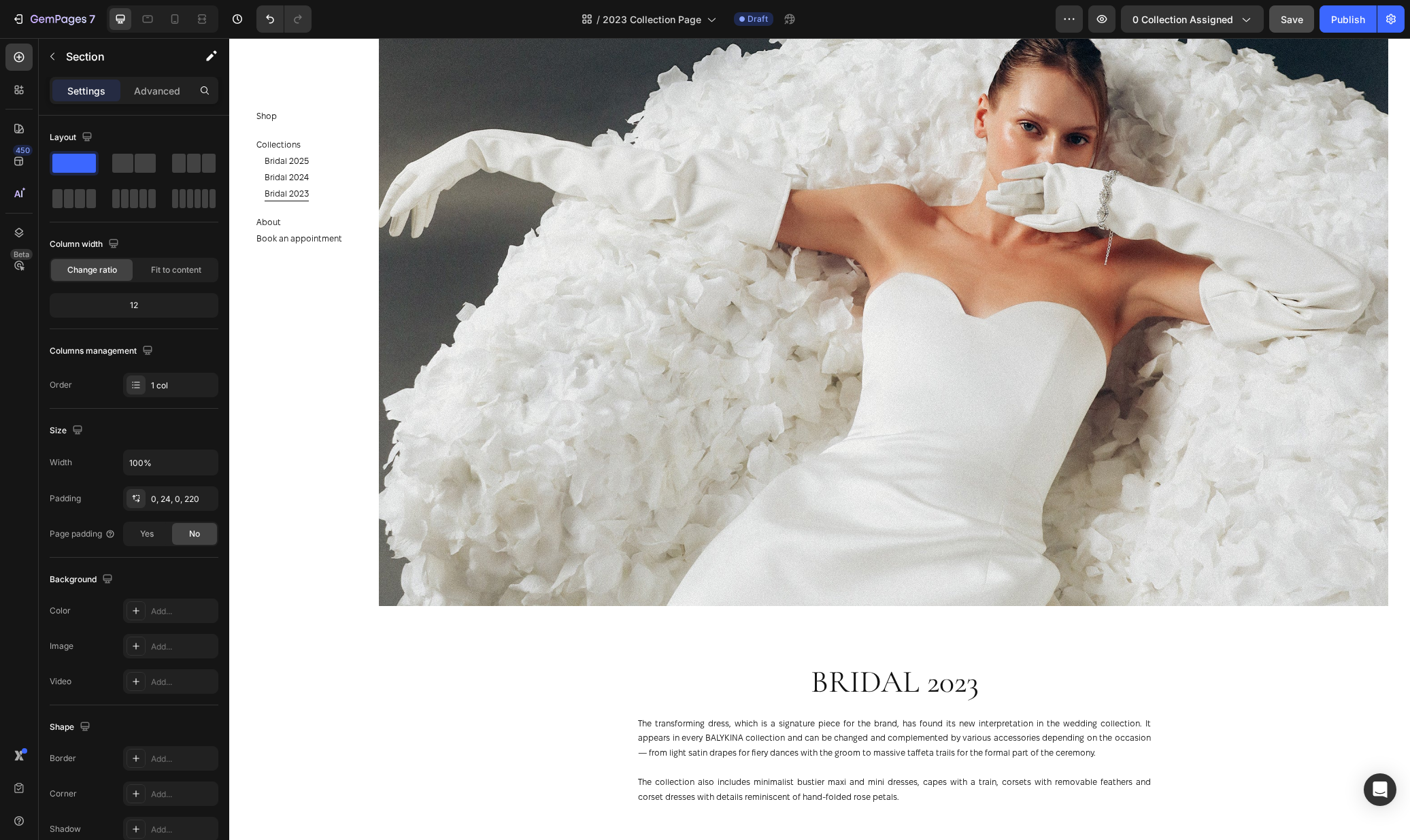
scroll to position [0, 0]
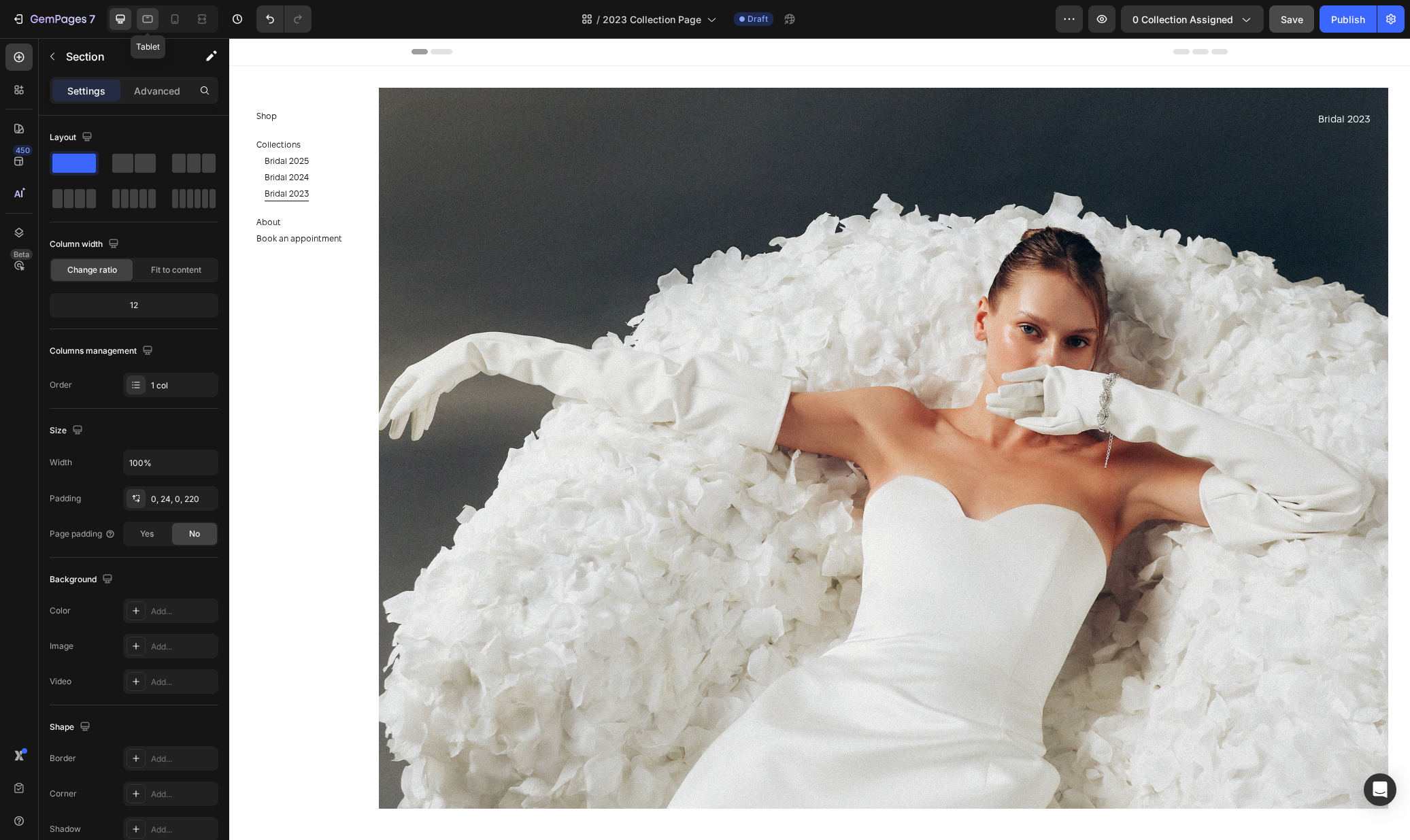
click at [143, 19] on icon at bounding box center [147, 19] width 14 height 14
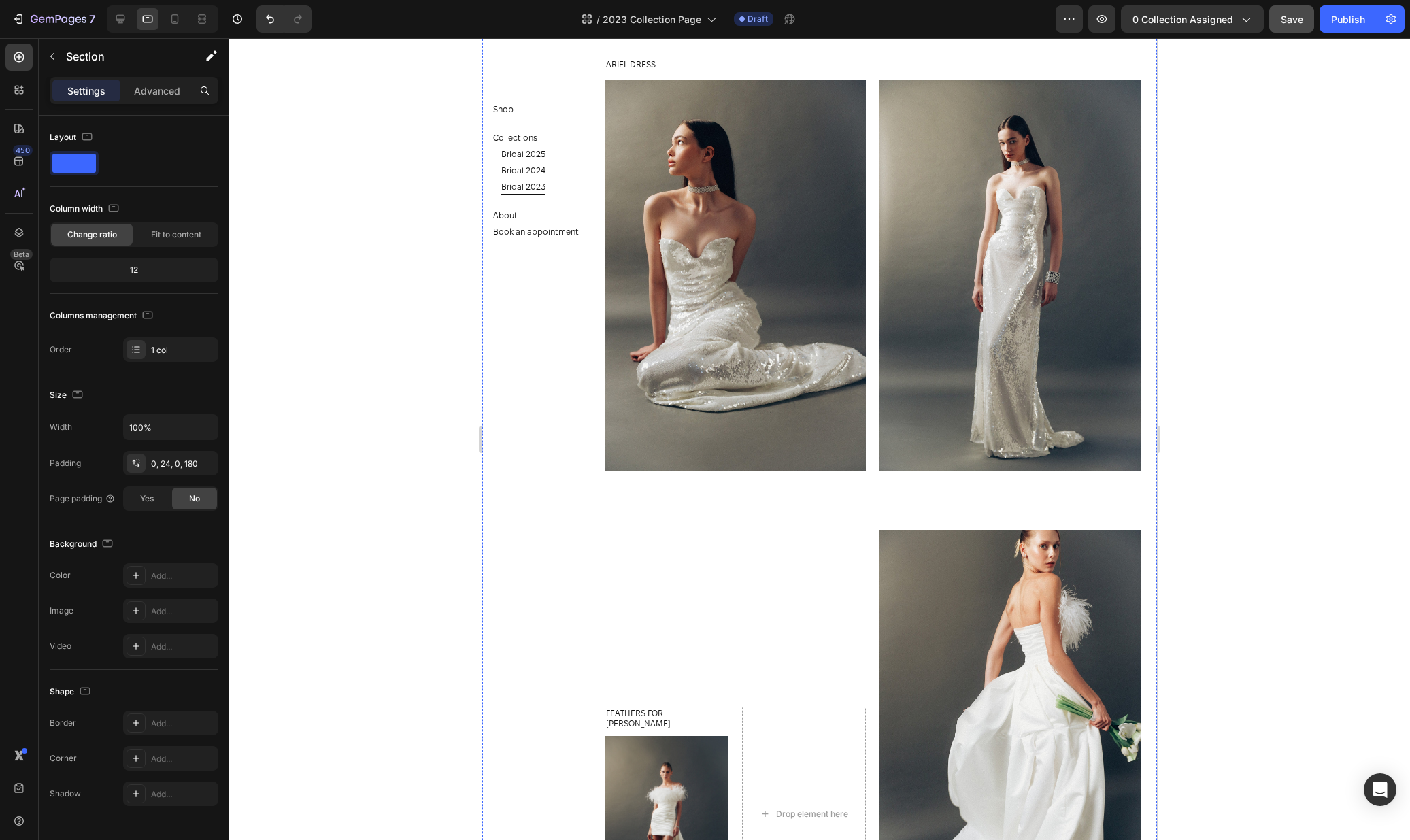
scroll to position [1251, 0]
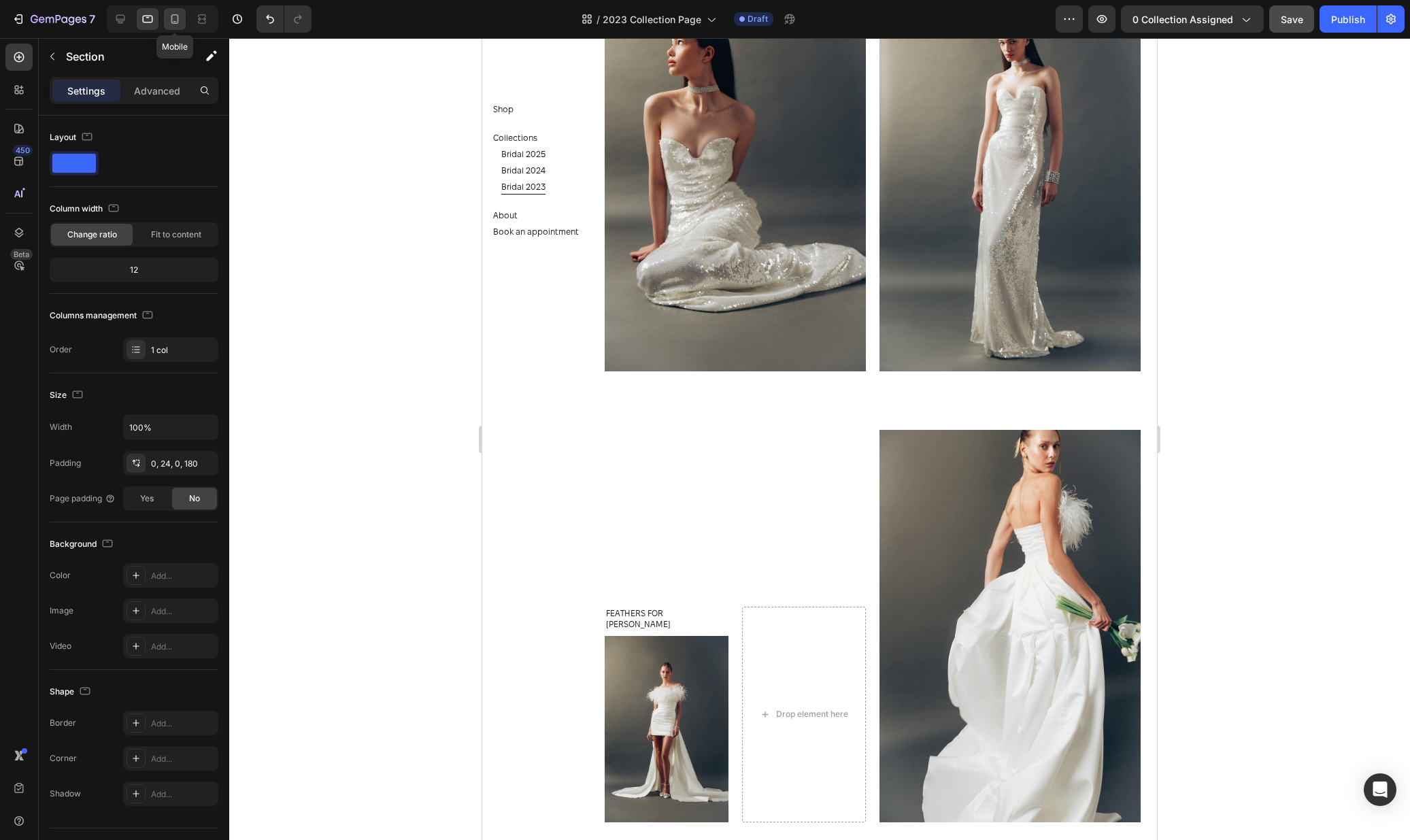
click at [178, 27] on div at bounding box center [174, 19] width 22 height 22
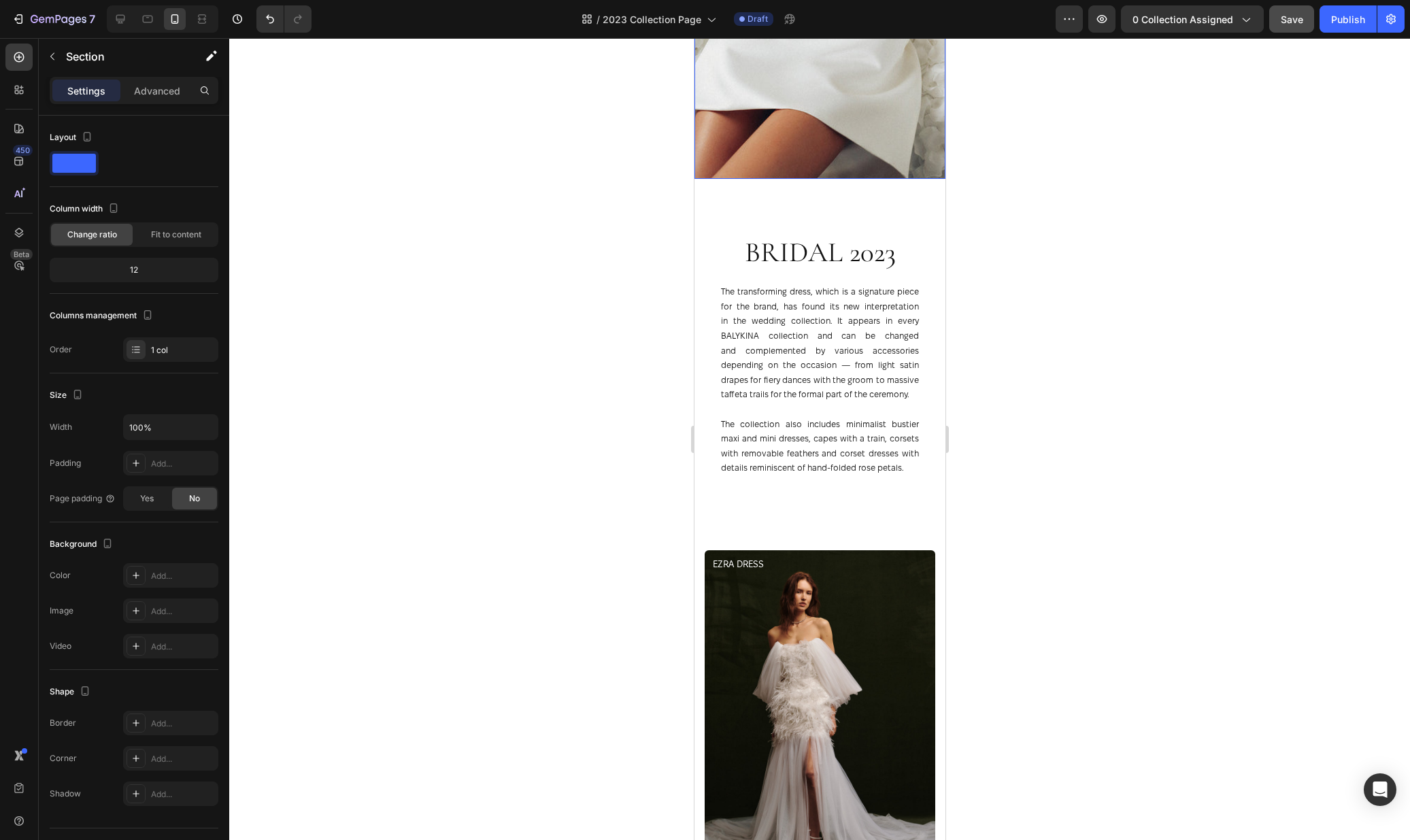
scroll to position [690, 0]
click at [124, 23] on icon at bounding box center [120, 19] width 14 height 14
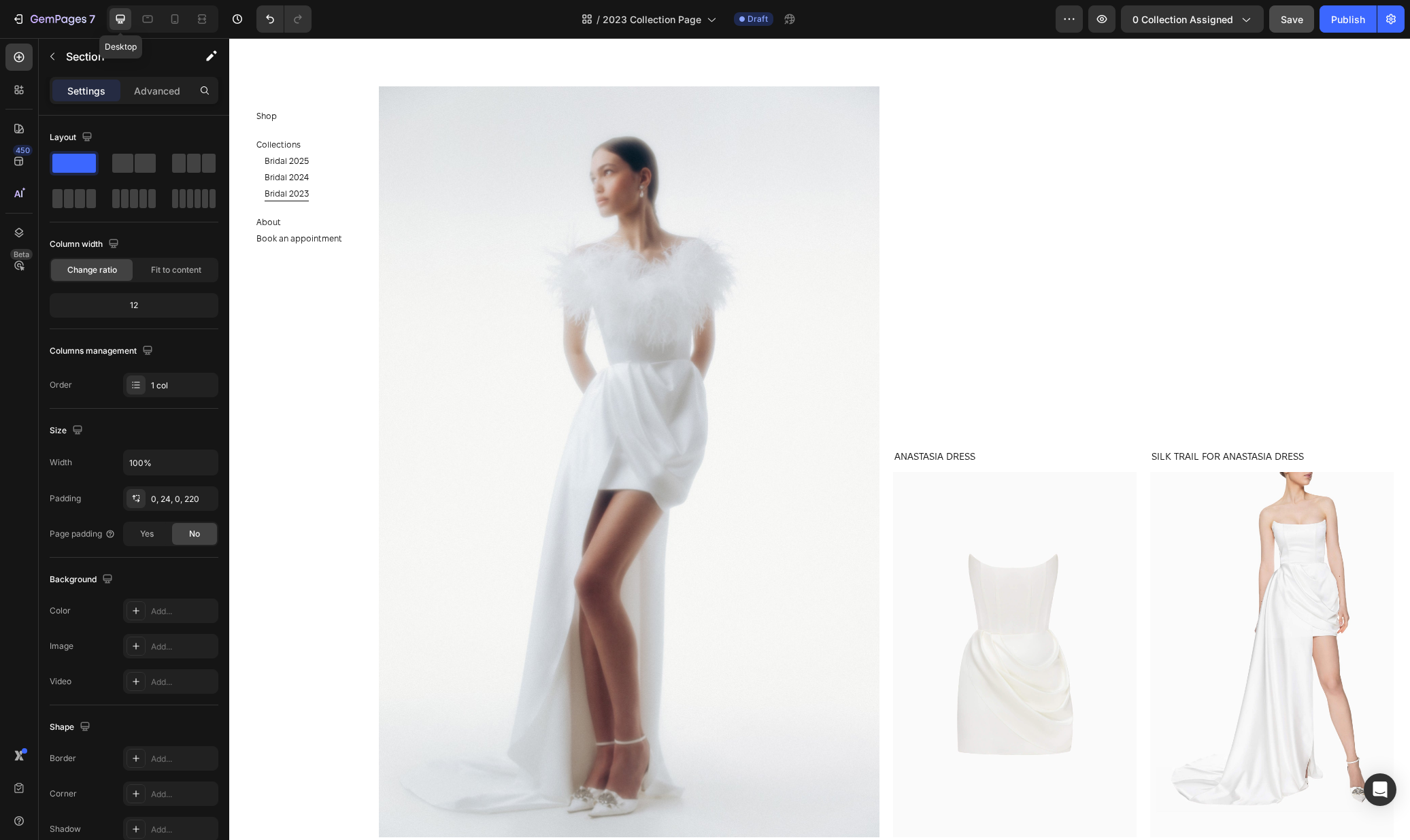
scroll to position [872, 0]
click at [1338, 19] on div "Publish" at bounding box center [1348, 19] width 34 height 14
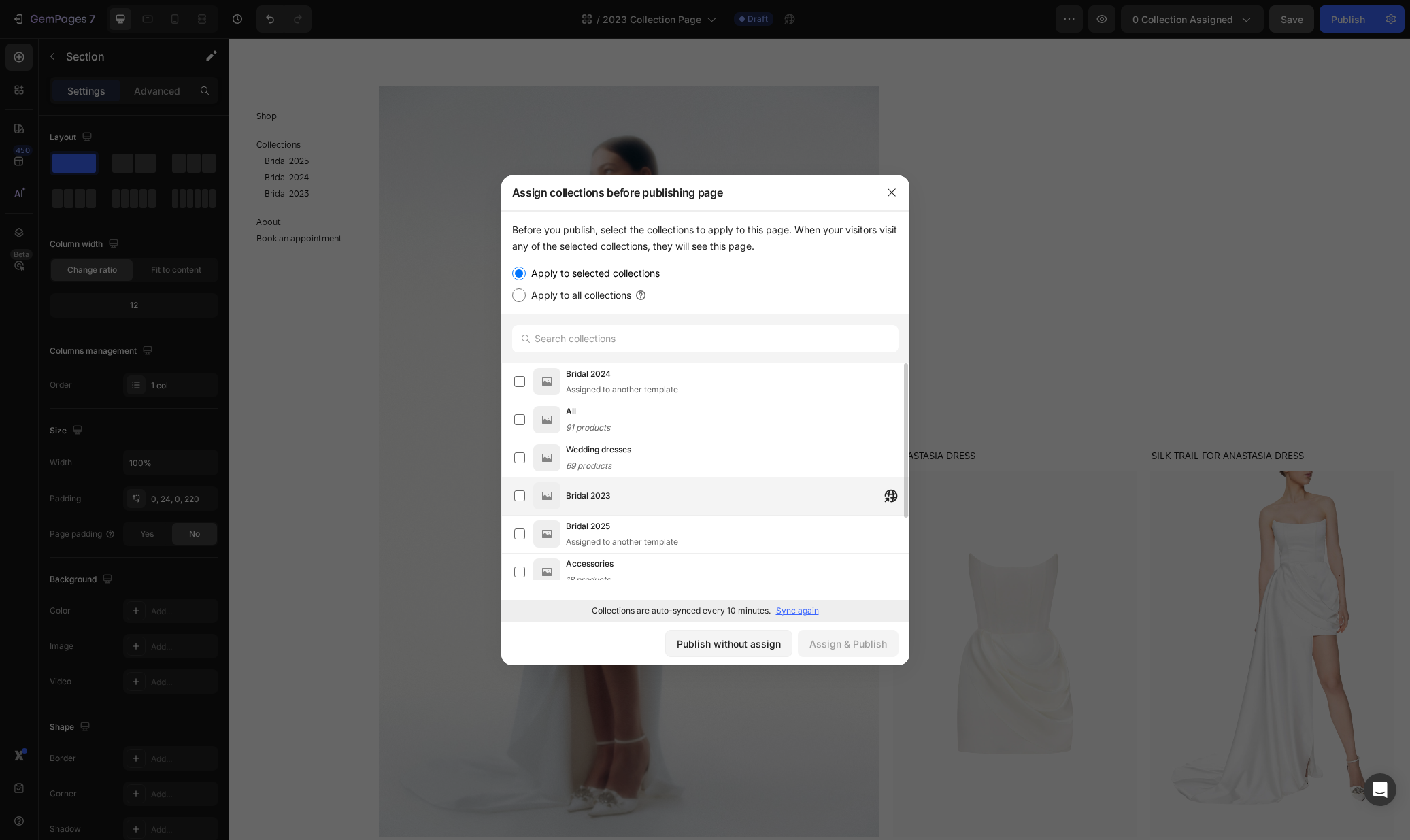
click at [673, 500] on div "Bridal 2023" at bounding box center [736, 495] width 342 height 24
click at [856, 643] on div "Assign & Publish" at bounding box center [848, 643] width 77 height 14
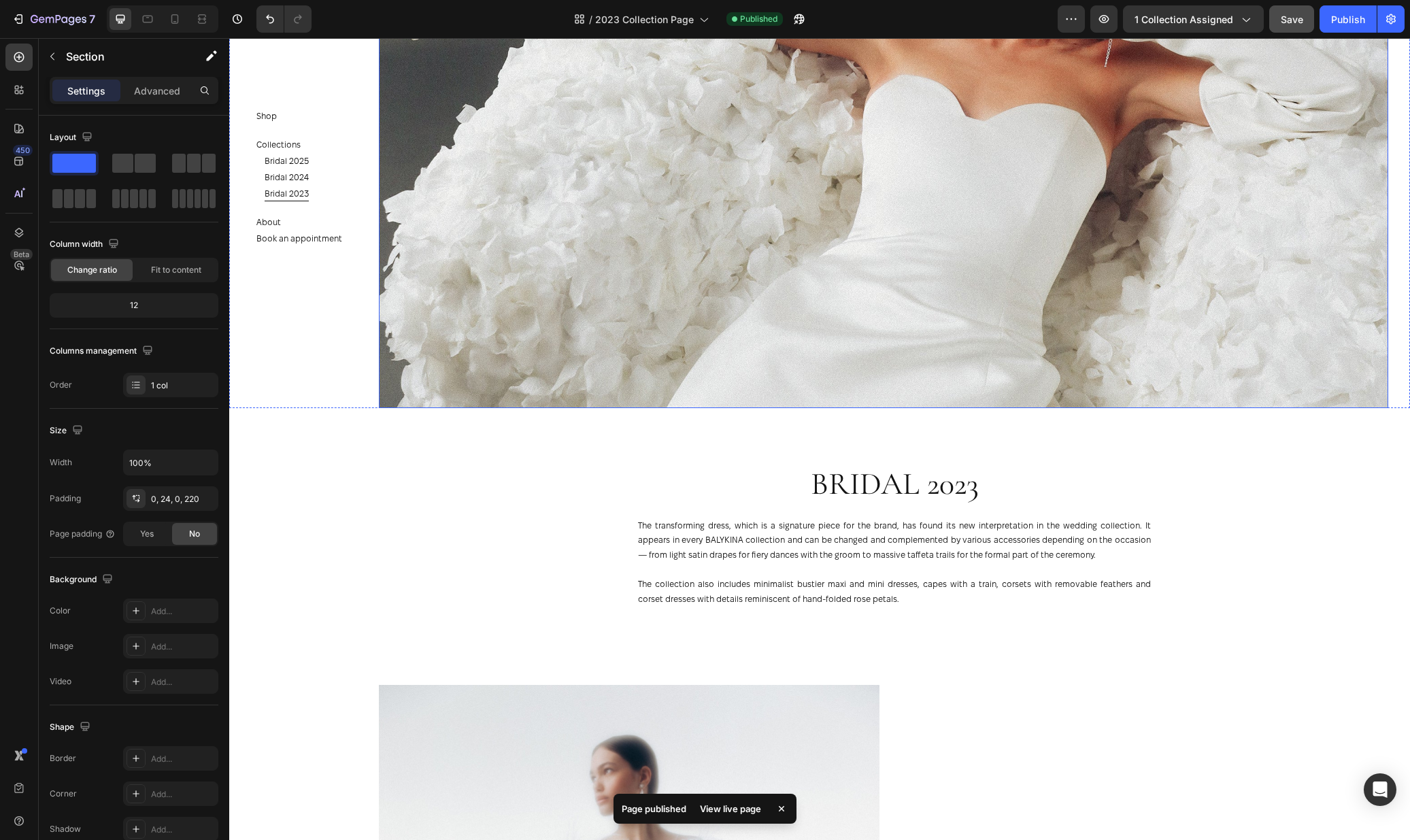
scroll to position [933, 0]
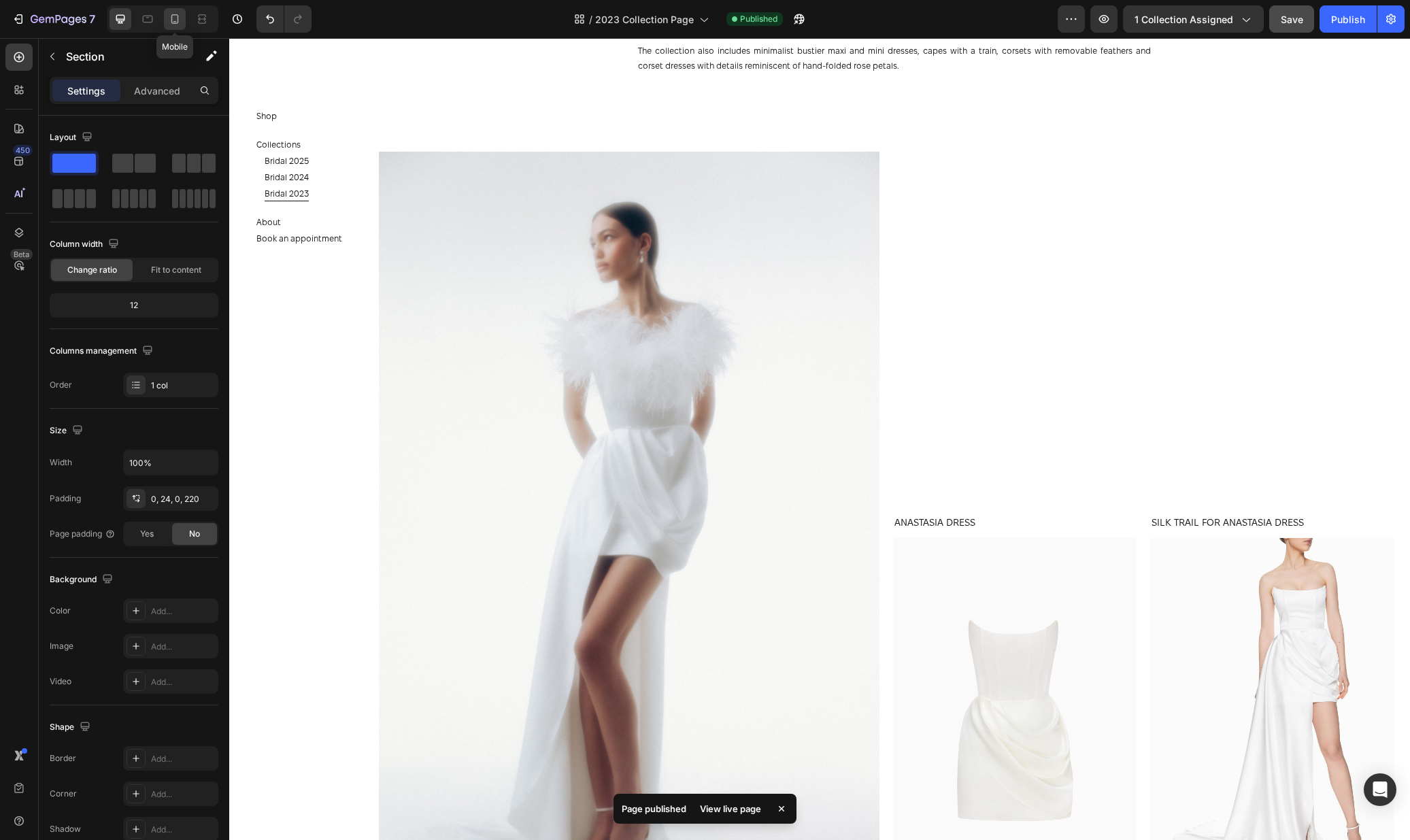
click at [174, 15] on icon at bounding box center [175, 19] width 7 height 10
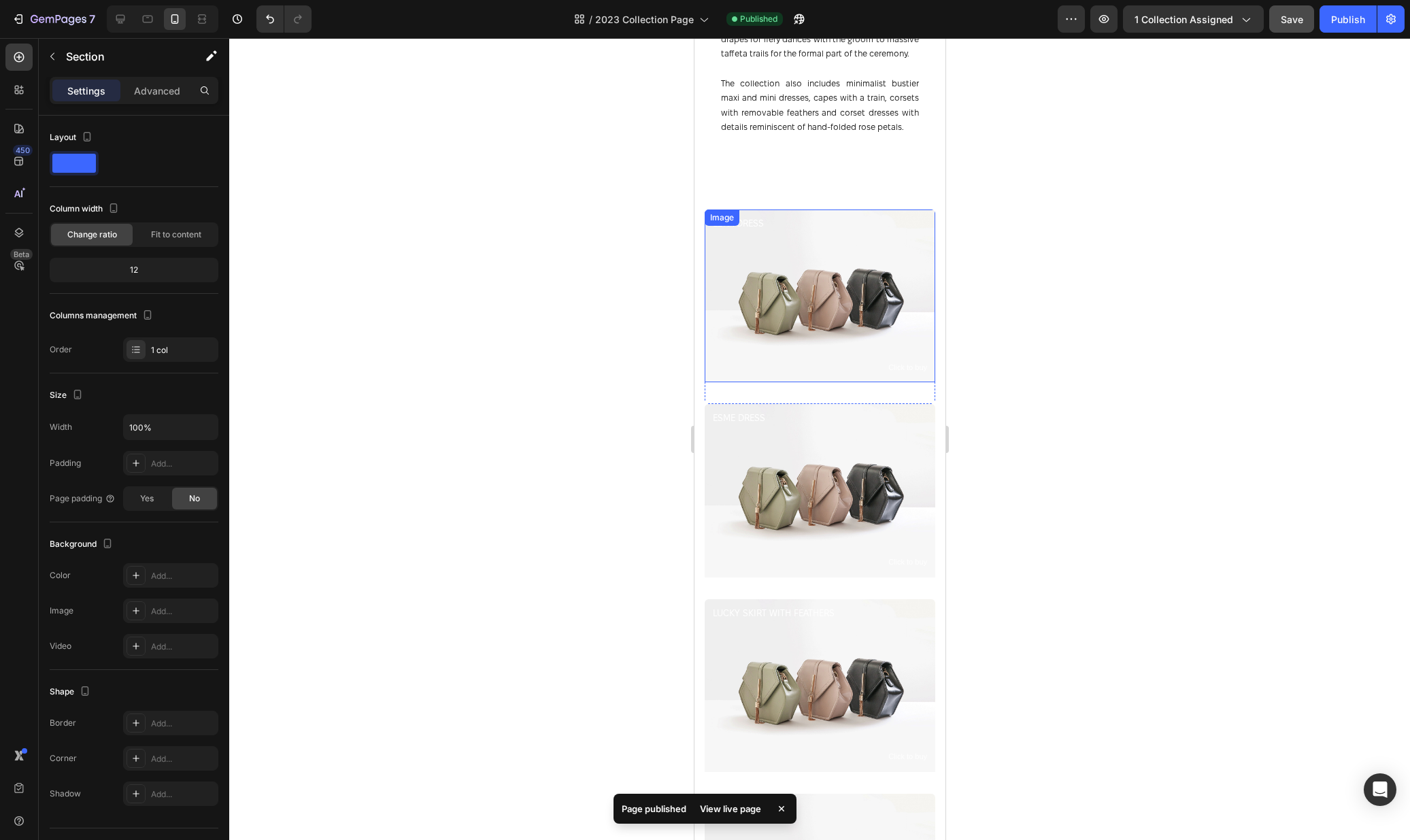
scroll to position [945, 0]
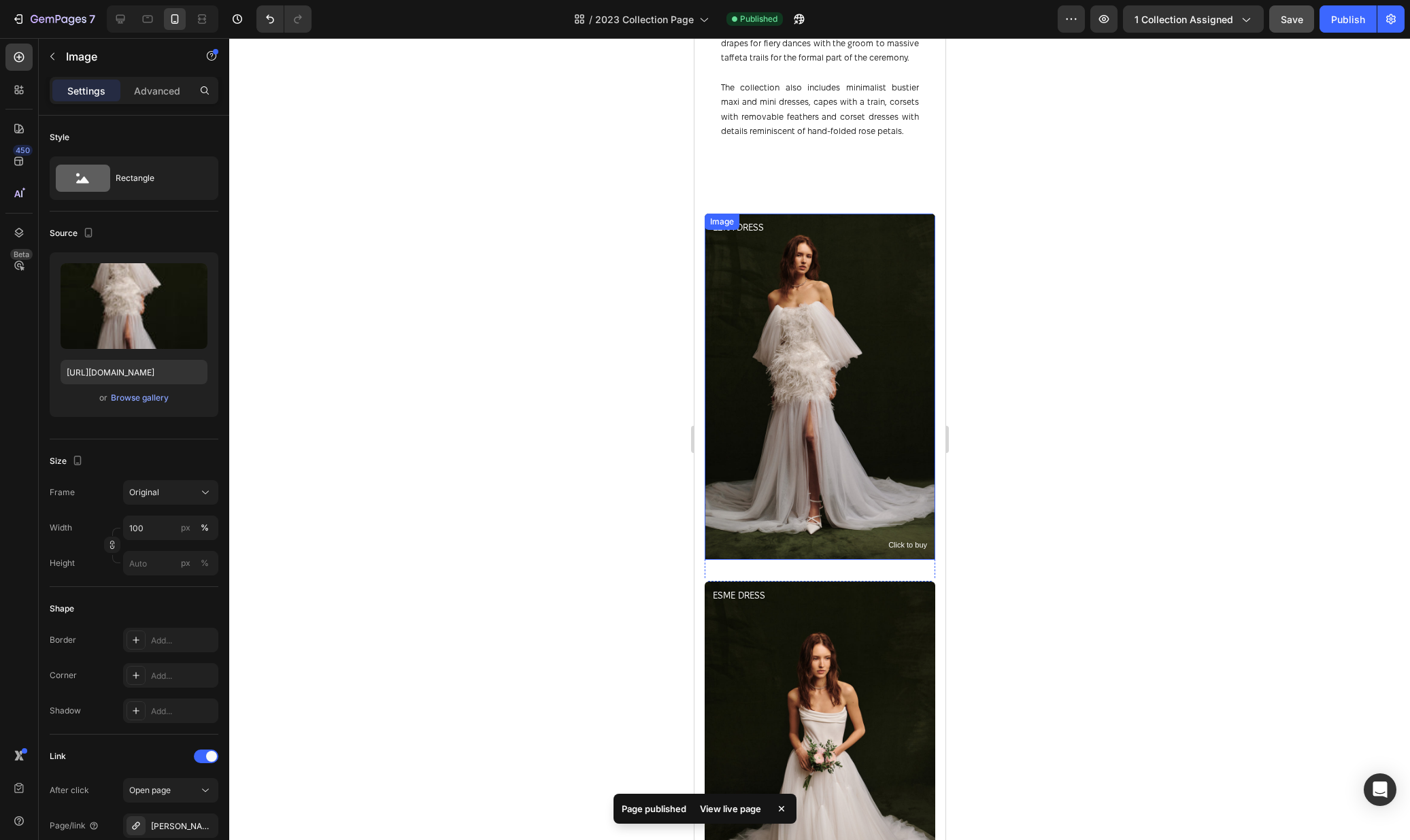
click at [823, 311] on img at bounding box center [819, 387] width 230 height 346
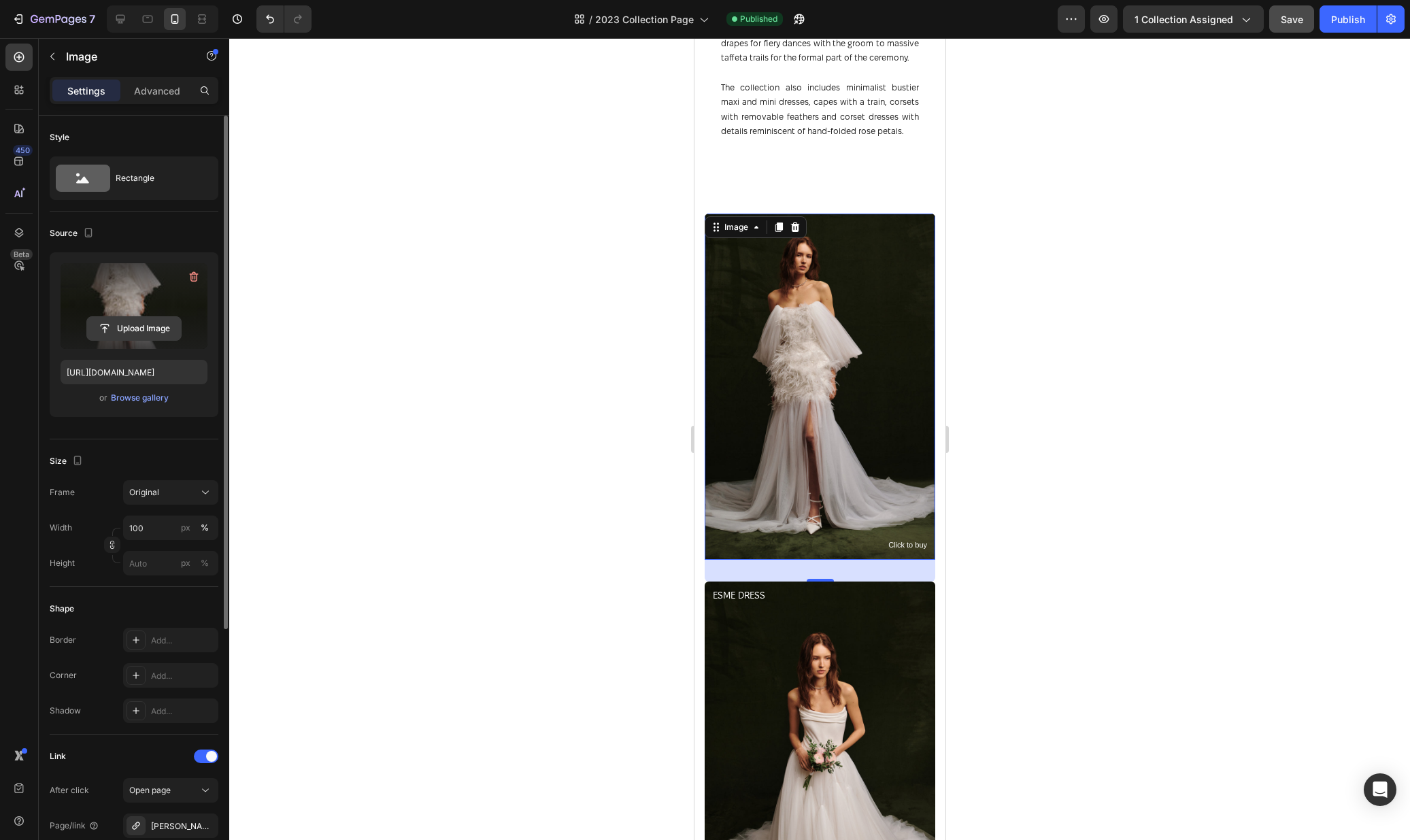
click at [142, 321] on input "file" at bounding box center [134, 328] width 94 height 23
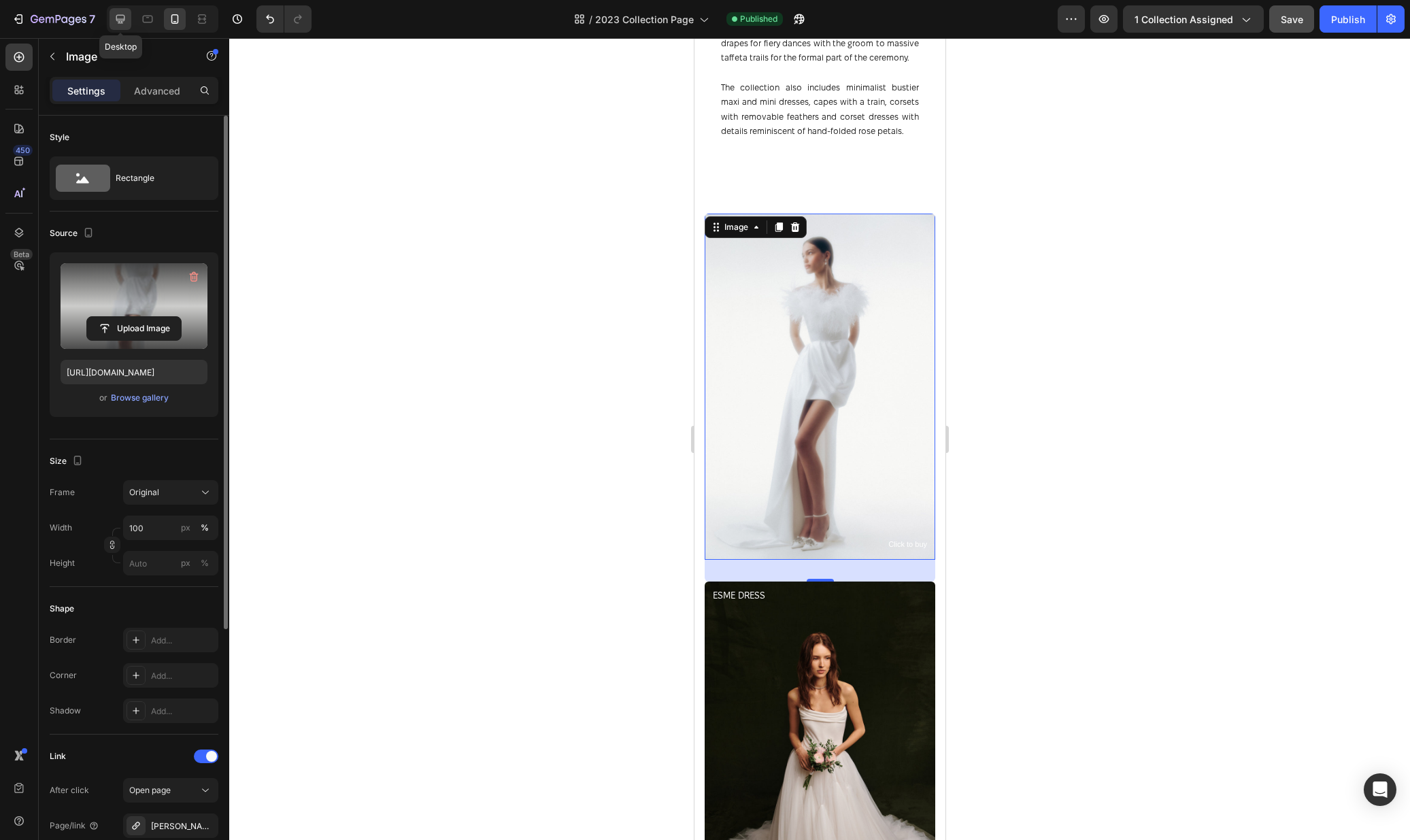
click at [120, 18] on icon at bounding box center [120, 19] width 14 height 14
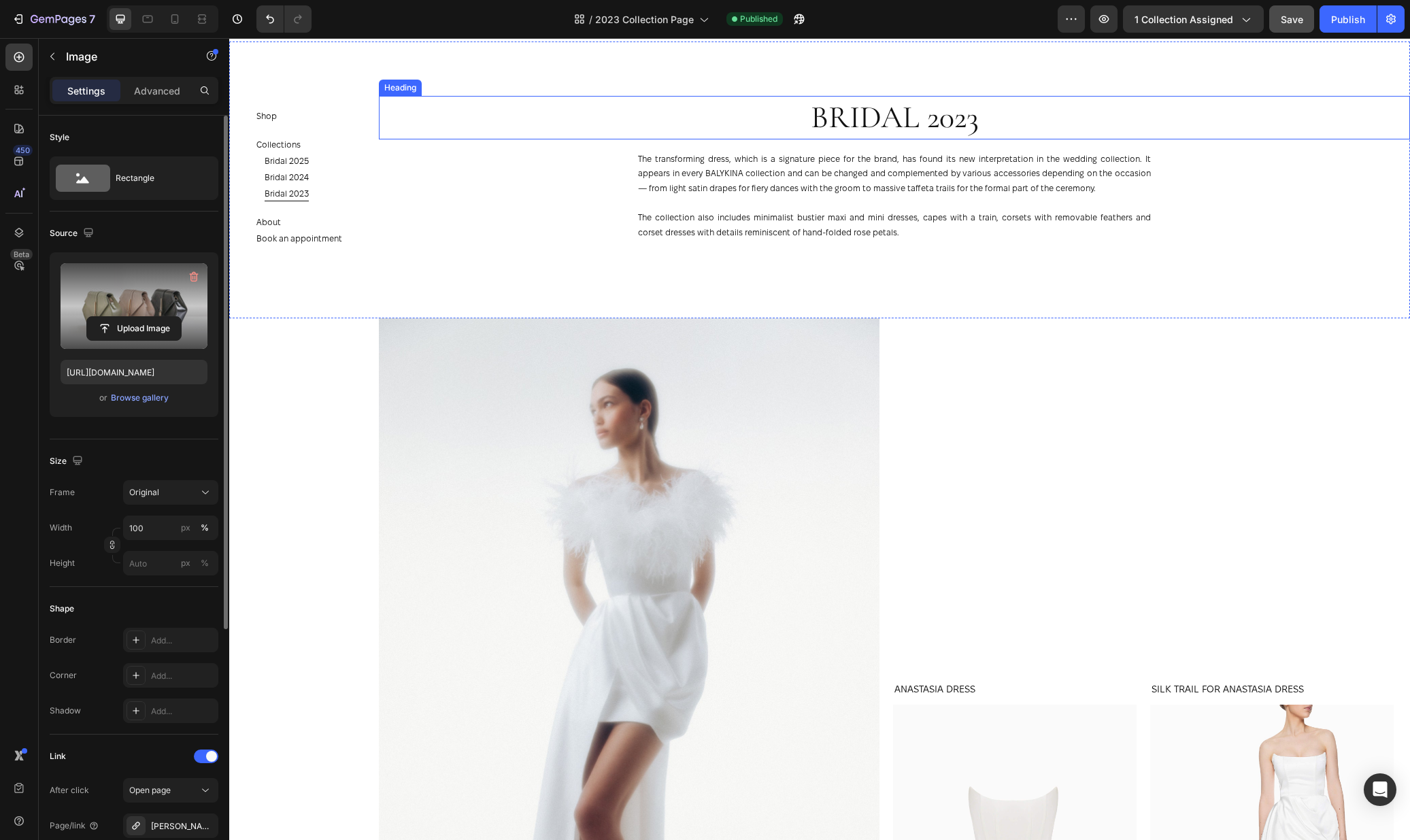
scroll to position [957, 0]
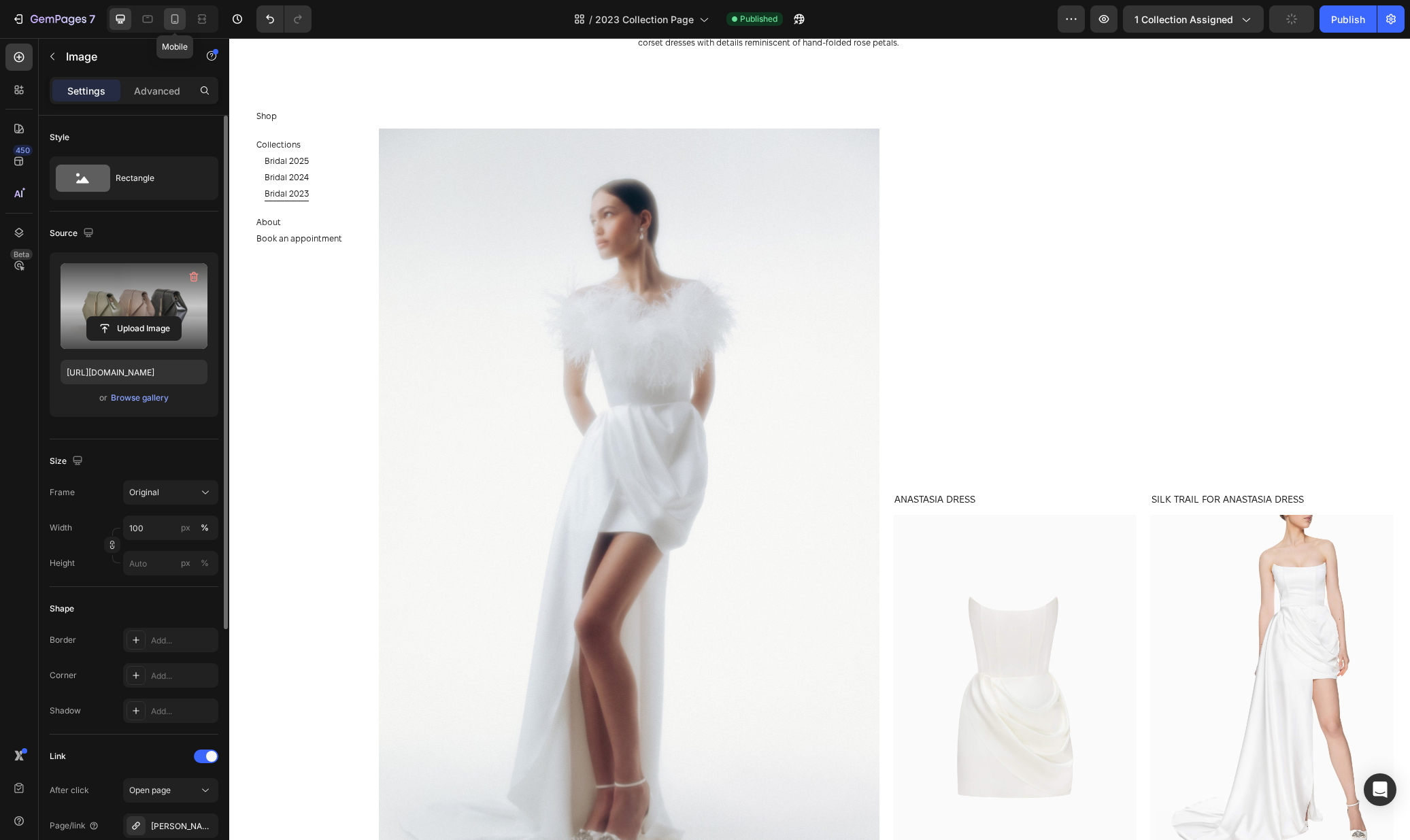
click at [169, 26] on div at bounding box center [174, 19] width 22 height 22
type input "https://cdn.shopify.com/s/files/1/0576/3786/3521/files/gempages_563336841122546…"
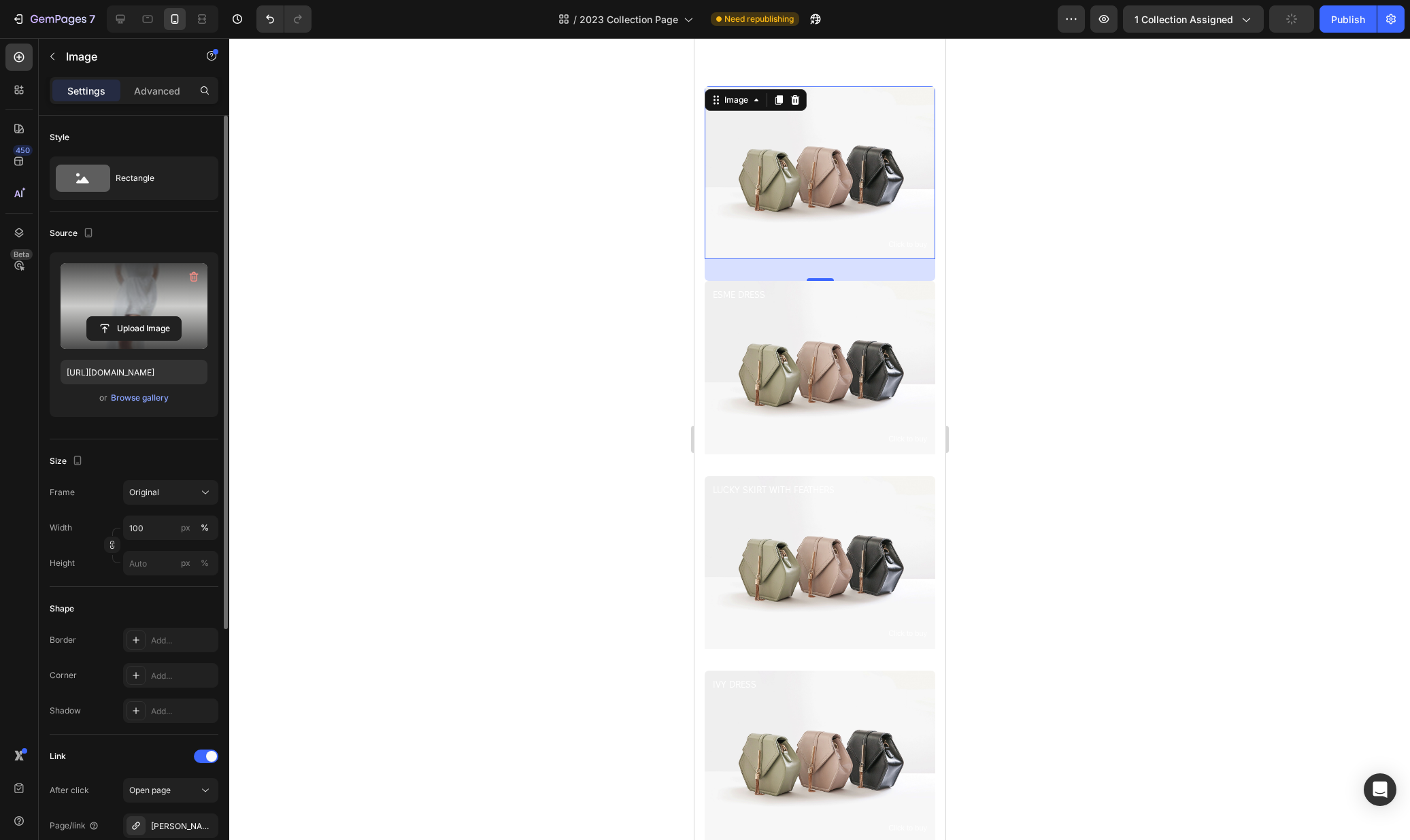
scroll to position [1072, 0]
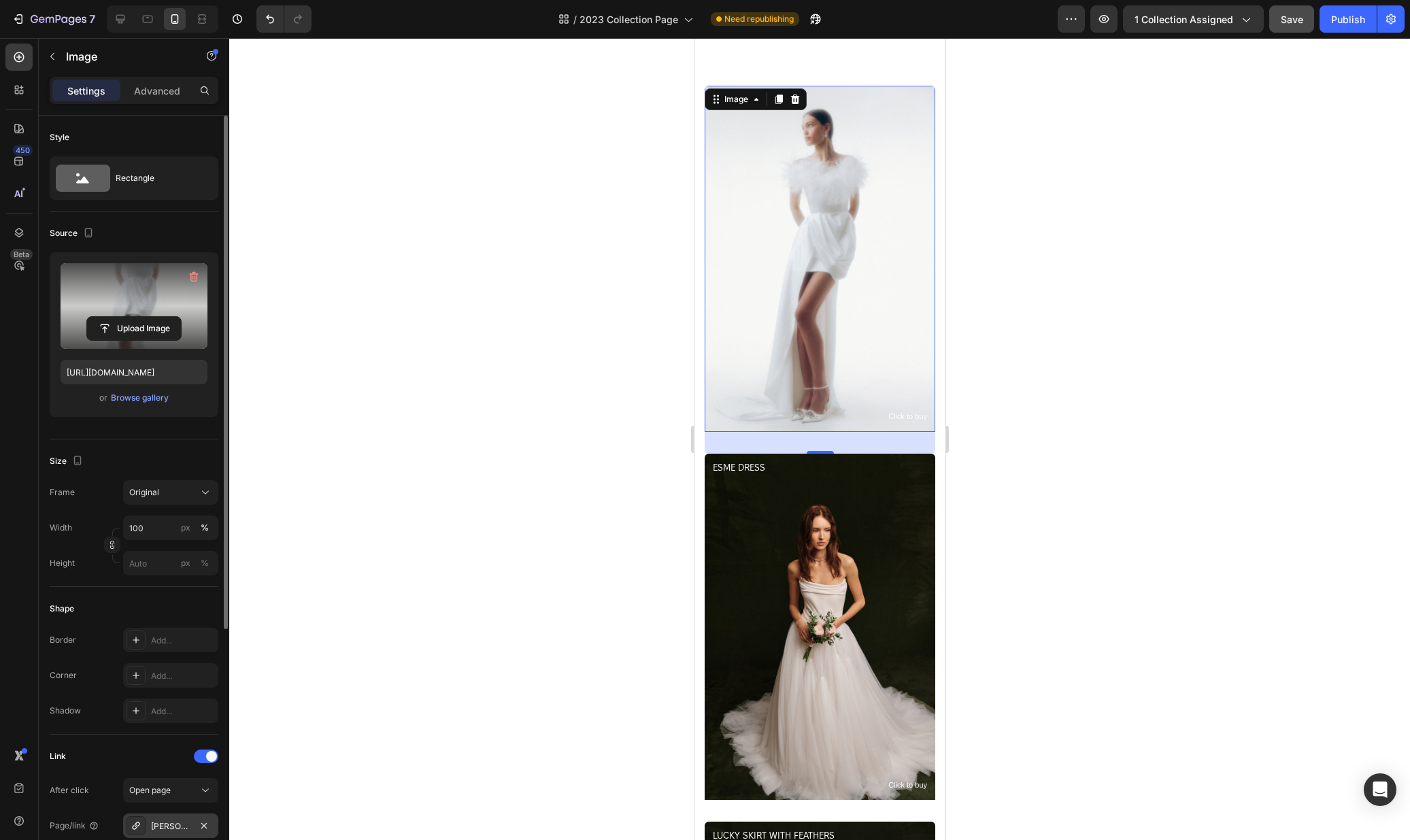
click at [159, 824] on div "Ezra-dress" at bounding box center [170, 826] width 39 height 12
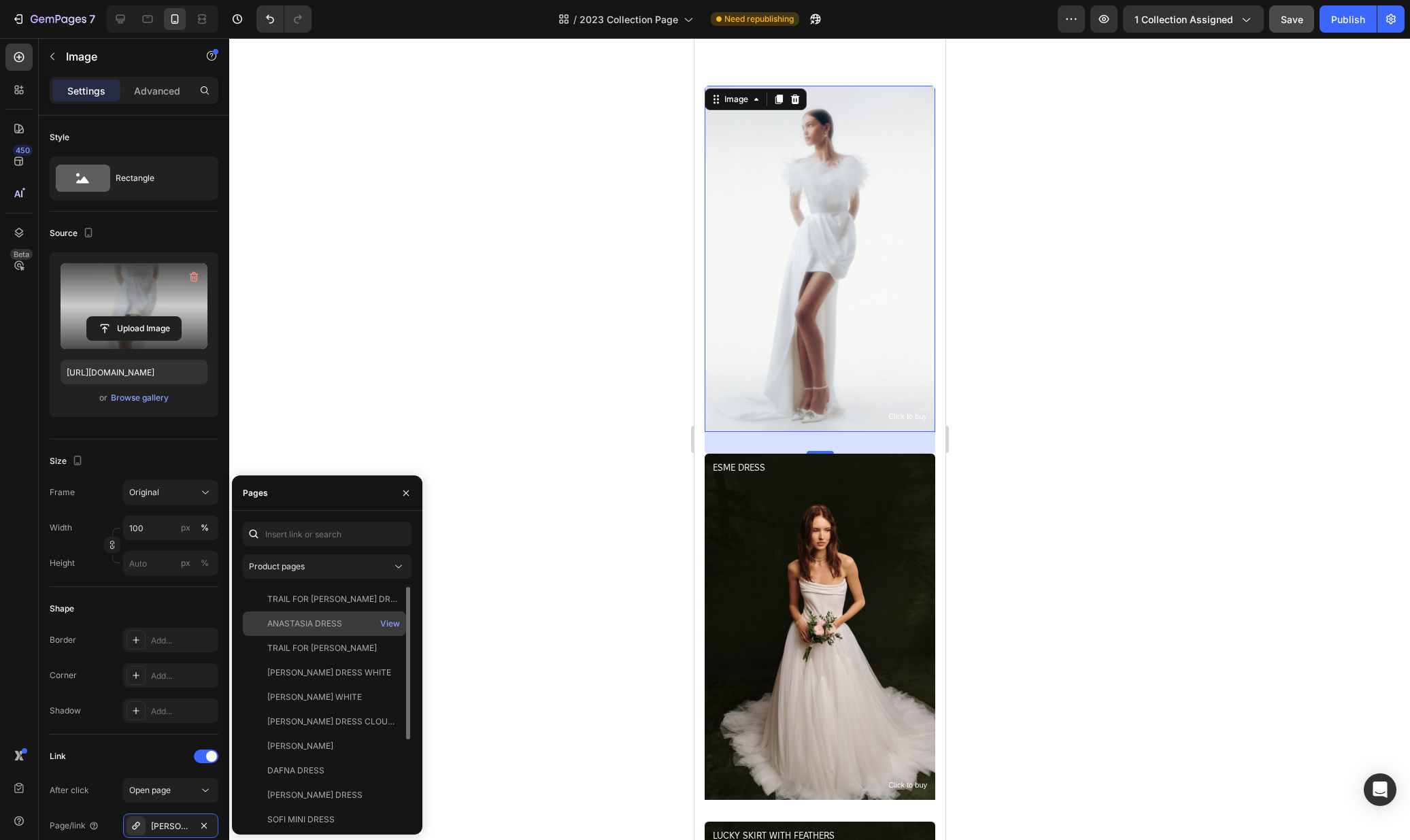
click at [343, 635] on div "ANASTASIA DRESS View" at bounding box center [324, 648] width 164 height 24
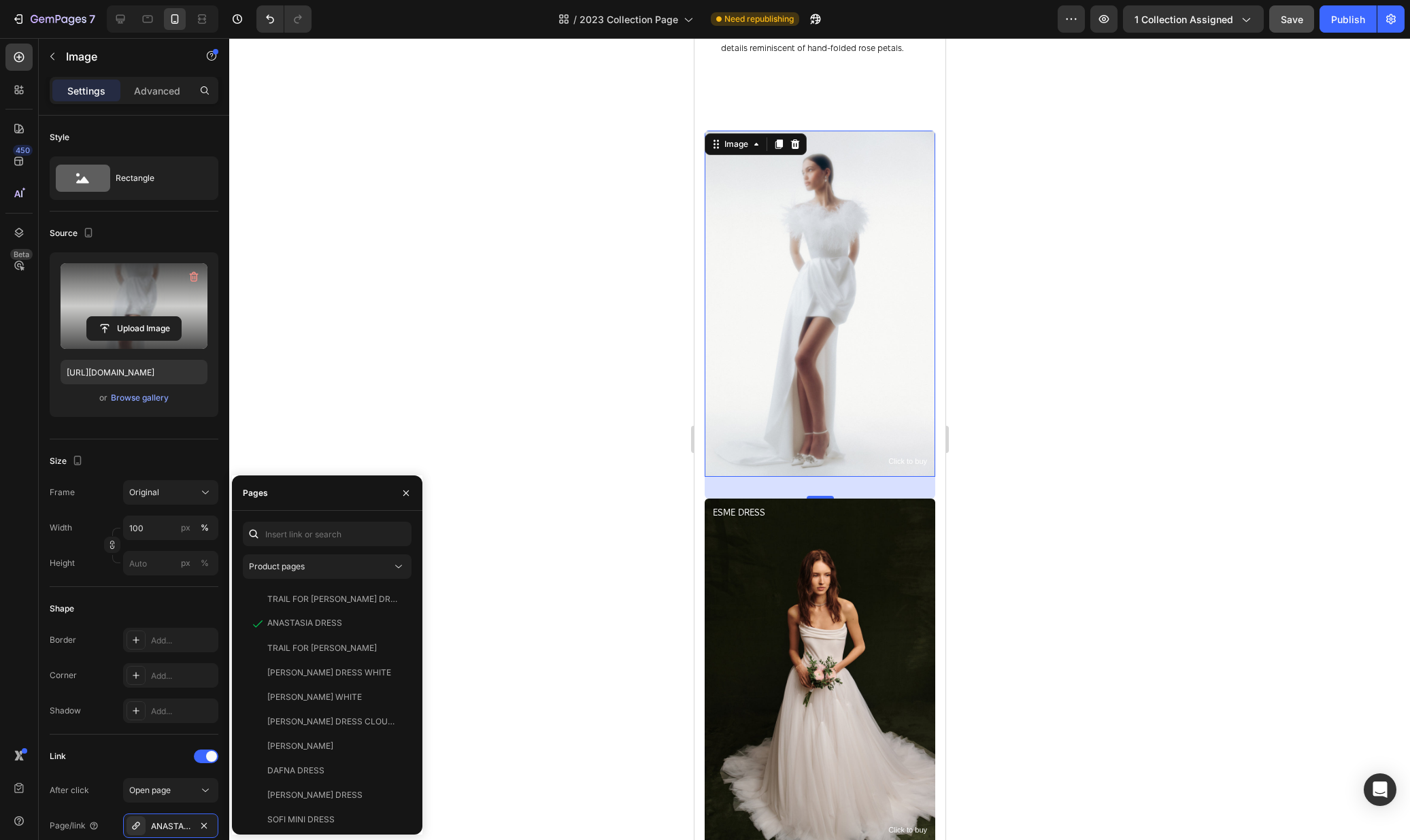
scroll to position [924, 0]
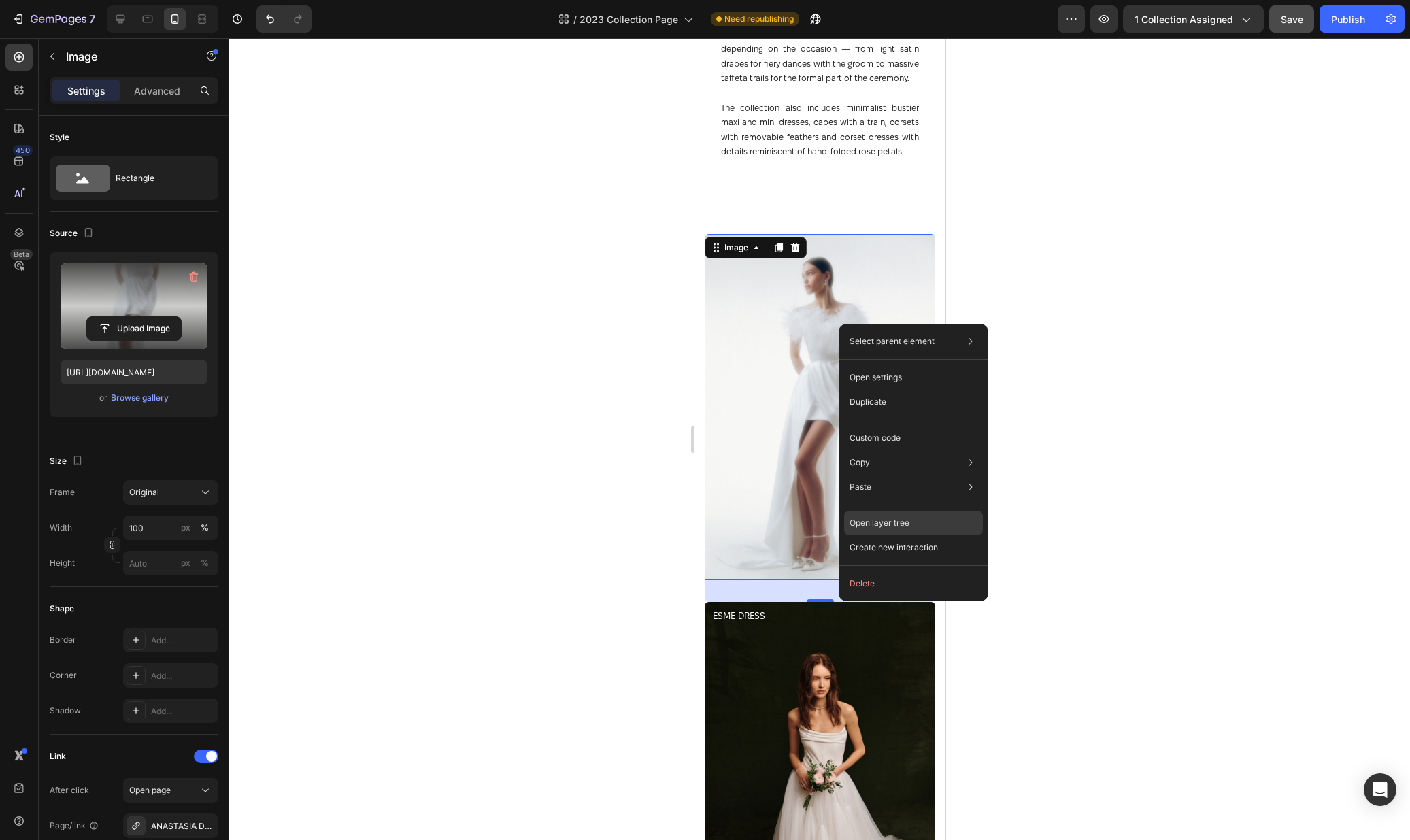
click at [910, 520] on div "Open layer tree" at bounding box center [914, 523] width 139 height 24
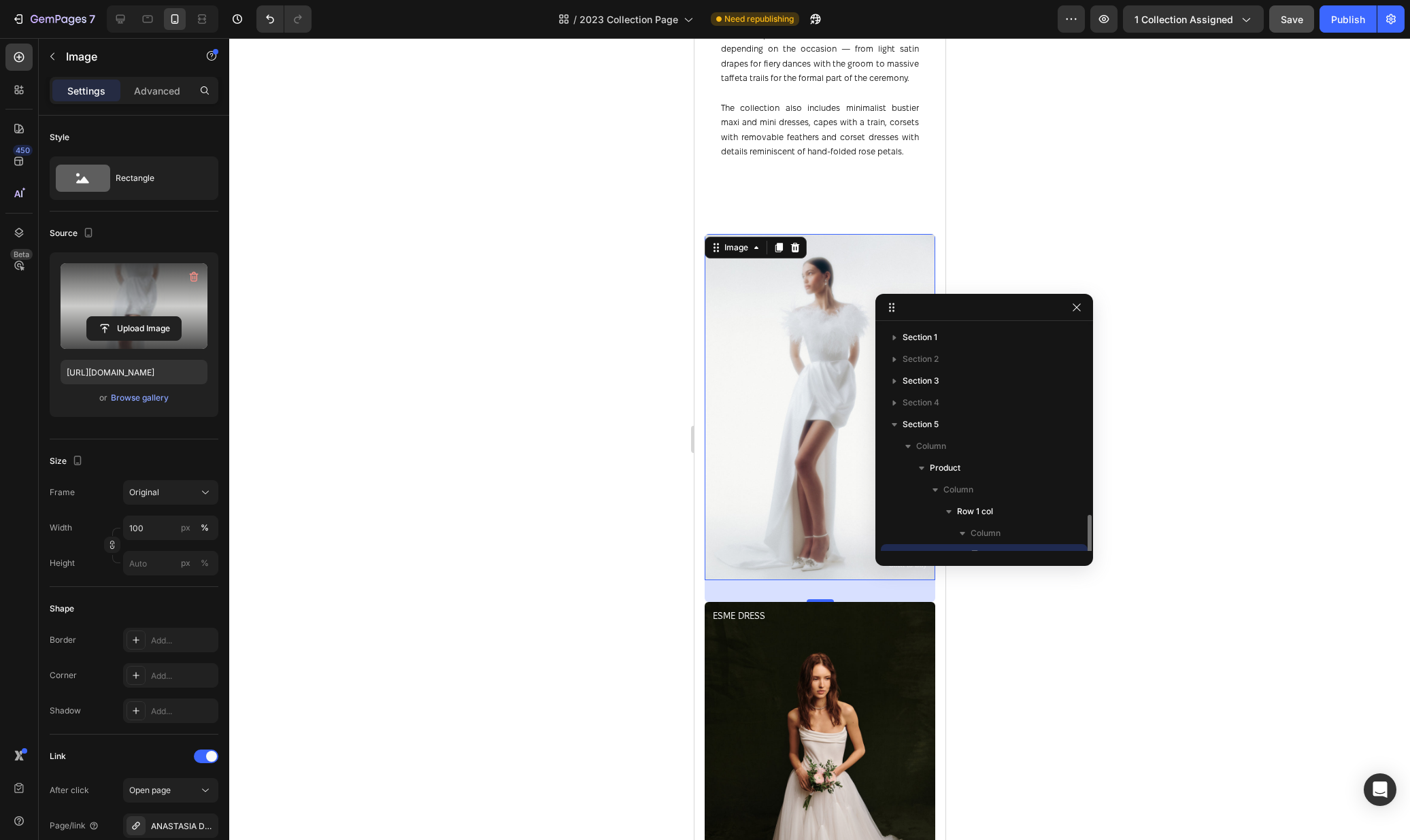
scroll to position [126, 0]
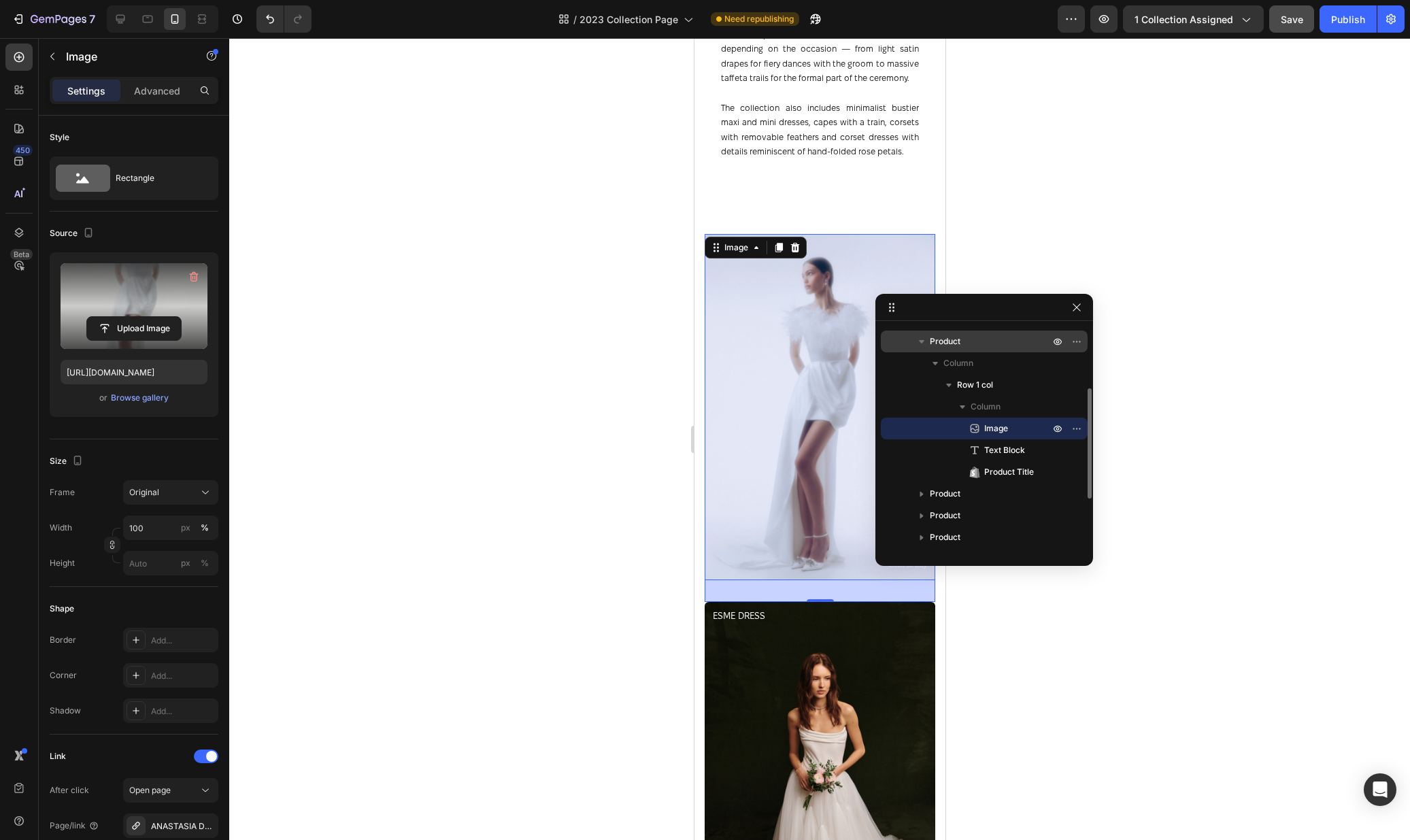
click at [989, 347] on p "Product" at bounding box center [991, 341] width 122 height 14
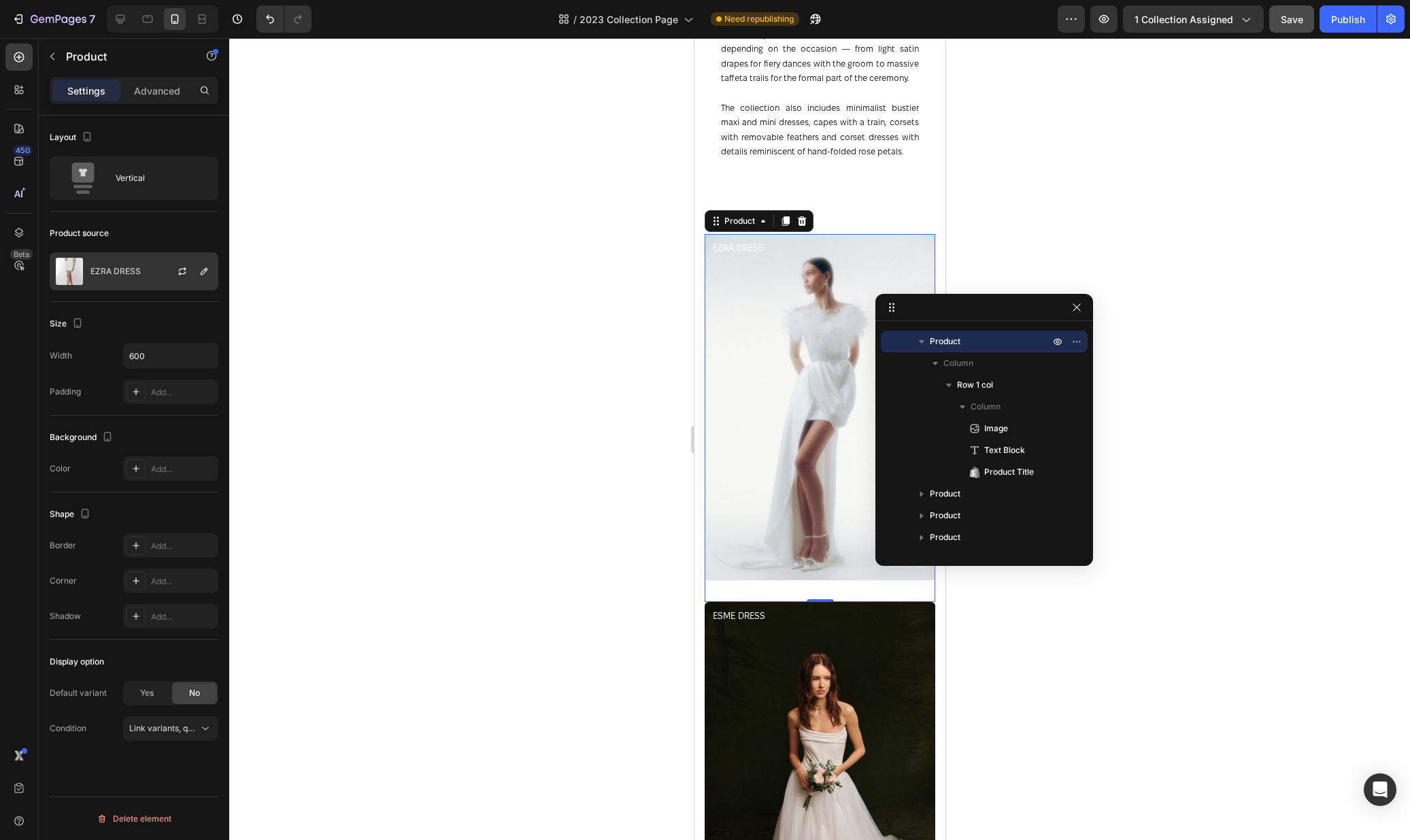
click at [104, 280] on div "EZRA DRESS" at bounding box center [134, 271] width 168 height 38
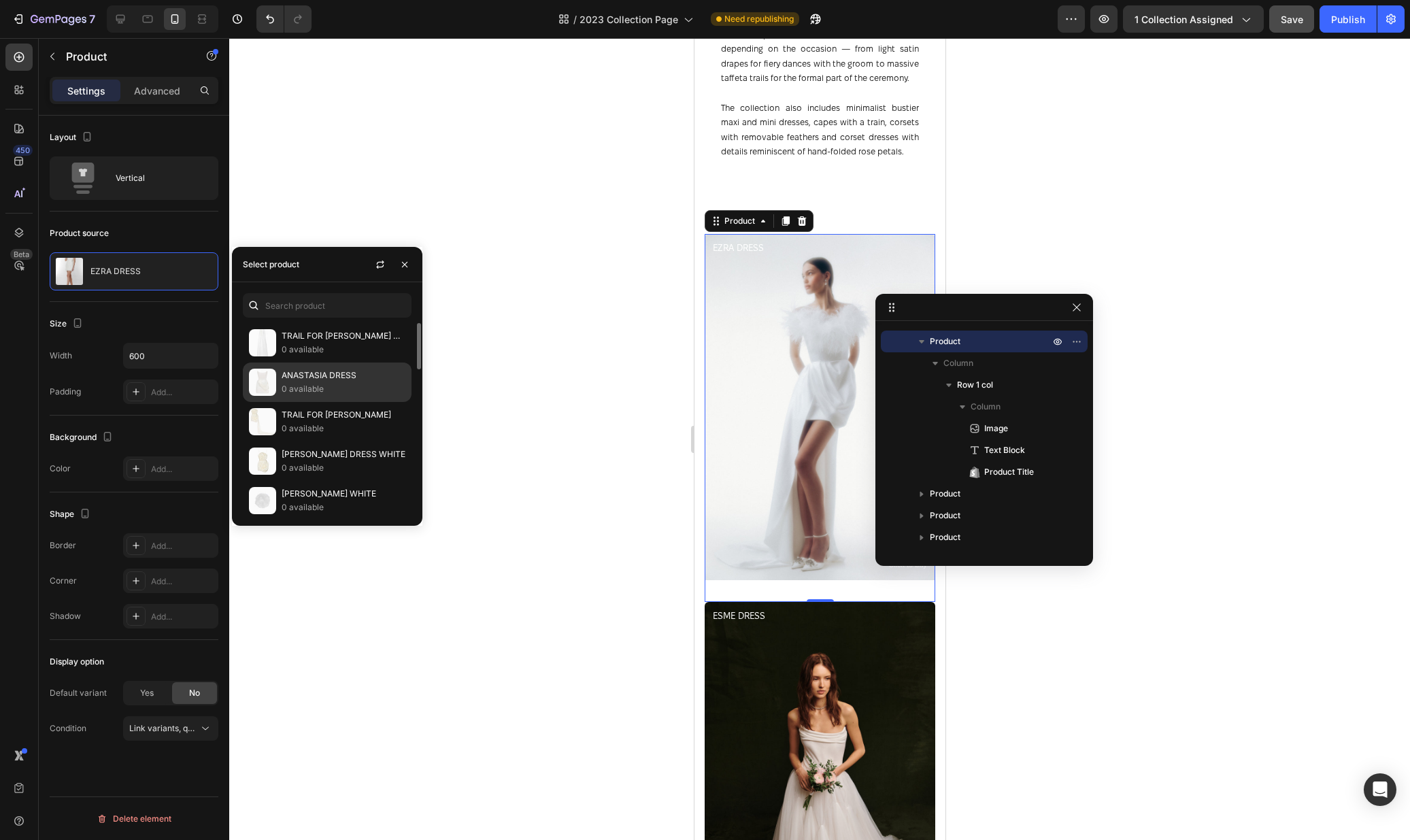
click at [342, 402] on div "ANASTASIA DRESS 0 available" at bounding box center [326, 421] width 168 height 39
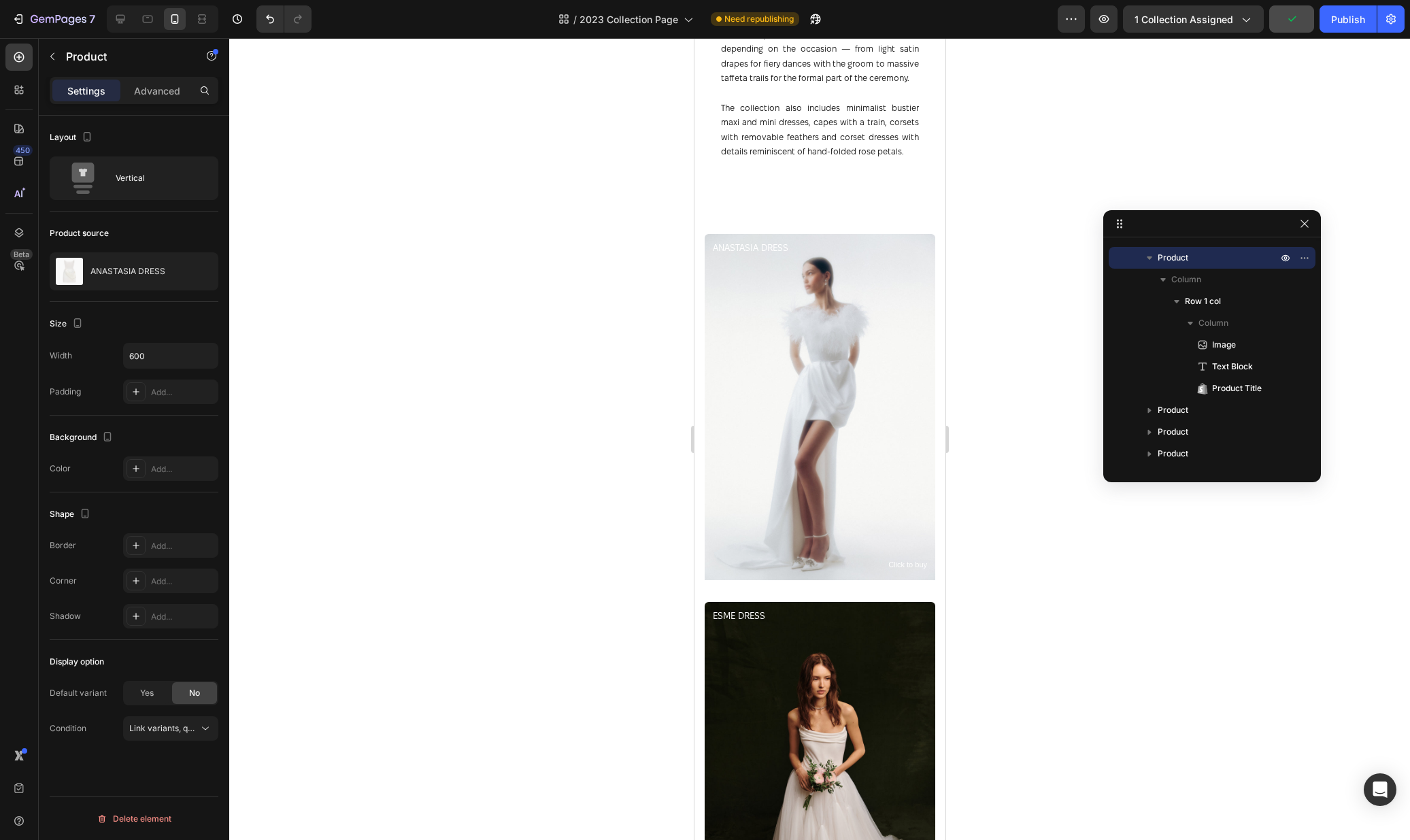
drag, startPoint x: 1014, startPoint y: 313, endPoint x: 1242, endPoint y: 230, distance: 242.6
click at [1061, 601] on div at bounding box center [820, 438] width 1181 height 801
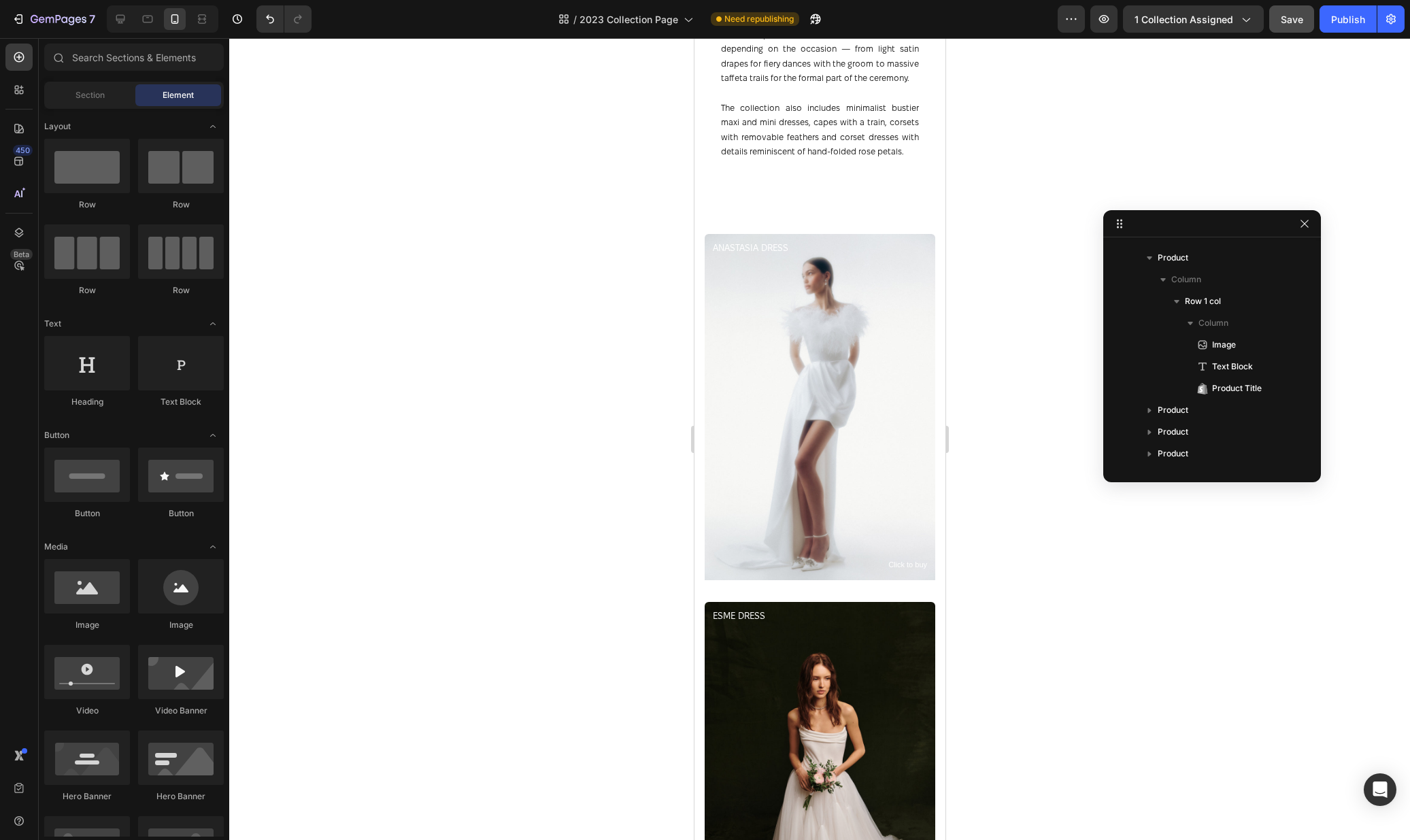
click at [1122, 634] on div at bounding box center [820, 438] width 1181 height 801
click at [1051, 683] on div at bounding box center [820, 438] width 1181 height 801
click at [839, 699] on img at bounding box center [819, 775] width 230 height 346
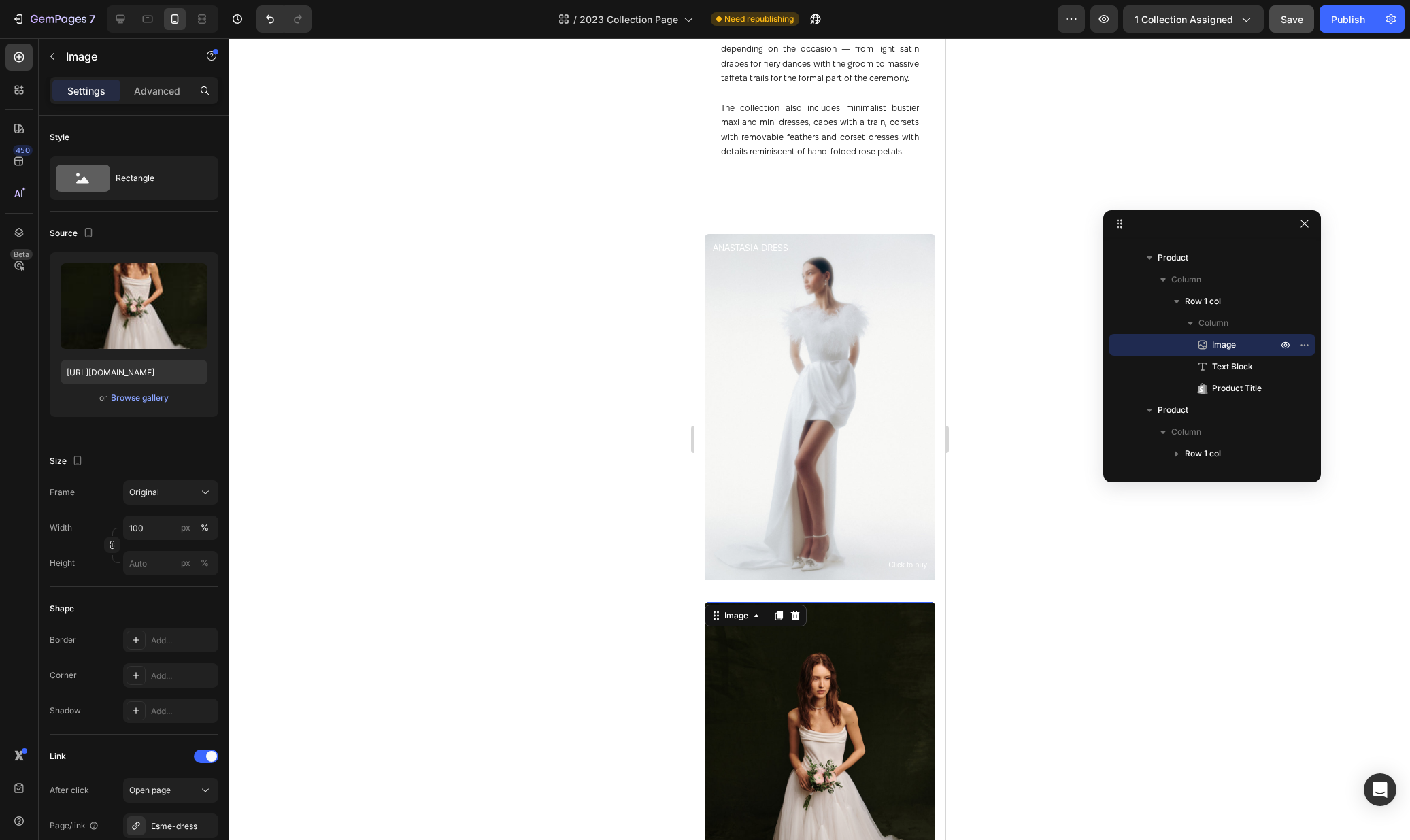
click at [133, 14] on div at bounding box center [163, 19] width 111 height 27
click at [126, 18] on icon at bounding box center [120, 19] width 14 height 14
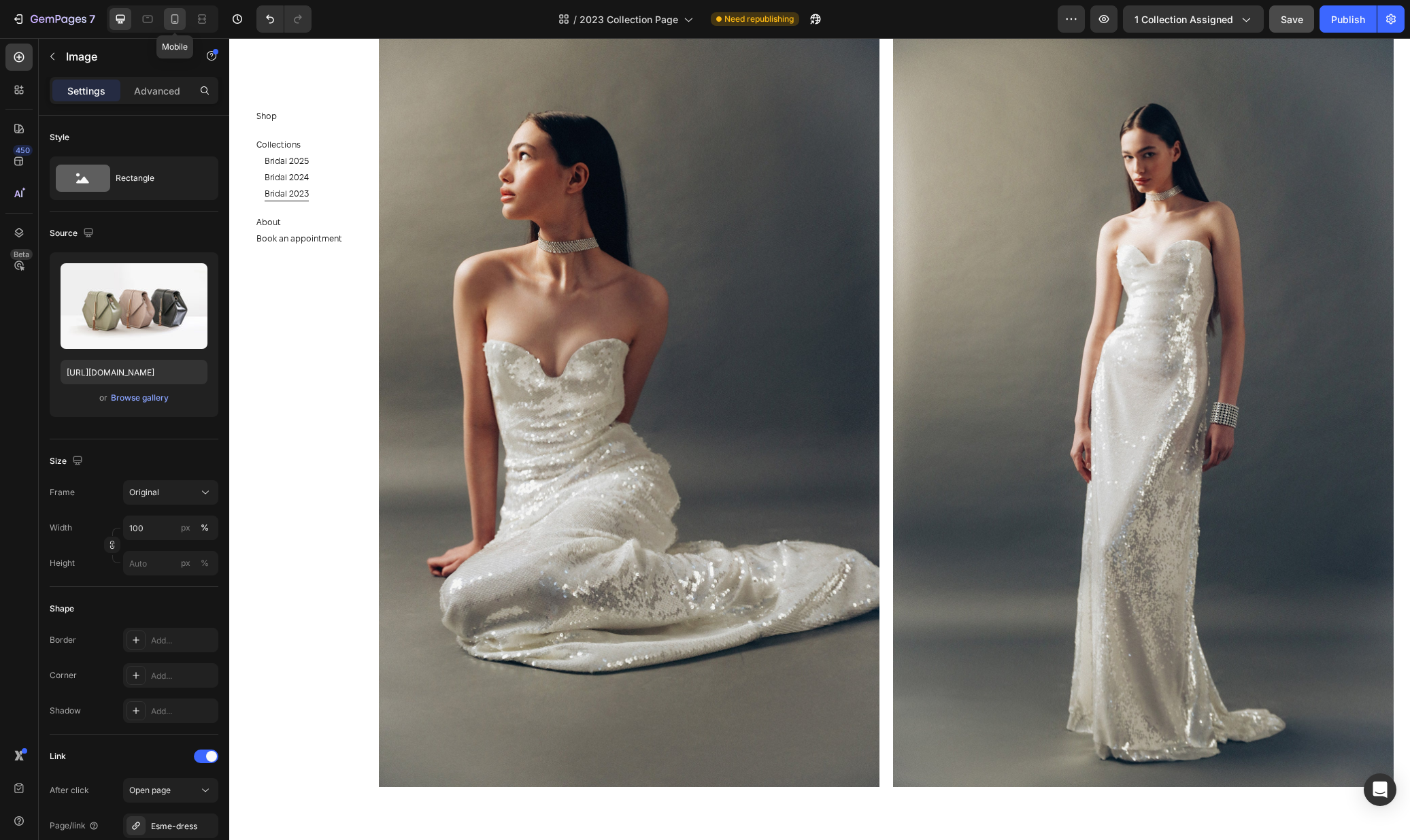
click at [183, 19] on div at bounding box center [174, 19] width 22 height 22
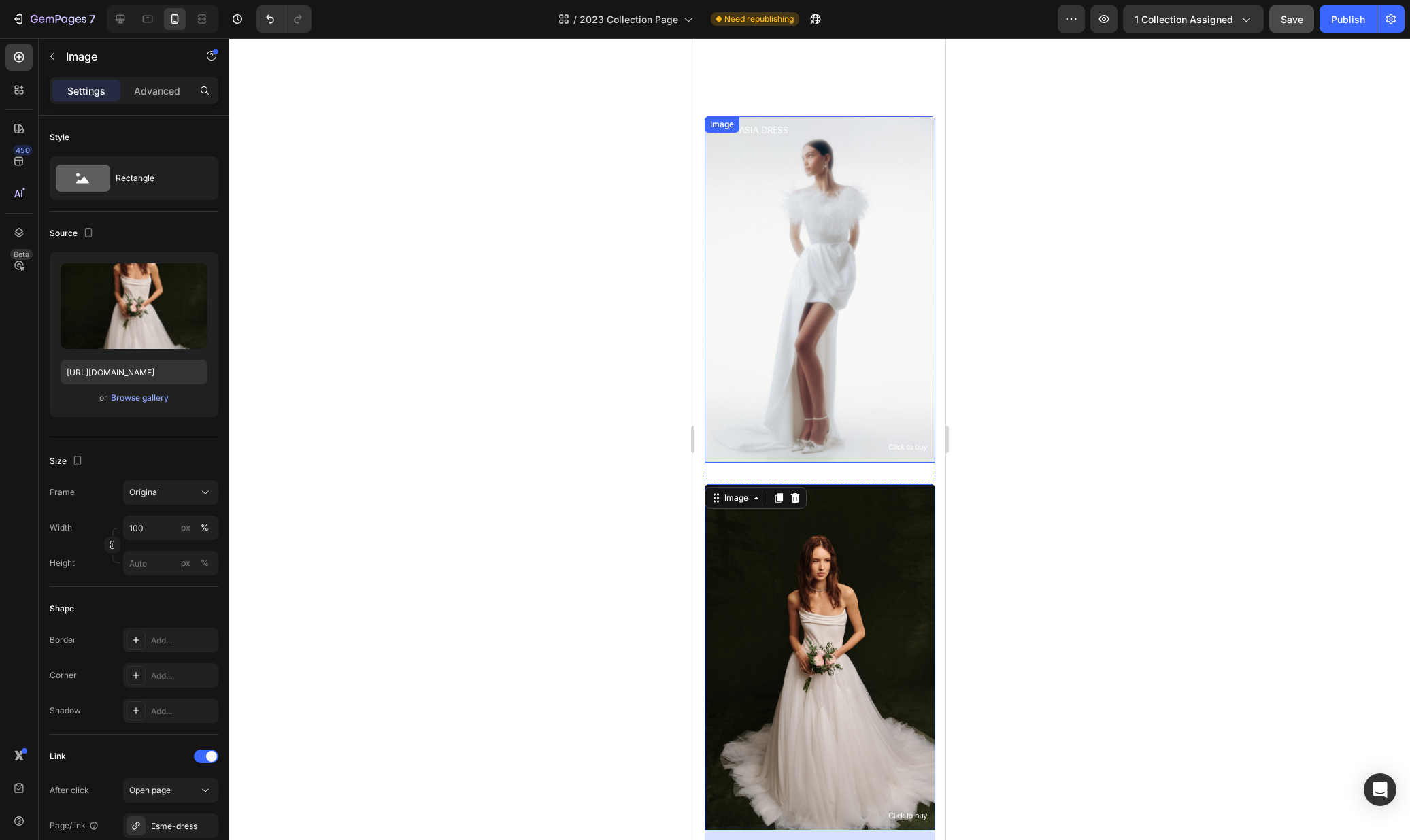
scroll to position [1157, 0]
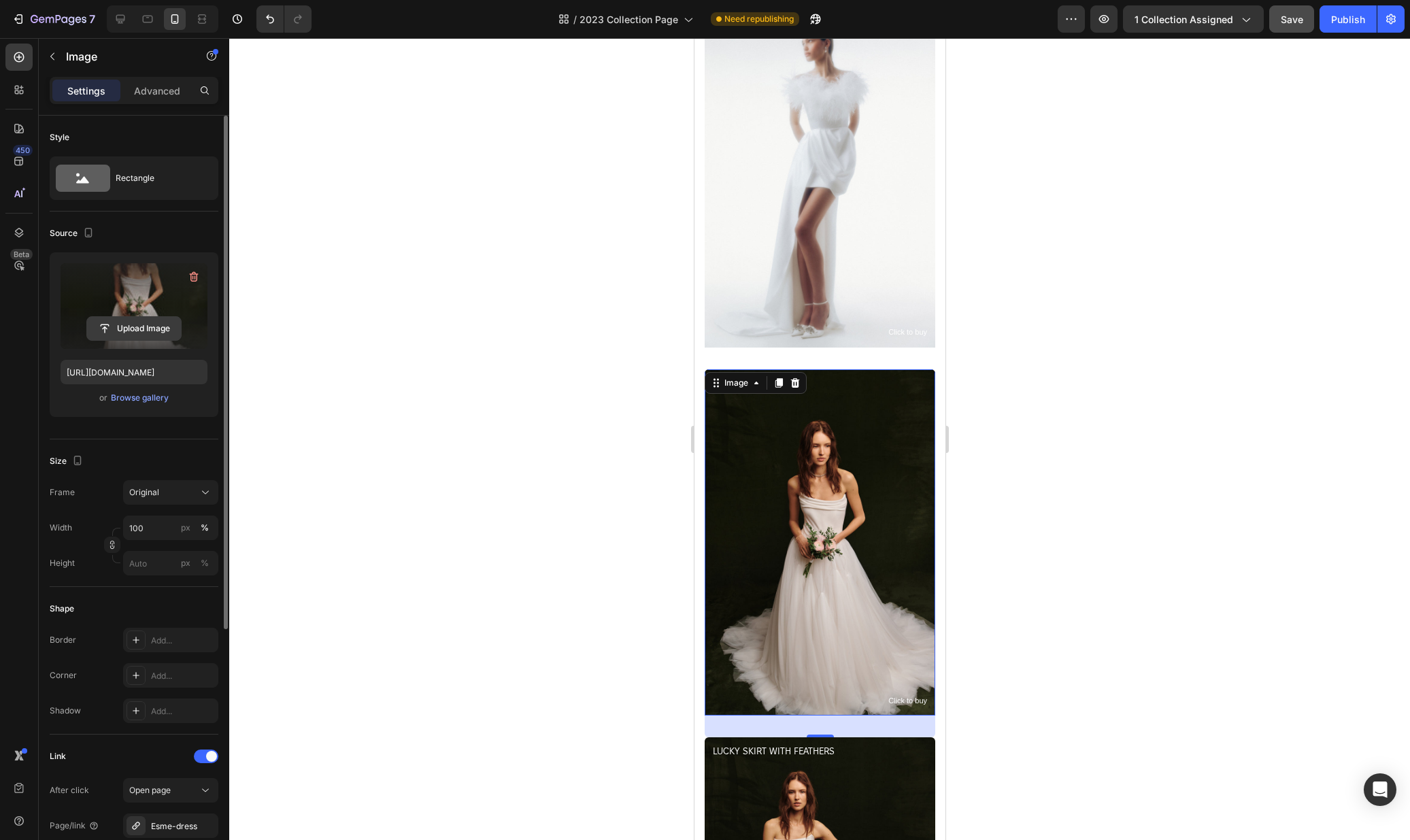
click at [129, 325] on input "file" at bounding box center [134, 328] width 94 height 23
type input "https://cdn.shopify.com/s/files/1/0576/3786/3521/files/gempages_563336841122546…"
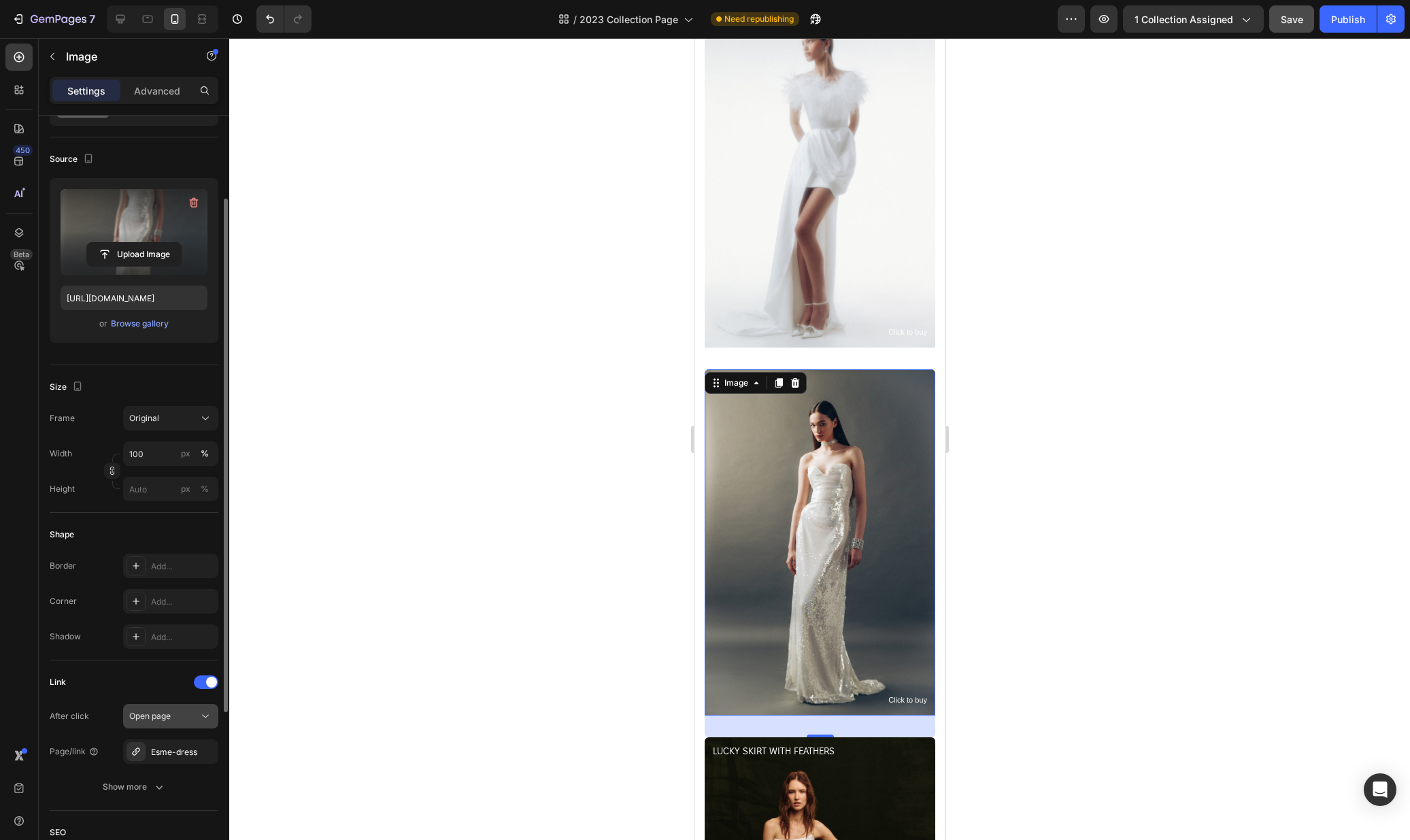
scroll to position [97, 0]
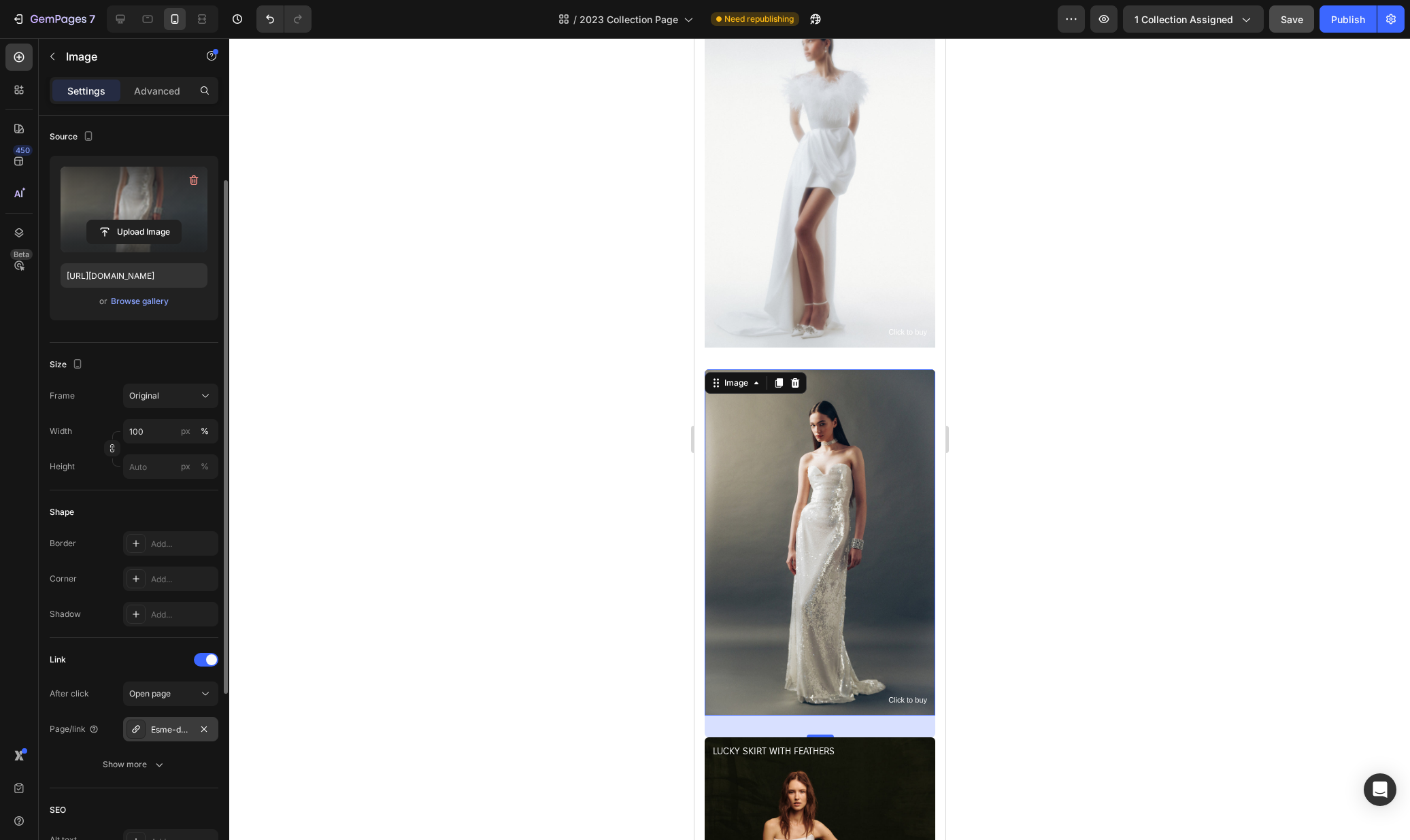
click at [164, 731] on div "Esme-dress" at bounding box center [170, 729] width 39 height 12
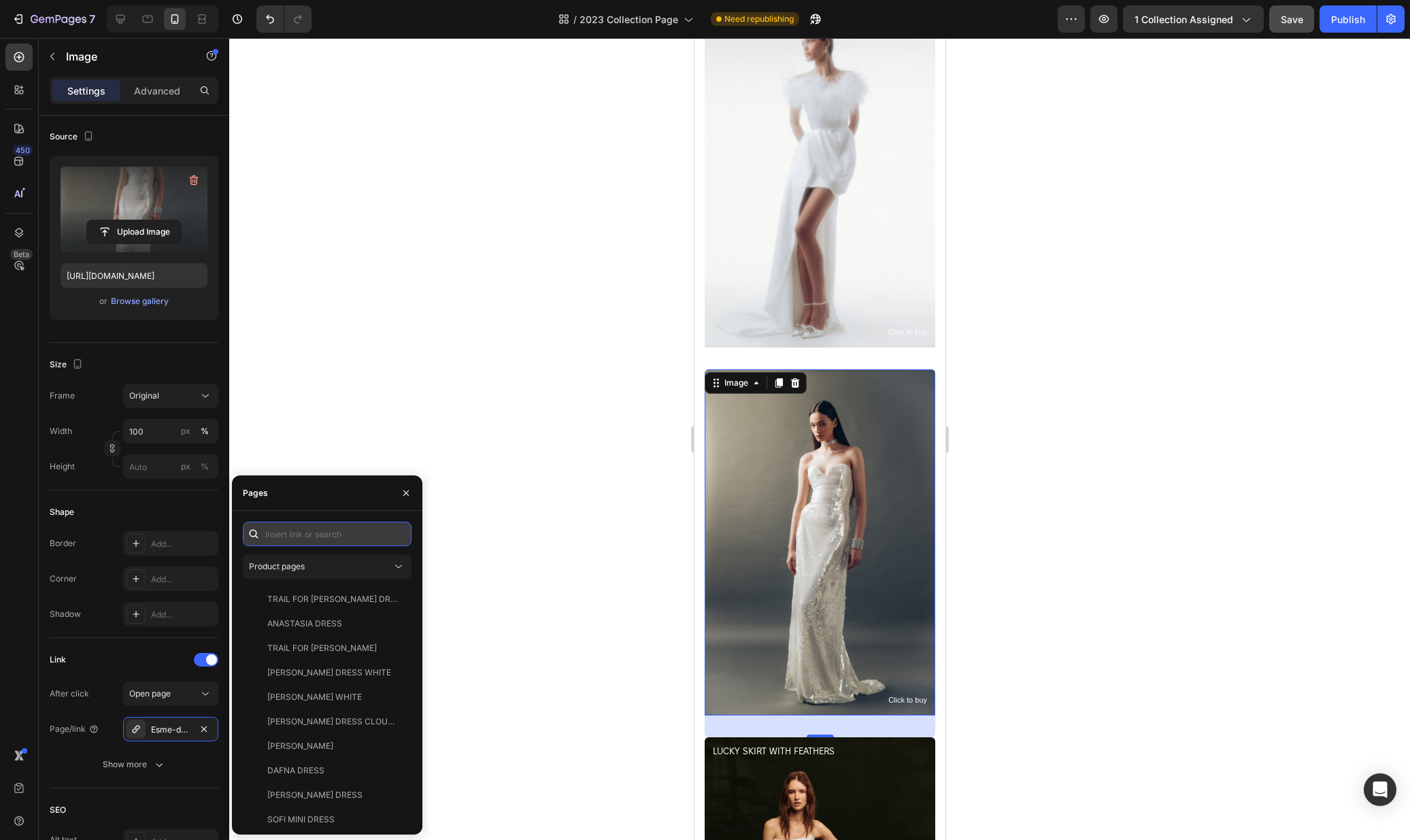
click at [332, 532] on input "text" at bounding box center [326, 534] width 168 height 24
type input "фкшу"
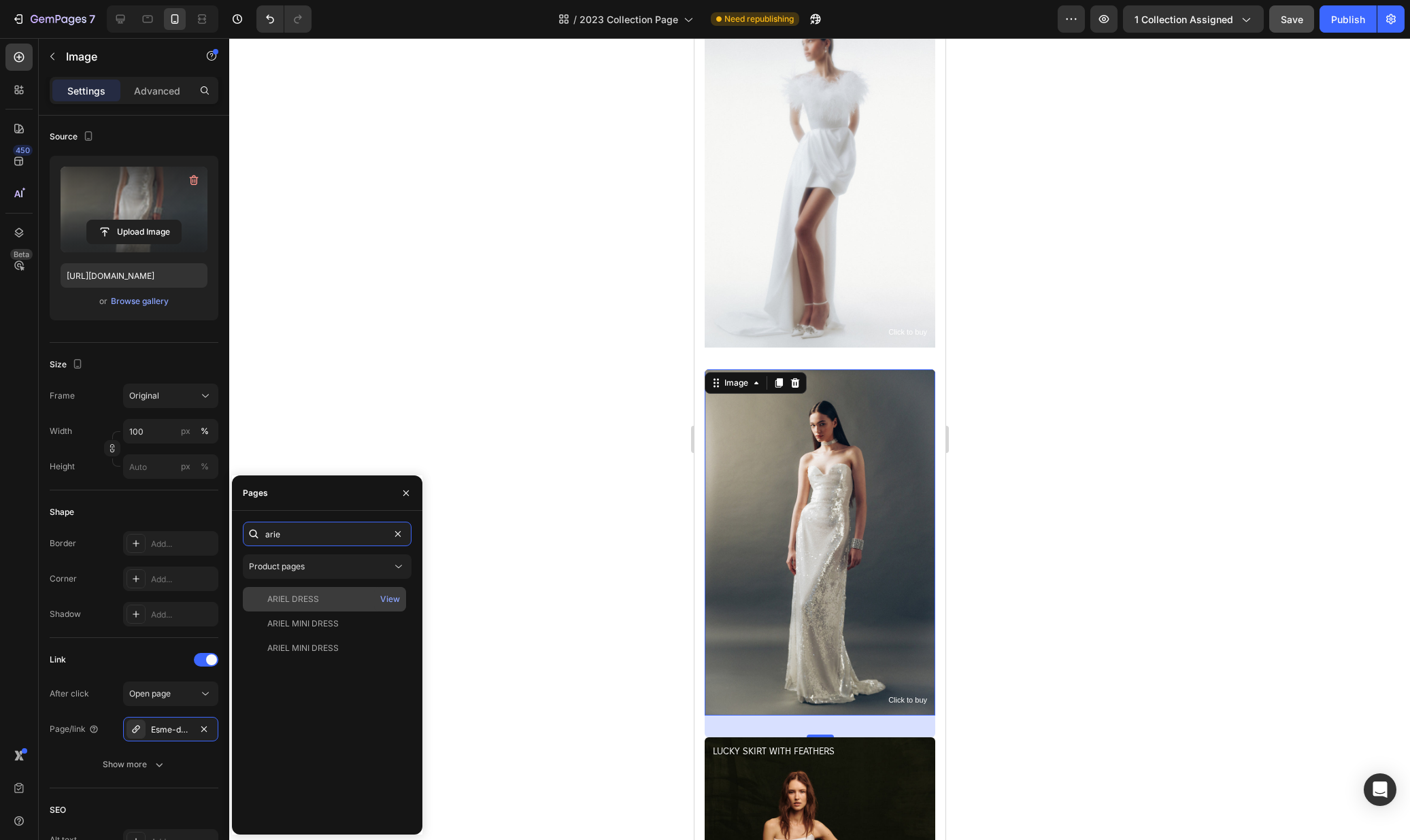
type input "arie"
click at [352, 600] on div "ARIEL DRESS" at bounding box center [324, 598] width 152 height 12
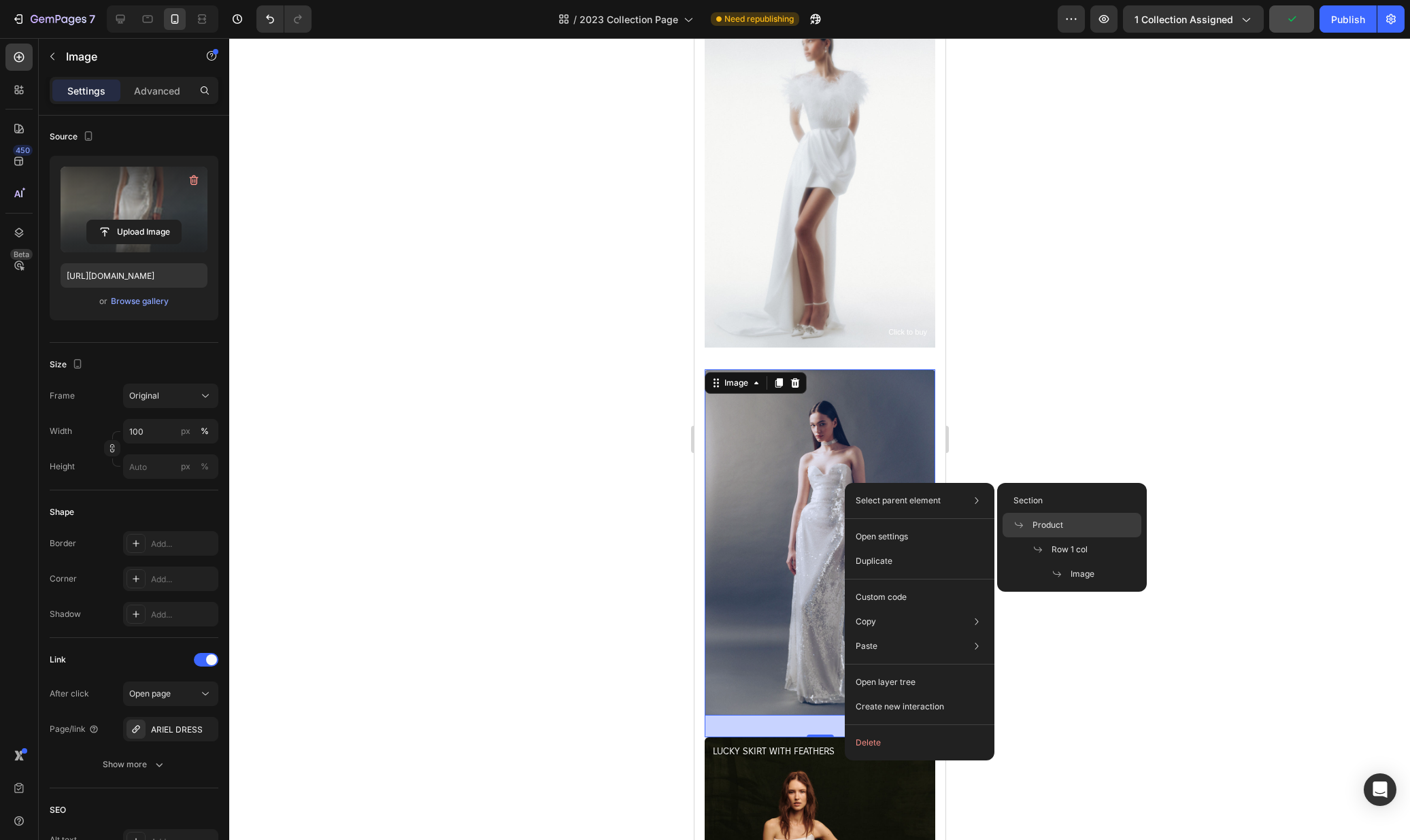
click at [1044, 519] on span "Product" at bounding box center [1048, 524] width 31 height 12
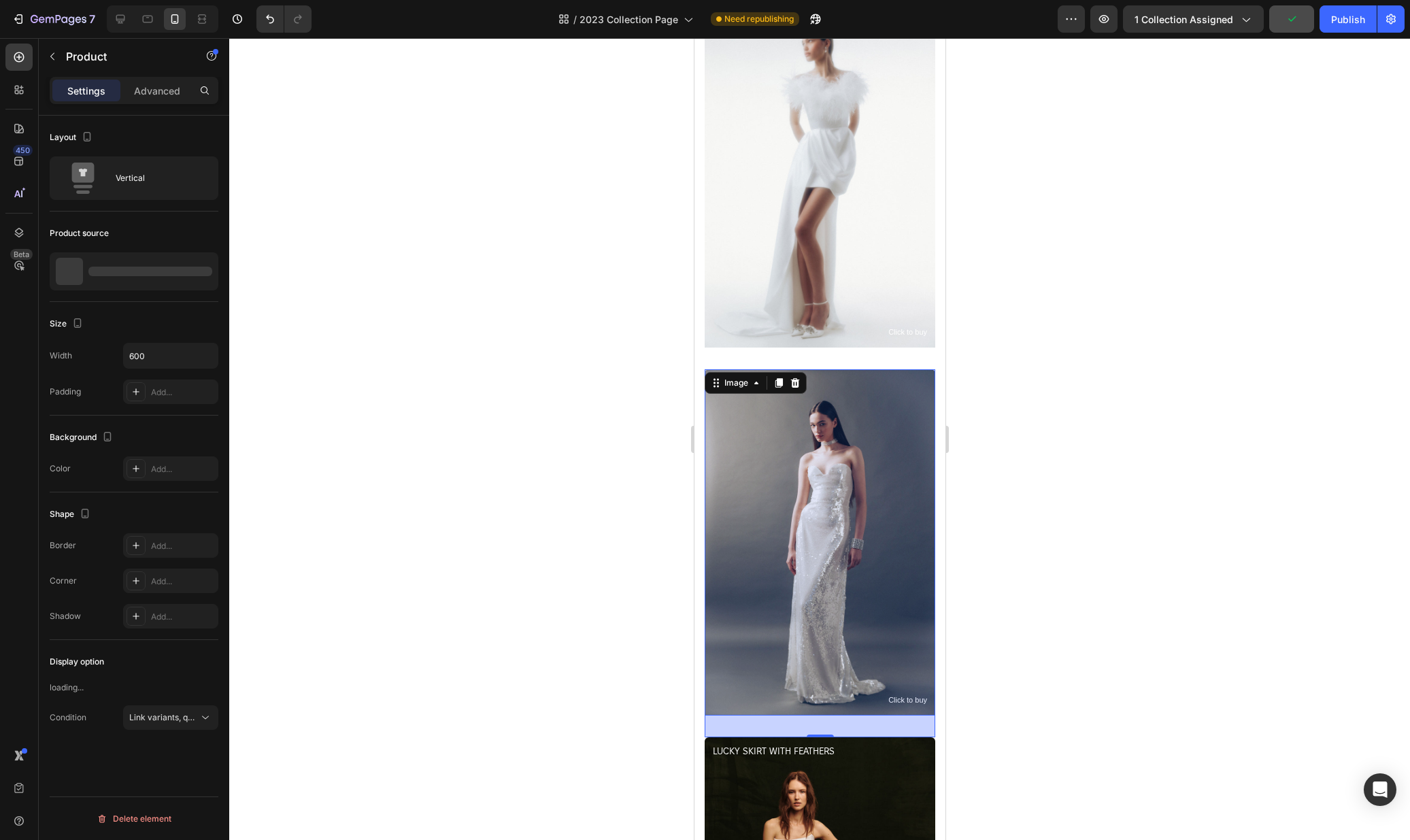
scroll to position [0, 0]
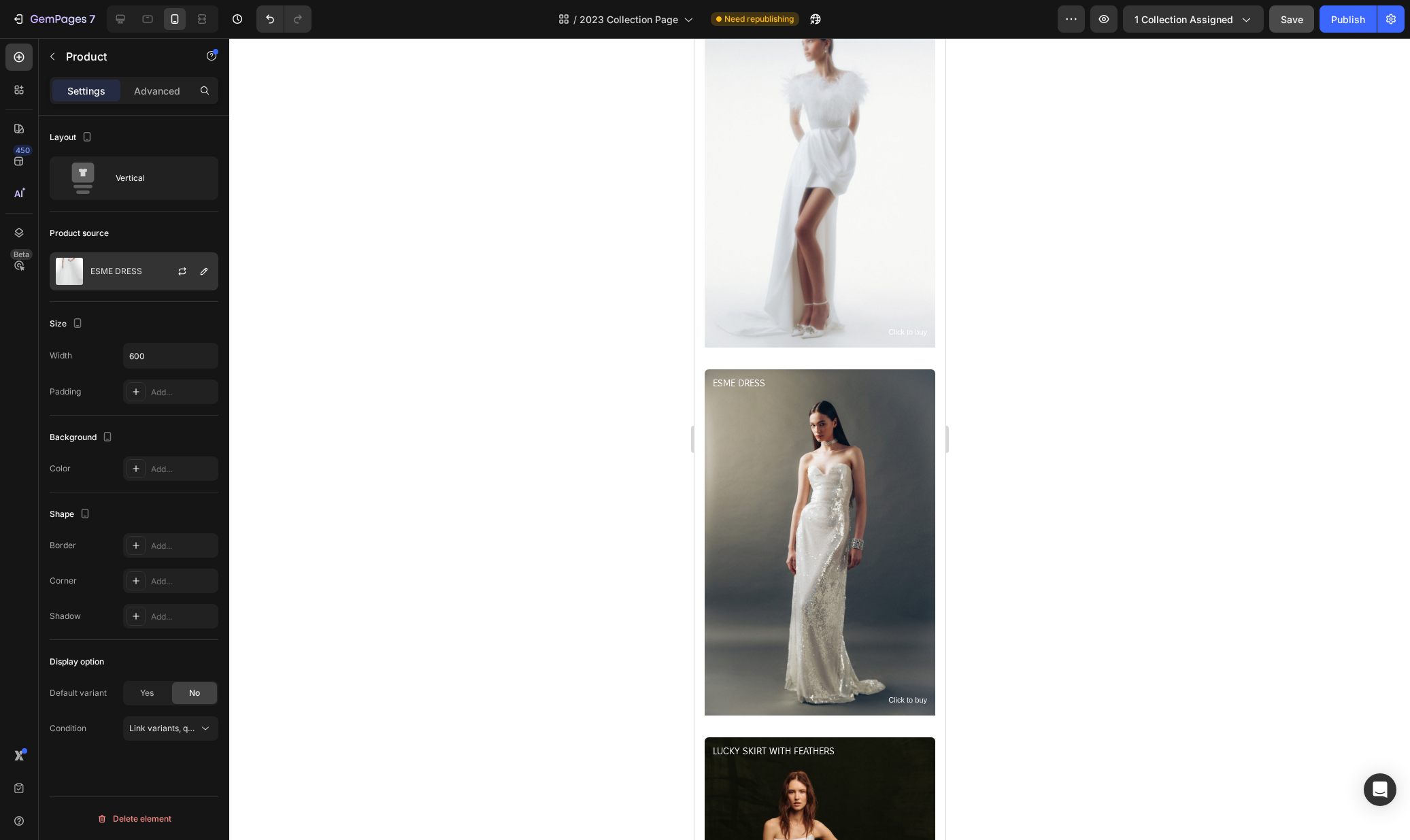
click at [131, 273] on p "ESME DRESS" at bounding box center [116, 271] width 52 height 10
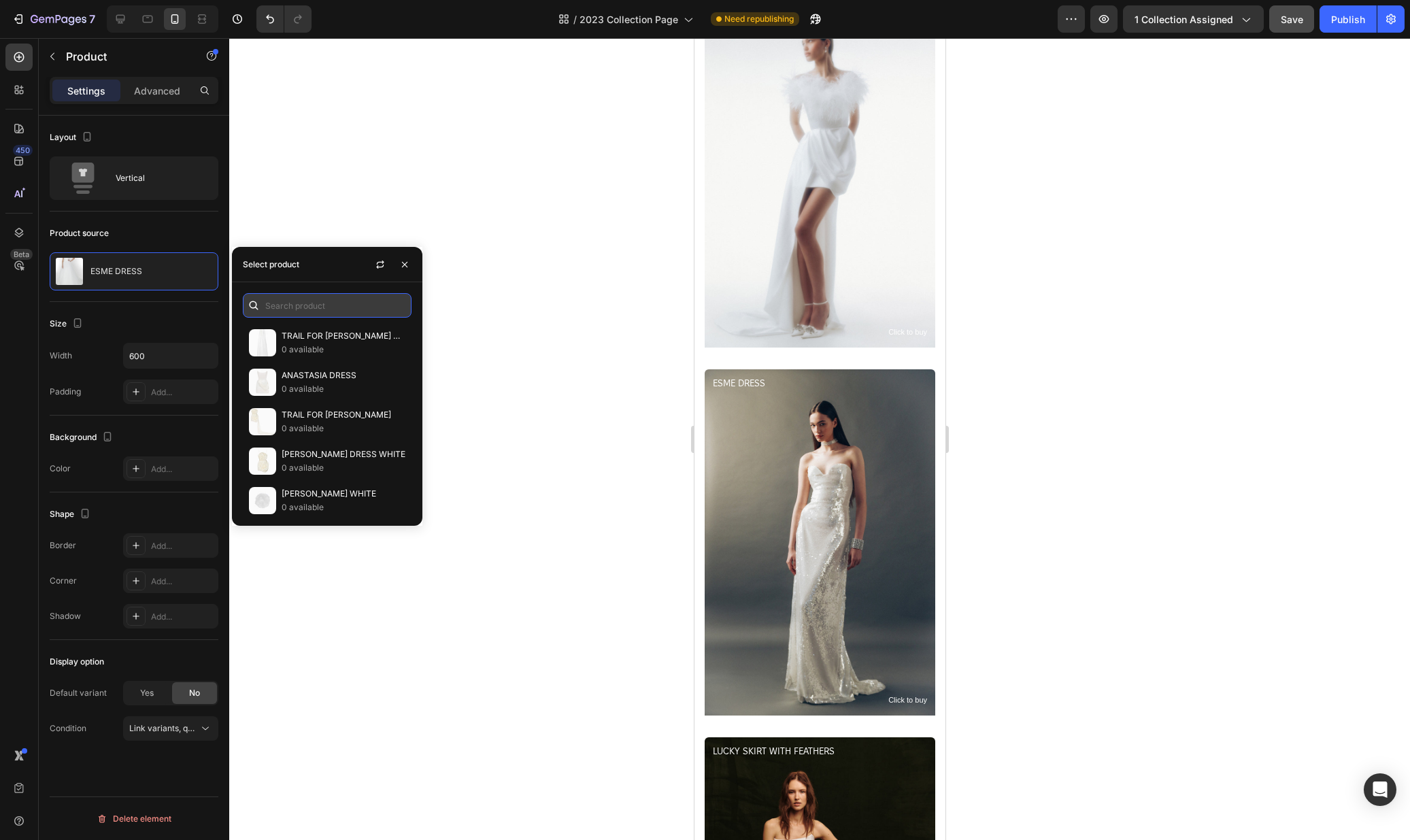
click at [350, 317] on input "text" at bounding box center [326, 305] width 168 height 24
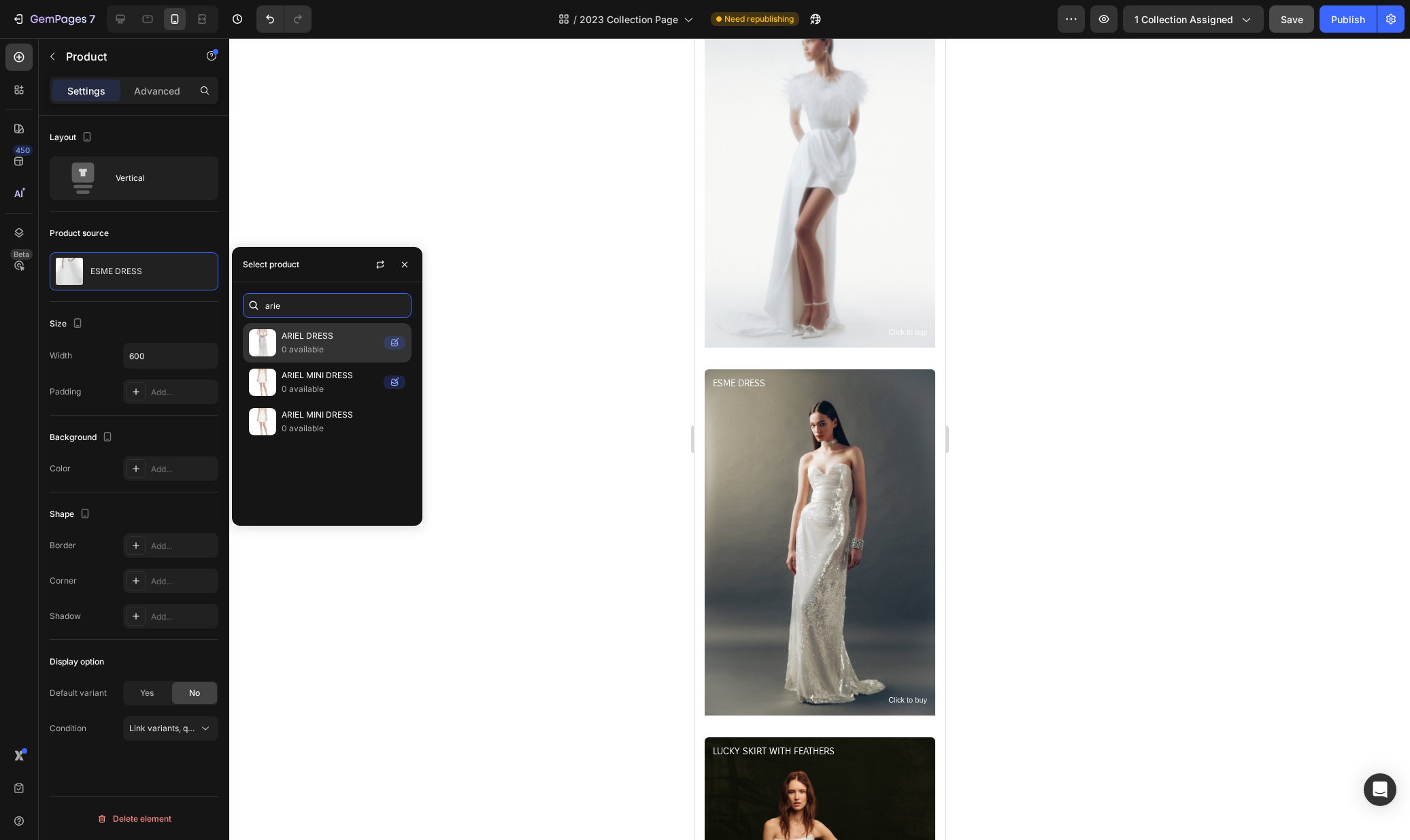
type input "arie"
click at [335, 350] on p "0 available" at bounding box center [330, 349] width 97 height 14
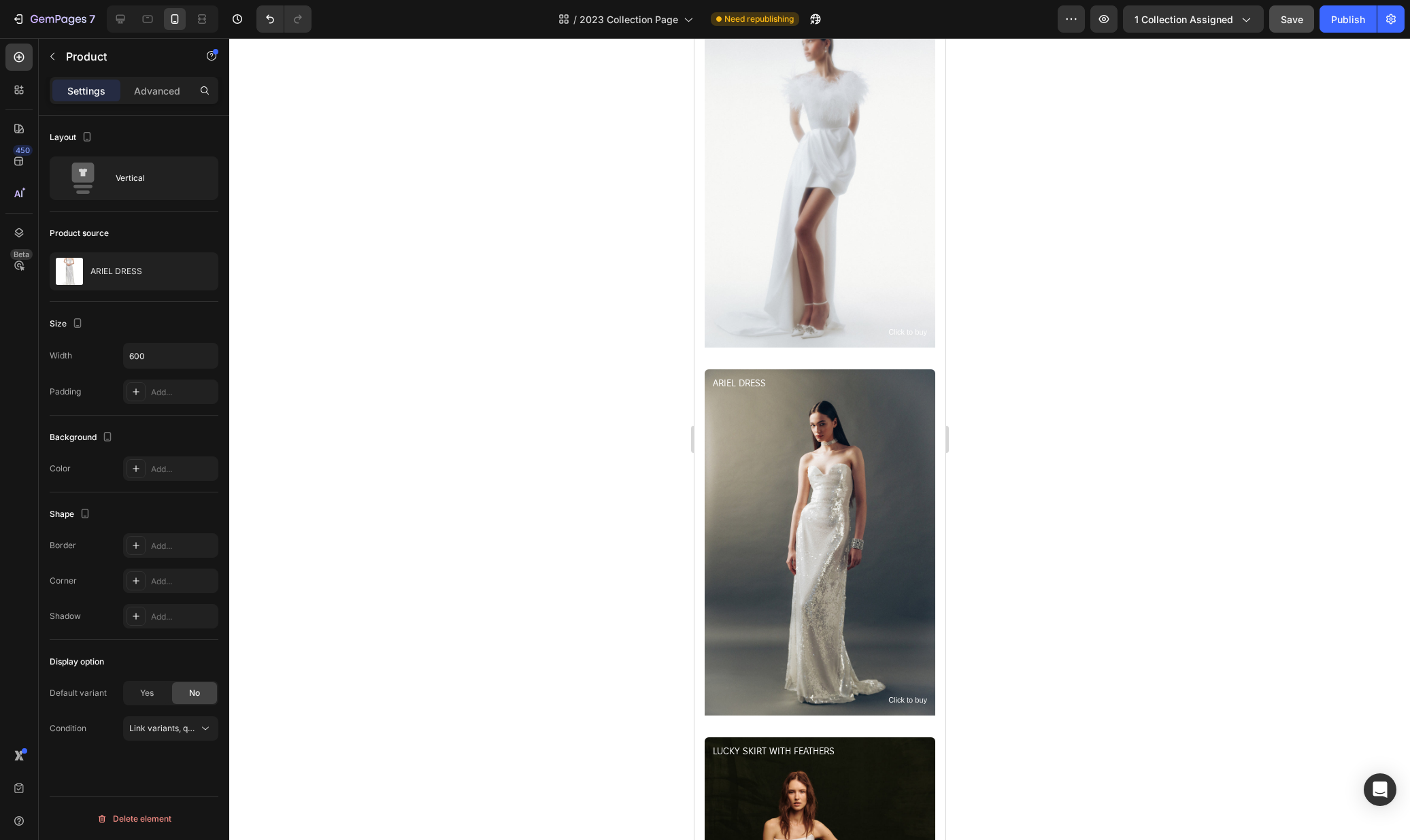
click at [1066, 366] on div at bounding box center [820, 438] width 1181 height 801
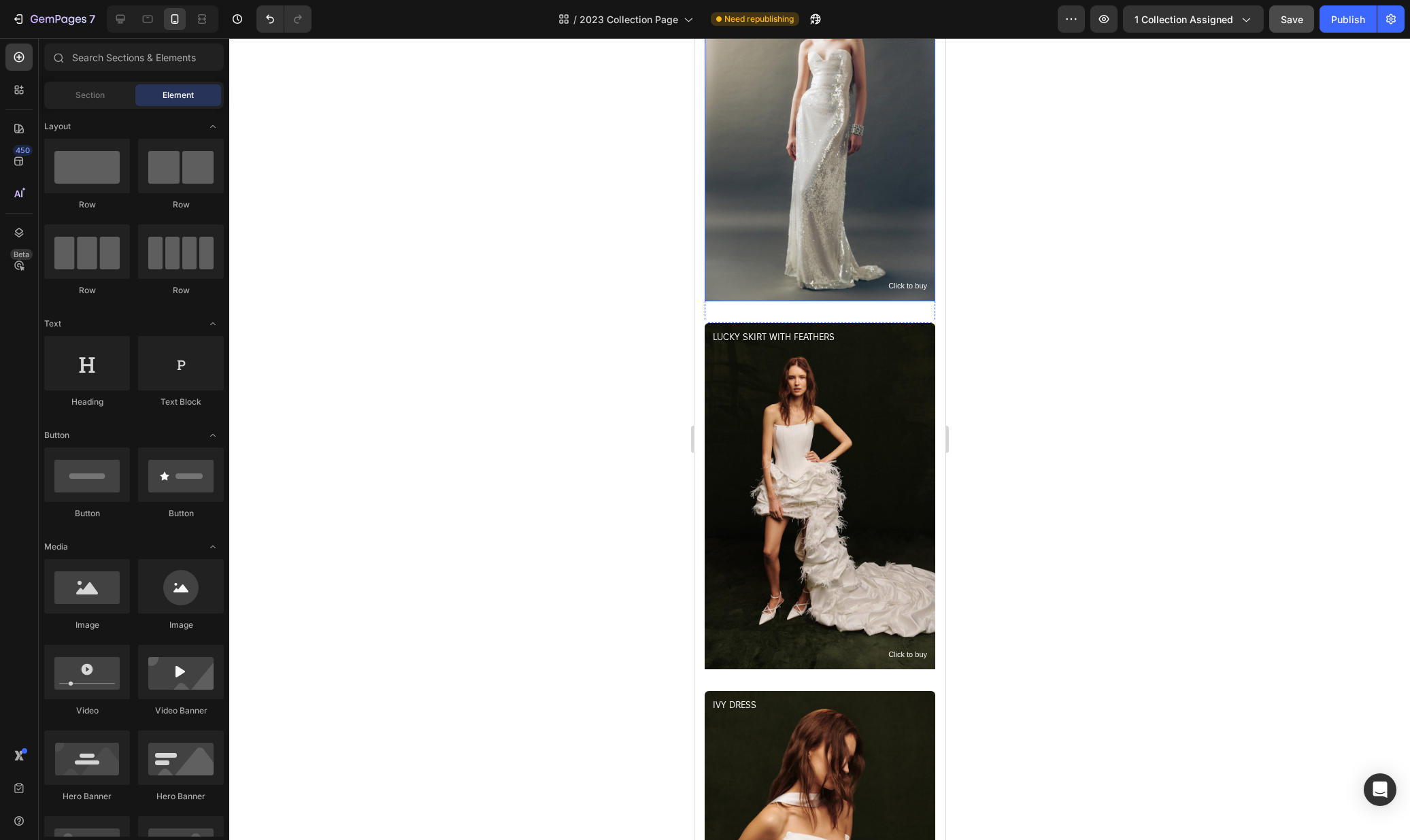
scroll to position [1599, 0]
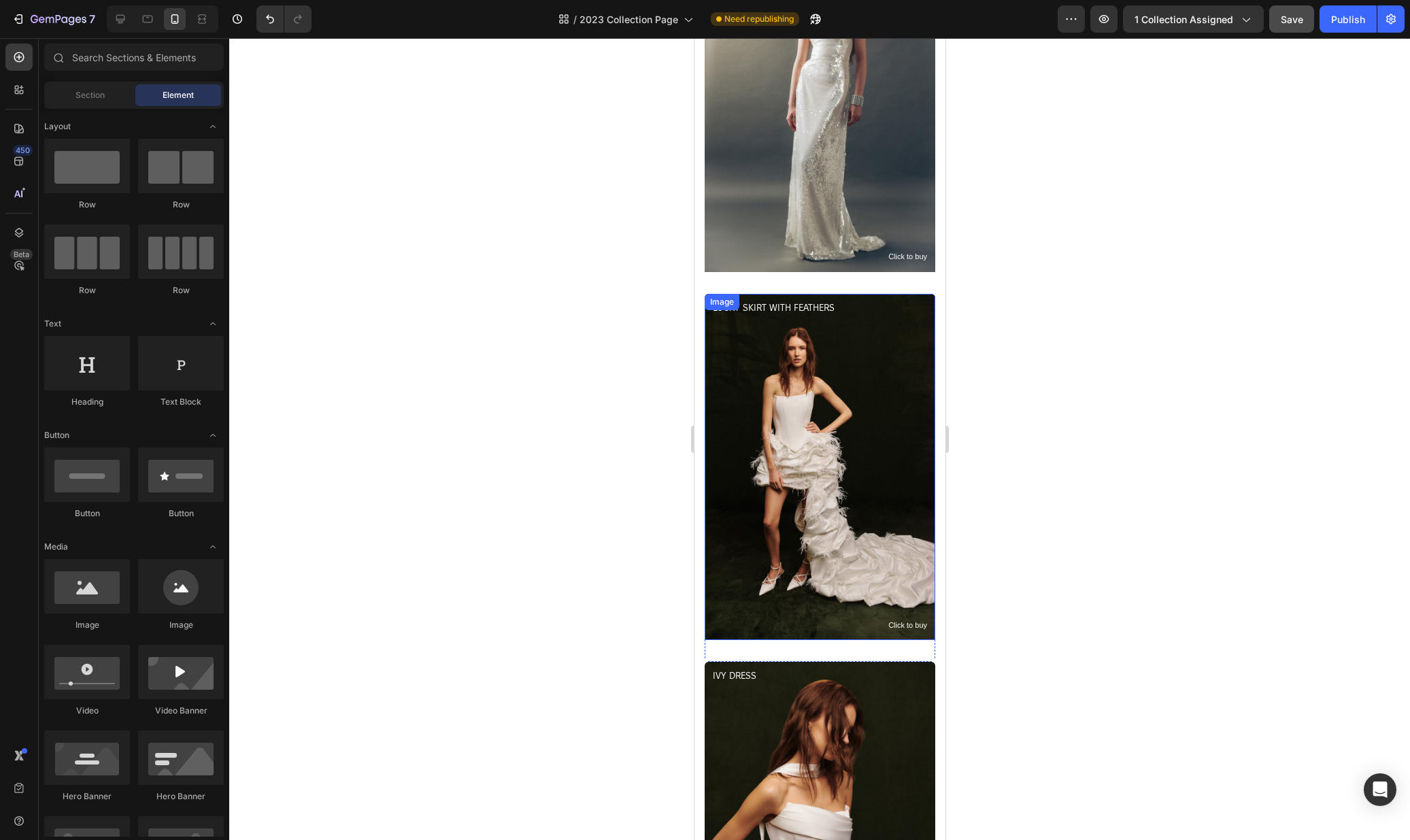
click at [845, 459] on img at bounding box center [819, 467] width 230 height 346
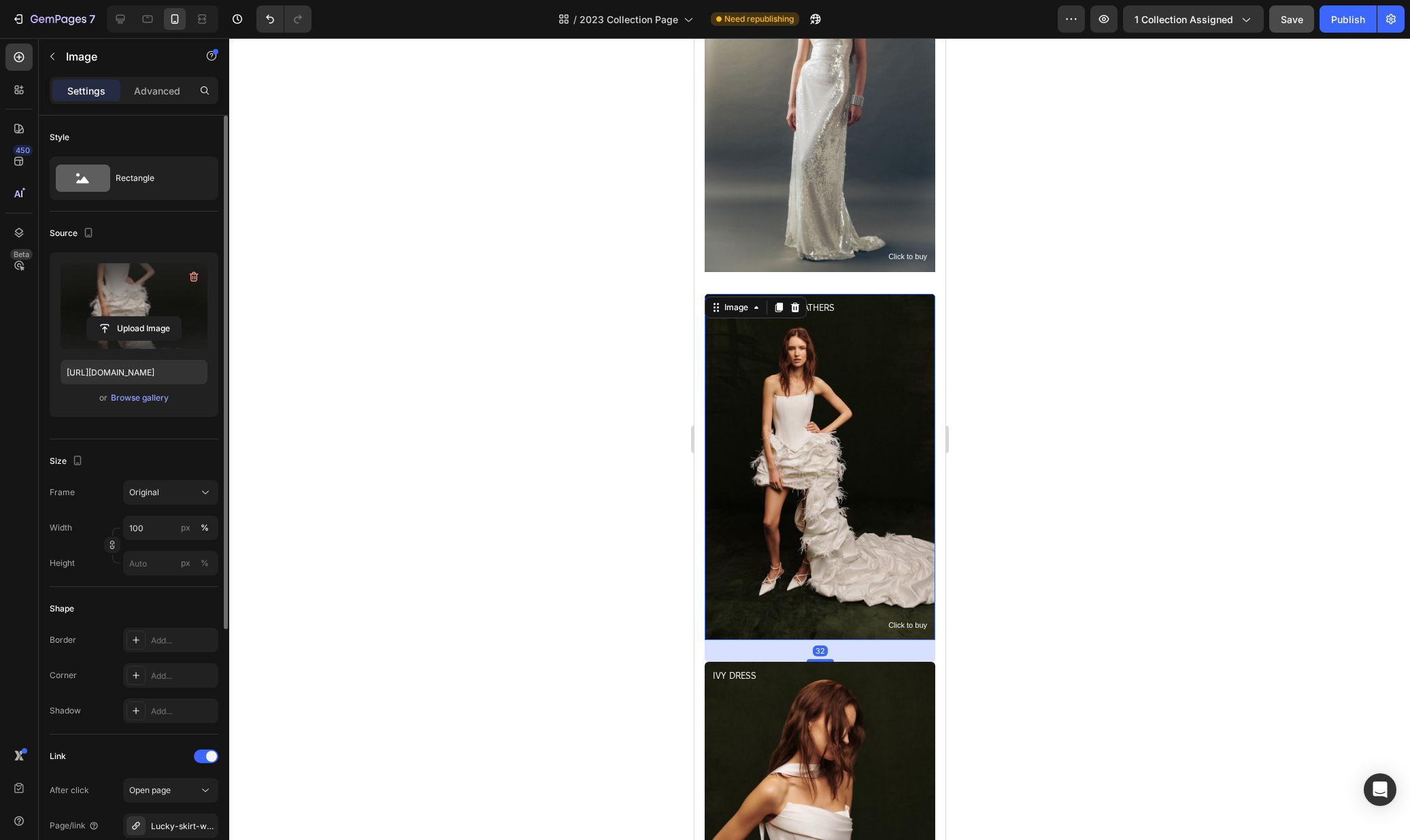
click at [143, 341] on label at bounding box center [134, 306] width 147 height 85
click at [143, 340] on input "file" at bounding box center [134, 328] width 94 height 23
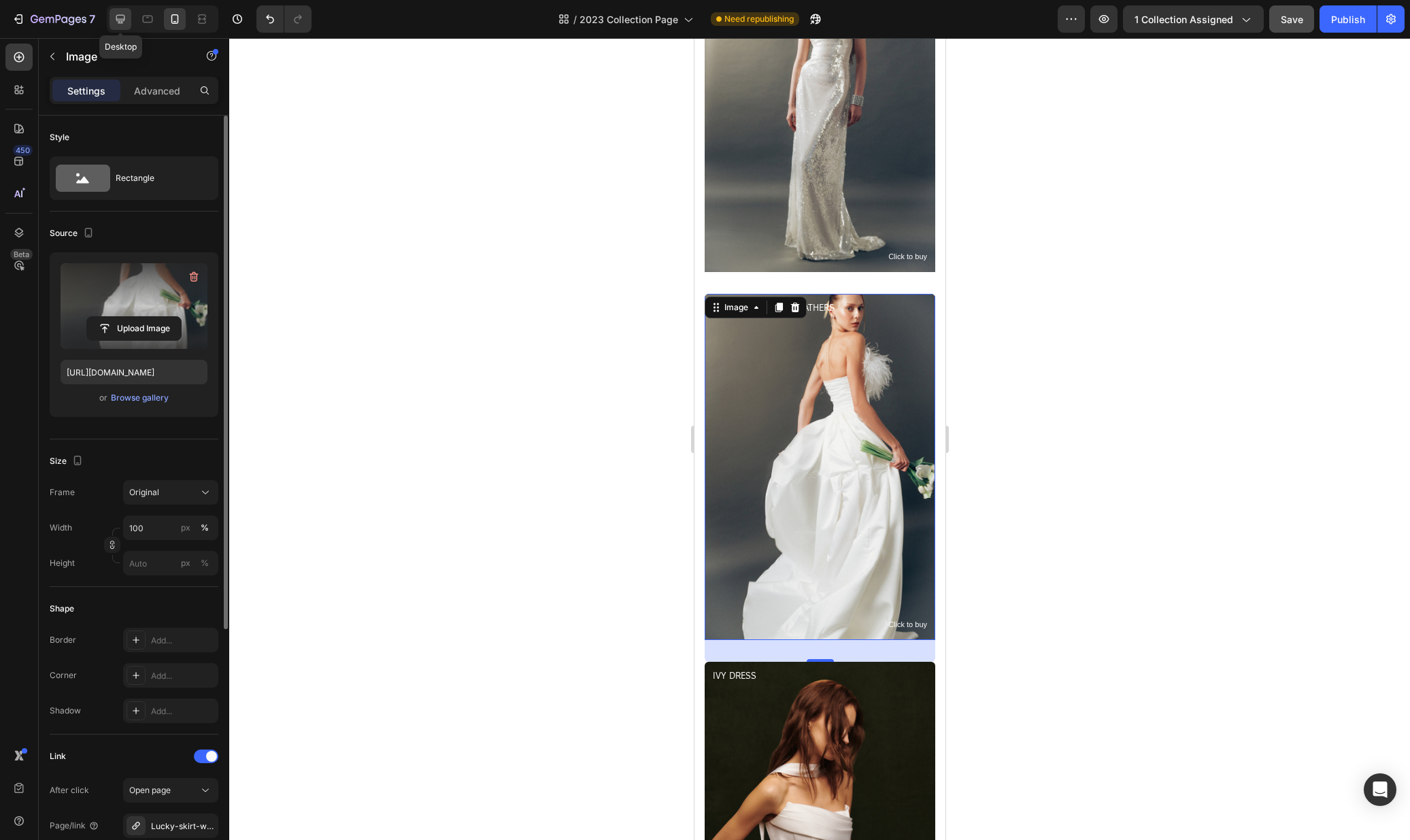
click at [126, 23] on icon at bounding box center [120, 19] width 14 height 14
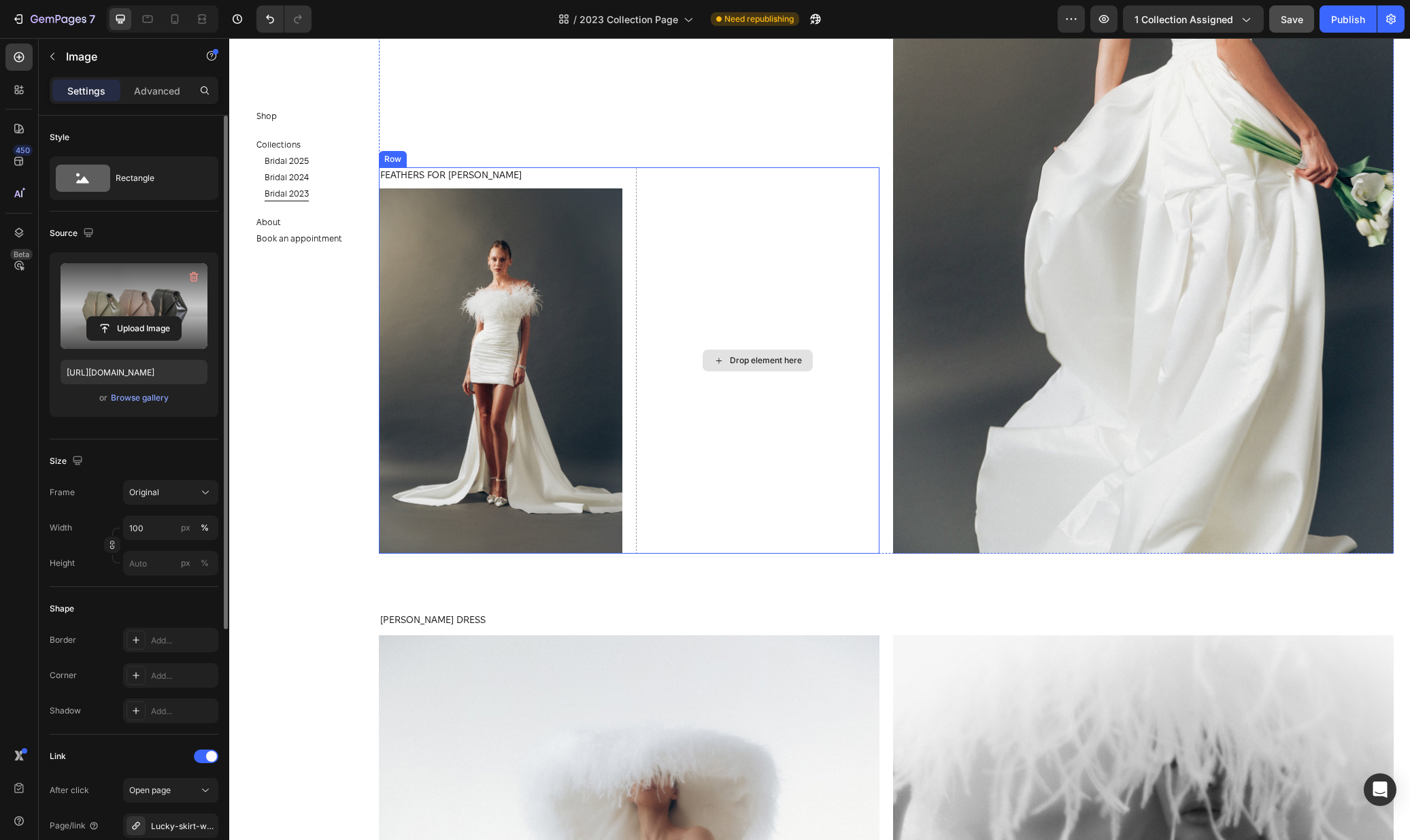
scroll to position [3002, 0]
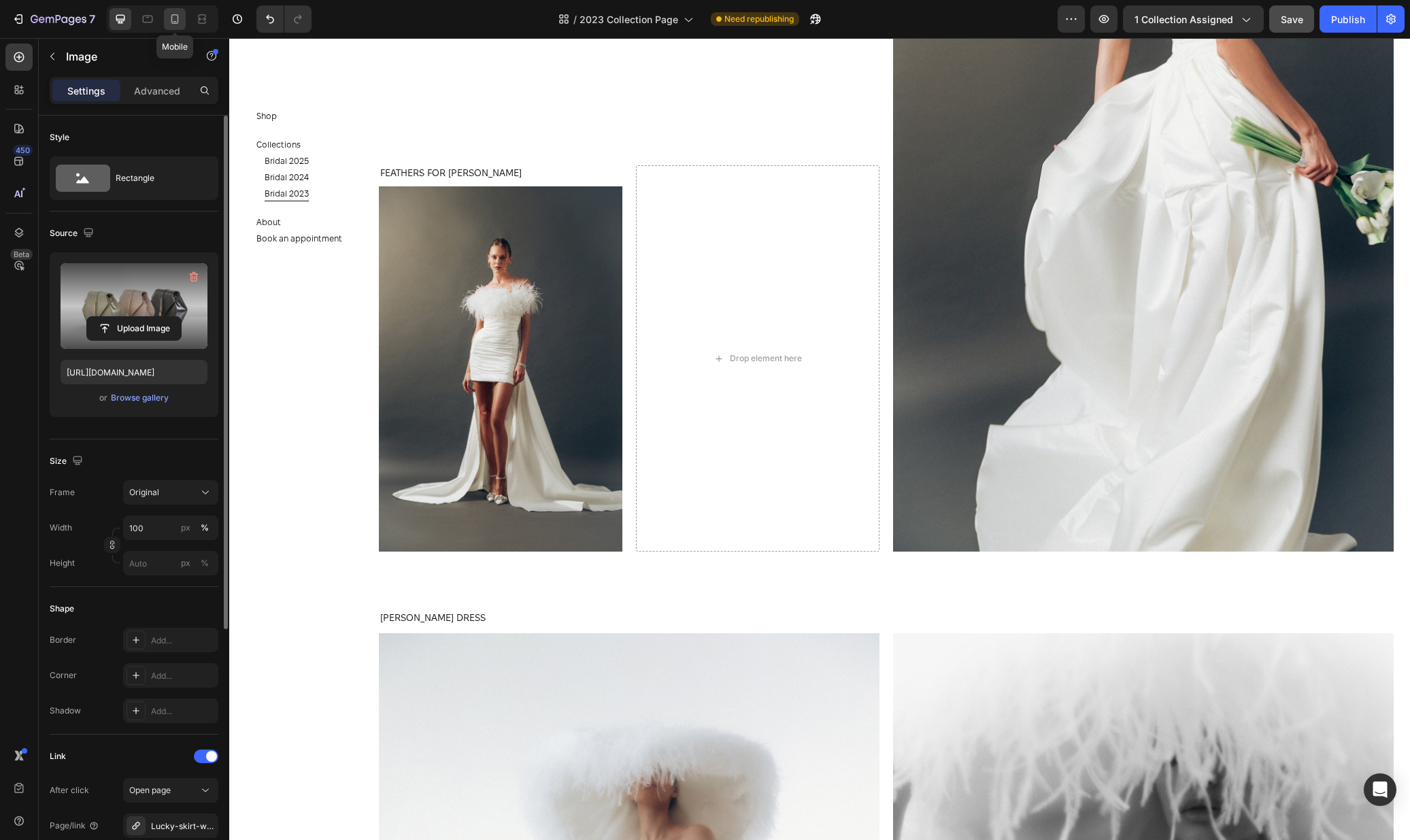
click at [172, 28] on div at bounding box center [174, 19] width 22 height 22
type input "https://cdn.shopify.com/s/files/1/0576/3786/3521/files/gempages_563336841122546…"
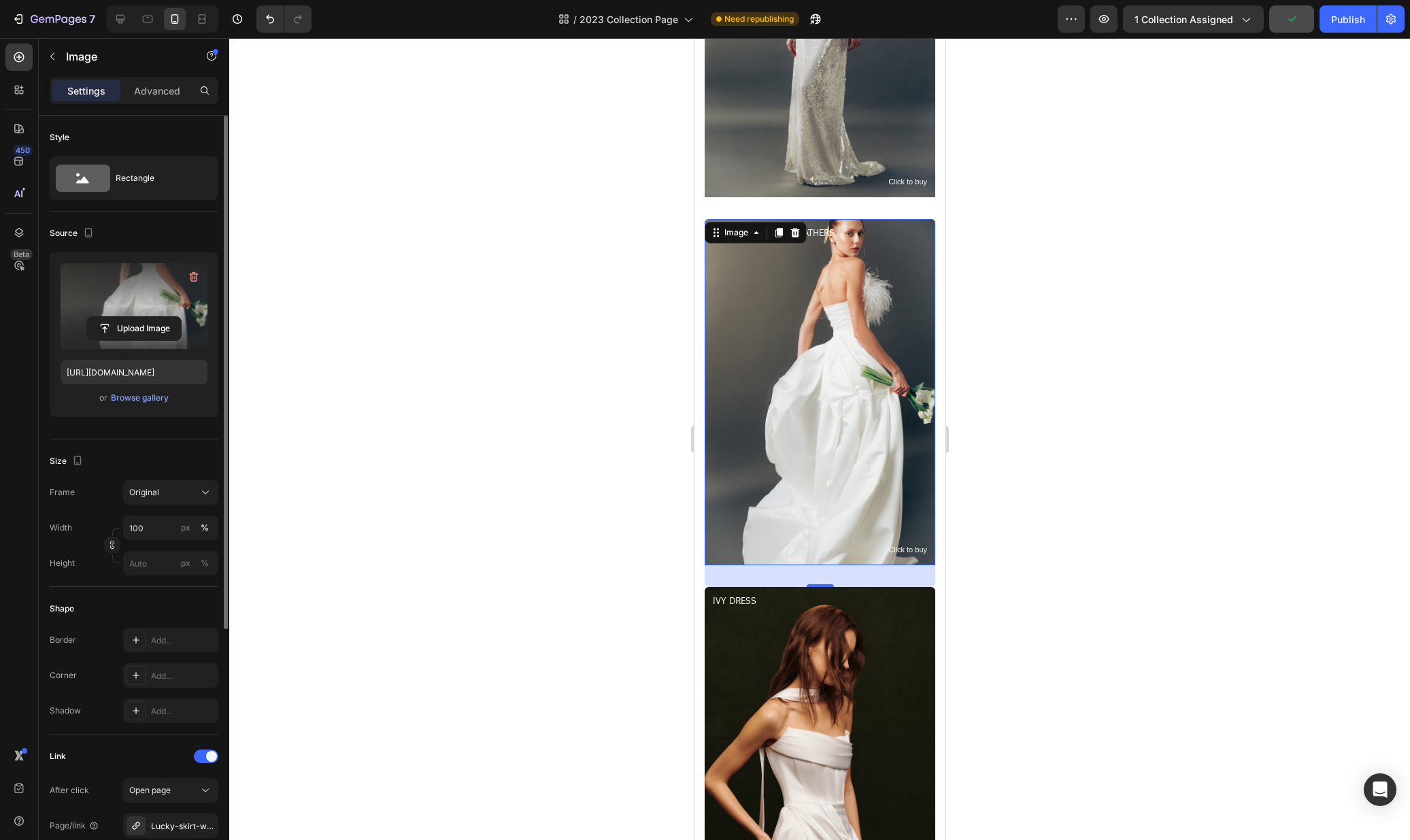
scroll to position [1715, 0]
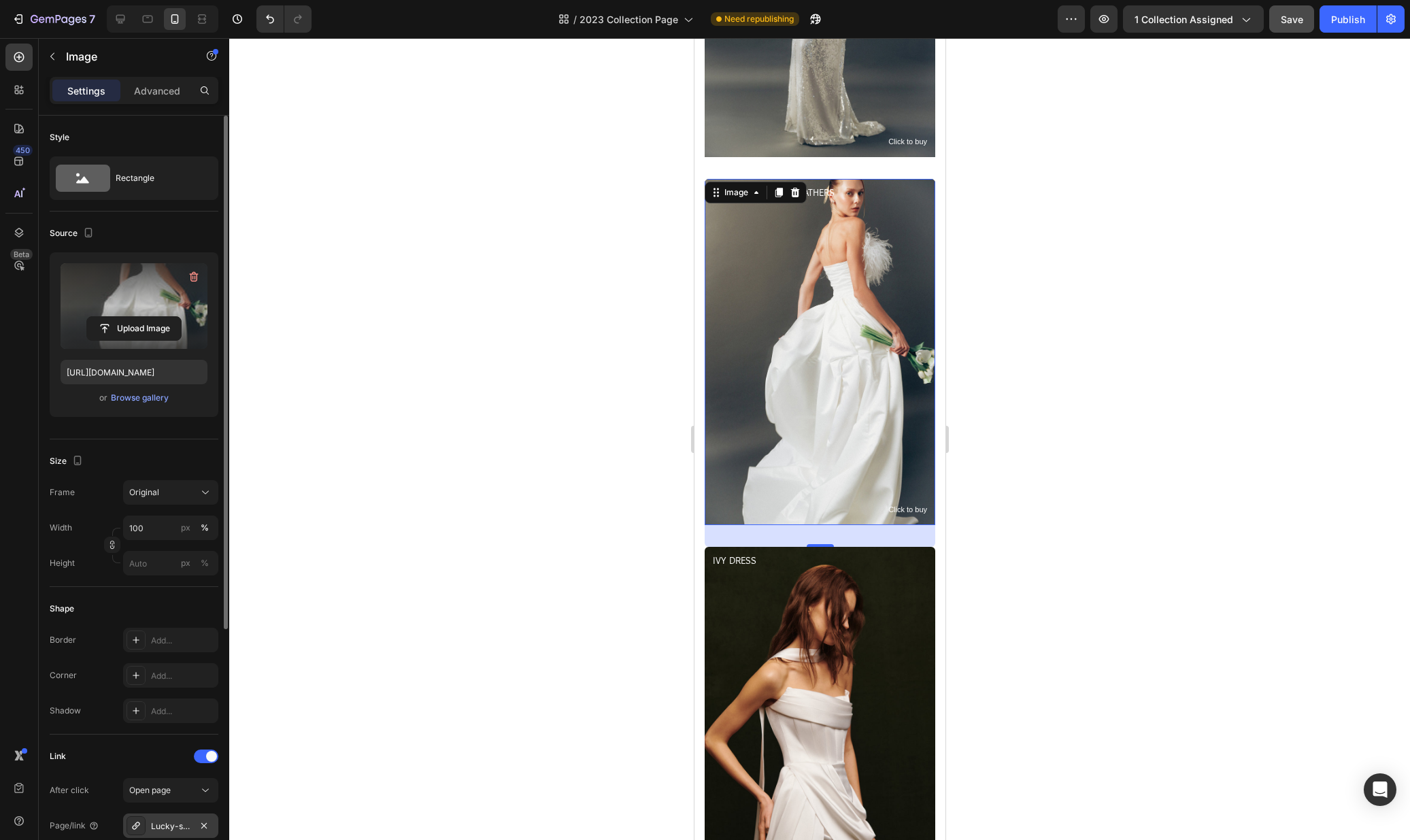
click at [159, 821] on div "Lucky-skirt-with-feathers" at bounding box center [170, 826] width 39 height 12
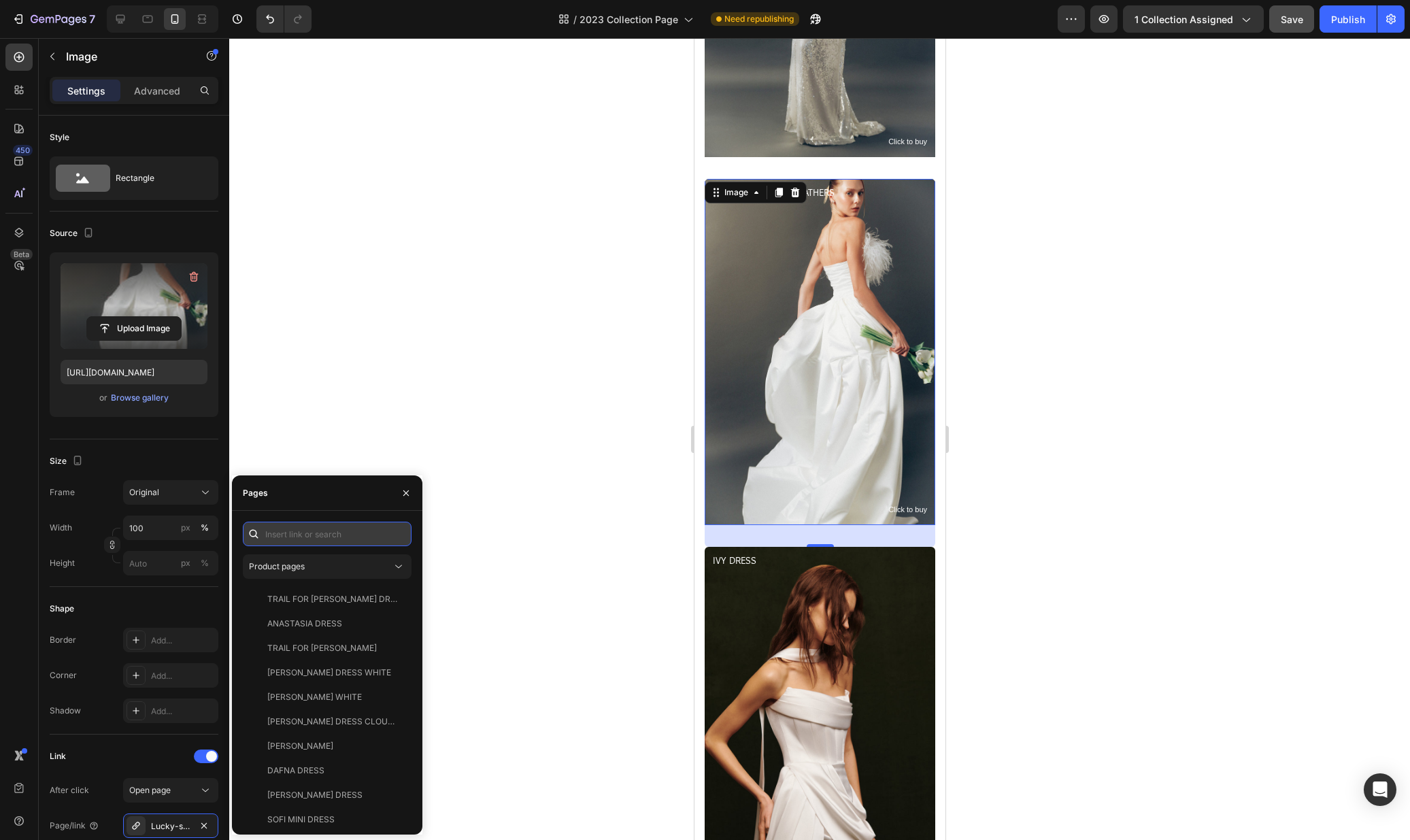
click at [322, 535] on input "text" at bounding box center [326, 534] width 168 height 24
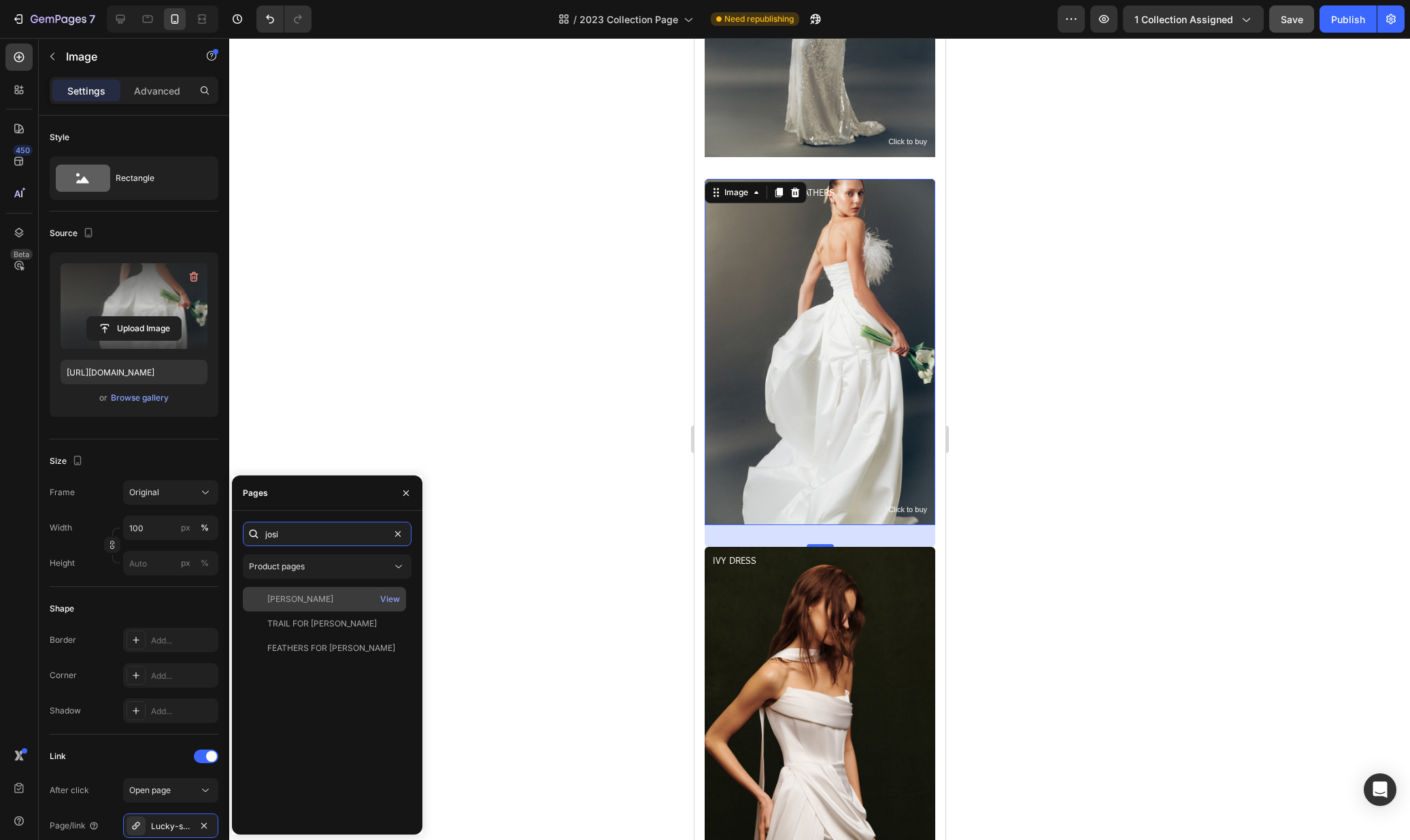
type input "josi"
click at [292, 599] on div "JOSIE DRESS" at bounding box center [301, 598] width 66 height 12
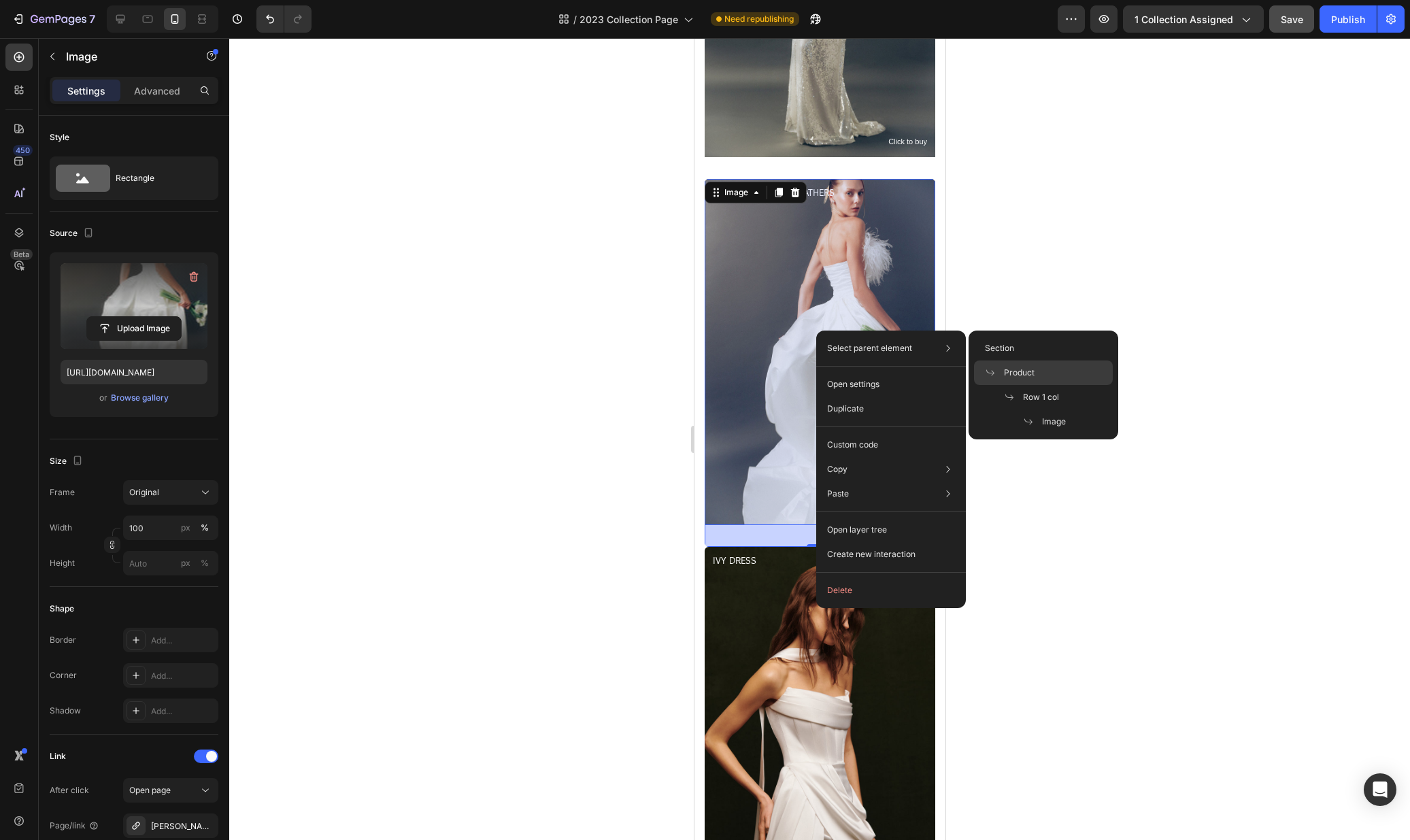
click at [1037, 385] on div "Product" at bounding box center [1043, 397] width 139 height 24
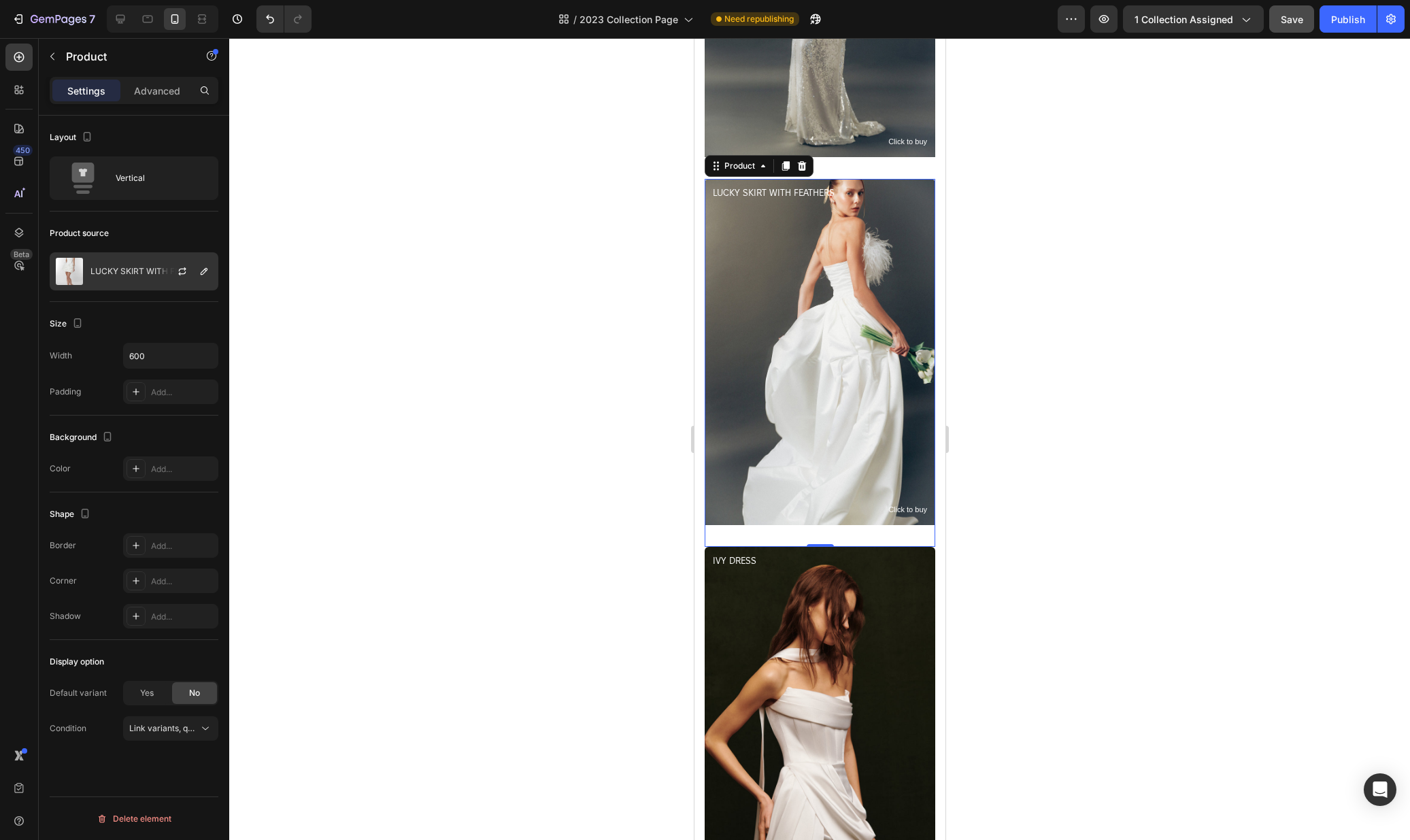
click at [156, 273] on p "LUCKY SKIRT WITH FEATHERS" at bounding box center [151, 271] width 121 height 10
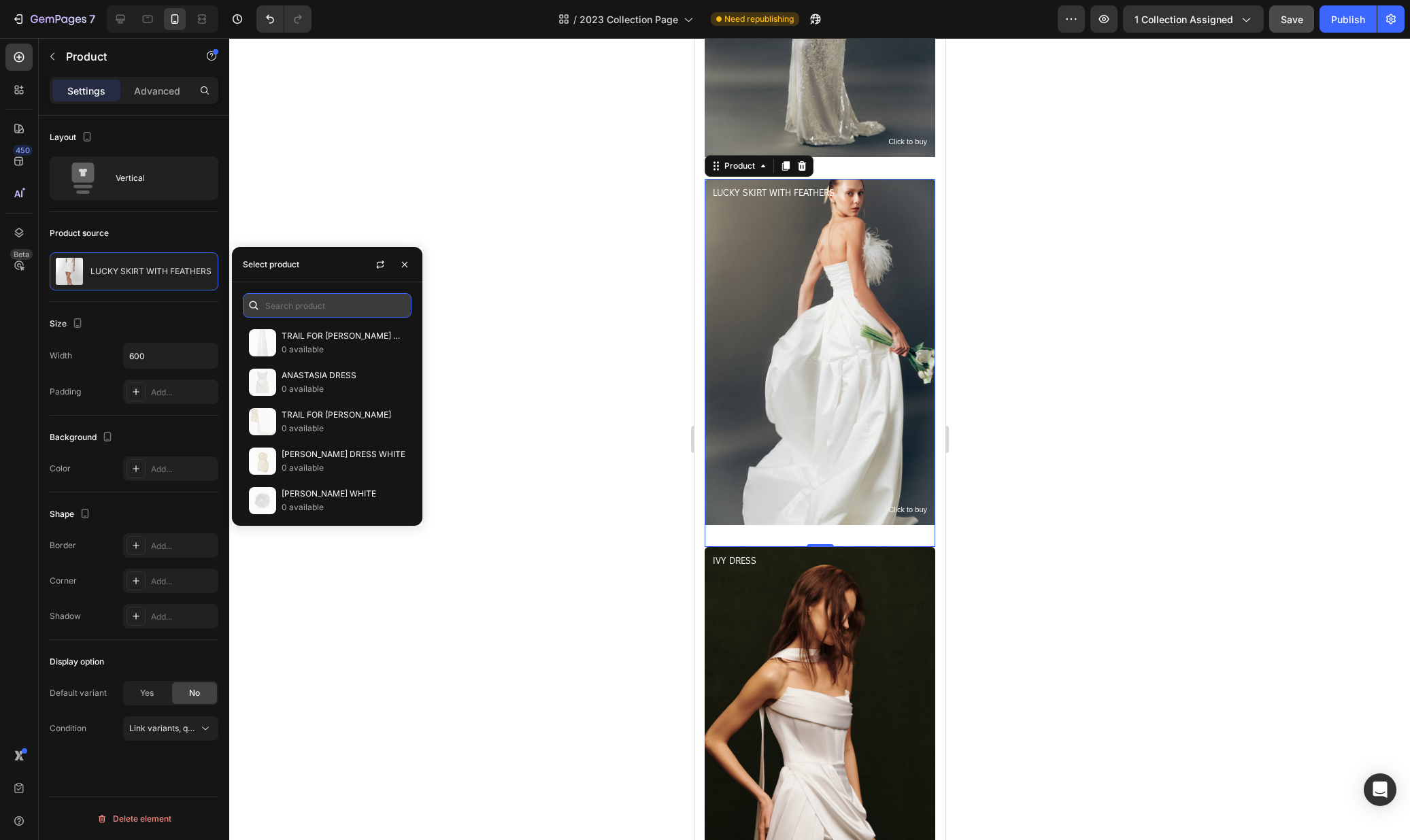
click at [295, 307] on input "text" at bounding box center [326, 305] width 168 height 24
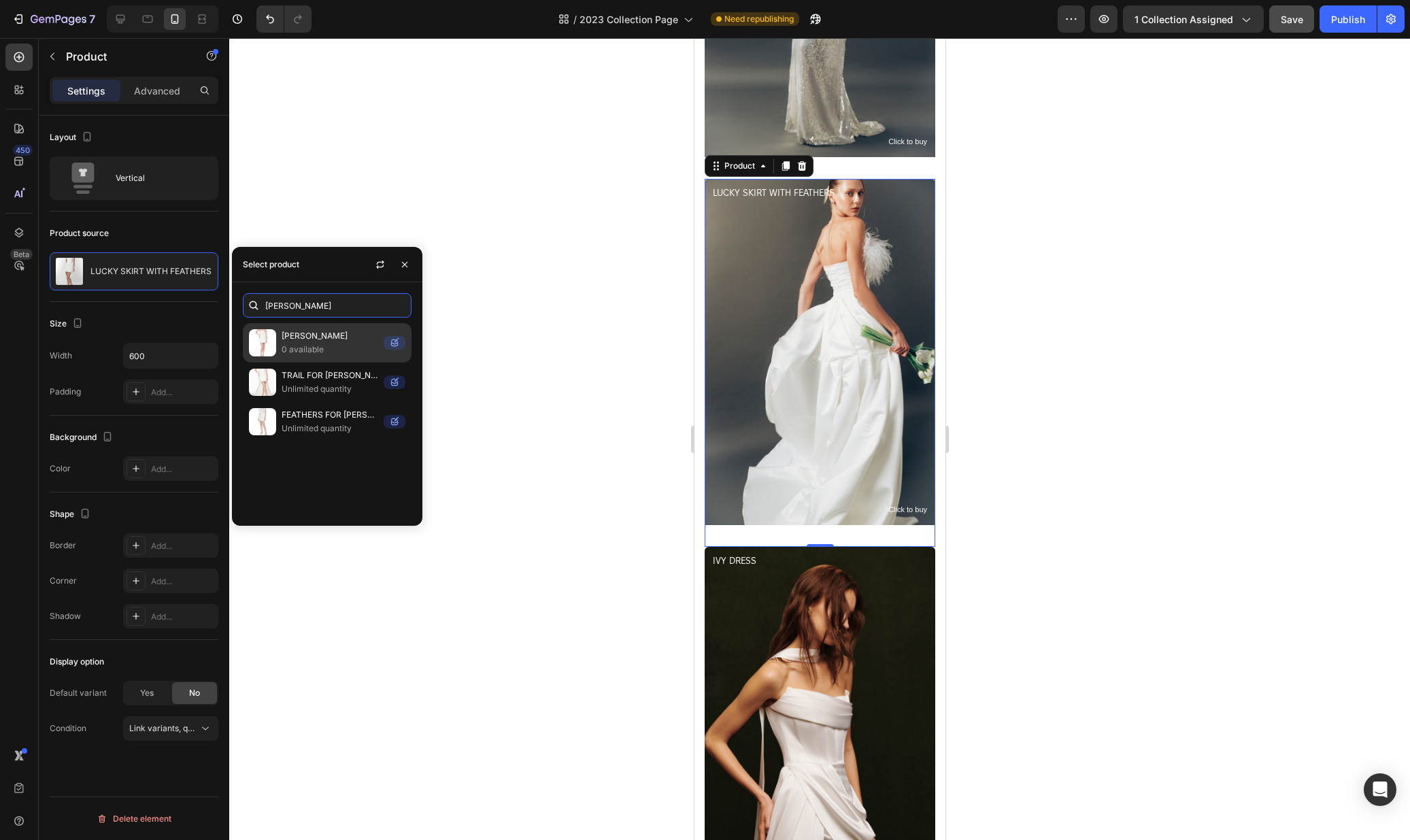
type input "josie"
click at [288, 336] on p "JOSIE DRESS" at bounding box center [330, 336] width 97 height 14
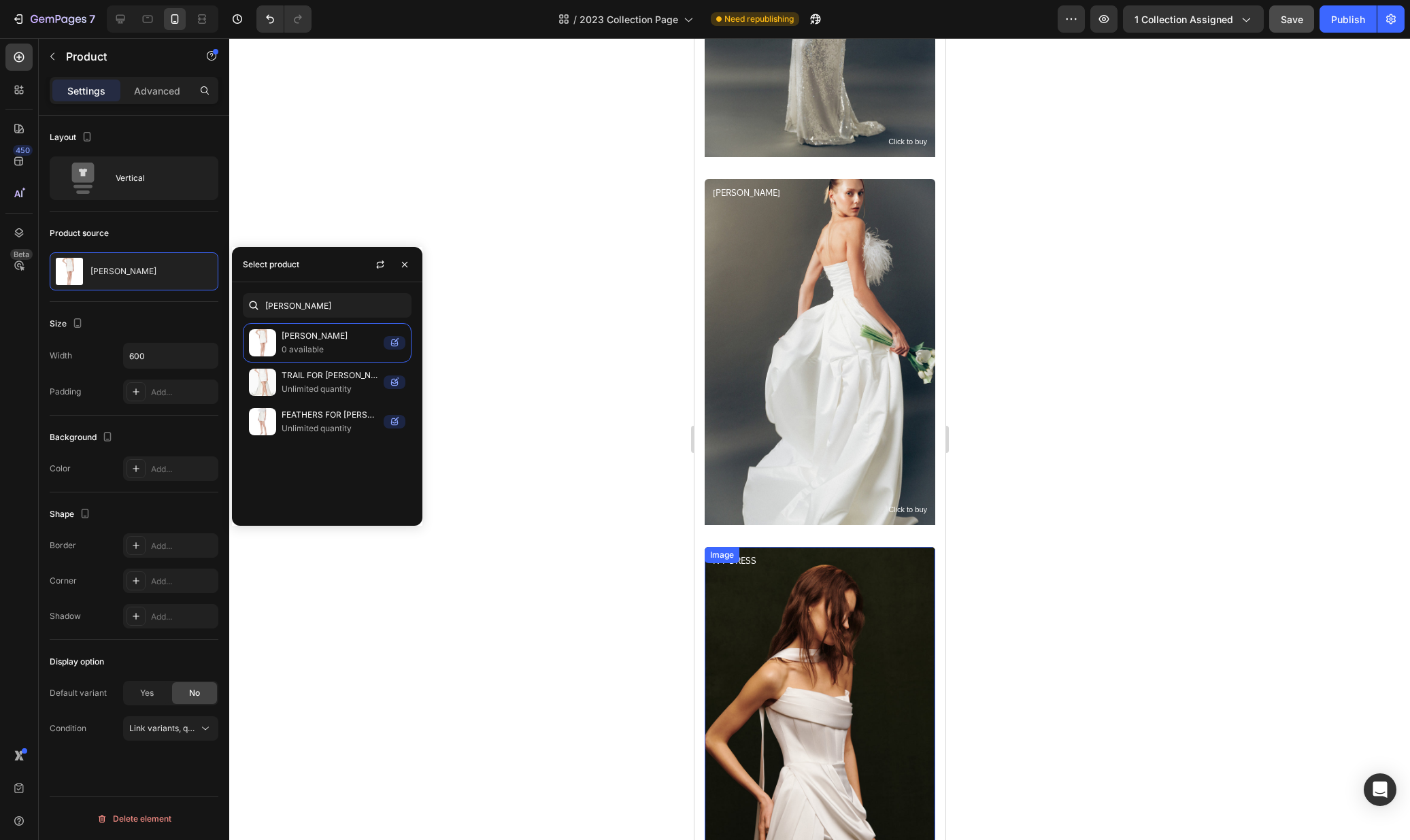
click at [842, 661] on img at bounding box center [819, 720] width 230 height 346
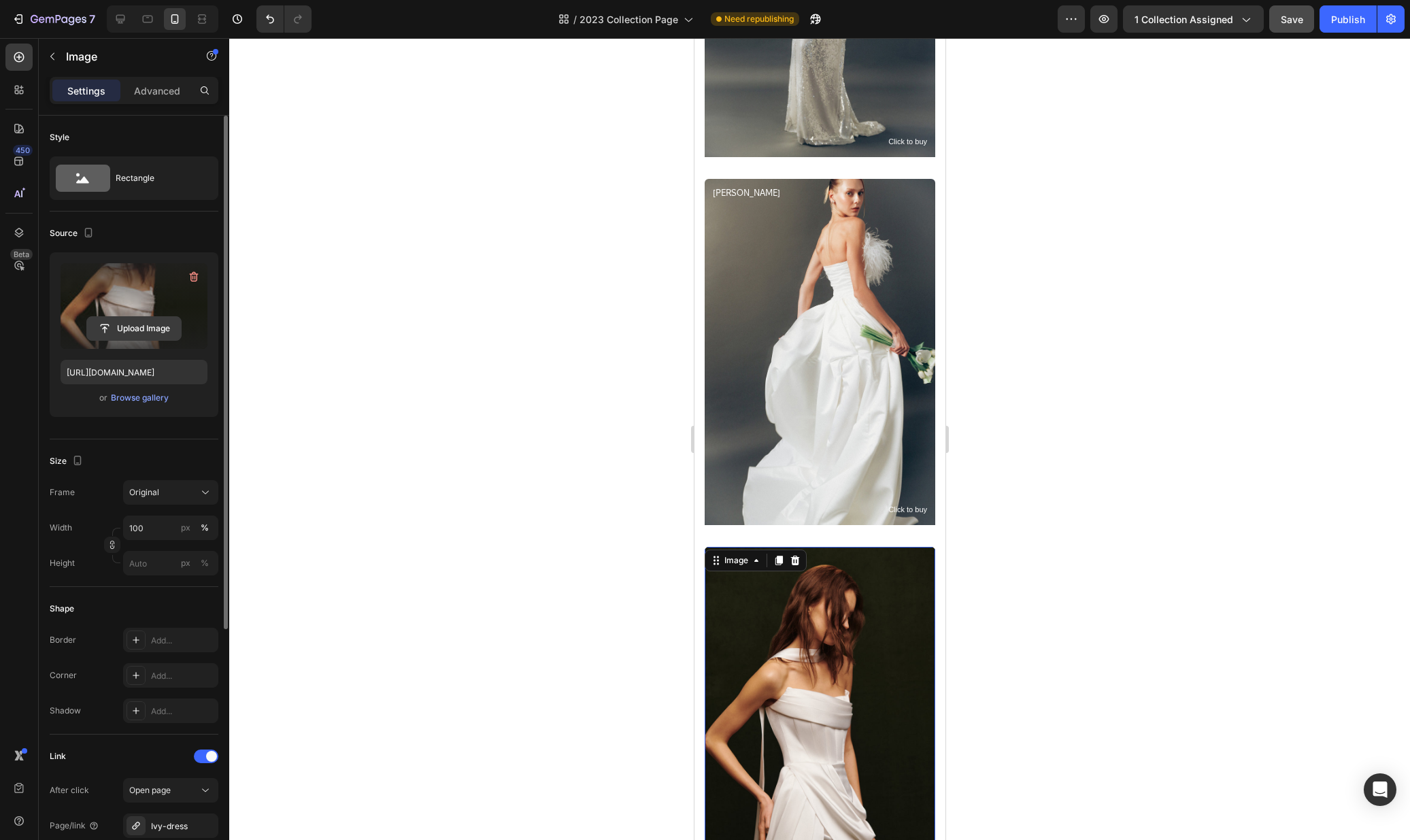
click at [147, 321] on input "file" at bounding box center [134, 328] width 94 height 23
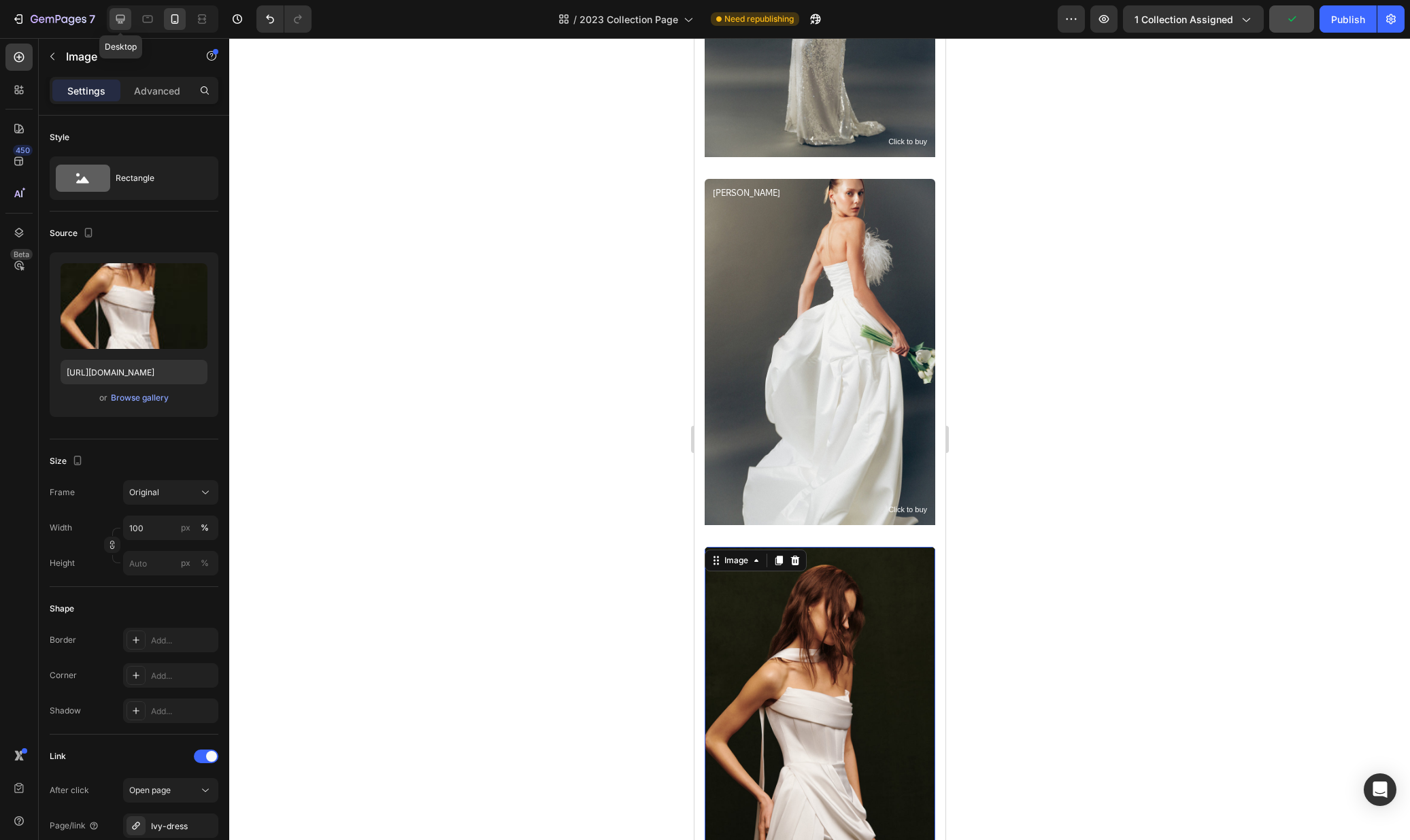
click at [121, 24] on icon at bounding box center [120, 19] width 14 height 14
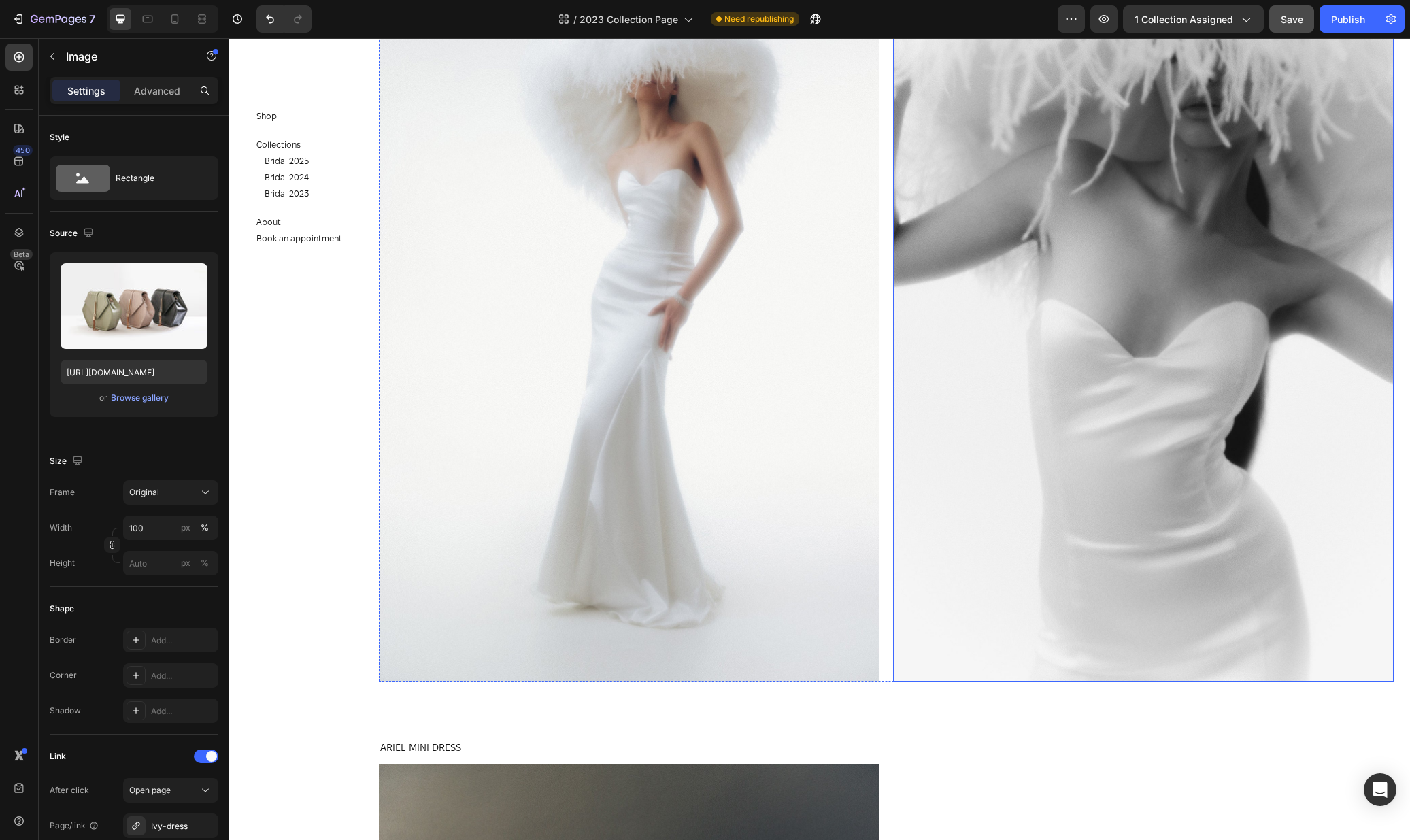
scroll to position [3772, 0]
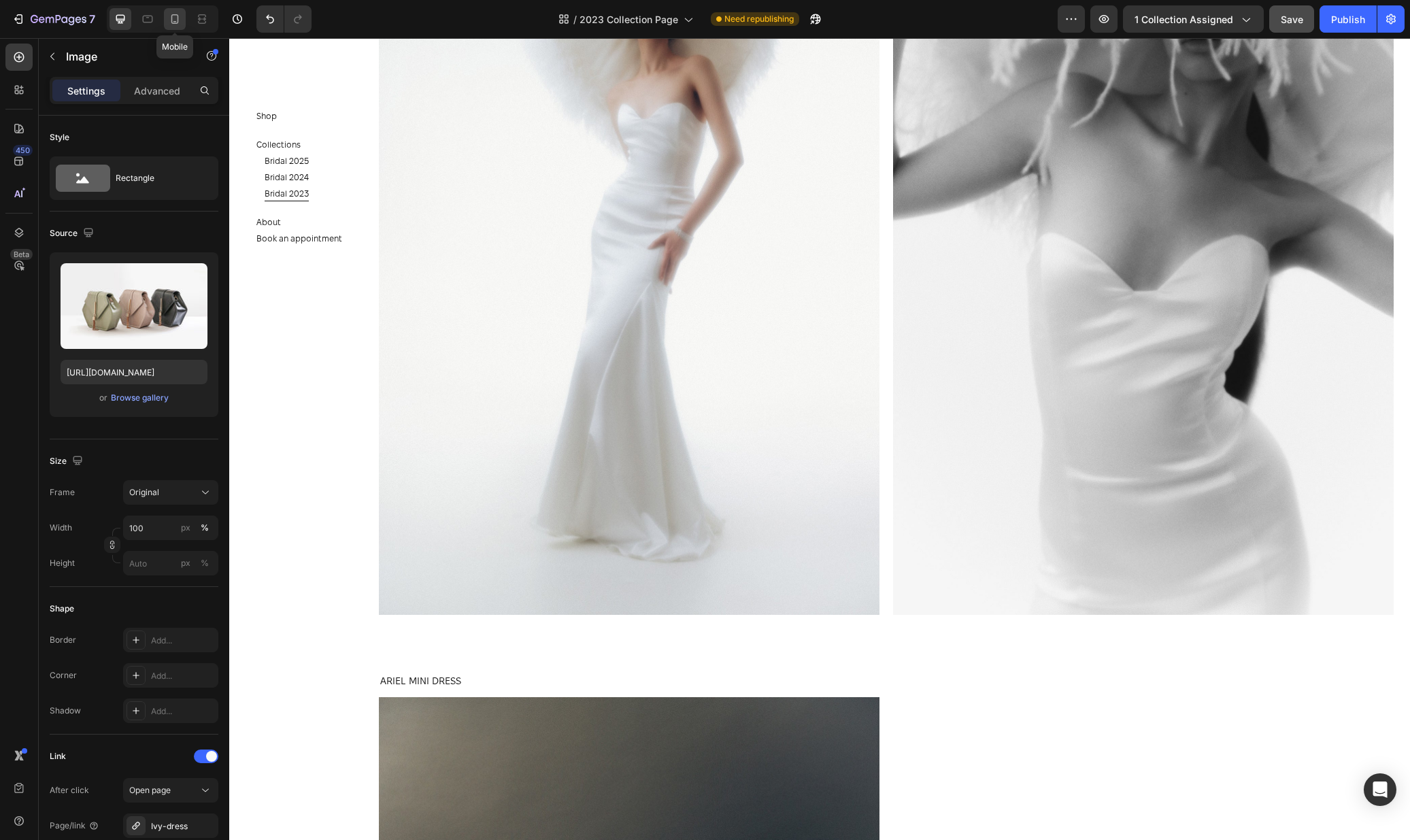
click at [176, 19] on icon at bounding box center [175, 19] width 14 height 14
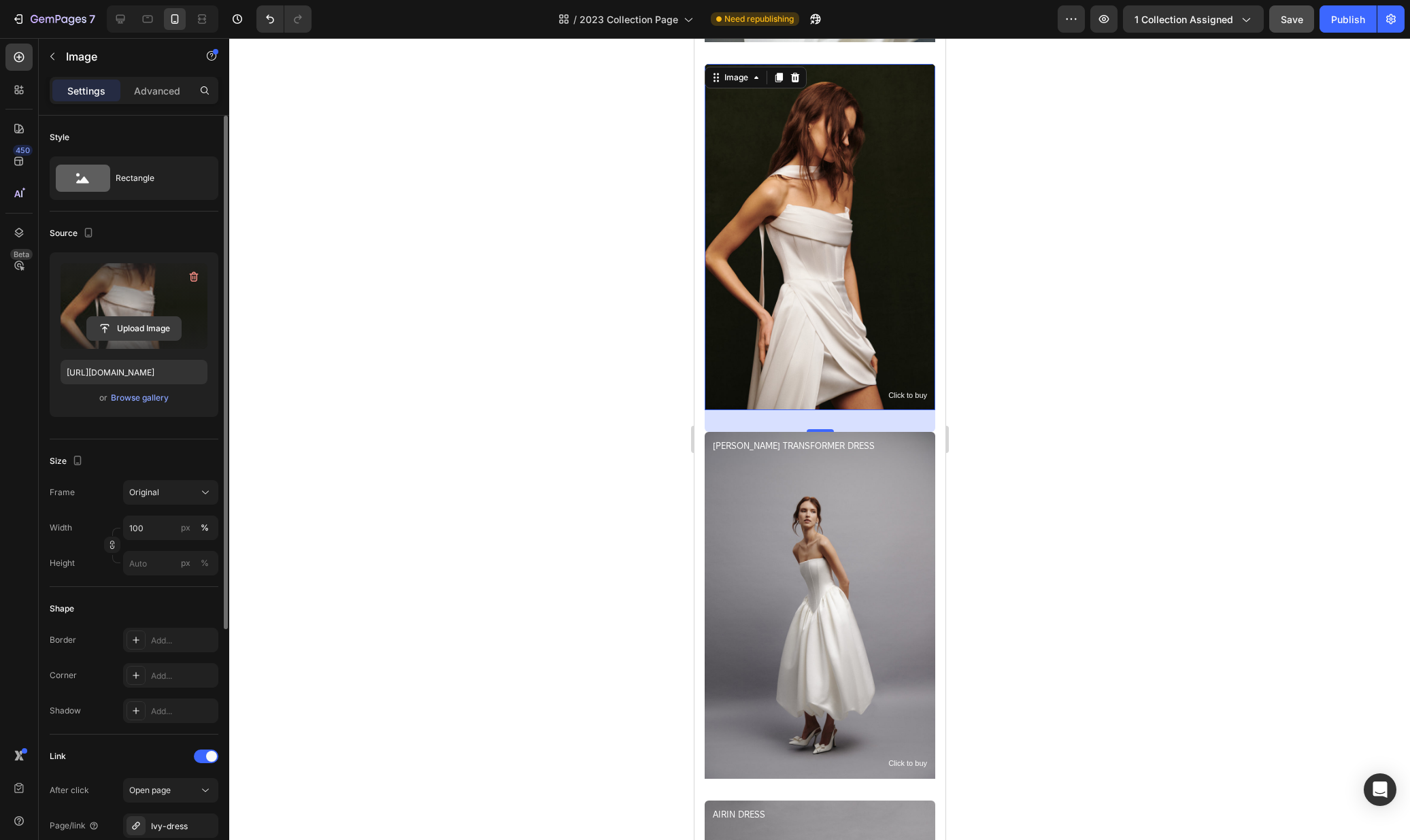
click at [126, 317] on input "file" at bounding box center [134, 328] width 94 height 23
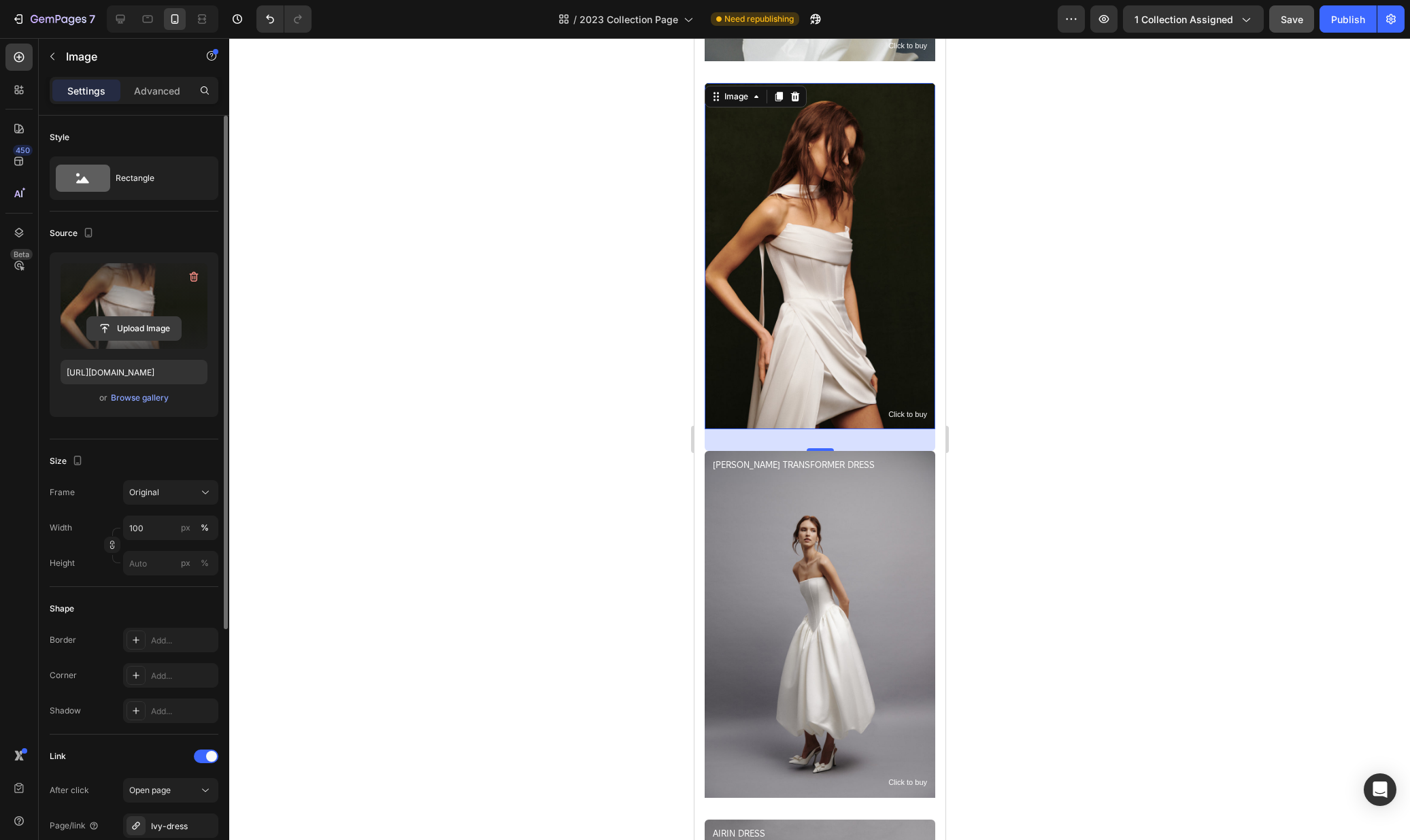
scroll to position [2176, 0]
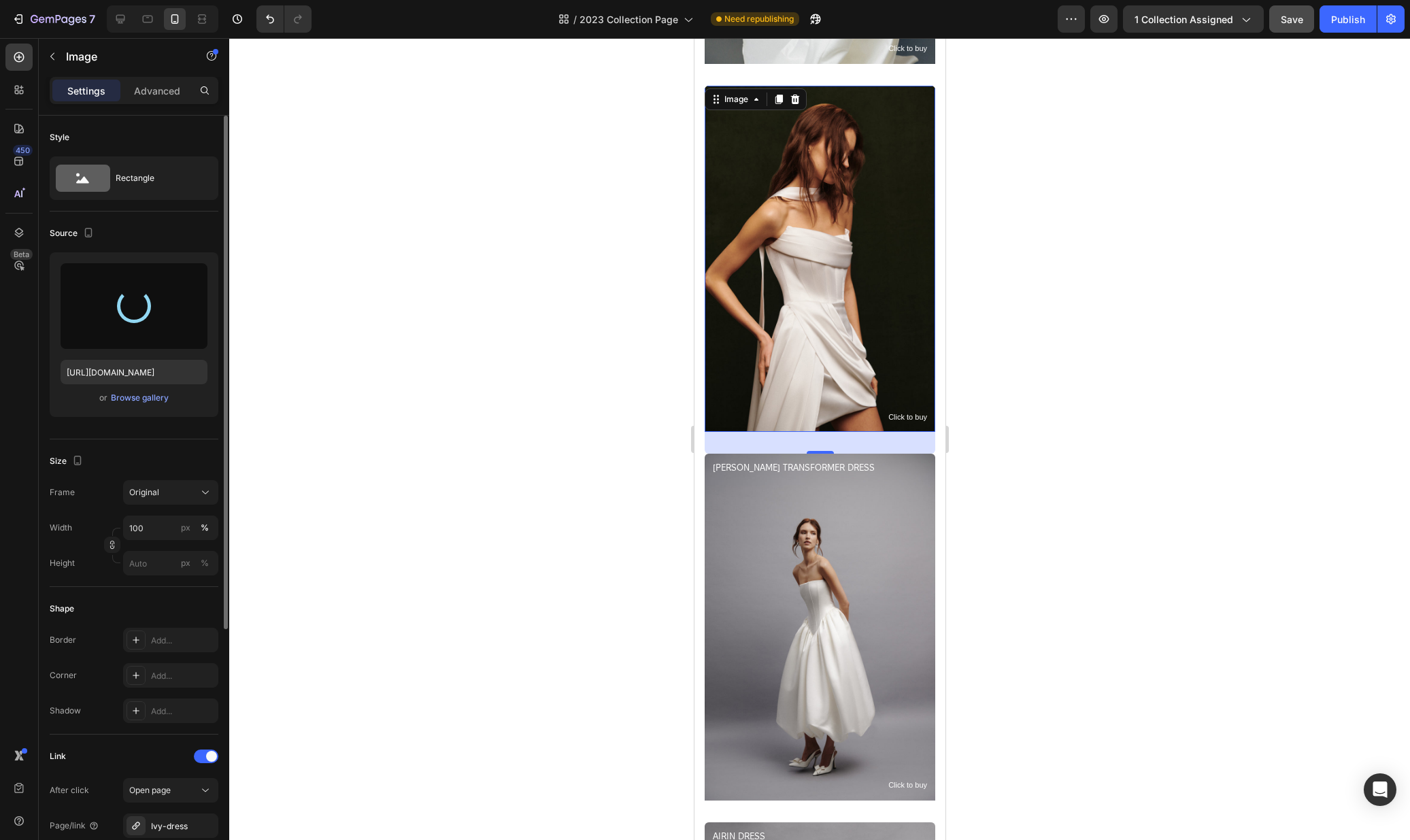
type input "https://cdn.shopify.com/s/files/1/0576/3786/3521/files/gempages_563336841122546…"
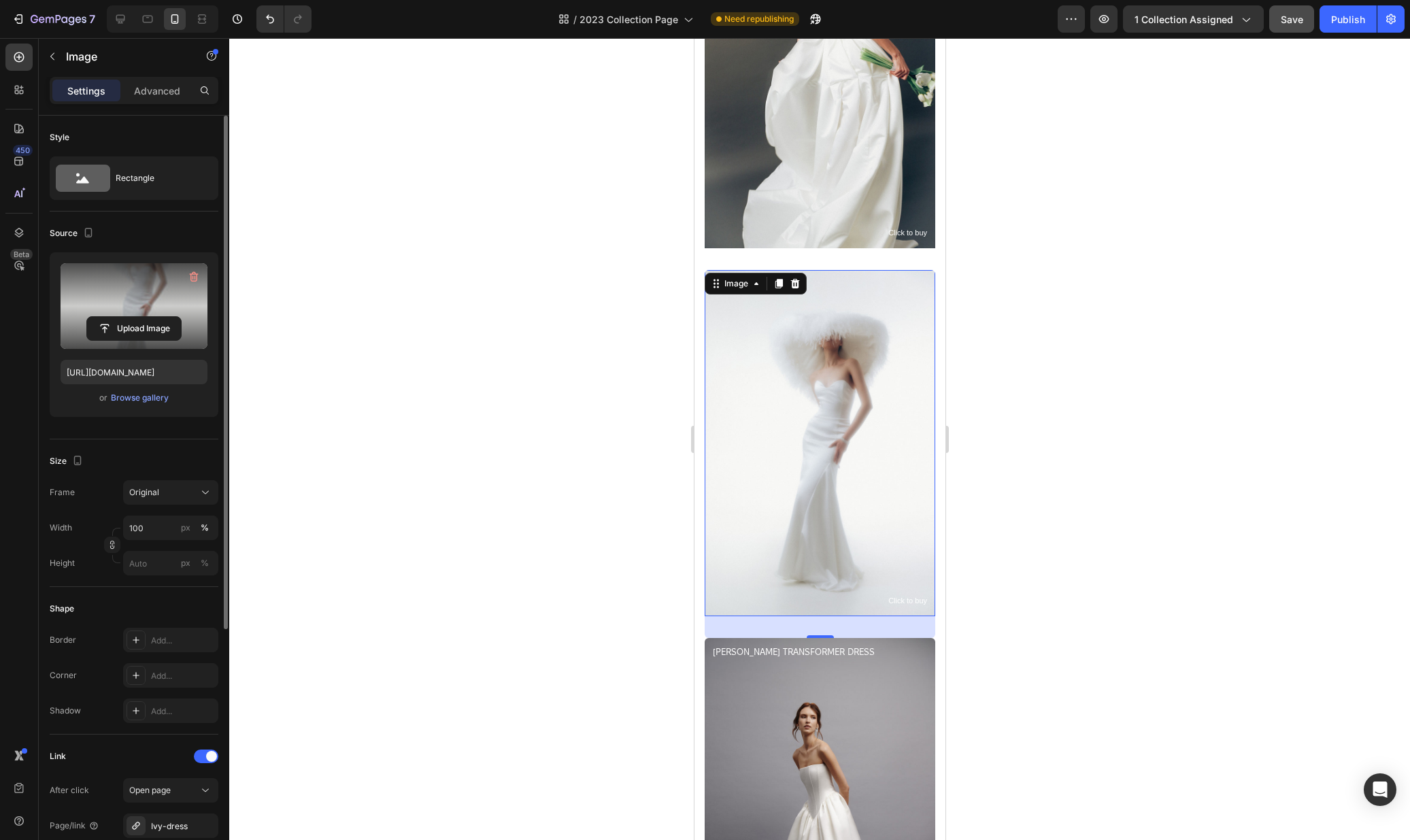
scroll to position [1946, 0]
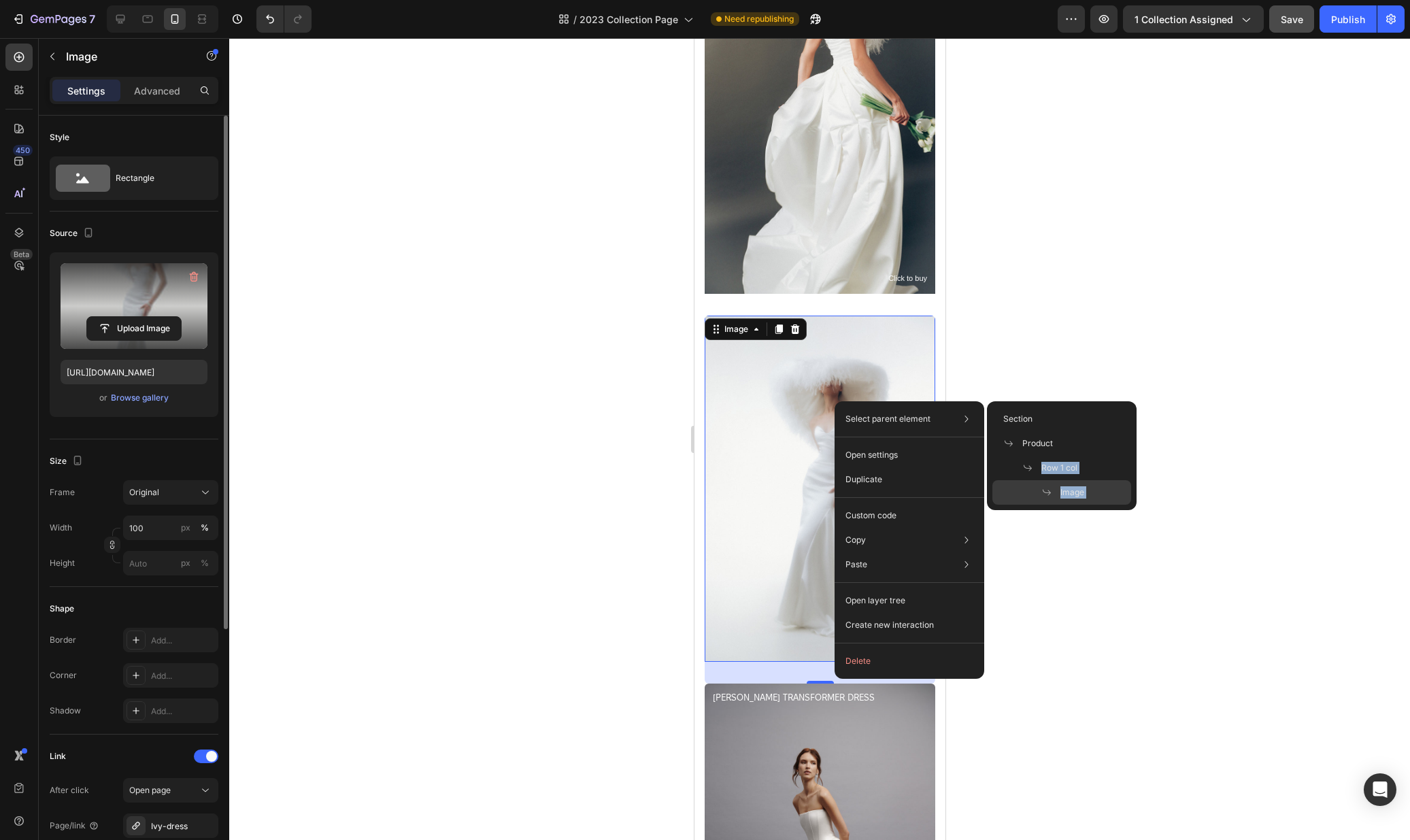
drag, startPoint x: 1795, startPoint y: 485, endPoint x: 719, endPoint y: 443, distance: 1076.8
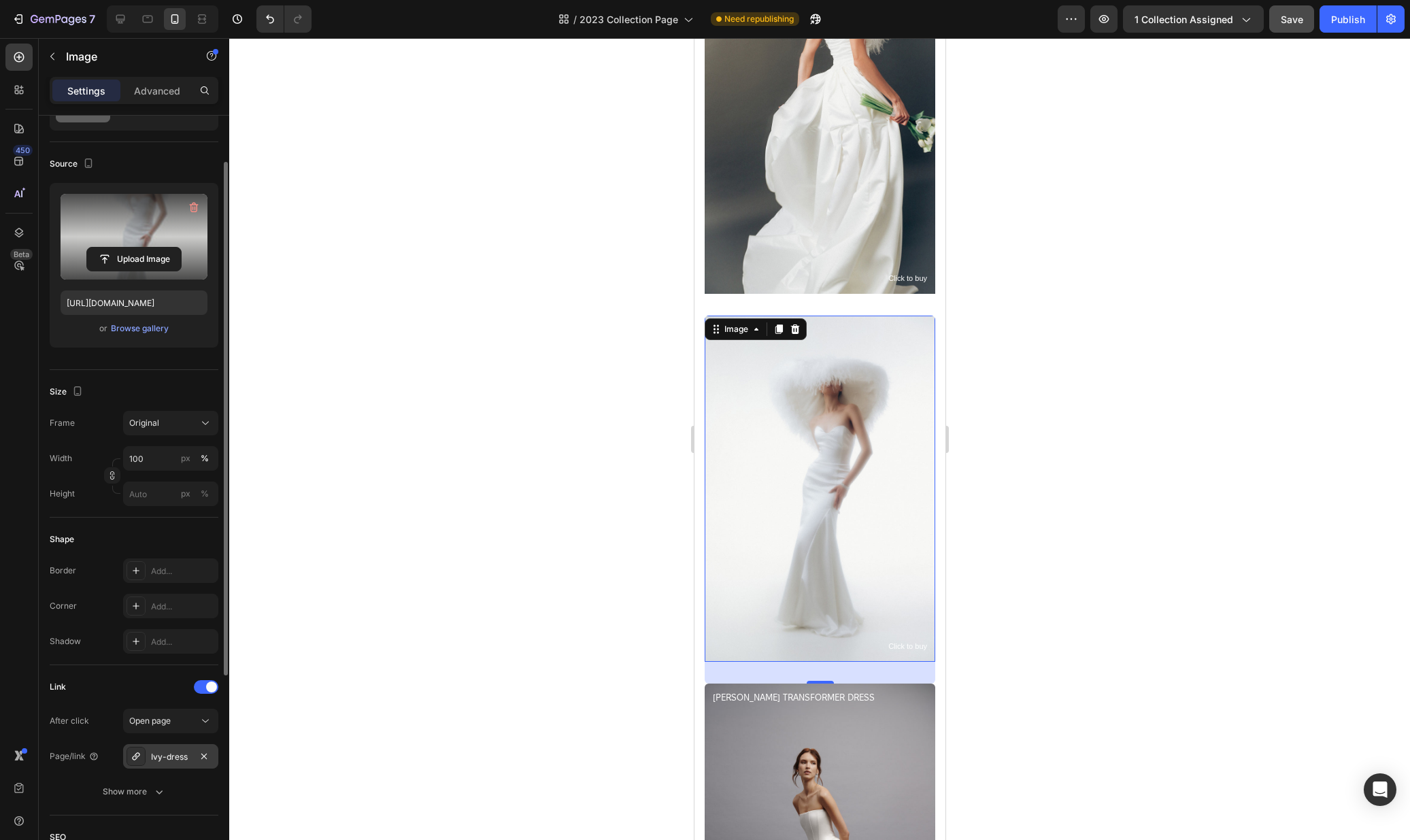
click at [149, 766] on div "Ivy-dress" at bounding box center [171, 756] width 95 height 24
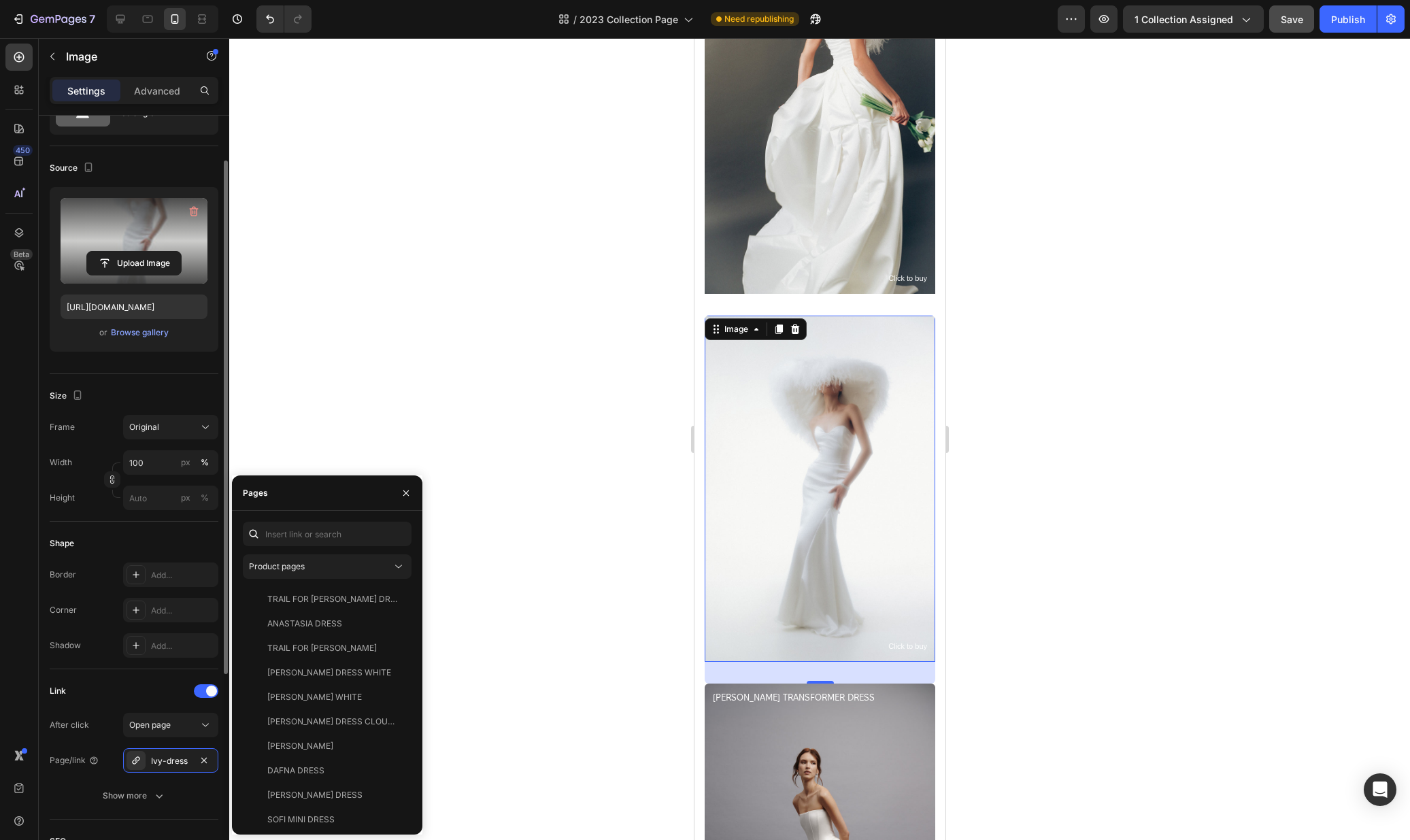
scroll to position [64, 0]
click at [274, 534] on input "text" at bounding box center [326, 534] width 168 height 24
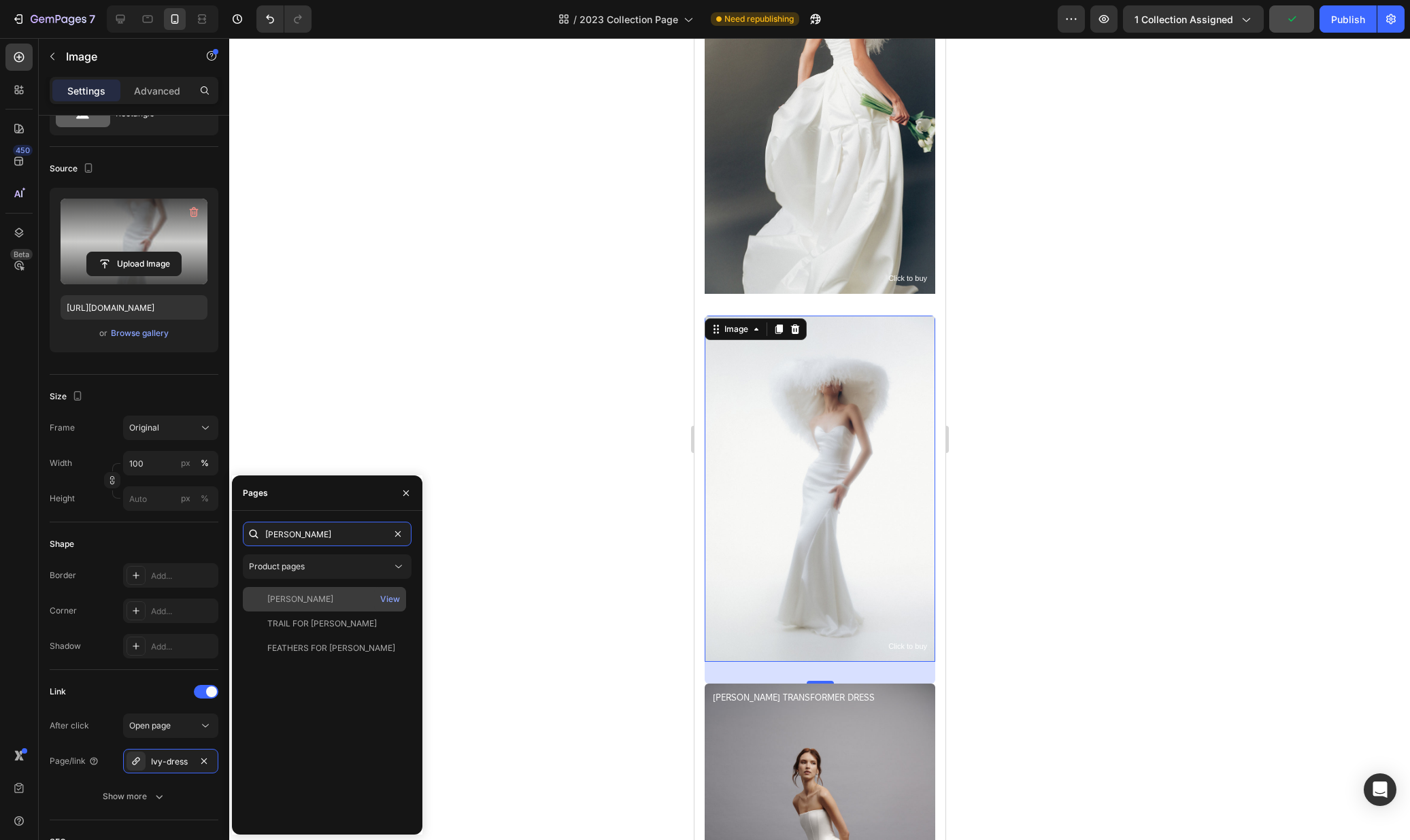
type input "jos"
click at [289, 611] on div "JOSIE DRESS View" at bounding box center [324, 623] width 164 height 24
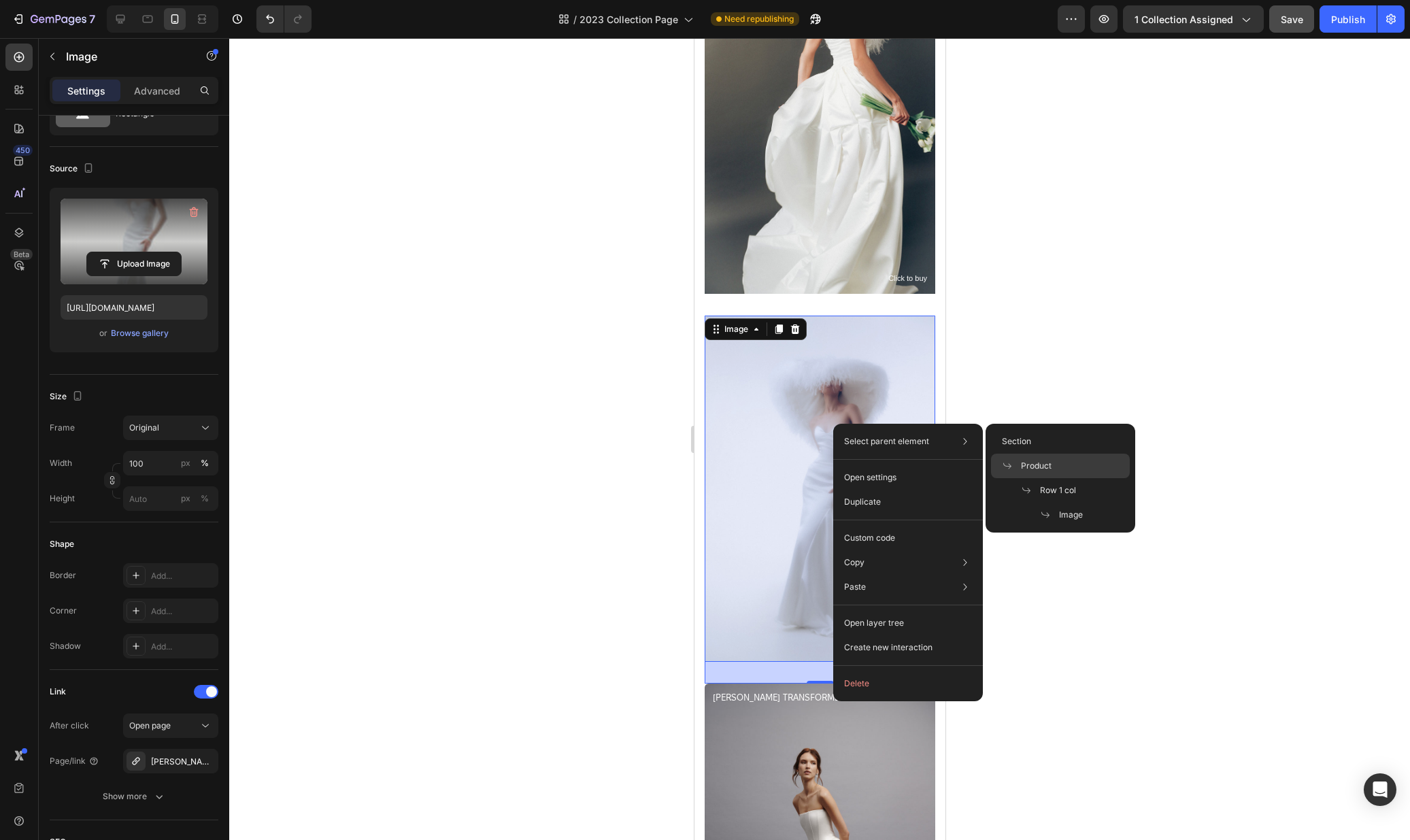
click at [1040, 461] on span "Product" at bounding box center [1036, 466] width 31 height 12
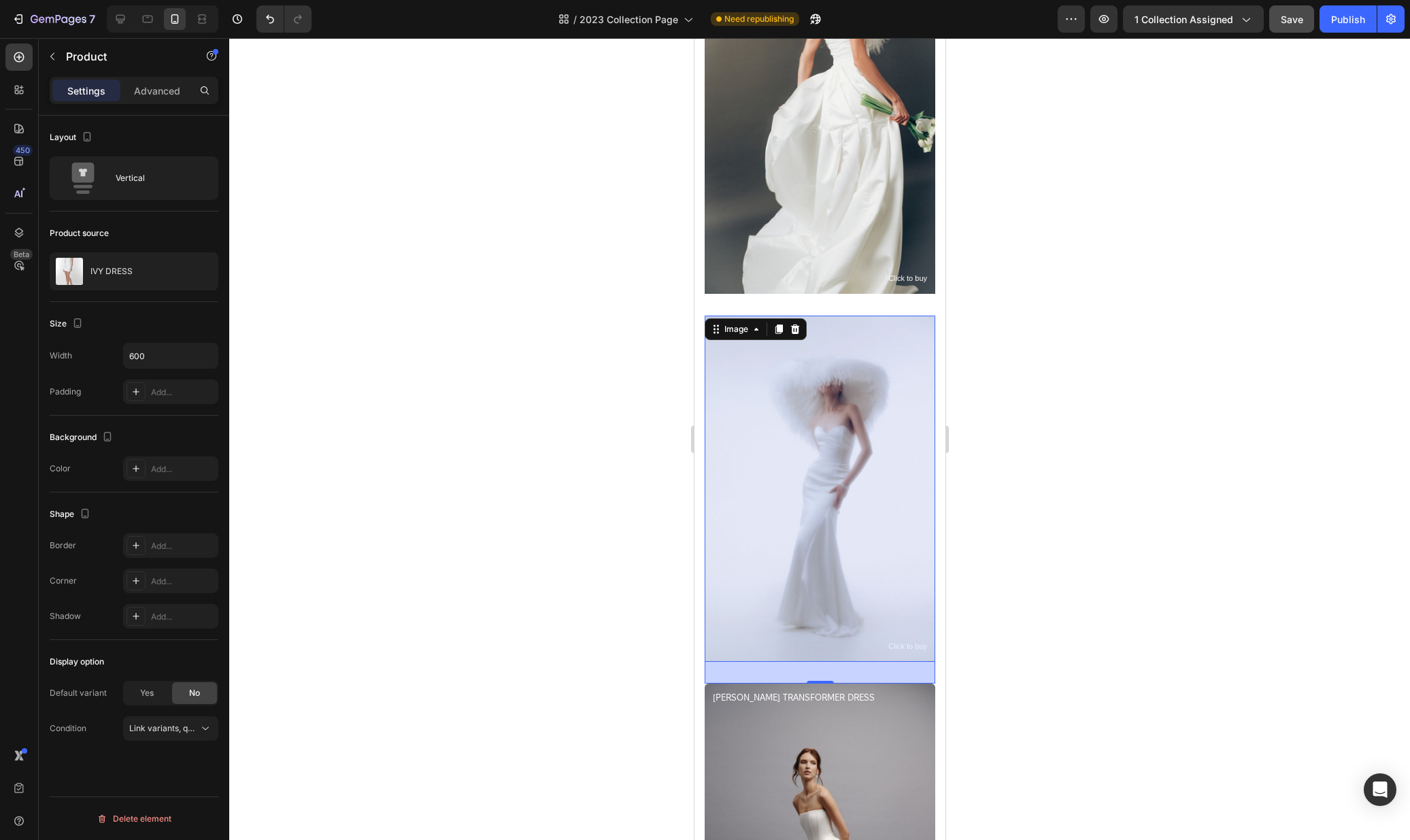
scroll to position [0, 0]
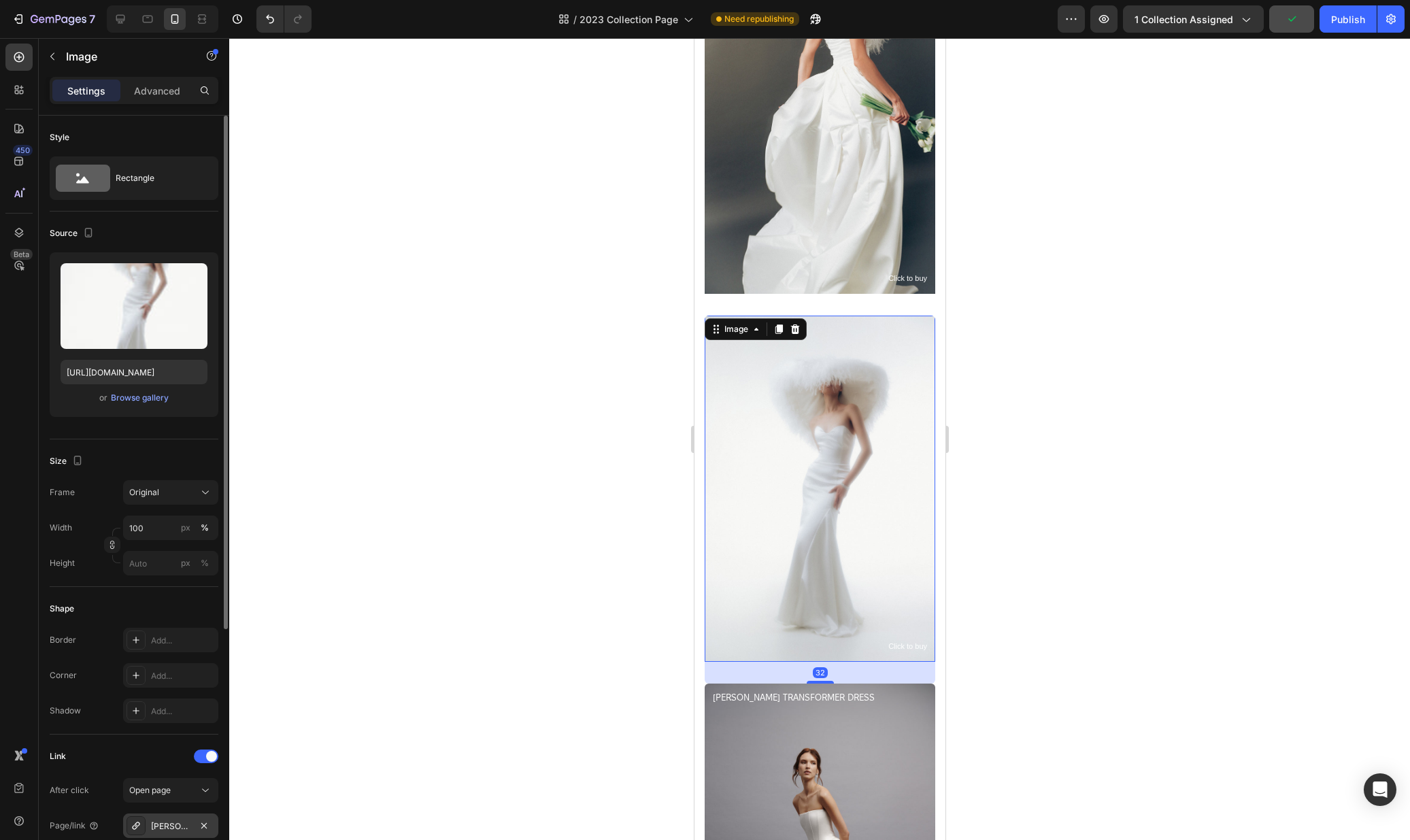
click at [172, 814] on div "JOSIE DRESS" at bounding box center [171, 826] width 95 height 24
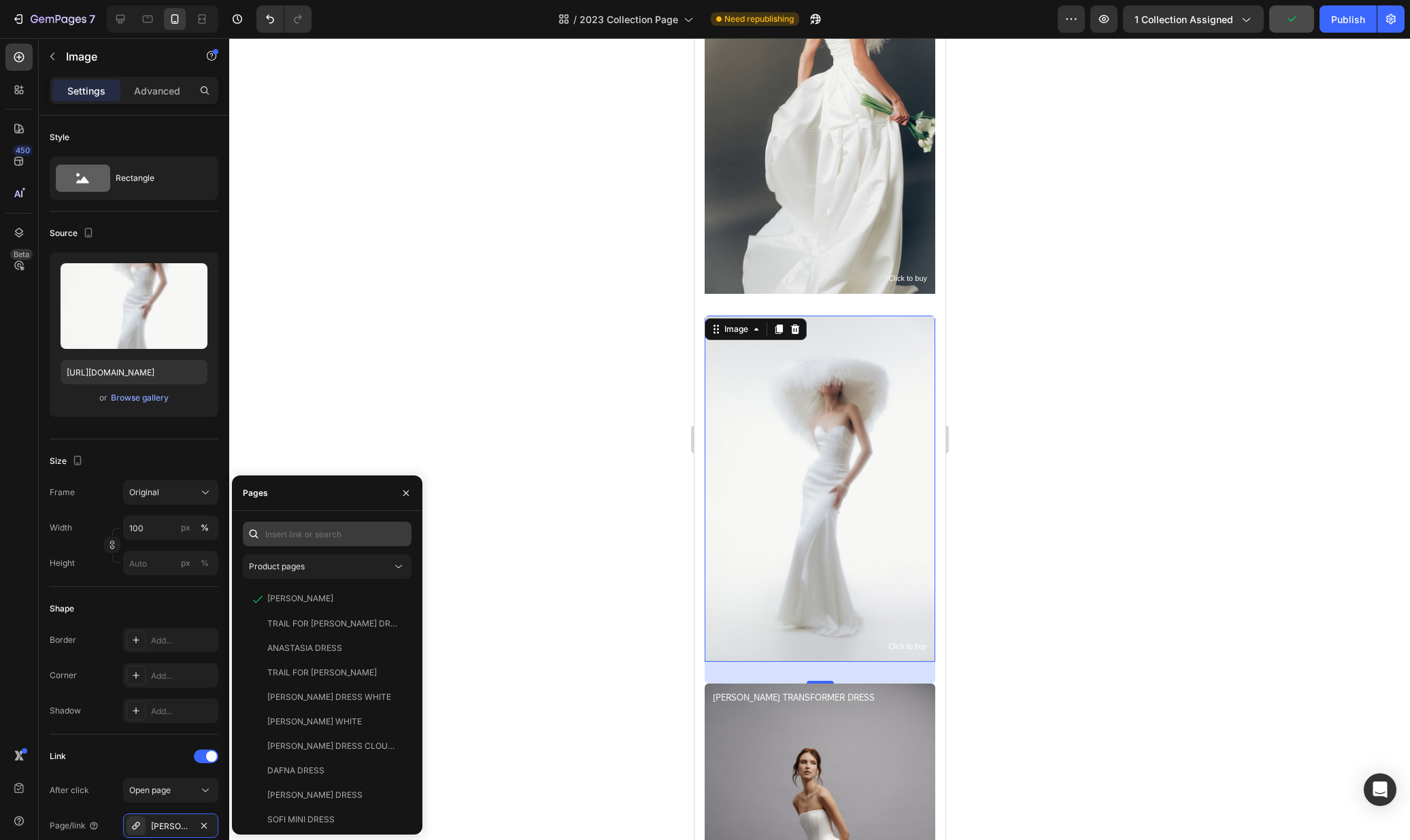
drag, startPoint x: 354, startPoint y: 515, endPoint x: 355, endPoint y: 527, distance: 12.0
click at [354, 515] on div "Product pages JOSIE DRESS View TRAIL FOR ANASTASIA DRESS View ANASTASIA DRESS V…" at bounding box center [327, 672] width 190 height 324
click at [355, 527] on input "text" at bounding box center [326, 534] width 168 height 24
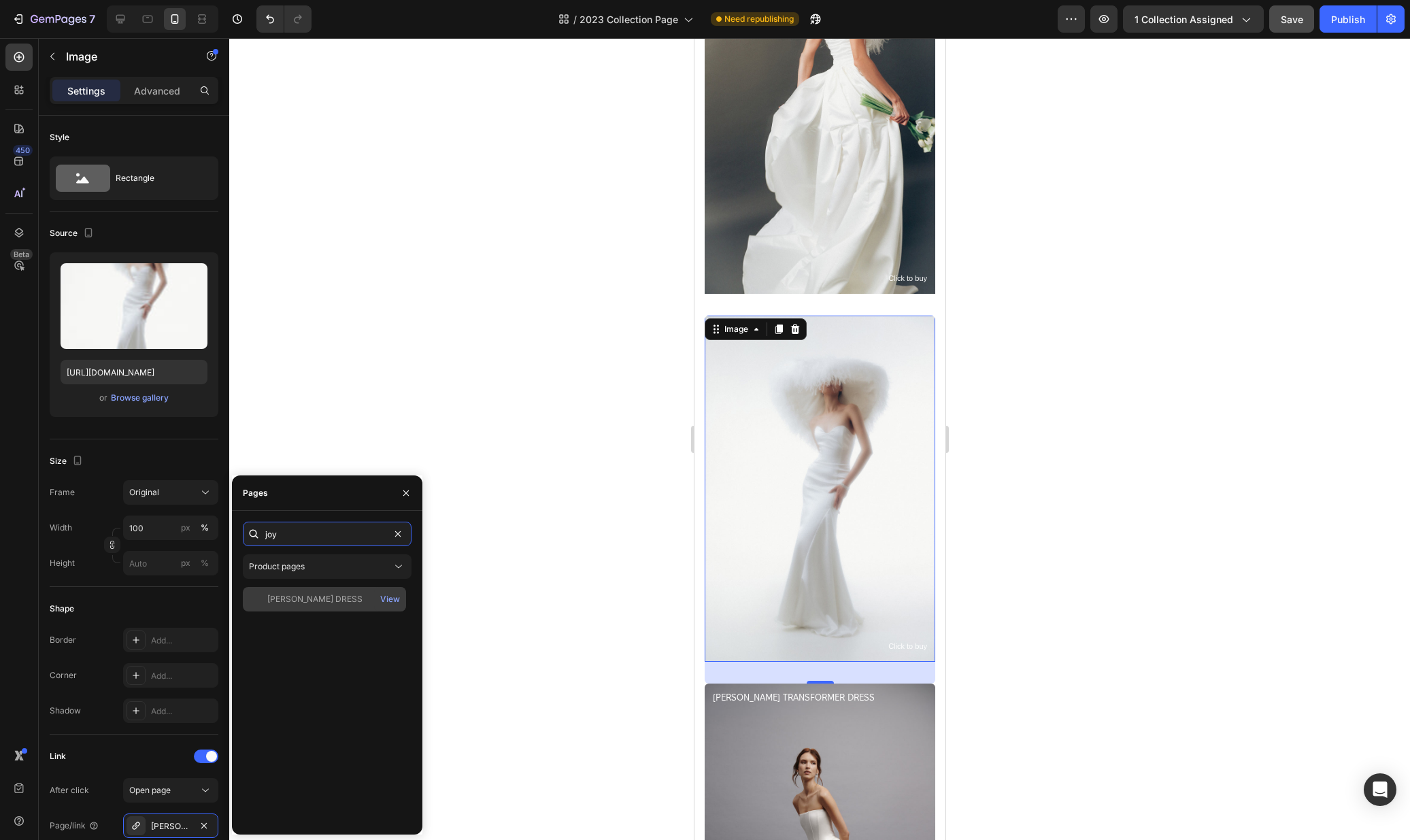
type input "joy"
click at [304, 594] on div "JOYCE DRESS" at bounding box center [315, 598] width 95 height 12
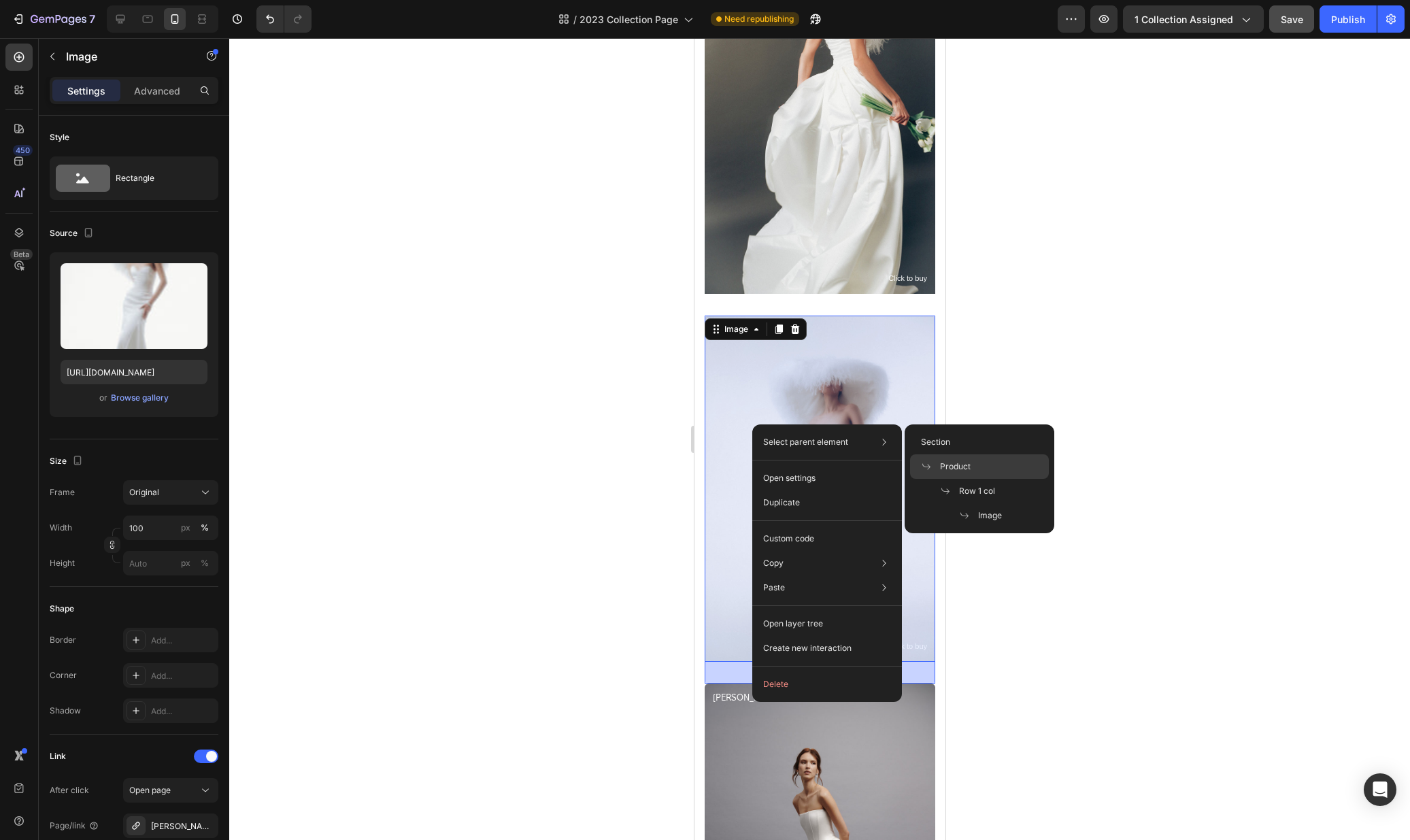
click at [945, 464] on span "Product" at bounding box center [956, 466] width 31 height 12
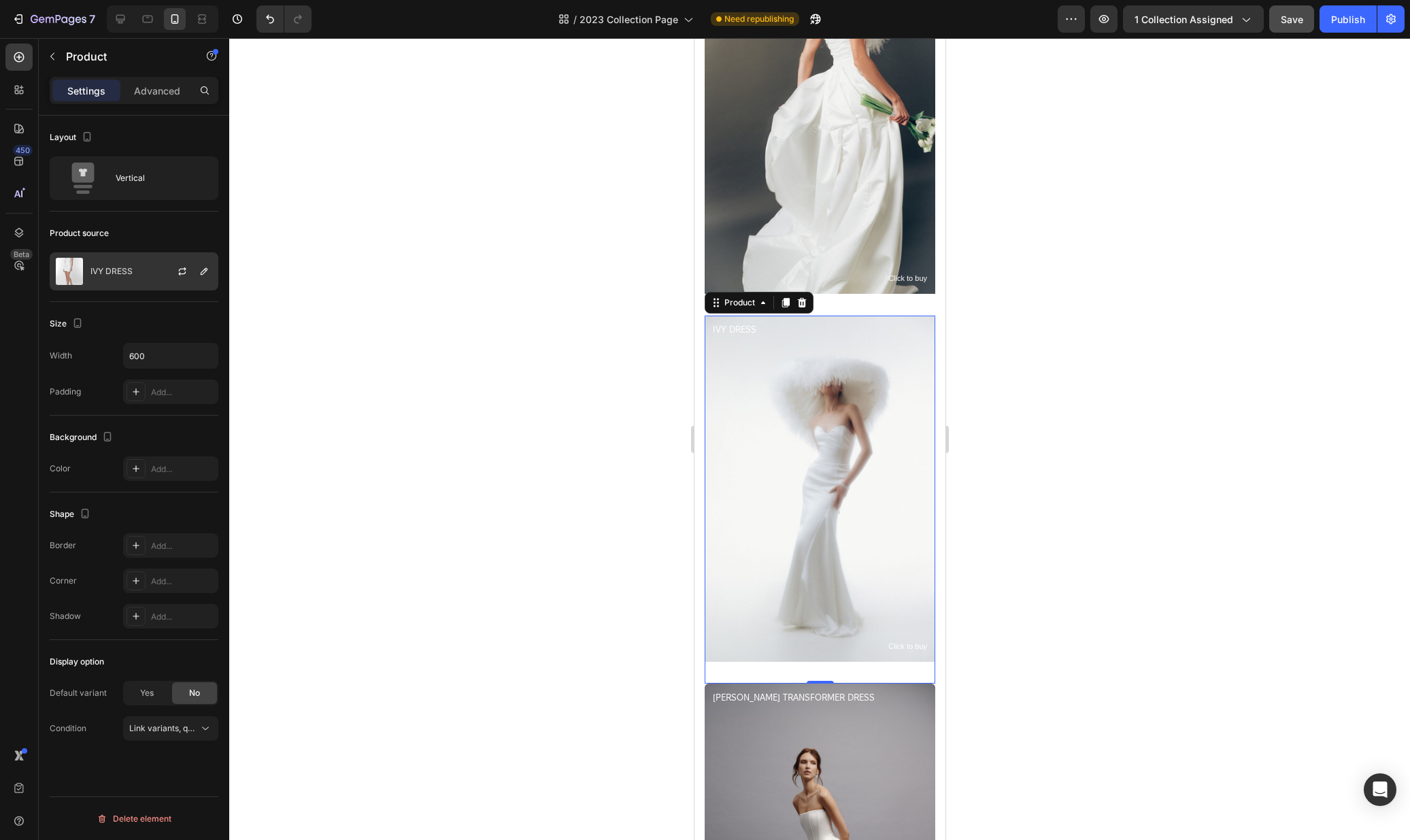
click at [126, 280] on div "IVY DRESS" at bounding box center [134, 271] width 168 height 38
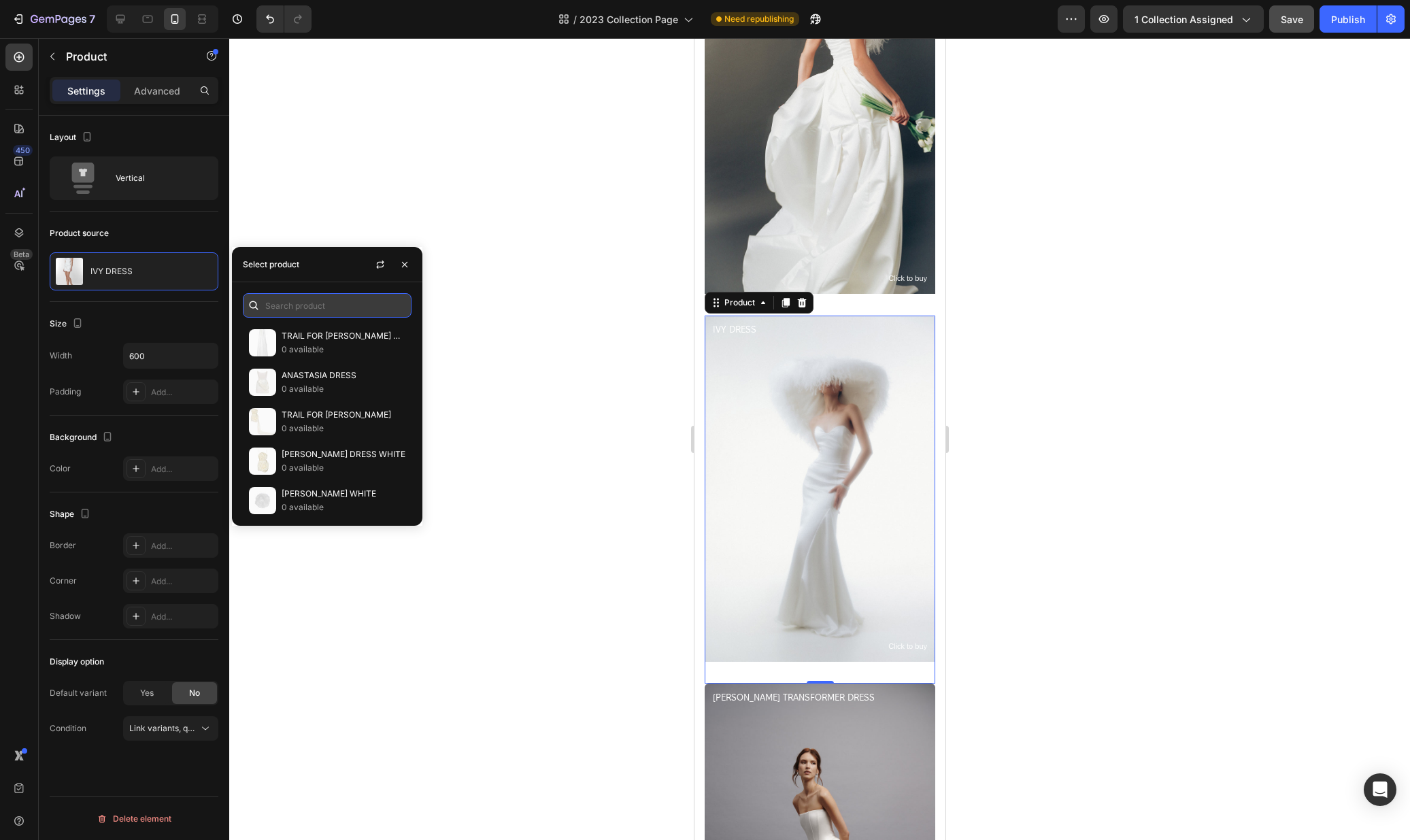
click at [265, 304] on input "text" at bounding box center [326, 305] width 168 height 24
type input "l"
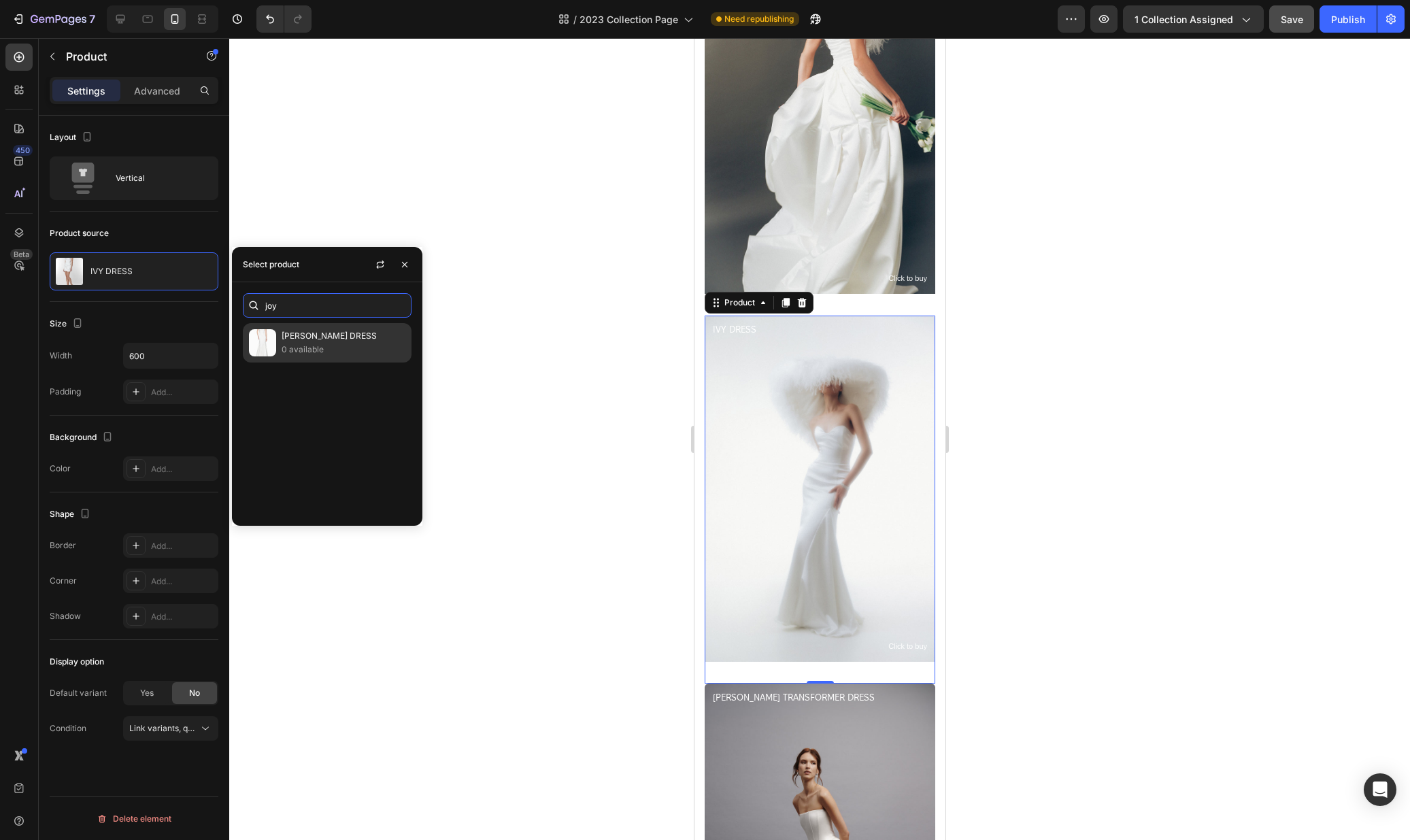
type input "joy"
click at [273, 344] on img at bounding box center [263, 343] width 27 height 27
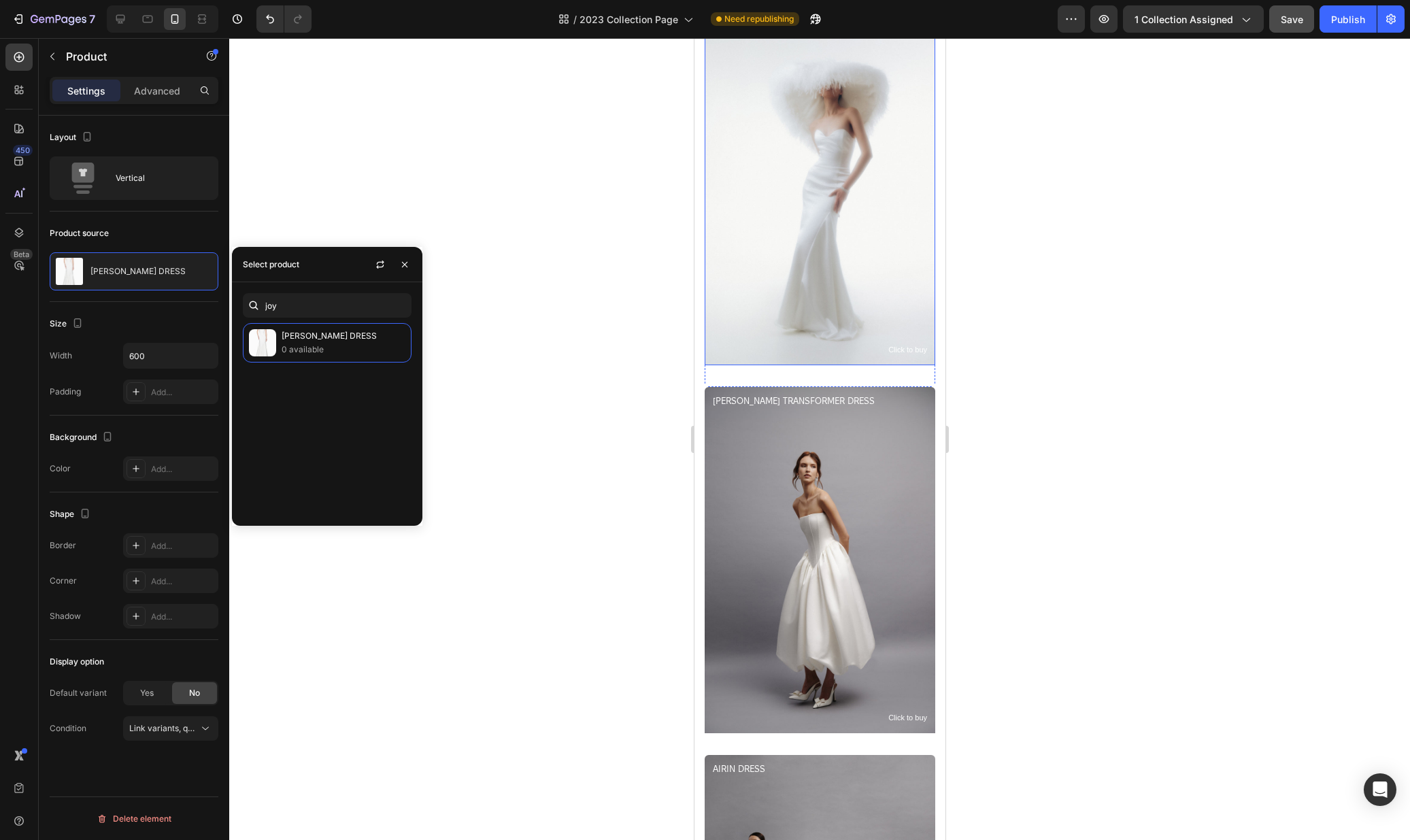
scroll to position [2320, 0]
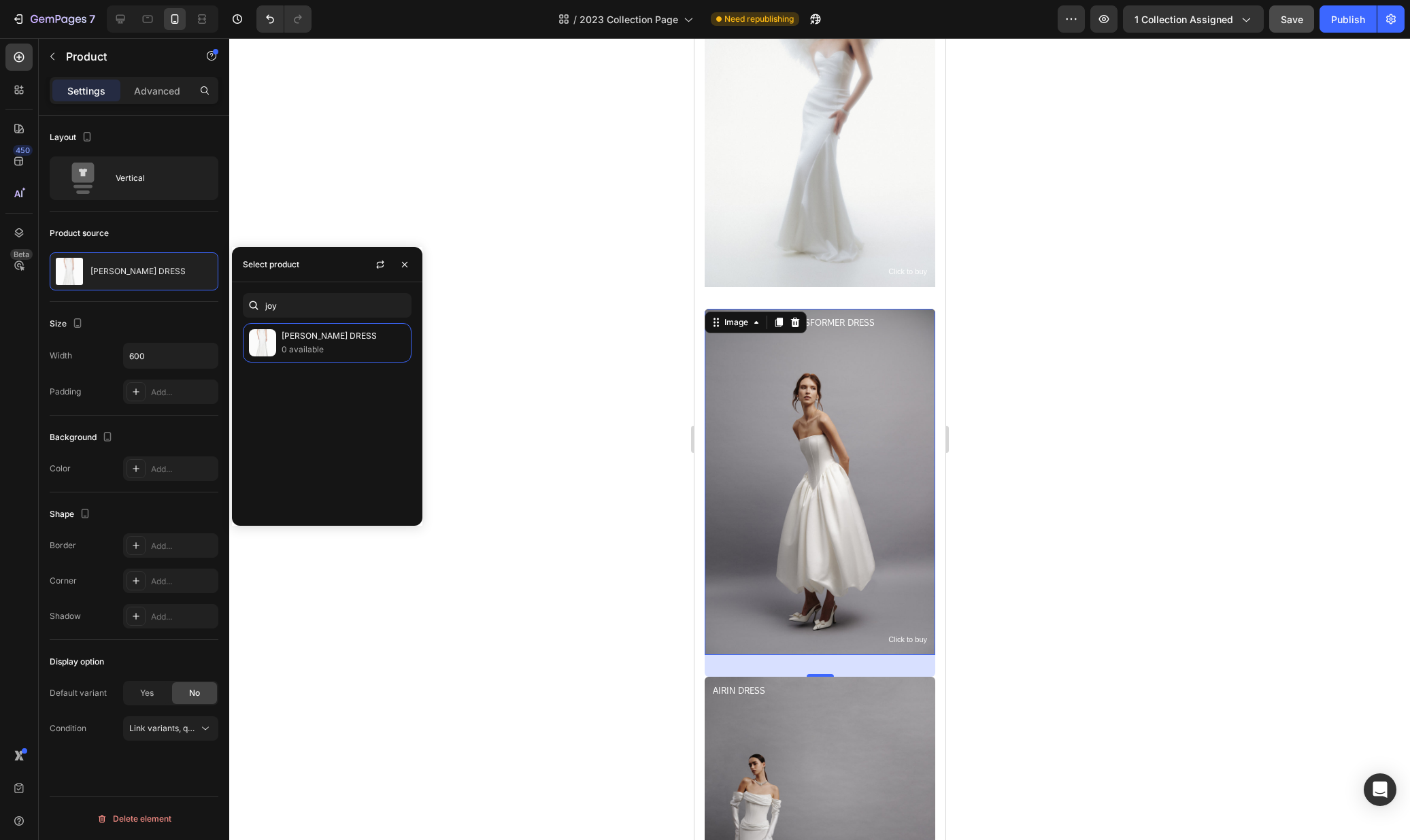
click at [877, 455] on img at bounding box center [819, 482] width 230 height 346
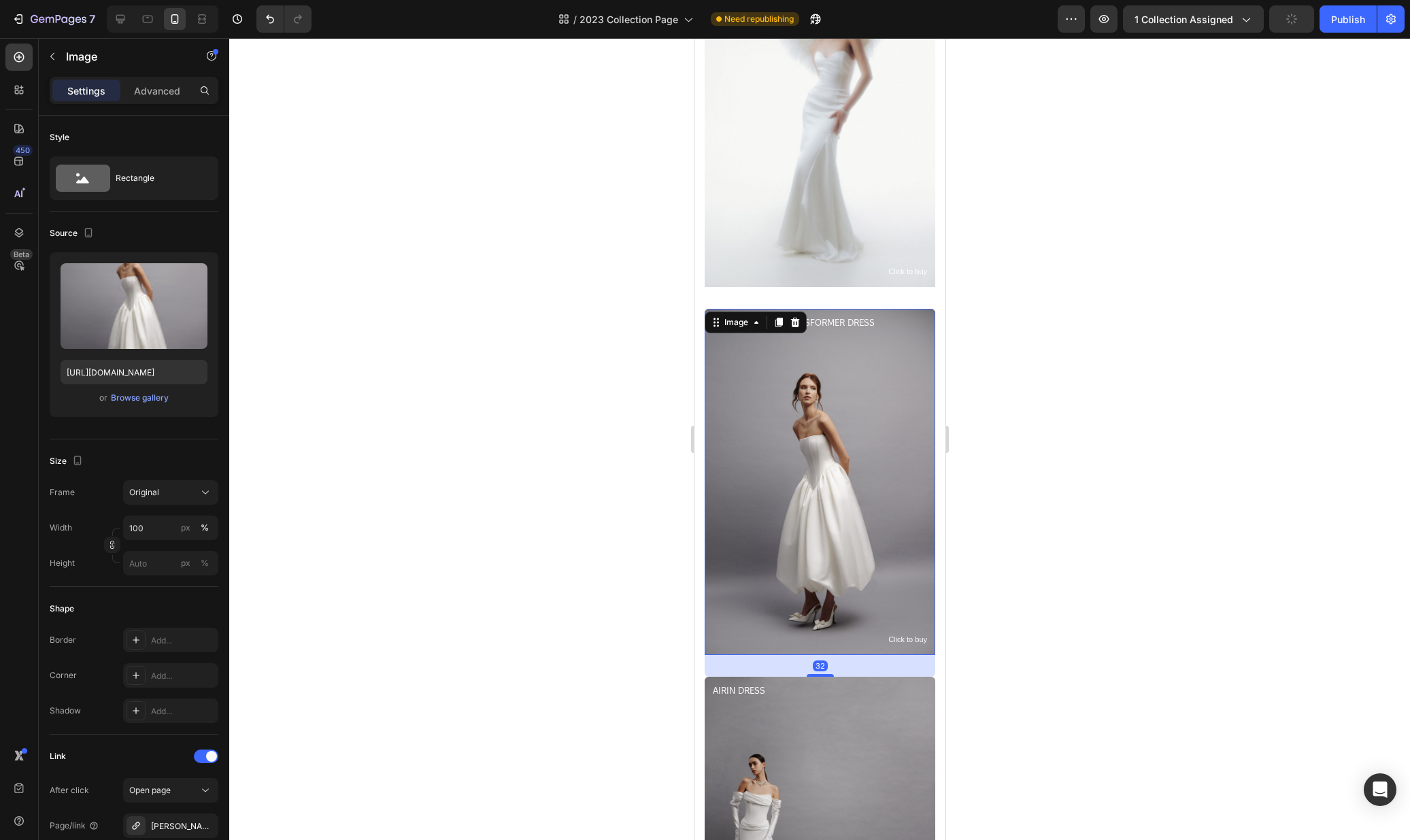
click at [132, 9] on div at bounding box center [163, 19] width 111 height 27
click at [126, 16] on icon at bounding box center [120, 19] width 14 height 14
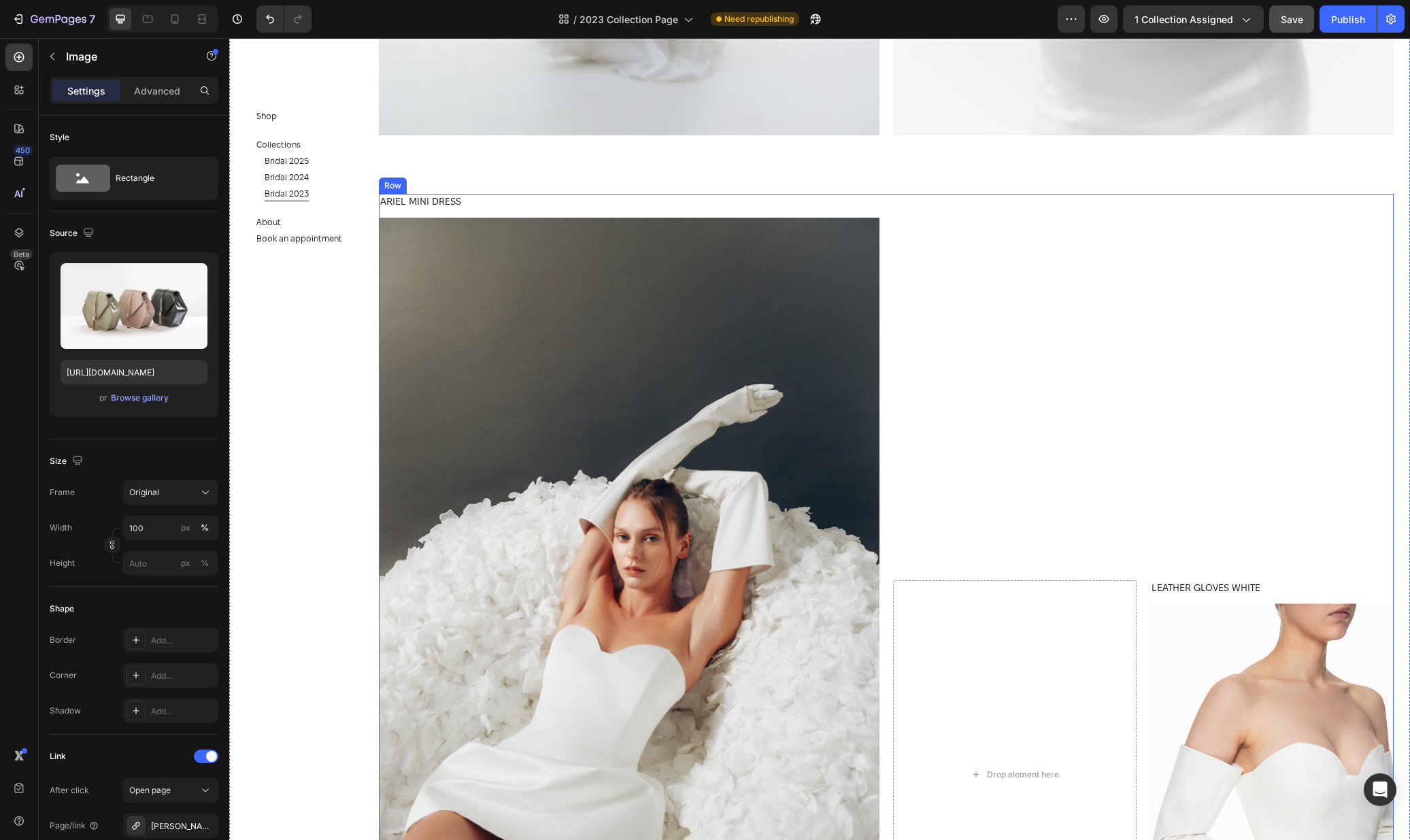
scroll to position [4252, 0]
click at [178, 26] on div at bounding box center [174, 19] width 22 height 22
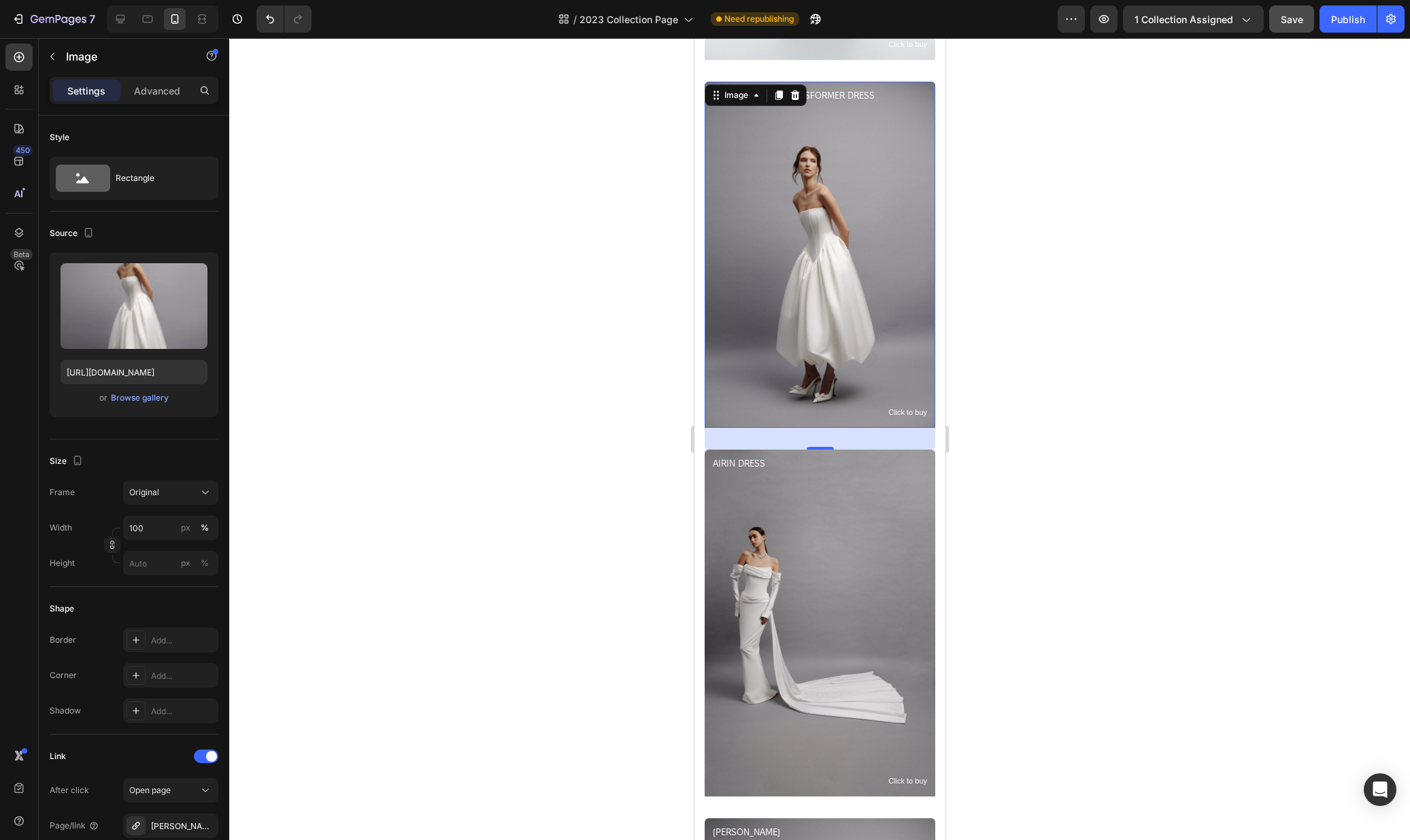
scroll to position [2543, 0]
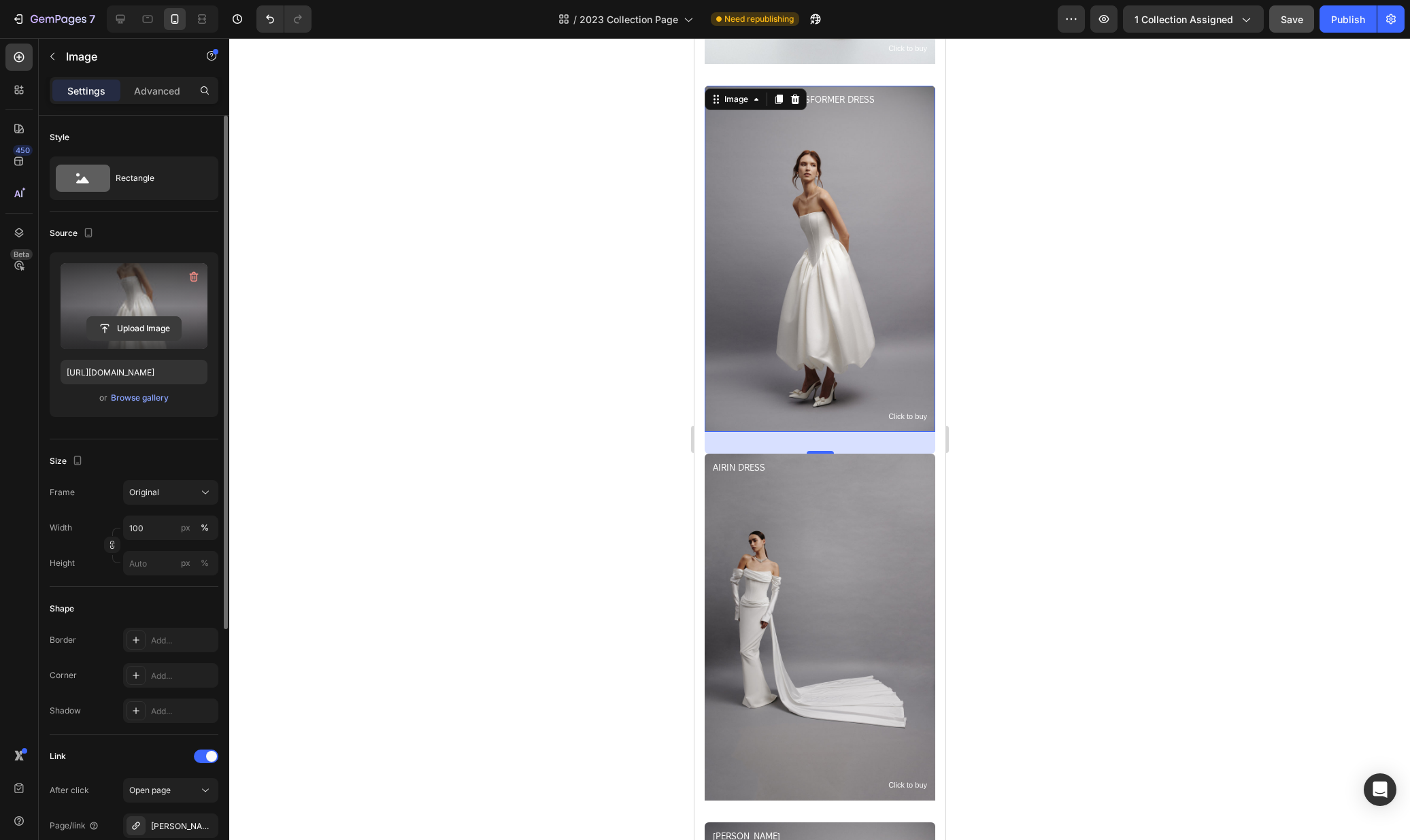
click at [151, 325] on input "file" at bounding box center [134, 328] width 94 height 23
type input "https://cdn.shopify.com/s/files/1/0576/3786/3521/files/gempages_563336841122546…"
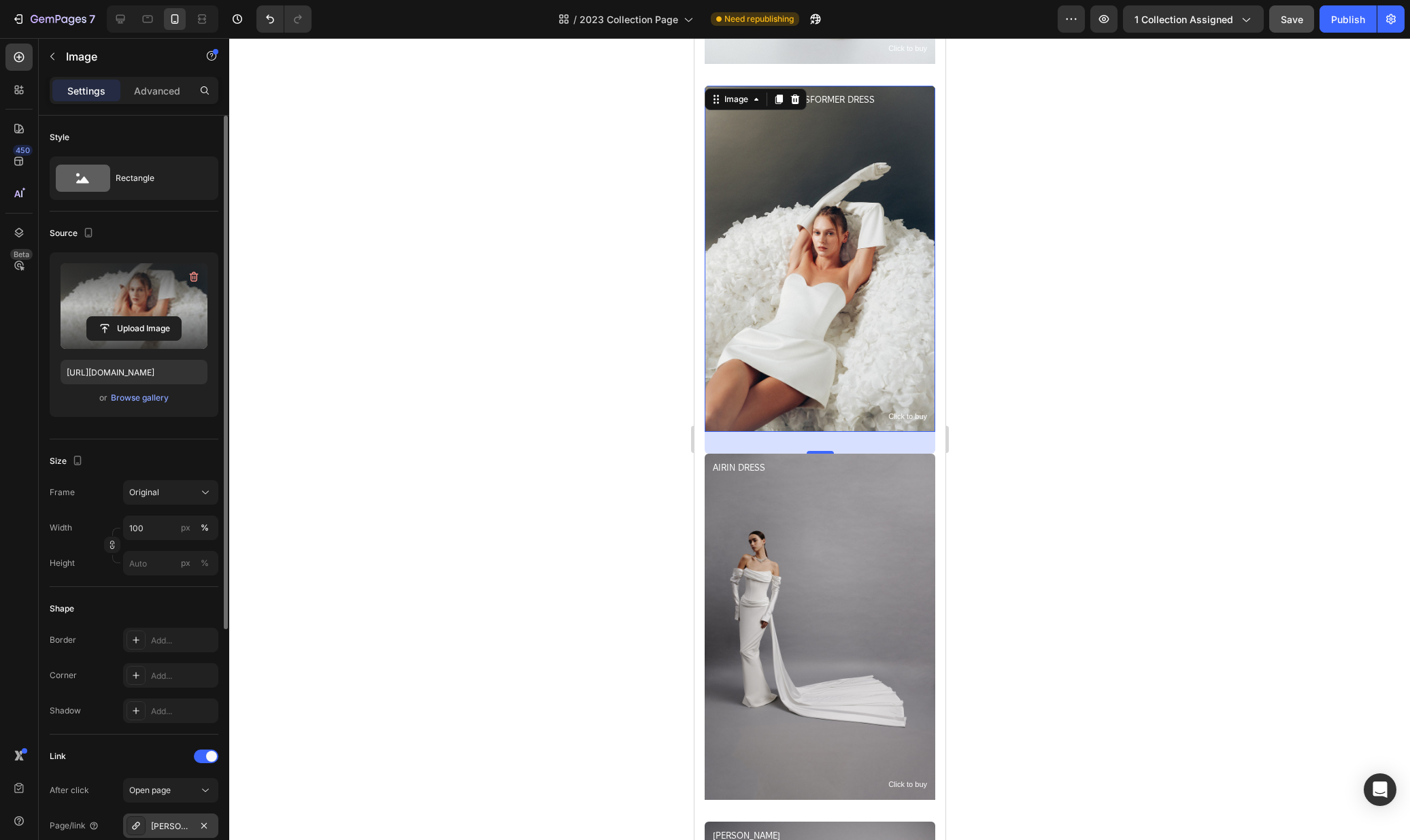
click at [171, 822] on div "Rosali-dress" at bounding box center [170, 826] width 39 height 12
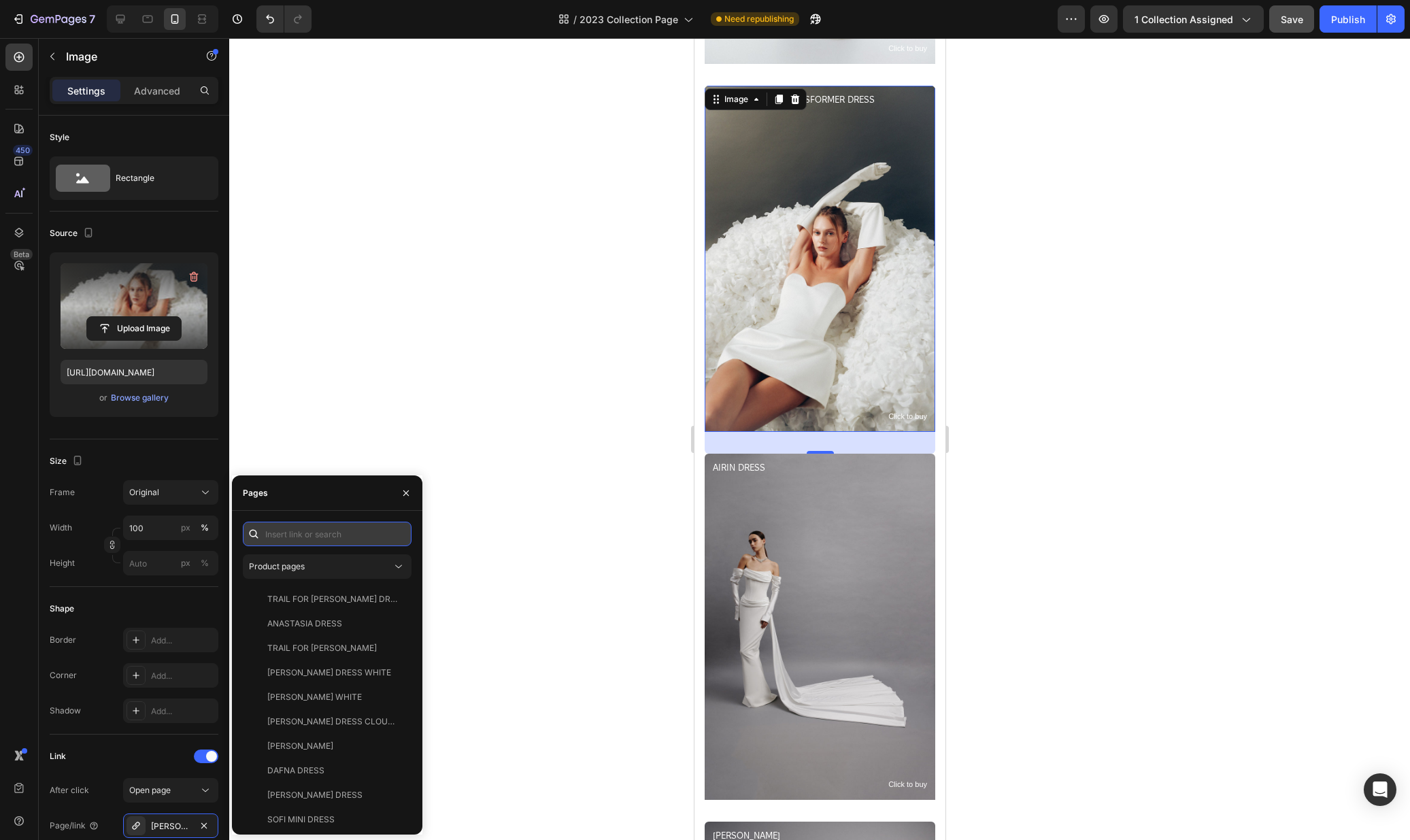
click at [297, 535] on input "text" at bounding box center [326, 534] width 168 height 24
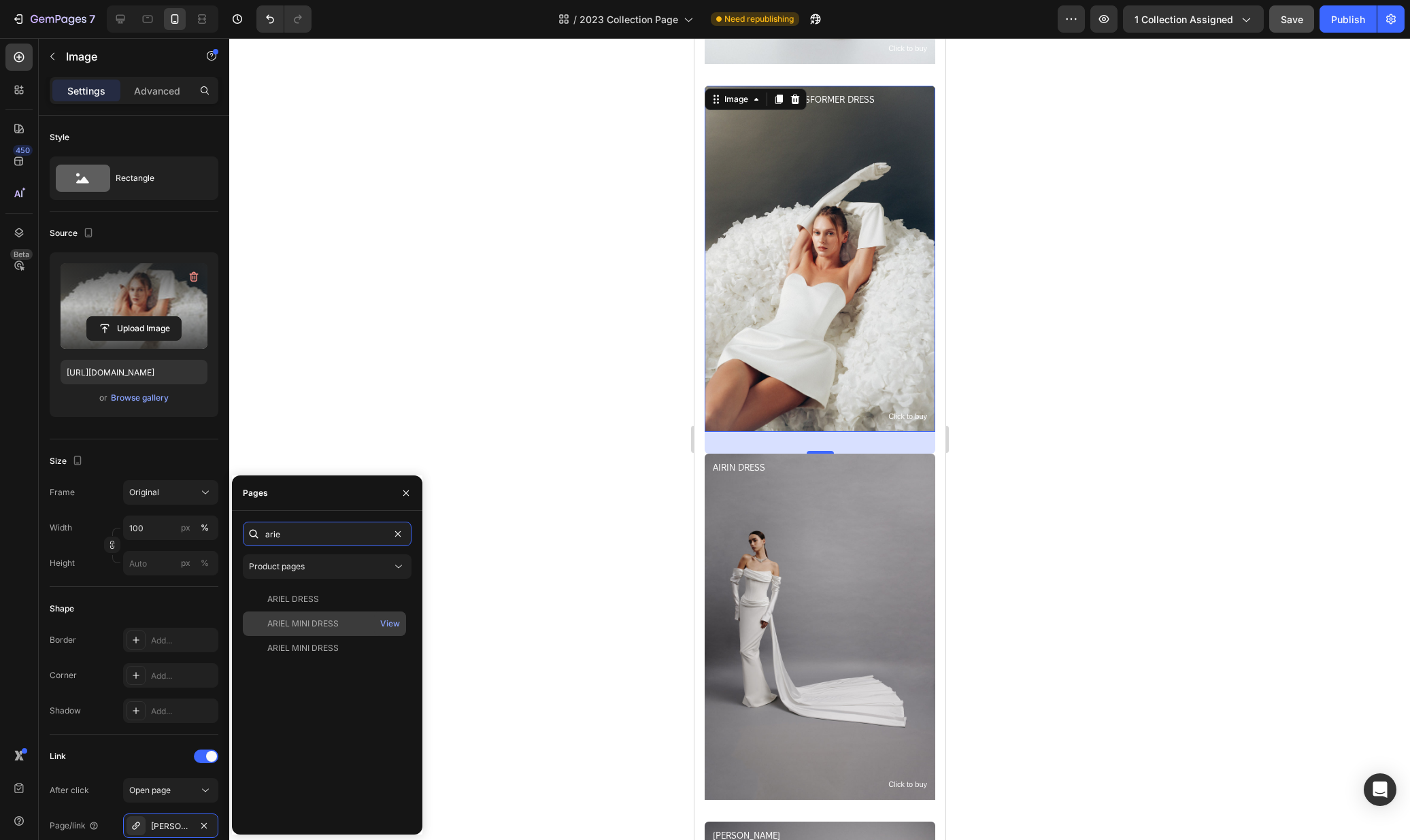
type input "arie"
drag, startPoint x: 349, startPoint y: 627, endPoint x: 348, endPoint y: 648, distance: 21.0
click at [348, 648] on div "ARIEL DRESS View ARIEL MINI DRESS View ARIEL MINI DRESS View" at bounding box center [326, 706] width 168 height 237
click at [348, 648] on div "ARIEL MINI DRESS" at bounding box center [324, 648] width 152 height 12
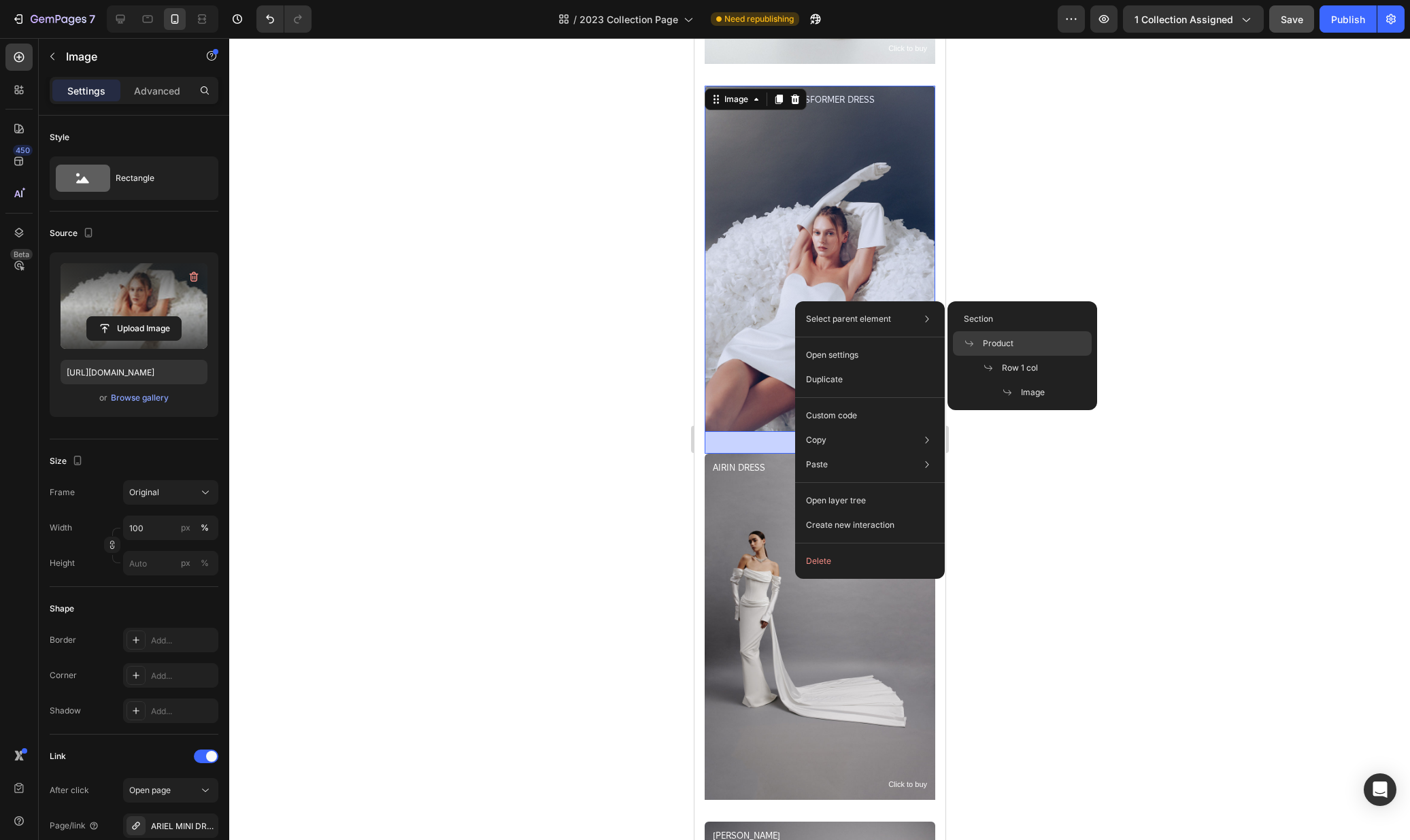
click at [1017, 356] on div "Product" at bounding box center [1022, 368] width 139 height 24
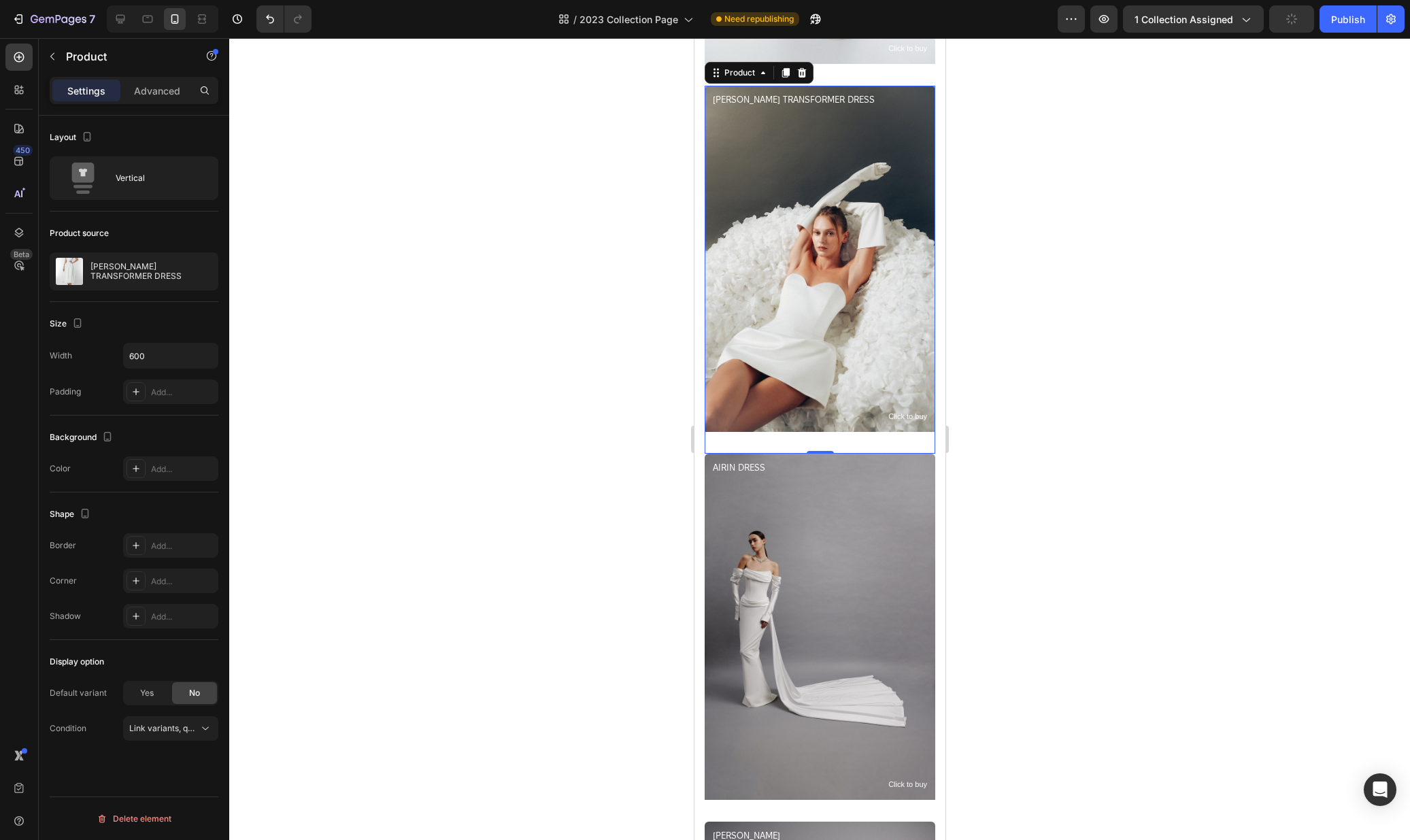
click at [86, 248] on div "Product source ROSALI TRANSFORMER DRESS" at bounding box center [134, 257] width 168 height 90
click at [93, 263] on div "[PERSON_NAME] TRANSFORMER DRESS" at bounding box center [134, 271] width 168 height 38
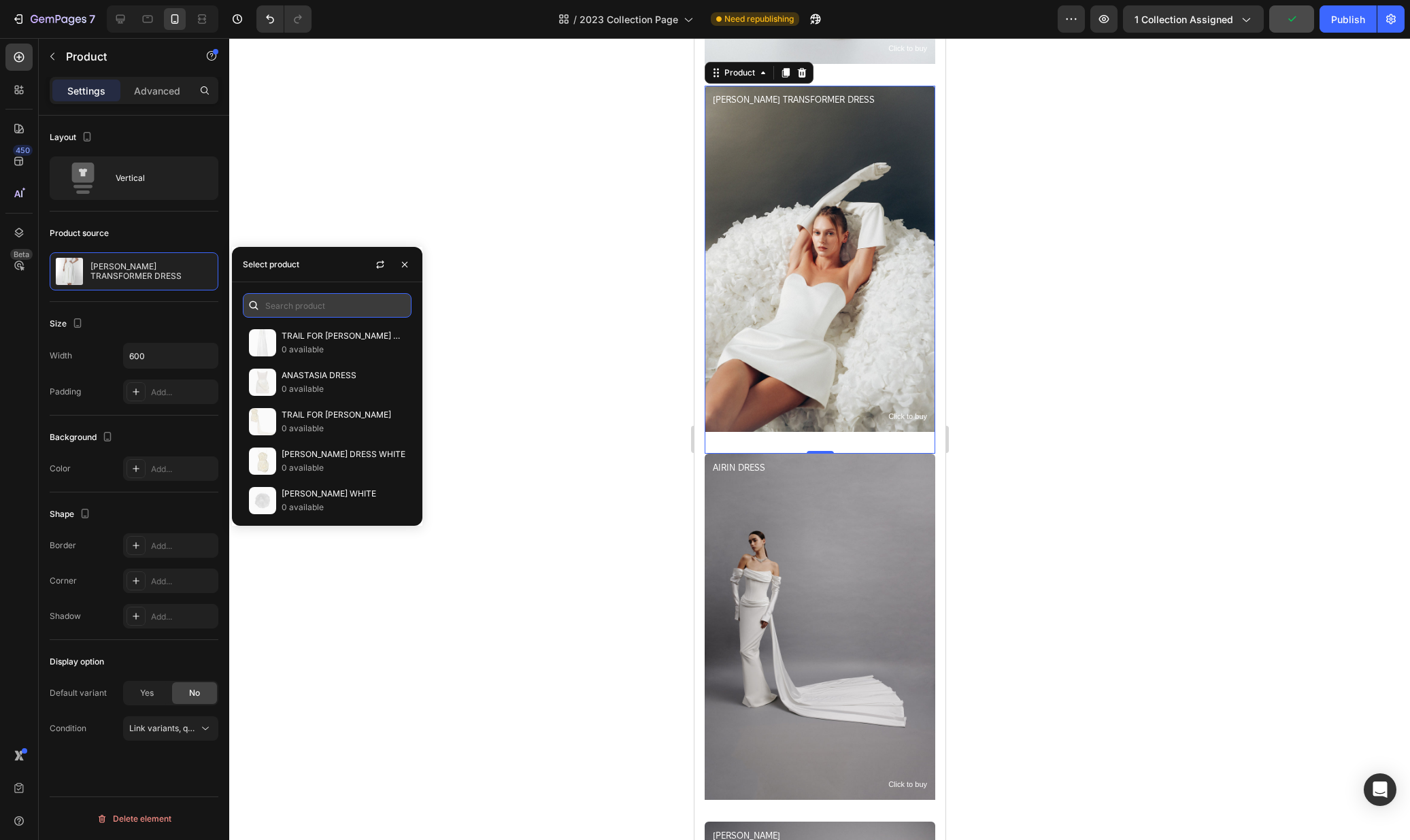
click at [305, 303] on input "text" at bounding box center [326, 305] width 168 height 24
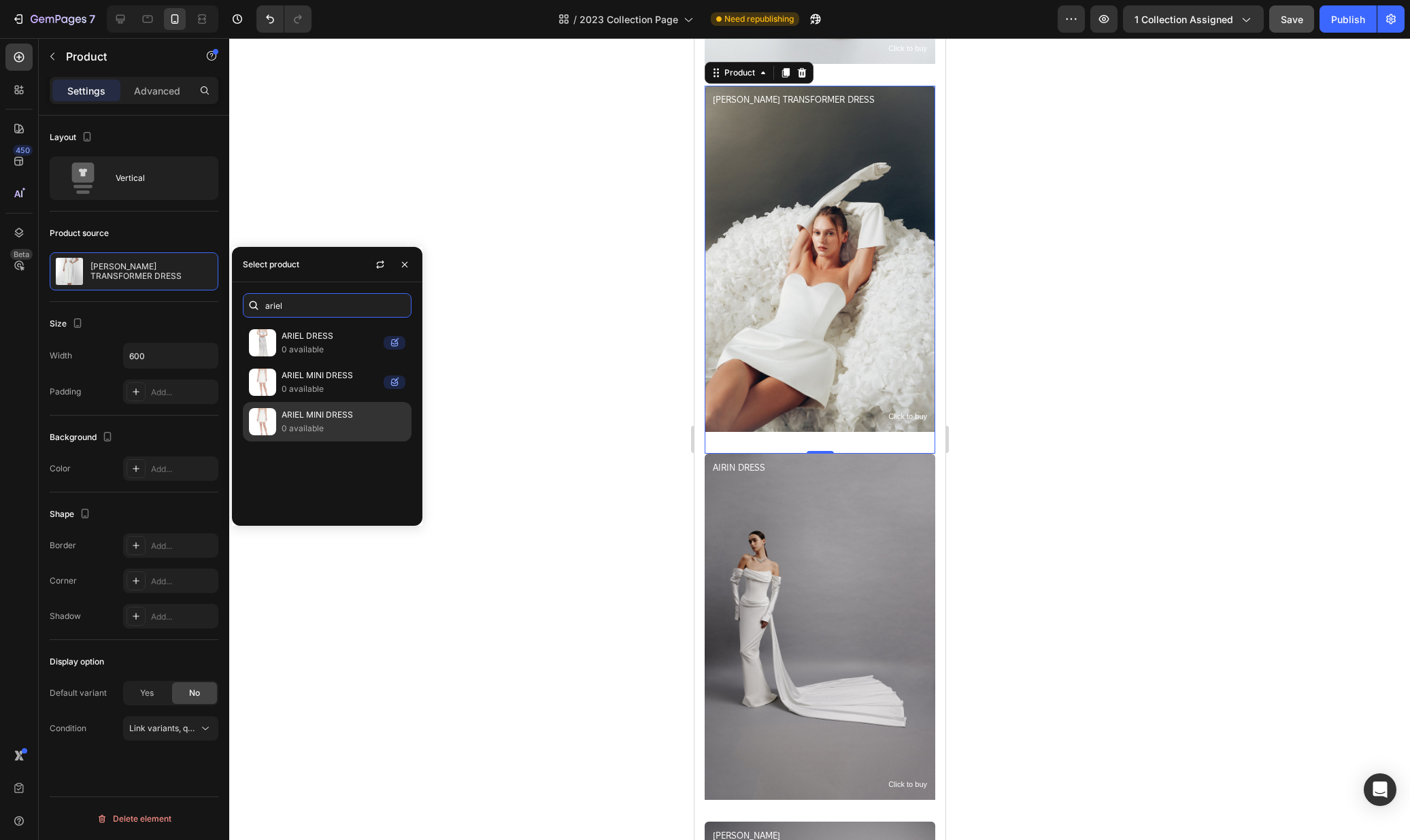
type input "ariel"
click at [325, 415] on p "ARIEL MINI DRESS" at bounding box center [344, 415] width 124 height 14
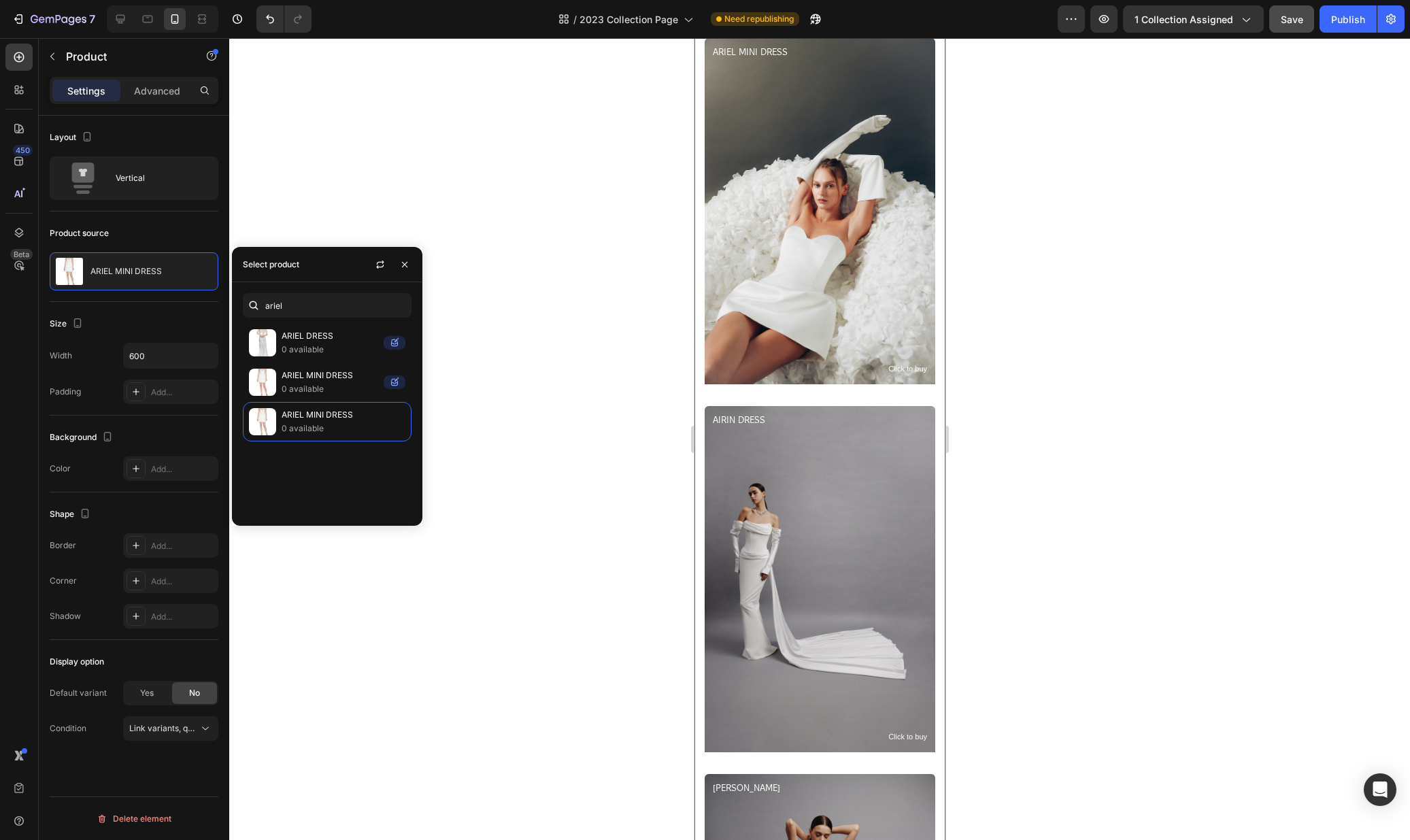
scroll to position [2849, 0]
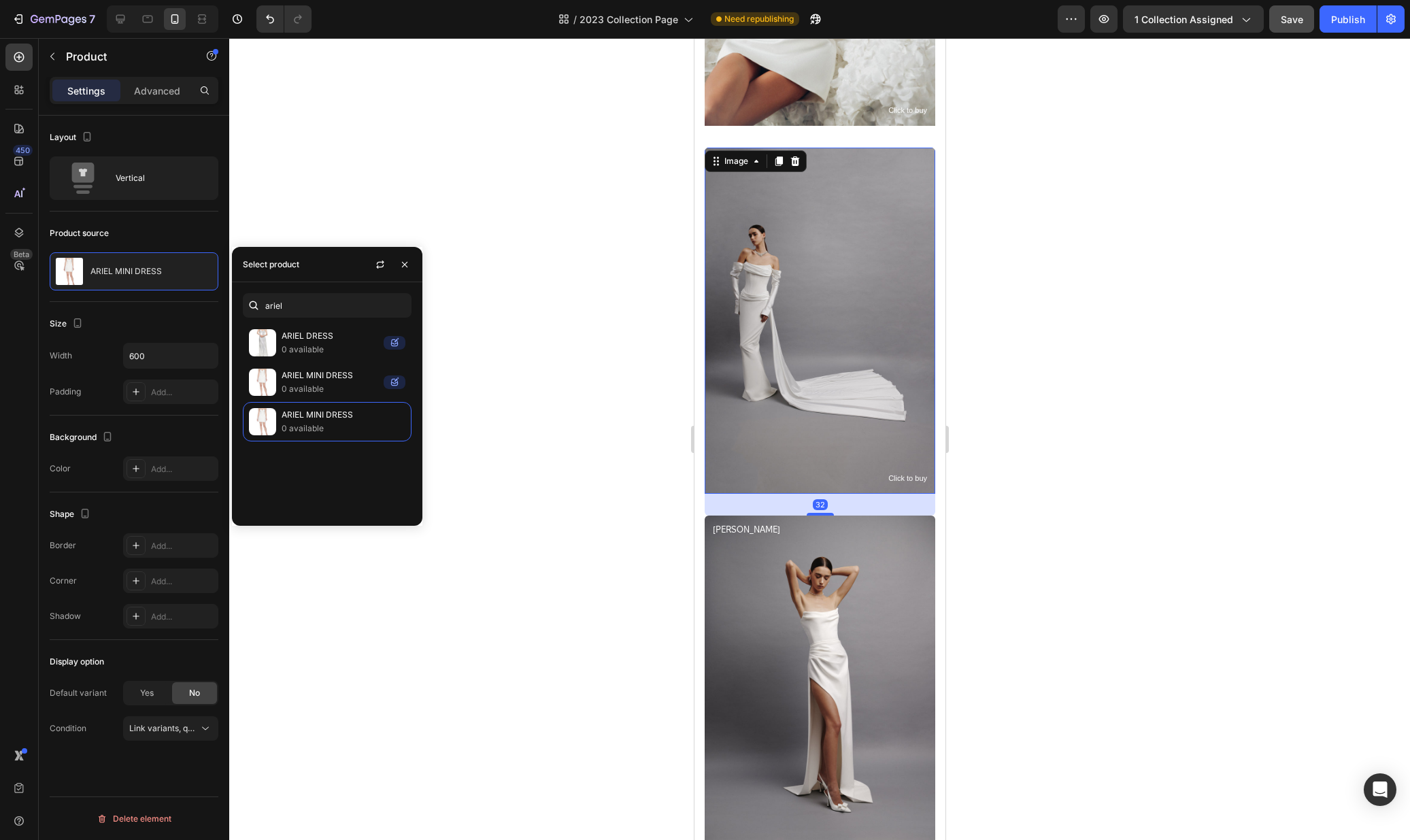
click at [859, 328] on img at bounding box center [819, 321] width 230 height 346
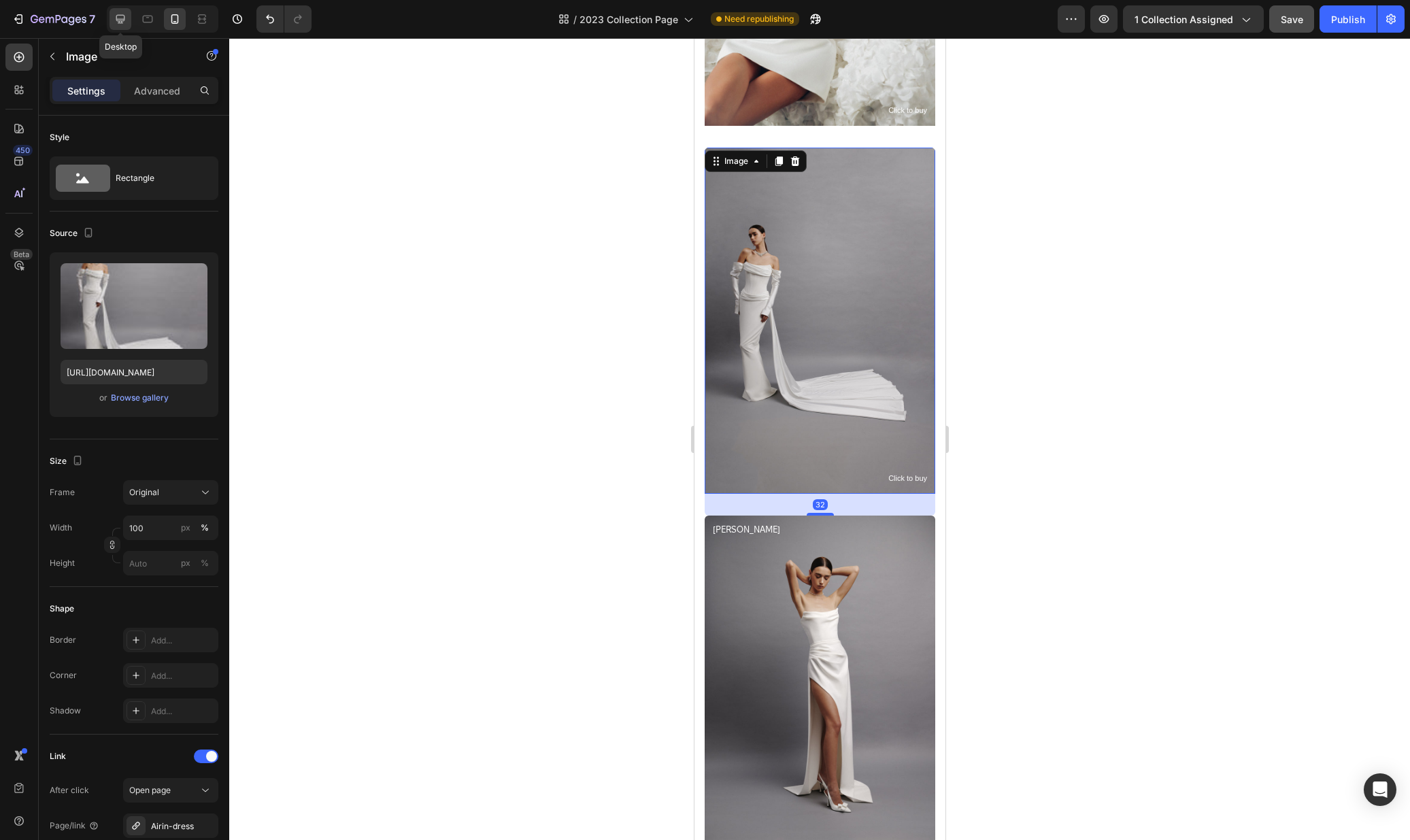
click at [124, 26] on div at bounding box center [120, 19] width 22 height 22
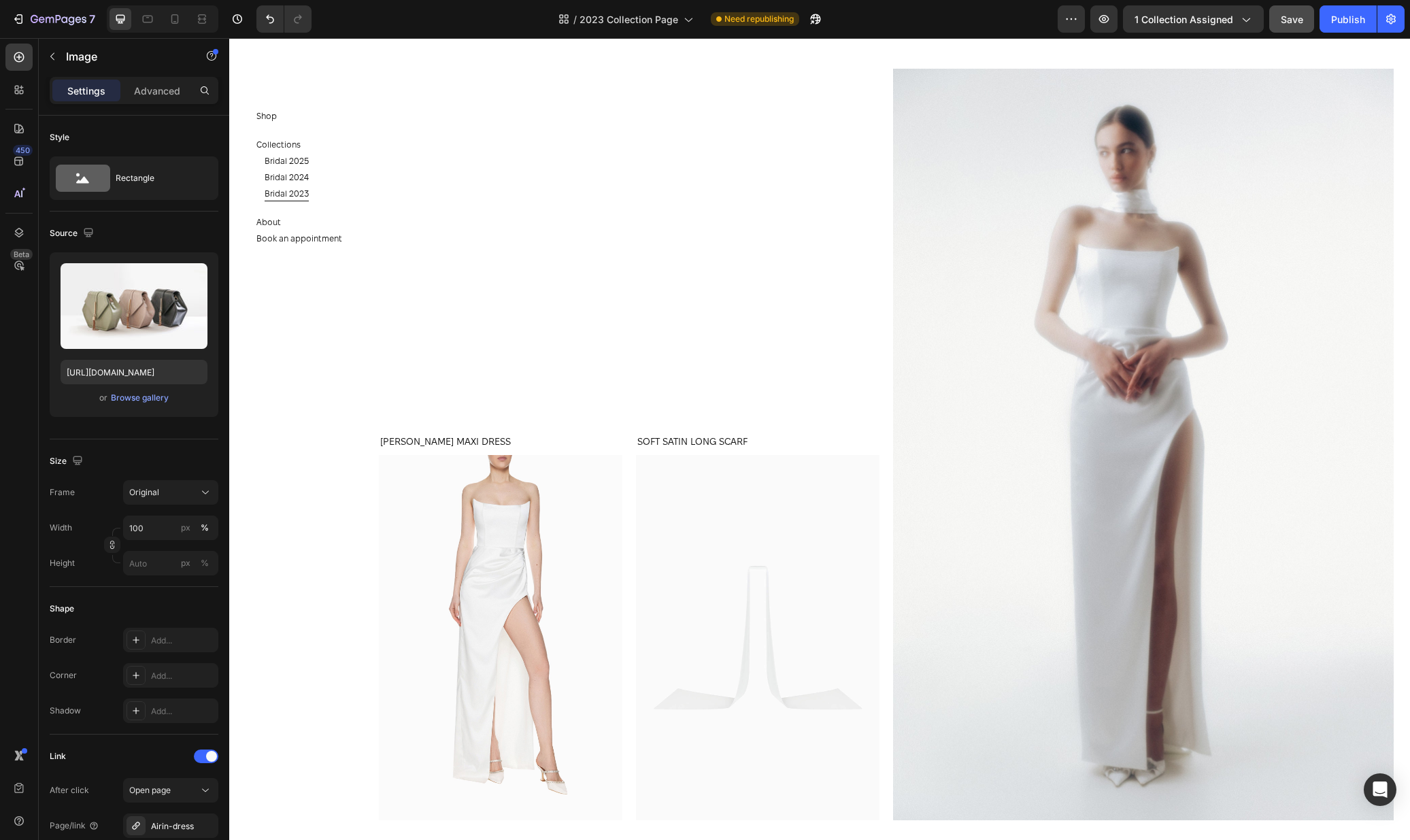
scroll to position [5204, 0]
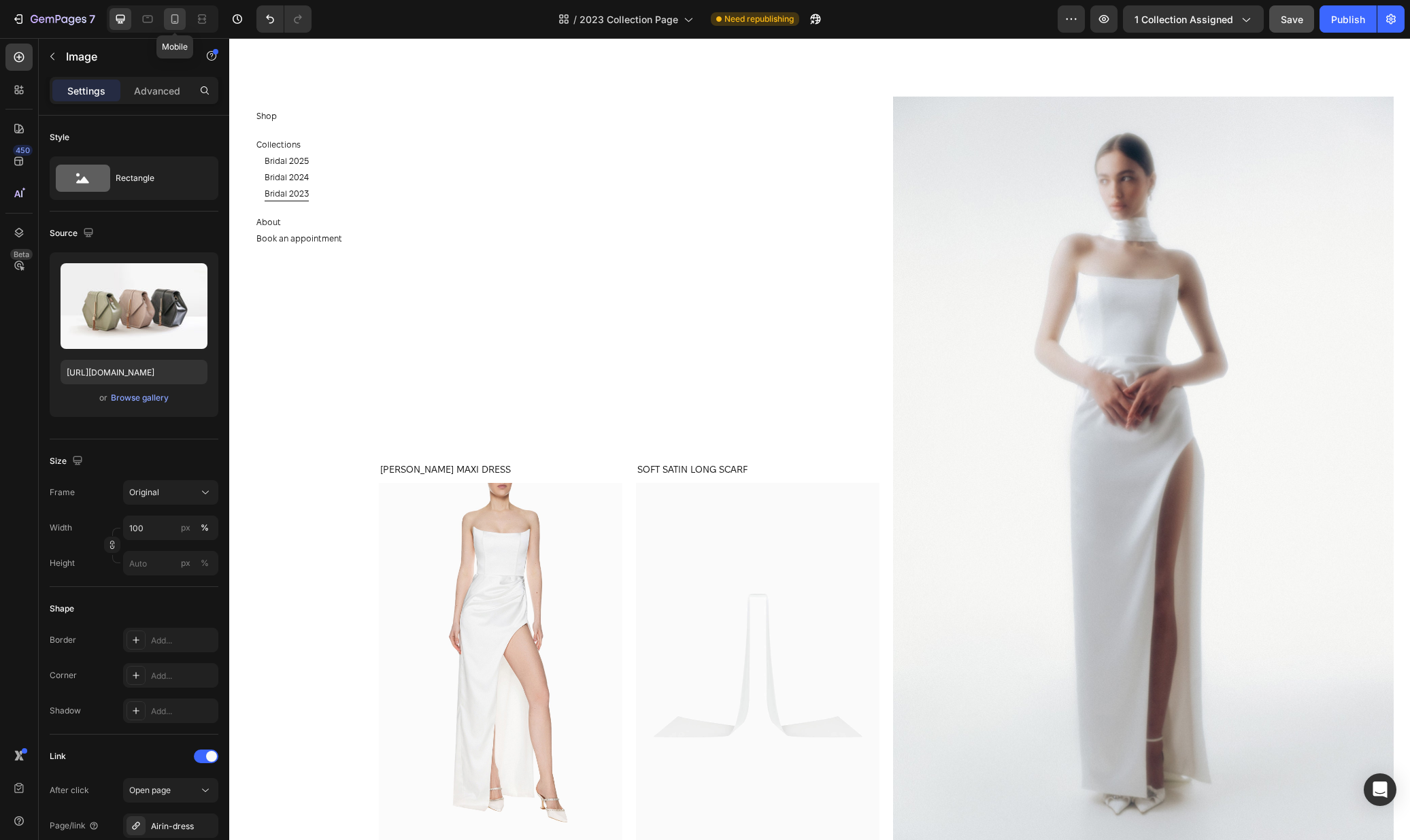
click at [176, 21] on icon at bounding box center [175, 19] width 7 height 10
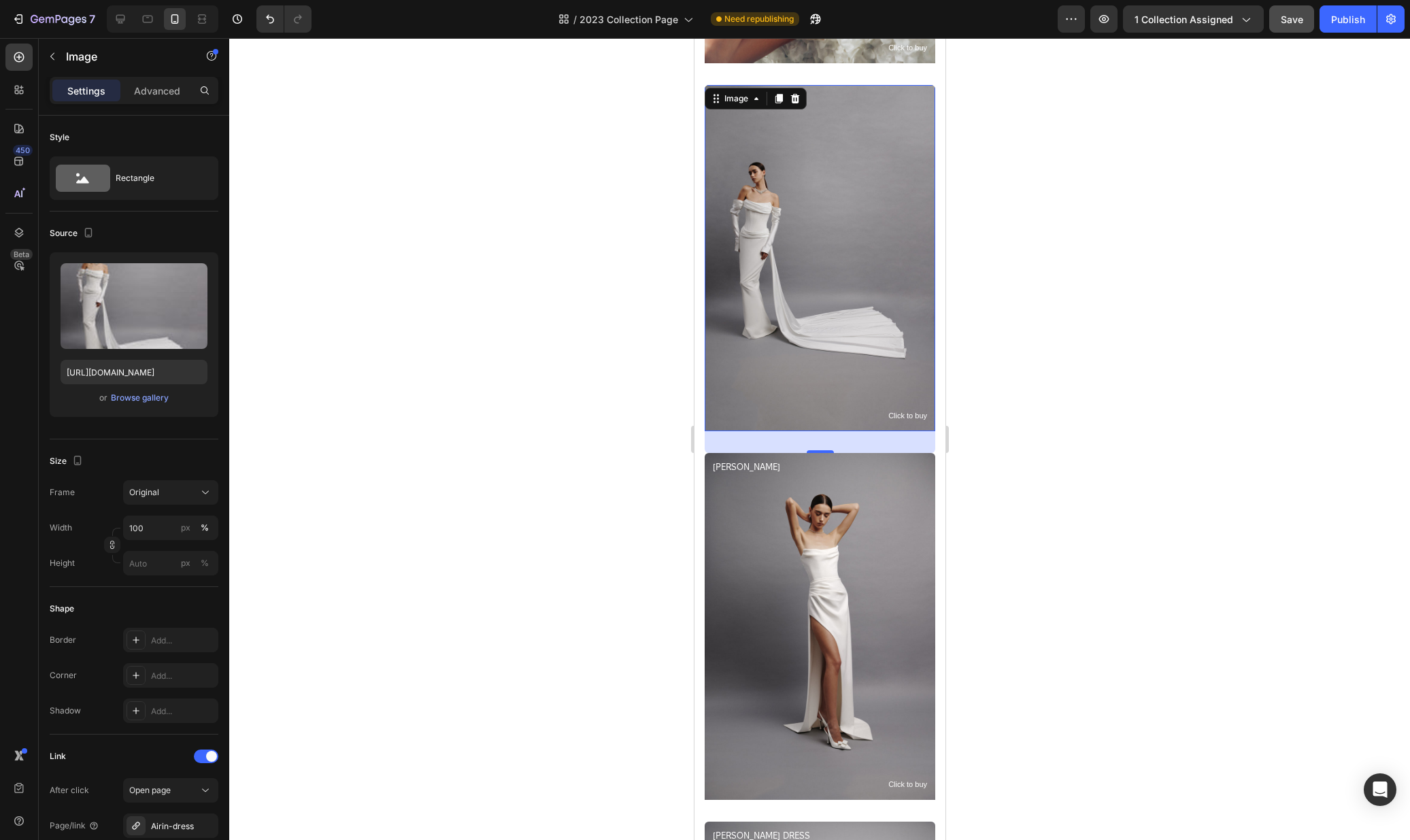
scroll to position [2911, 0]
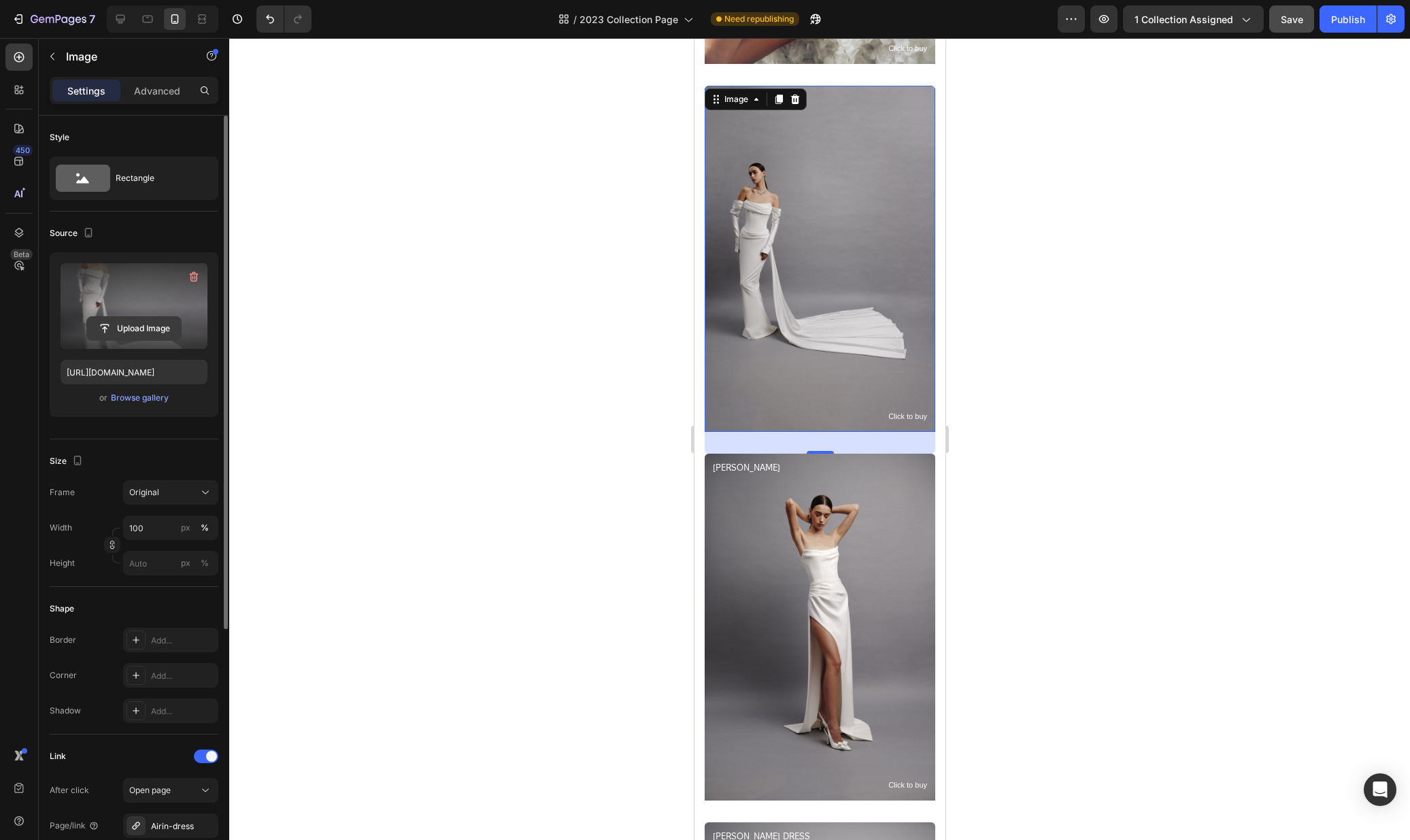
click at [137, 321] on input "file" at bounding box center [134, 328] width 94 height 23
type input "https://cdn.shopify.com/s/files/1/0576/3786/3521/files/gempages_563336841122546…"
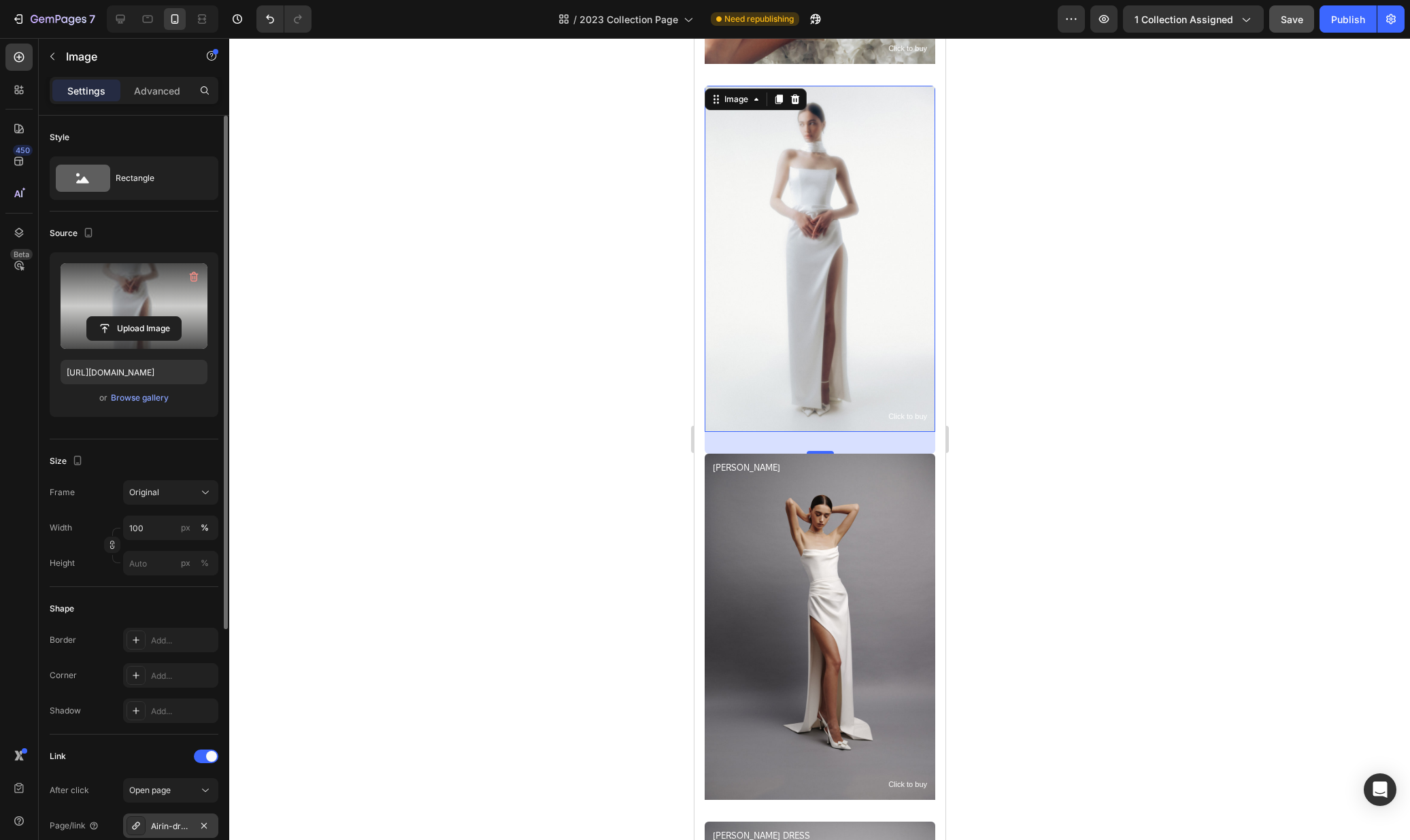
click at [162, 821] on div "Airin-dress" at bounding box center [170, 826] width 39 height 12
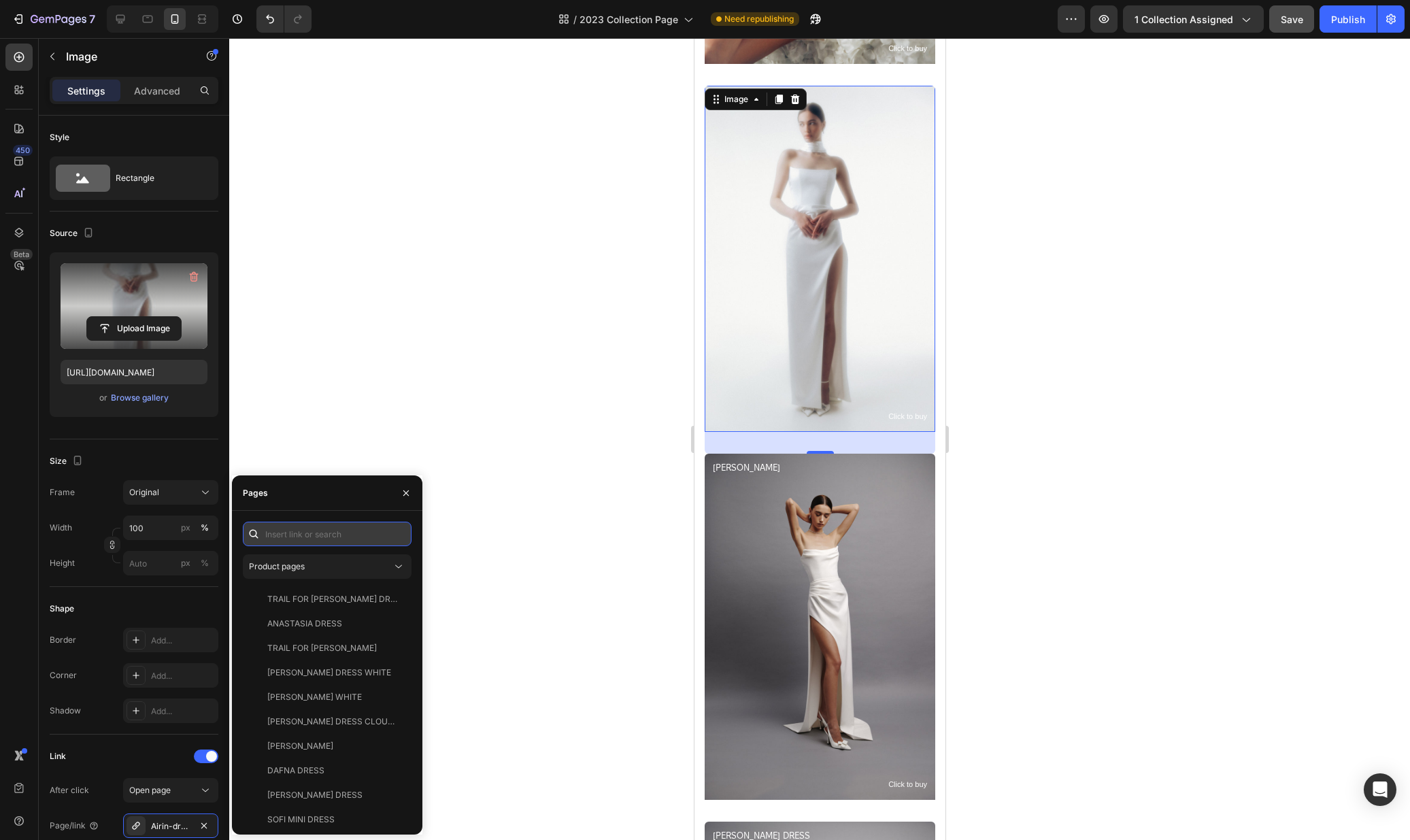
click at [303, 538] on input "text" at bounding box center [326, 534] width 168 height 24
type input "anas"
click at [317, 643] on div "ANASTASIA MAXI DRESS" at bounding box center [326, 648] width 118 height 12
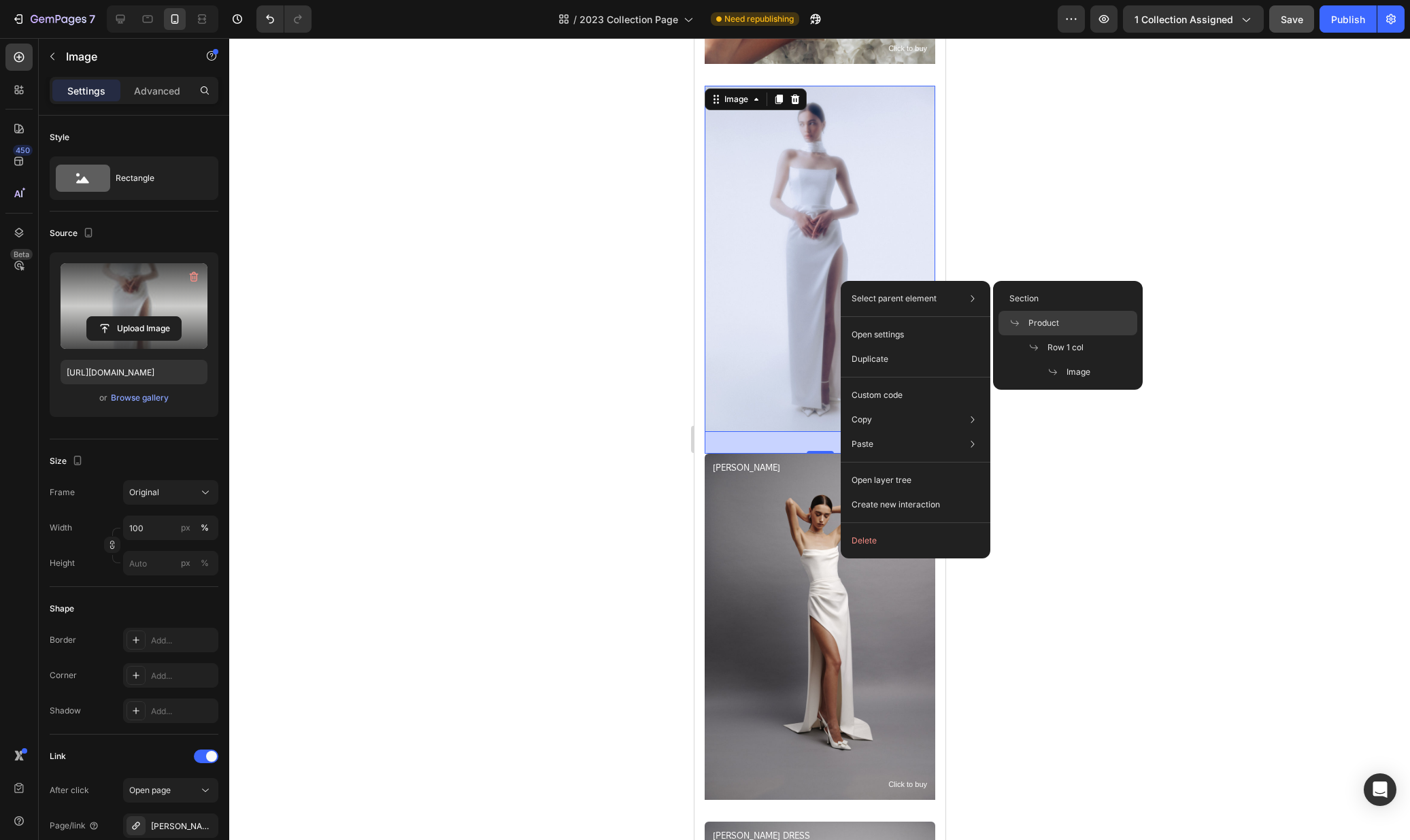
click at [1028, 327] on span "Product" at bounding box center [1043, 322] width 31 height 12
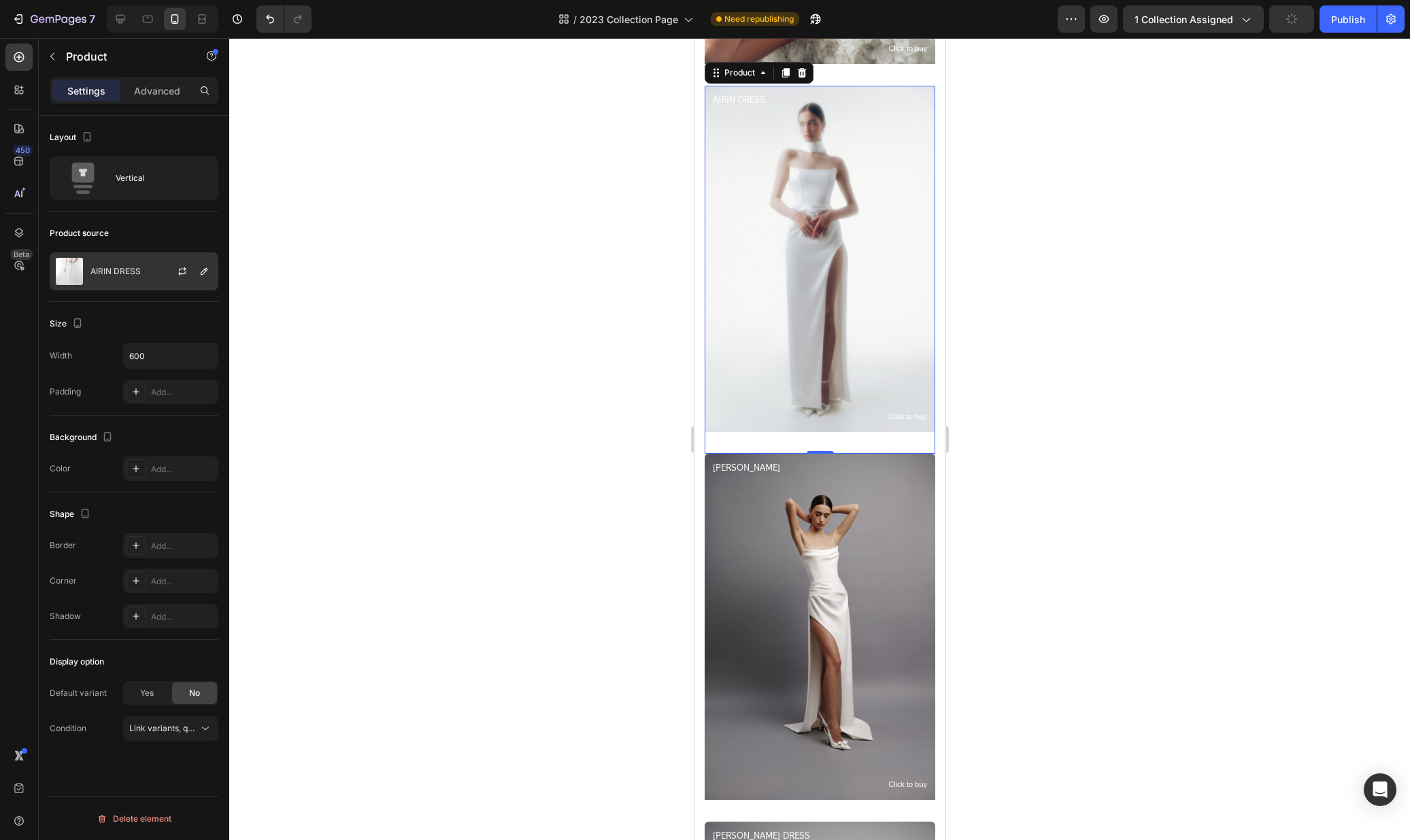
click at [134, 257] on div "AIRIN DRESS" at bounding box center [134, 271] width 168 height 38
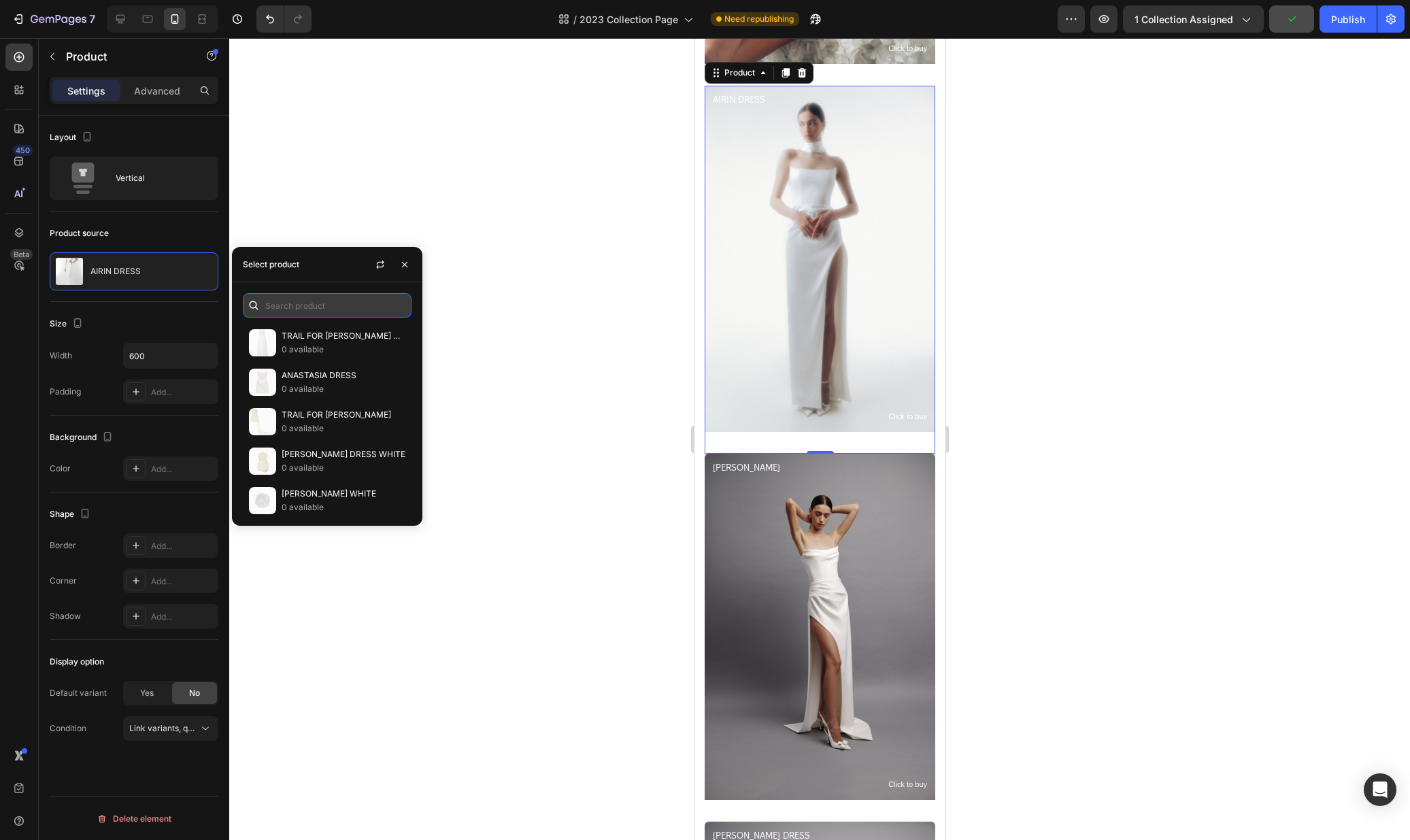
click at [326, 312] on input "text" at bounding box center [326, 305] width 168 height 24
type input "anas"
click at [319, 416] on p "ANASTASIA MAXI DRESS" at bounding box center [344, 415] width 124 height 14
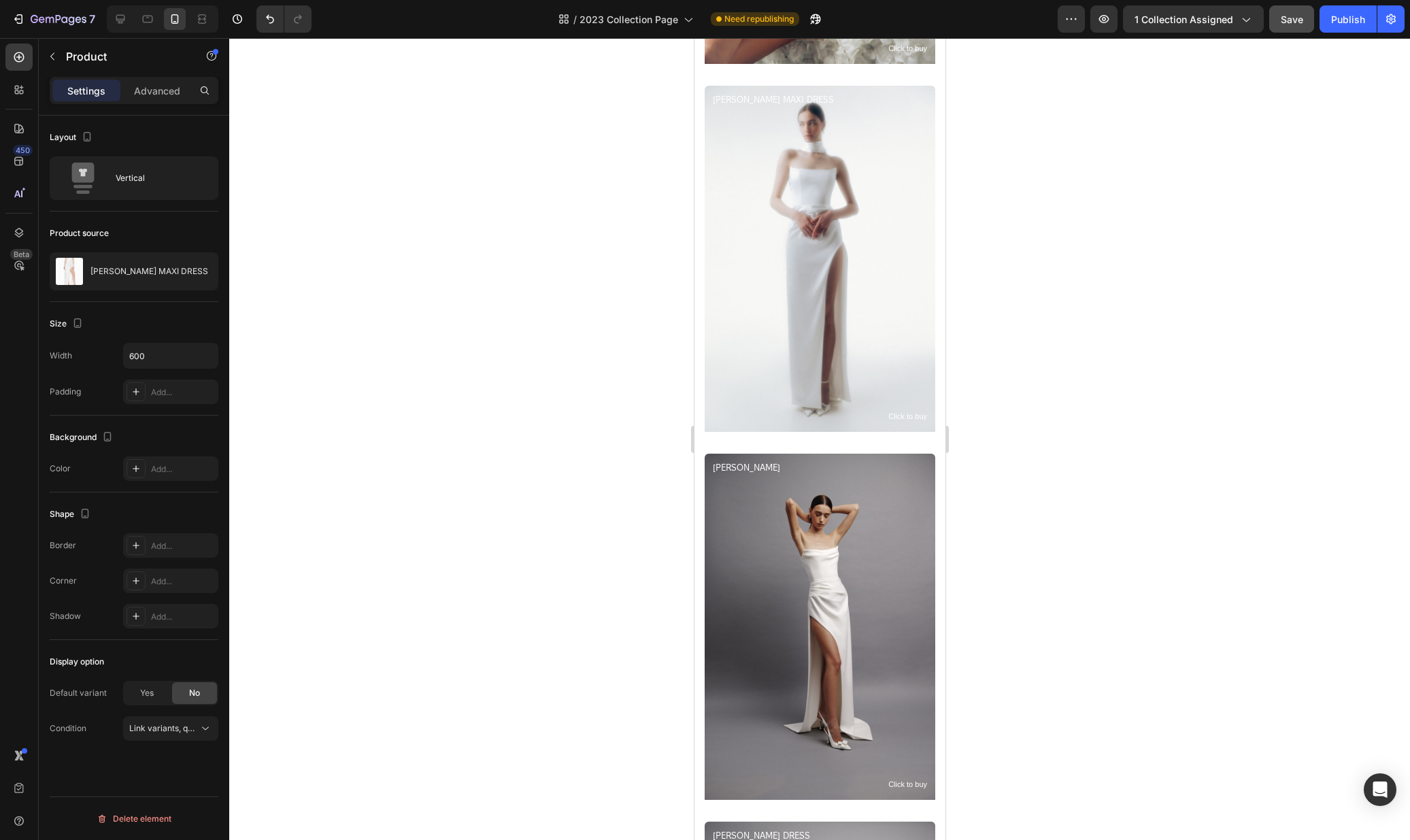
click at [1058, 317] on div at bounding box center [820, 438] width 1181 height 801
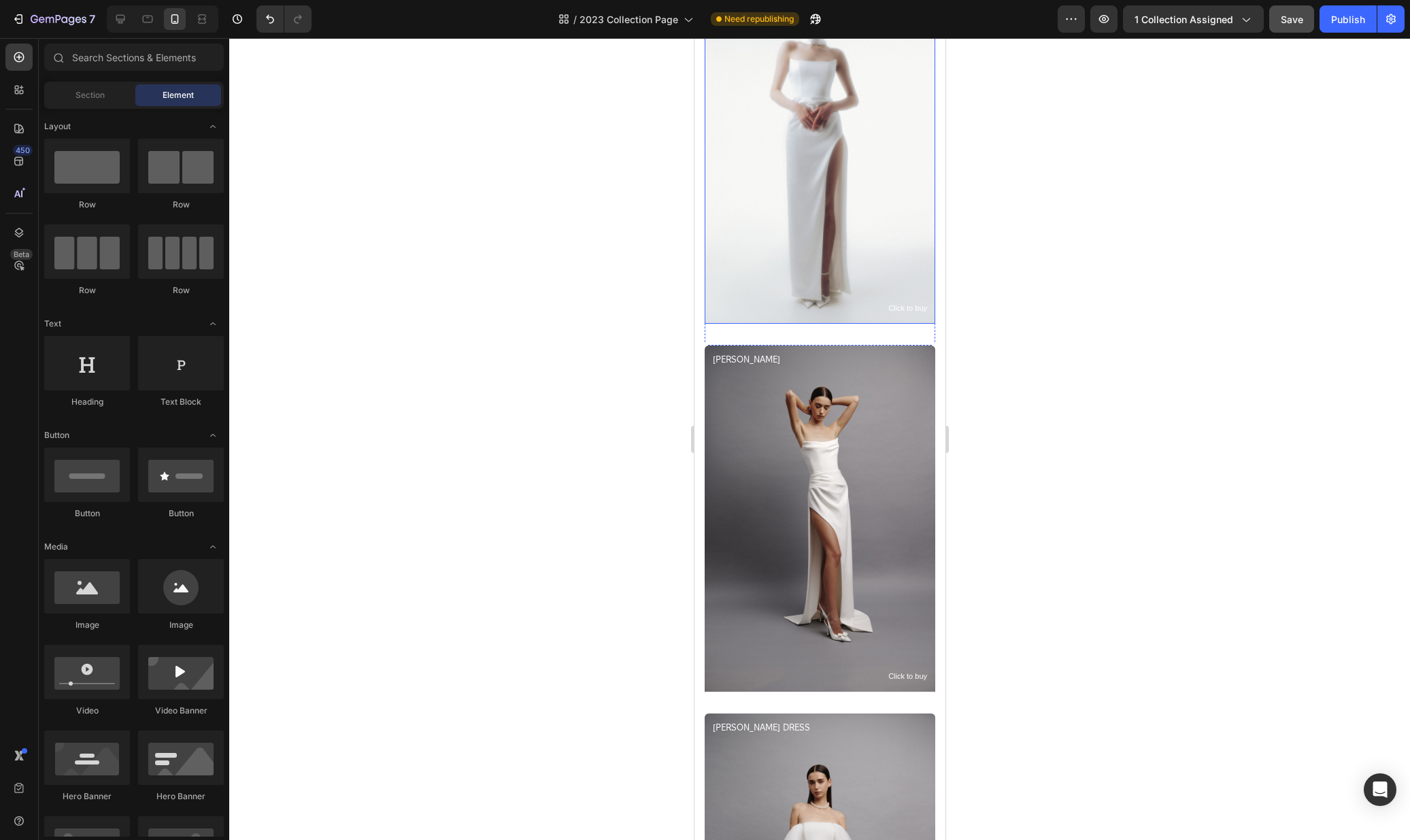
scroll to position [3179, 0]
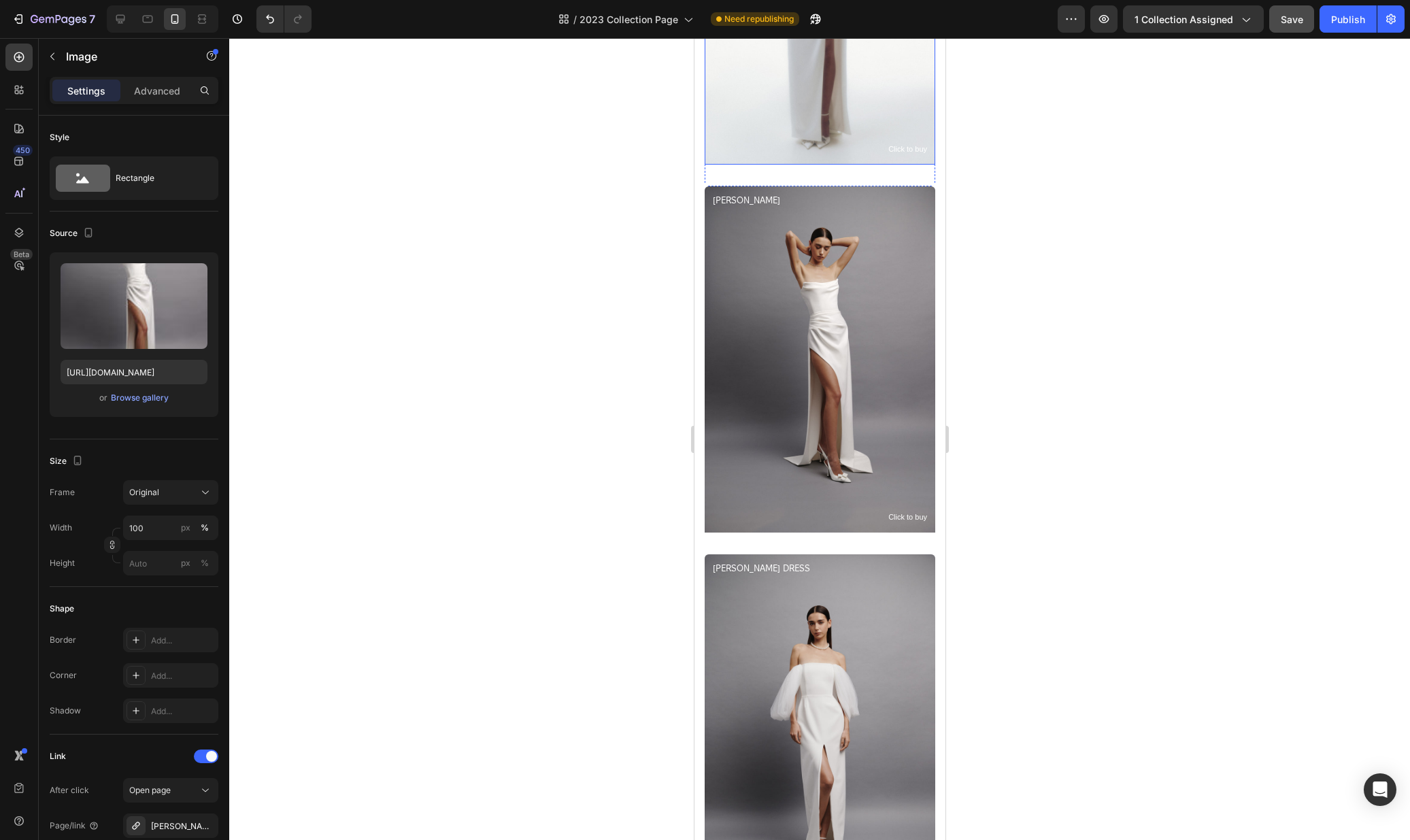
click at [819, 372] on img at bounding box center [819, 359] width 230 height 346
click at [120, 23] on icon at bounding box center [120, 19] width 9 height 9
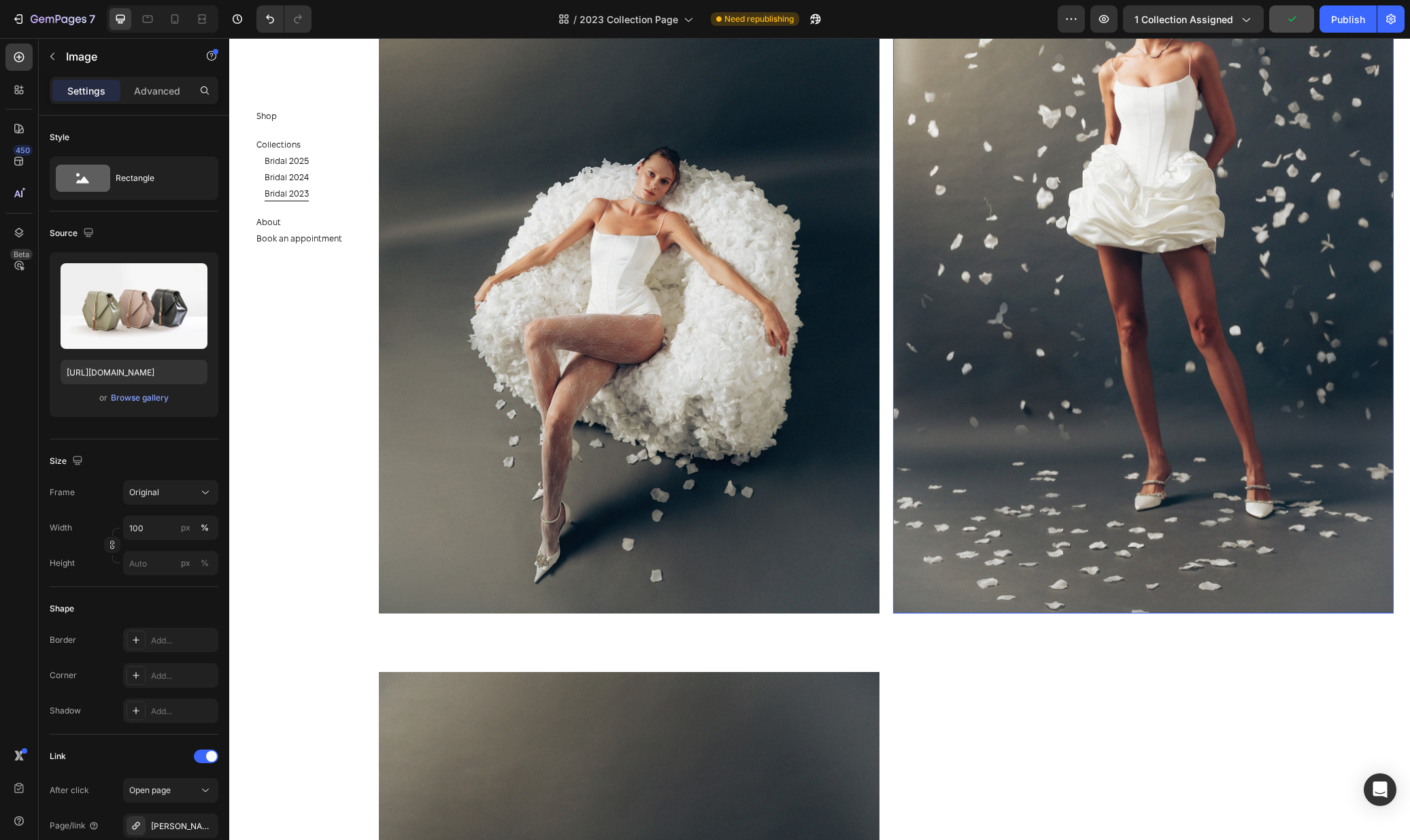
scroll to position [6210, 0]
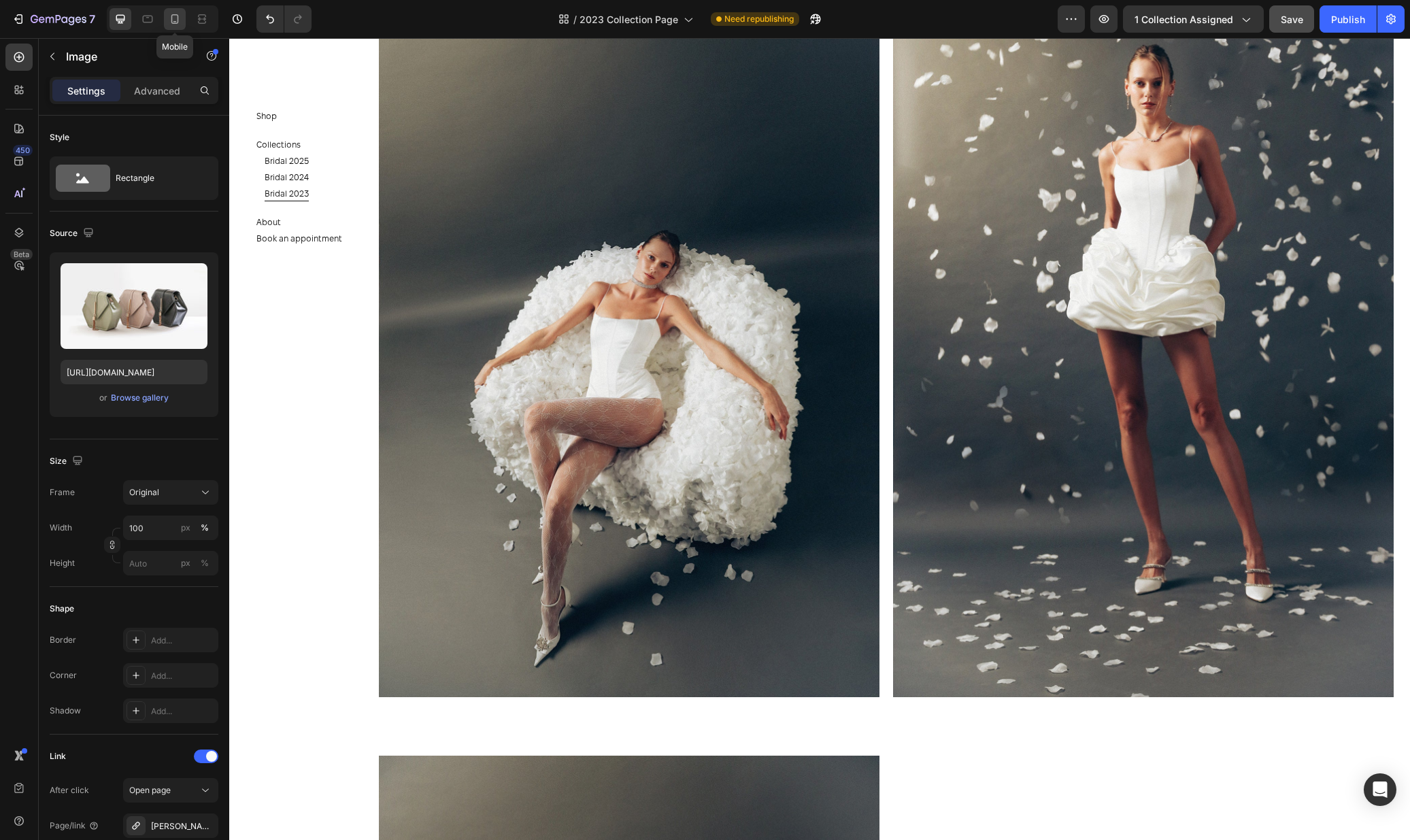
click at [176, 15] on icon at bounding box center [175, 19] width 14 height 14
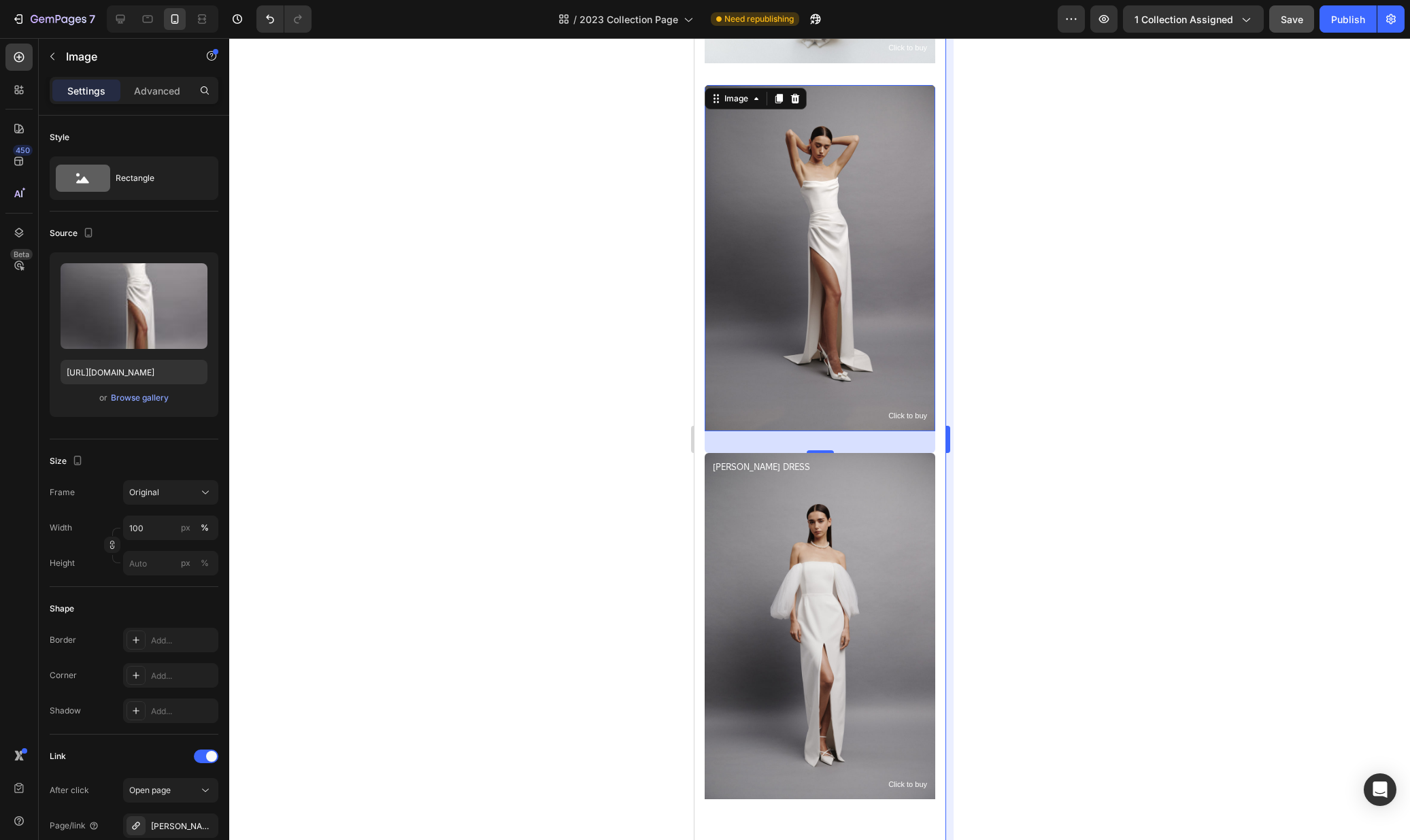
scroll to position [3279, 0]
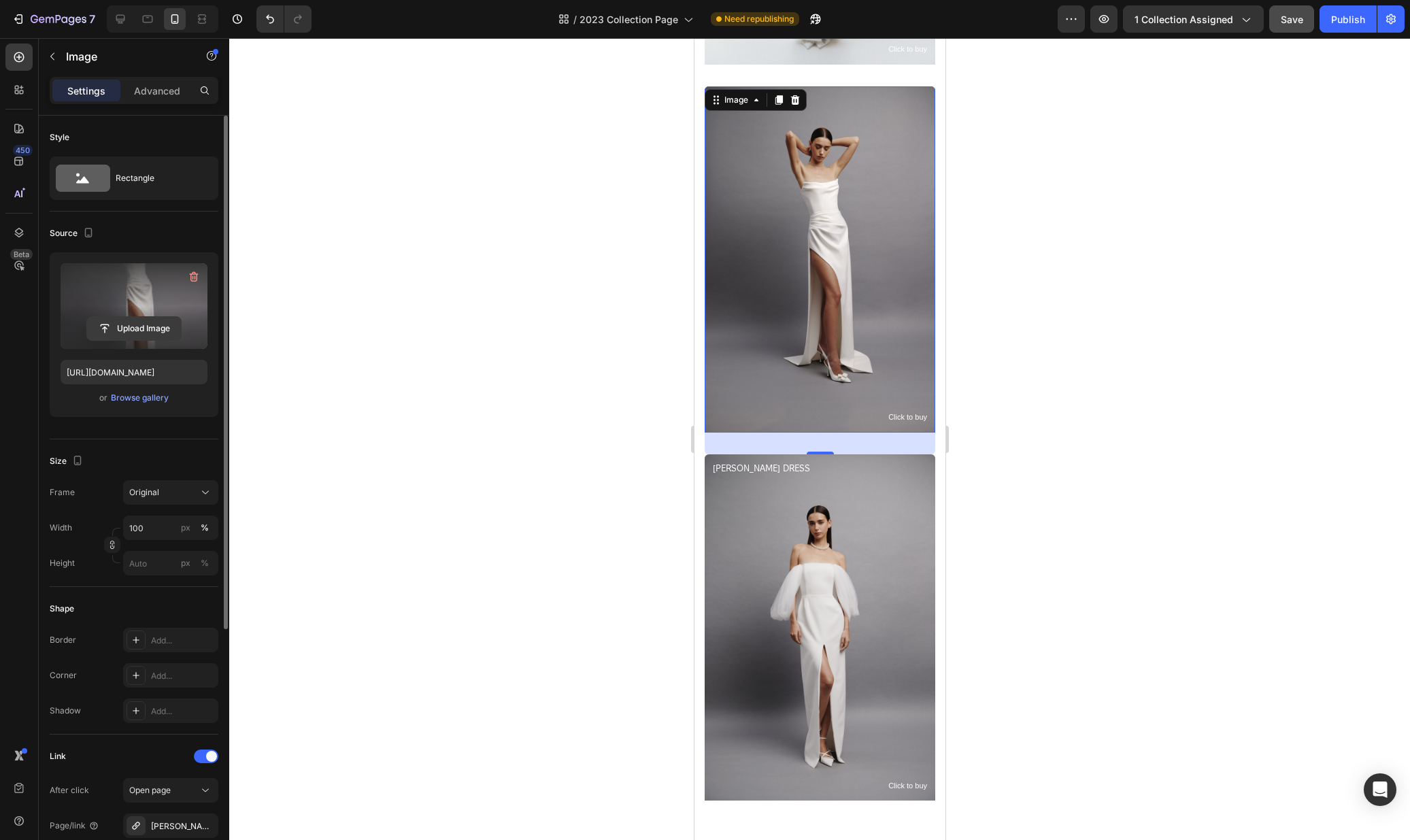
click at [147, 335] on input "file" at bounding box center [134, 328] width 94 height 23
type input "https://cdn.shopify.com/s/files/1/0576/3786/3521/files/gempages_563336841122546…"
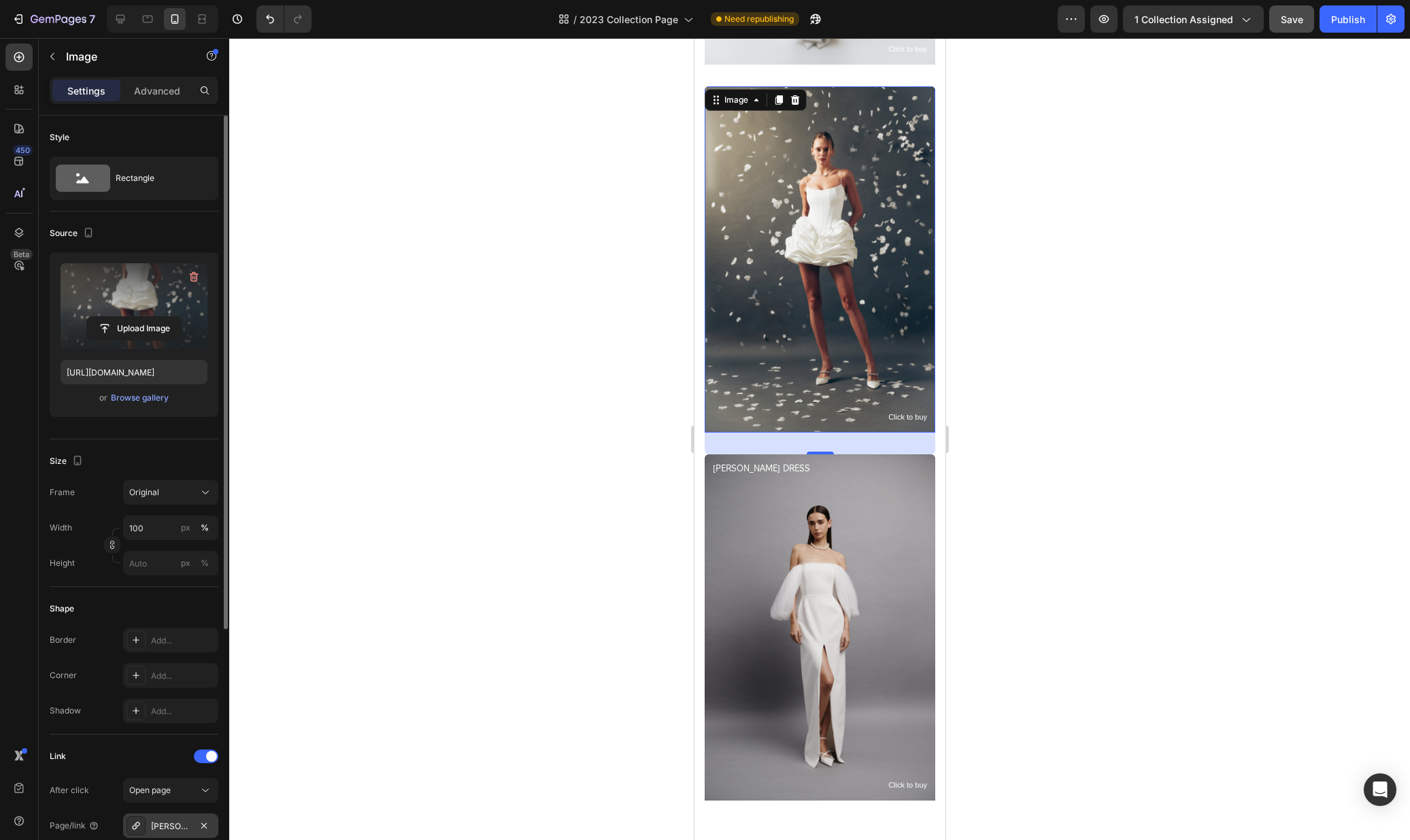
click at [159, 821] on div "Jessica-dress" at bounding box center [170, 826] width 39 height 12
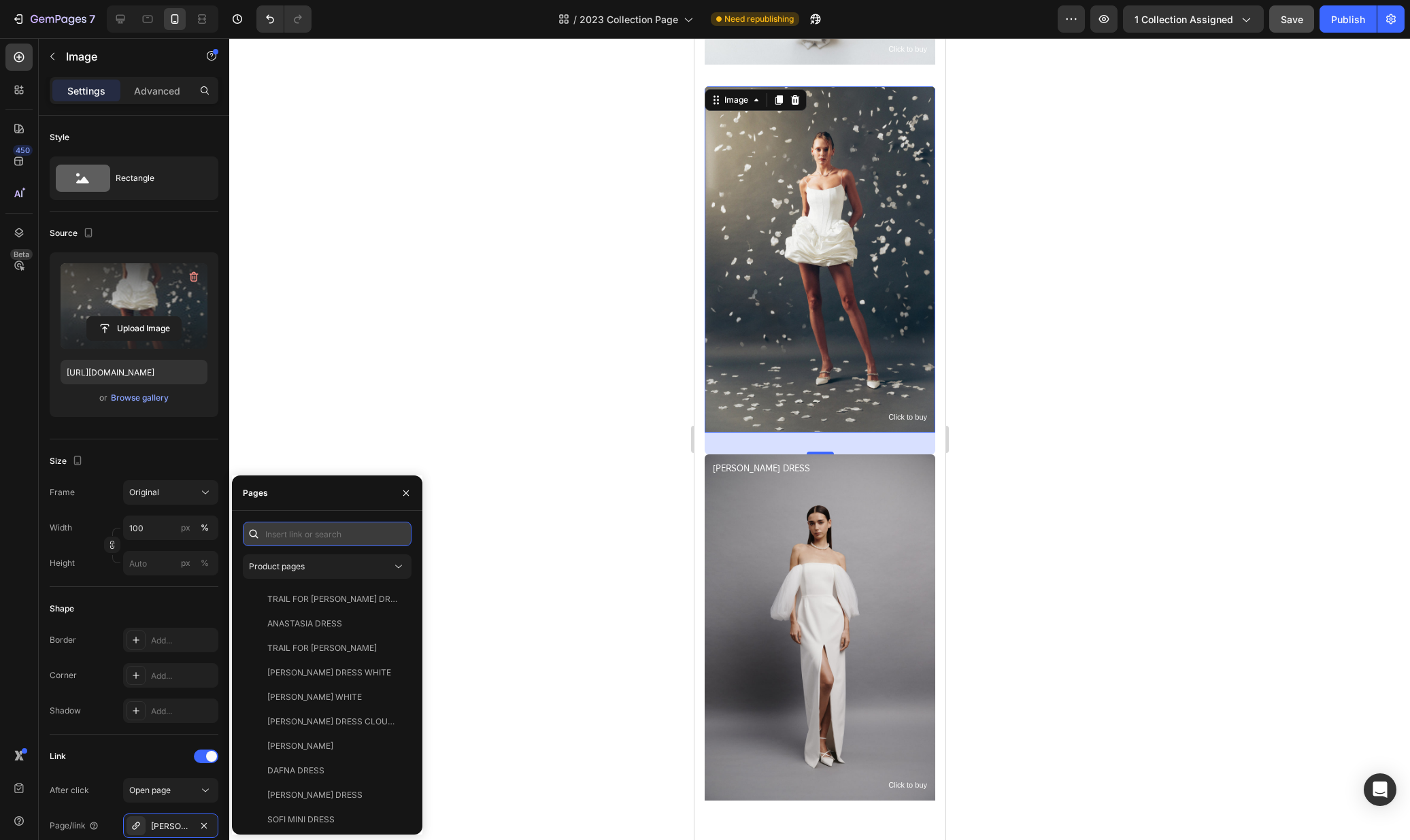
click at [359, 530] on input "text" at bounding box center [326, 534] width 168 height 24
type input "luck"
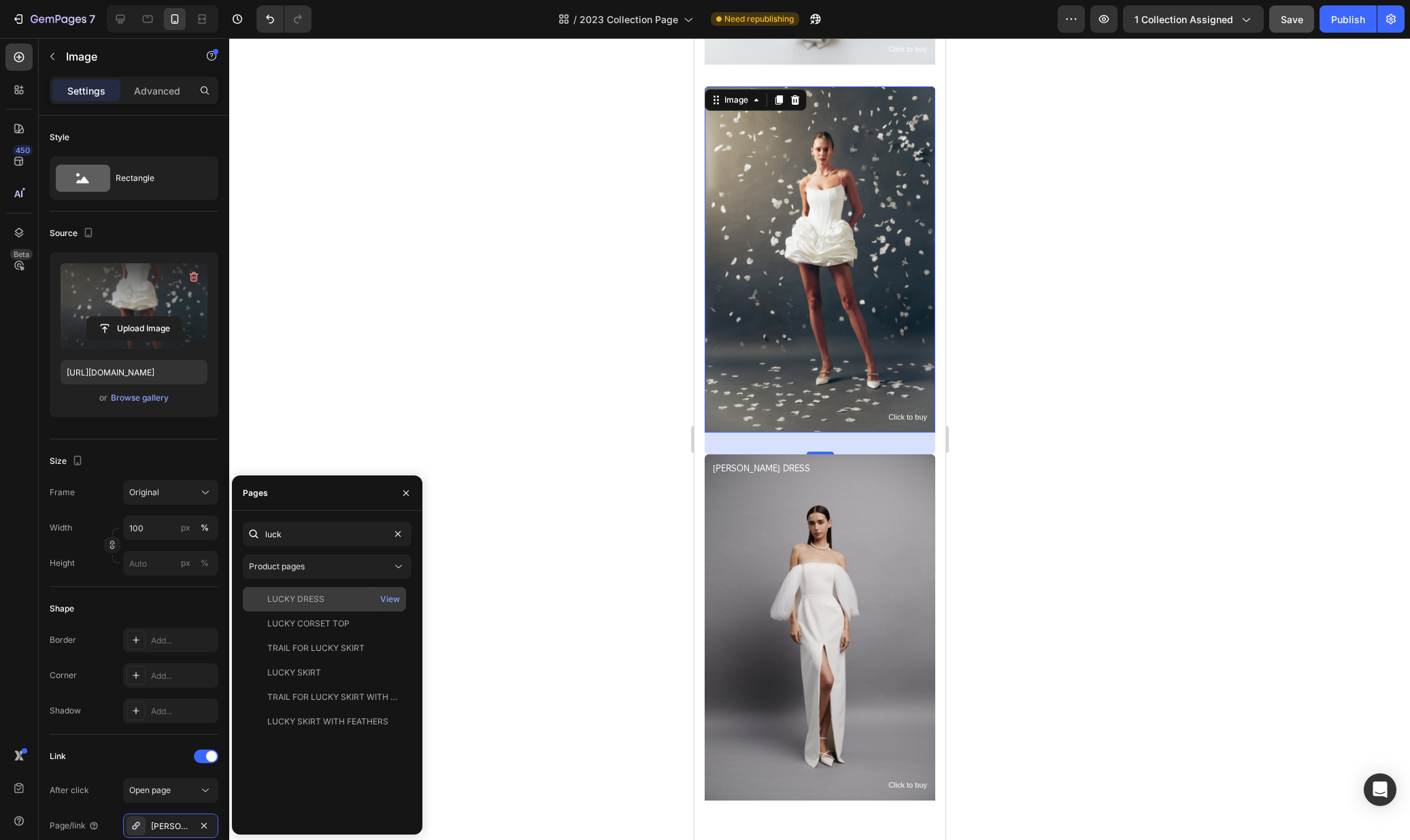
click at [351, 599] on div "LUCKY DRESS" at bounding box center [324, 598] width 152 height 12
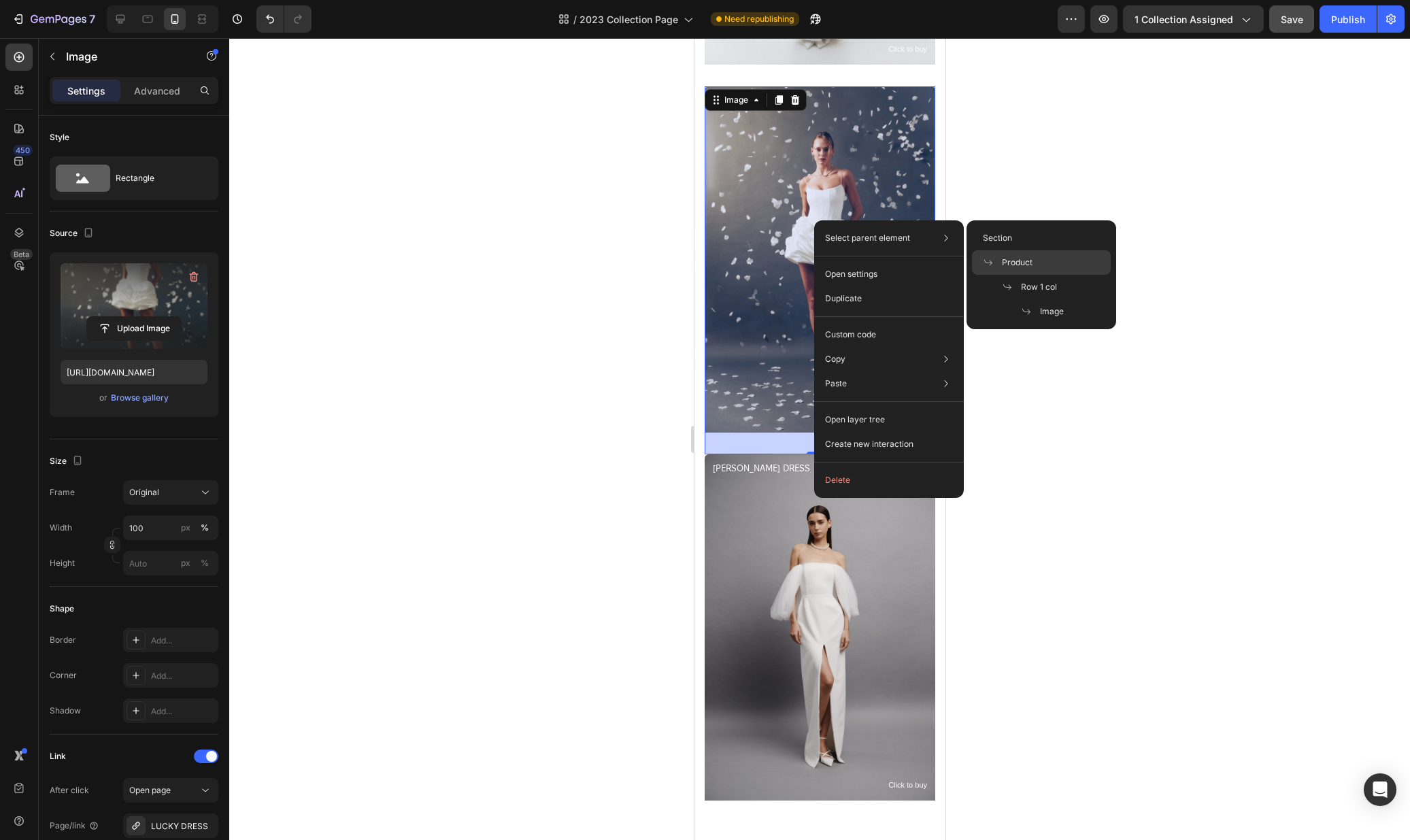
click at [1058, 275] on div "Product" at bounding box center [1041, 287] width 139 height 24
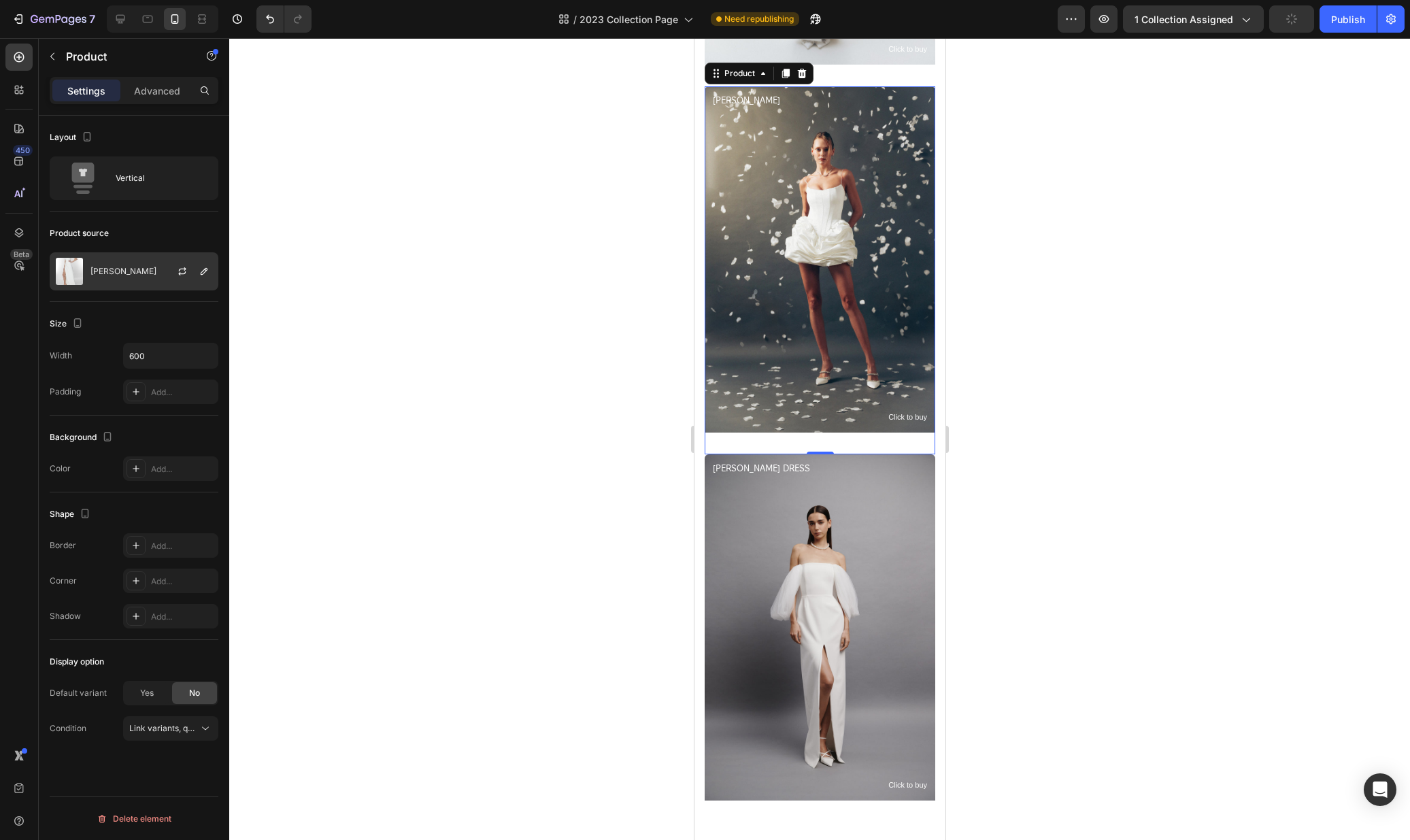
click at [93, 284] on div "[PERSON_NAME]" at bounding box center [134, 271] width 168 height 38
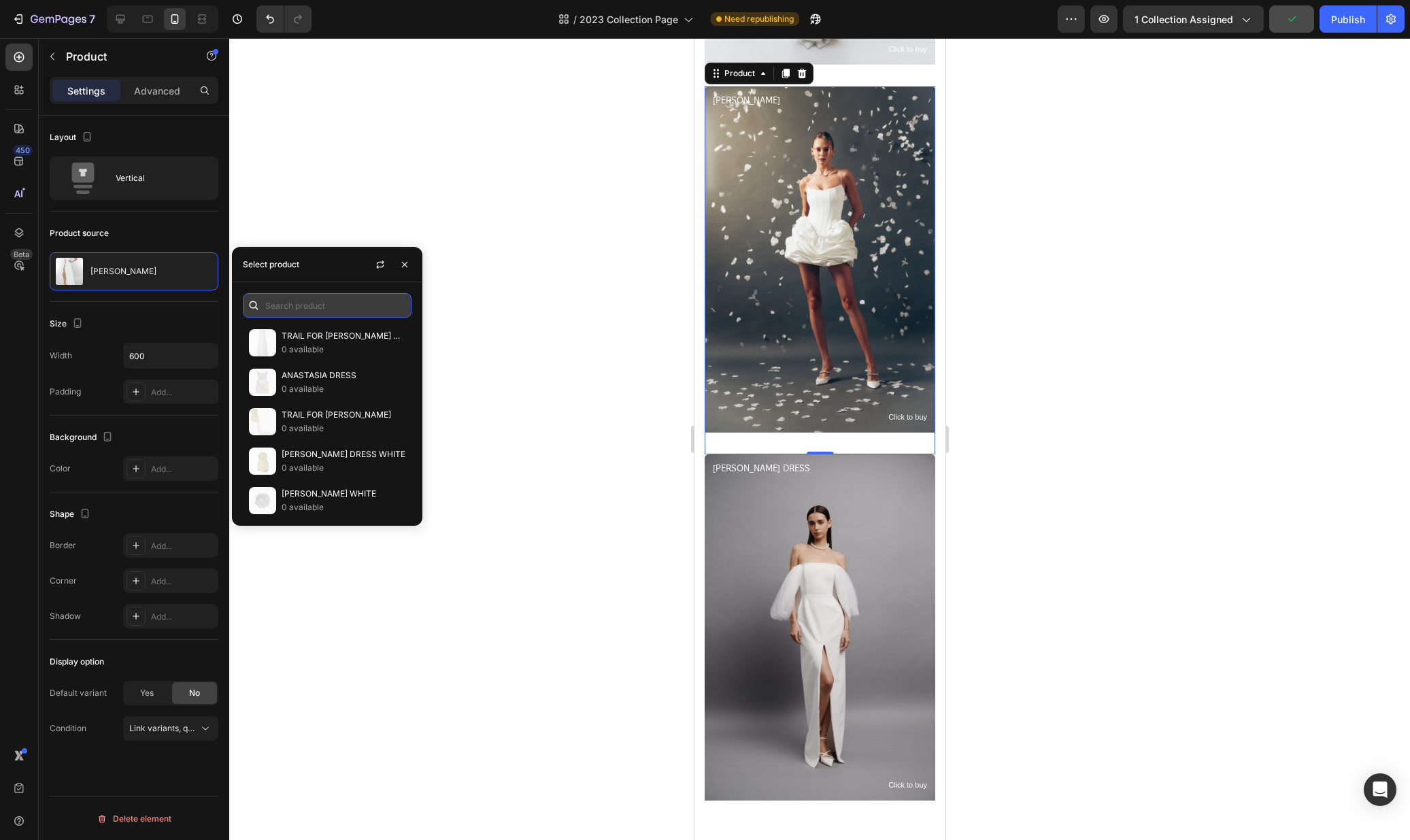
click at [306, 309] on input "text" at bounding box center [326, 305] width 168 height 24
type input "lucky"
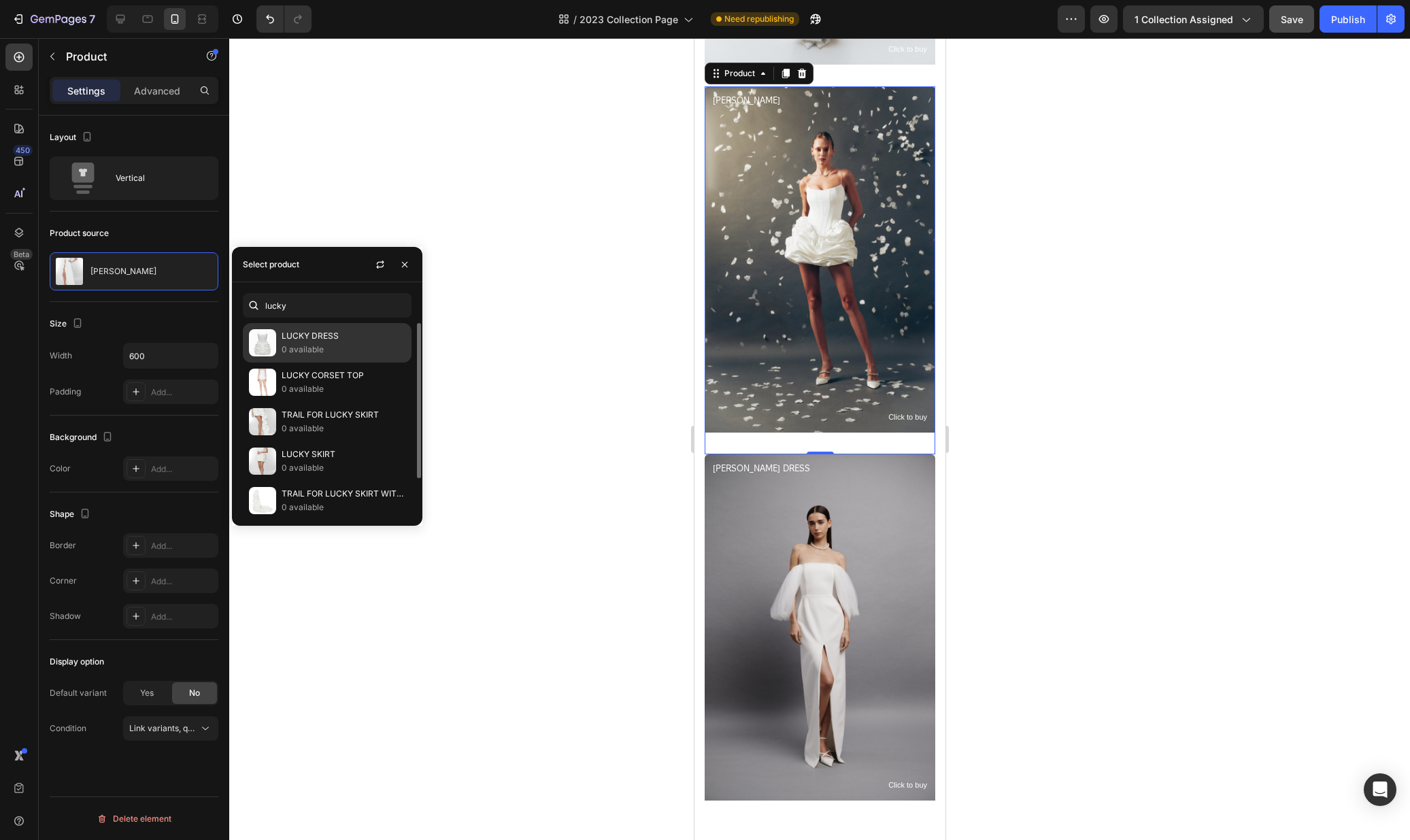
click at [313, 332] on p "LUCKY DRESS" at bounding box center [344, 336] width 124 height 14
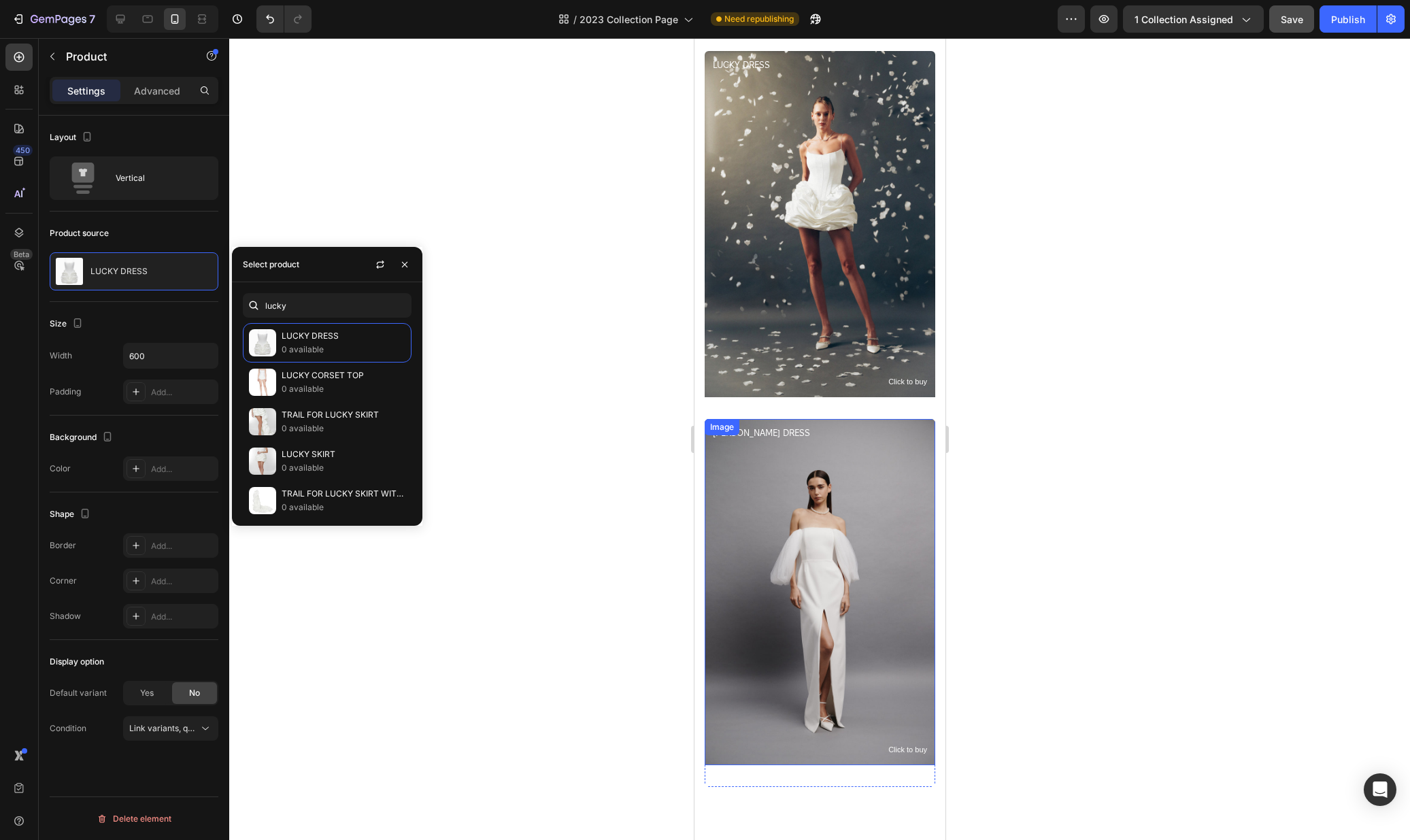
scroll to position [3457, 0]
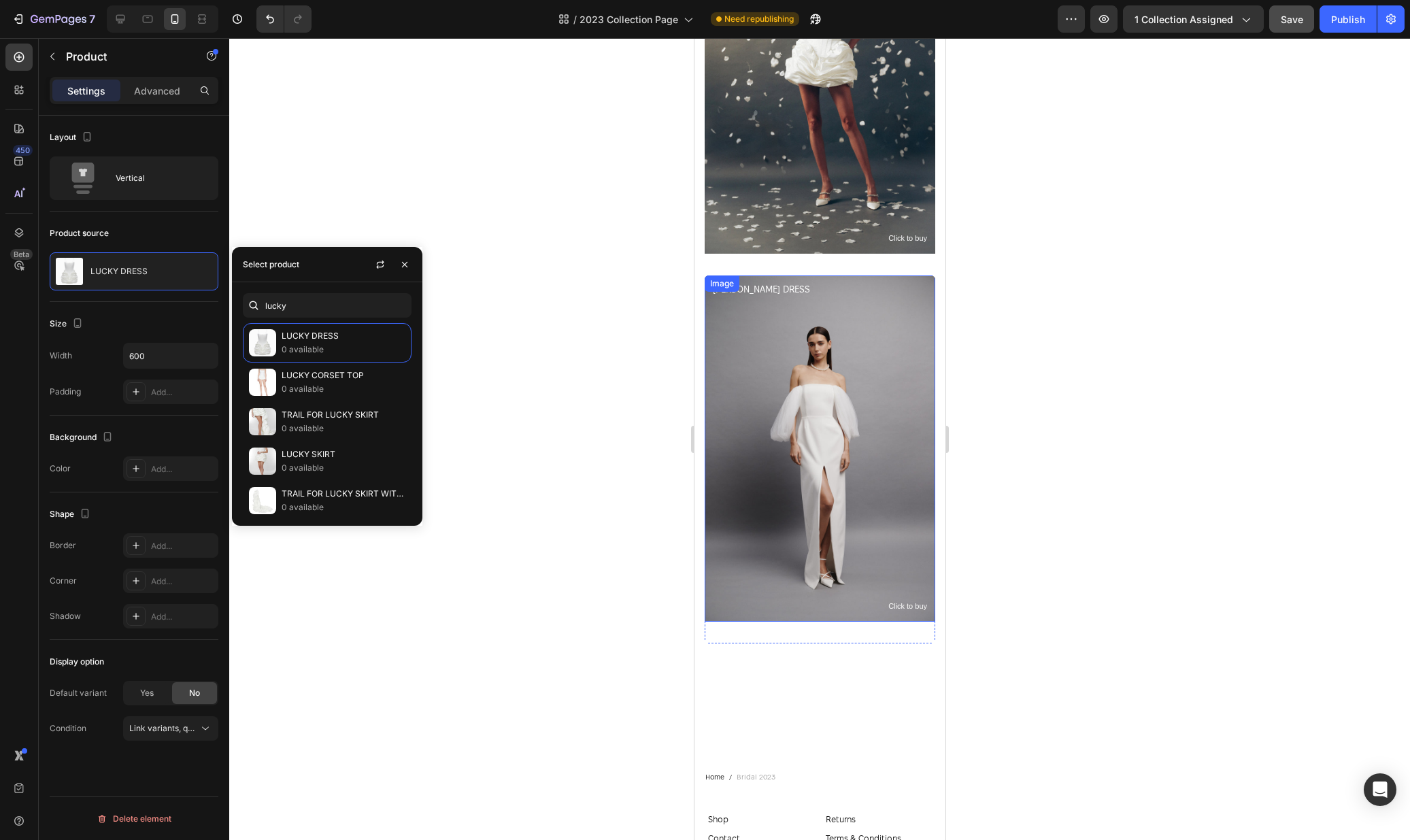
drag, startPoint x: 836, startPoint y: 442, endPoint x: 817, endPoint y: 437, distance: 19.6
click at [836, 442] on img at bounding box center [819, 449] width 230 height 346
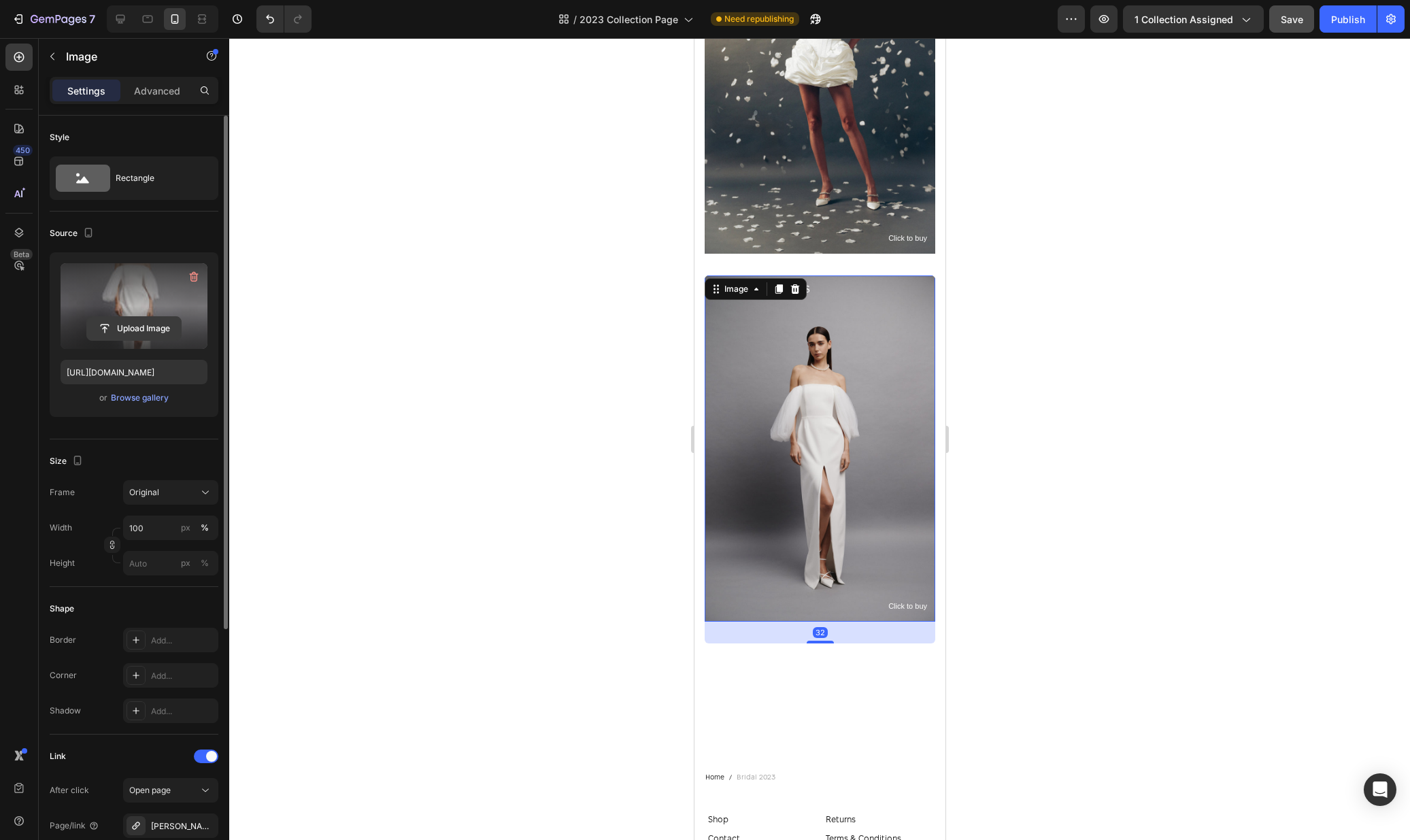
click at [145, 323] on input "file" at bounding box center [134, 328] width 94 height 23
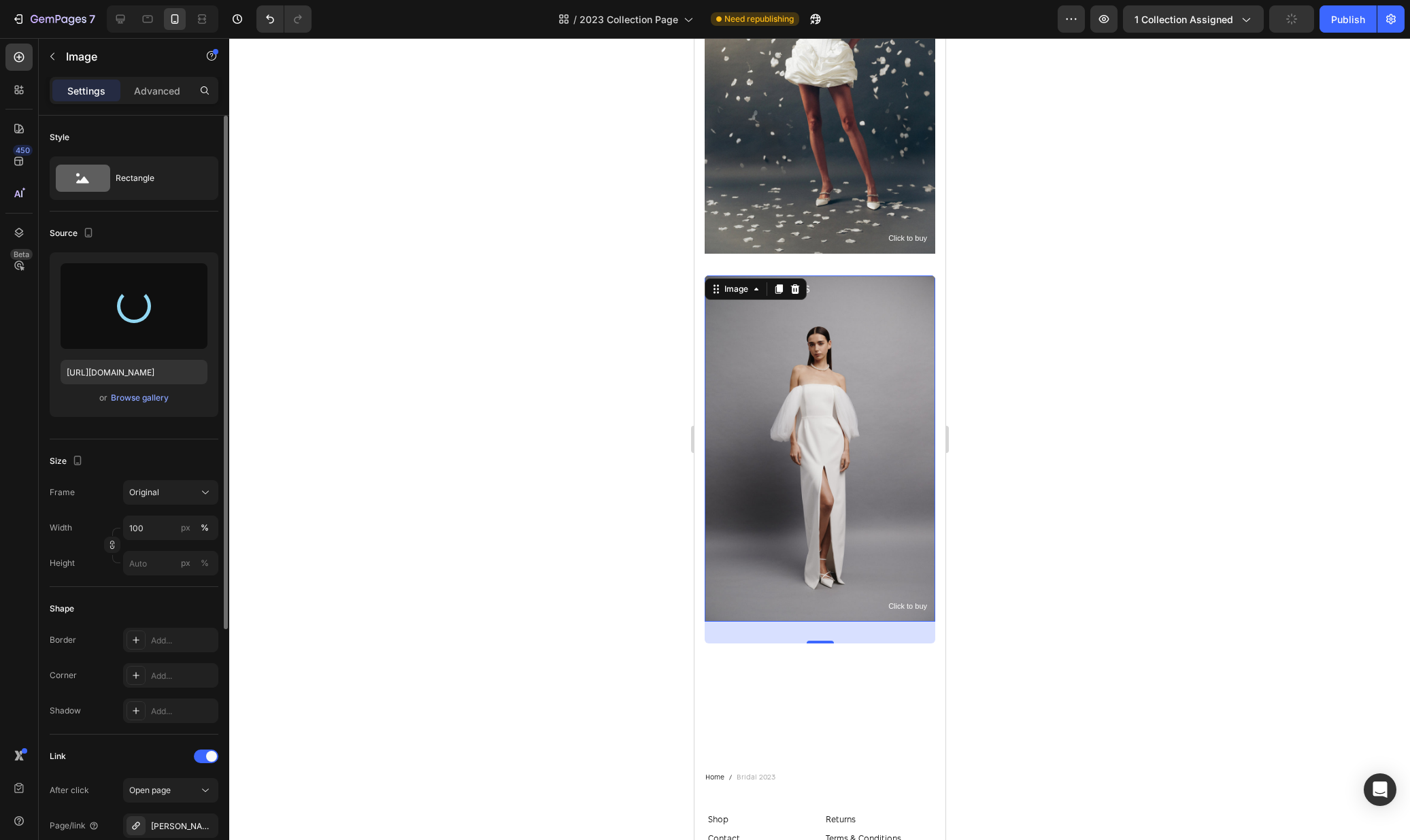
type input "https://cdn.shopify.com/s/files/1/0576/3786/3521/files/gempages_563336841122546…"
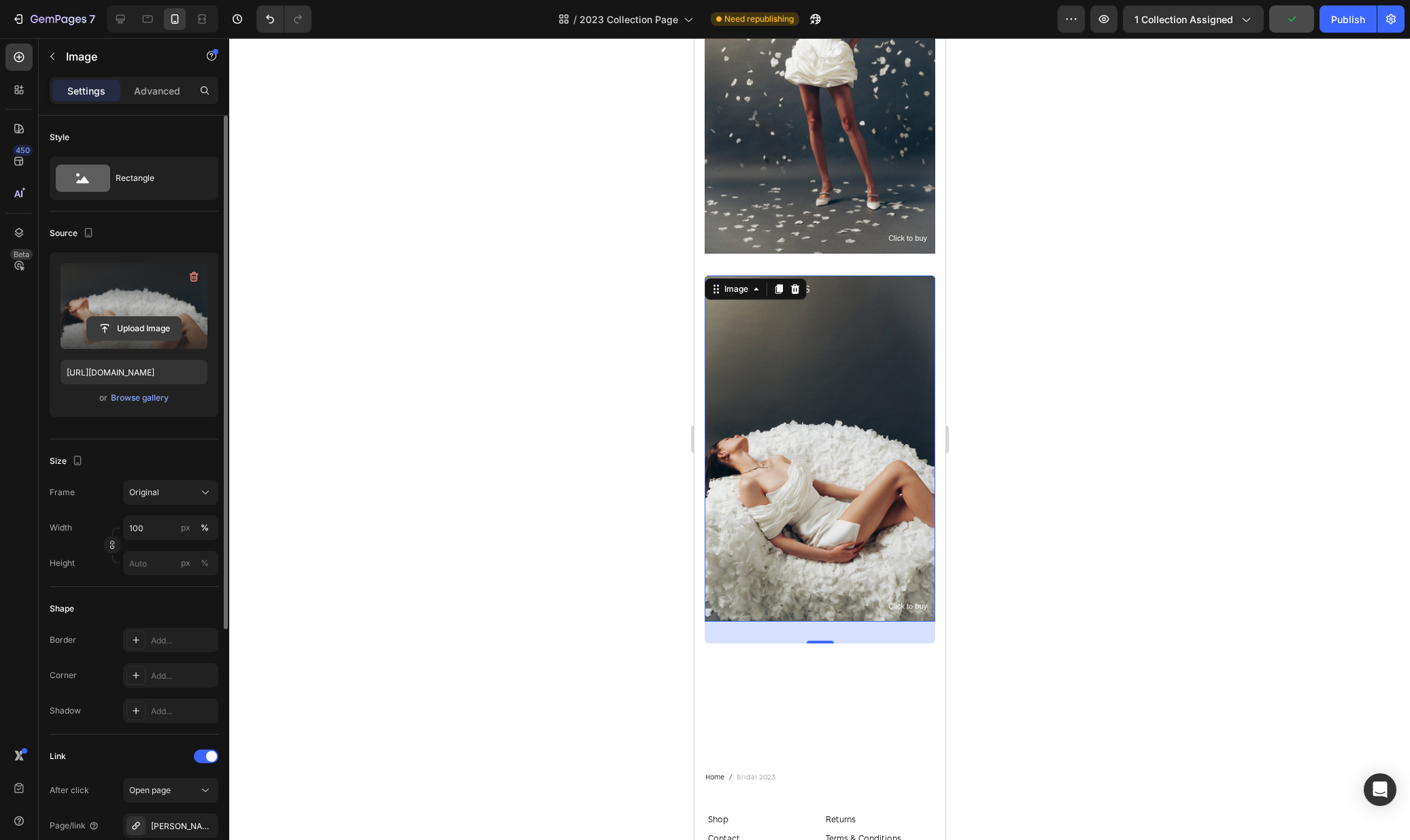
click at [134, 327] on input "file" at bounding box center [134, 328] width 94 height 23
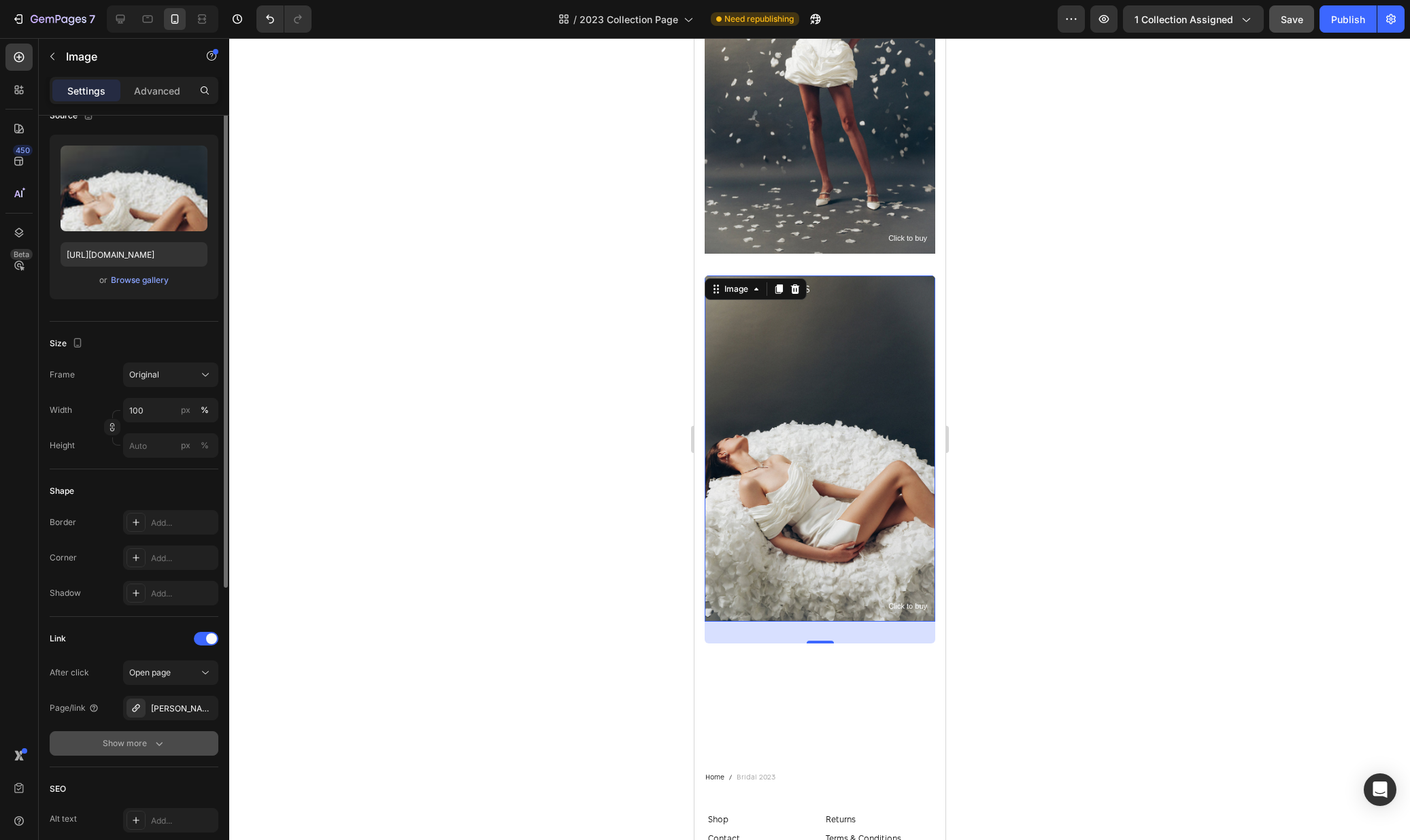
scroll to position [236, 0]
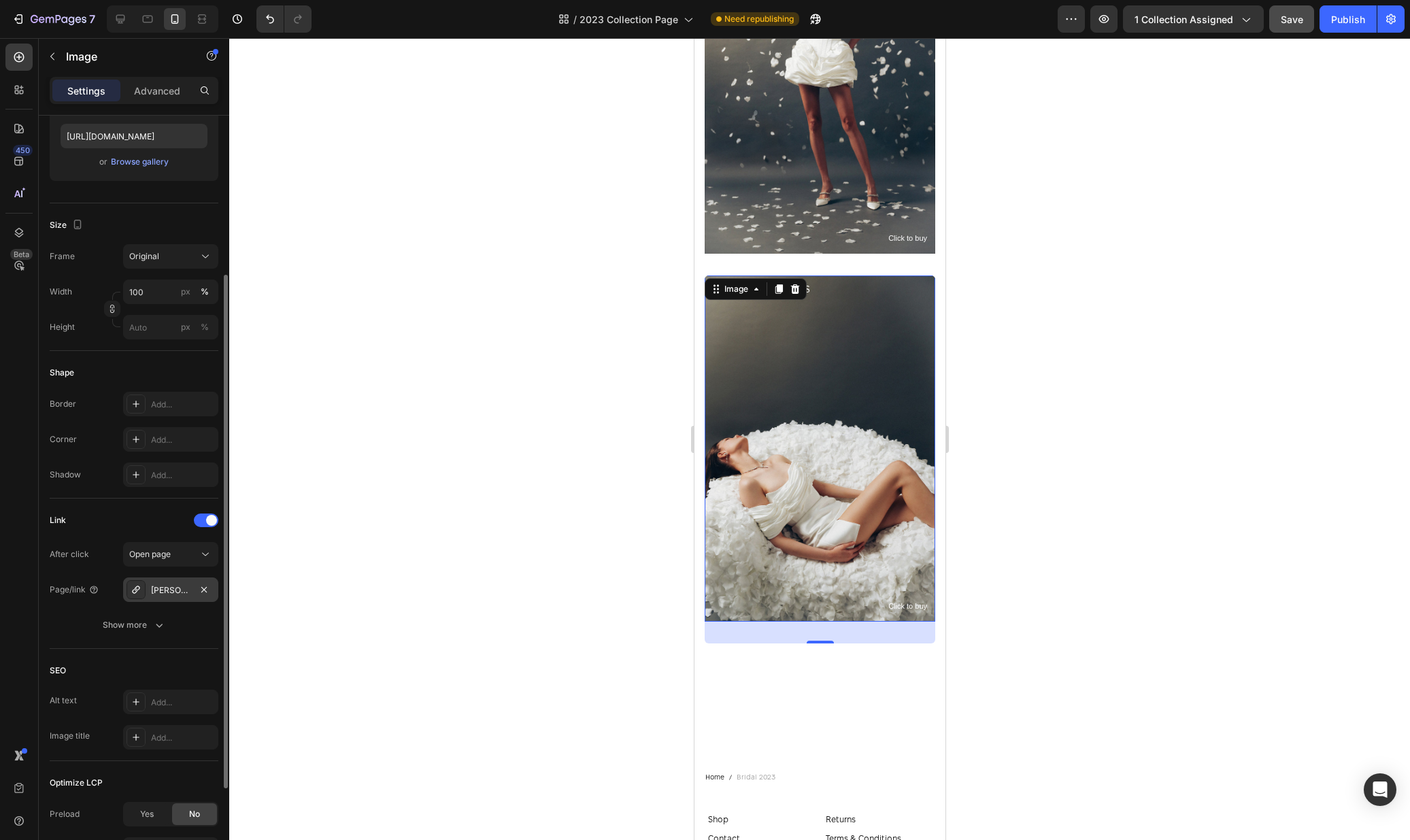
click at [159, 587] on div "Olivia-dress" at bounding box center [170, 590] width 39 height 12
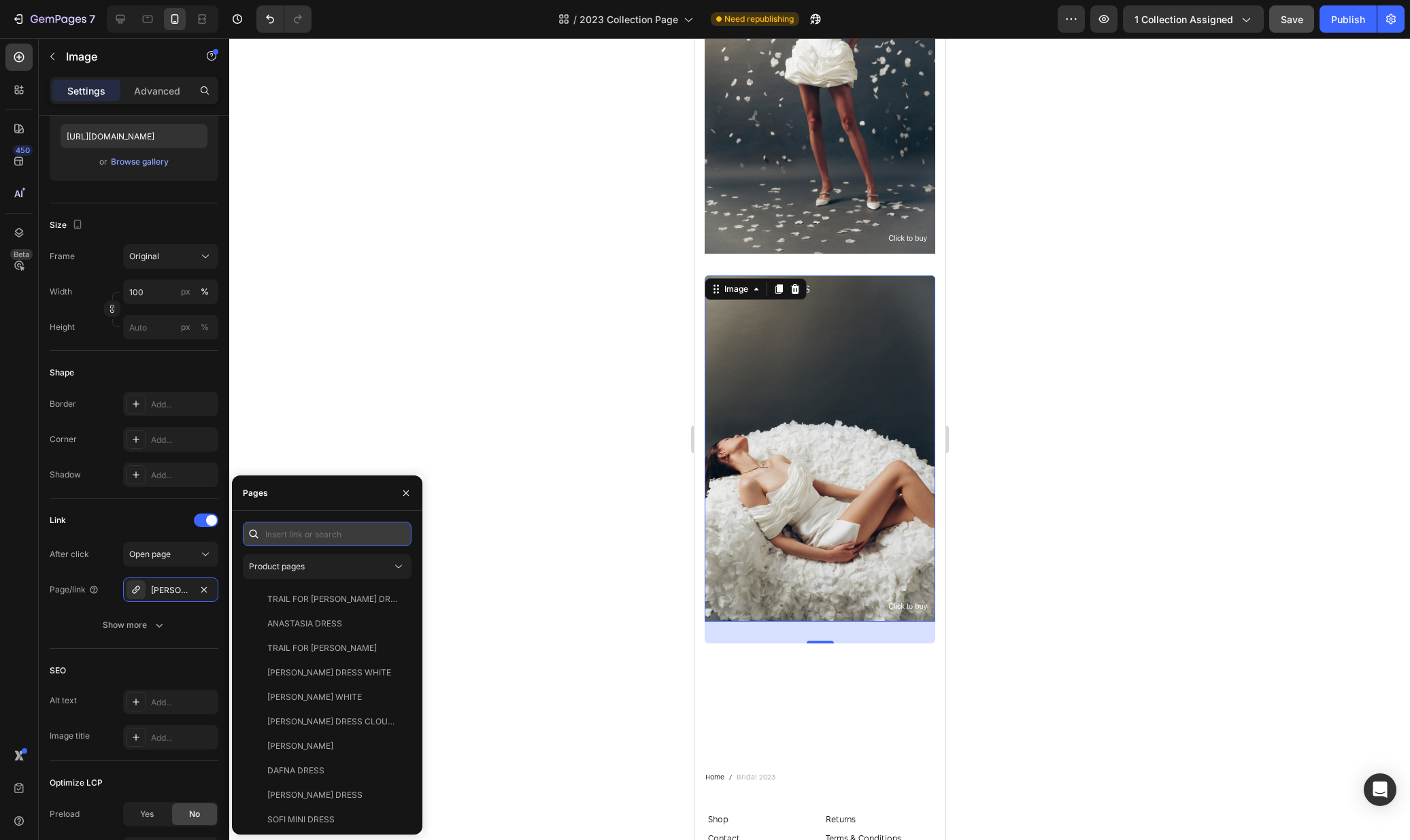
click at [297, 534] on input "text" at bounding box center [326, 534] width 168 height 24
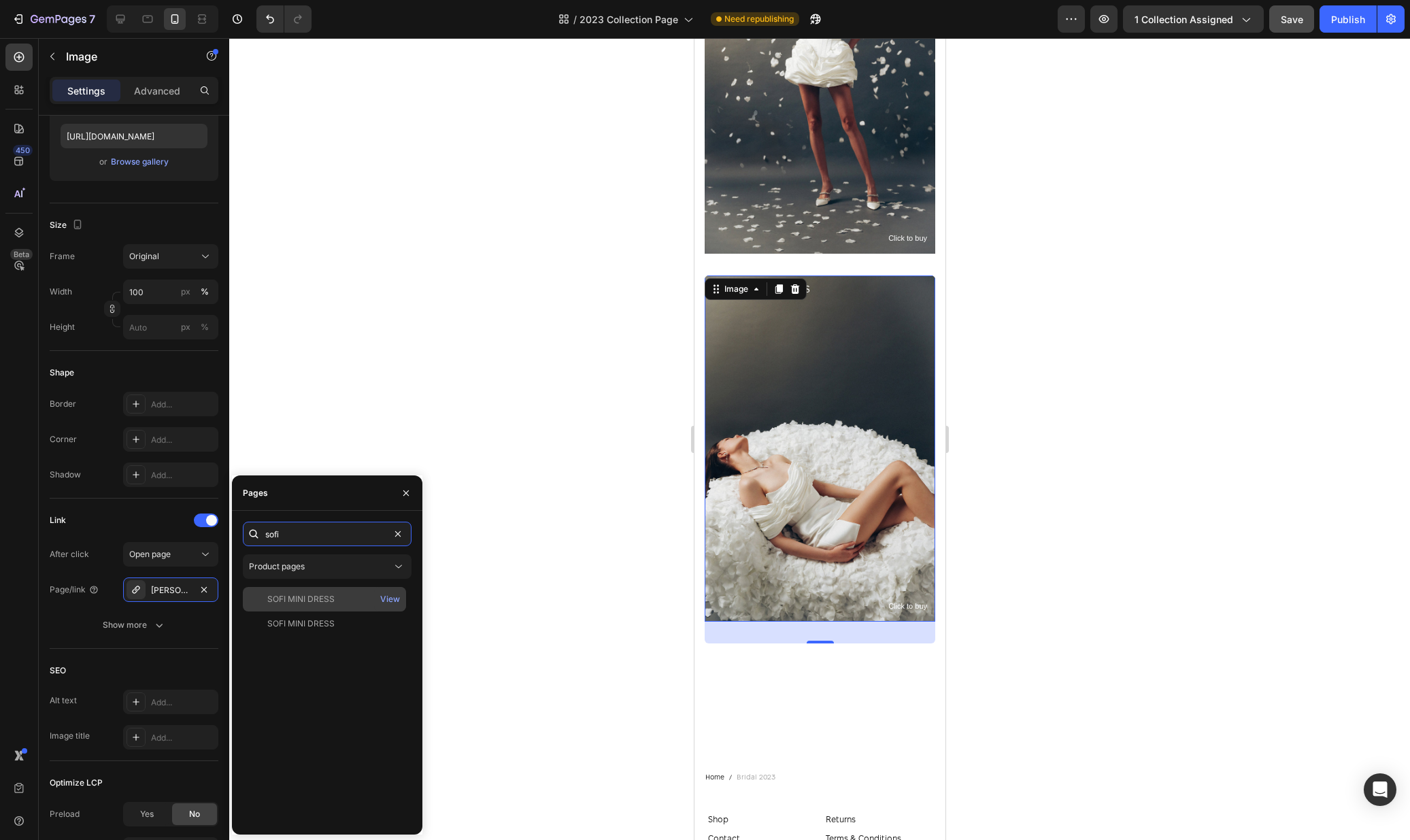
type input "sofi"
click at [301, 611] on div "SOFI MINI DRESS View" at bounding box center [324, 623] width 164 height 24
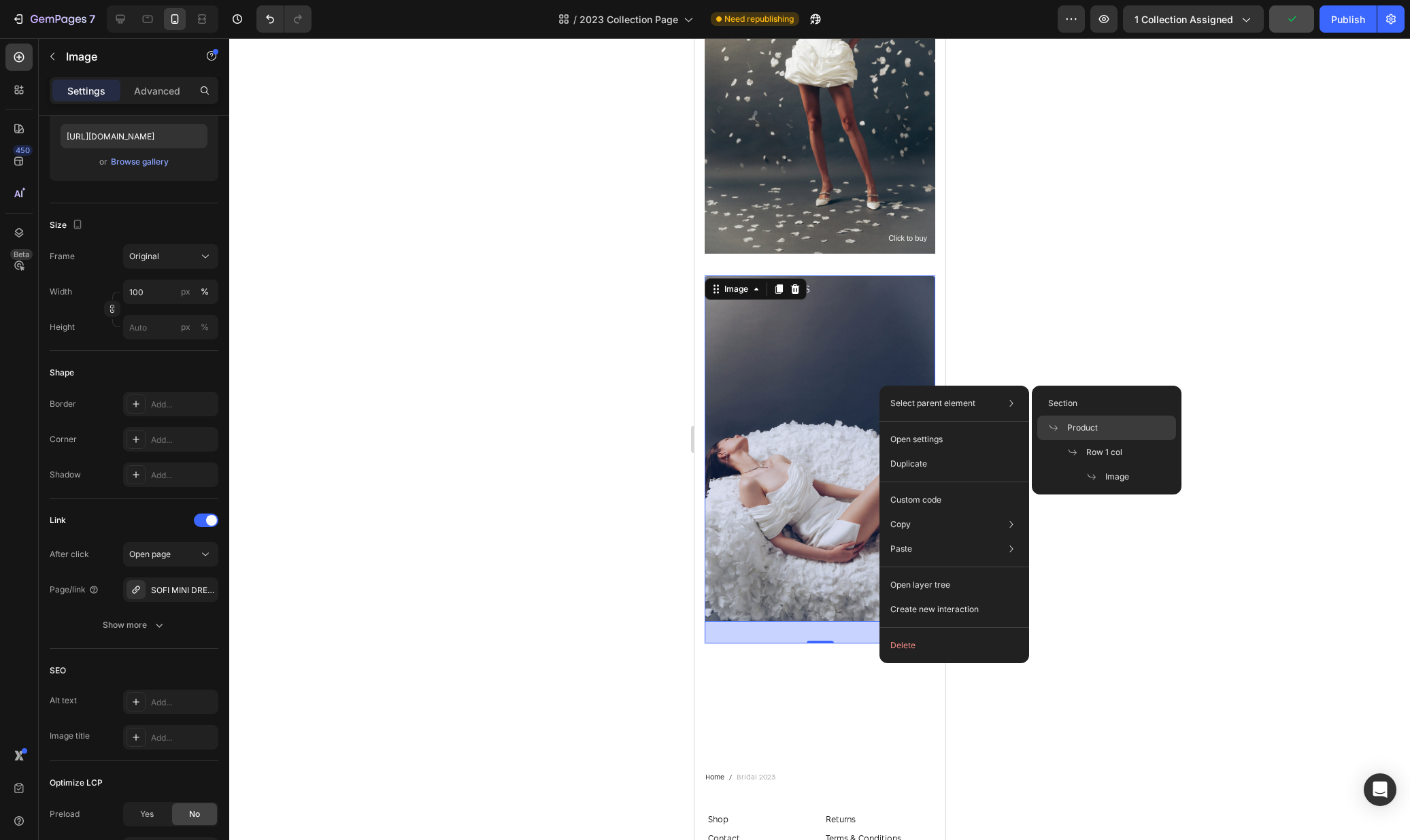
click at [1092, 440] on div "Product" at bounding box center [1106, 452] width 139 height 24
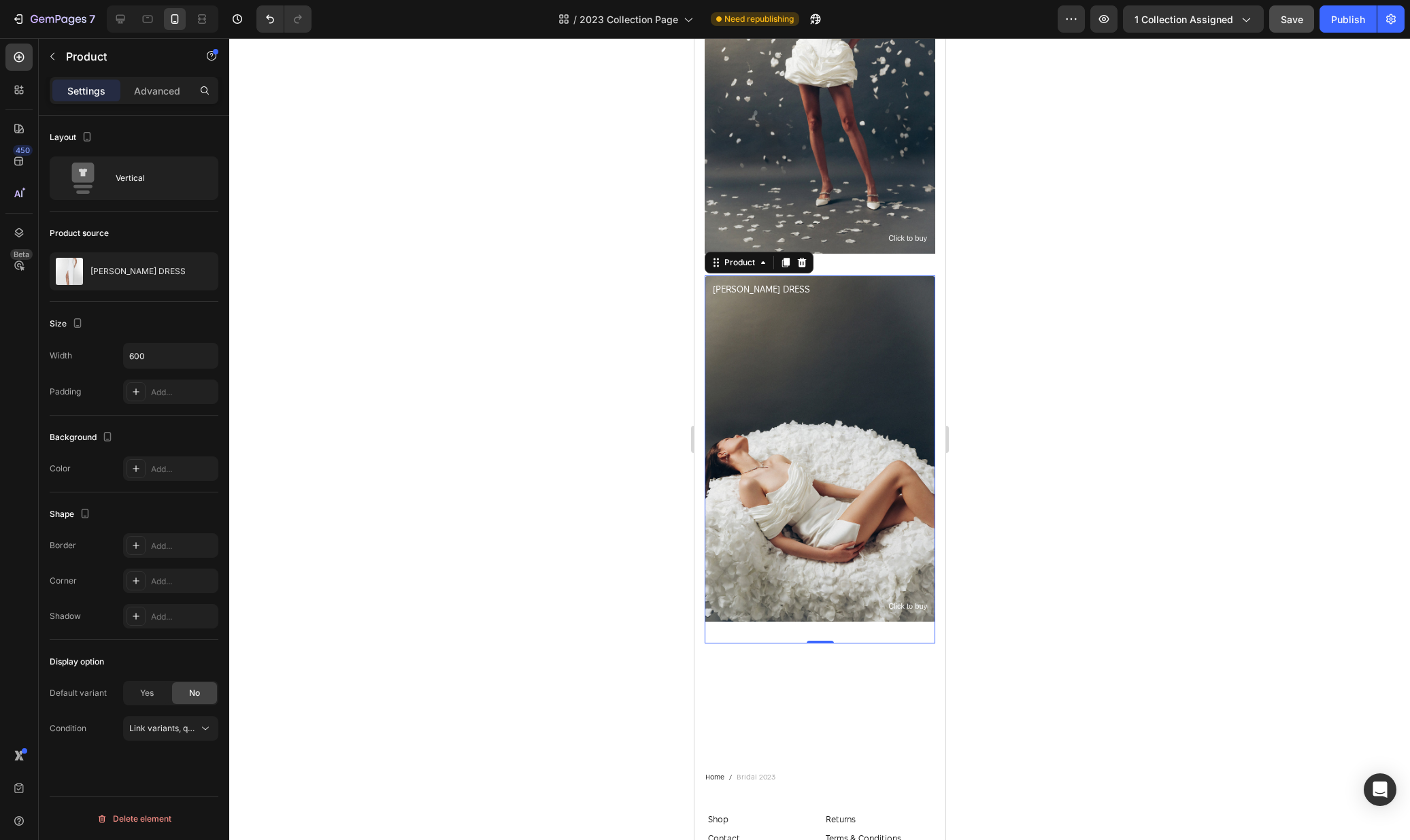
scroll to position [0, 0]
click at [131, 276] on div "[PERSON_NAME] DRESS" at bounding box center [134, 271] width 168 height 38
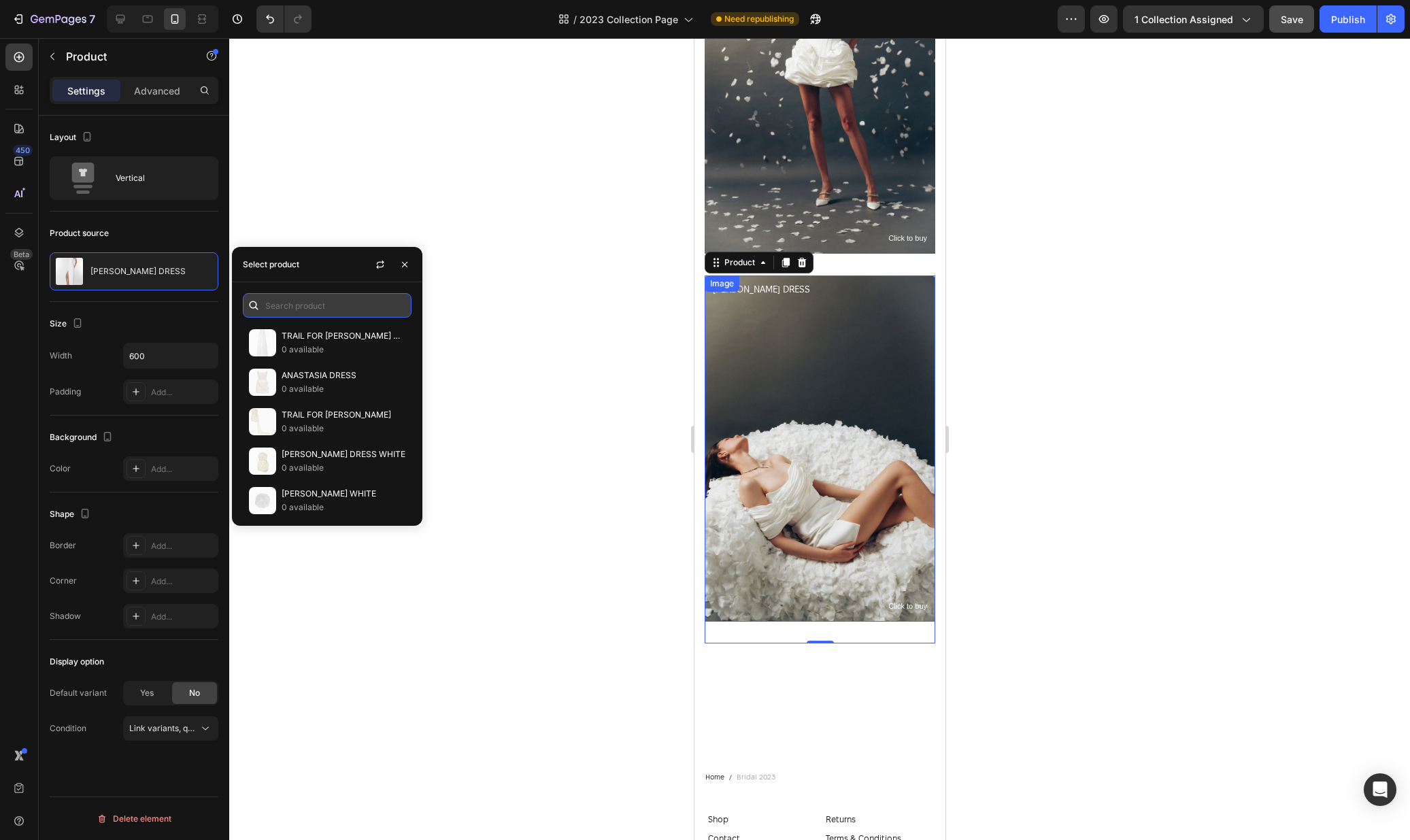
click at [308, 314] on input "text" at bounding box center [326, 305] width 168 height 24
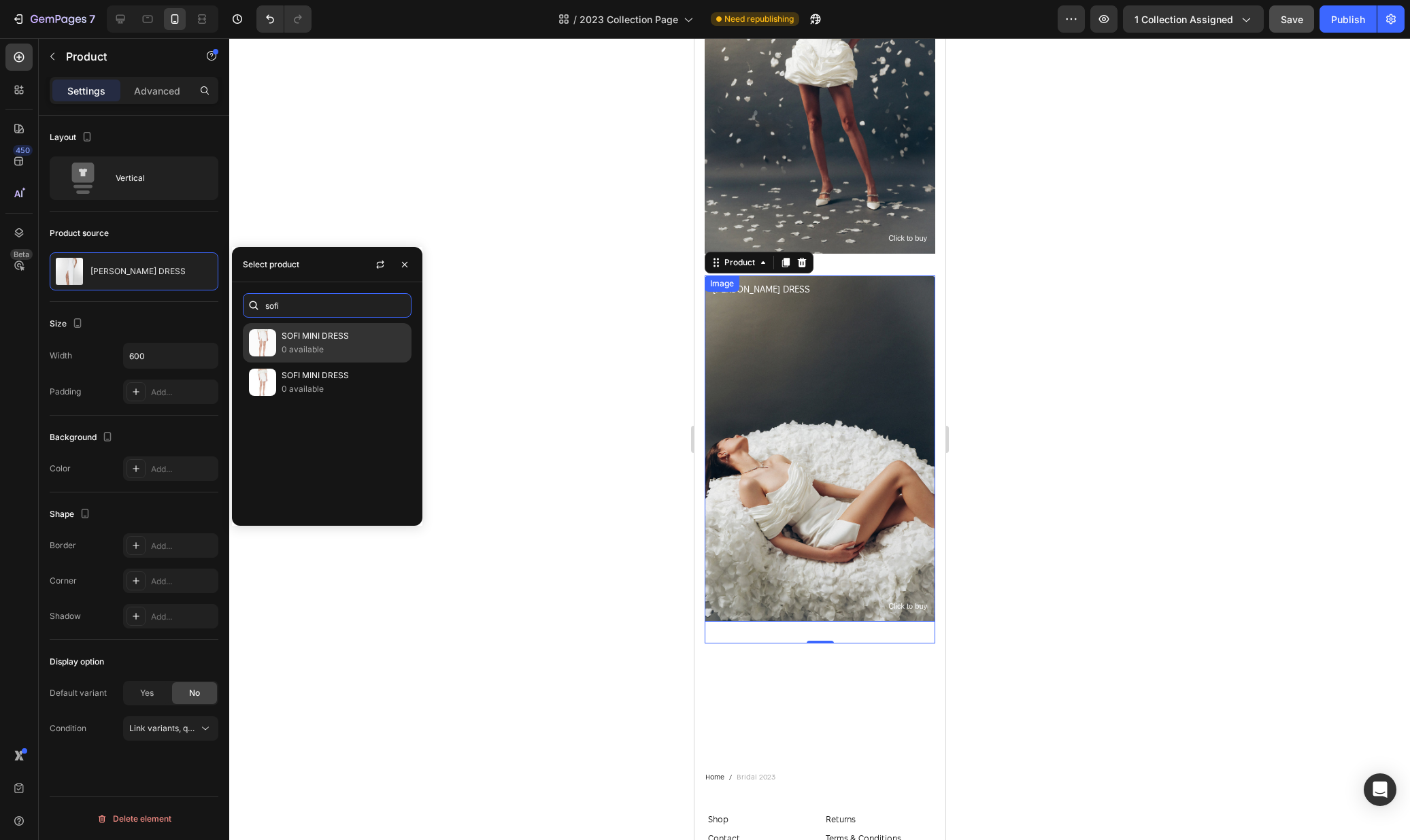
type input "sofi"
click at [297, 344] on p "0 available" at bounding box center [344, 349] width 124 height 14
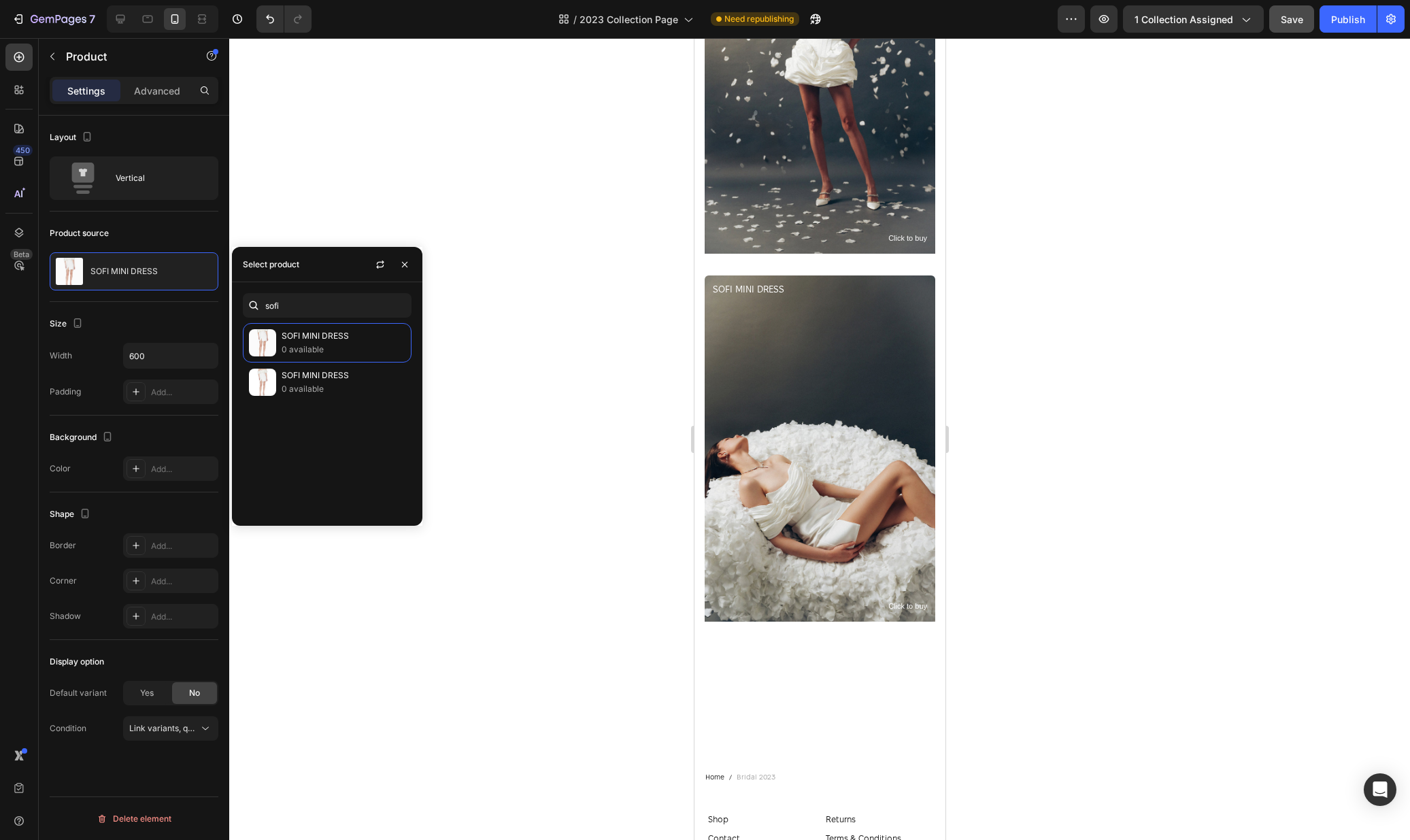
click at [1014, 409] on div at bounding box center [820, 438] width 1181 height 801
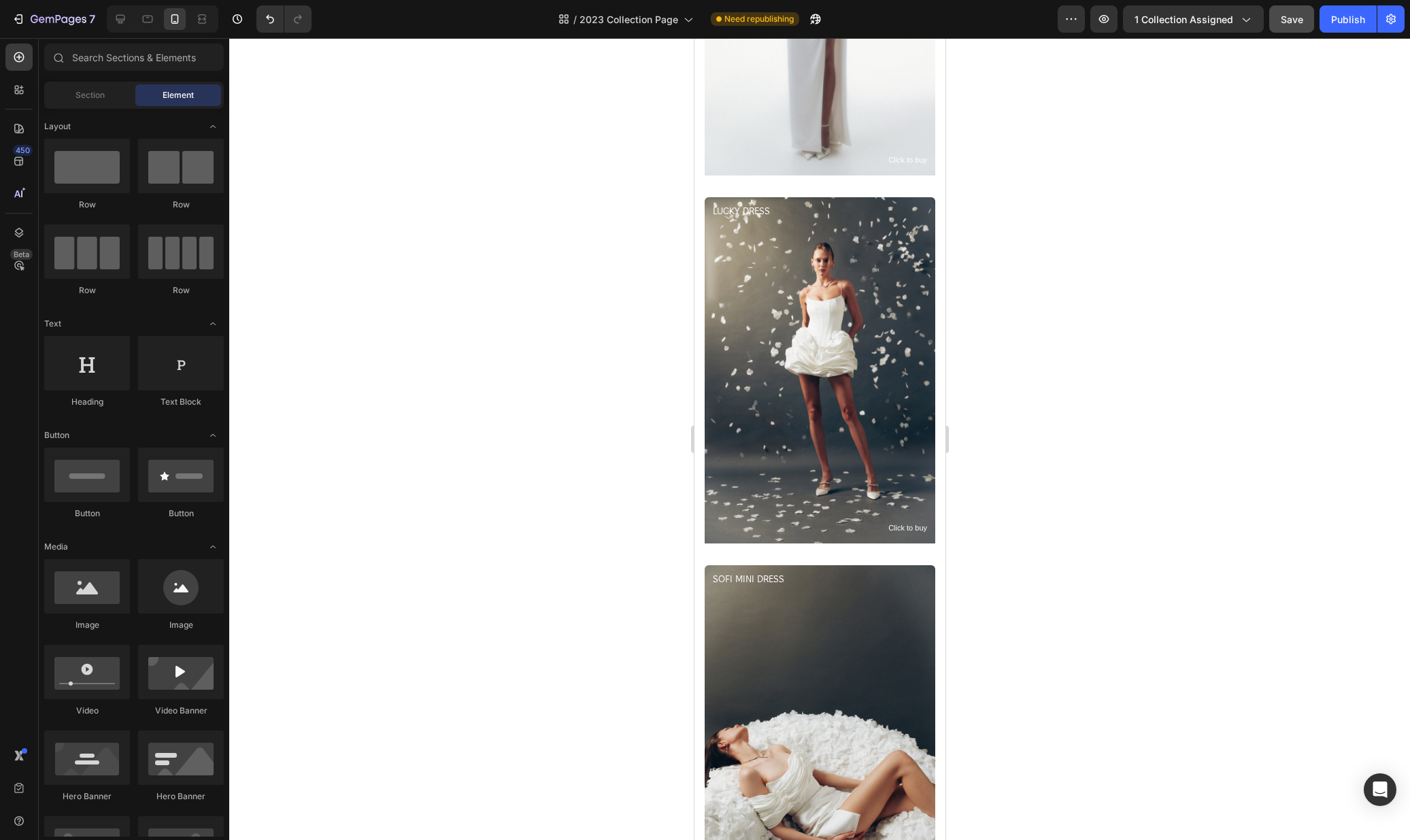
scroll to position [3186, 0]
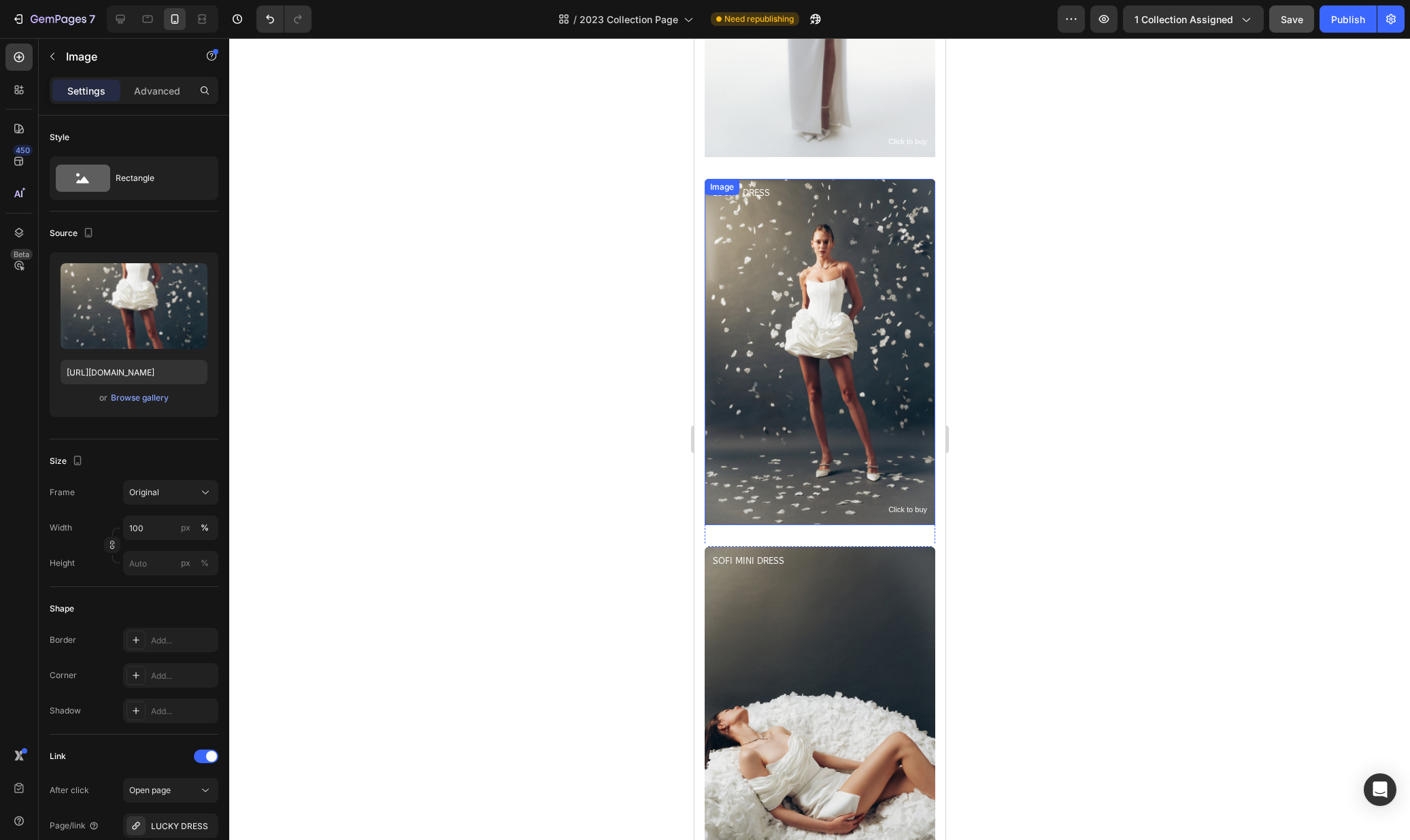
click at [858, 339] on img at bounding box center [819, 352] width 230 height 346
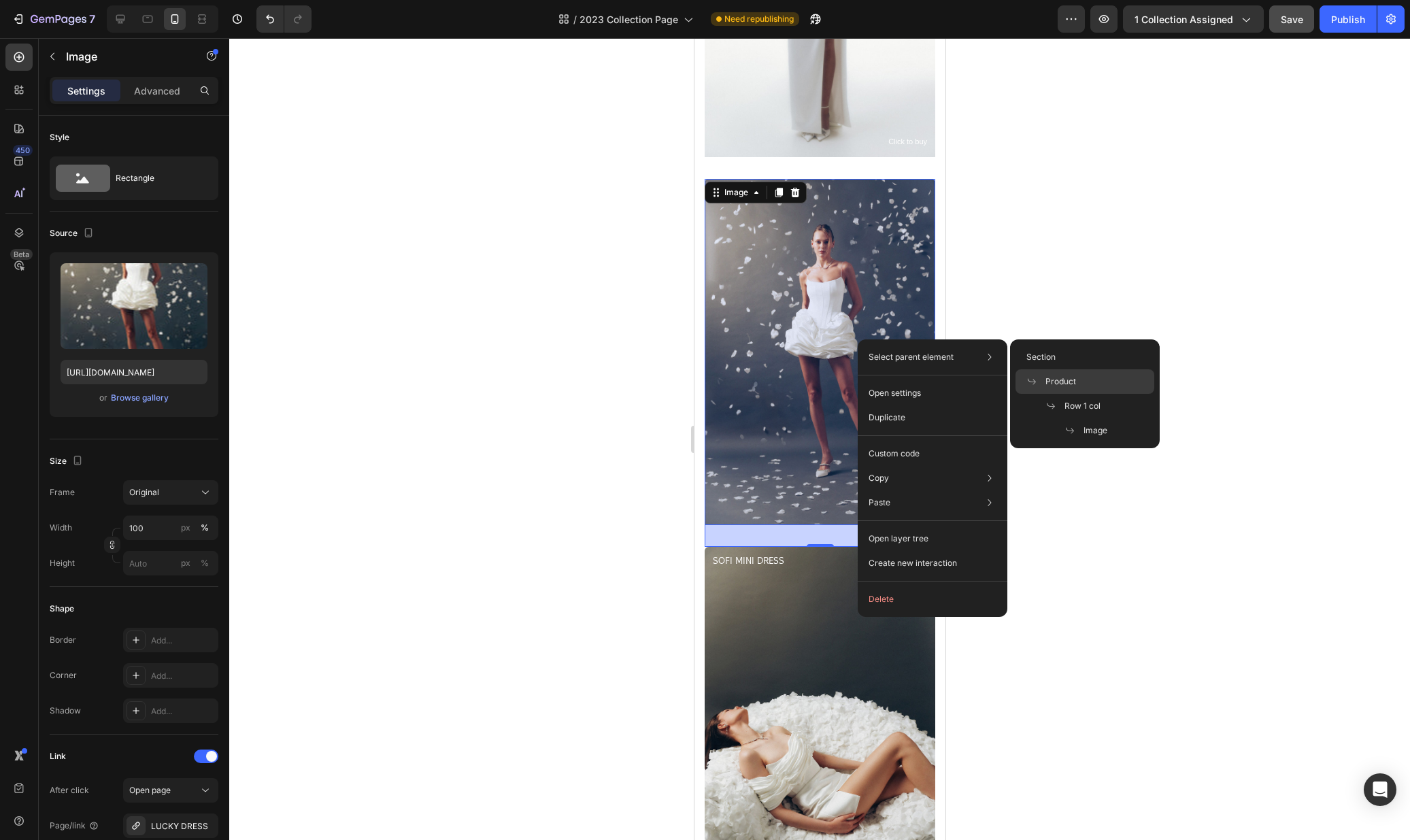
click at [1060, 375] on span "Product" at bounding box center [1061, 381] width 31 height 12
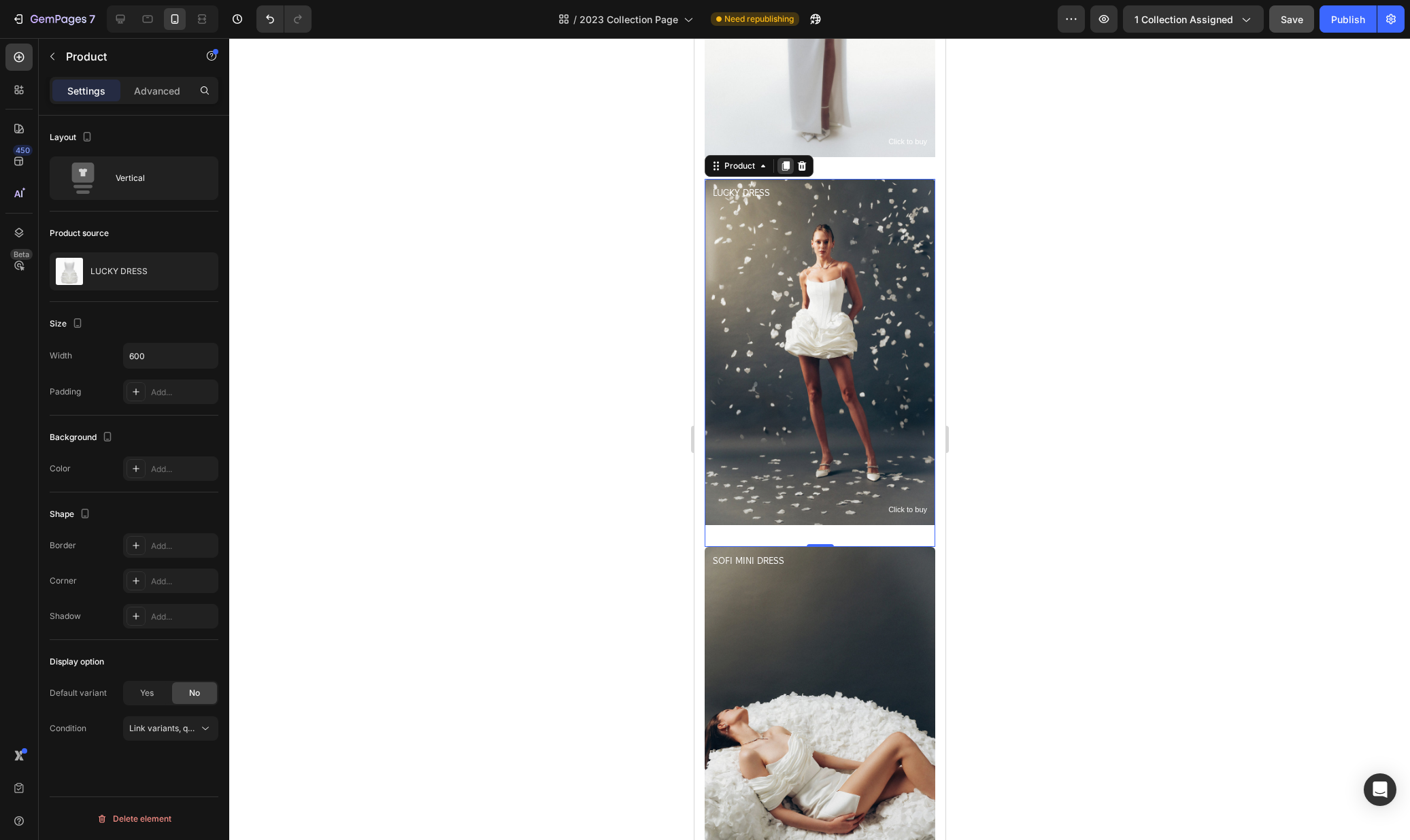
click at [787, 166] on icon at bounding box center [785, 166] width 7 height 10
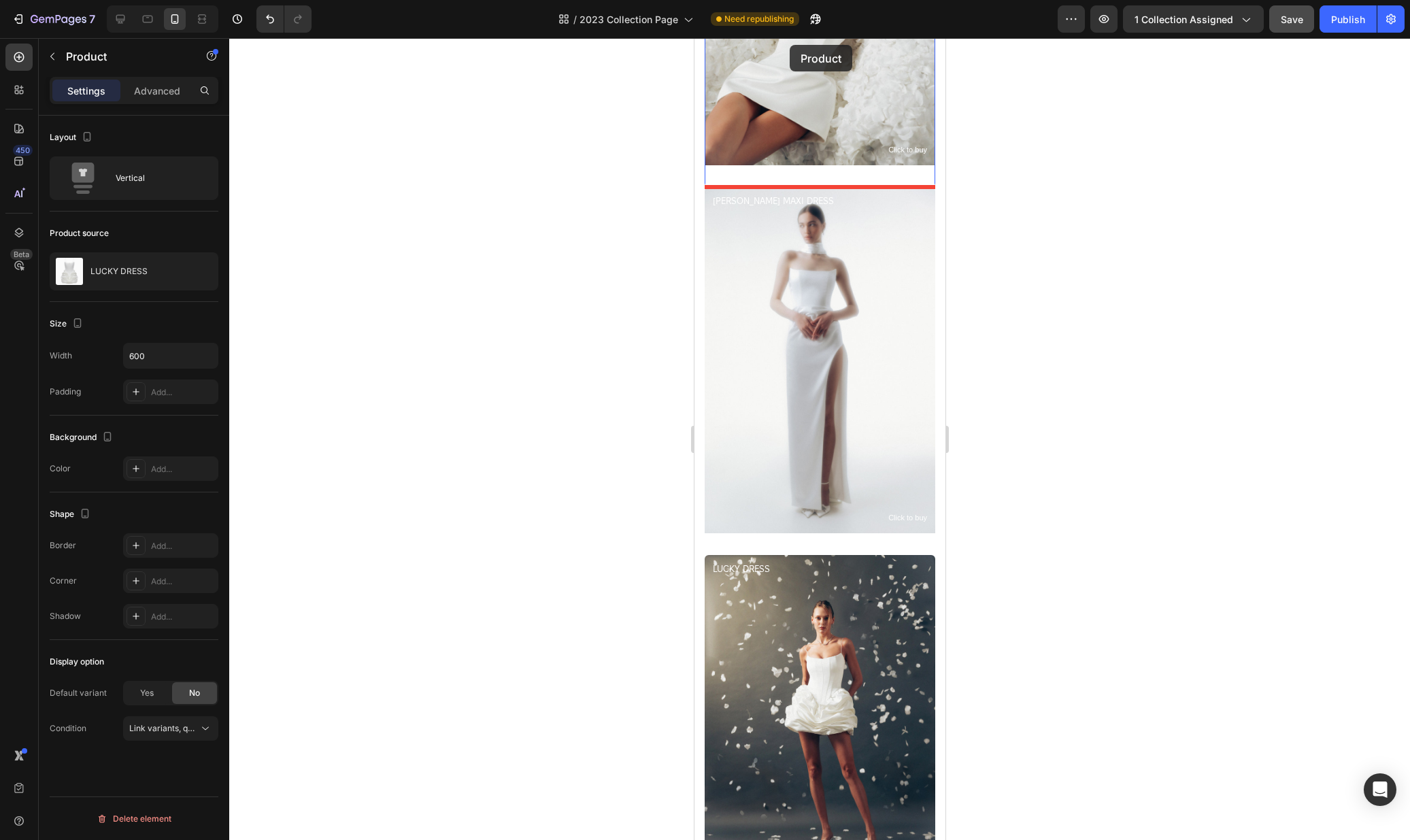
scroll to position [2773, 0]
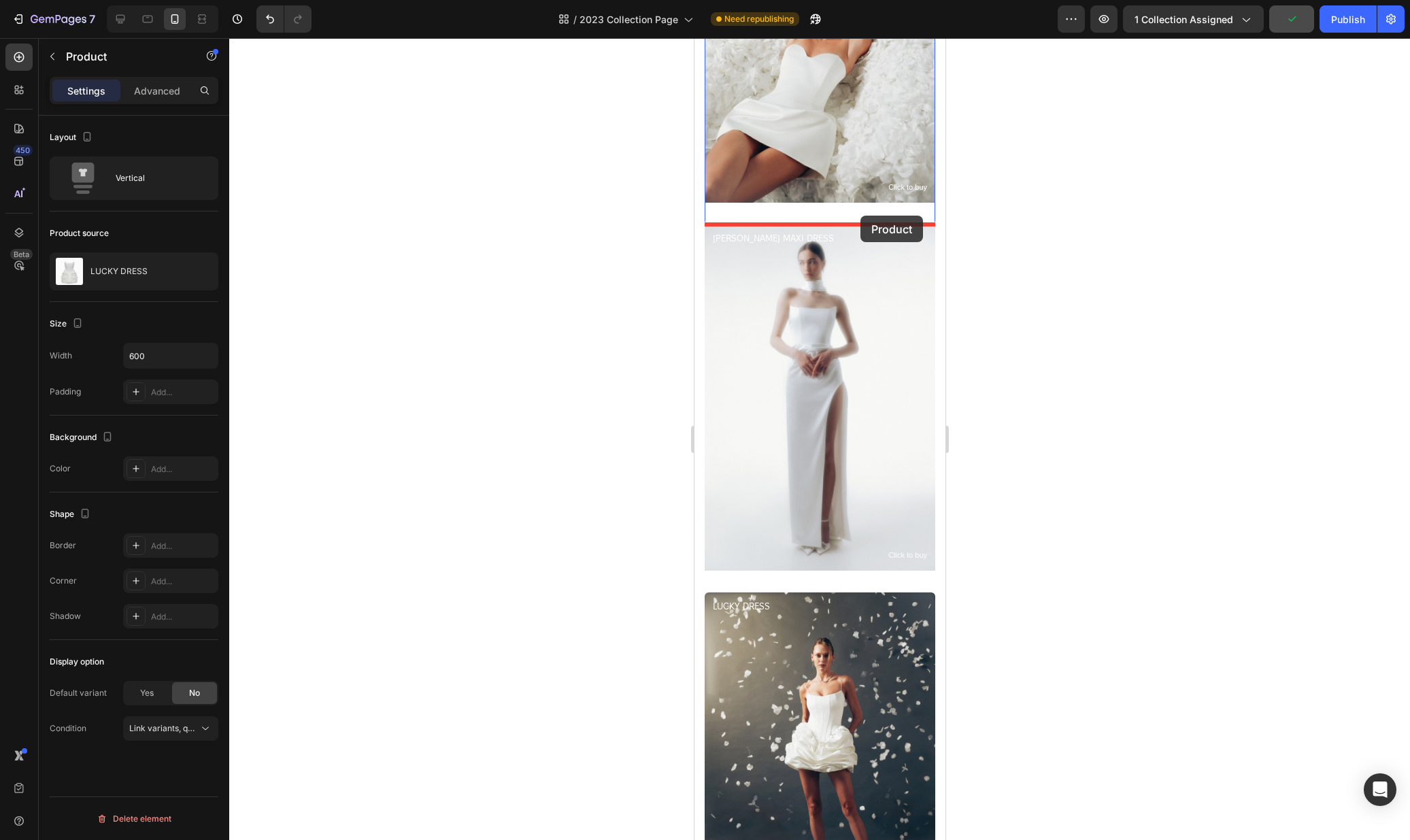
drag, startPoint x: 715, startPoint y: 611, endPoint x: 860, endPoint y: 216, distance: 420.8
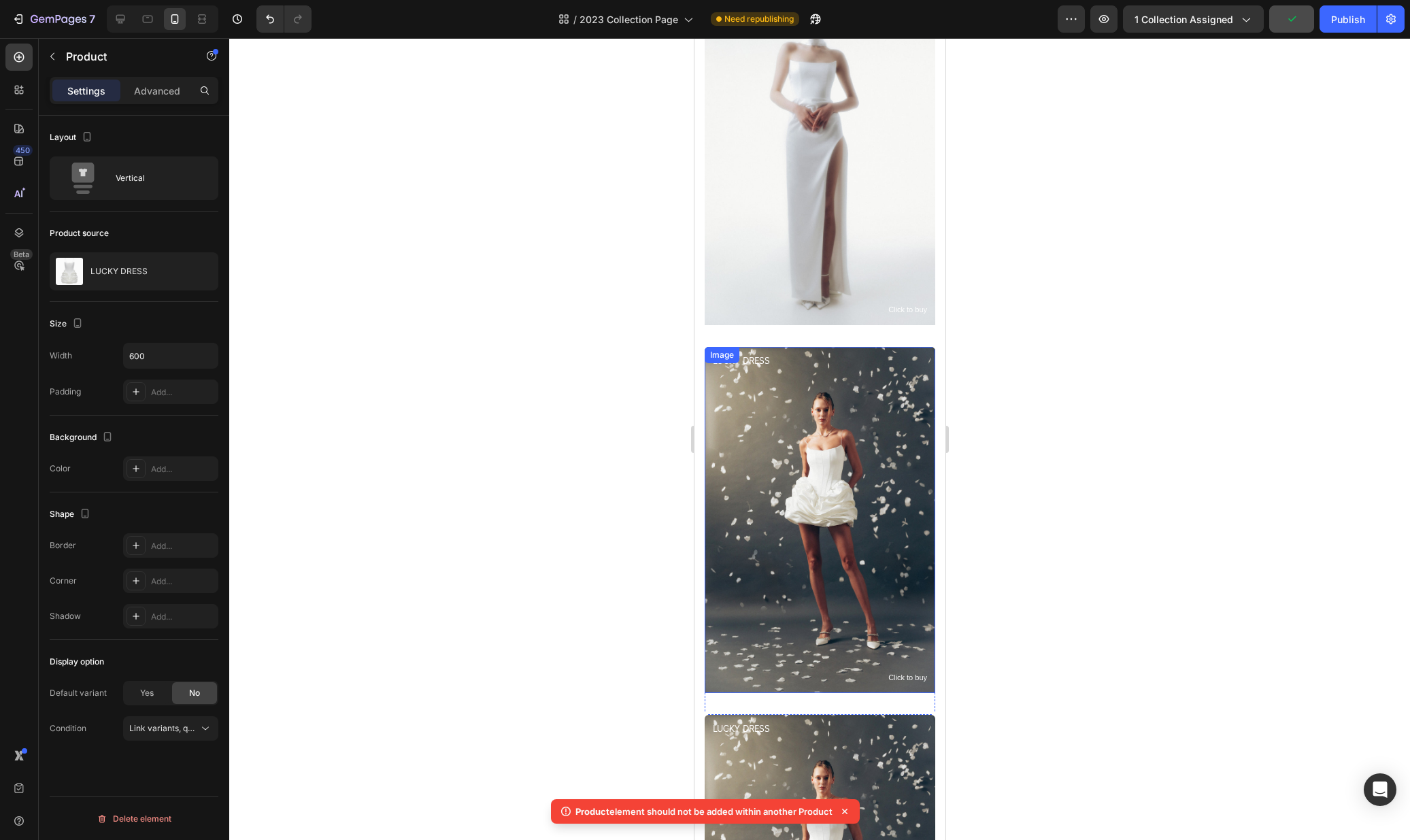
scroll to position [3045, 0]
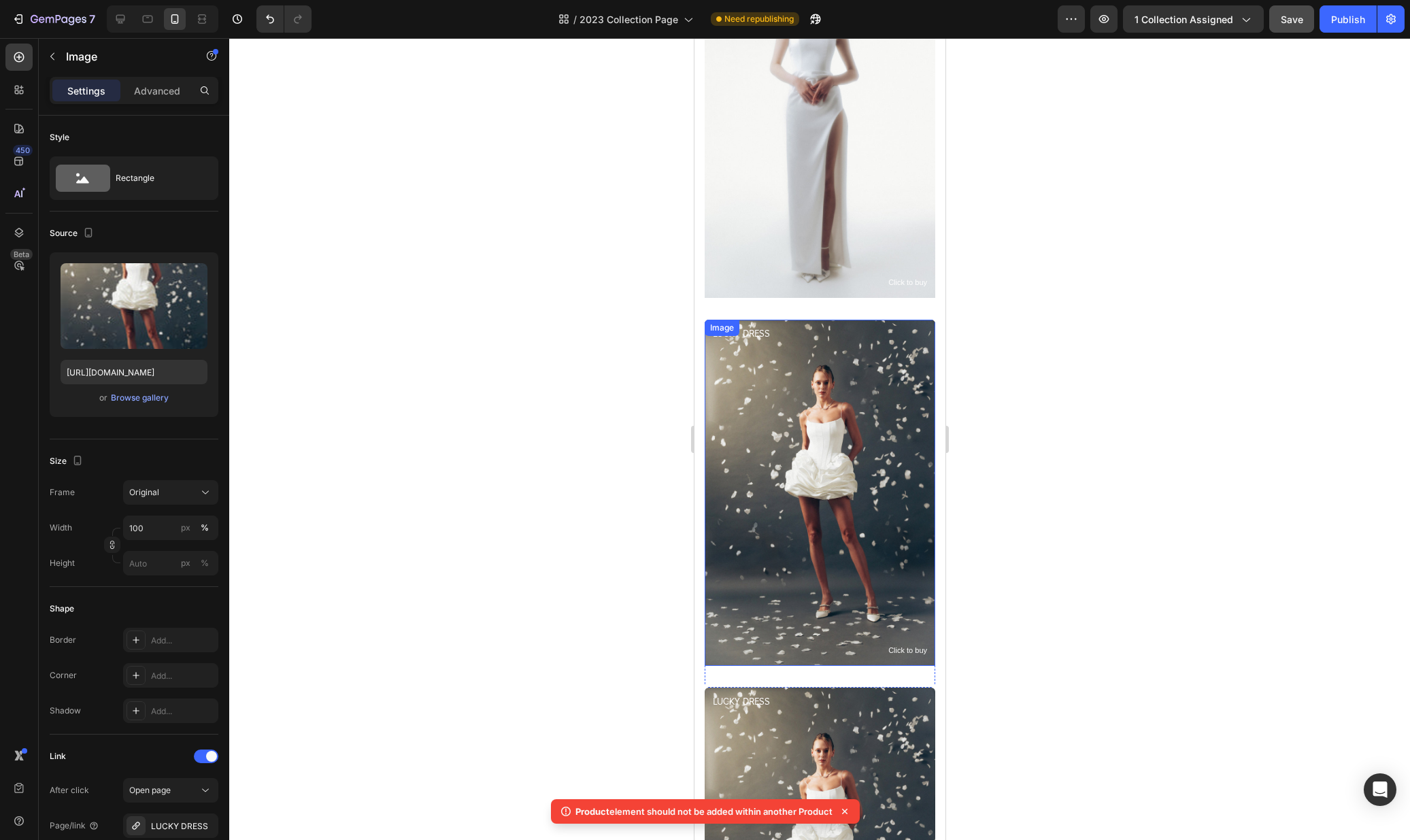
click at [847, 467] on img at bounding box center [819, 493] width 230 height 346
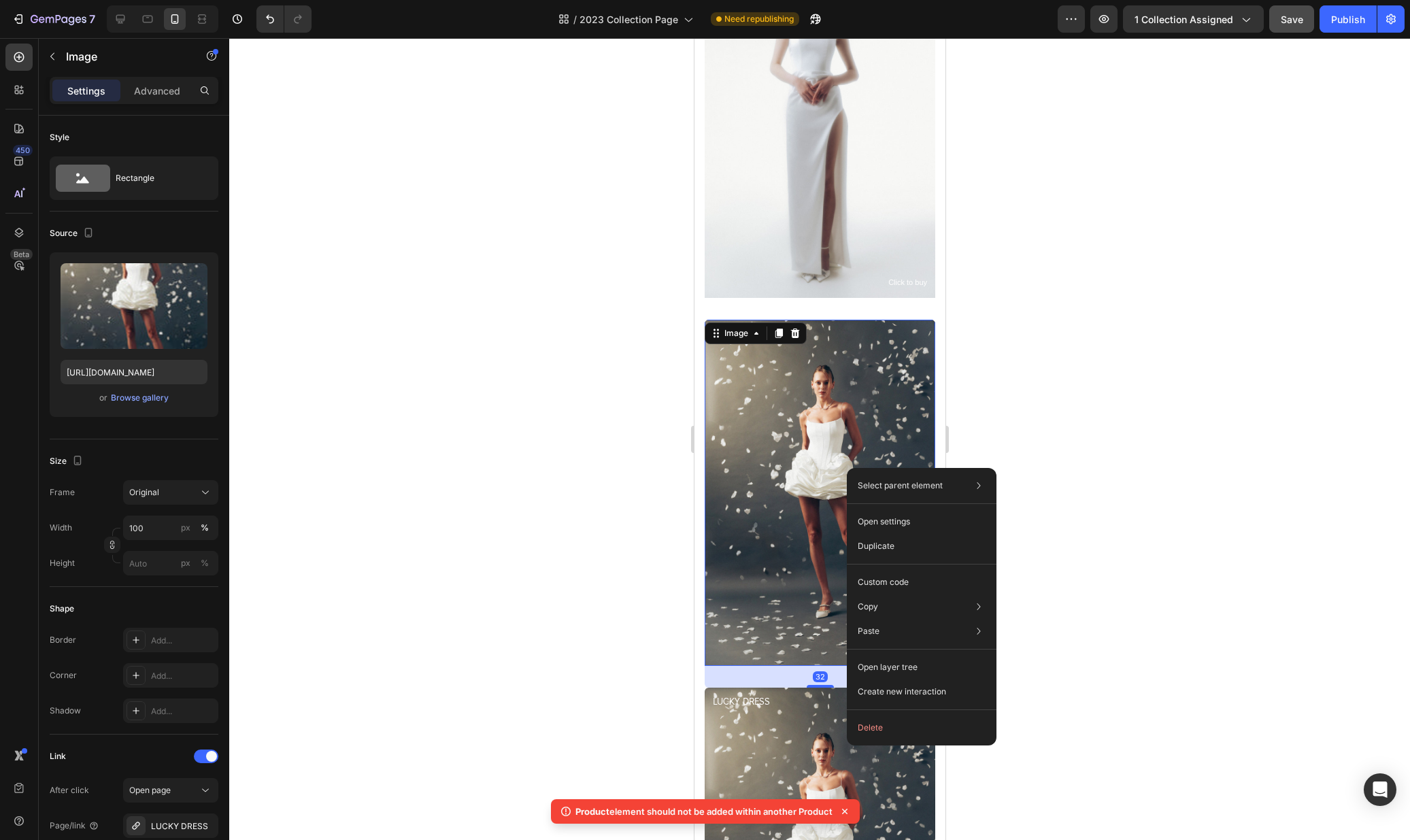
drag, startPoint x: 847, startPoint y: 467, endPoint x: 1604, endPoint y: 505, distance: 758.0
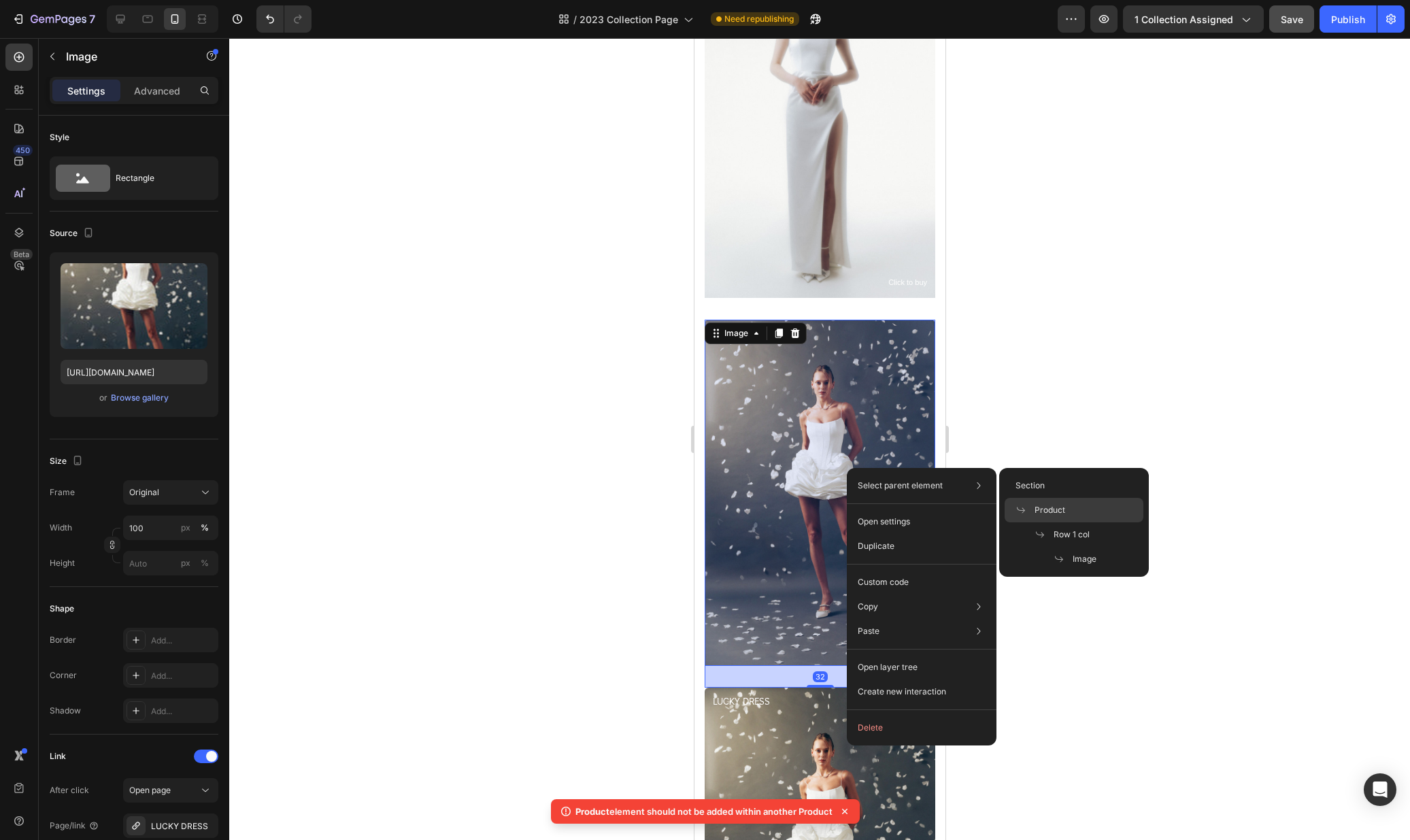
click at [1037, 522] on div "Product" at bounding box center [1074, 534] width 139 height 24
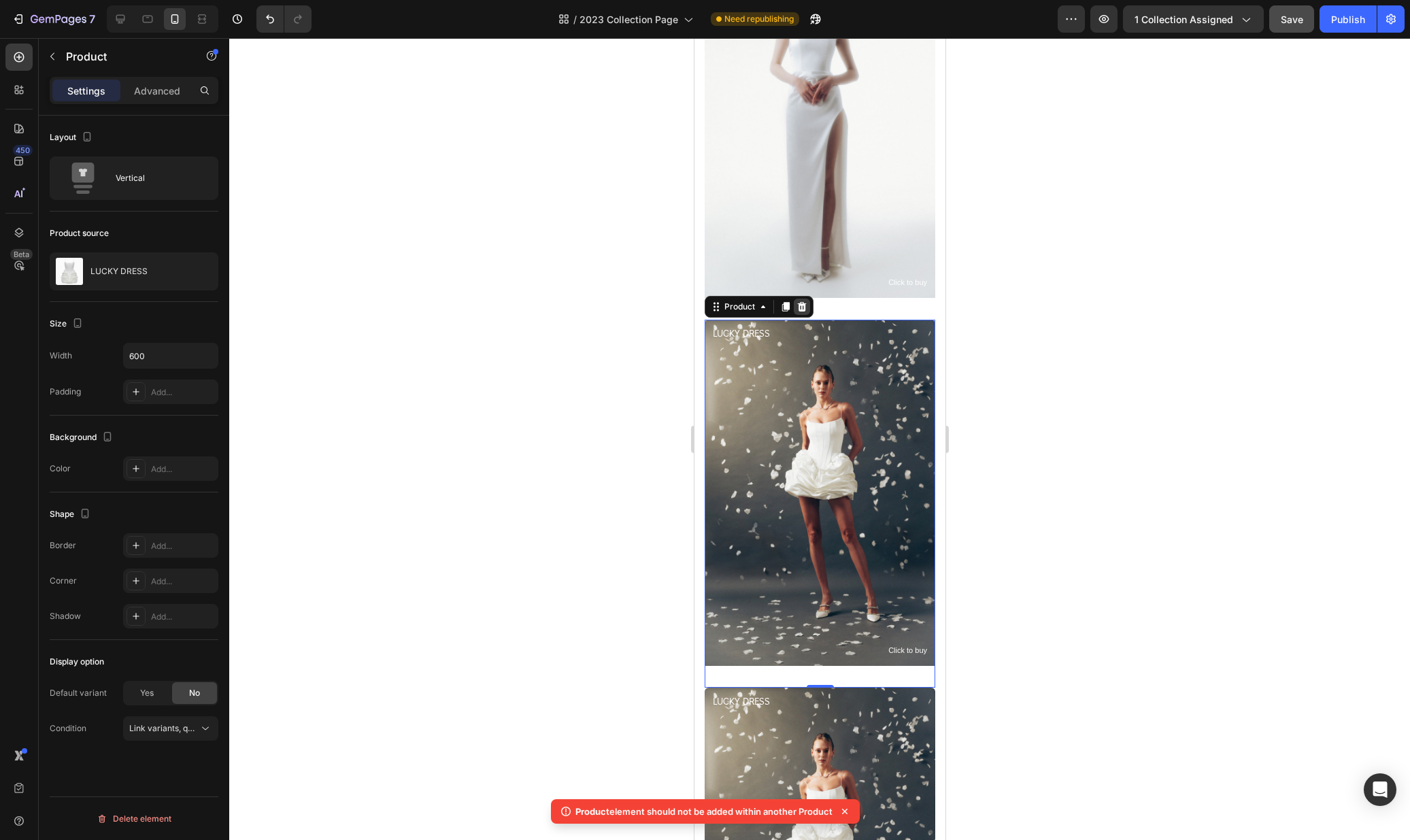
click at [803, 306] on icon at bounding box center [801, 307] width 9 height 10
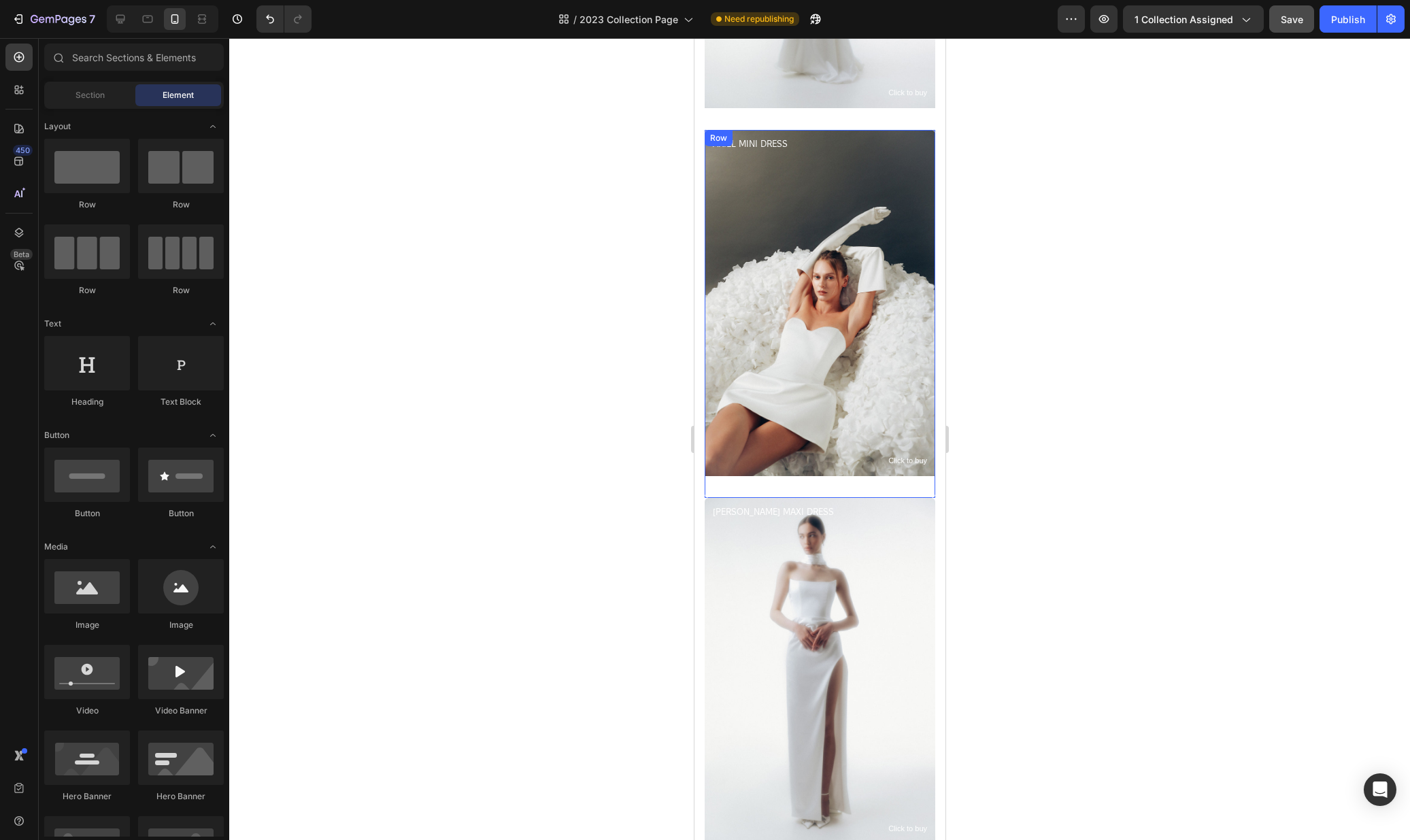
scroll to position [2378, 0]
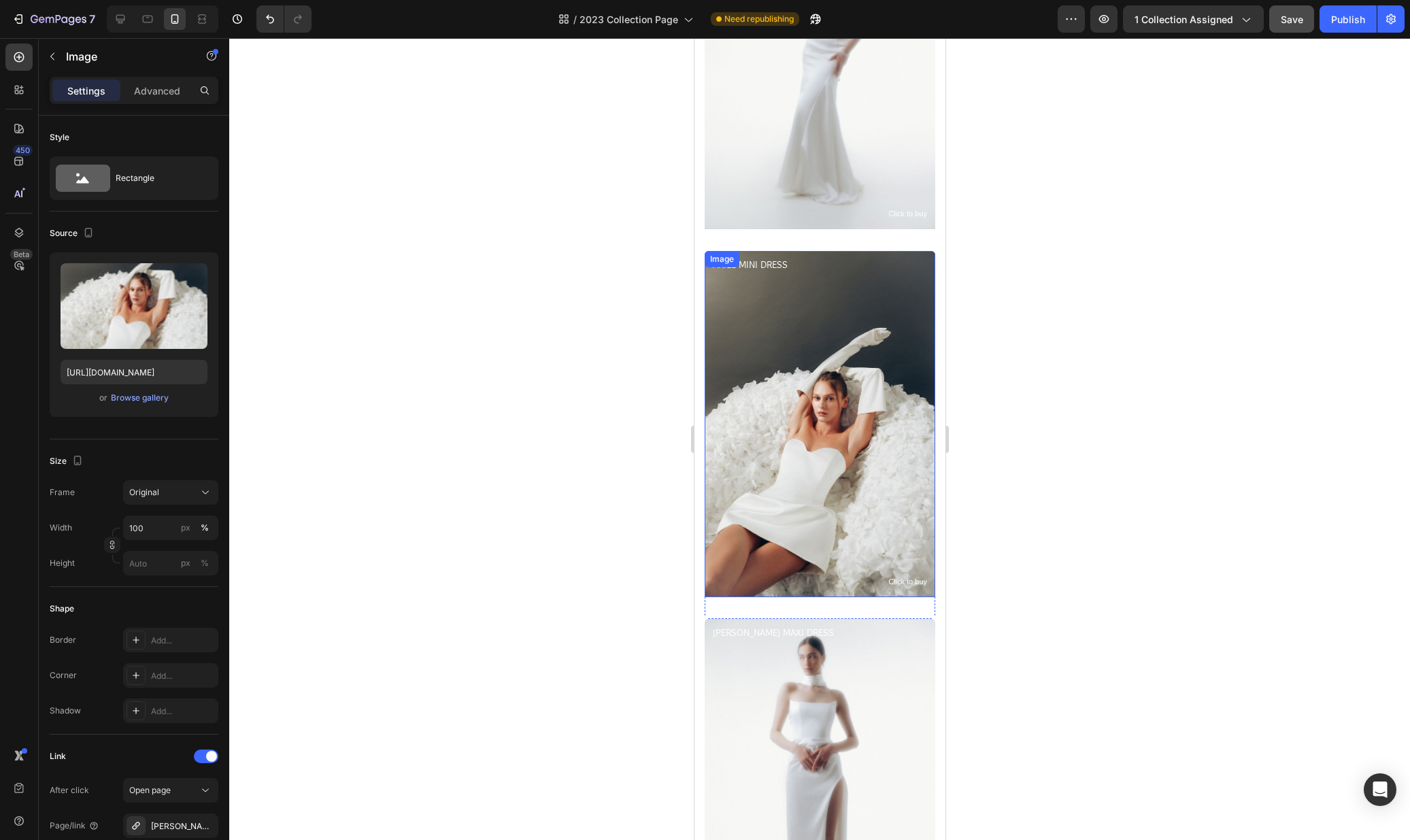
click at [853, 332] on img at bounding box center [819, 424] width 230 height 346
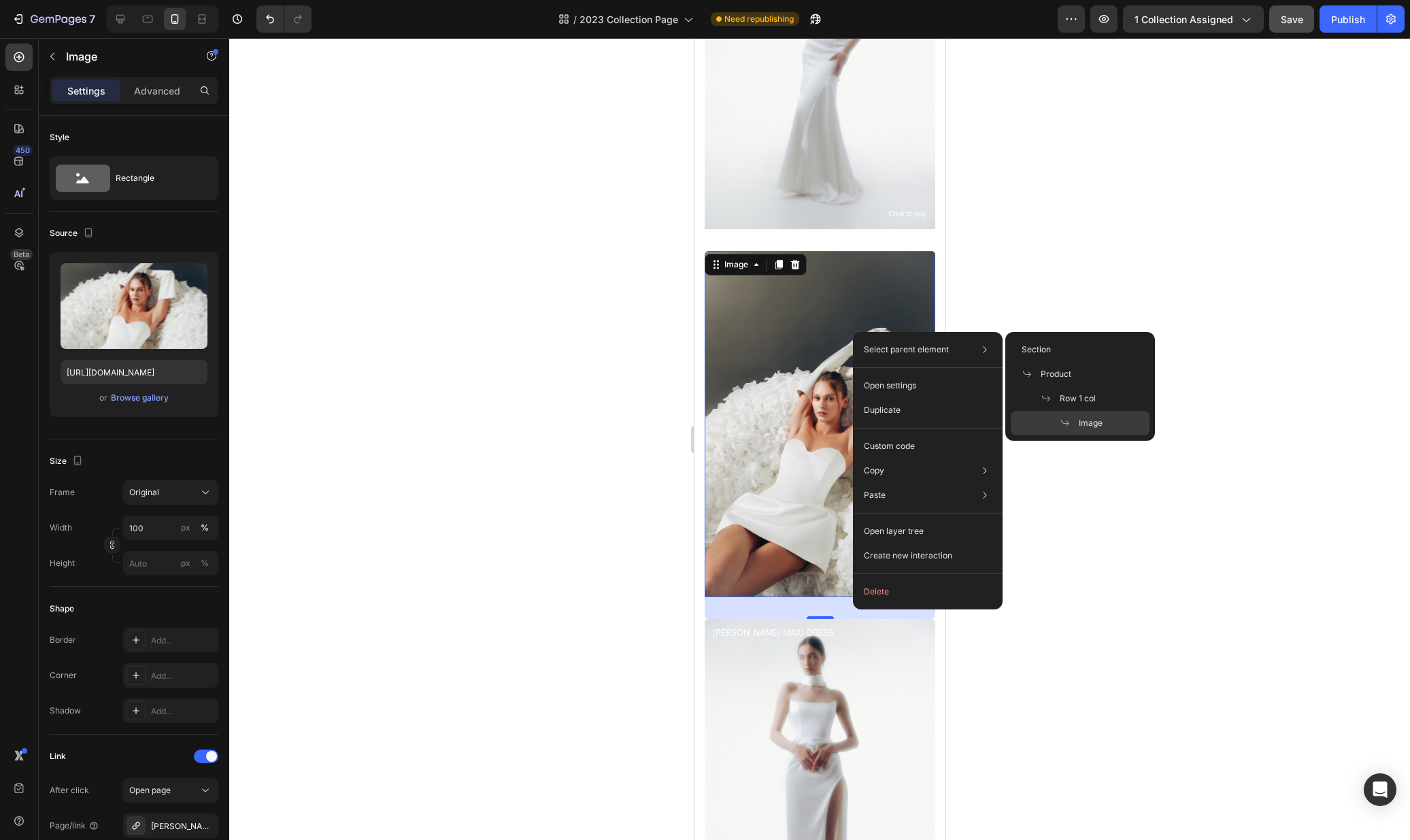
click at [1035, 246] on div at bounding box center [820, 438] width 1181 height 801
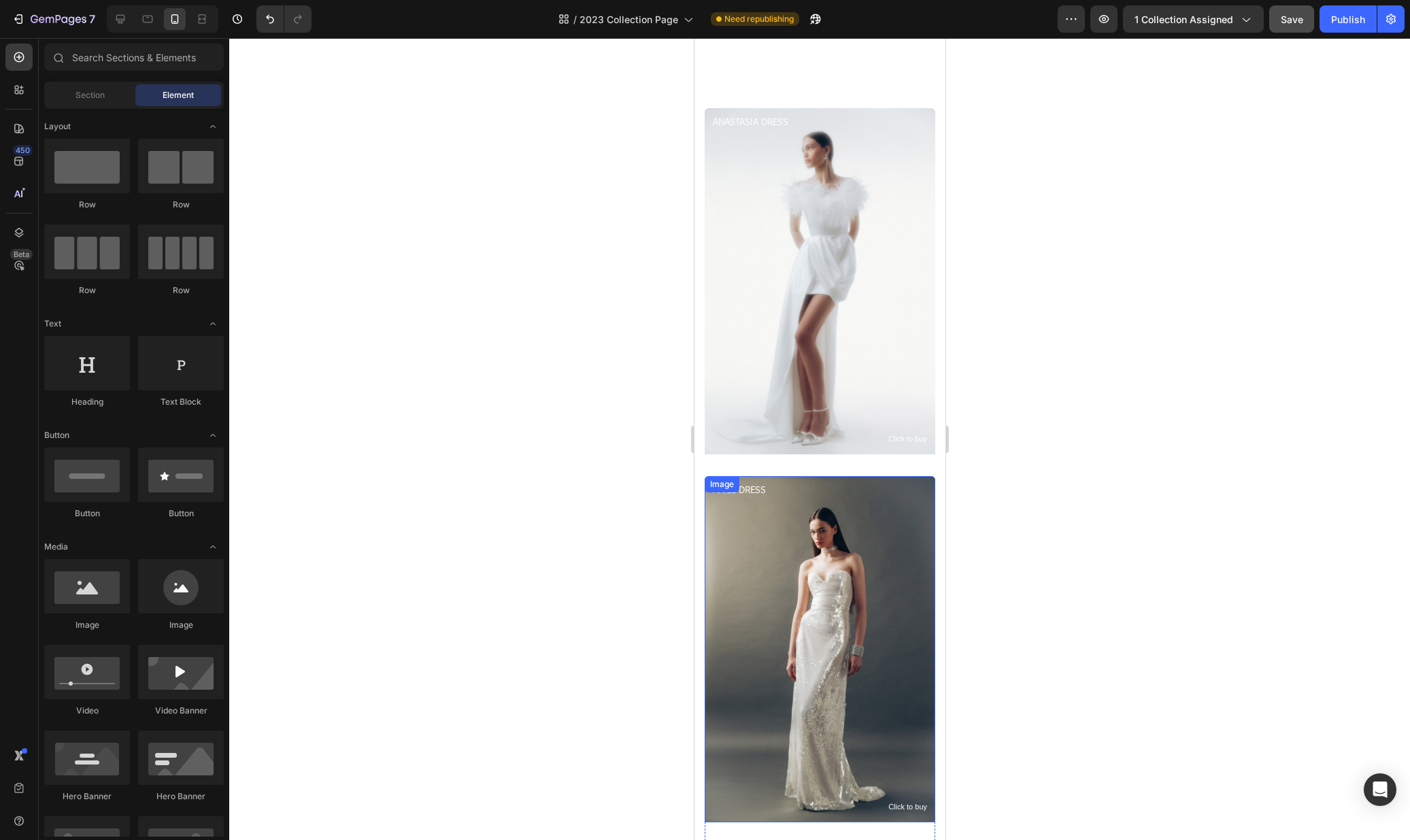
scroll to position [1303, 0]
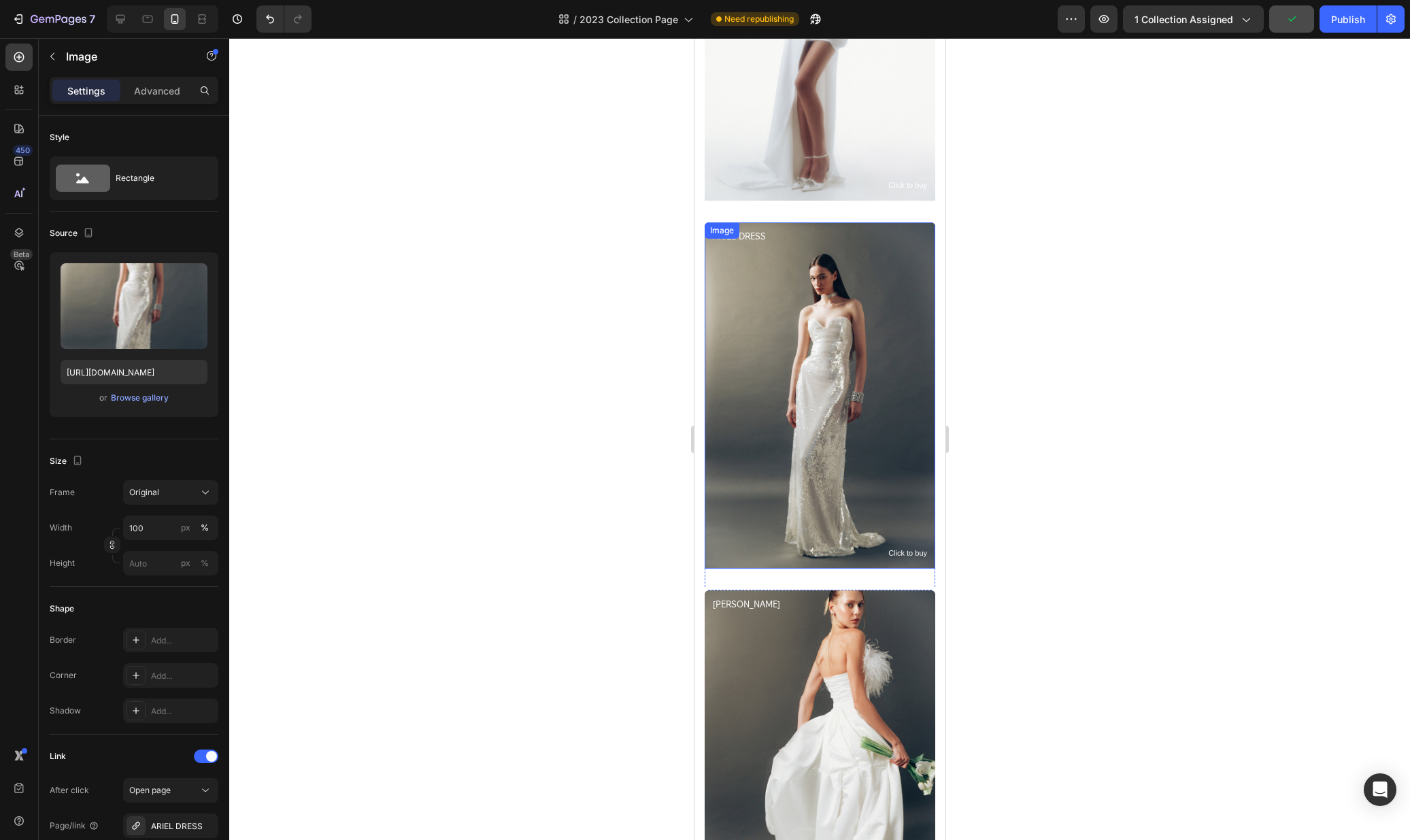
click at [862, 367] on img at bounding box center [819, 395] width 230 height 346
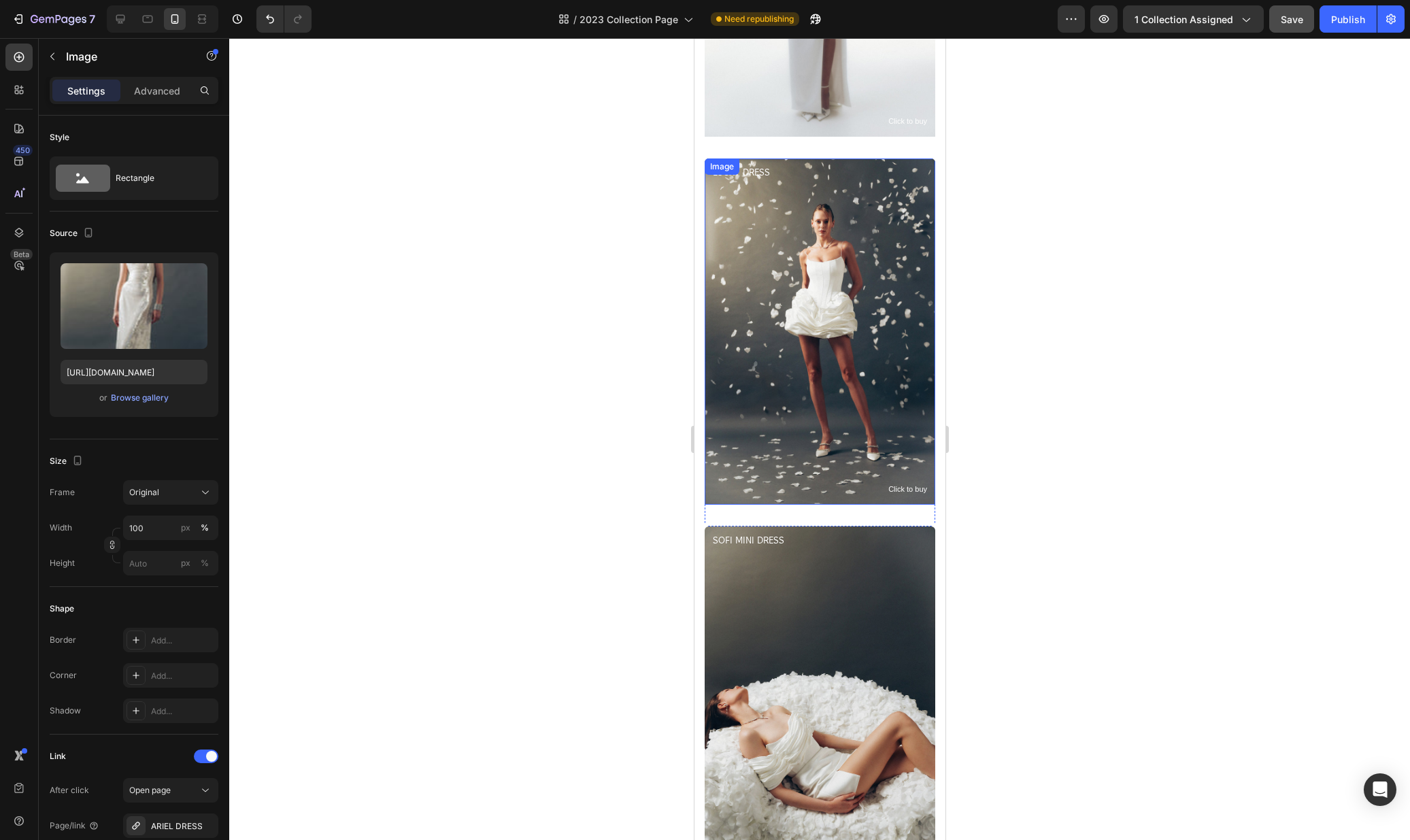
scroll to position [2957, 0]
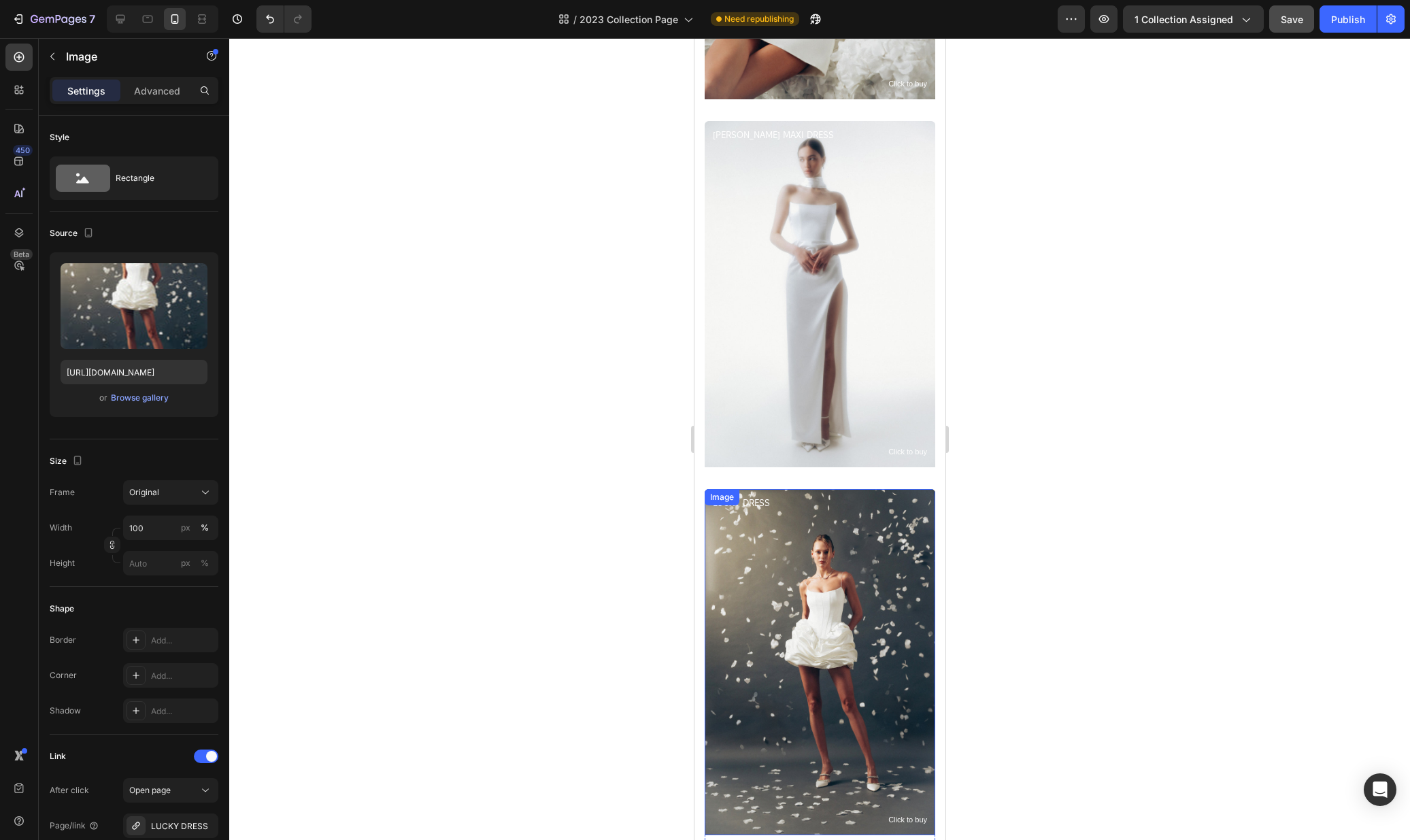
click at [852, 578] on img at bounding box center [819, 662] width 230 height 346
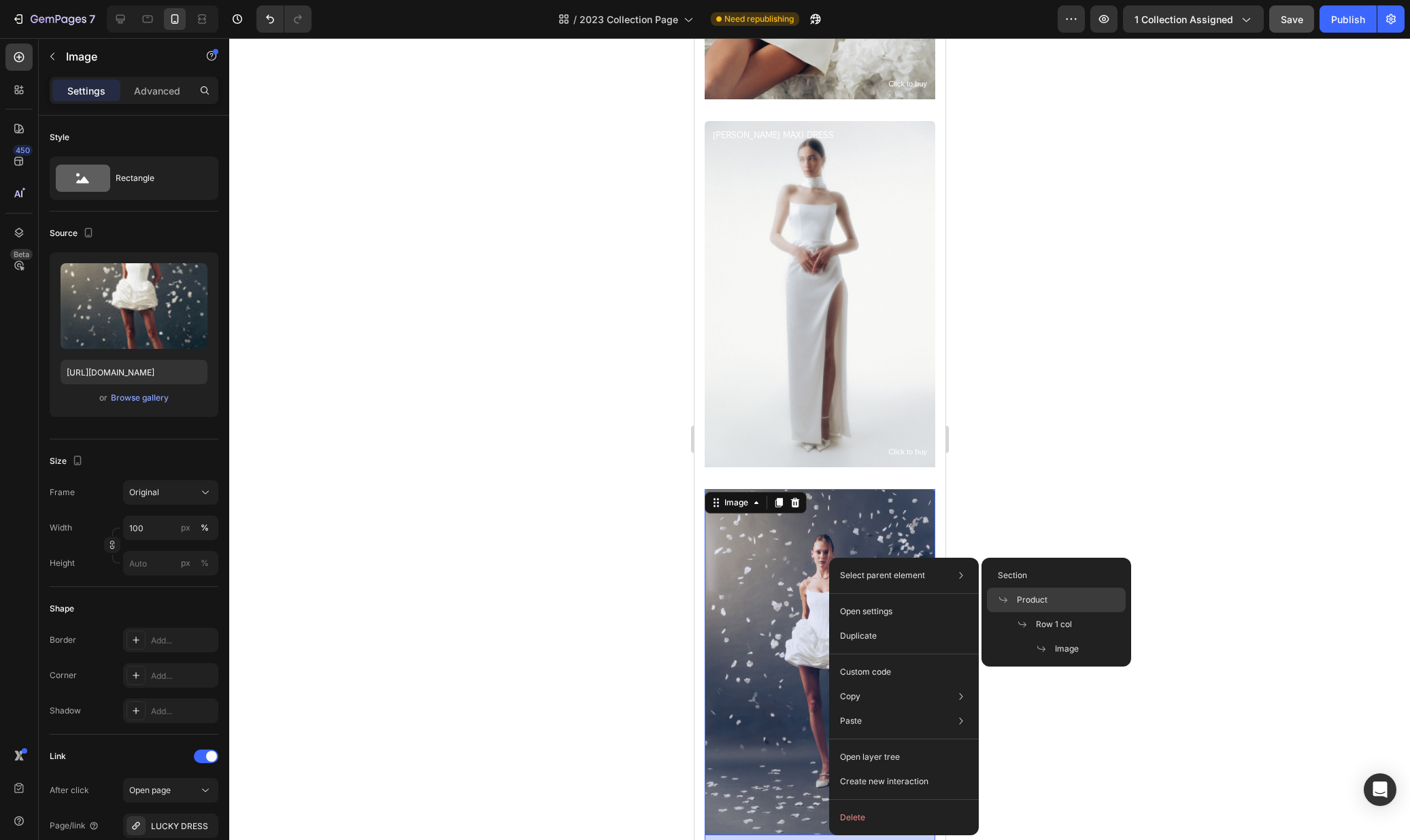
click at [1034, 594] on span "Product" at bounding box center [1032, 599] width 31 height 12
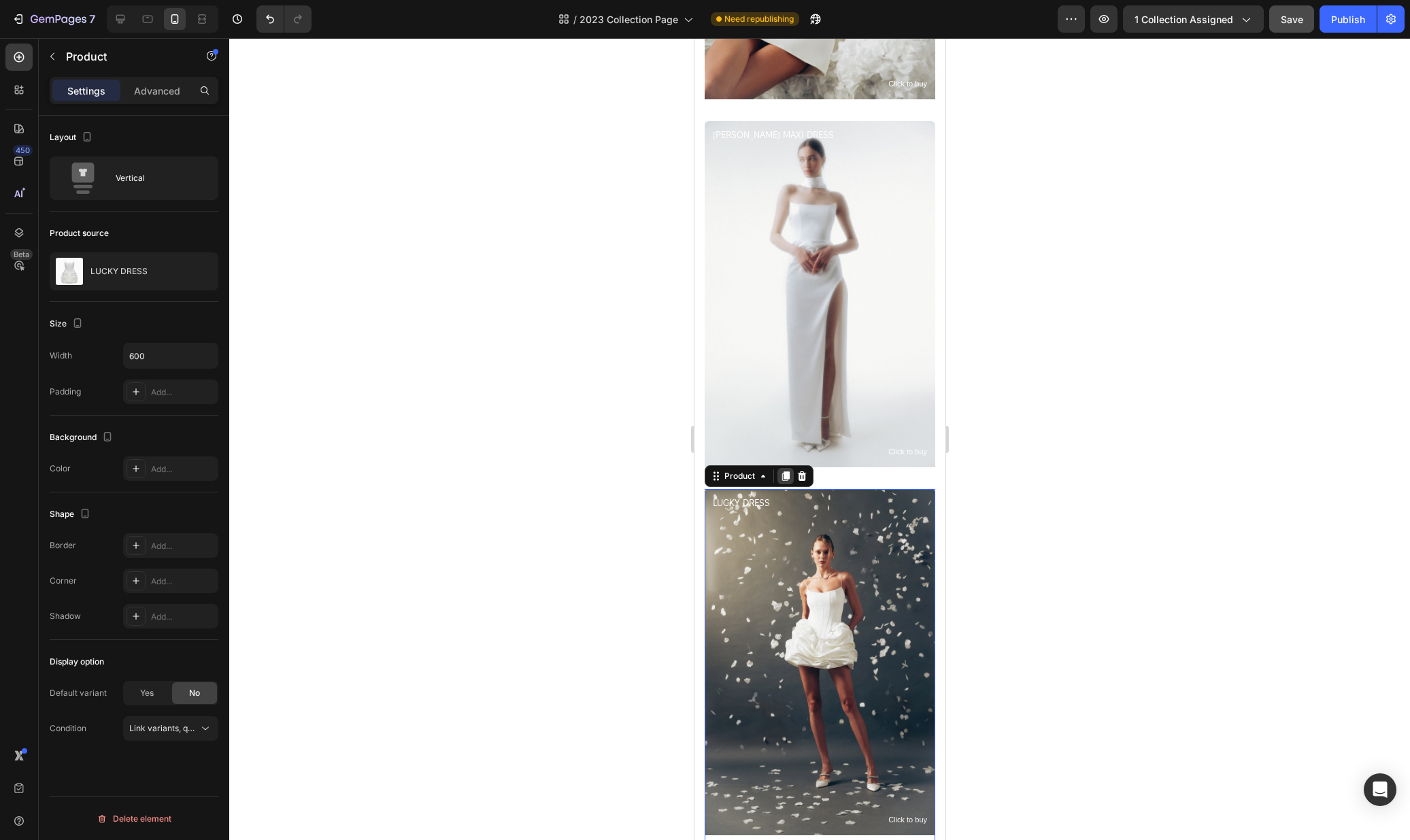
click at [788, 478] on icon at bounding box center [785, 476] width 7 height 10
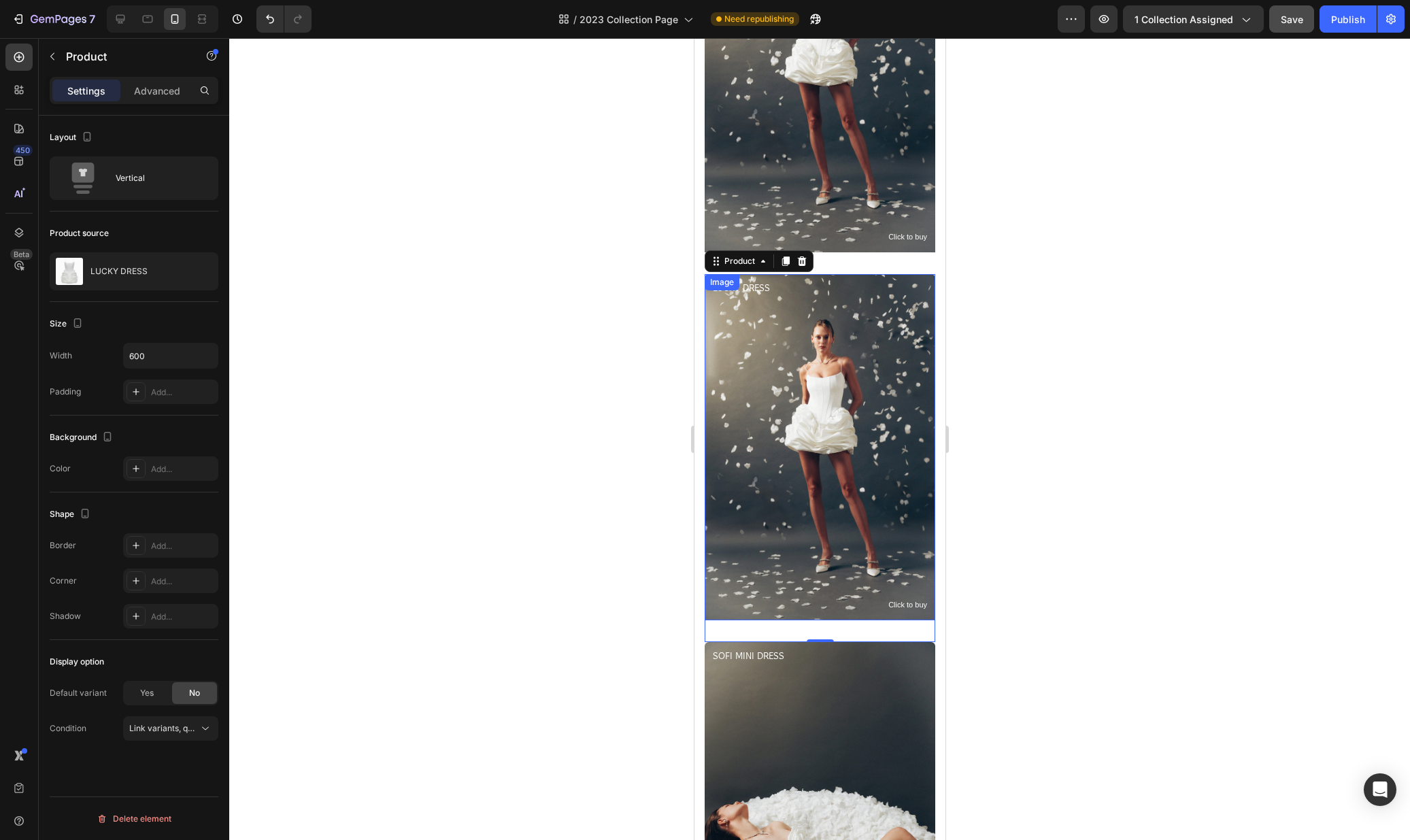
scroll to position [3417, 0]
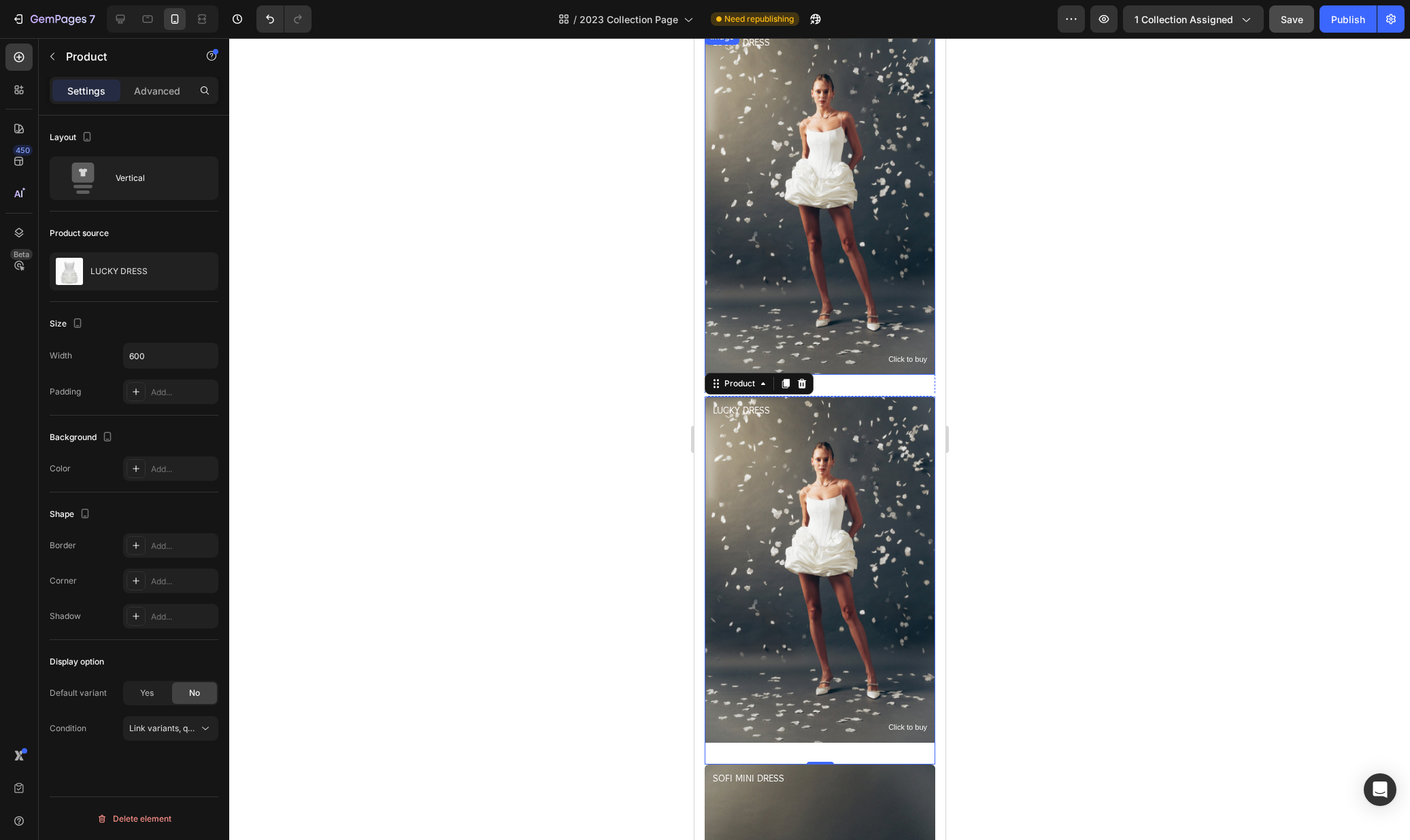
click at [807, 238] on img at bounding box center [819, 201] width 230 height 346
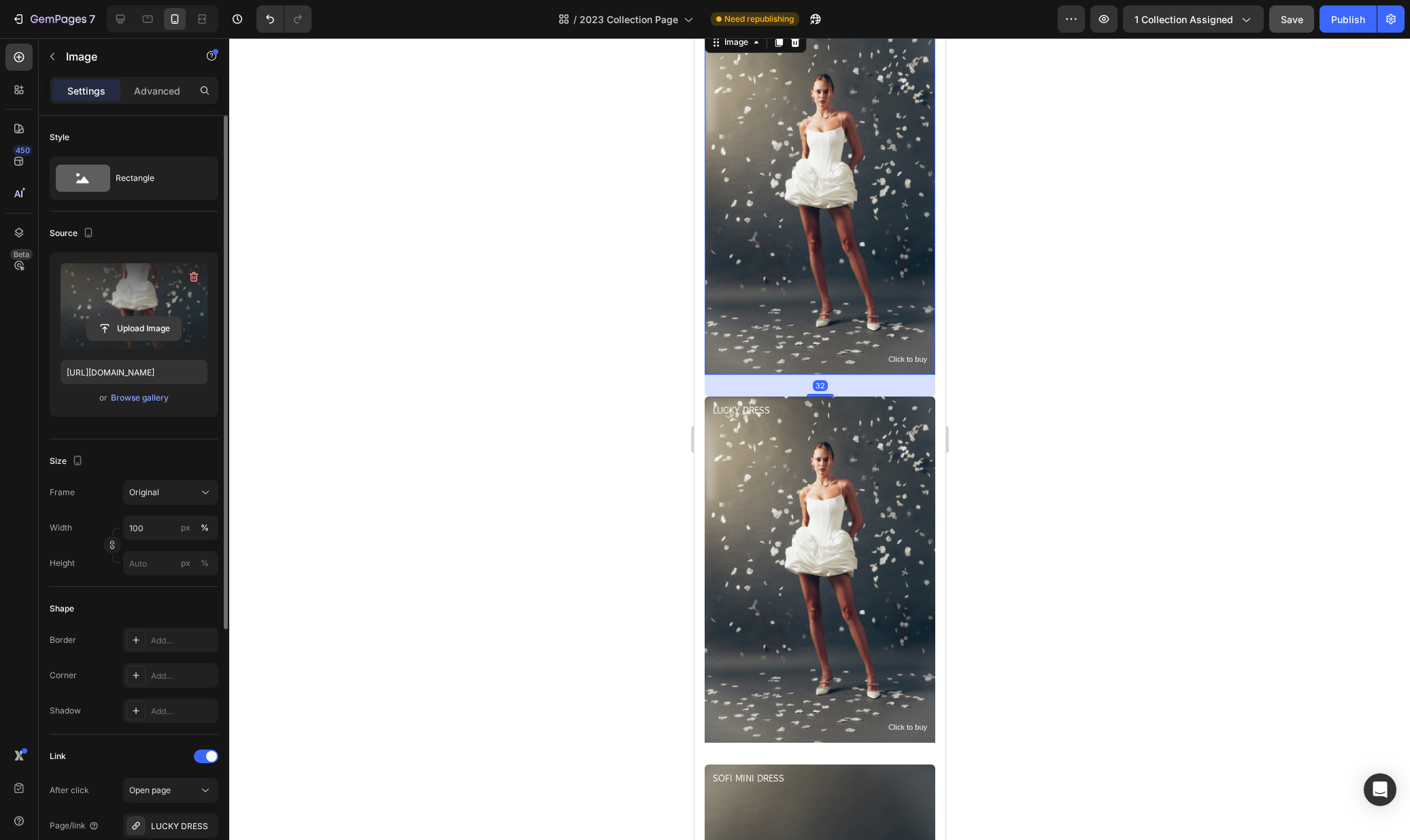
click at [152, 329] on input "file" at bounding box center [134, 328] width 94 height 23
type input "https://cdn.shopify.com/s/files/1/0576/3786/3521/files/gempages_563336841122546…"
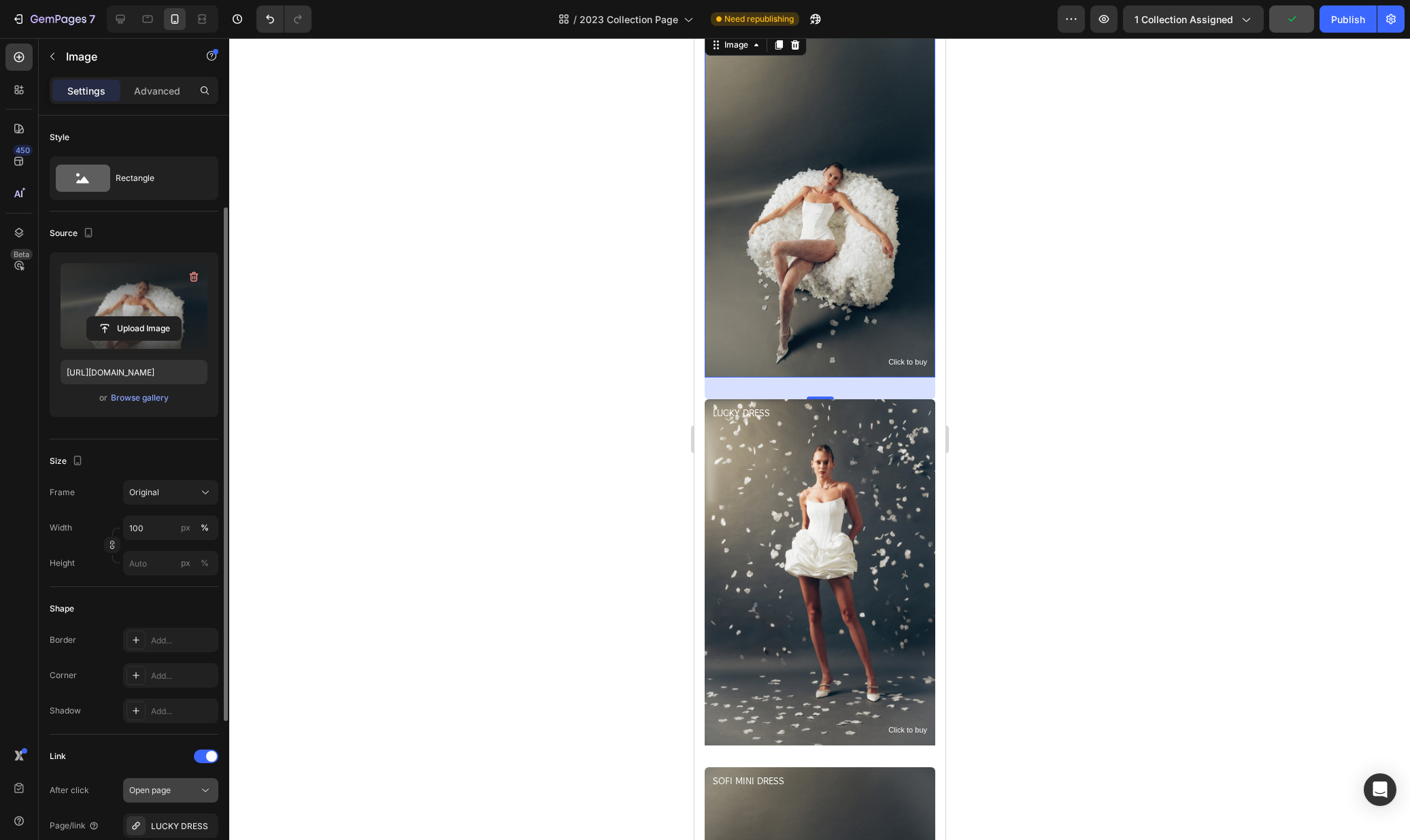
scroll to position [93, 0]
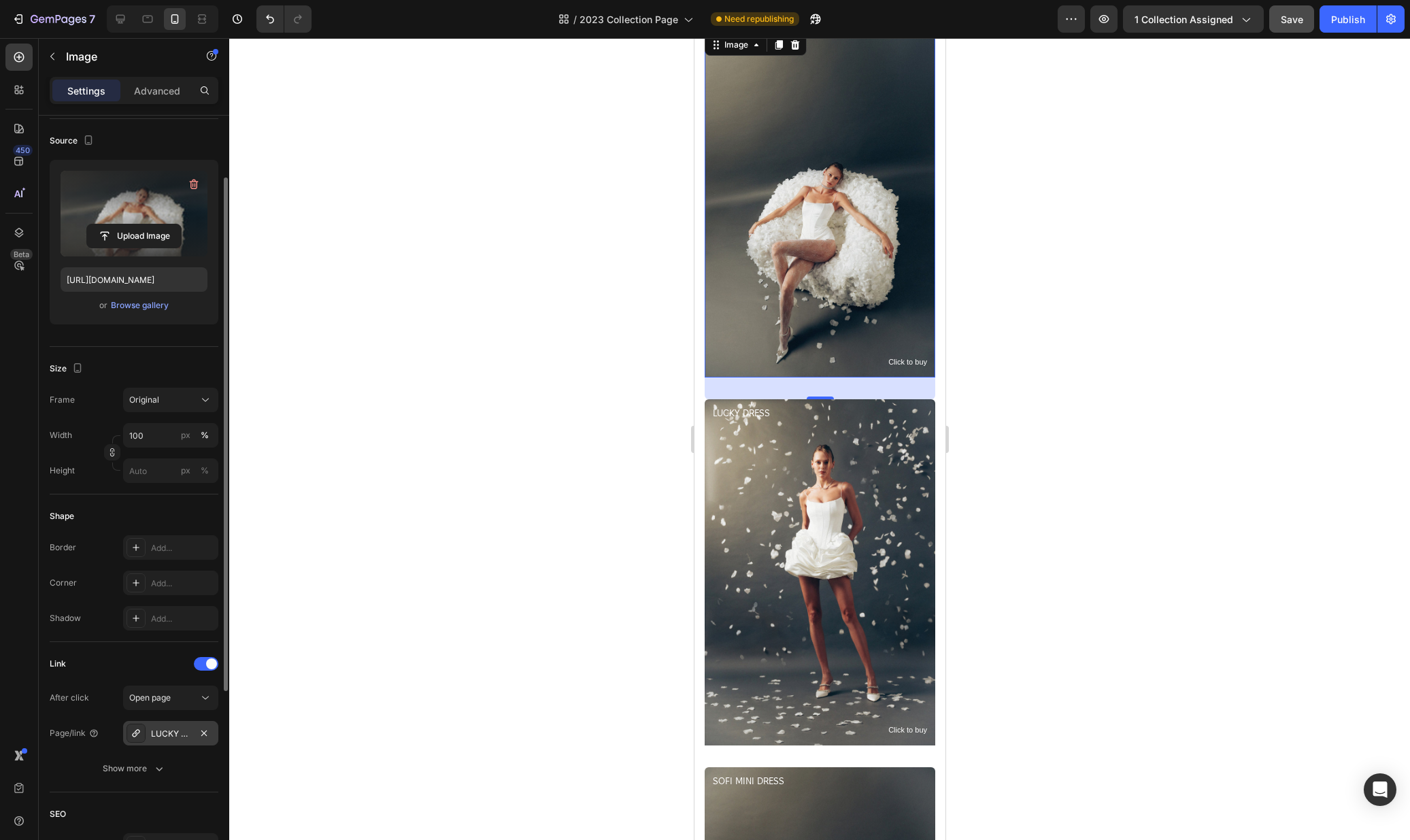
click at [174, 736] on div "LUCKY DRESS" at bounding box center [170, 733] width 39 height 12
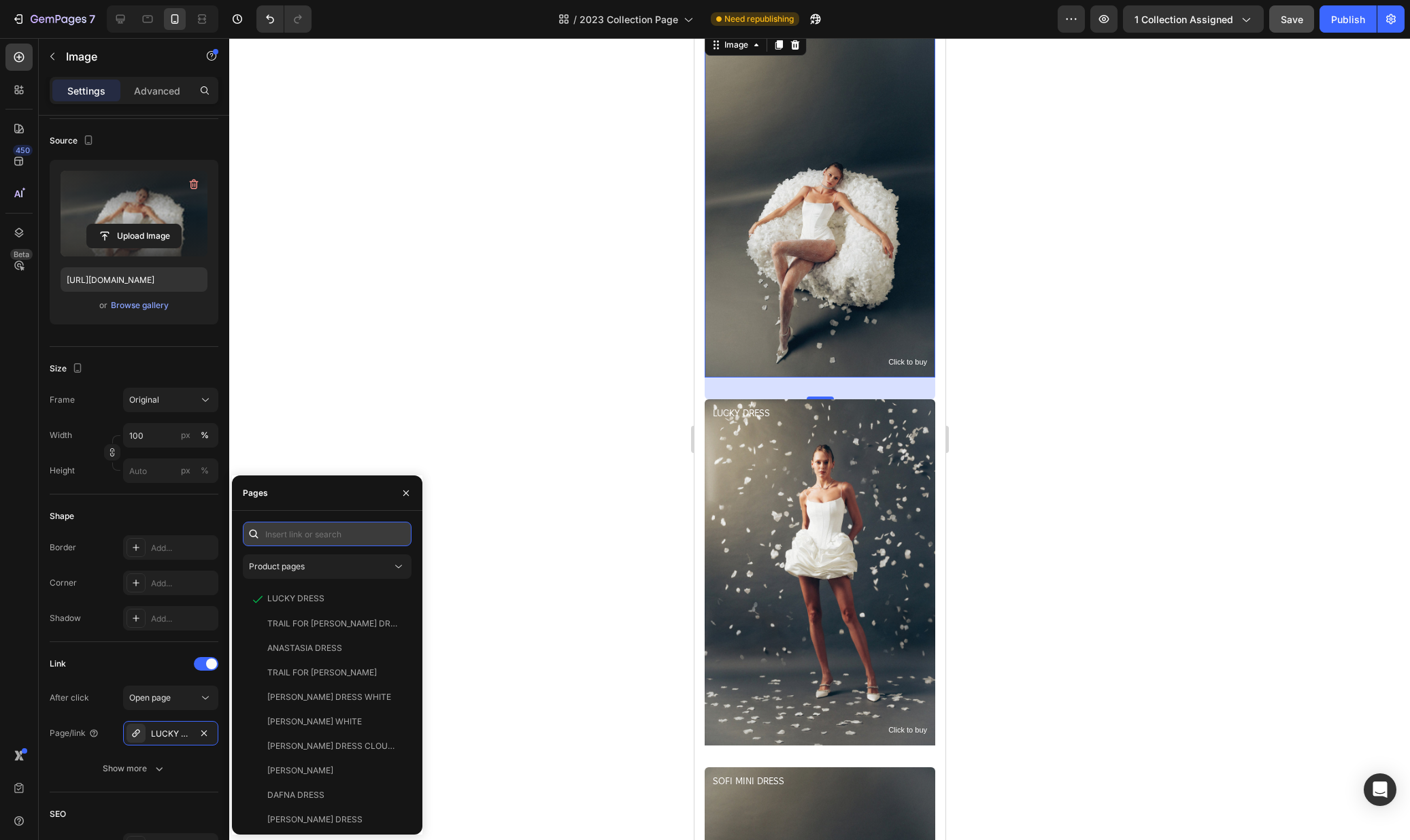
click at [342, 530] on input "text" at bounding box center [326, 534] width 168 height 24
type input "luck"
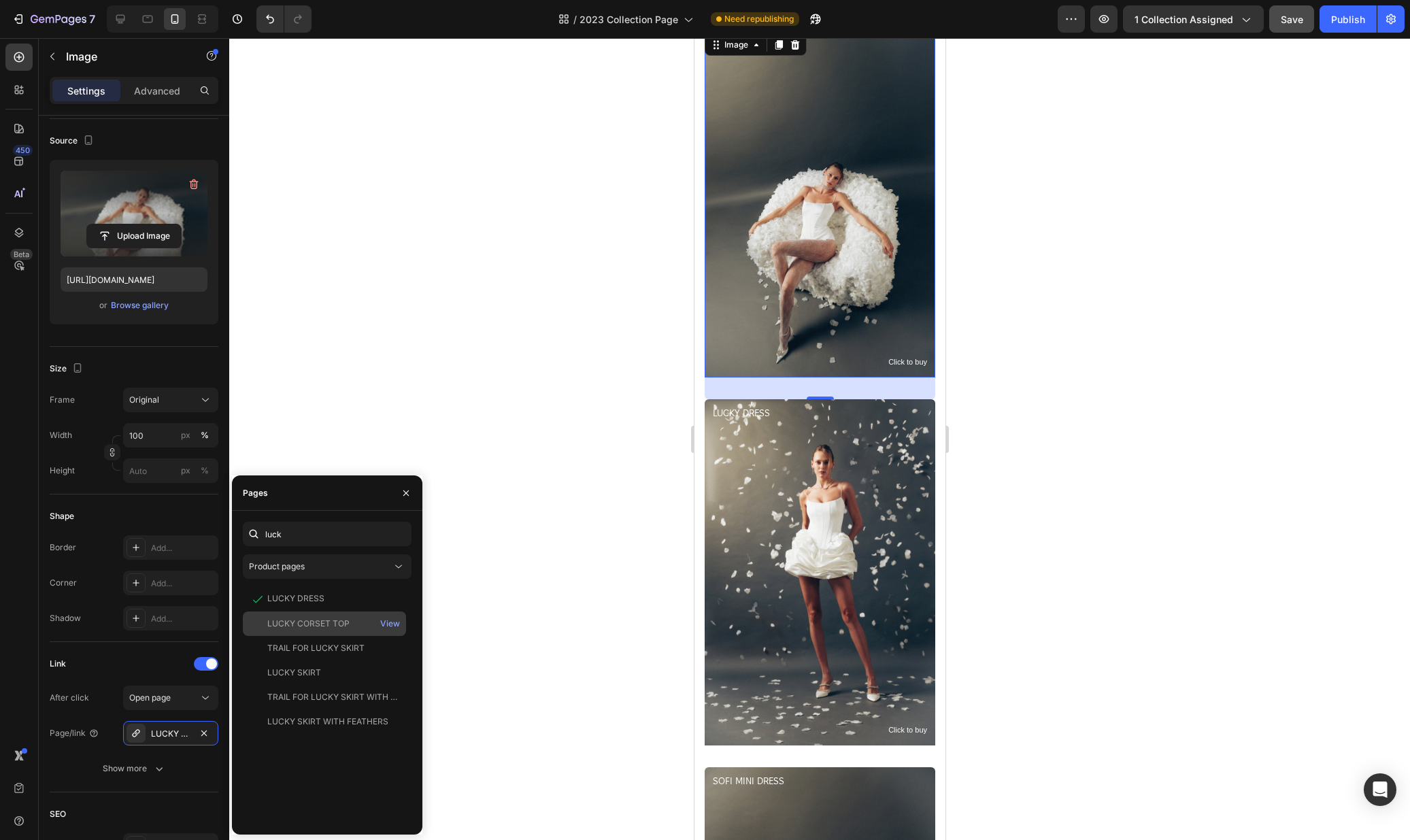
click at [342, 623] on div "LUCKY CORSET TOP" at bounding box center [309, 623] width 82 height 12
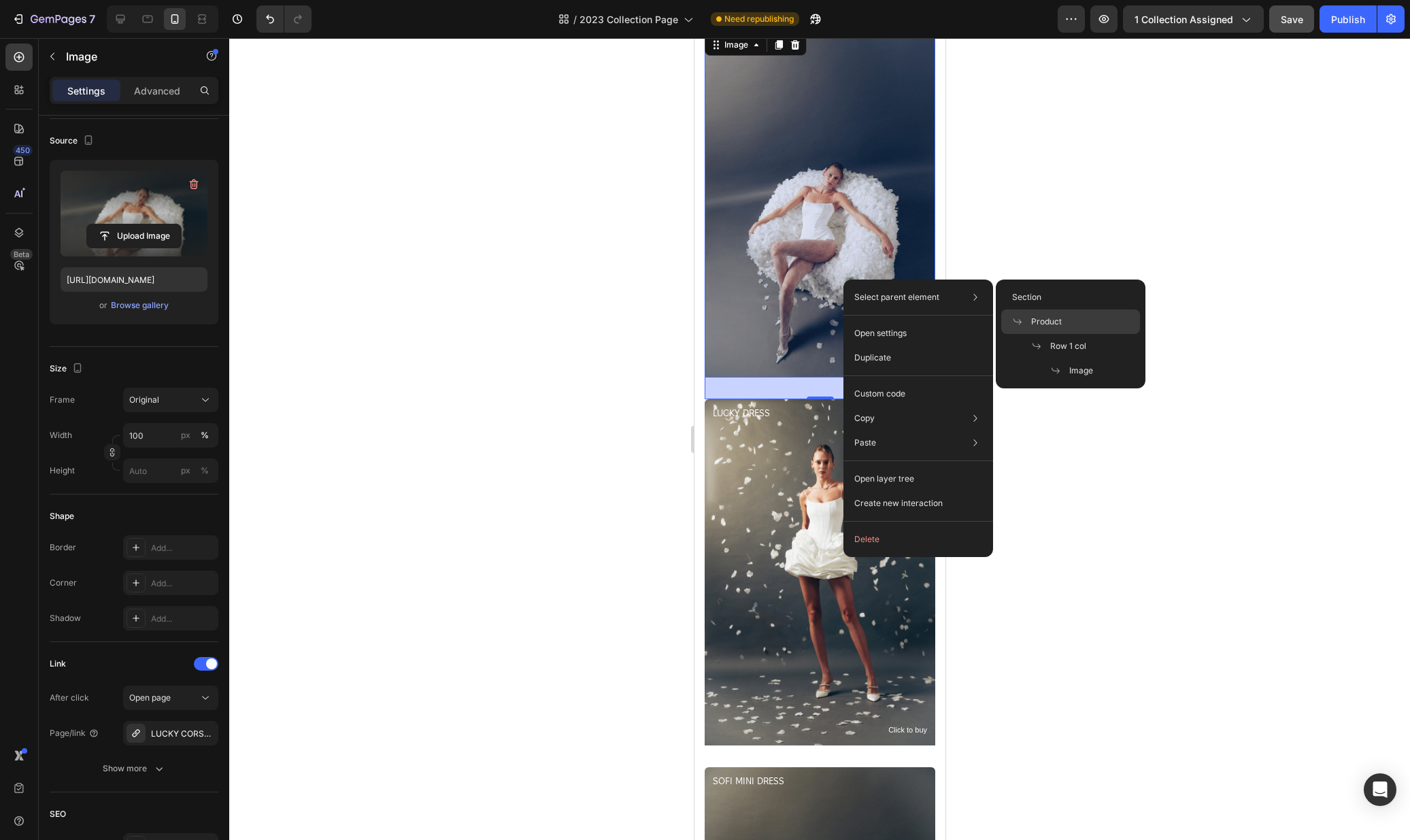
click at [1057, 321] on span "Product" at bounding box center [1047, 321] width 31 height 12
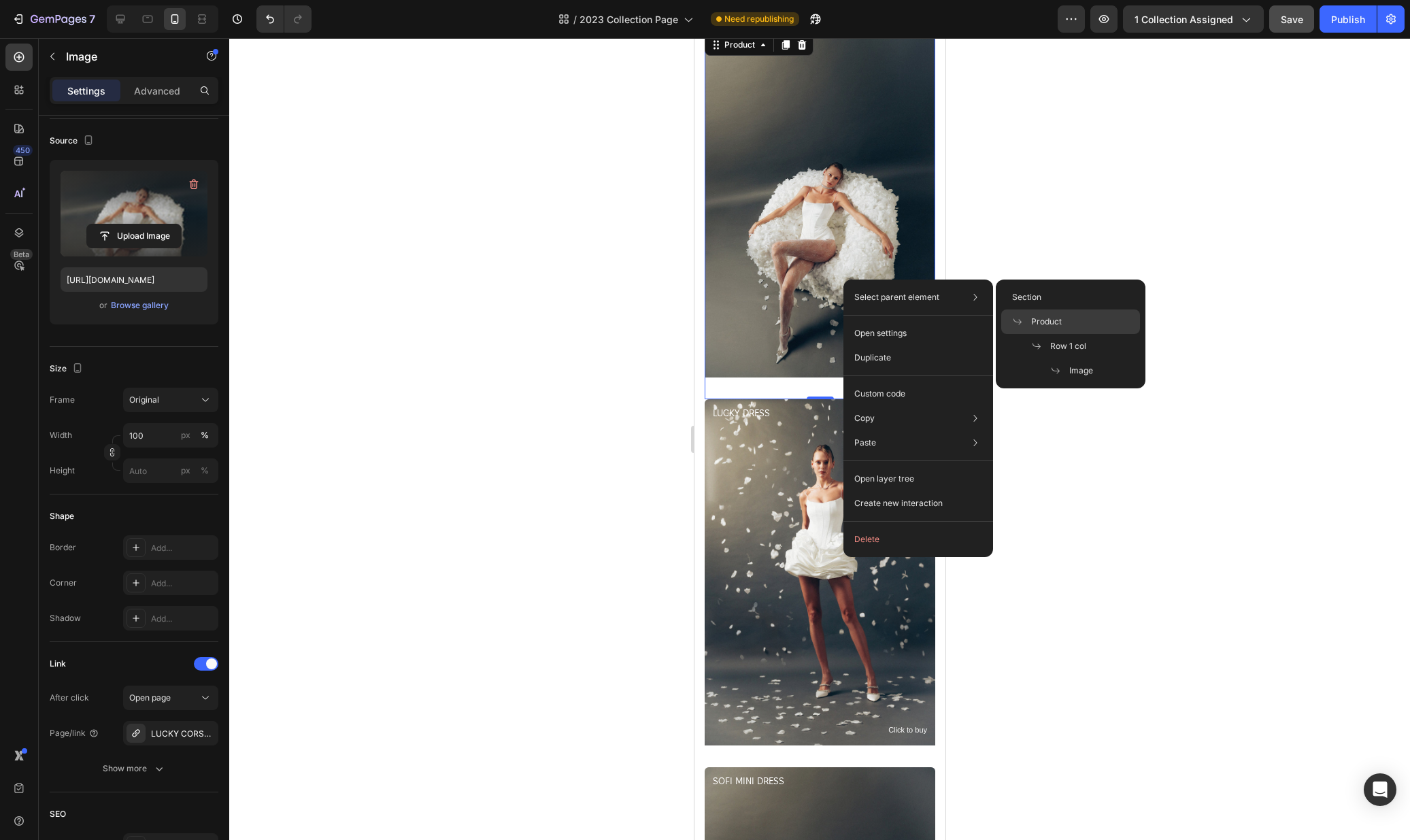
scroll to position [0, 0]
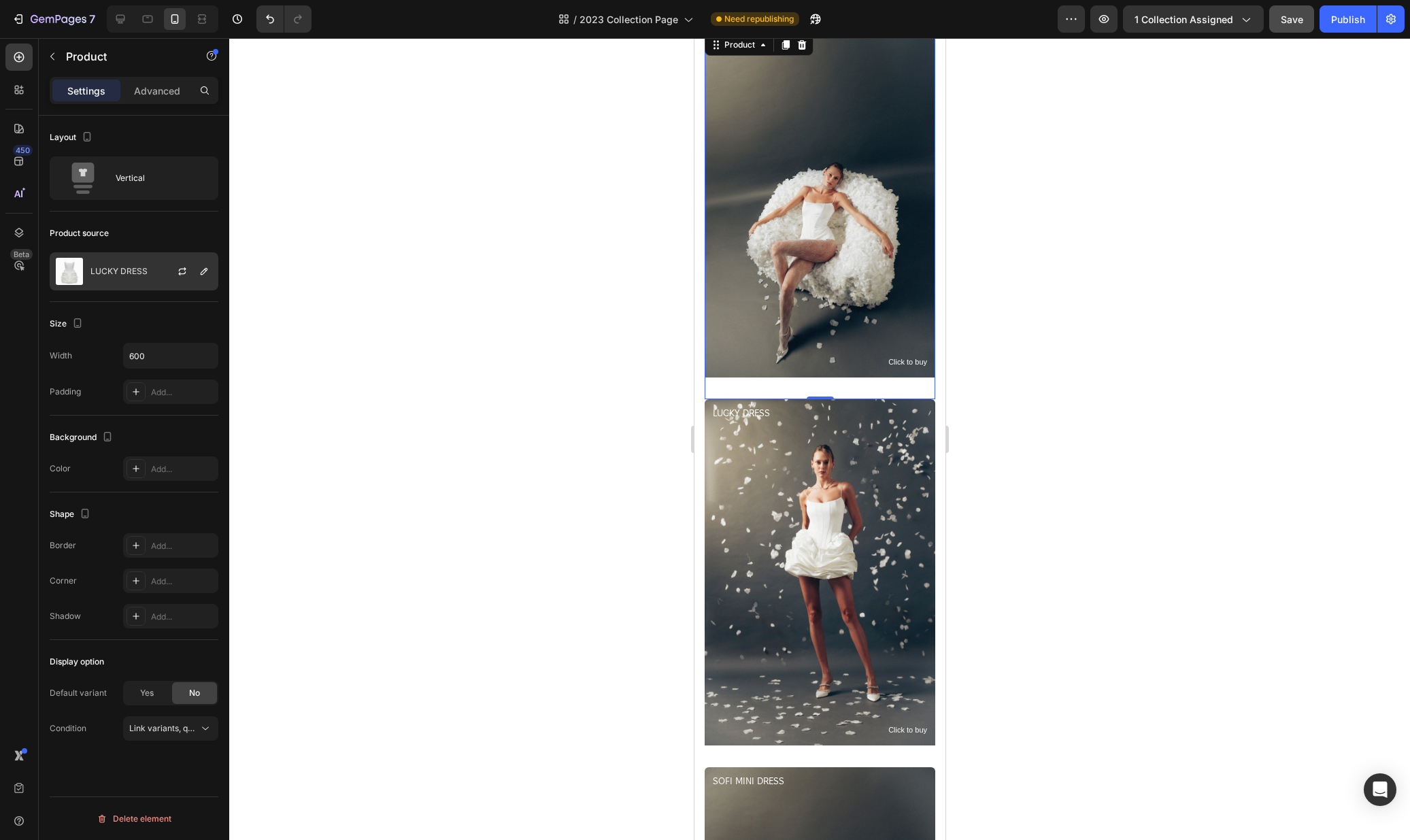
click at [147, 275] on div "LUCKY DRESS" at bounding box center [134, 271] width 168 height 38
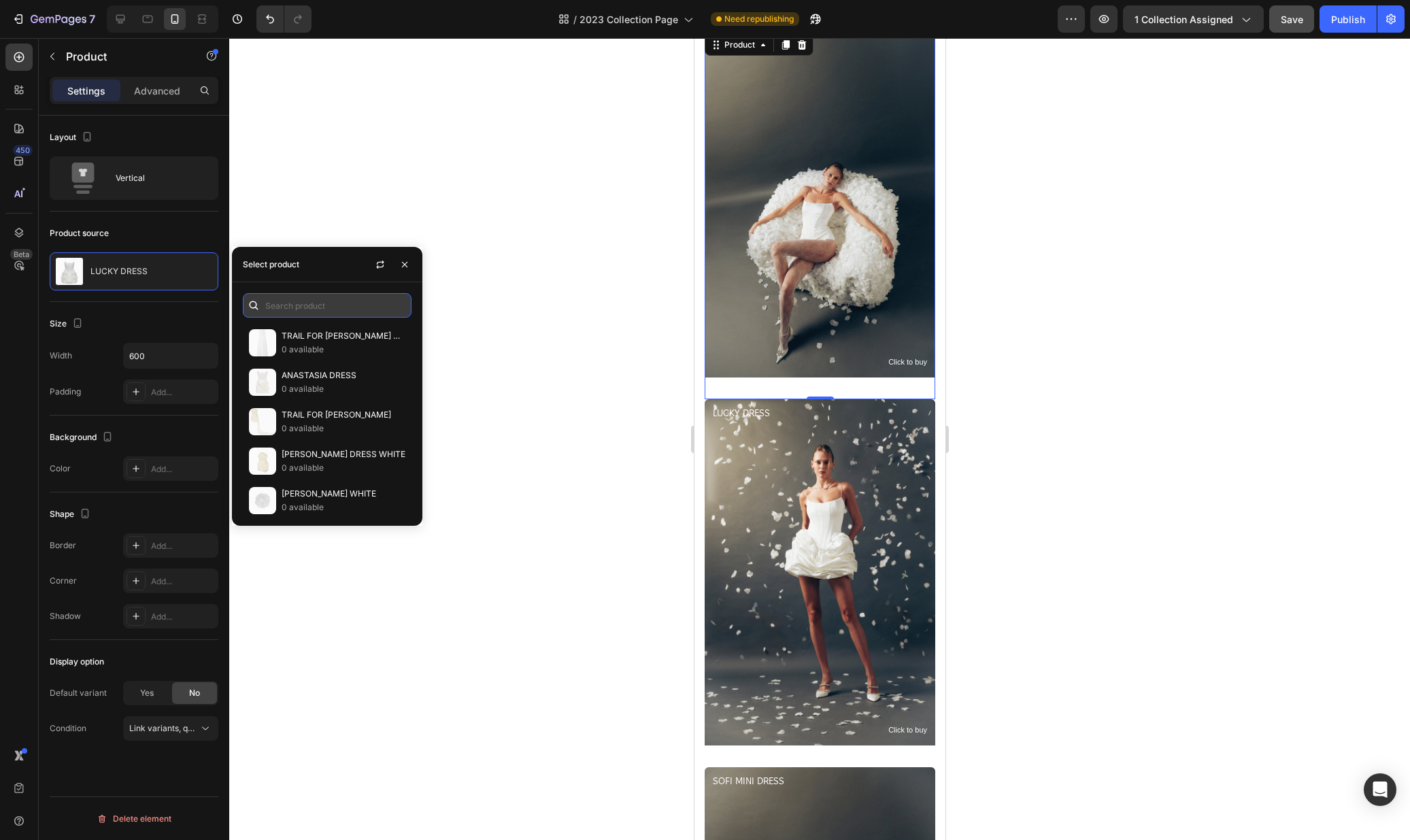
click at [280, 300] on input "text" at bounding box center [326, 305] width 168 height 24
type input "k"
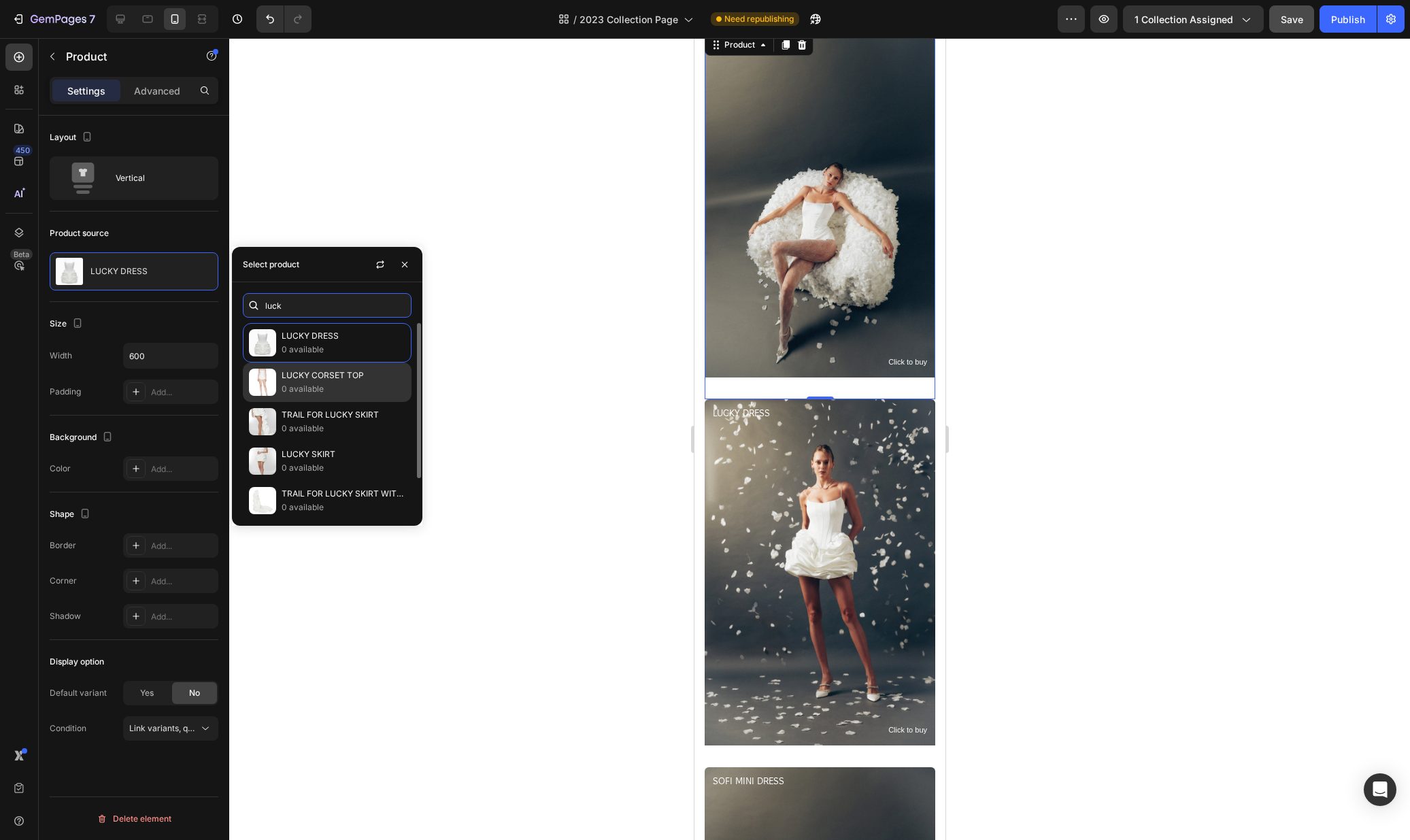
type input "luck"
click at [321, 382] on p "LUCKY CORSET TOP" at bounding box center [344, 375] width 124 height 14
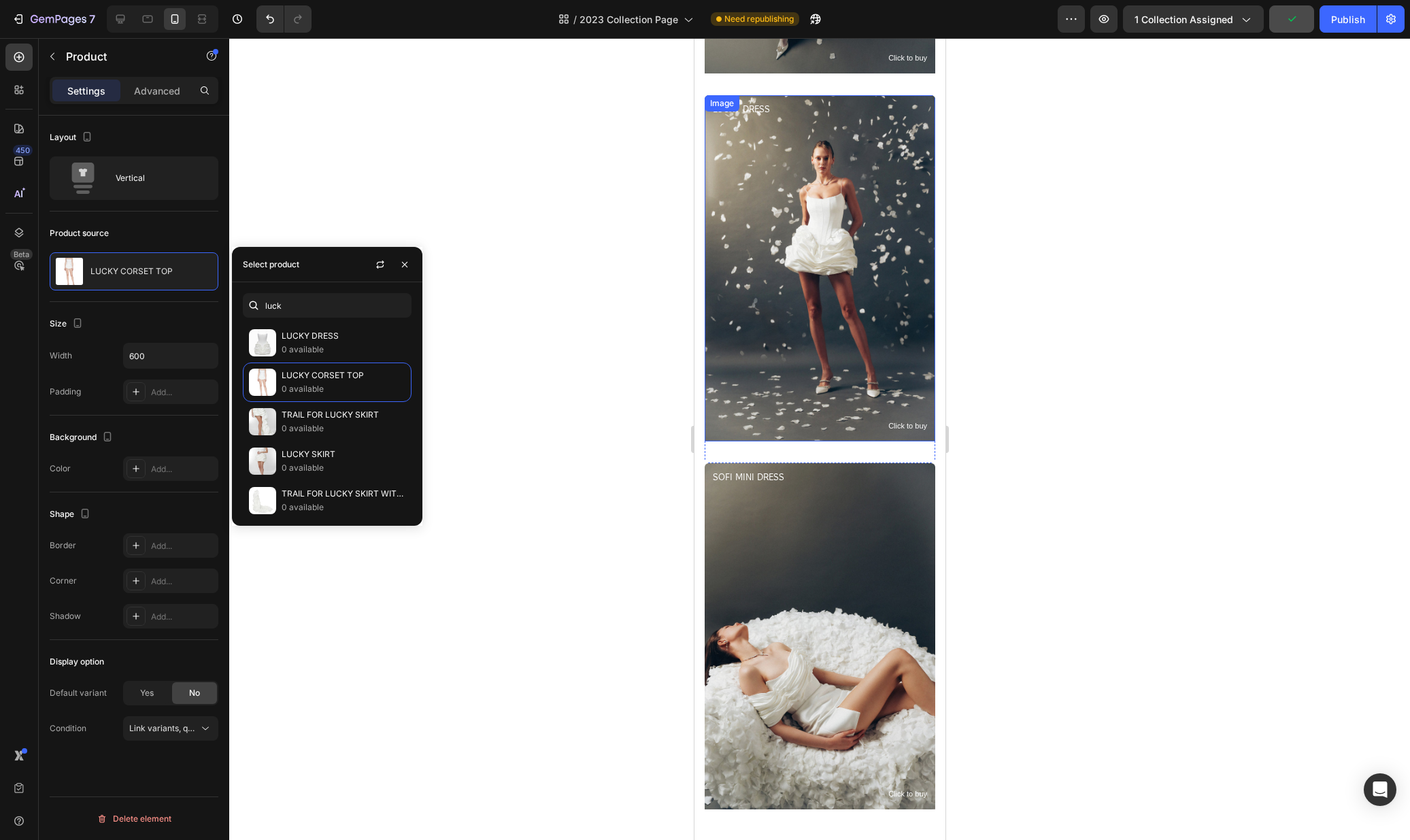
scroll to position [3861, 0]
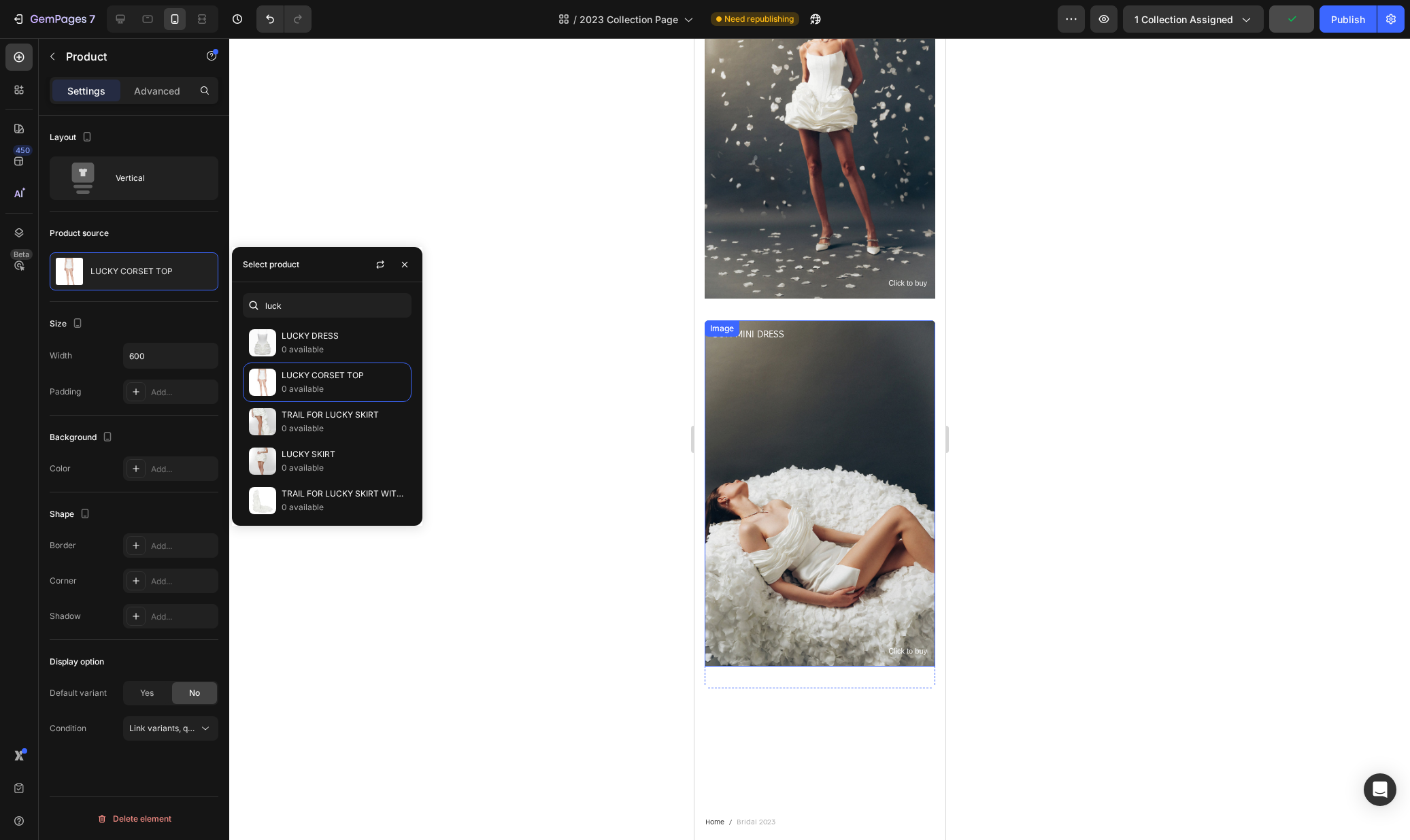
click at [1087, 331] on div at bounding box center [820, 438] width 1181 height 801
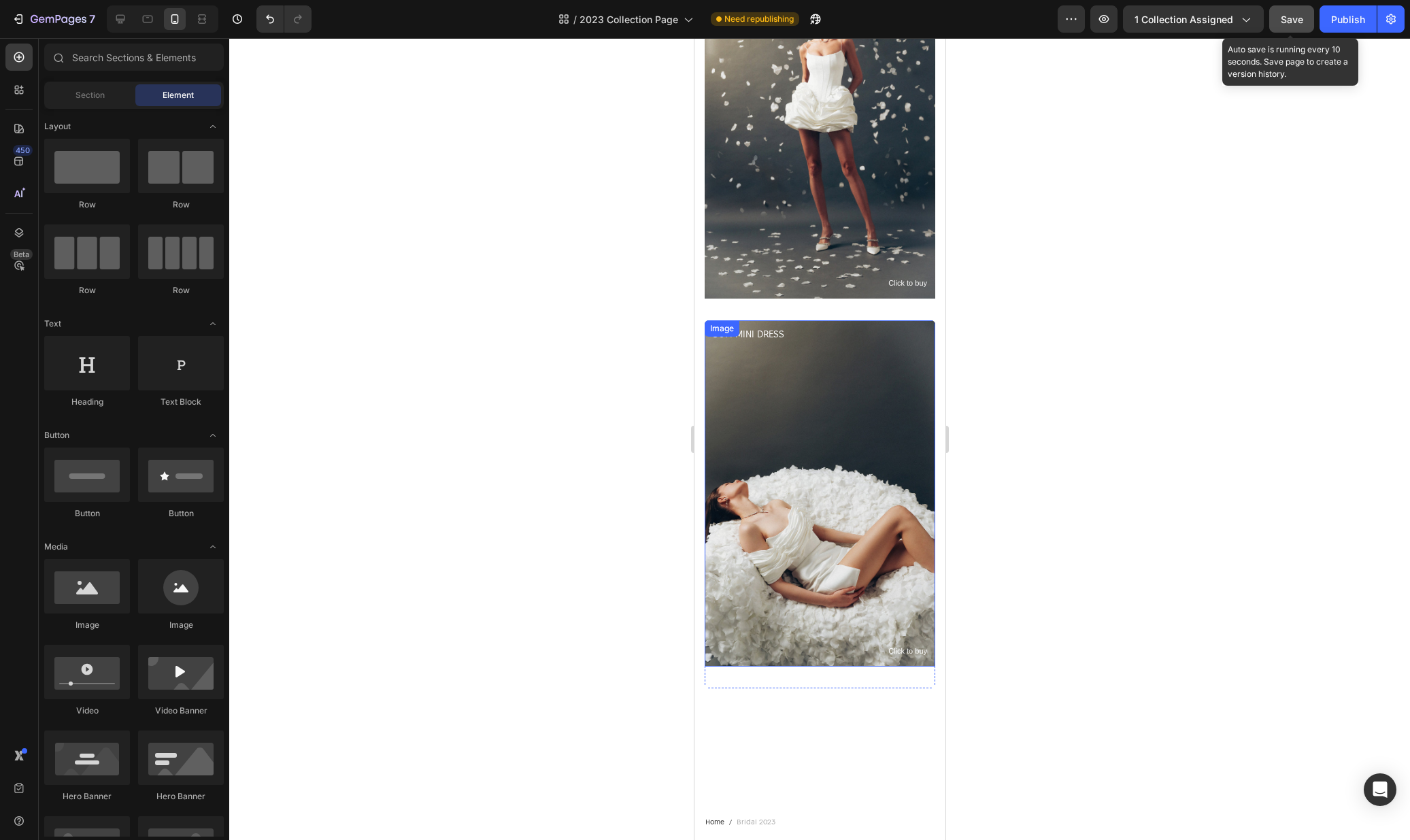
click at [1314, 19] on button "Save" at bounding box center [1292, 19] width 45 height 27
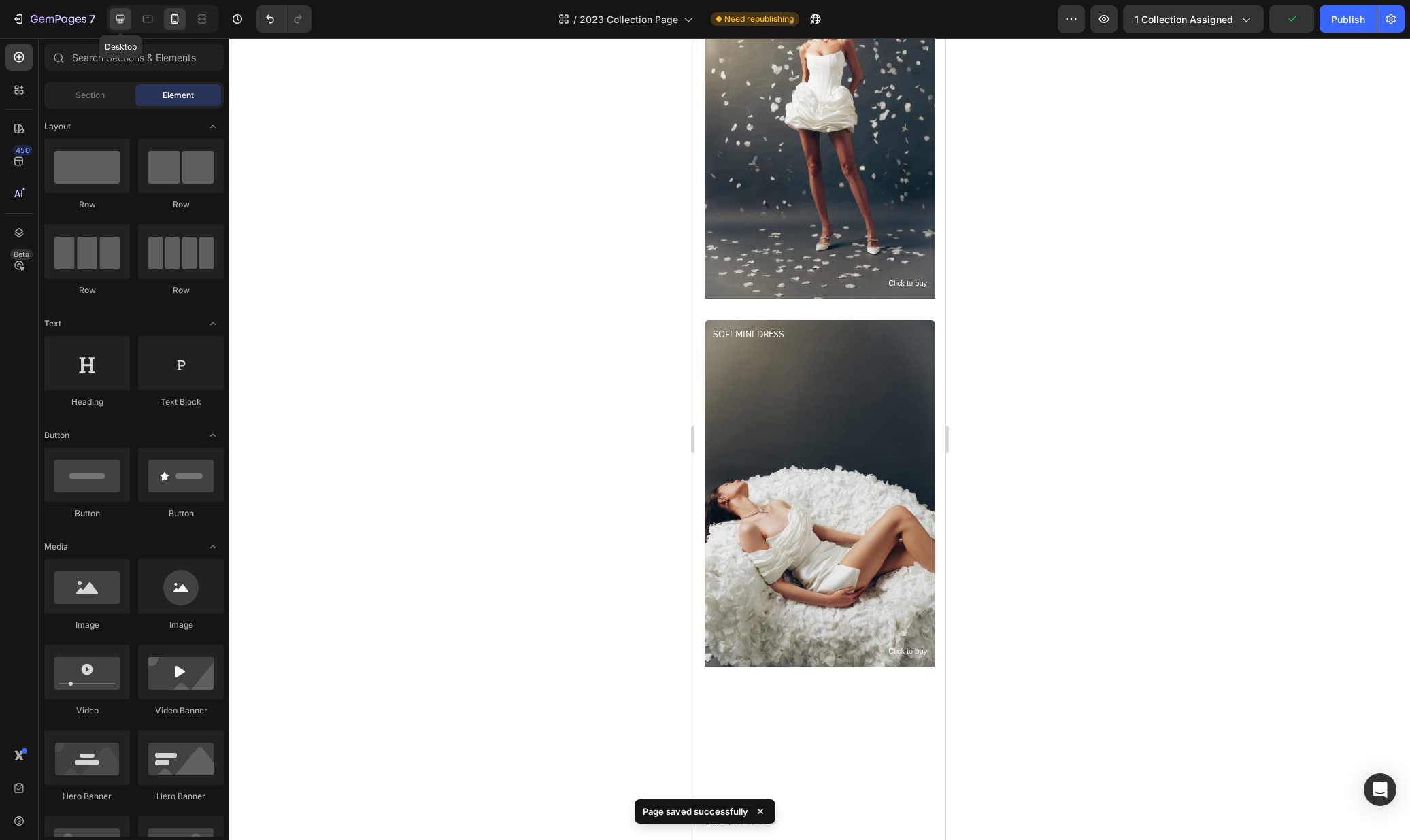
click at [117, 18] on icon at bounding box center [120, 19] width 14 height 14
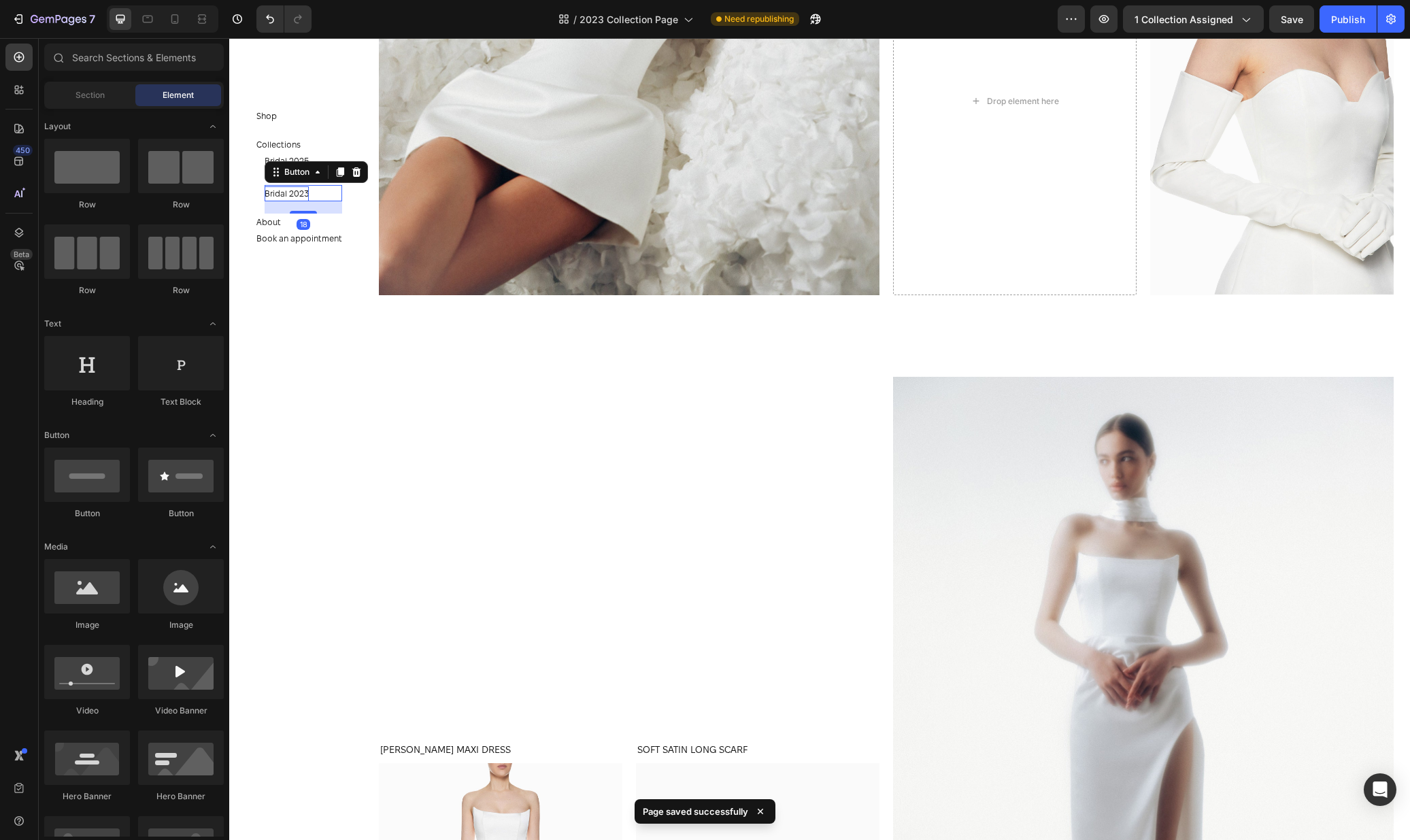
click at [308, 196] on p "Bridal 2023" at bounding box center [286, 193] width 44 height 15
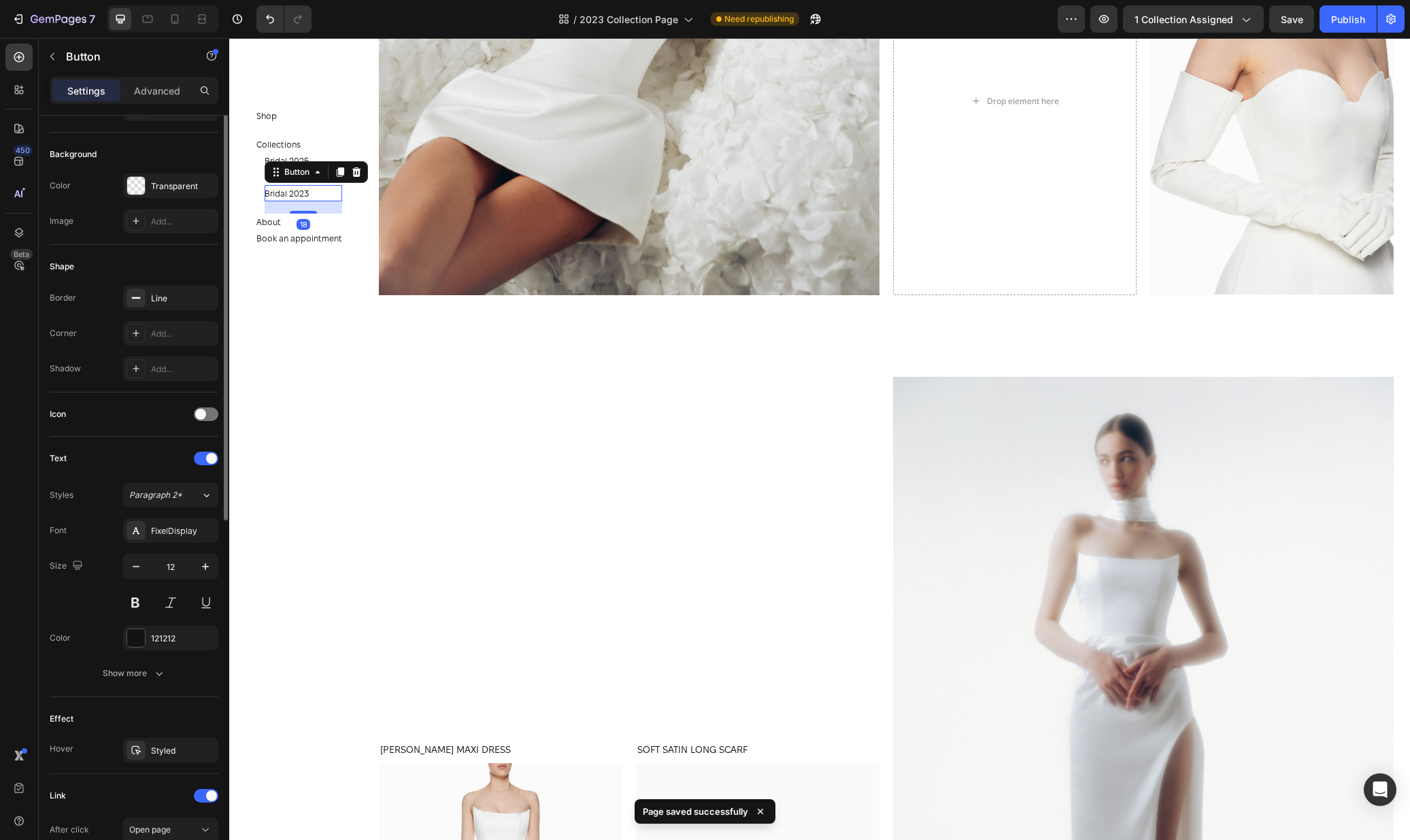
scroll to position [318, 0]
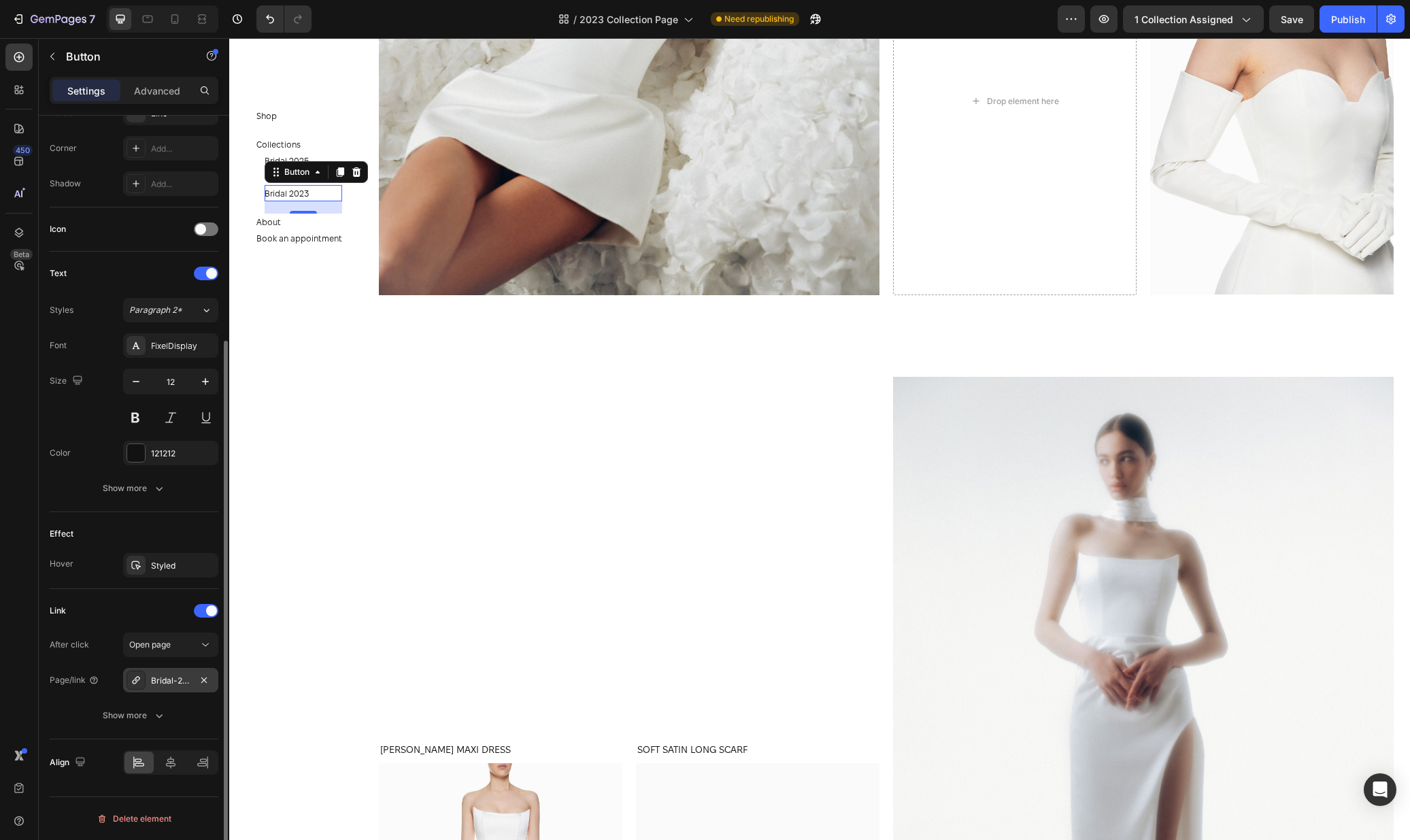
click at [169, 679] on div "Bridal-2023" at bounding box center [170, 680] width 39 height 12
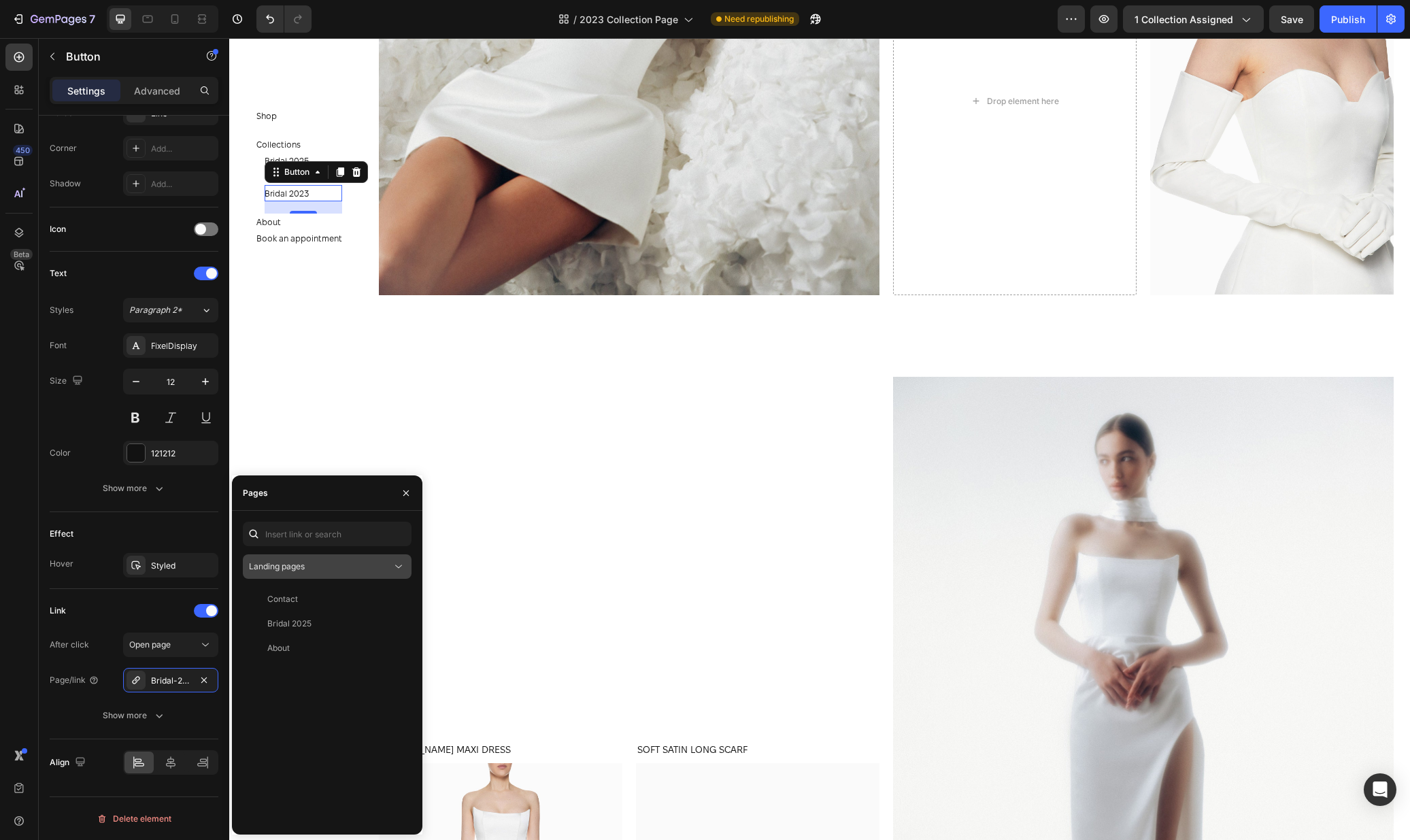
click at [306, 562] on div "Landing pages" at bounding box center [320, 566] width 143 height 12
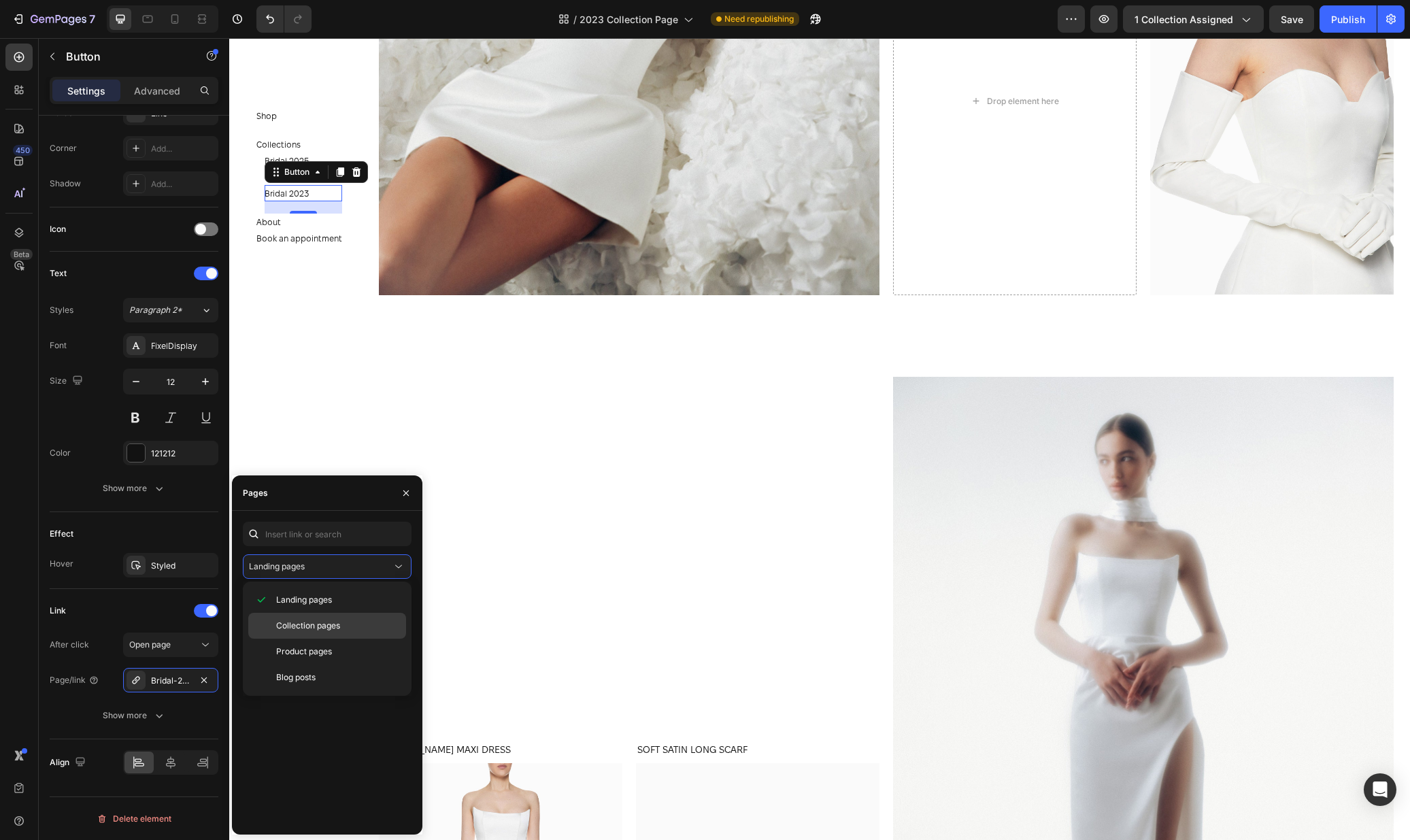
click at [307, 627] on span "Collection pages" at bounding box center [308, 625] width 64 height 12
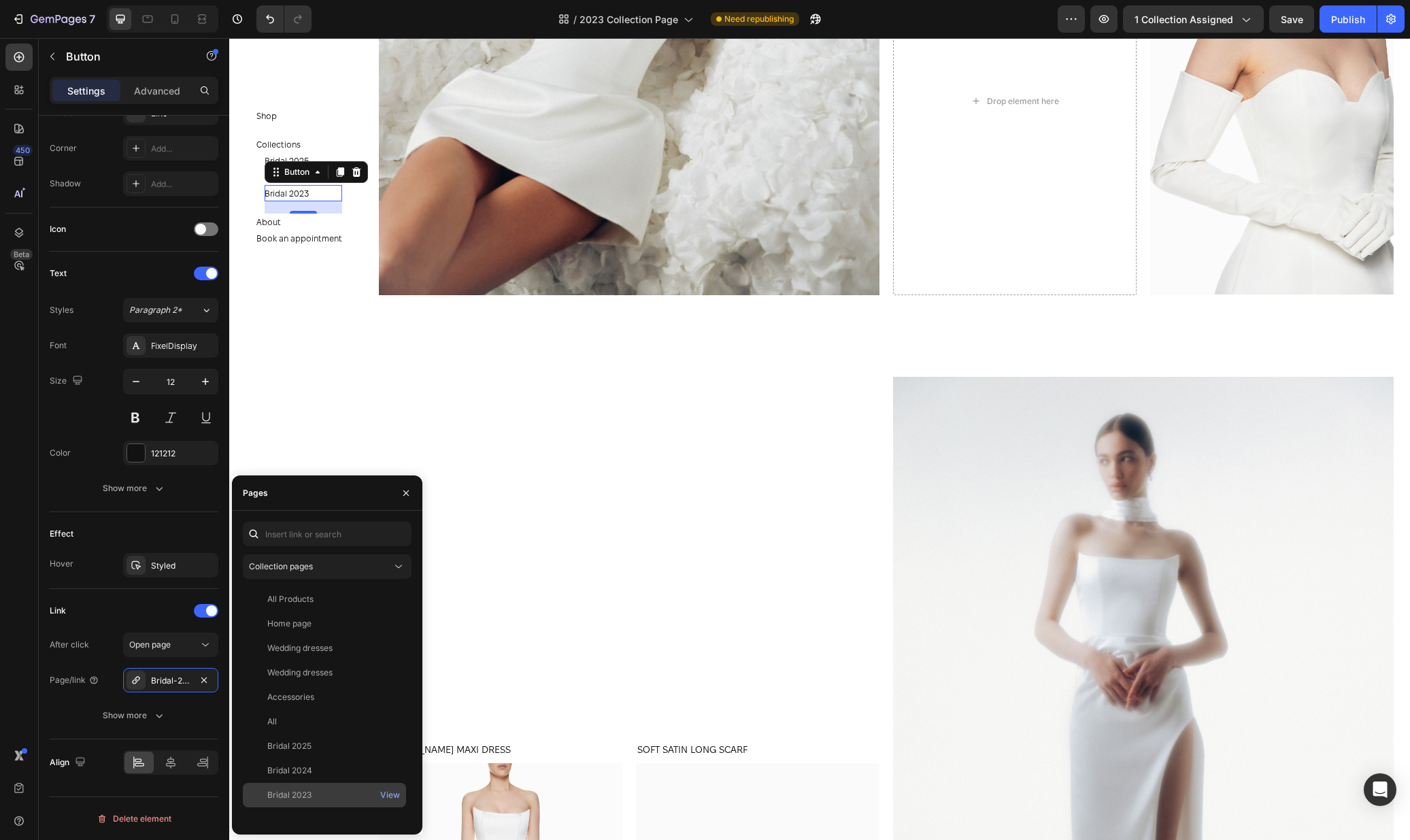
click at [308, 792] on div "Bridal 2023" at bounding box center [289, 794] width 44 height 12
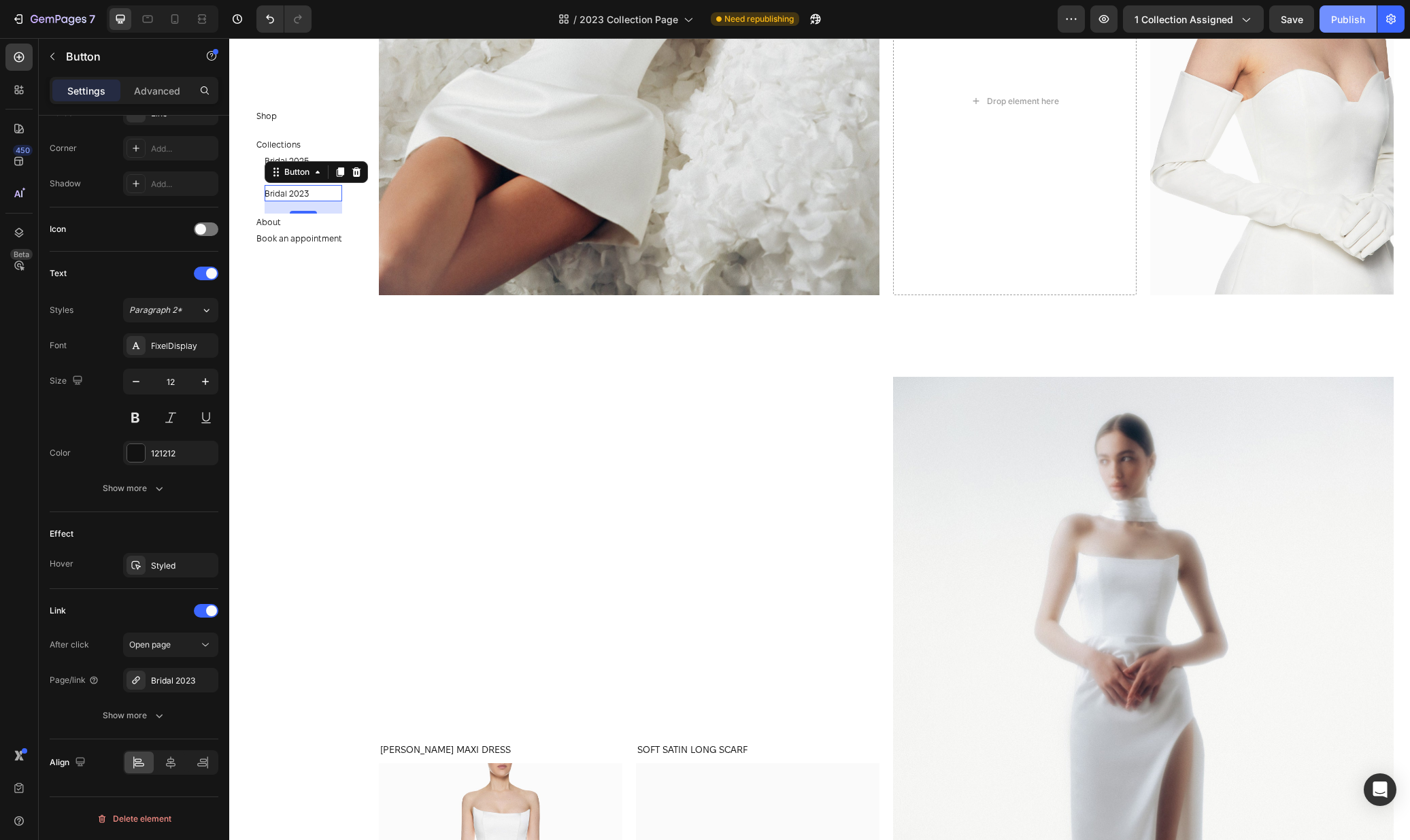
click at [1355, 14] on div "Publish" at bounding box center [1348, 19] width 34 height 14
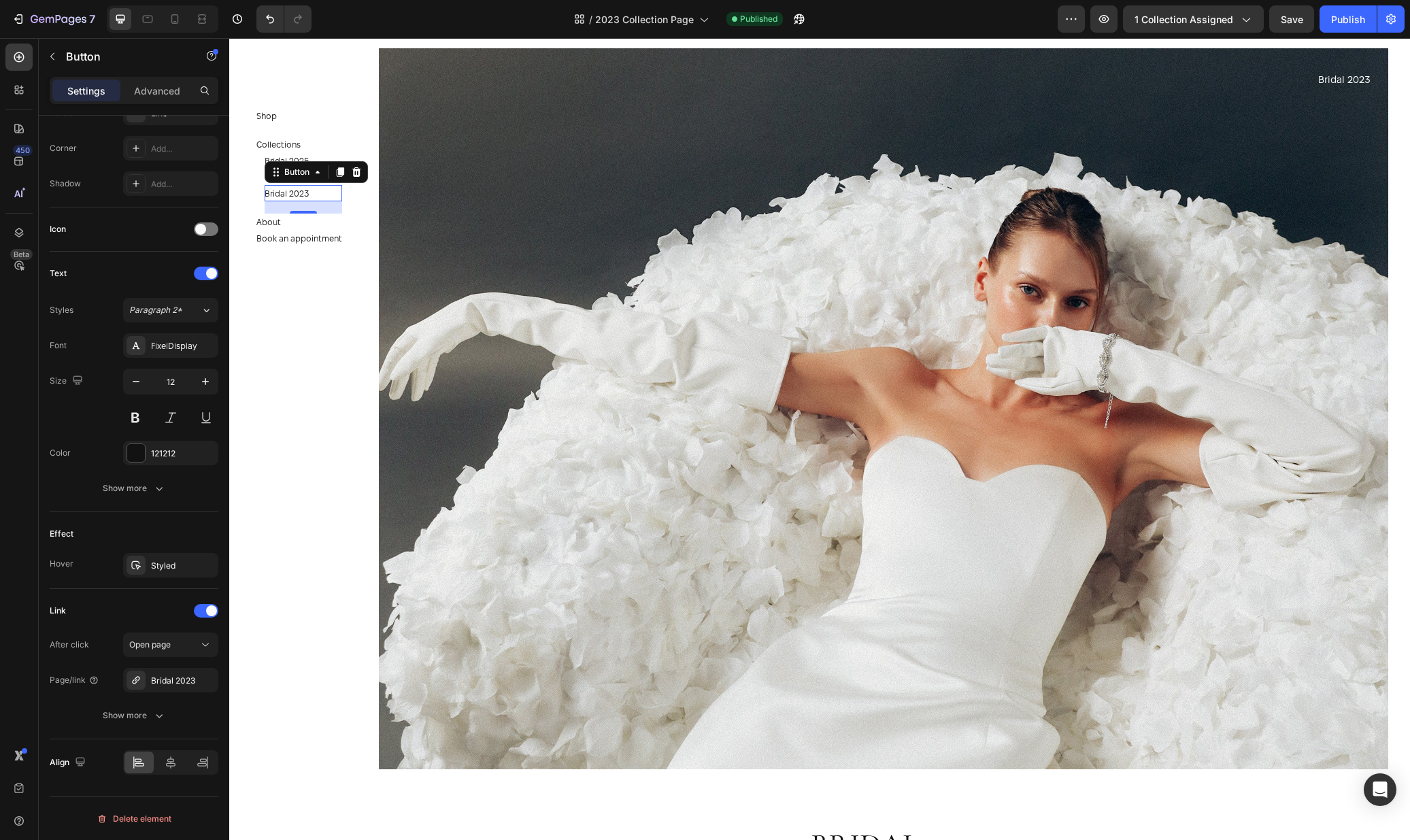
scroll to position [0, 0]
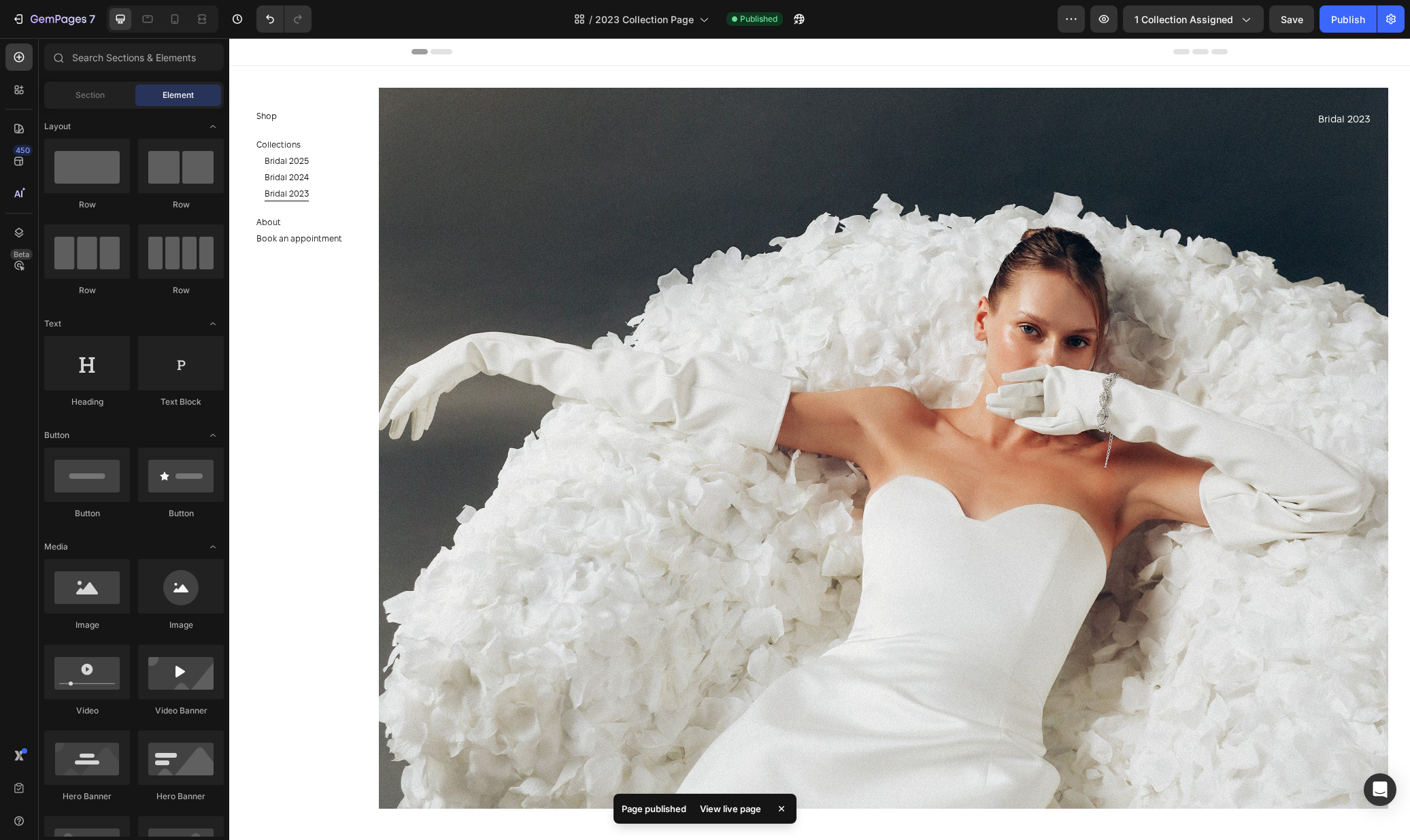
click at [360, 447] on section "Shop Button Collections Button Bridal 2025 Button Bridal 2024 Button Bridal 202…" at bounding box center [309, 438] width 158 height 801
click at [304, 217] on div "About Button 0" at bounding box center [299, 221] width 85 height 16
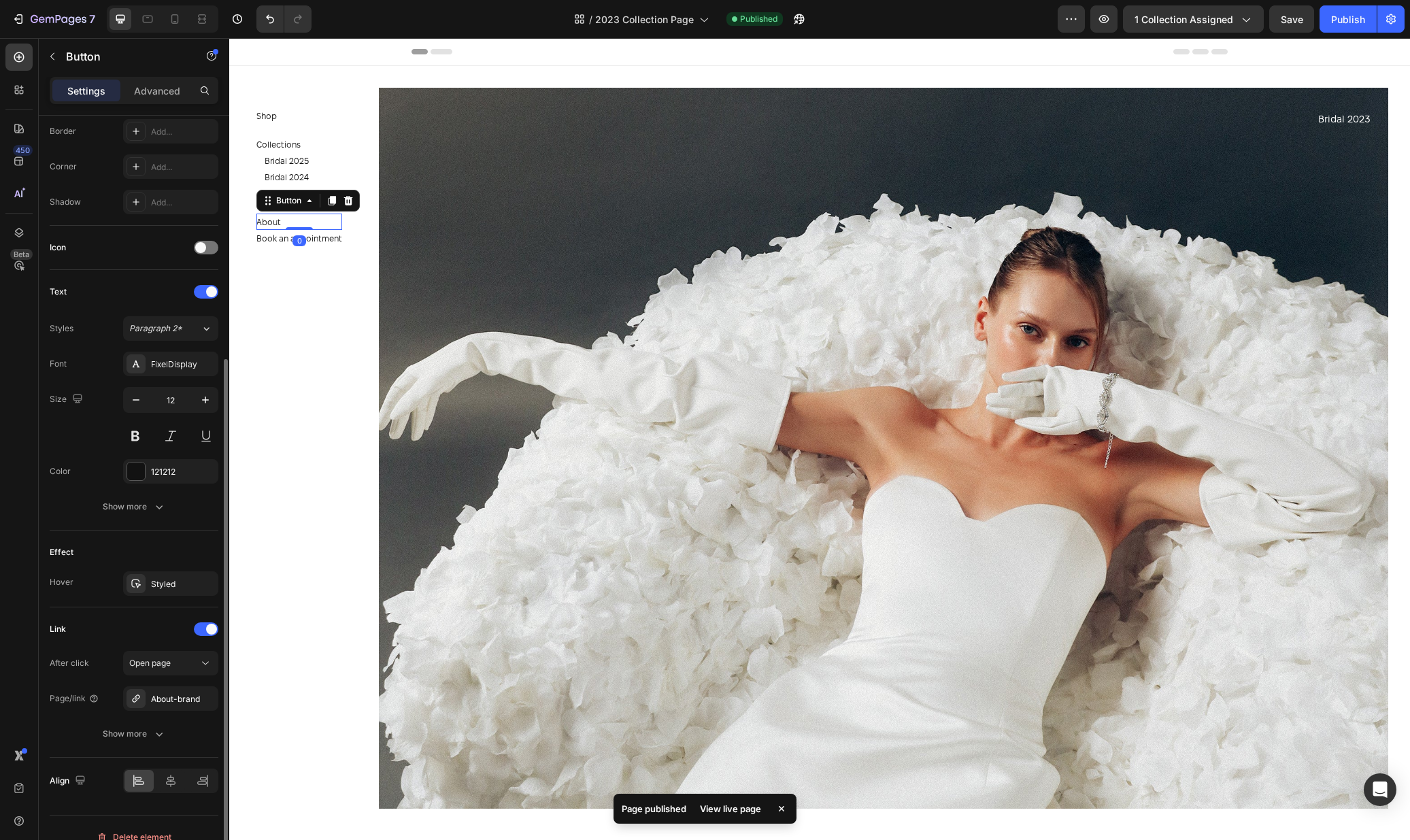
scroll to position [318, 0]
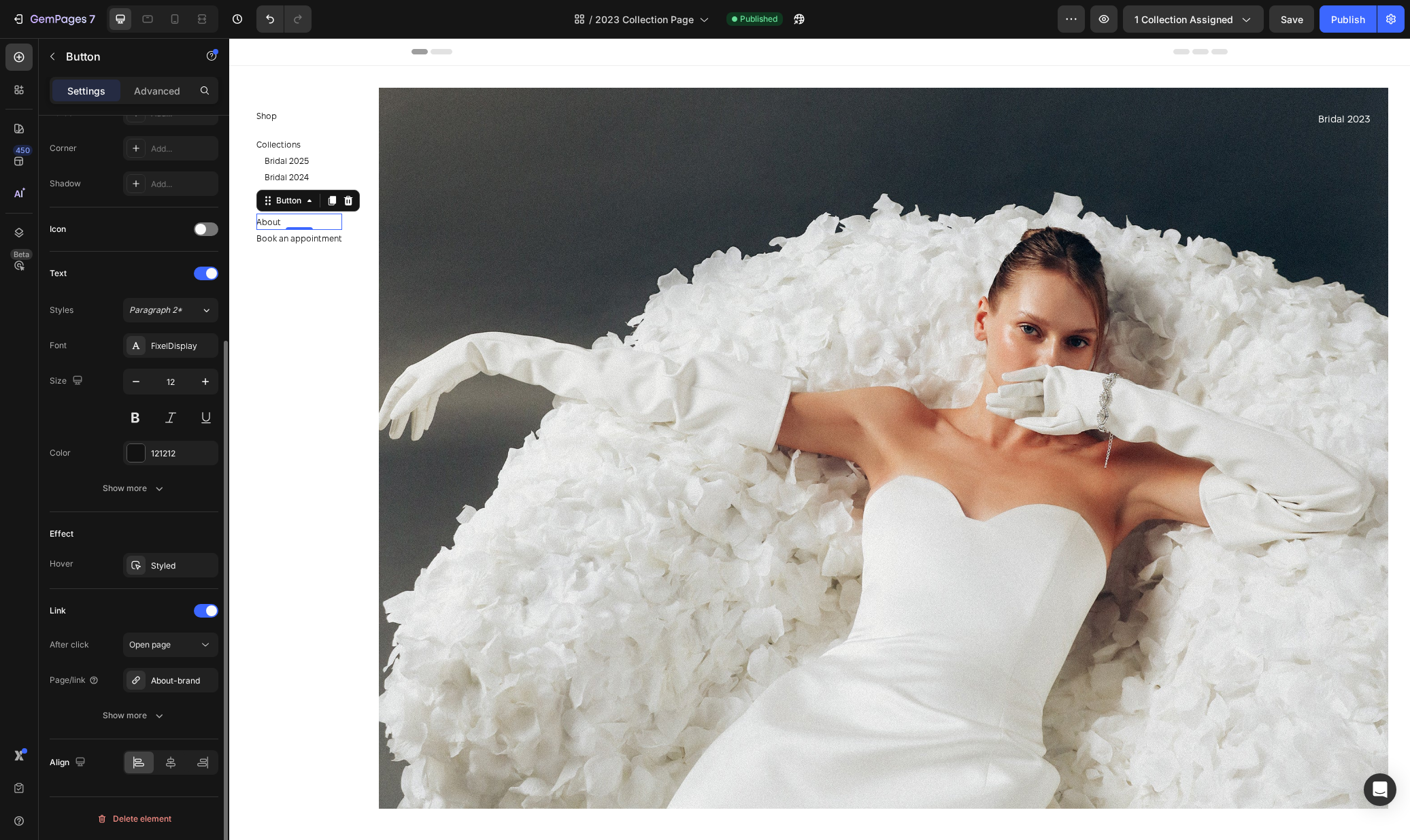
click at [164, 659] on div "After click Open page Page/link About-brand Show more" at bounding box center [134, 680] width 168 height 95
click at [171, 674] on div "About-brand" at bounding box center [170, 680] width 39 height 12
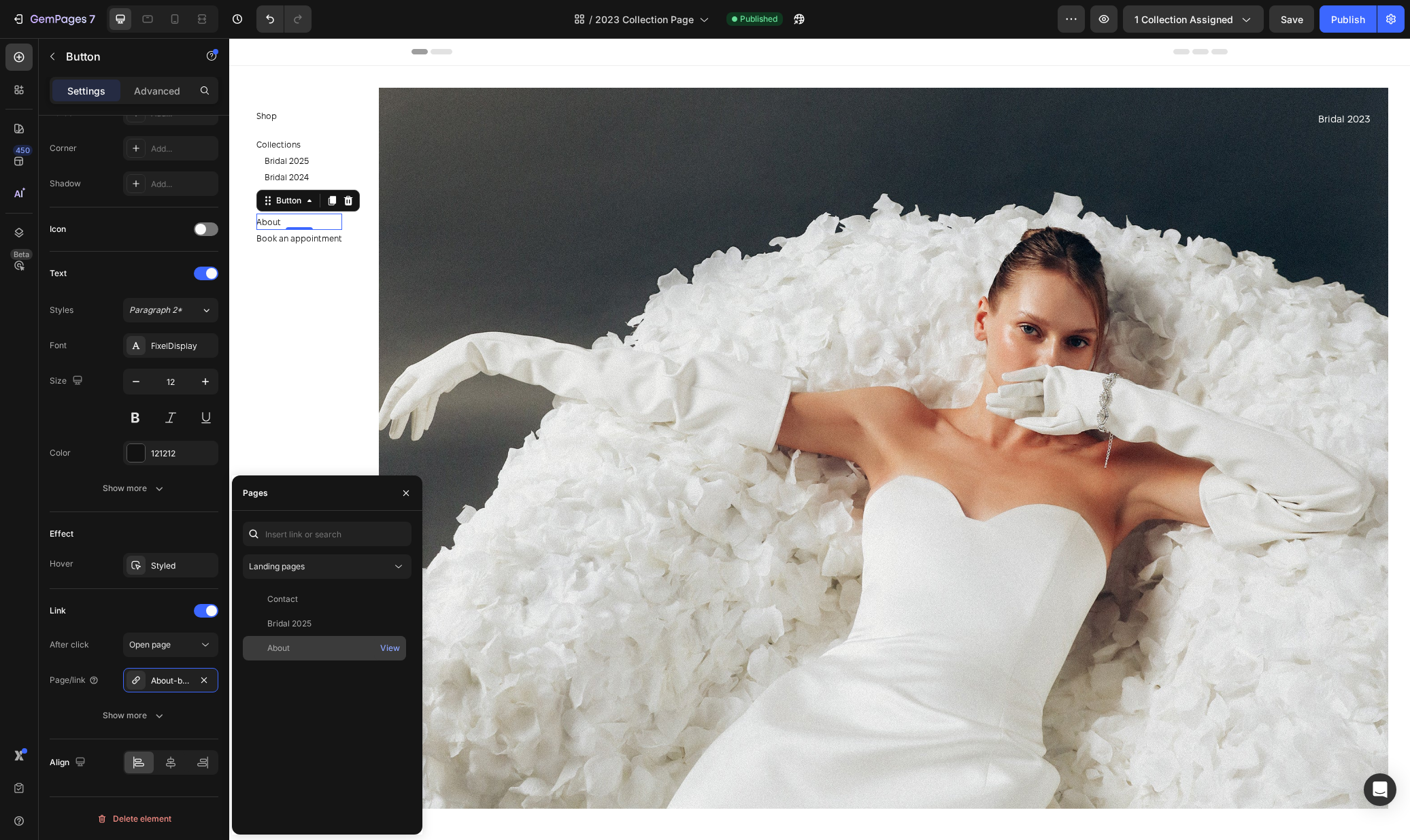
click at [326, 657] on div "About View" at bounding box center [324, 648] width 164 height 24
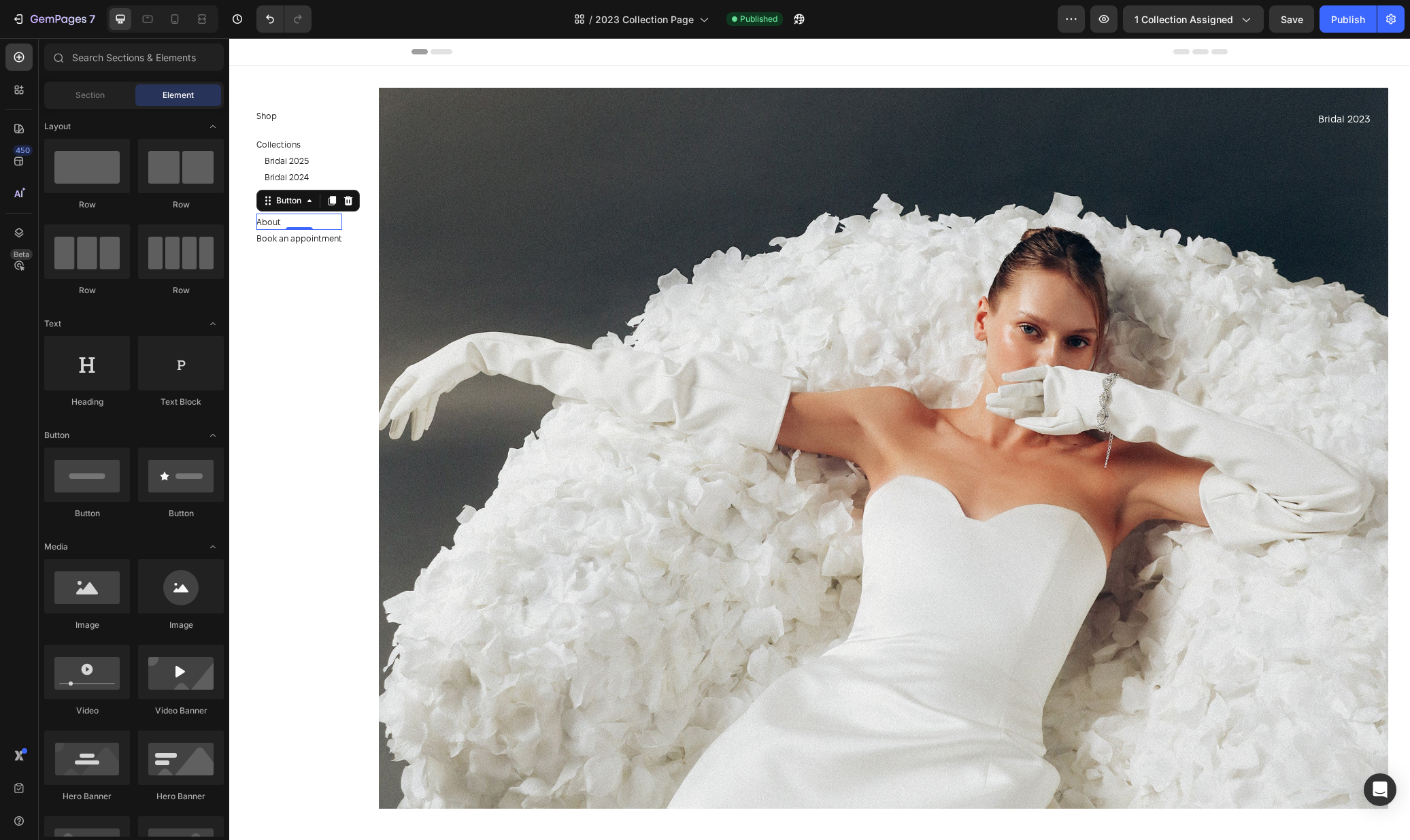
click at [291, 320] on section "Shop Button Collections Button Bridal 2025 Button Bridal 2024 Button Bridal 202…" at bounding box center [309, 438] width 158 height 801
click at [288, 114] on div "Shop Button 18" at bounding box center [299, 115] width 85 height 16
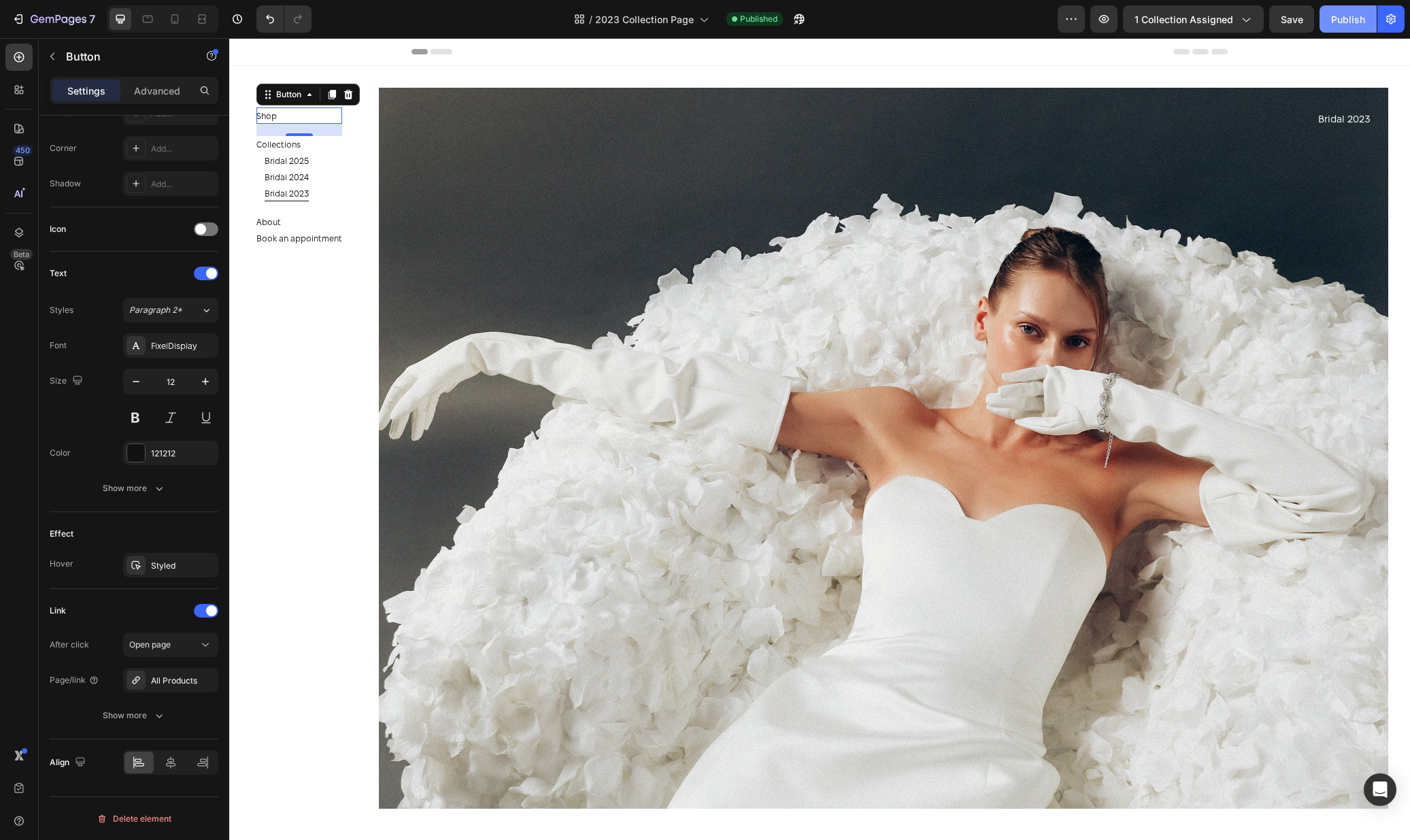
click at [1321, 18] on button "Publish" at bounding box center [1348, 19] width 57 height 27
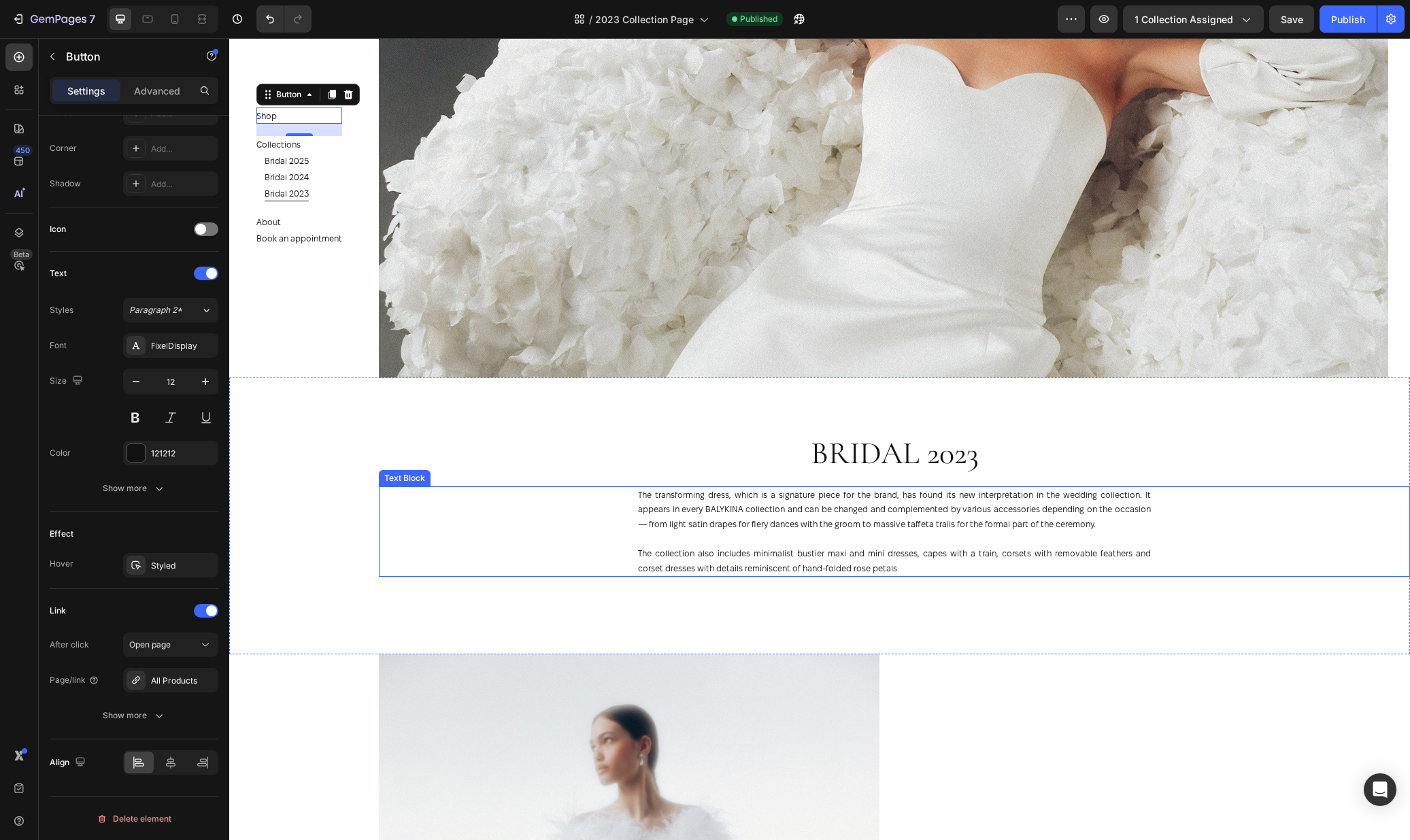
scroll to position [43, 0]
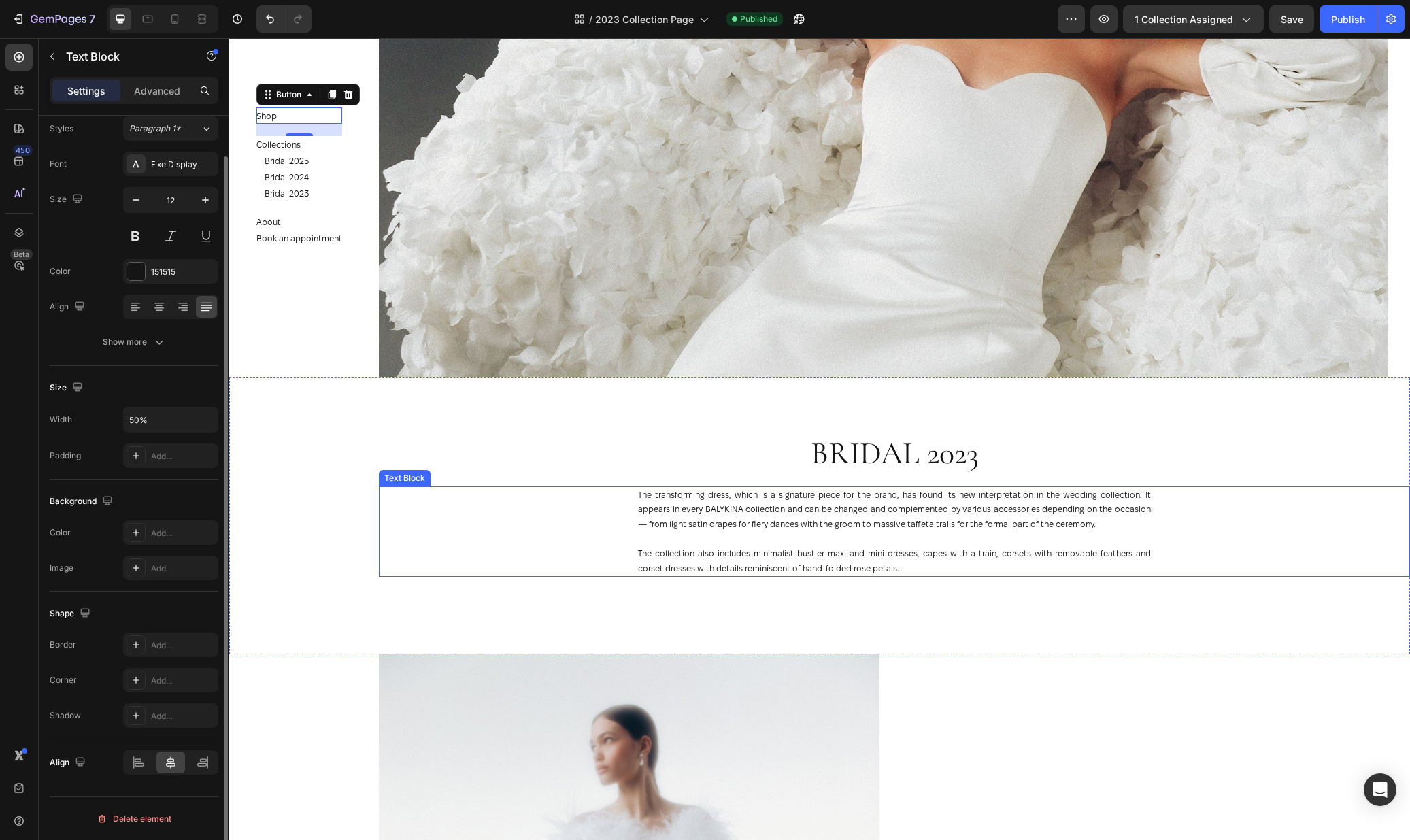
click at [819, 561] on p "The collection also includes minimalist bustier maxi and mini dresses, capes wi…" at bounding box center [894, 561] width 513 height 29
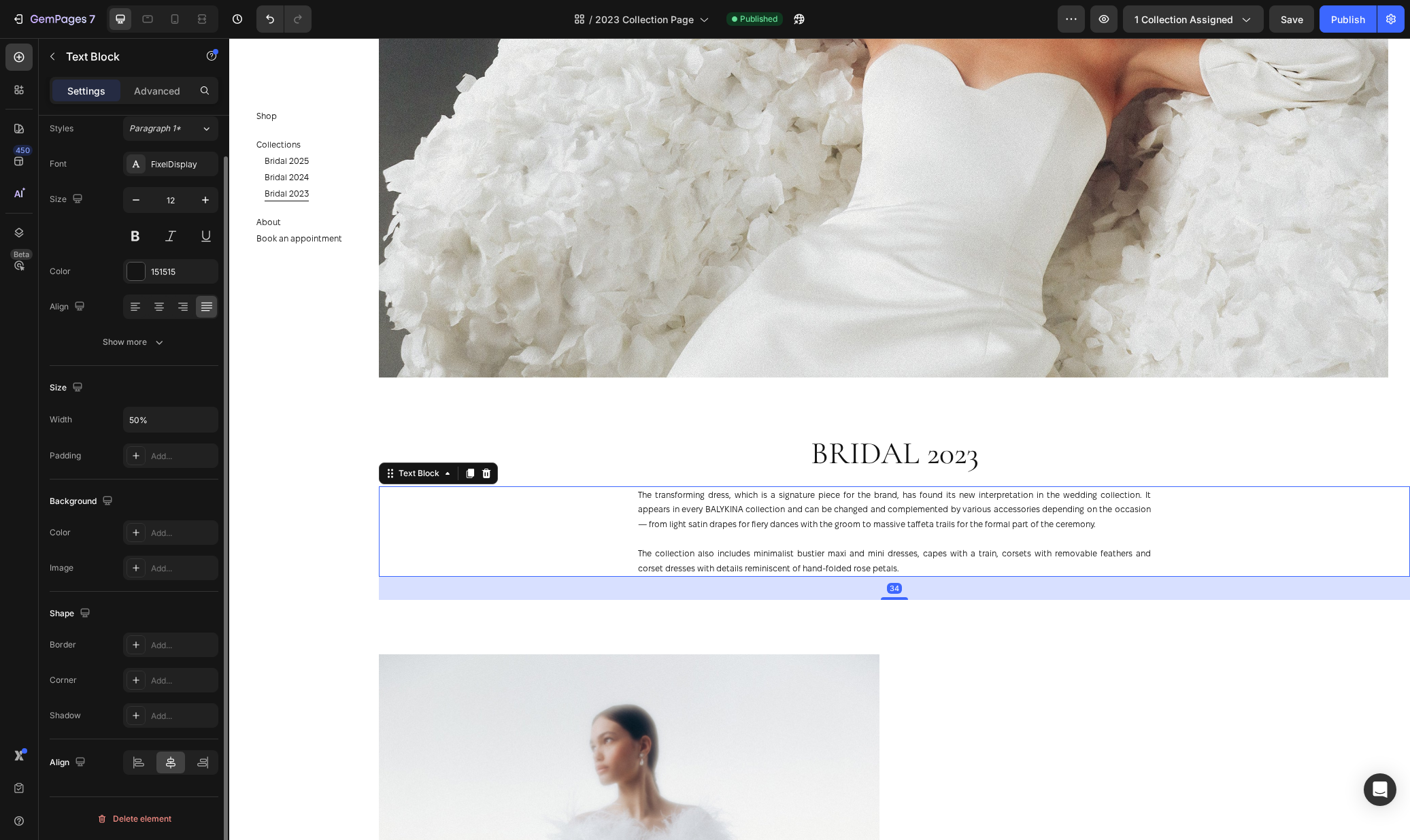
scroll to position [0, 0]
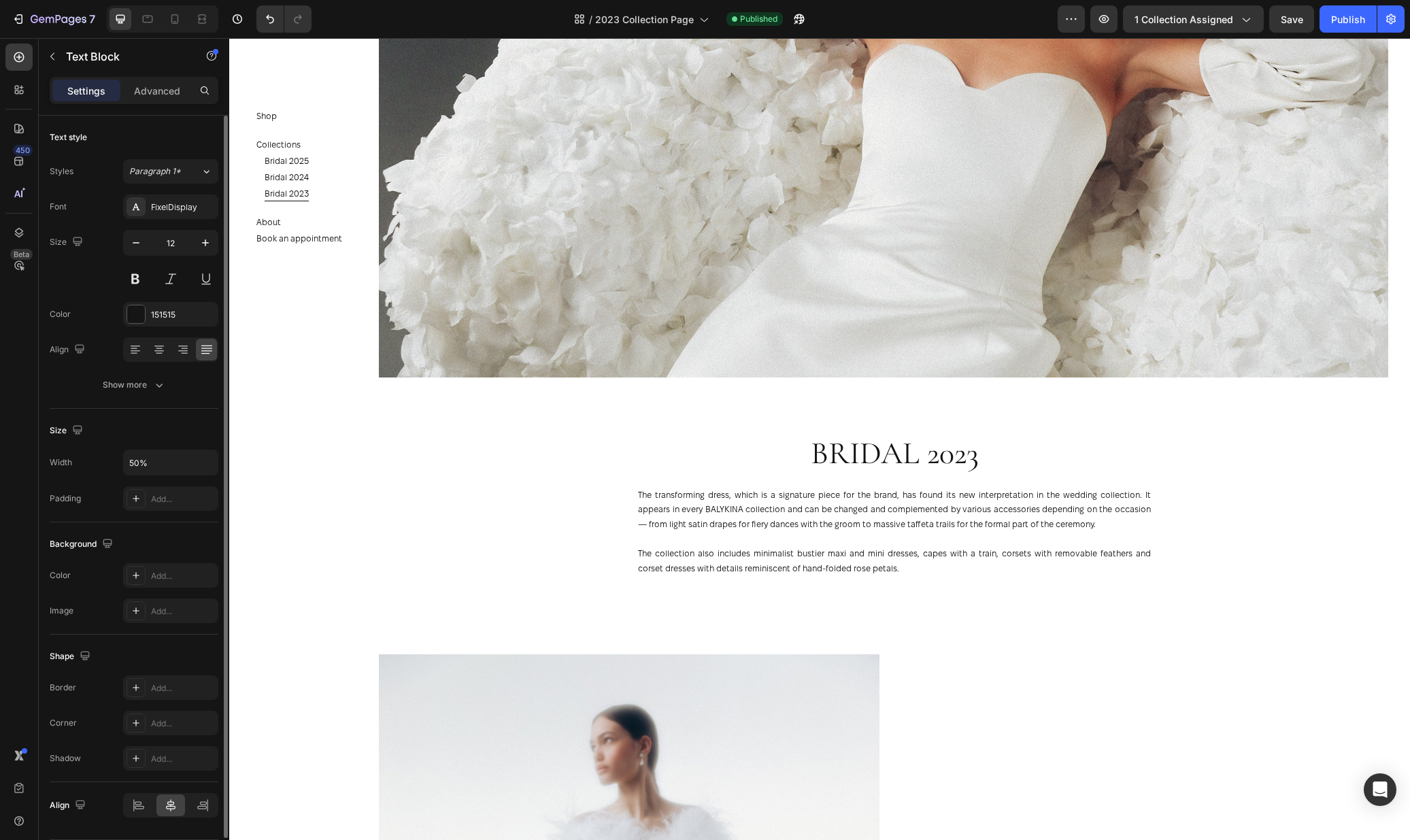
click at [260, 454] on section "Shop Button Collections Button Bridal 2025 Button Bridal 2024 Button Bridal 202…" at bounding box center [309, 438] width 158 height 801
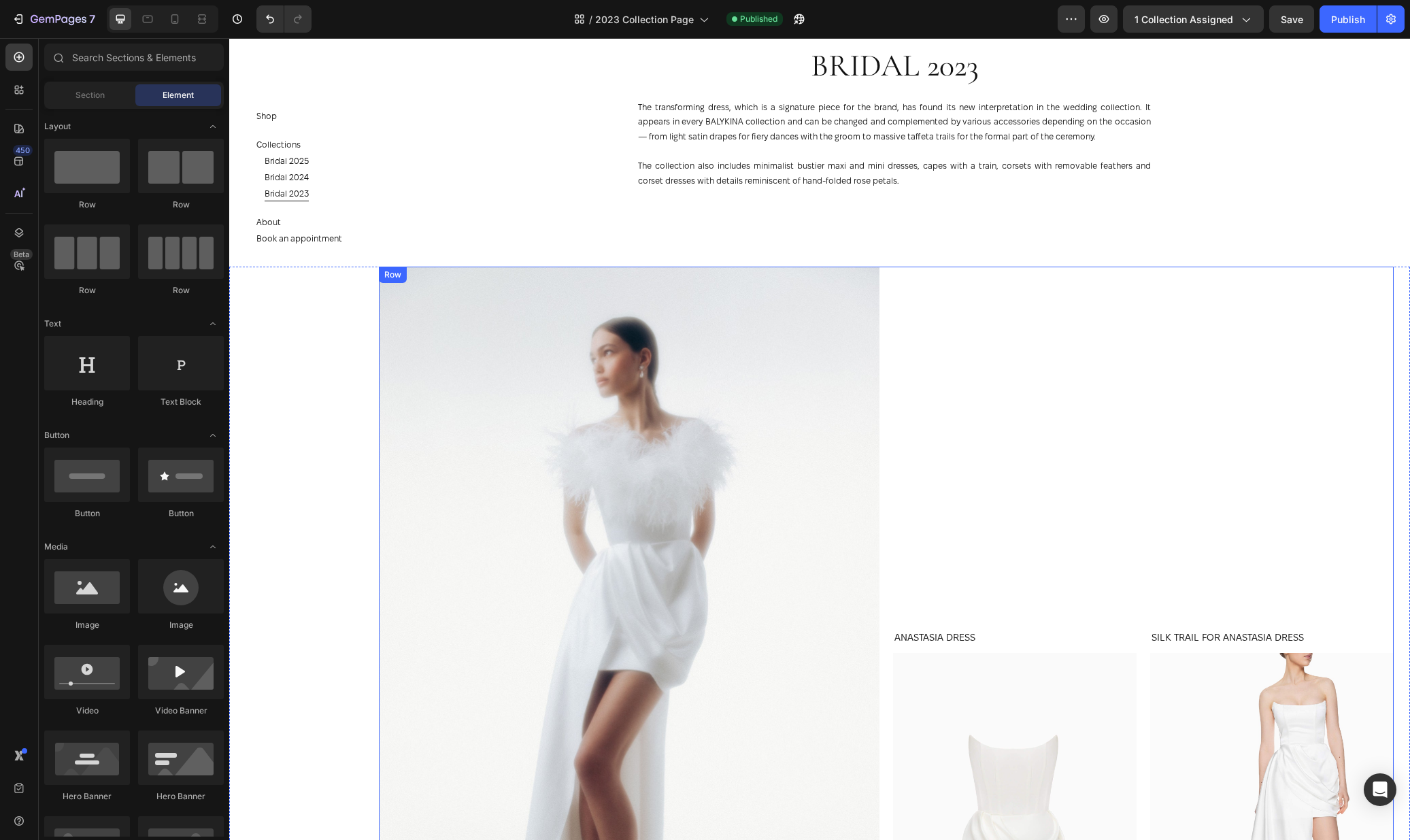
scroll to position [784, 0]
